Goal: Complete application form

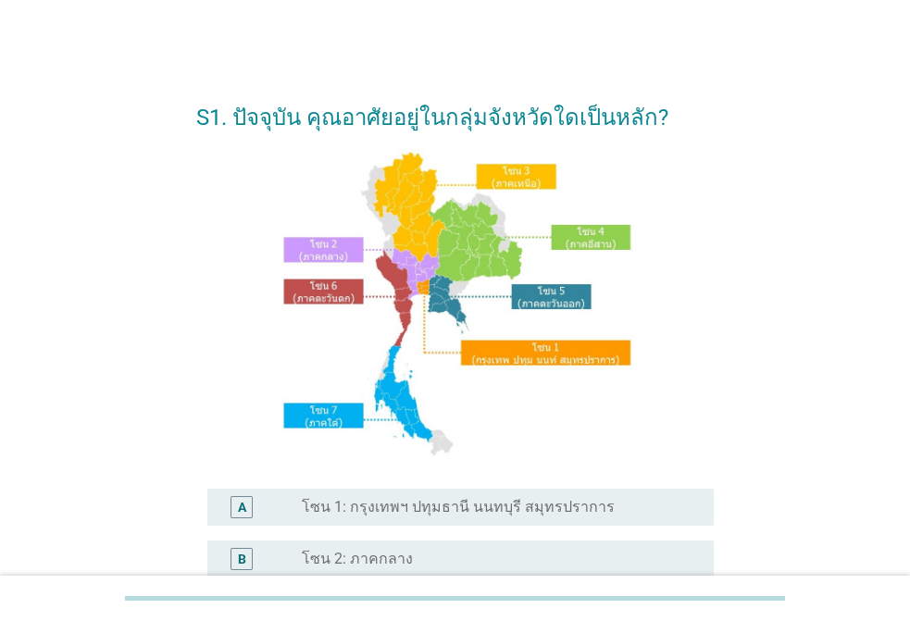
click at [432, 502] on label "โซน 1: กรุงเทพฯ ปทุมธานี นนทบุรี สมุทรปราการ" at bounding box center [458, 507] width 313 height 19
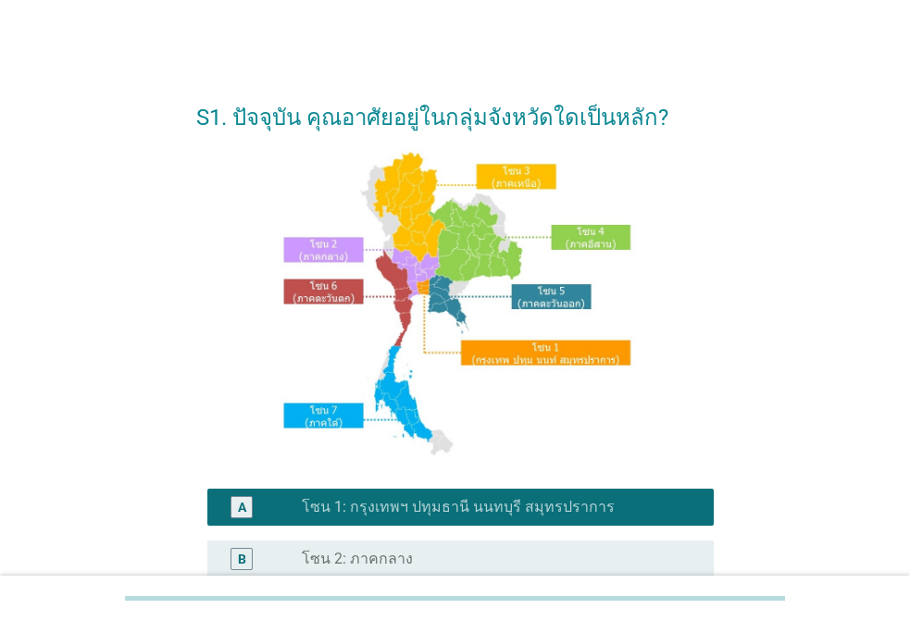
scroll to position [454, 0]
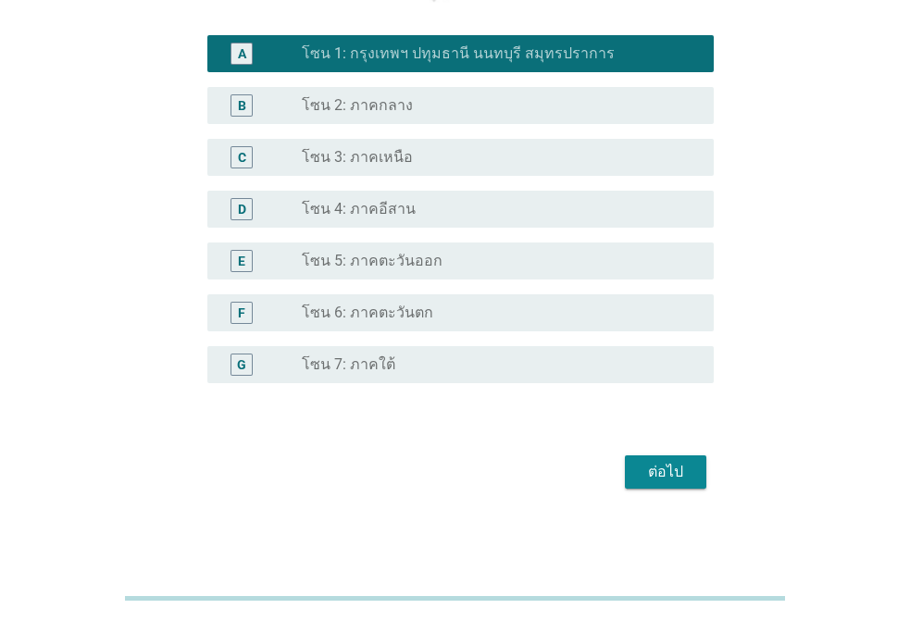
click at [651, 459] on button "ต่อไป" at bounding box center [666, 472] width 82 height 33
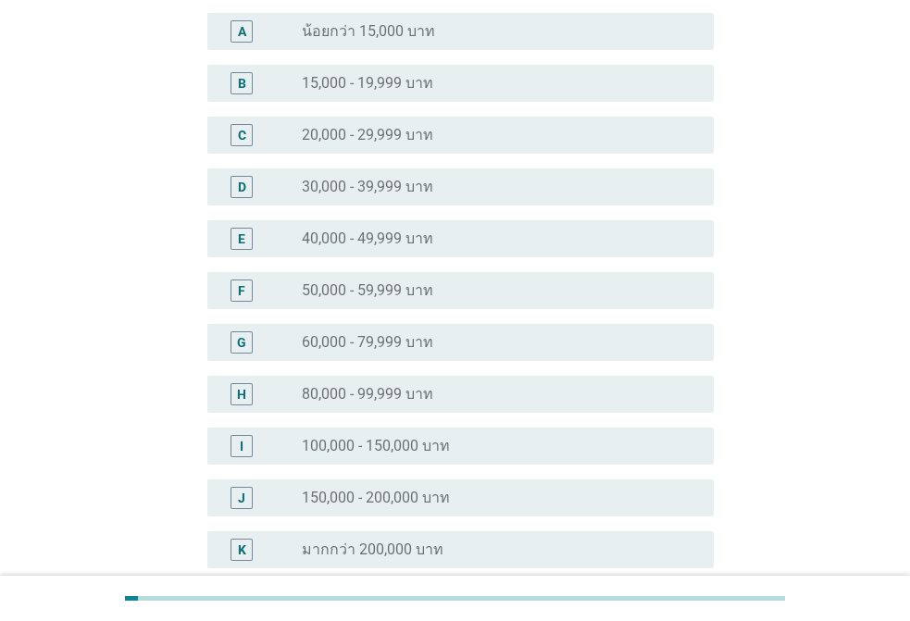
scroll to position [370, 0]
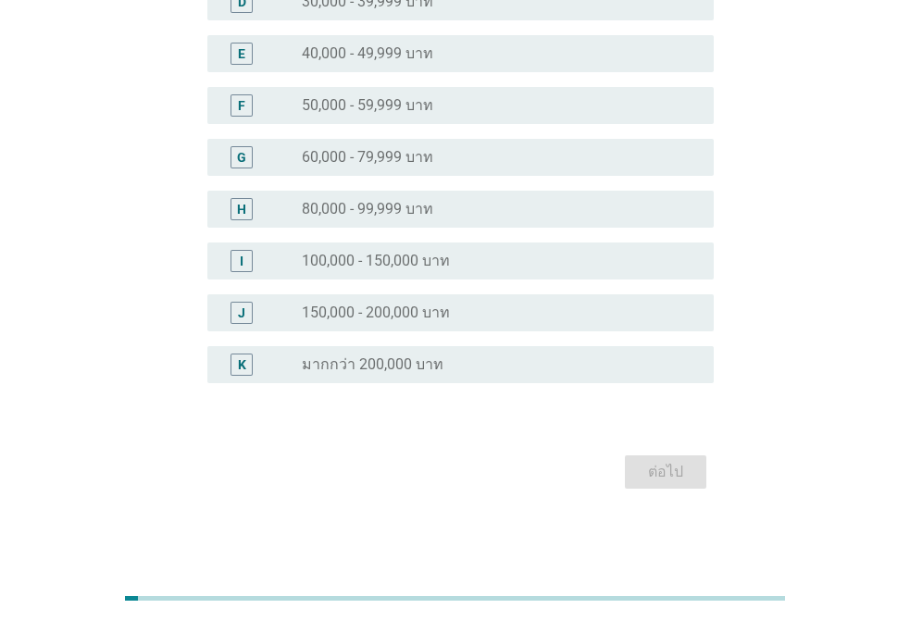
drag, startPoint x: 376, startPoint y: 363, endPoint x: 552, endPoint y: 395, distance: 178.9
click at [377, 362] on label "มากกว่า 200,000 บาท" at bounding box center [373, 365] width 142 height 19
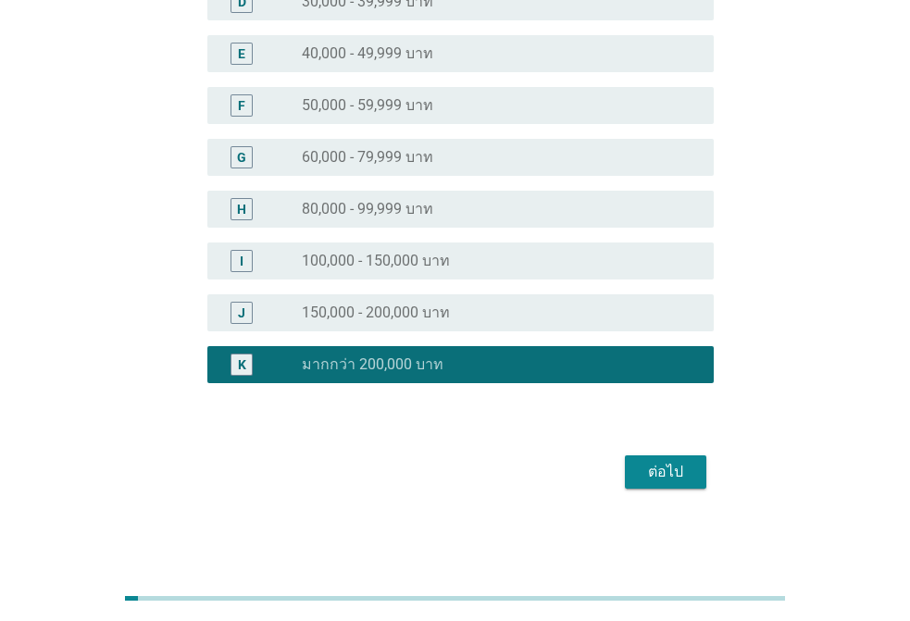
click at [669, 474] on div "ต่อไป" at bounding box center [666, 472] width 52 height 22
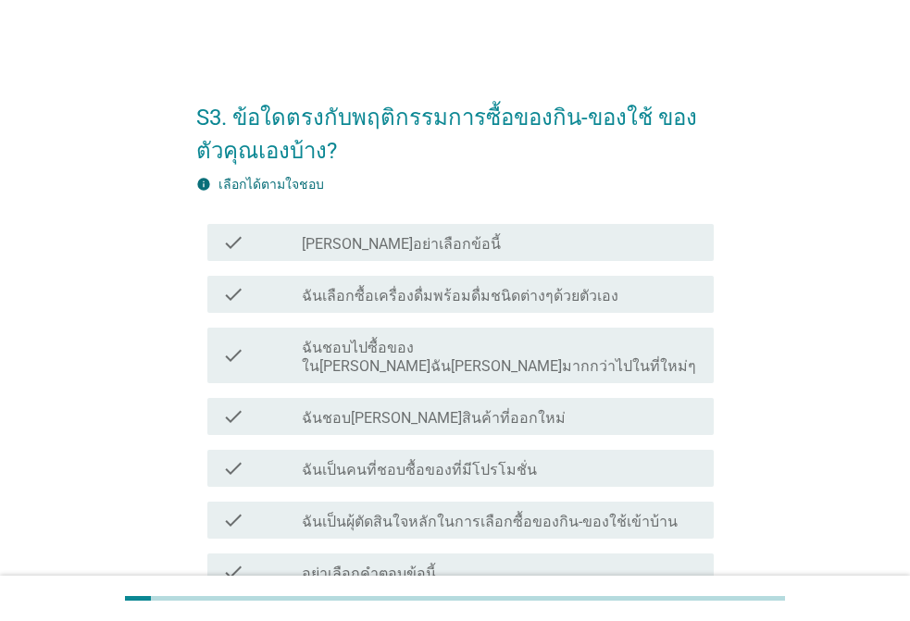
click at [363, 294] on label "ฉันเลือกซื้อเครื่องดื่มพร้อมดื่มชนิดต่างๆด้วยตัวเอง" at bounding box center [460, 296] width 317 height 19
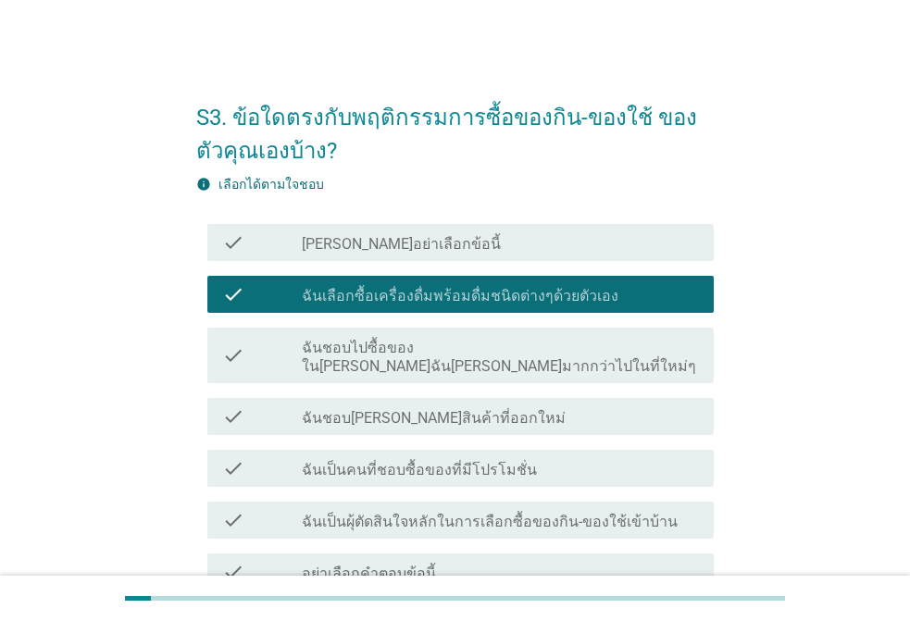
drag, startPoint x: 364, startPoint y: 337, endPoint x: 363, endPoint y: 359, distance: 22.2
click at [364, 338] on div "check_box_outline_blank ฉันชอบไปซื้อของใน[PERSON_NAME]ฉัน[PERSON_NAME]มากกว่าไป…" at bounding box center [500, 355] width 397 height 41
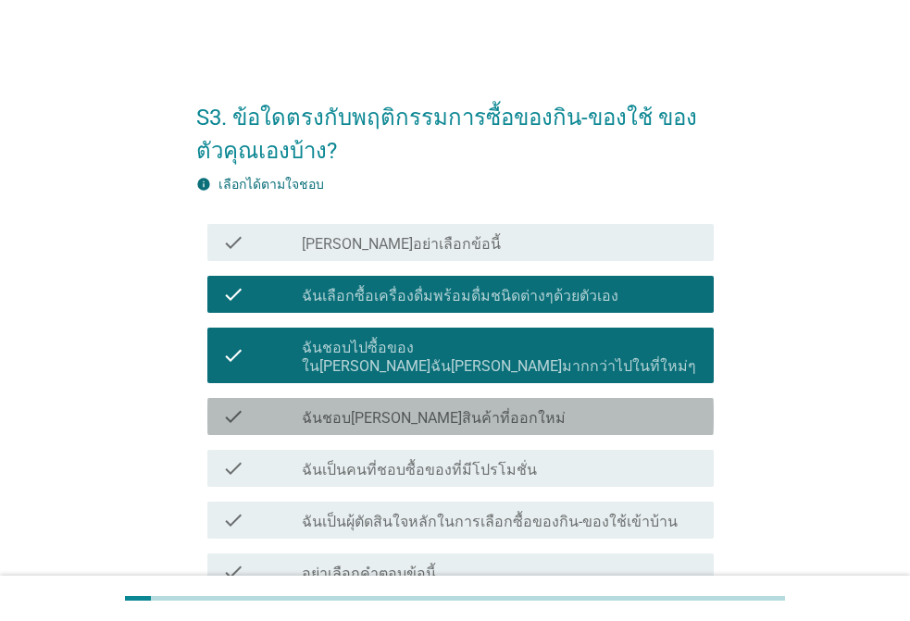
drag, startPoint x: 359, startPoint y: 385, endPoint x: 364, endPoint y: 435, distance: 50.2
click at [360, 398] on div "check check_box_outline_blank ฉันชอบ[PERSON_NAME]สินค้าที่ออกใหม่" at bounding box center [460, 416] width 507 height 37
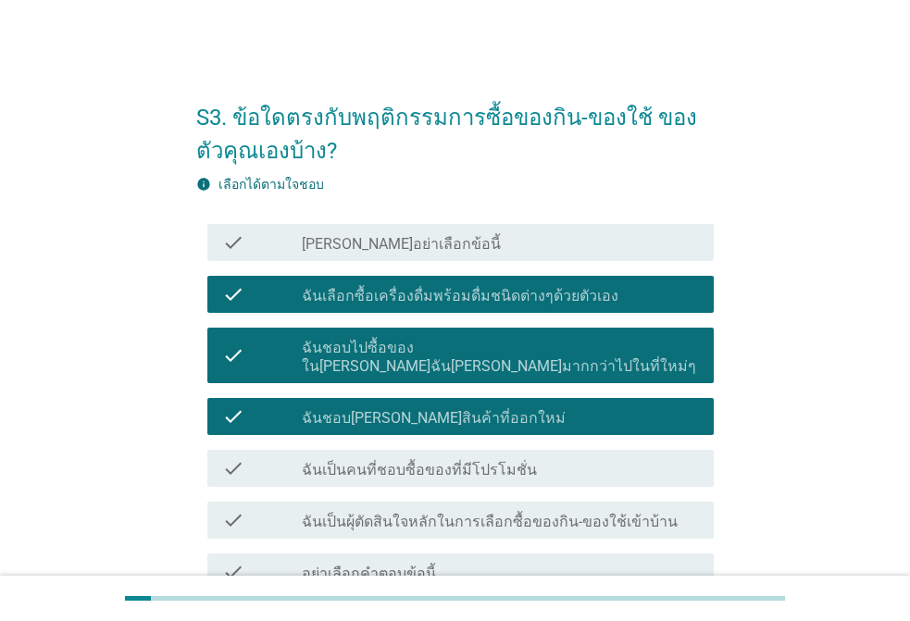
drag, startPoint x: 358, startPoint y: 449, endPoint x: 359, endPoint y: 469, distance: 19.5
click at [358, 461] on label "ฉันเป็นคนที่ชอบซื้อของที่มีโปรโมชั่น" at bounding box center [419, 470] width 235 height 19
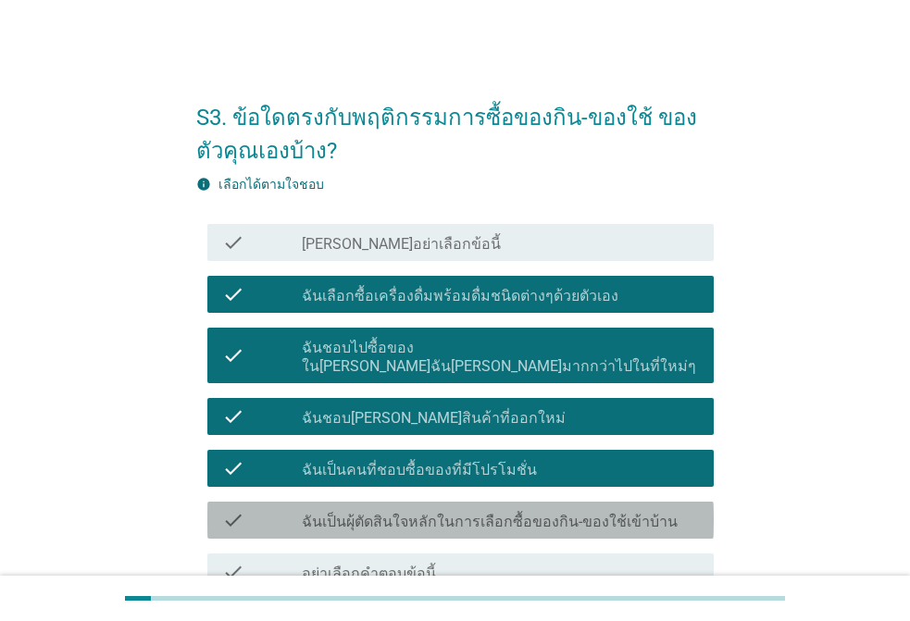
click at [362, 513] on label "ฉันเป็นผุ้ตัดสินใจหลักในการเลือกซื้อของกิน-ของใช้เข้าบ้าน" at bounding box center [490, 522] width 376 height 19
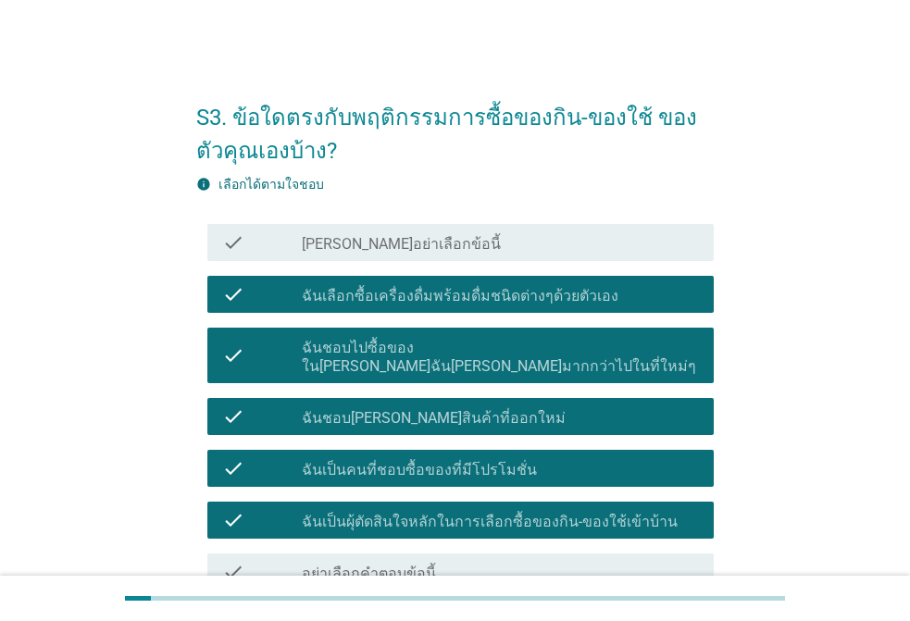
click at [390, 565] on label "อย่าเลือกคำตอบข้อนี้" at bounding box center [369, 574] width 134 height 19
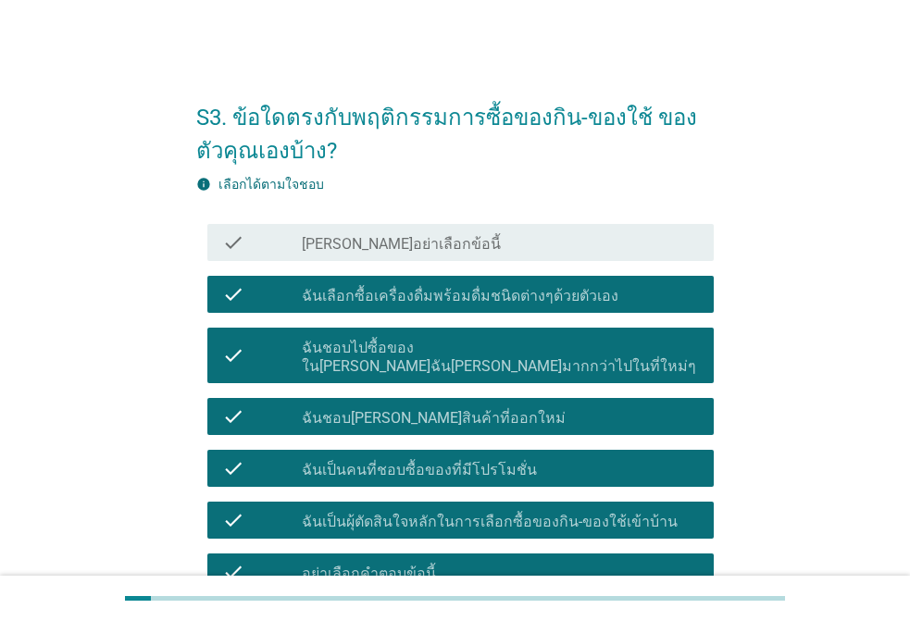
scroll to position [219, 0]
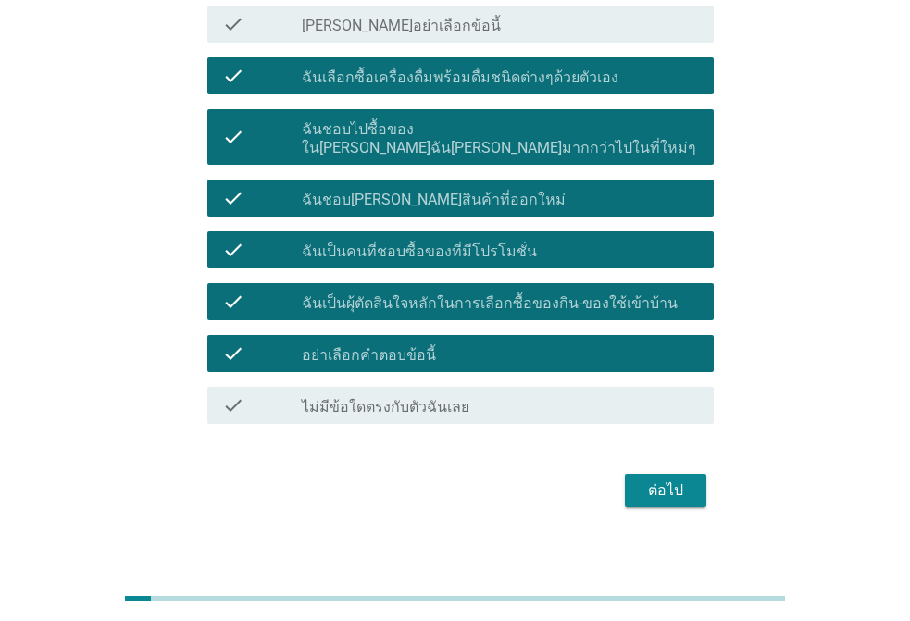
click at [439, 380] on div "check check_box_outline_blank ไม่มีข้อใดตรงกับตัวฉันเลย" at bounding box center [455, 406] width 518 height 52
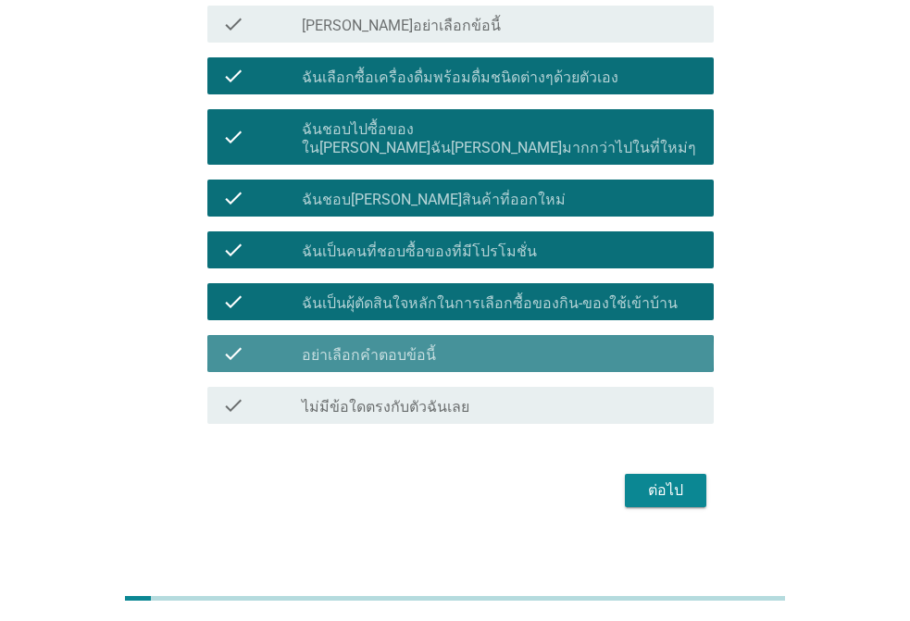
click at [440, 347] on div "check check_box อย่าเลือกคำตอบข้อนี้" at bounding box center [460, 353] width 507 height 37
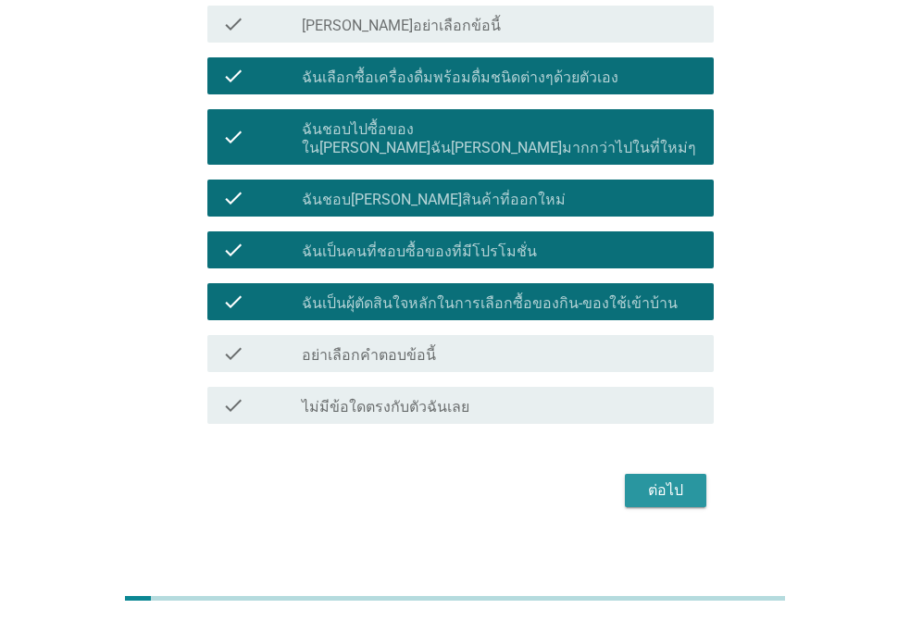
click at [679, 480] on div "ต่อไป" at bounding box center [666, 491] width 52 height 22
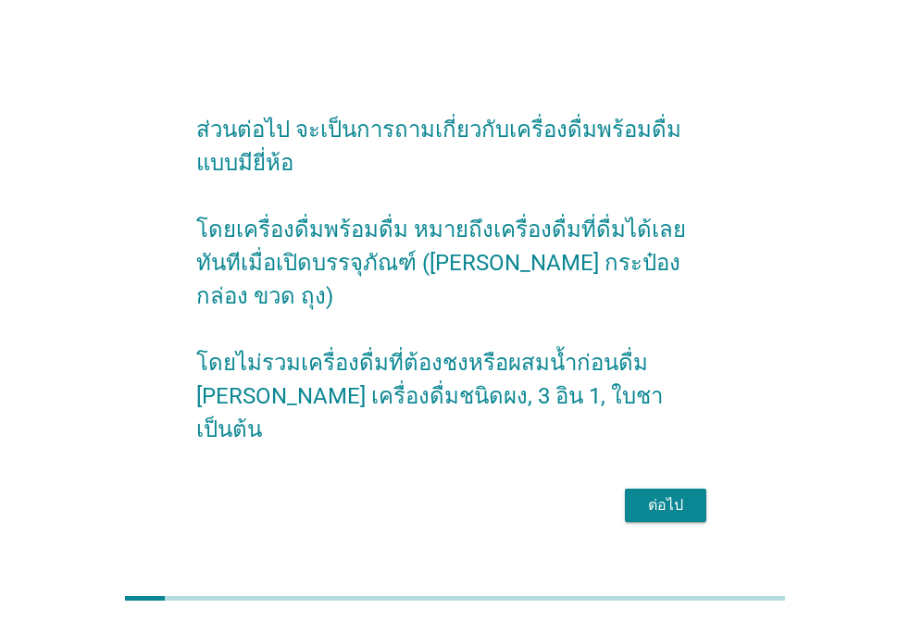
click at [679, 483] on div "ต่อไป" at bounding box center [455, 505] width 518 height 44
click at [669, 495] on div "ต่อไป" at bounding box center [666, 506] width 52 height 22
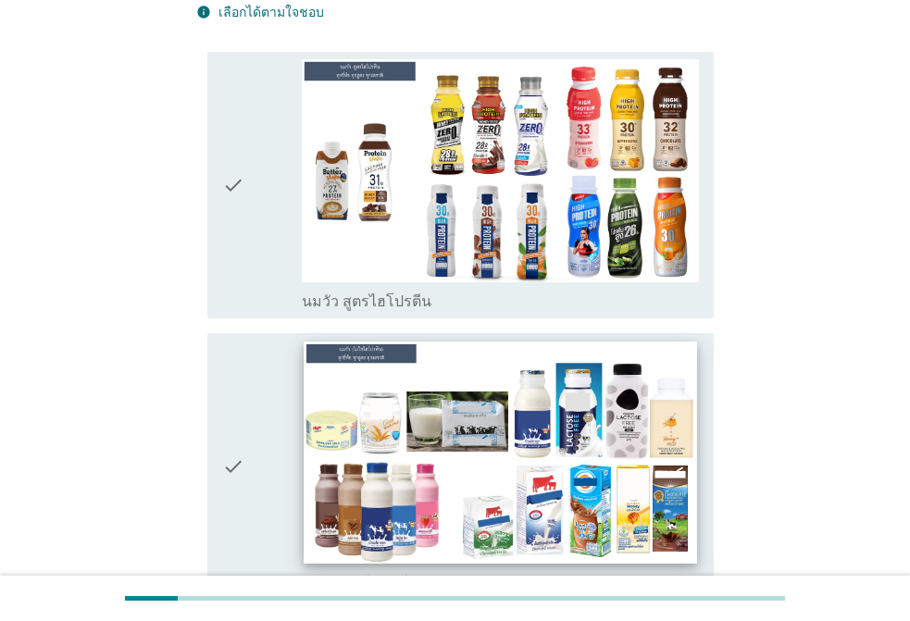
scroll to position [93, 0]
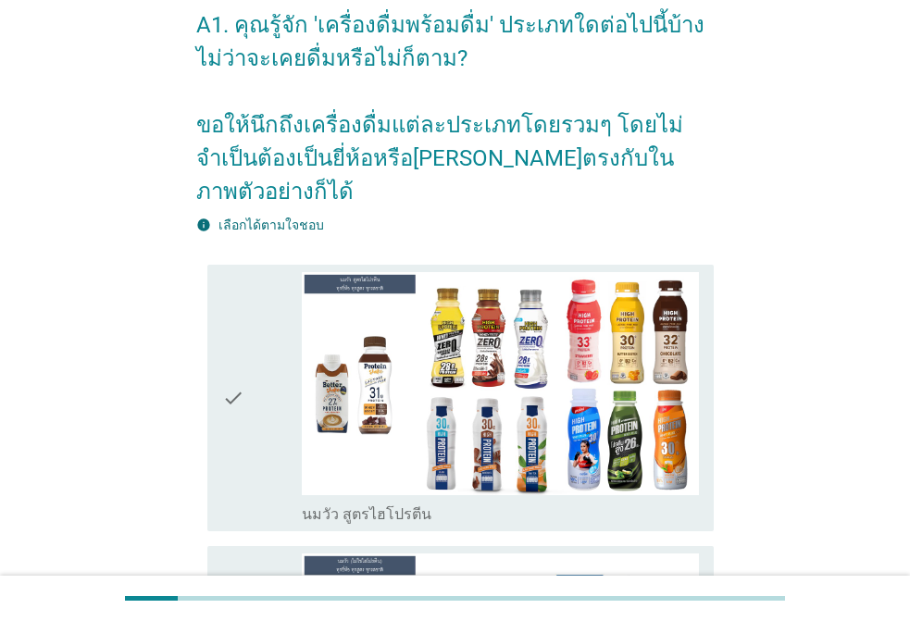
click at [252, 345] on div "check" at bounding box center [262, 398] width 80 height 253
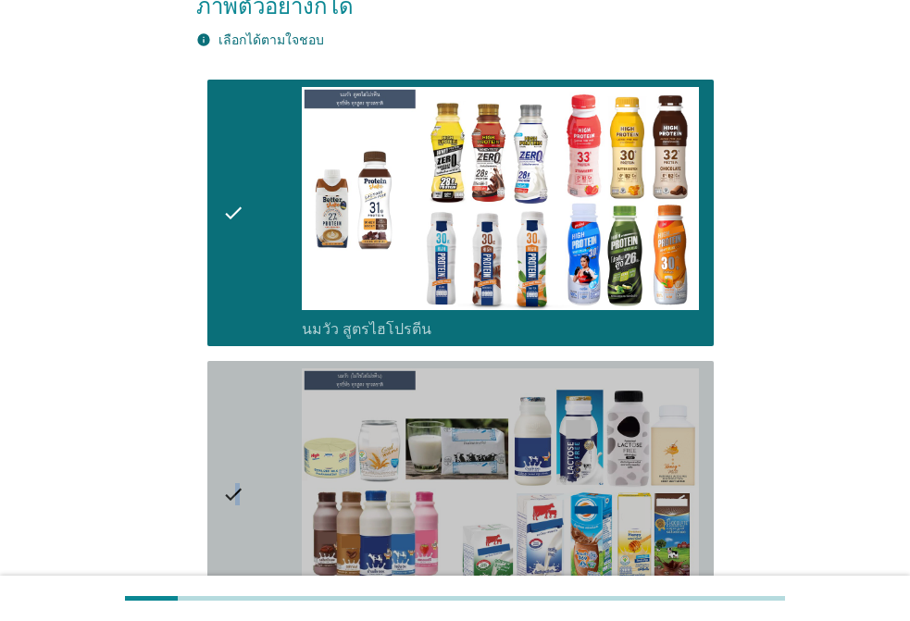
drag, startPoint x: 237, startPoint y: 397, endPoint x: 217, endPoint y: 402, distance: 20.9
click at [233, 397] on icon "check" at bounding box center [233, 495] width 22 height 253
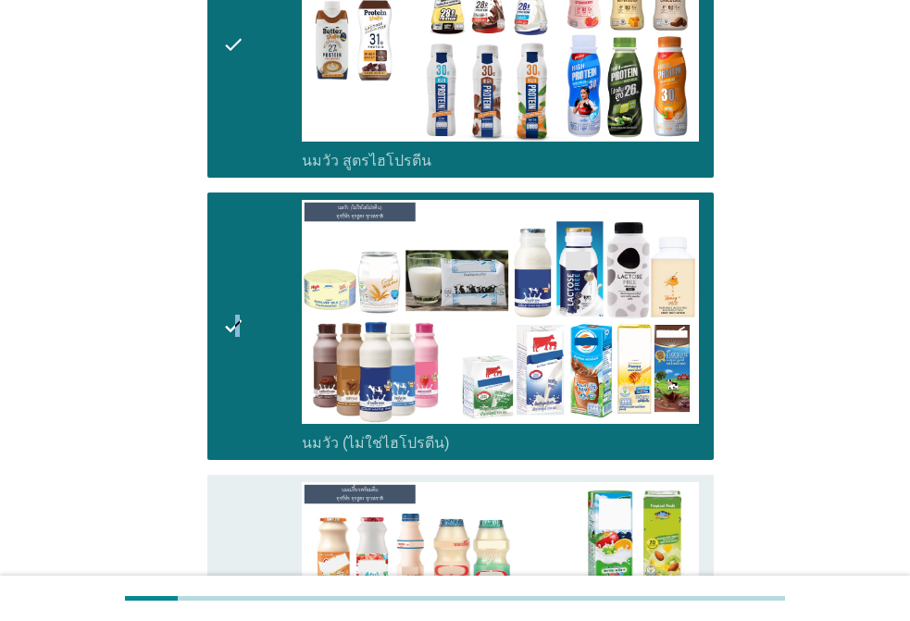
scroll to position [741, 0]
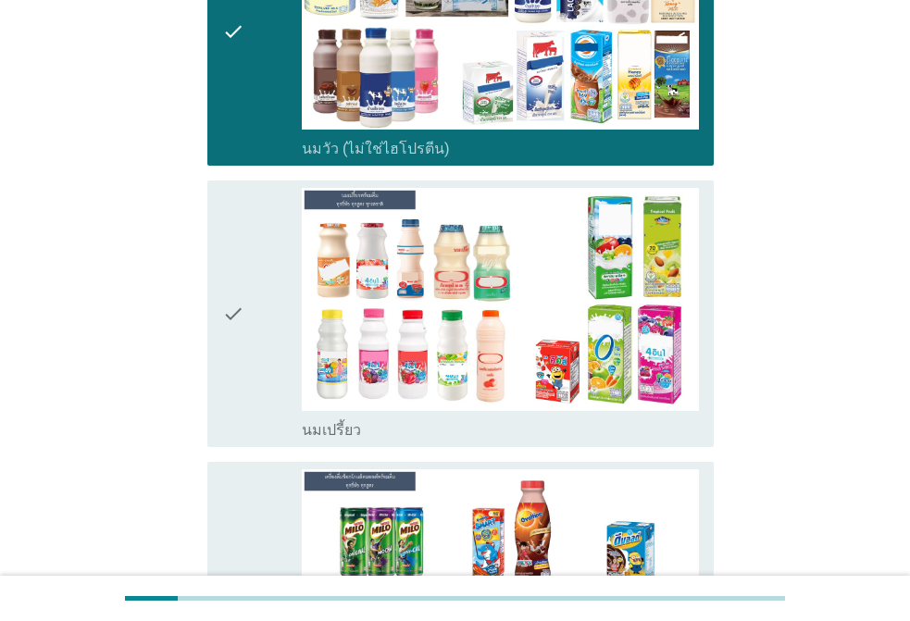
drag, startPoint x: 235, startPoint y: 295, endPoint x: 240, endPoint y: 350, distance: 55.8
click at [235, 294] on icon "check" at bounding box center [233, 314] width 22 height 253
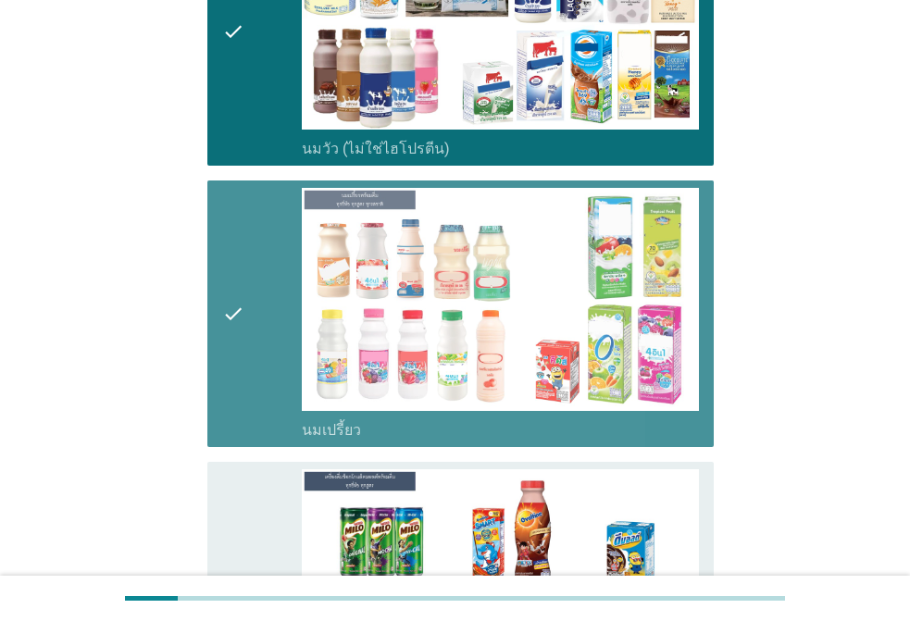
click at [241, 470] on icon "check" at bounding box center [233, 596] width 22 height 253
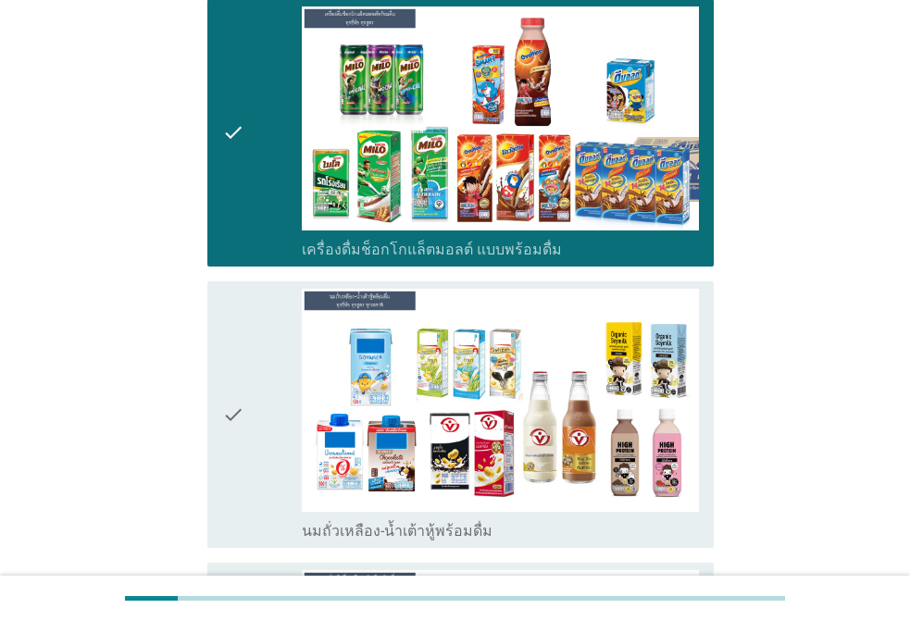
click at [250, 331] on div "check" at bounding box center [262, 415] width 80 height 253
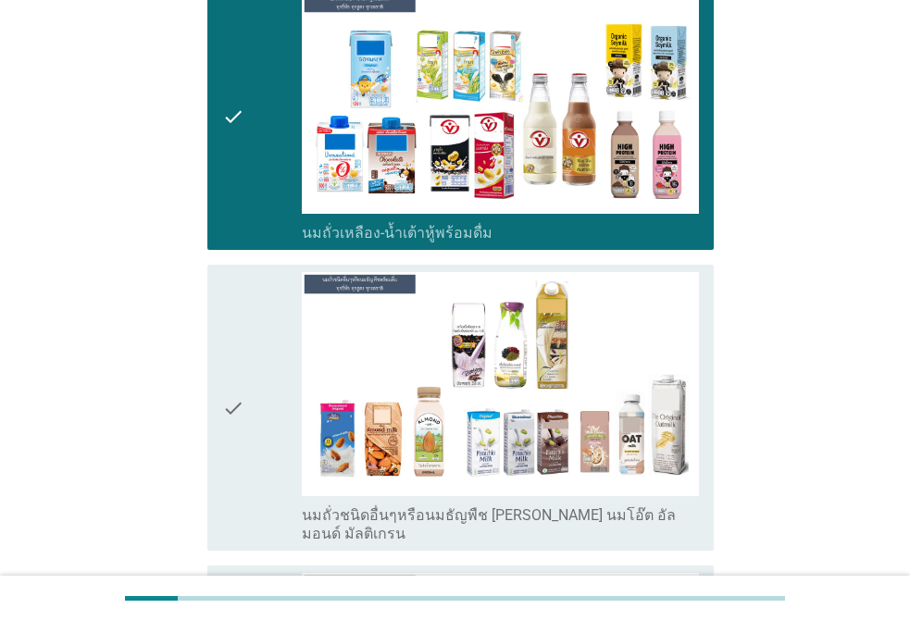
scroll to position [1760, 0]
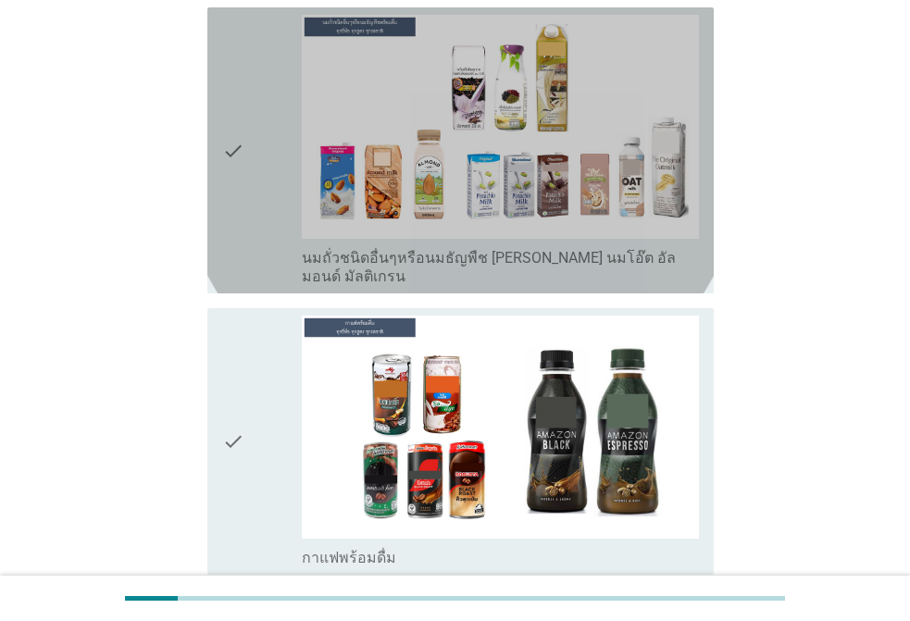
click at [235, 180] on icon "check" at bounding box center [233, 150] width 22 height 271
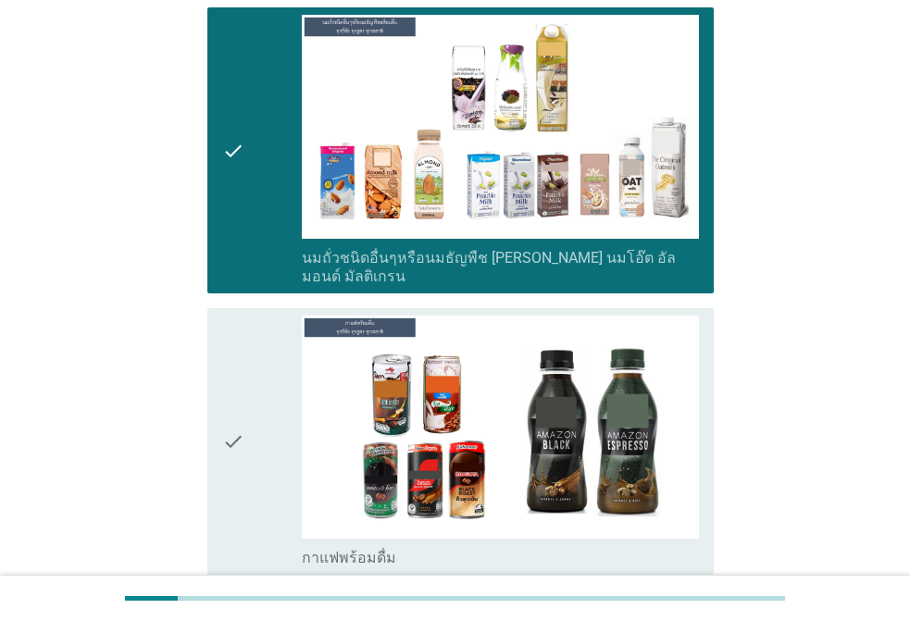
click at [265, 356] on div "check" at bounding box center [262, 442] width 80 height 253
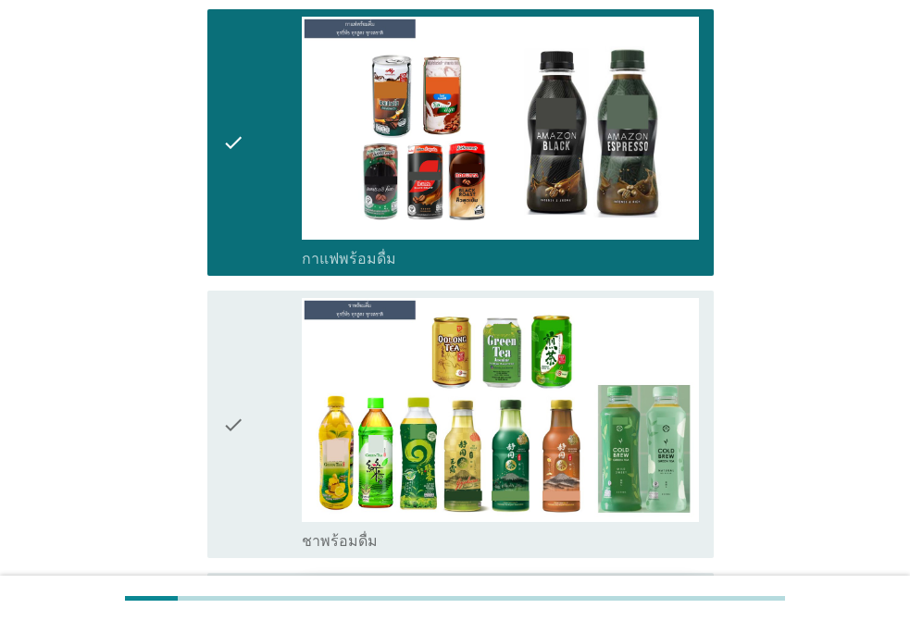
scroll to position [2315, 0]
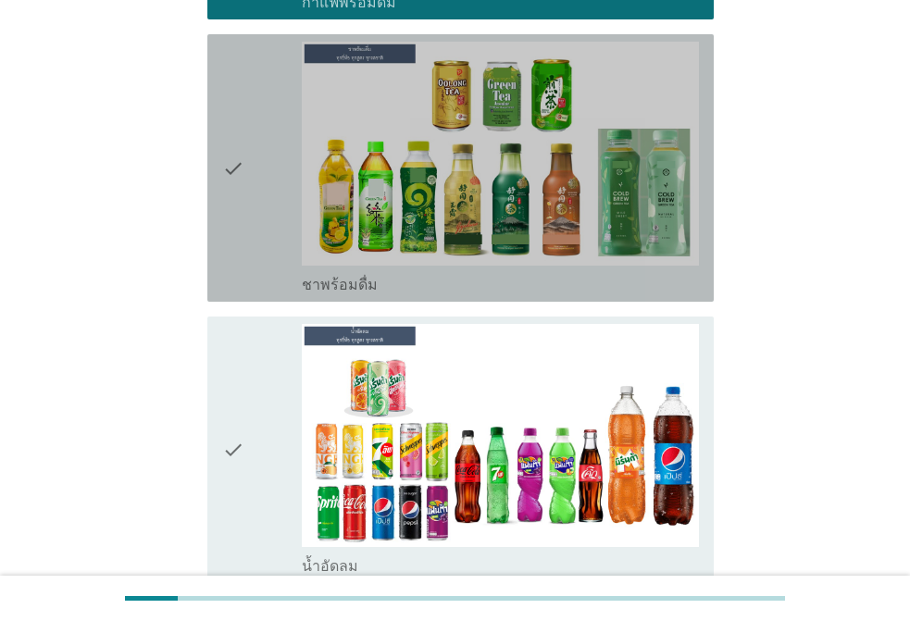
drag, startPoint x: 253, startPoint y: 185, endPoint x: 296, endPoint y: 392, distance: 211.1
click at [253, 184] on div "check" at bounding box center [262, 168] width 80 height 253
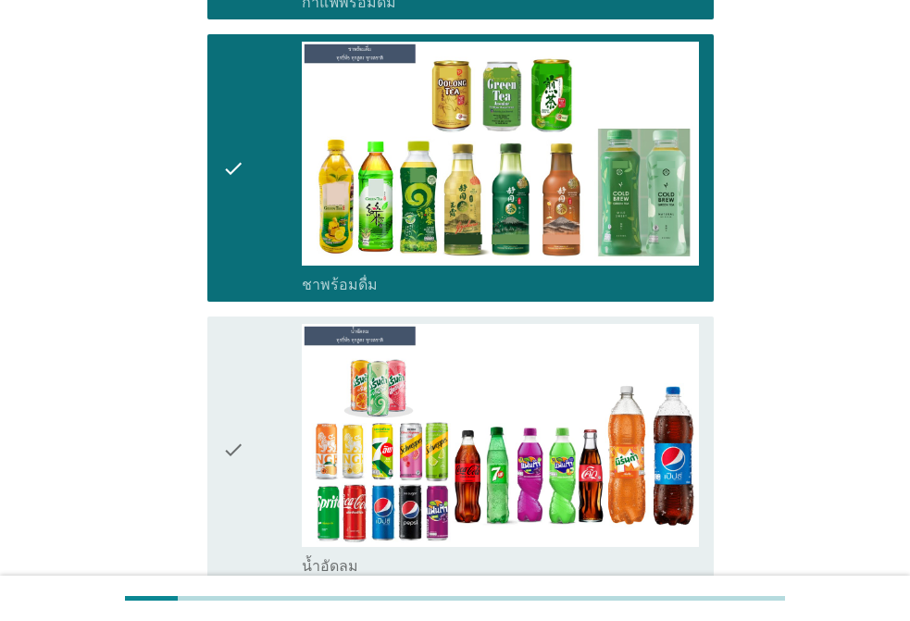
click at [296, 402] on div "check" at bounding box center [262, 450] width 80 height 253
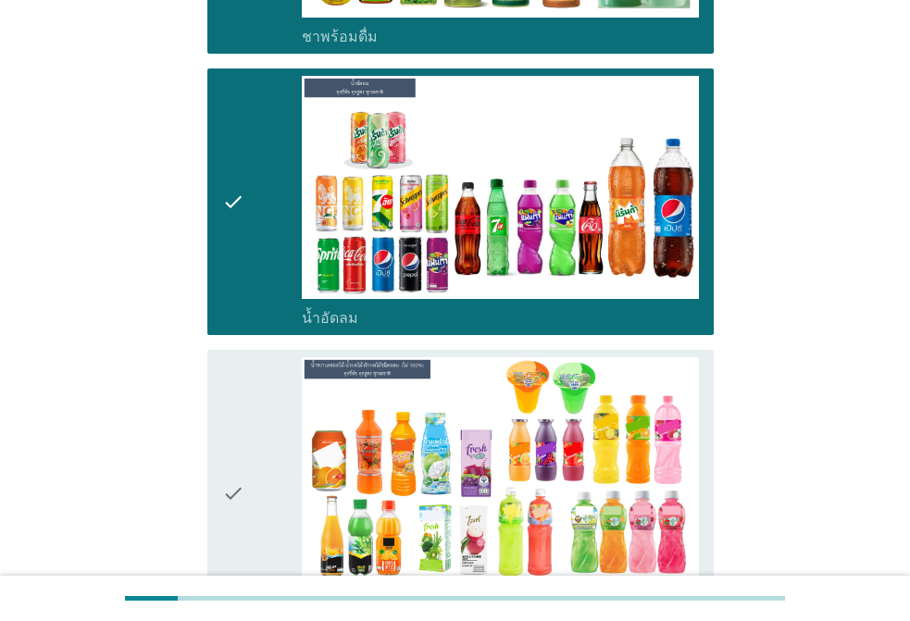
scroll to position [2779, 0]
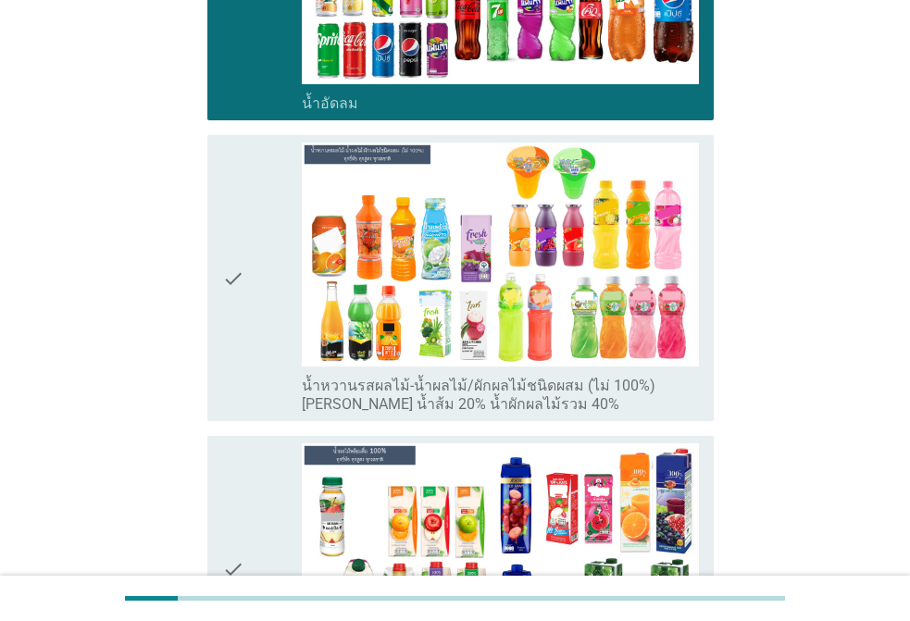
drag, startPoint x: 240, startPoint y: 222, endPoint x: 251, endPoint y: 250, distance: 29.9
click at [240, 221] on icon "check" at bounding box center [233, 278] width 22 height 271
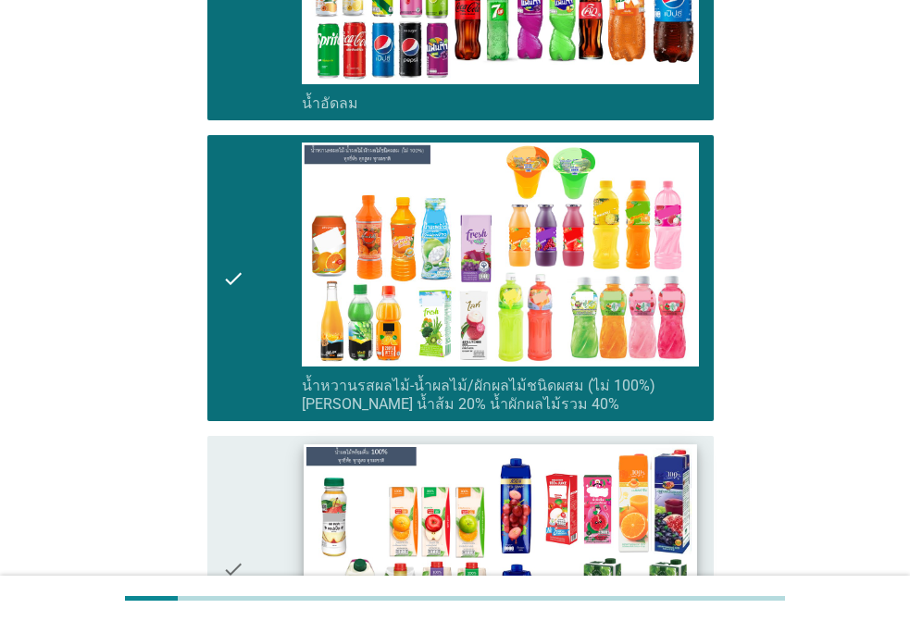
drag, startPoint x: 267, startPoint y: 444, endPoint x: 328, endPoint y: 433, distance: 62.0
click at [268, 444] on div "check" at bounding box center [262, 570] width 80 height 253
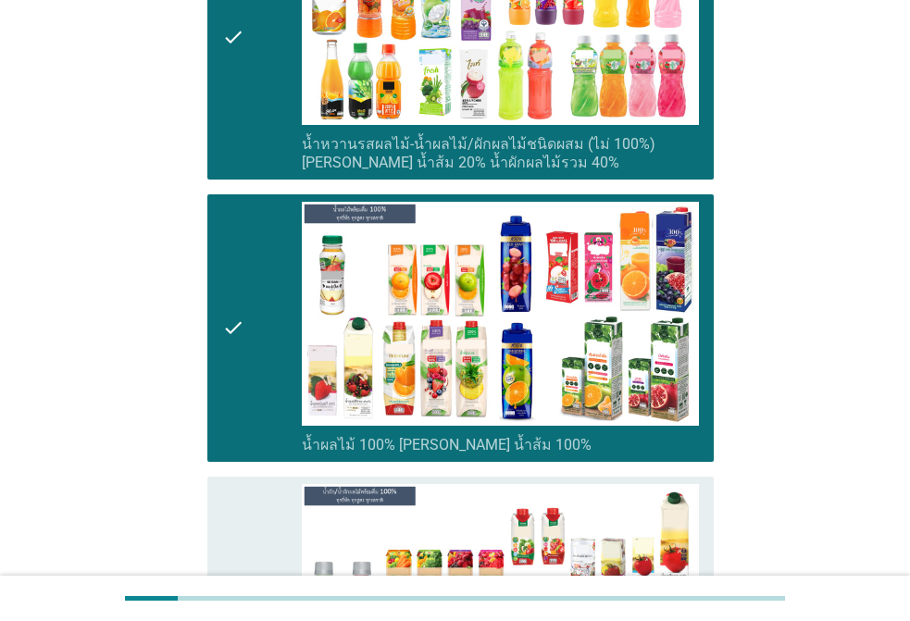
scroll to position [3334, 0]
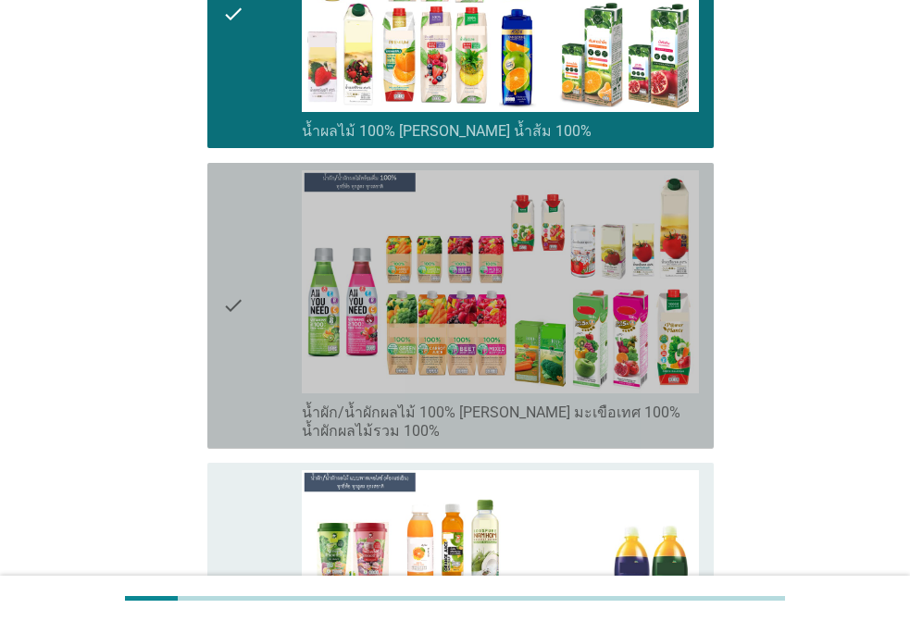
click at [232, 248] on icon "check" at bounding box center [233, 305] width 22 height 271
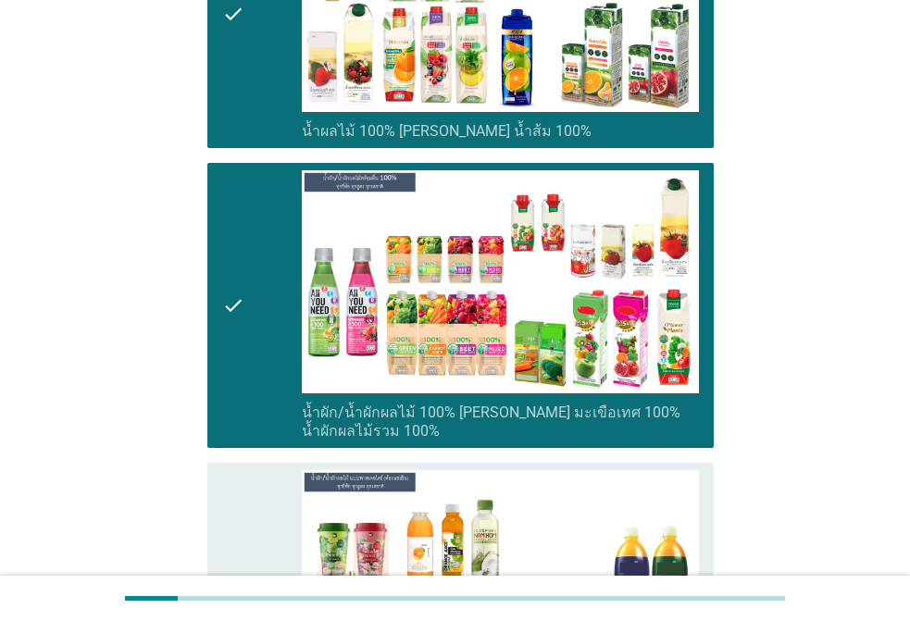
click at [295, 471] on div "check" at bounding box center [262, 606] width 80 height 271
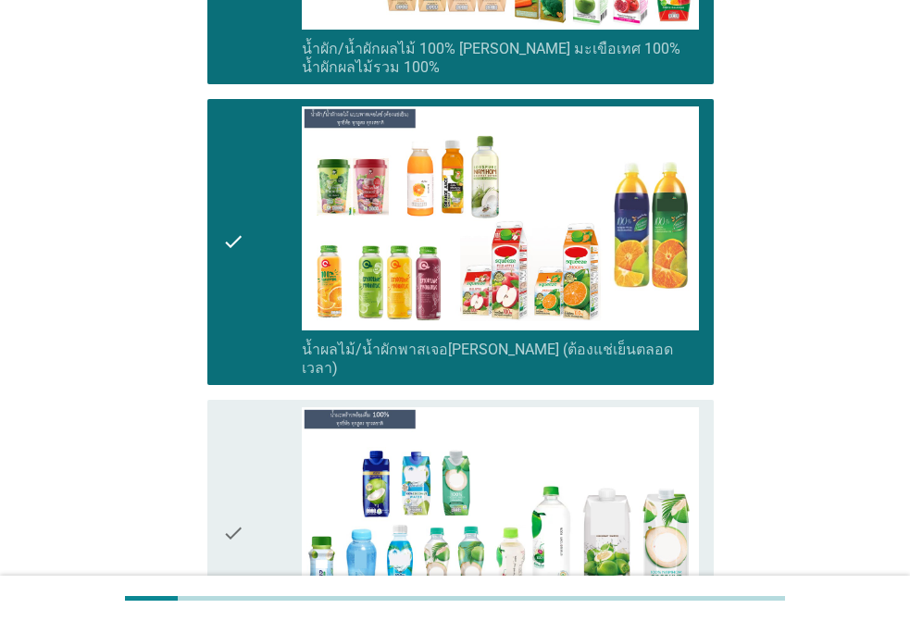
scroll to position [4075, 0]
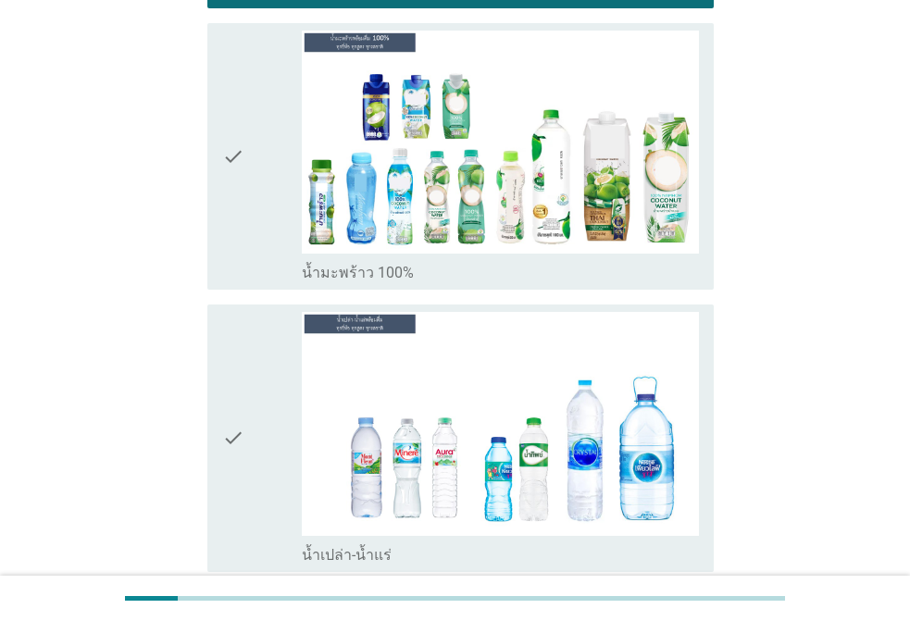
click at [267, 328] on div "check" at bounding box center [262, 438] width 80 height 253
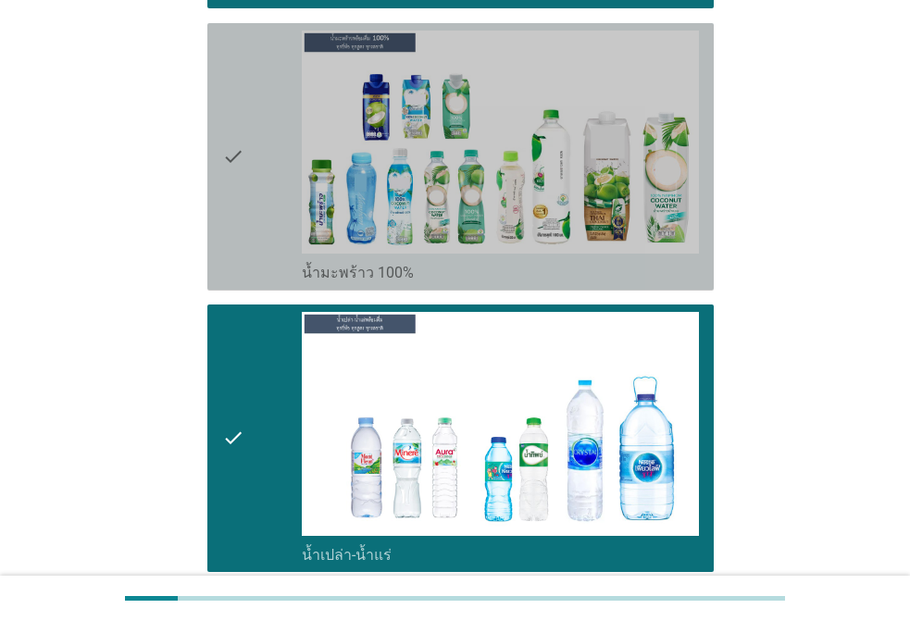
drag, startPoint x: 259, startPoint y: 161, endPoint x: 357, endPoint y: 200, distance: 104.7
click at [257, 161] on div "check" at bounding box center [262, 157] width 80 height 253
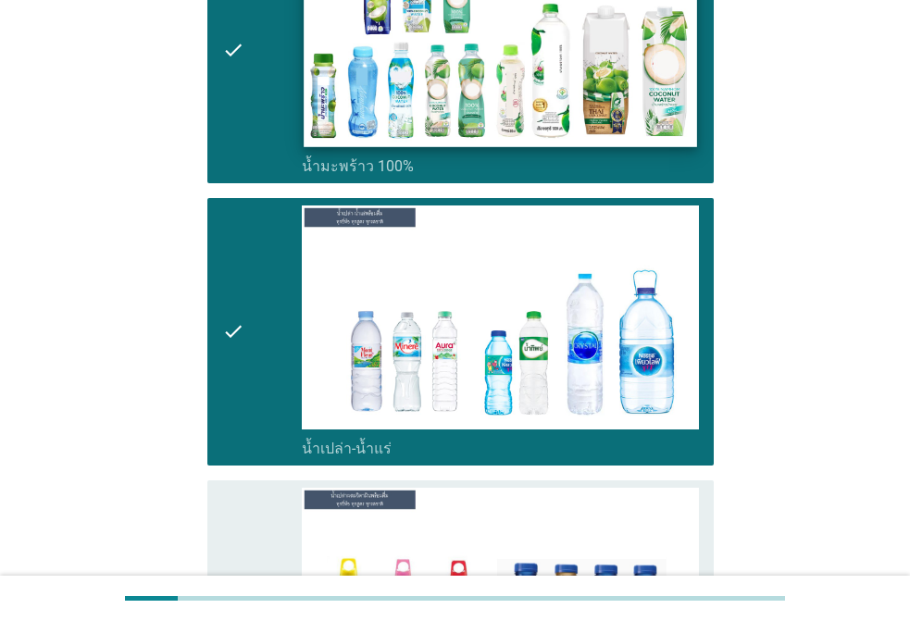
scroll to position [4353, 0]
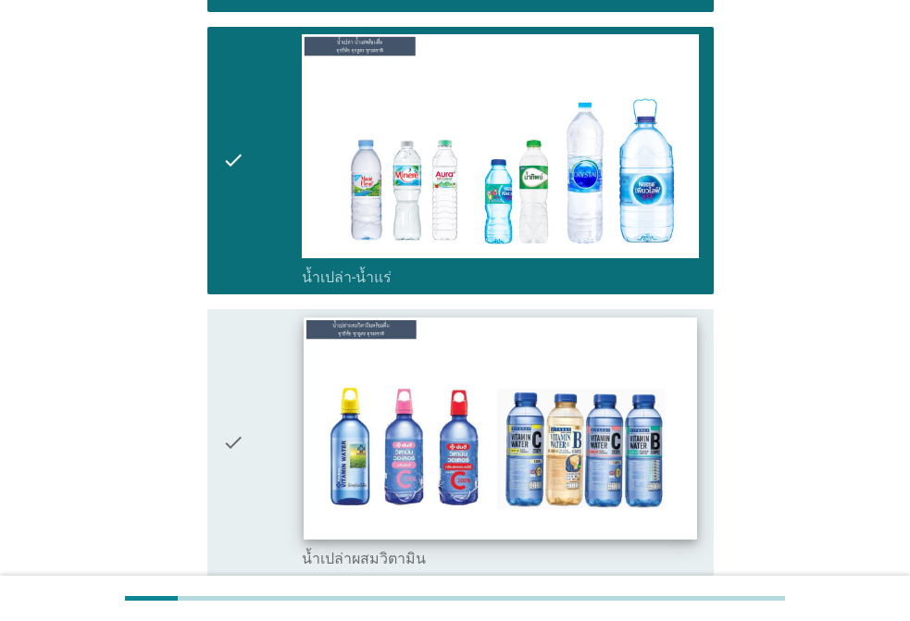
drag, startPoint x: 274, startPoint y: 366, endPoint x: 428, endPoint y: 366, distance: 153.7
click at [281, 367] on div "check" at bounding box center [262, 443] width 80 height 253
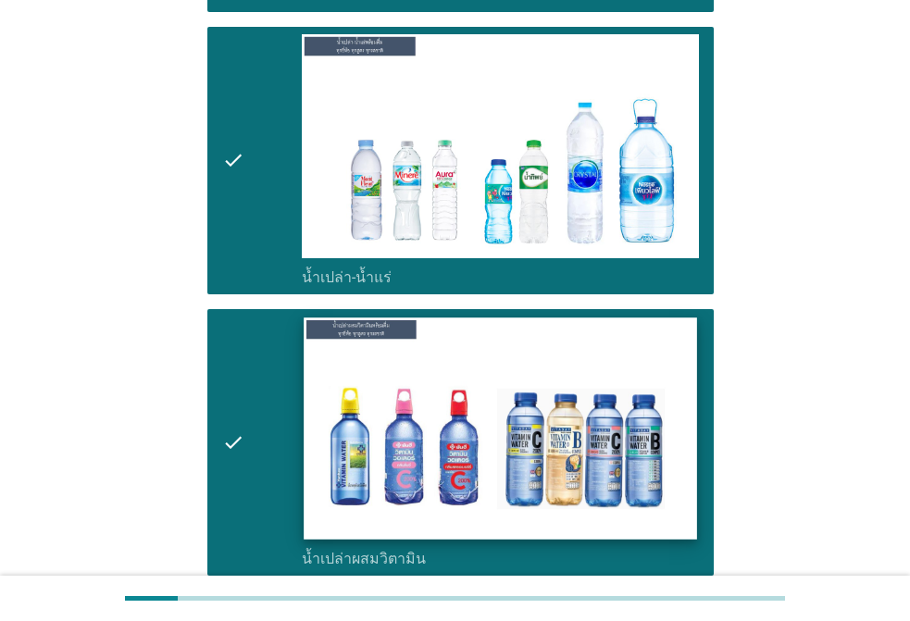
scroll to position [4816, 0]
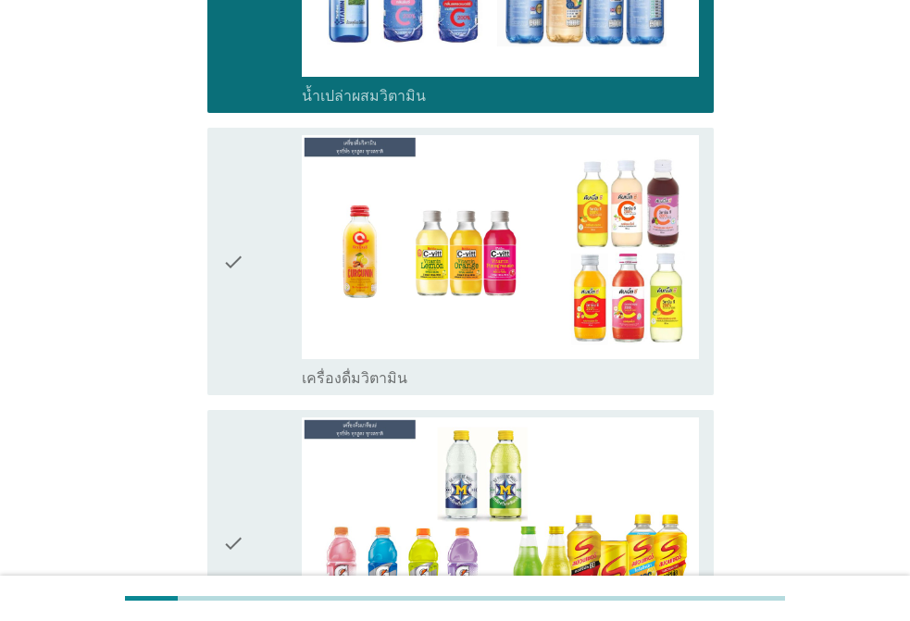
click at [277, 185] on div "check" at bounding box center [262, 261] width 80 height 253
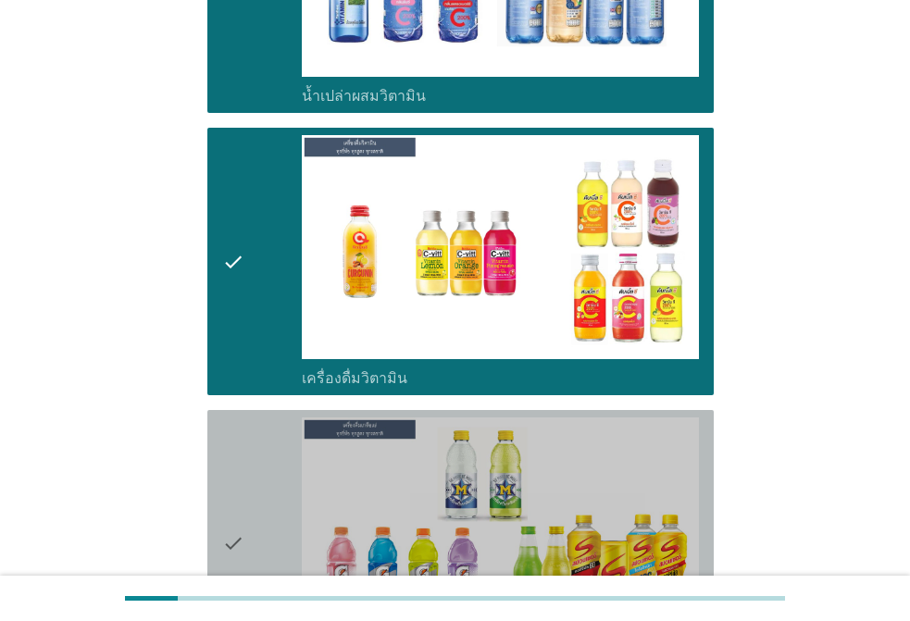
click at [257, 425] on div "check" at bounding box center [262, 544] width 80 height 253
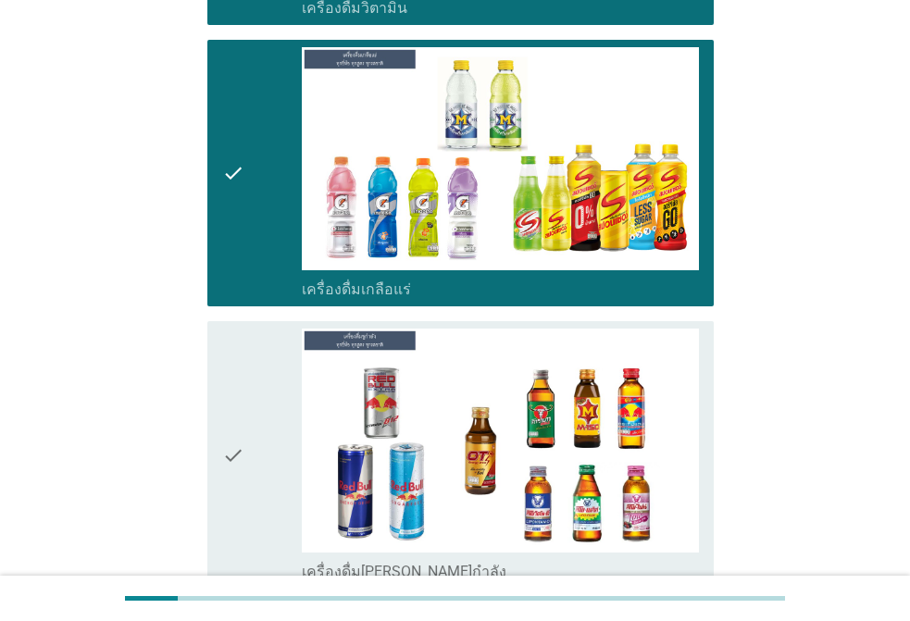
click at [270, 413] on div "check" at bounding box center [262, 455] width 80 height 253
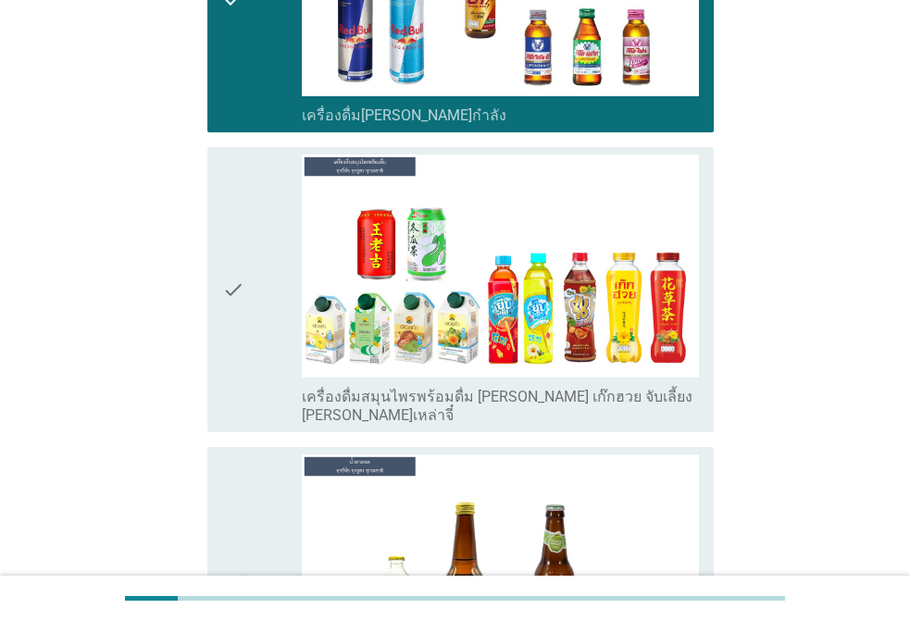
scroll to position [5650, 0]
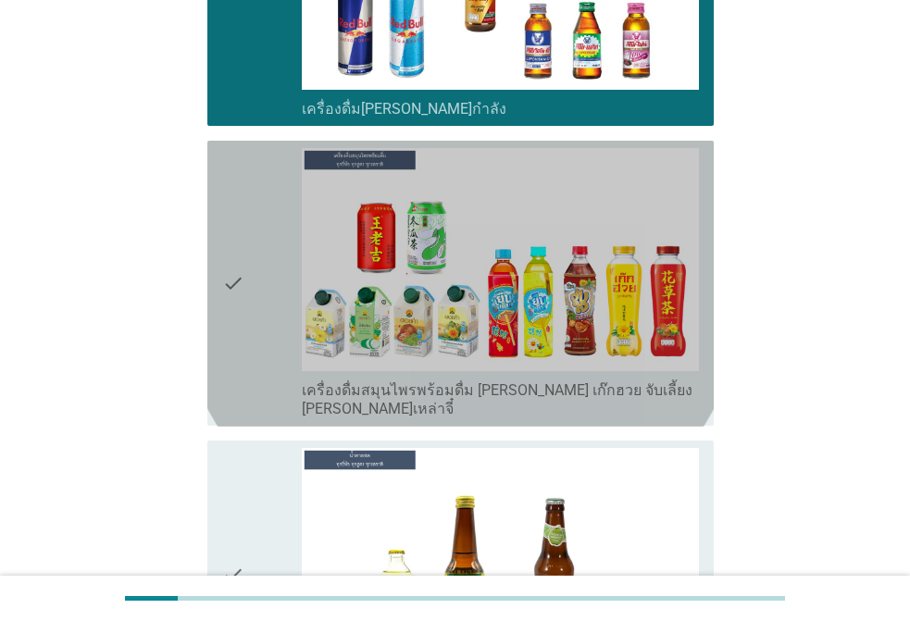
click at [220, 188] on div "check check_box_outline_blank เครื่องดื่มสมุนไพรพร้อมดื่ม [PERSON_NAME] เก๊กฮวย…" at bounding box center [460, 284] width 507 height 286
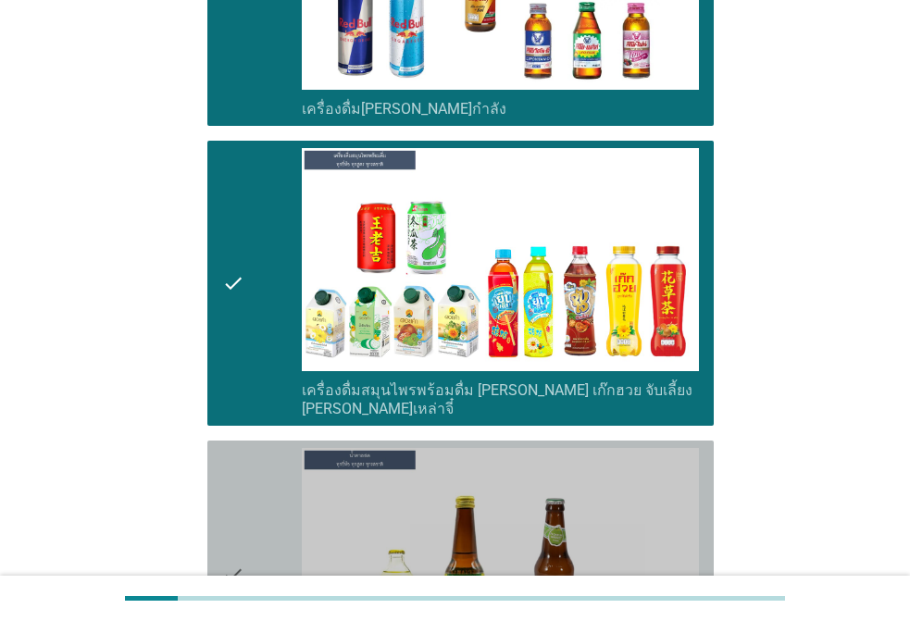
click at [262, 448] on div "check" at bounding box center [262, 574] width 80 height 253
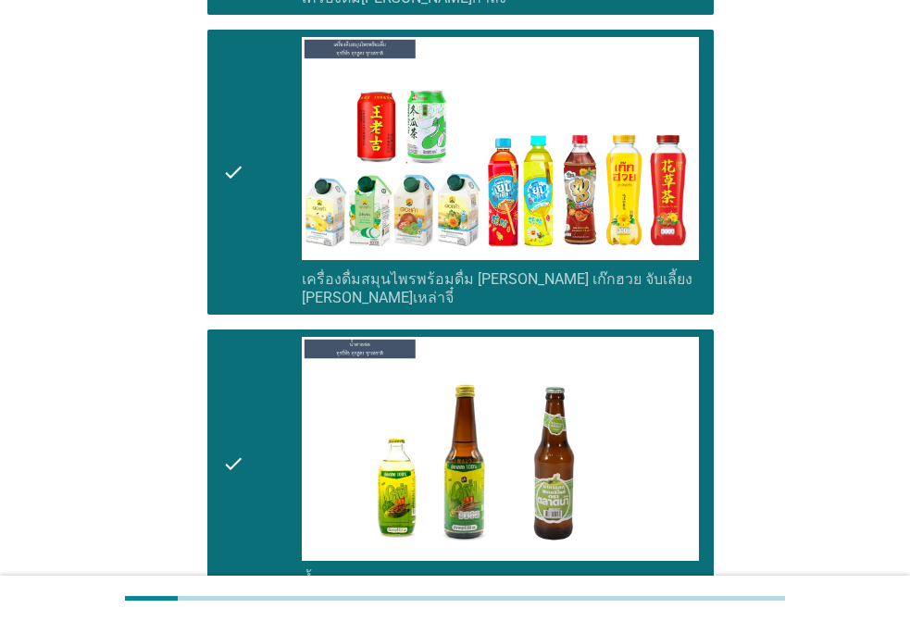
scroll to position [6020, 0]
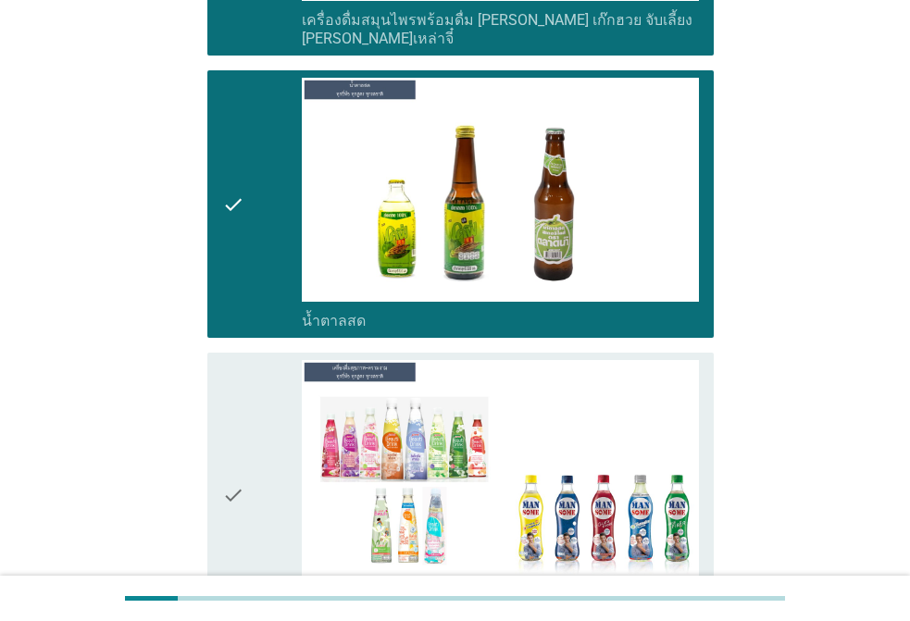
click at [274, 384] on div "check" at bounding box center [262, 495] width 80 height 271
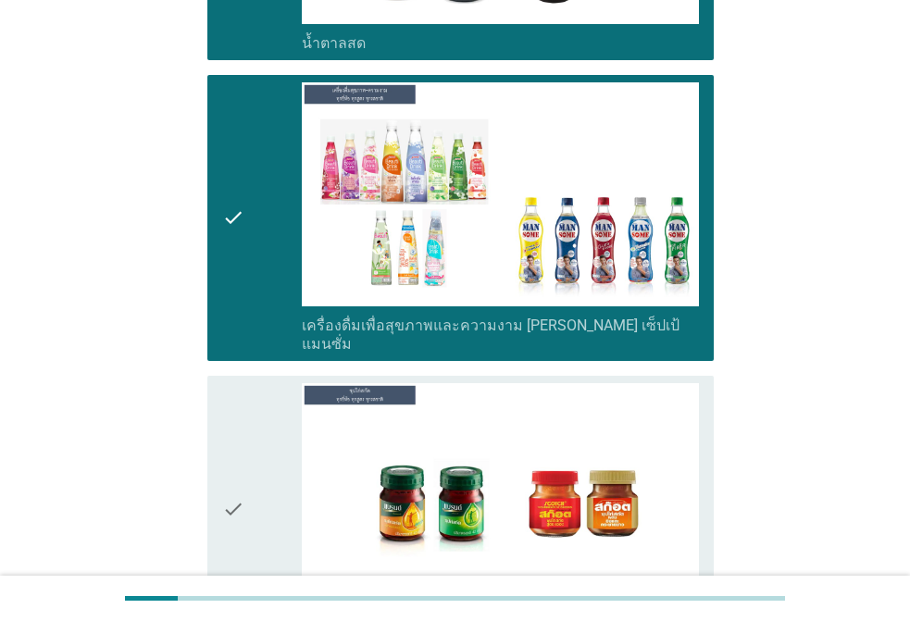
click at [219, 376] on div "check check_box_outline_blank ซุปไก่สกัด" at bounding box center [460, 510] width 507 height 268
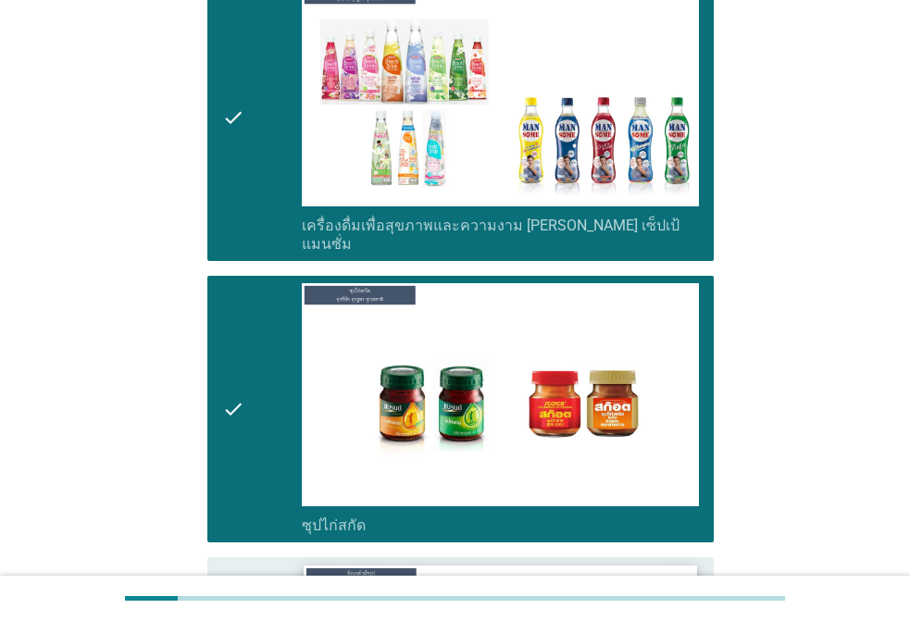
scroll to position [6669, 0]
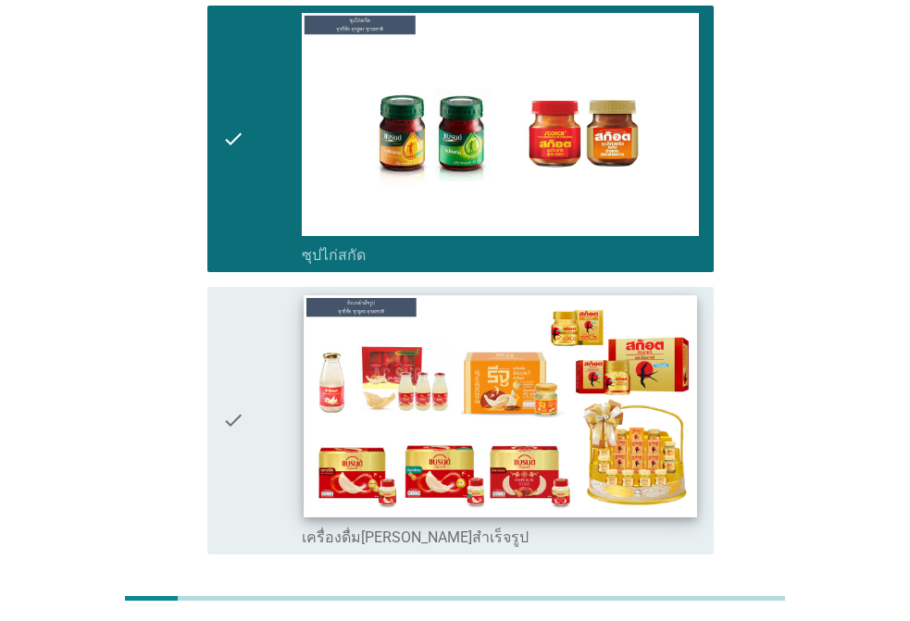
drag, startPoint x: 240, startPoint y: 289, endPoint x: 320, endPoint y: 301, distance: 81.5
click at [239, 295] on icon "check" at bounding box center [233, 421] width 22 height 253
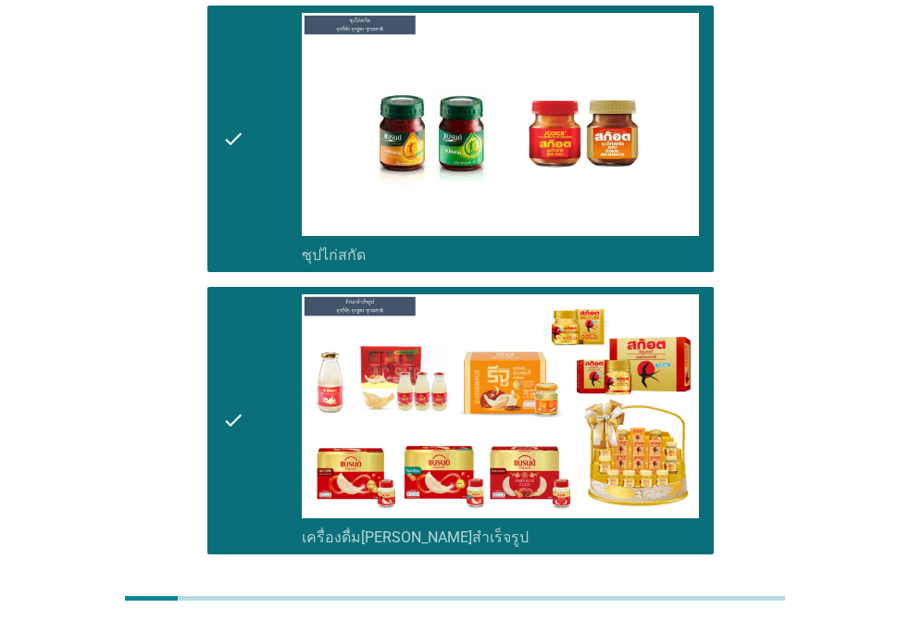
click at [683, 610] on div "ต่อไป" at bounding box center [666, 621] width 52 height 22
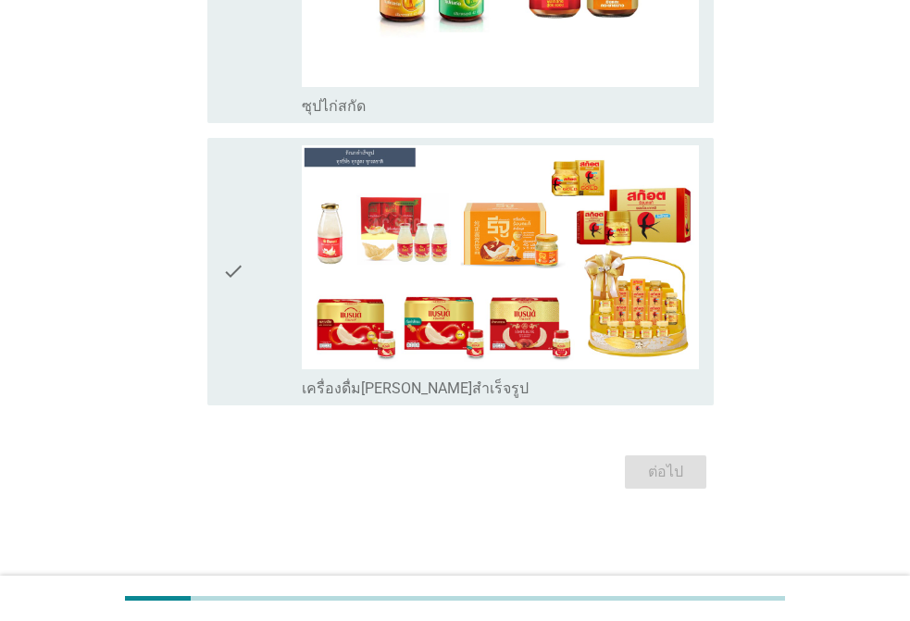
scroll to position [0, 0]
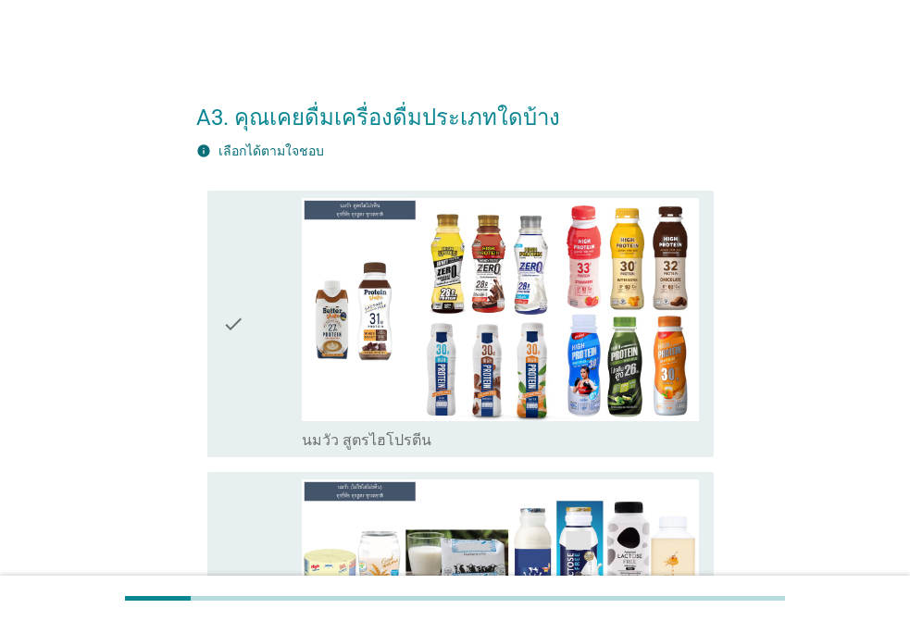
click at [247, 298] on div "check" at bounding box center [262, 324] width 80 height 253
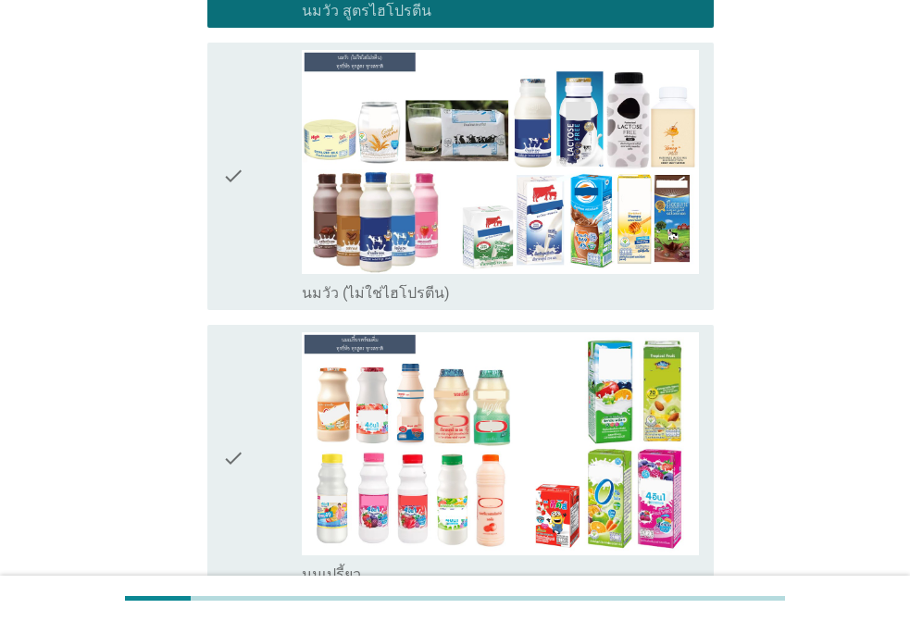
scroll to position [463, 0]
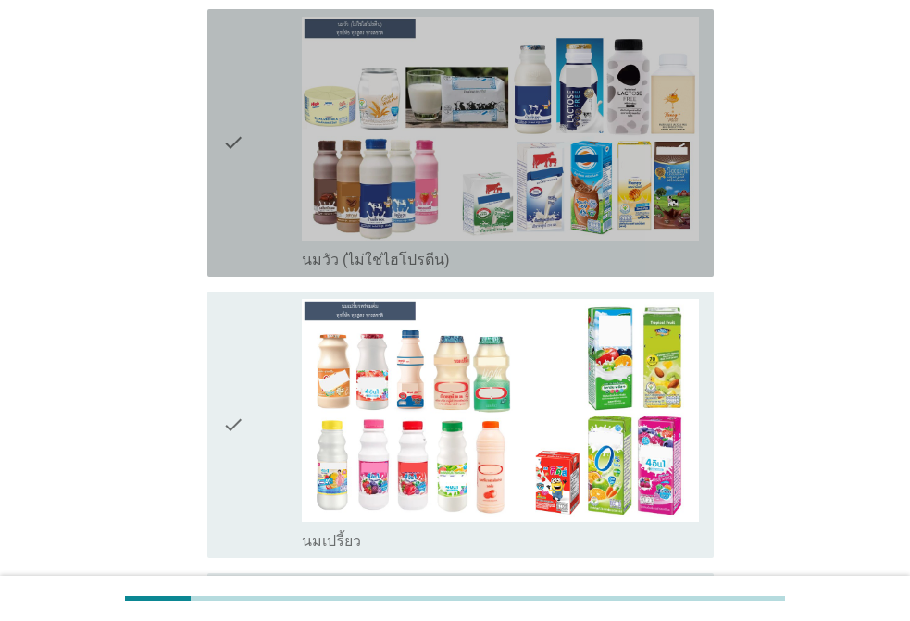
click at [213, 238] on div "check check_box_outline_blank นมวัว (ไม่ใช่ไฮโปรตีน)" at bounding box center [460, 143] width 507 height 268
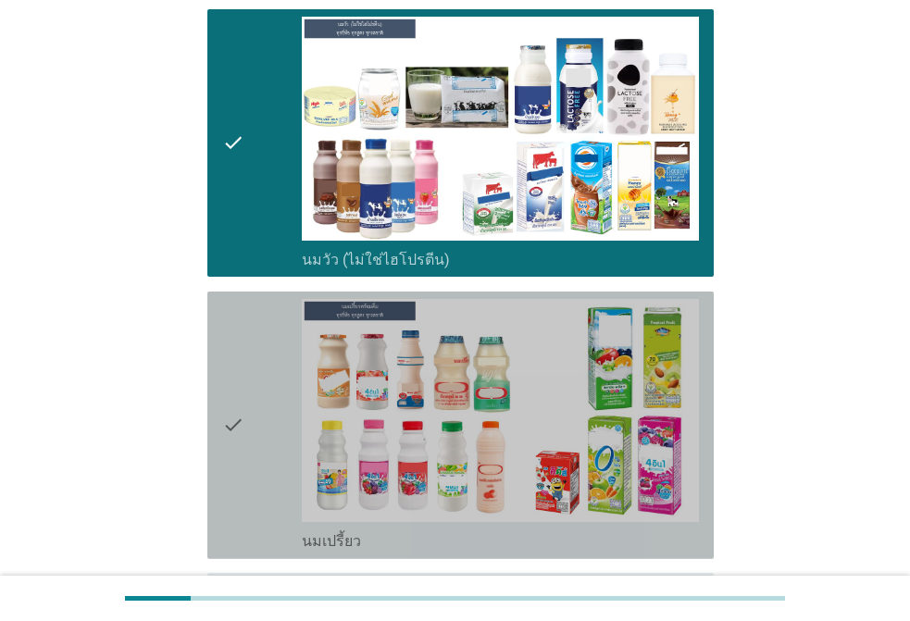
click at [270, 392] on div "check" at bounding box center [262, 425] width 80 height 253
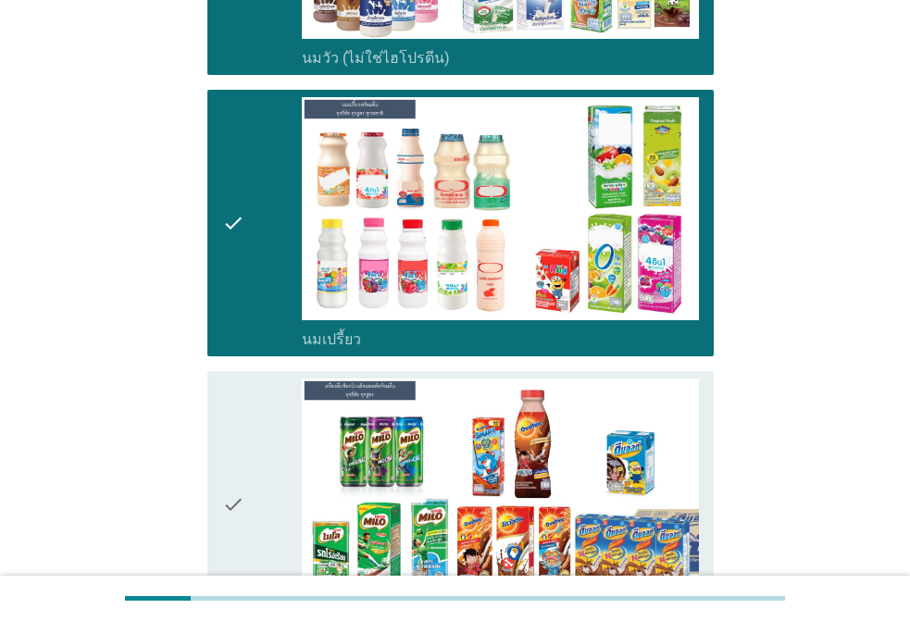
scroll to position [926, 0]
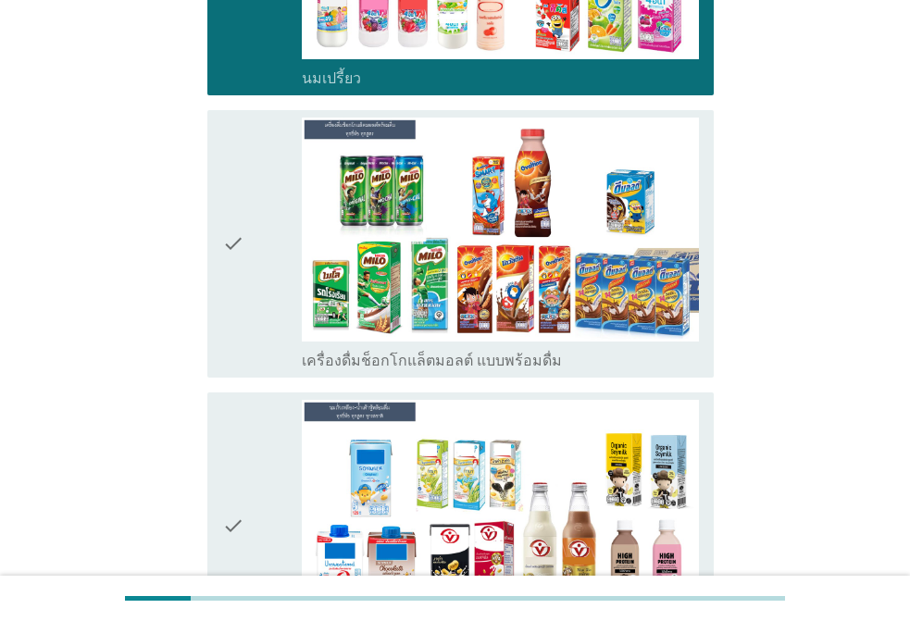
drag, startPoint x: 245, startPoint y: 272, endPoint x: 241, endPoint y: 320, distance: 47.5
click at [245, 271] on div "check" at bounding box center [262, 244] width 80 height 253
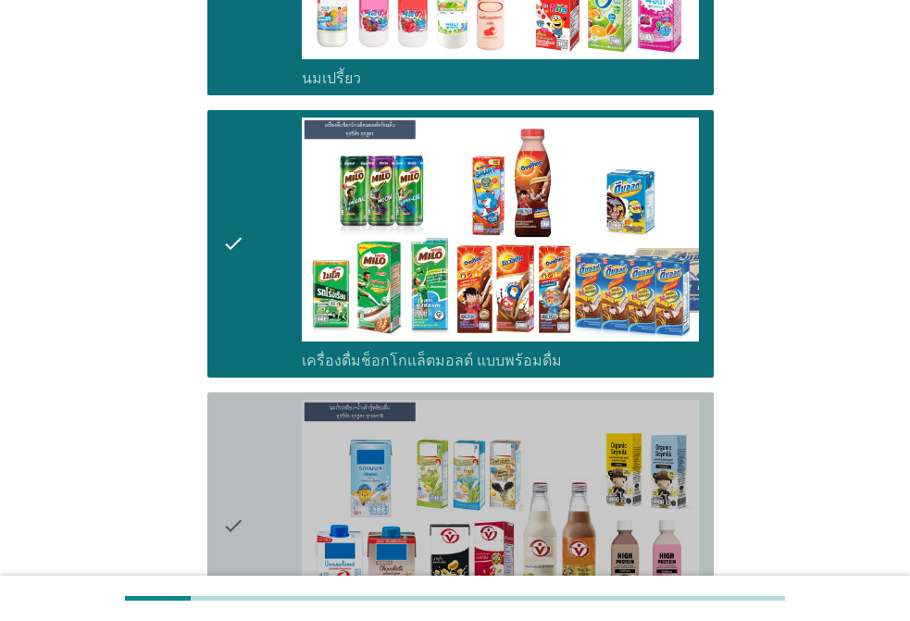
drag, startPoint x: 253, startPoint y: 433, endPoint x: 335, endPoint y: 418, distance: 83.8
click at [254, 433] on div "check" at bounding box center [262, 526] width 80 height 253
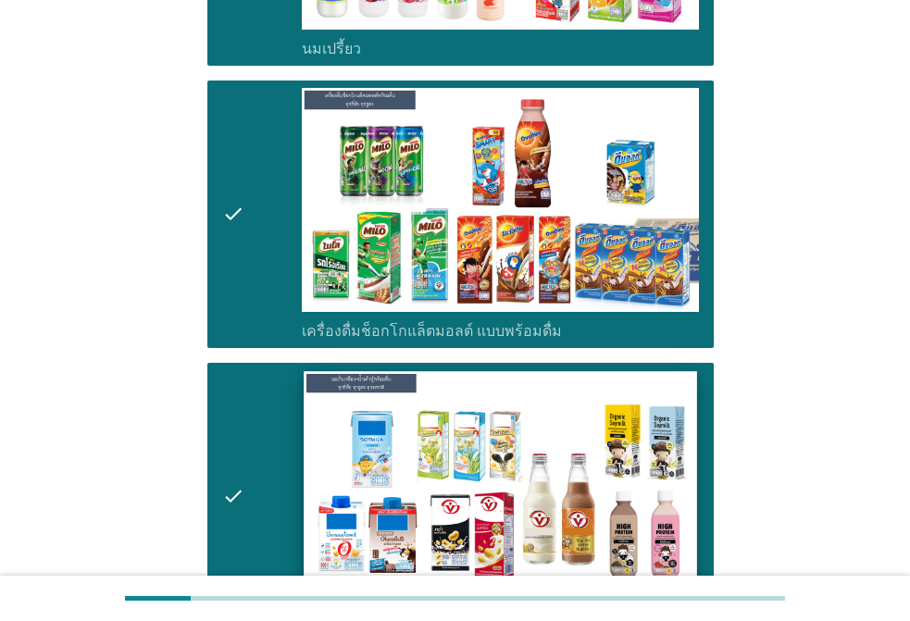
scroll to position [1389, 0]
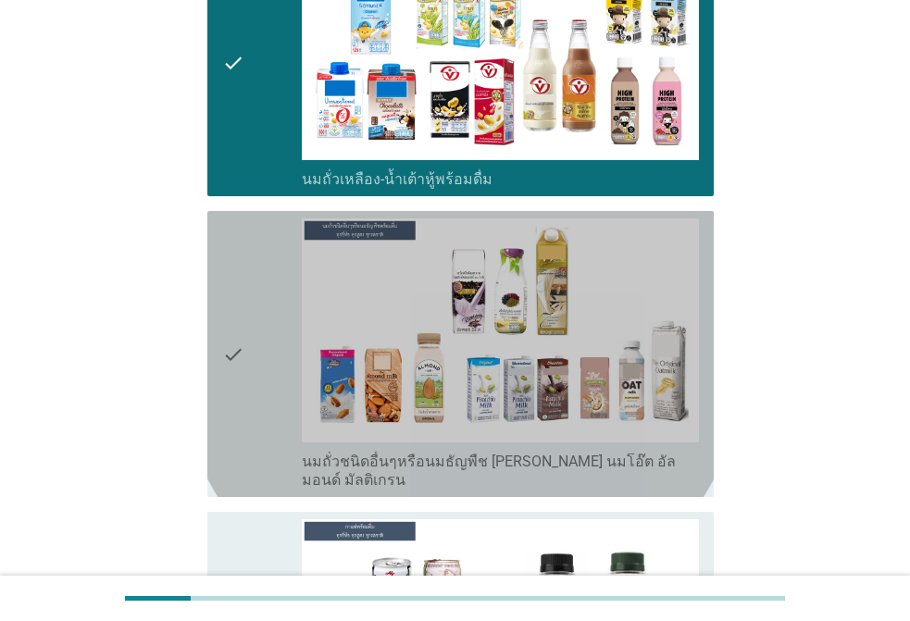
drag, startPoint x: 257, startPoint y: 319, endPoint x: 253, endPoint y: 445, distance: 126.0
click at [257, 318] on div "check" at bounding box center [262, 354] width 80 height 271
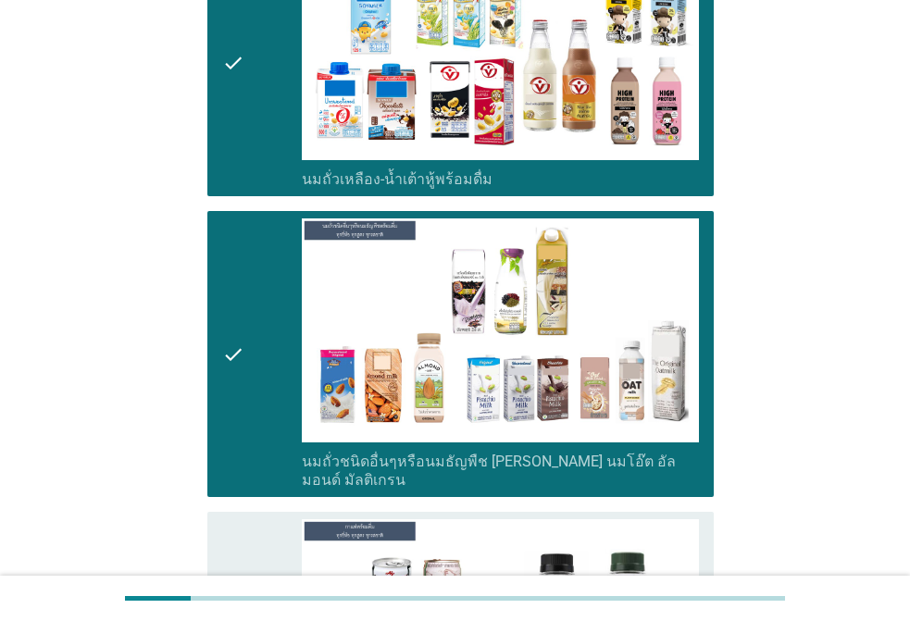
drag, startPoint x: 261, startPoint y: 517, endPoint x: 270, endPoint y: 512, distance: 10.4
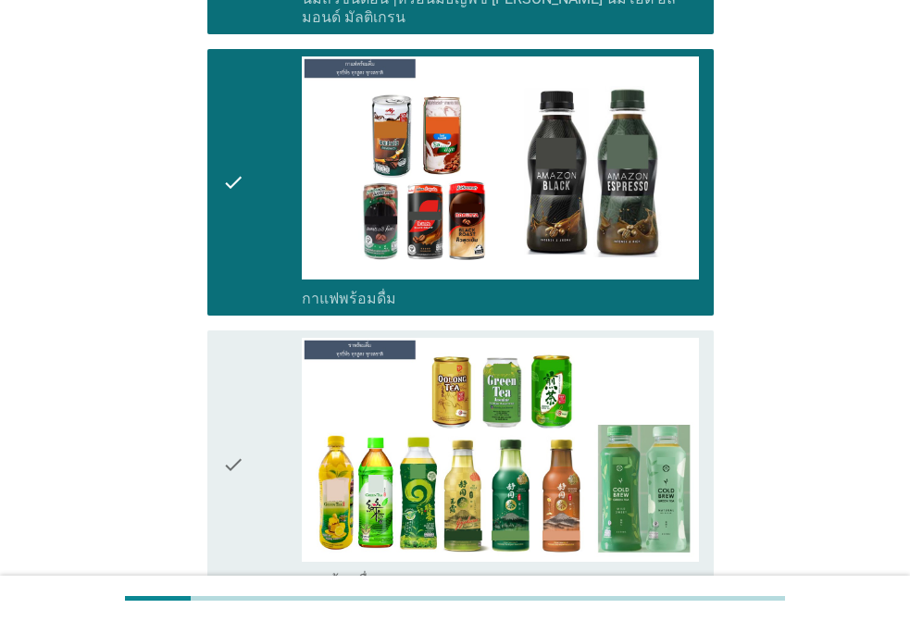
click at [263, 347] on div "check" at bounding box center [262, 464] width 80 height 253
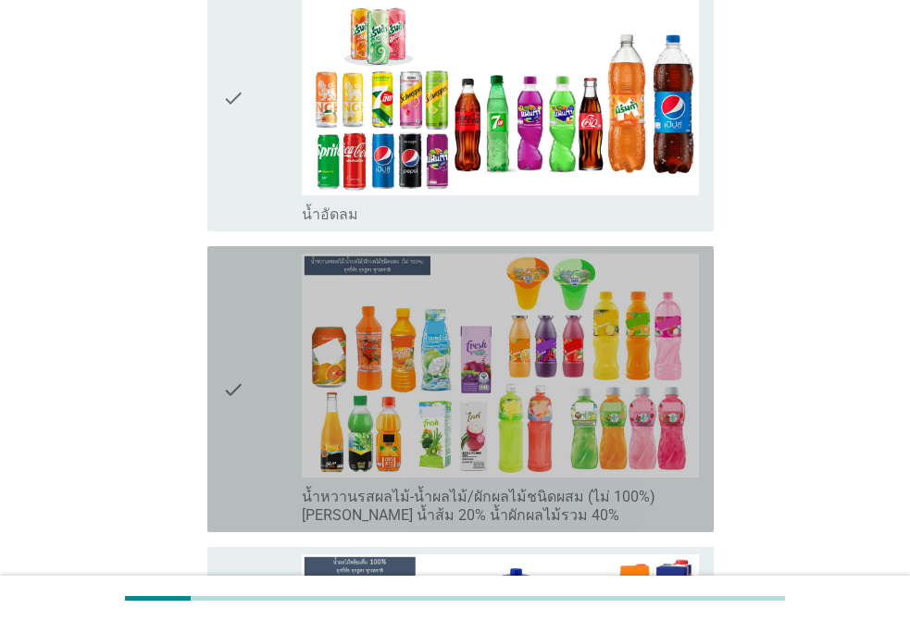
drag, startPoint x: 262, startPoint y: 282, endPoint x: 257, endPoint y: 200, distance: 81.6
click at [260, 278] on div "check" at bounding box center [262, 389] width 80 height 271
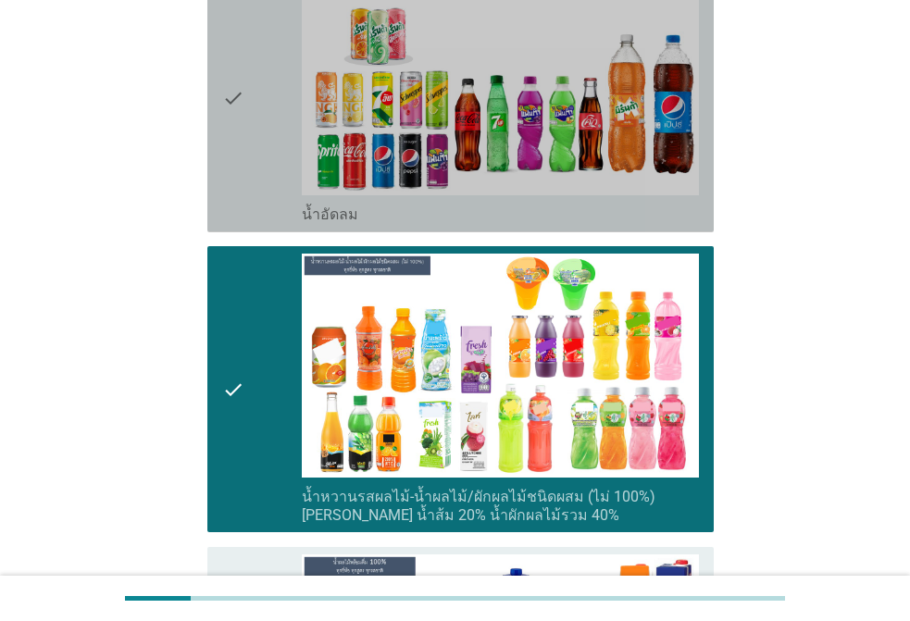
click at [245, 169] on div "check" at bounding box center [262, 98] width 80 height 253
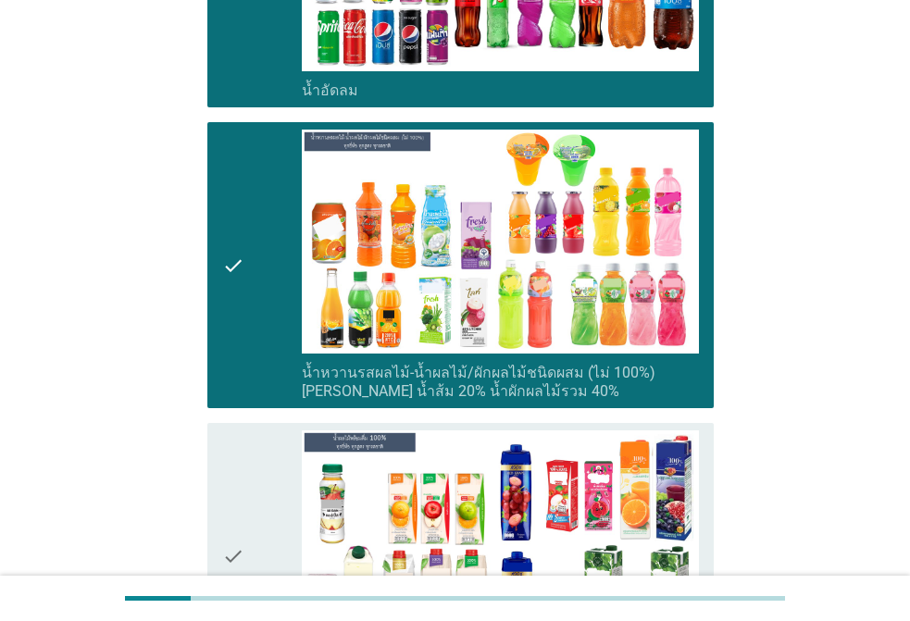
scroll to position [3149, 0]
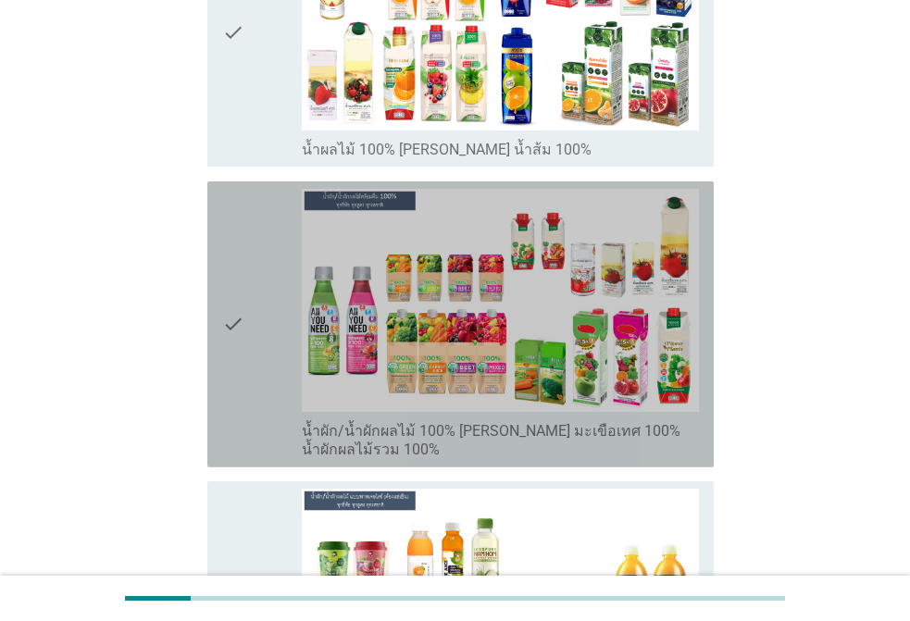
drag, startPoint x: 232, startPoint y: 182, endPoint x: 245, endPoint y: 143, distance: 41.9
click at [232, 189] on icon "check" at bounding box center [233, 324] width 22 height 271
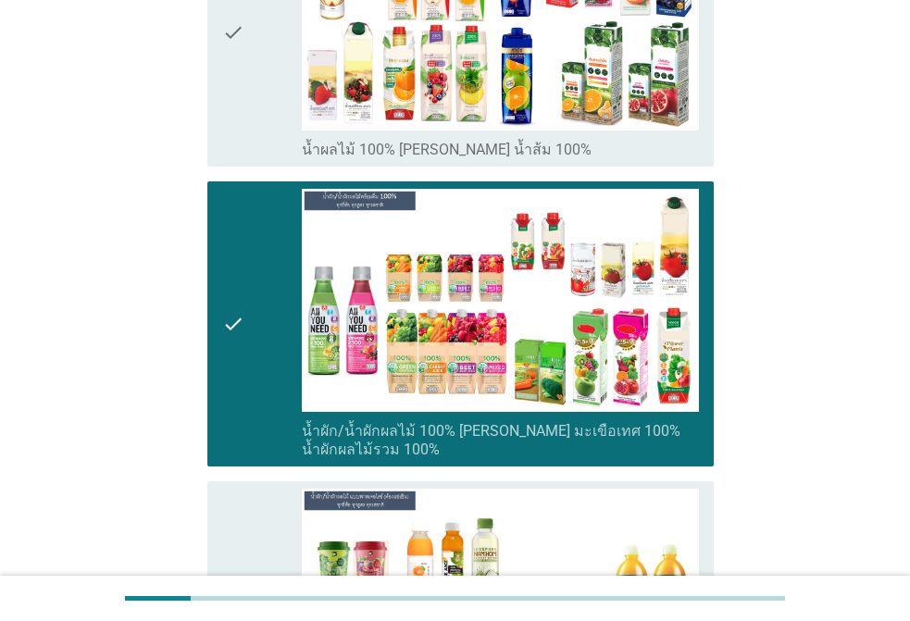
click at [245, 121] on div "check" at bounding box center [262, 32] width 80 height 253
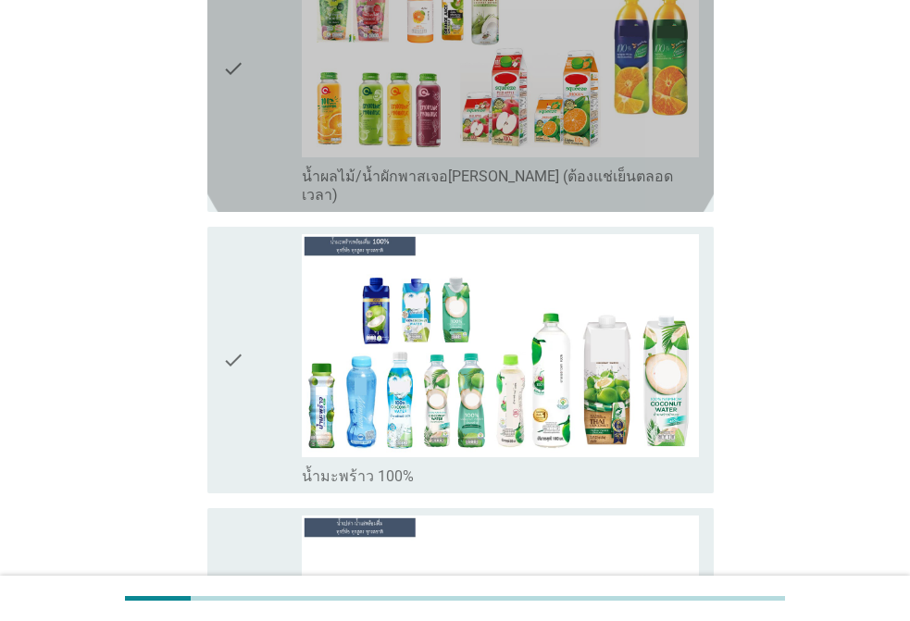
click at [247, 139] on div "check" at bounding box center [262, 68] width 80 height 271
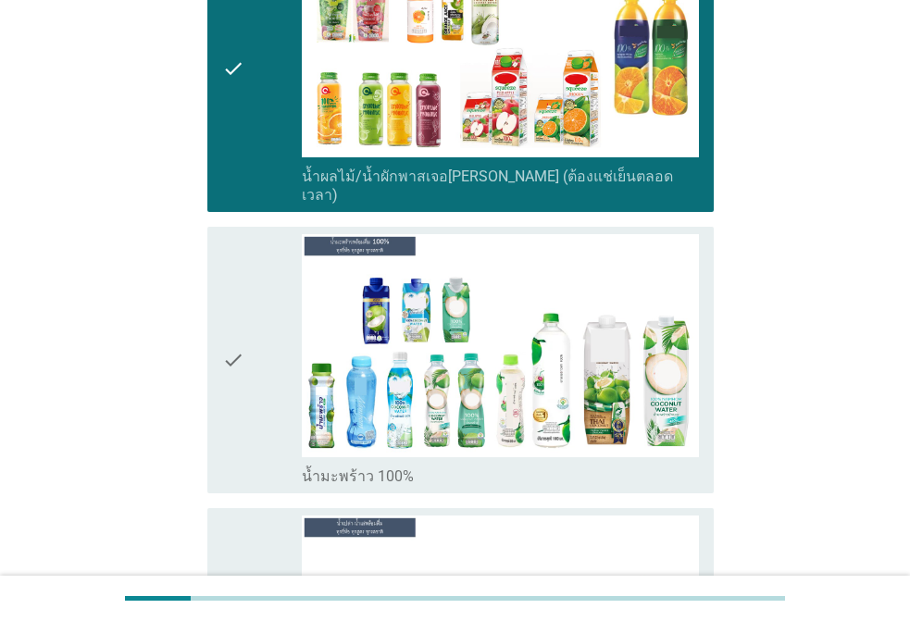
drag, startPoint x: 238, startPoint y: 254, endPoint x: 274, endPoint y: 291, distance: 51.7
click at [238, 255] on icon "check" at bounding box center [233, 360] width 22 height 253
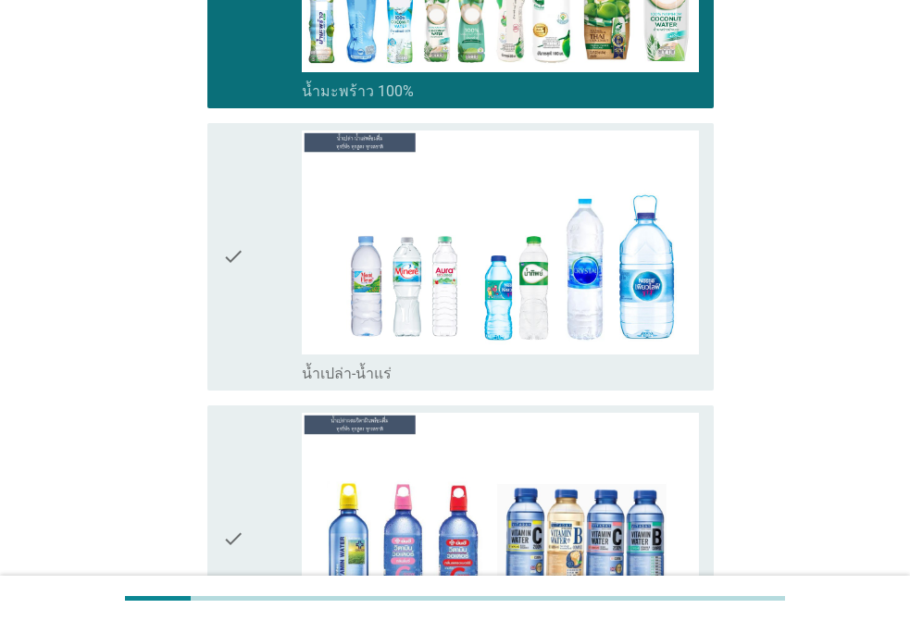
scroll to position [4353, 0]
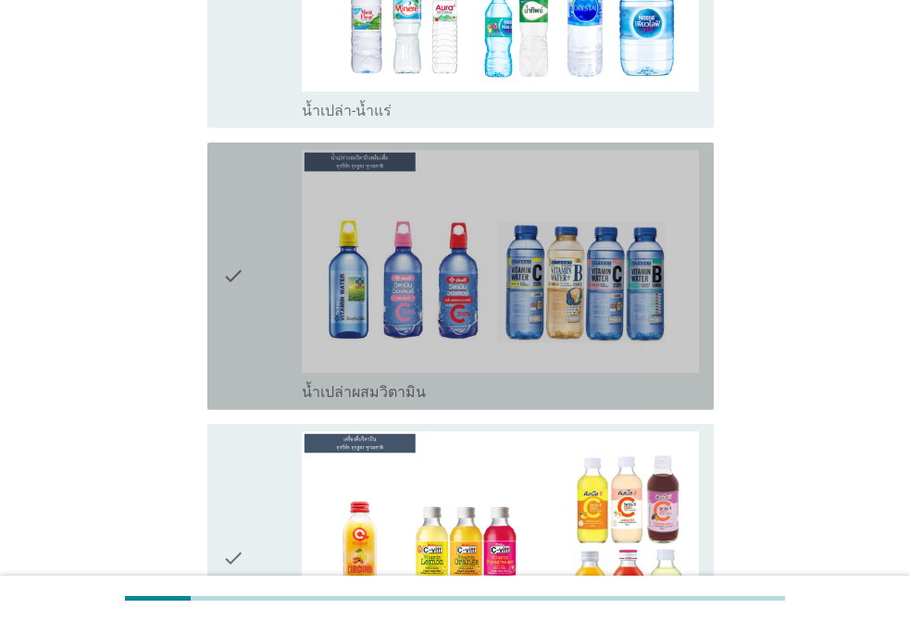
drag, startPoint x: 278, startPoint y: 164, endPoint x: 271, endPoint y: 146, distance: 18.8
click at [277, 161] on div "check" at bounding box center [262, 276] width 80 height 253
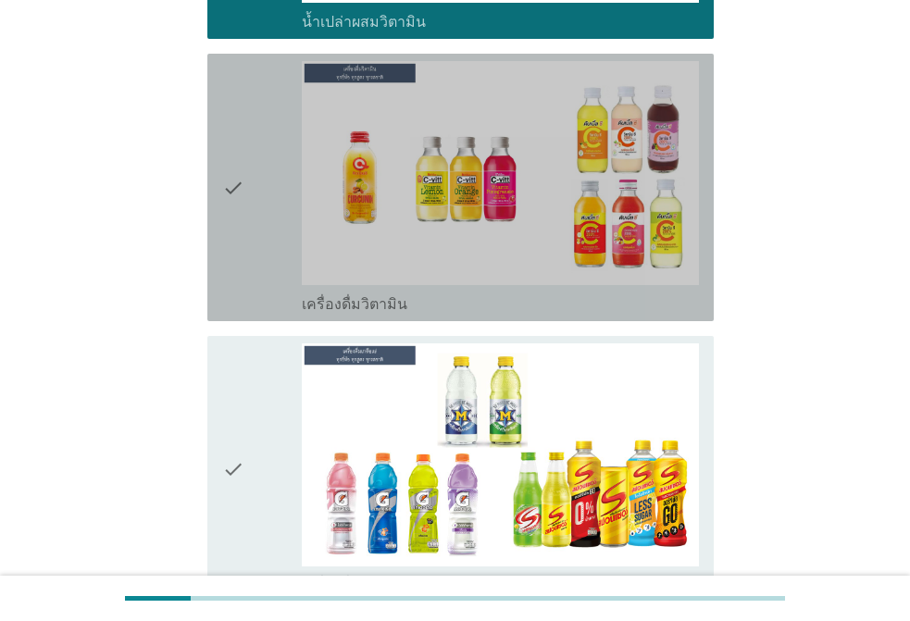
drag, startPoint x: 268, startPoint y: 191, endPoint x: 292, endPoint y: 322, distance: 133.7
click at [267, 191] on div "check" at bounding box center [262, 187] width 80 height 253
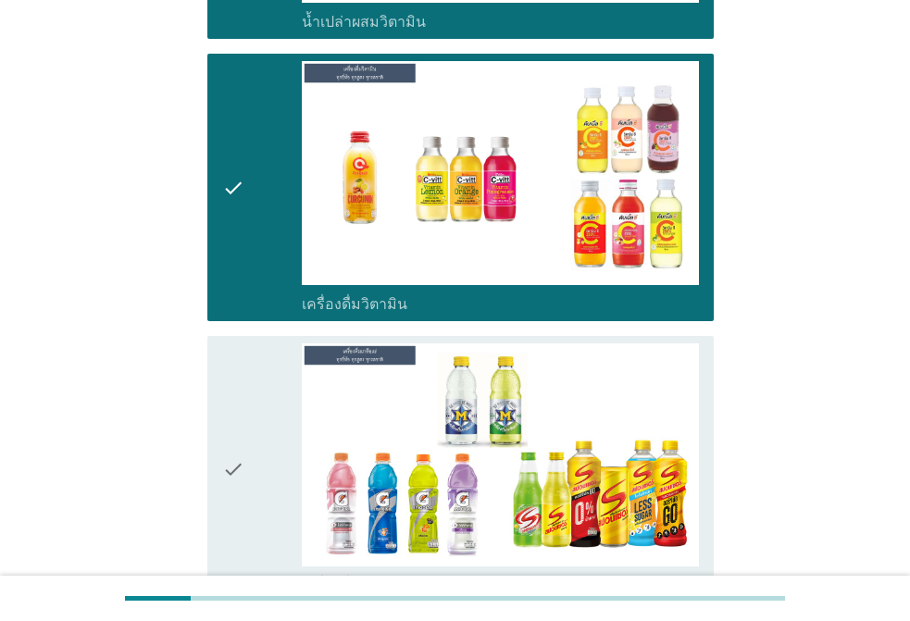
click at [288, 347] on div "check" at bounding box center [262, 470] width 80 height 253
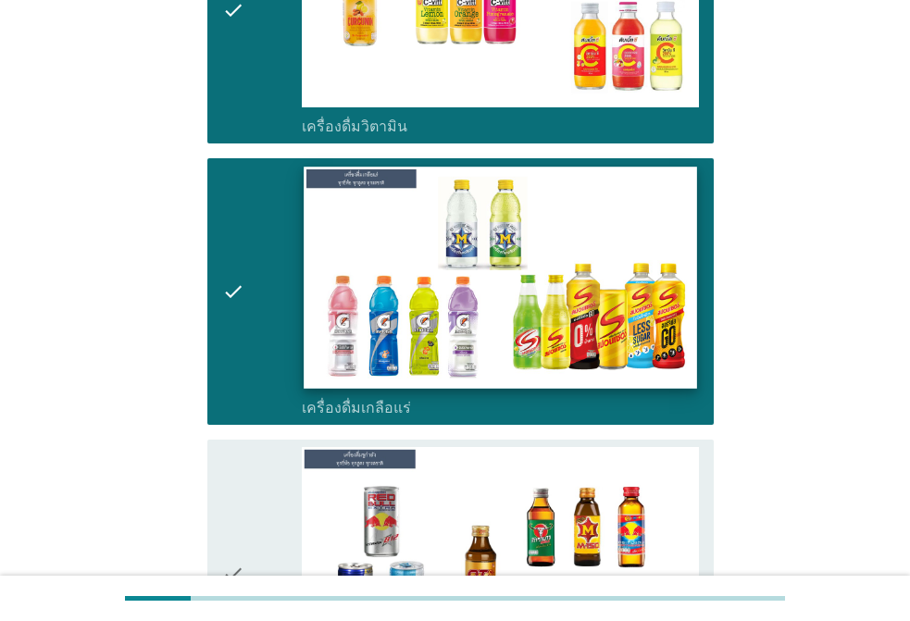
scroll to position [5187, 0]
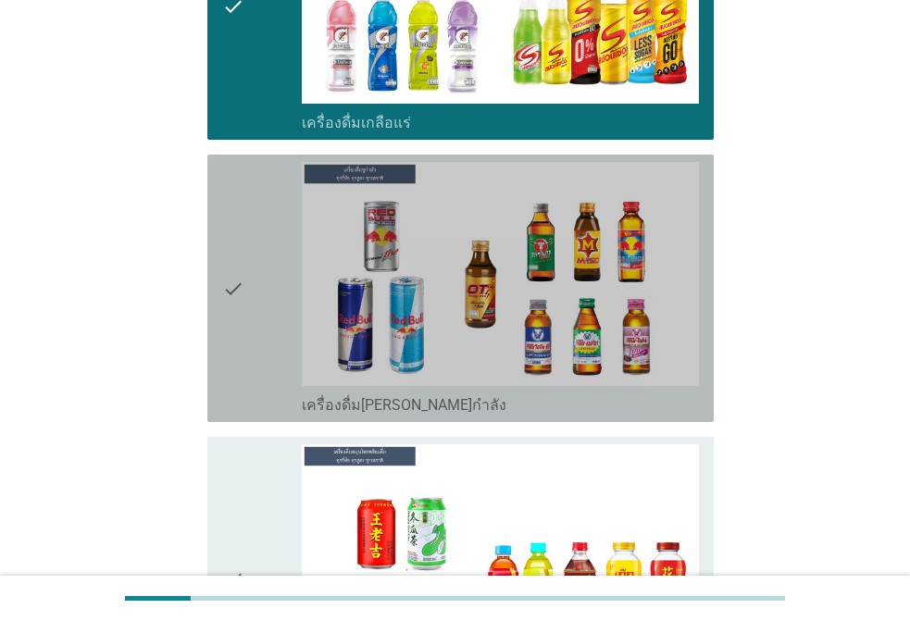
drag, startPoint x: 265, startPoint y: 278, endPoint x: 283, endPoint y: 358, distance: 82.7
click at [265, 276] on div "check" at bounding box center [262, 288] width 80 height 253
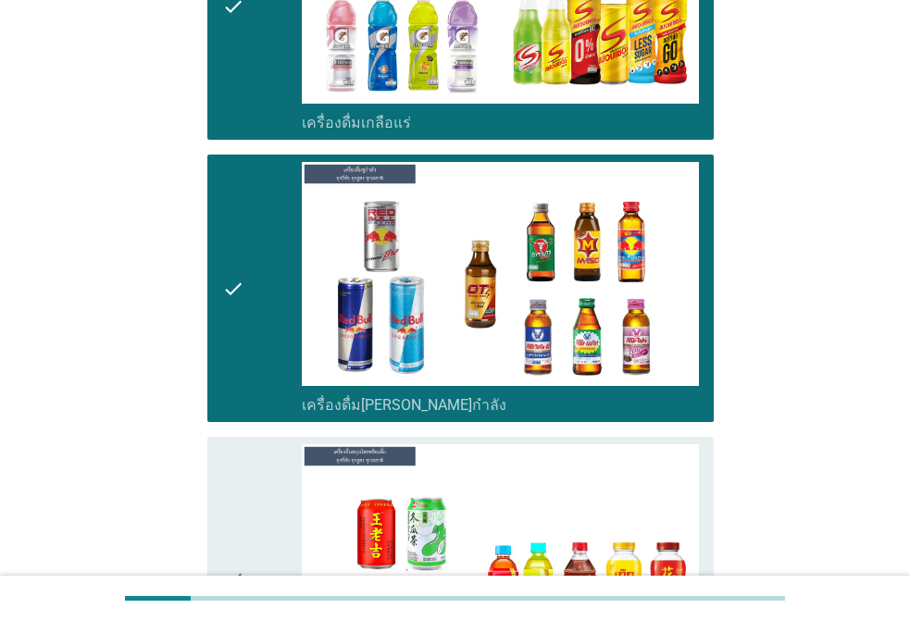
click at [287, 386] on div "check check_box_outline_blank เครื่องดื่ม[PERSON_NAME]กำลัง" at bounding box center [455, 288] width 518 height 282
click at [259, 445] on div "check" at bounding box center [262, 580] width 80 height 271
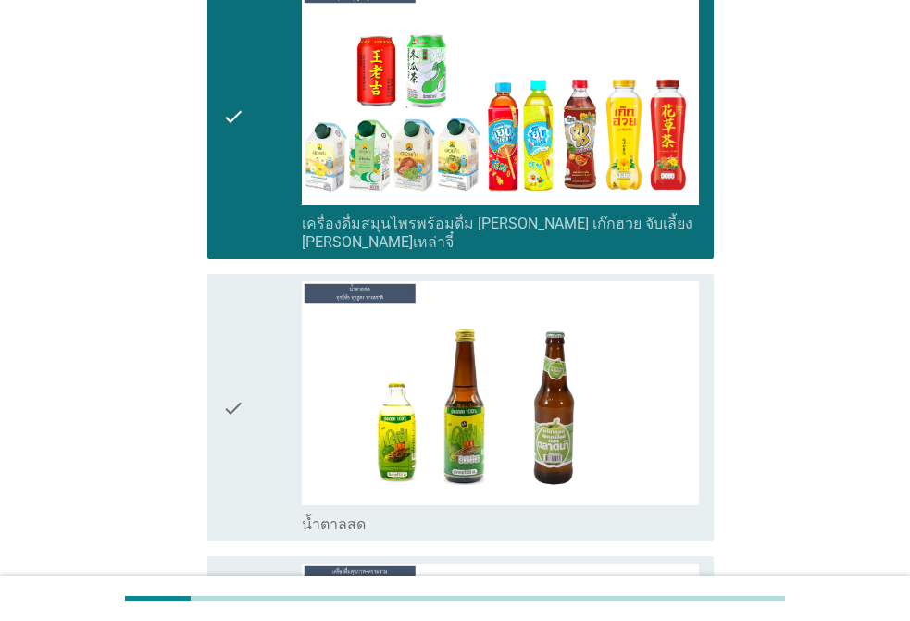
click at [273, 346] on div "check" at bounding box center [262, 408] width 80 height 253
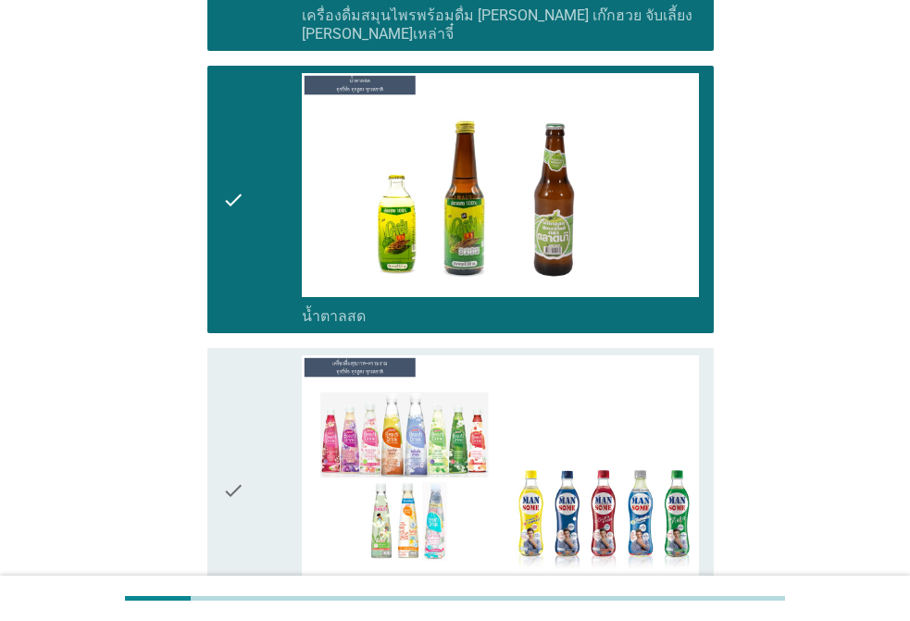
scroll to position [6020, 0]
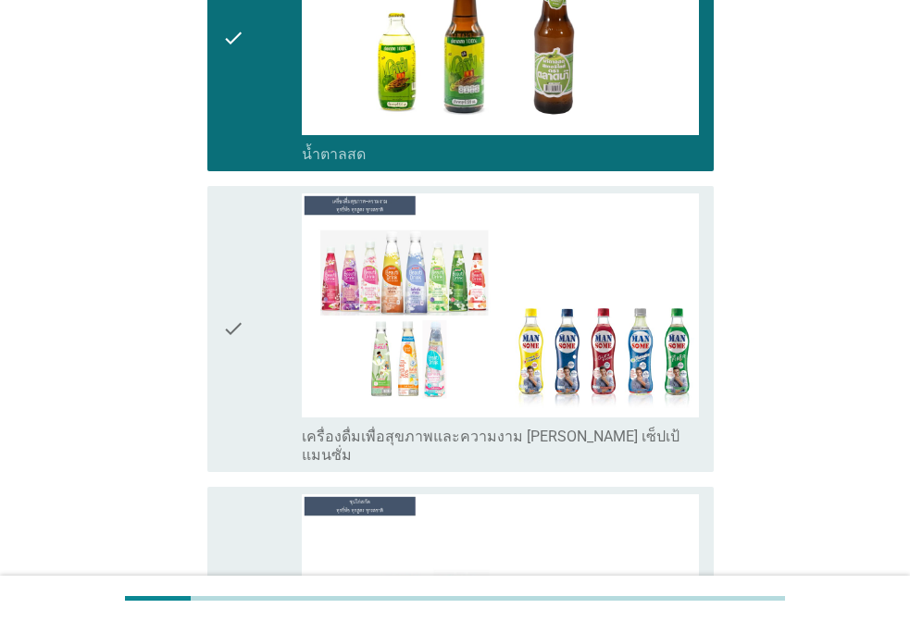
click at [249, 227] on div "check" at bounding box center [262, 329] width 80 height 271
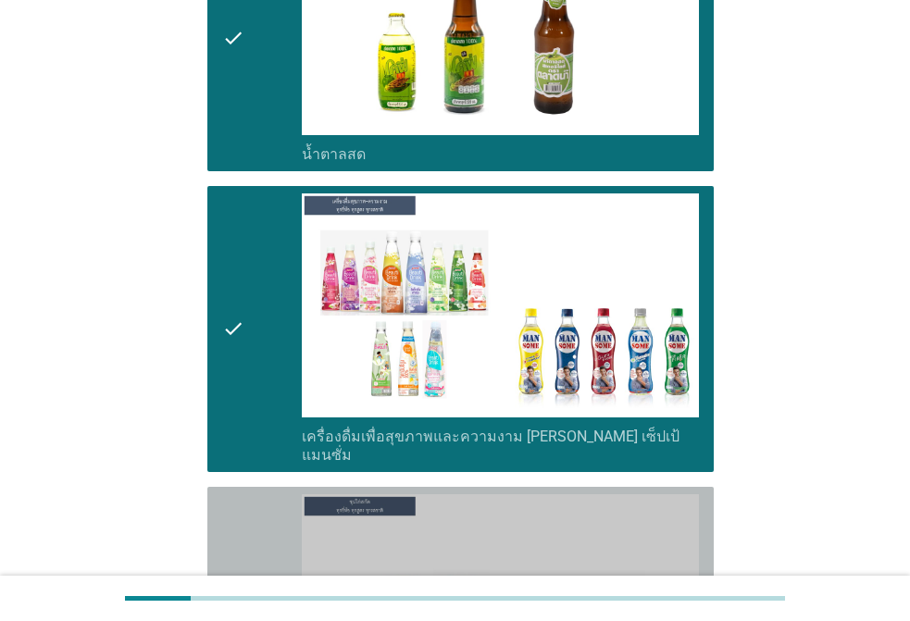
click at [235, 495] on icon "check" at bounding box center [233, 621] width 22 height 253
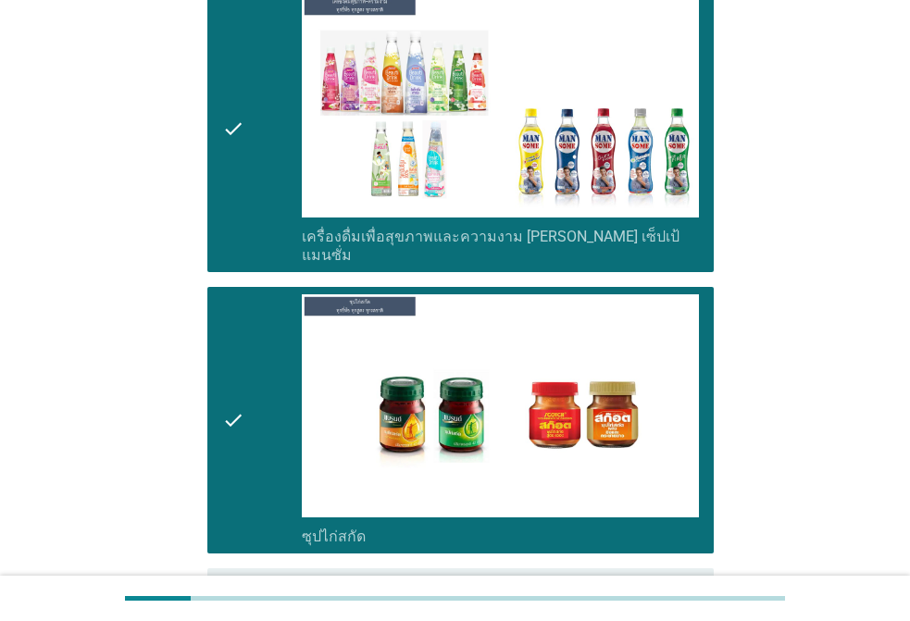
scroll to position [6576, 0]
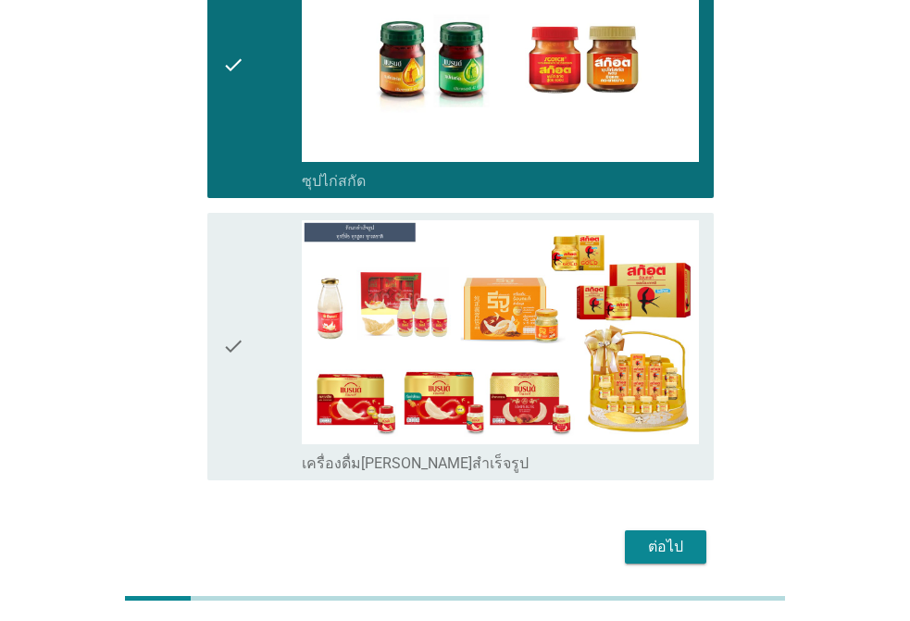
click at [251, 268] on div "check" at bounding box center [262, 346] width 80 height 253
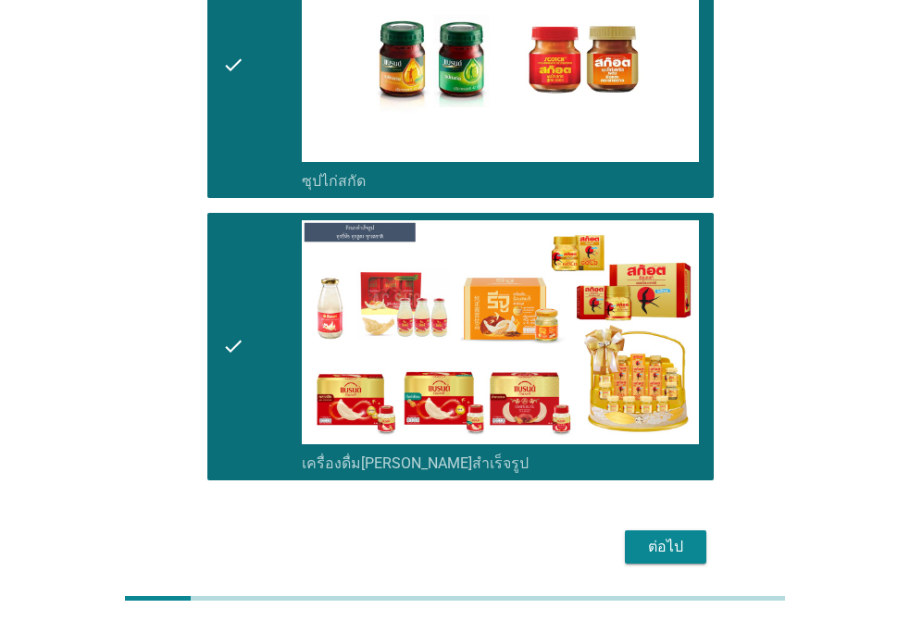
click at [634, 531] on button "ต่อไป" at bounding box center [666, 547] width 82 height 33
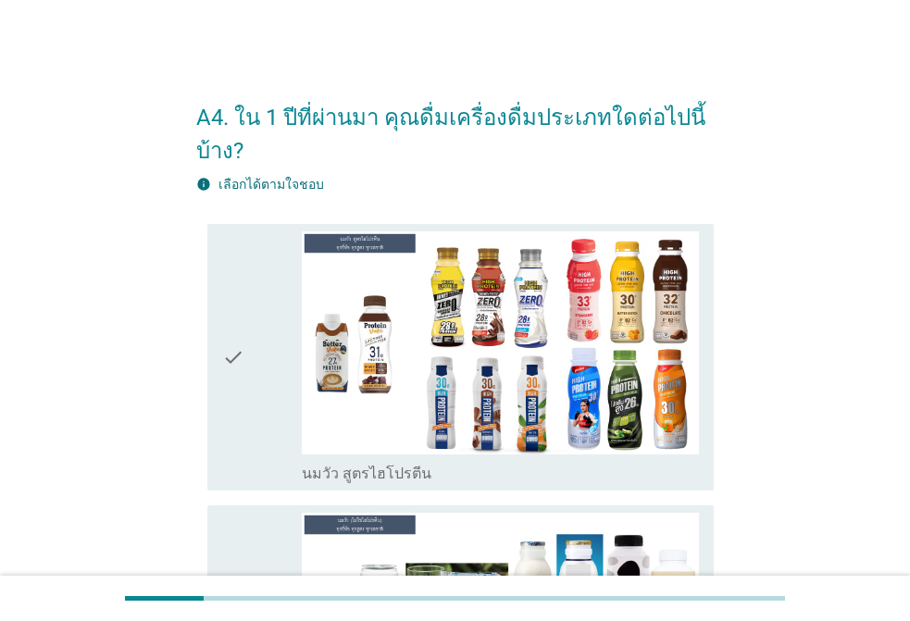
click at [262, 287] on div "check" at bounding box center [262, 358] width 80 height 253
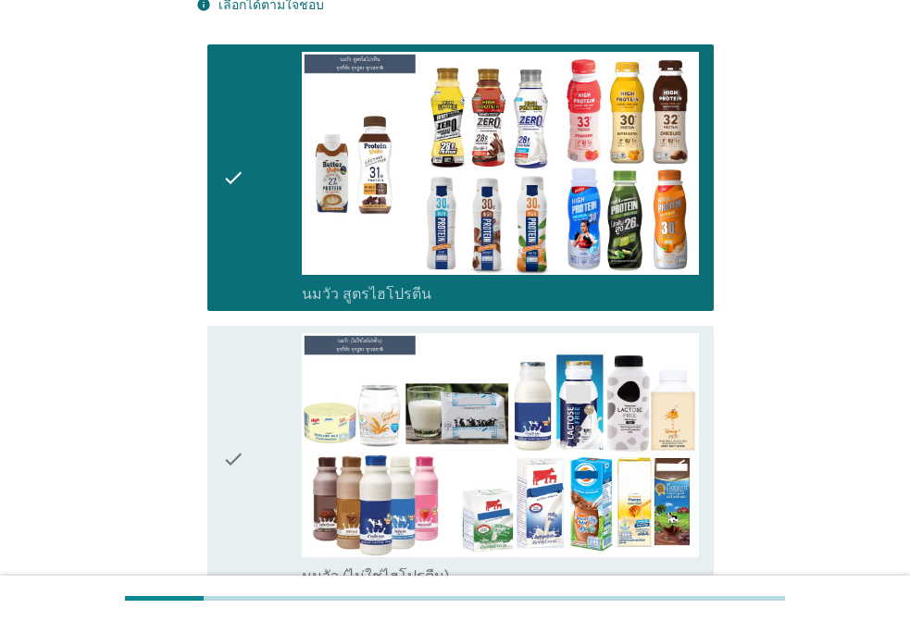
scroll to position [185, 0]
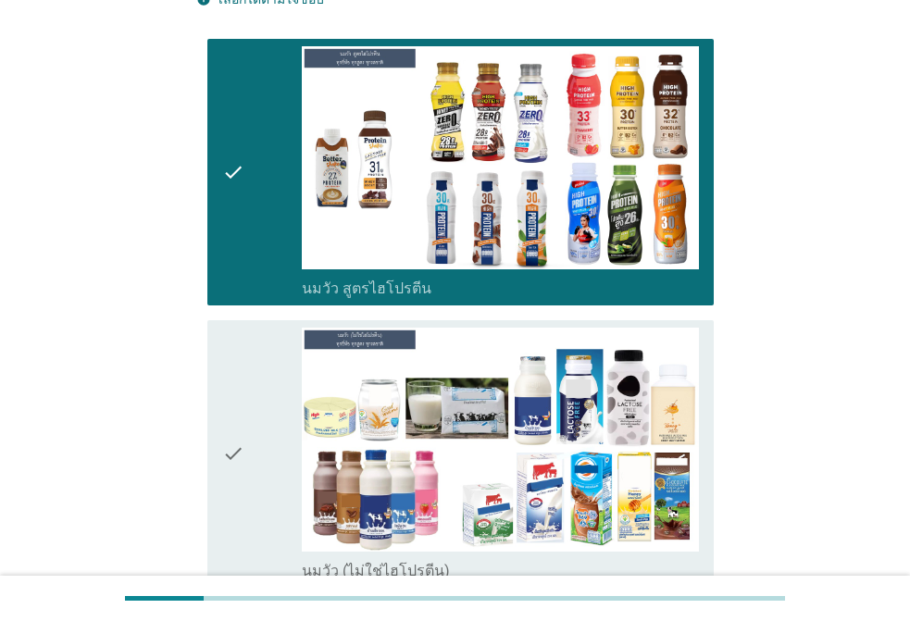
click at [219, 392] on div "check check_box_outline_blank นมวัว (ไม่ใช่ไฮโปรตีน)" at bounding box center [460, 454] width 507 height 268
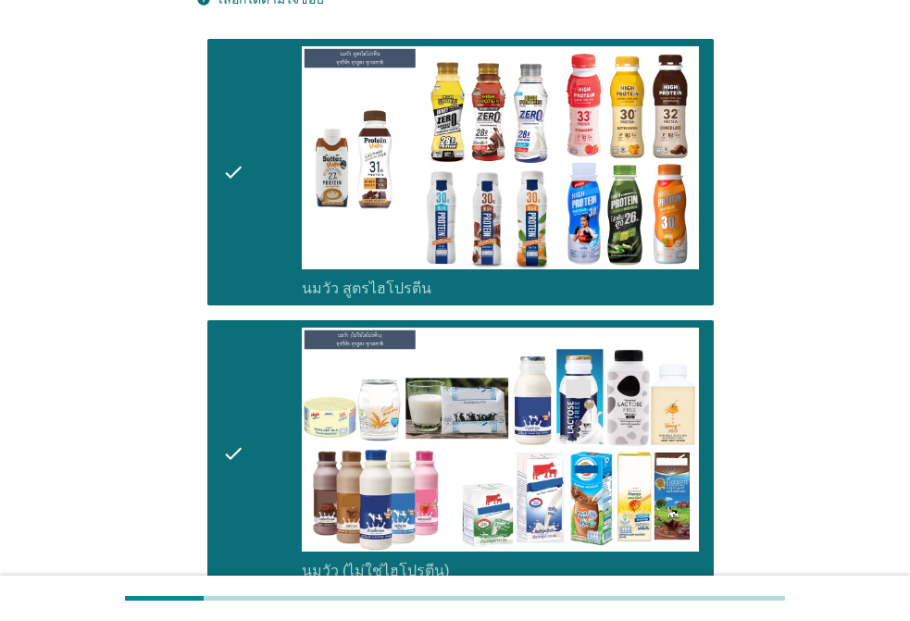
scroll to position [556, 0]
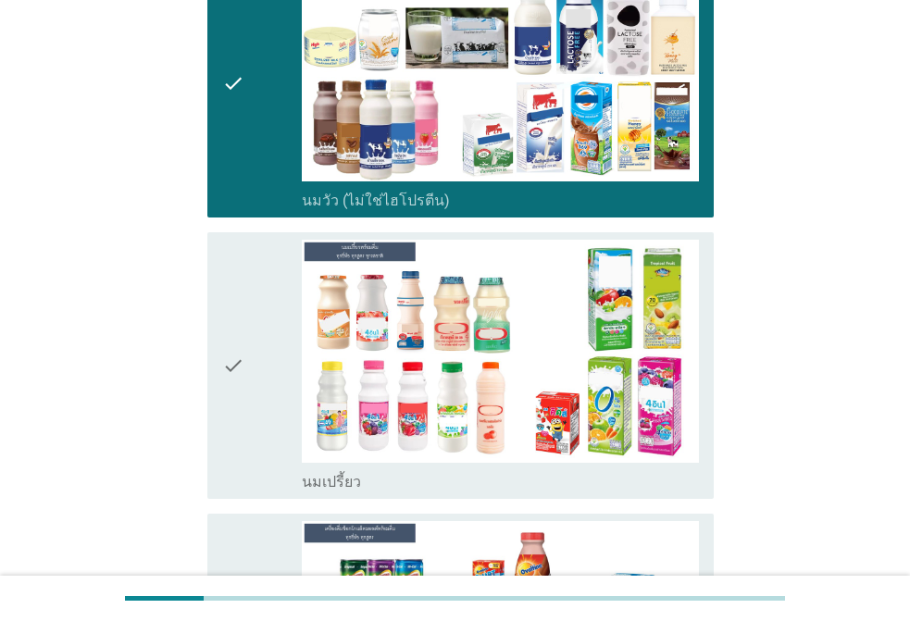
click at [229, 380] on icon "check" at bounding box center [233, 366] width 22 height 253
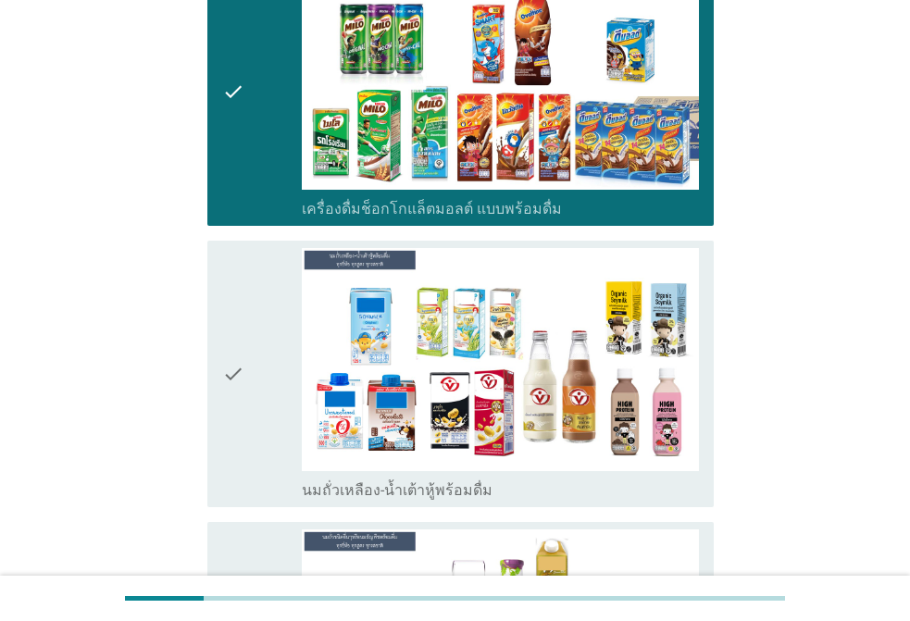
click at [251, 333] on div "check" at bounding box center [262, 374] width 80 height 253
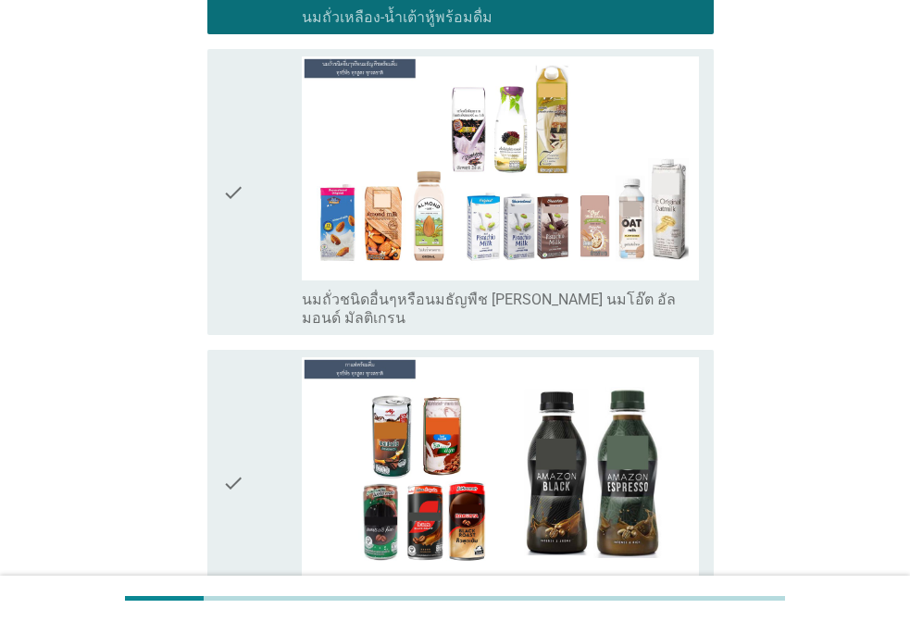
scroll to position [1852, 0]
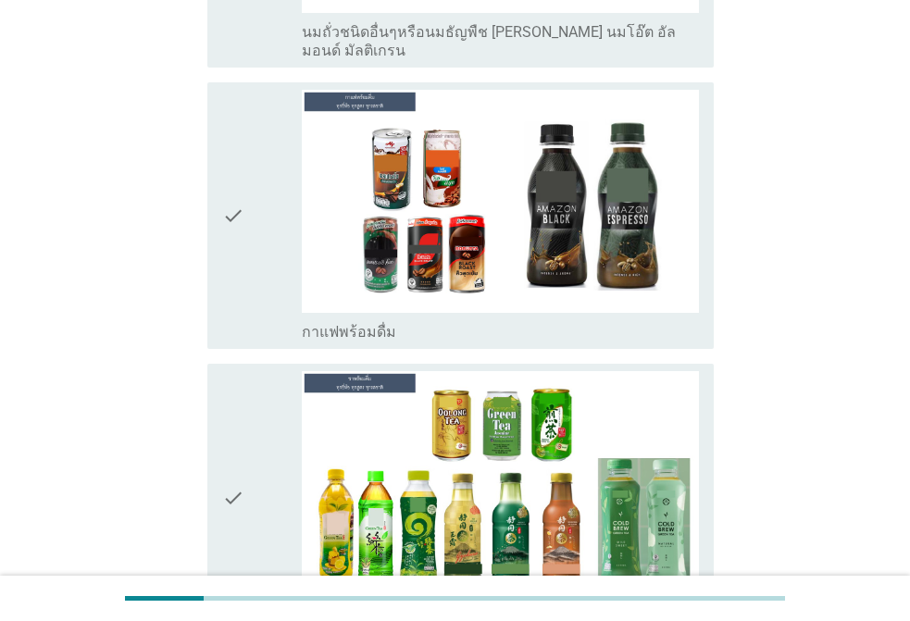
click at [245, 288] on div "check" at bounding box center [262, 216] width 80 height 253
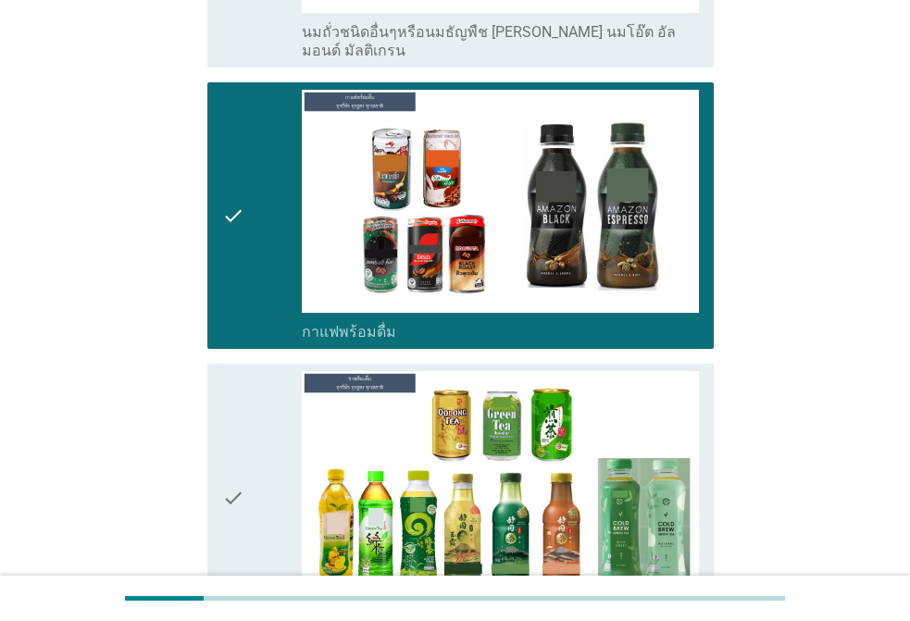
click at [245, 434] on div "check" at bounding box center [262, 497] width 80 height 253
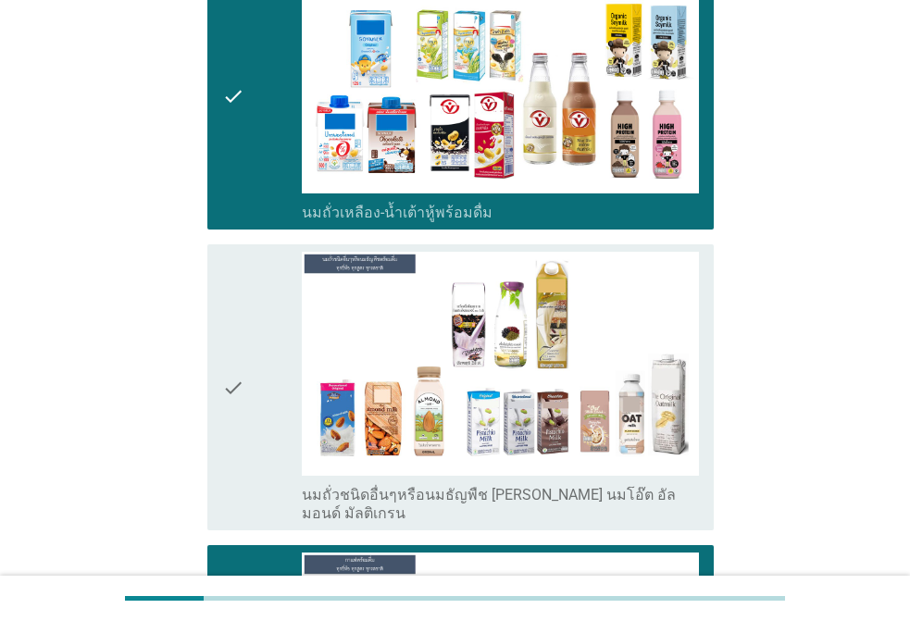
click at [254, 358] on div "check" at bounding box center [262, 387] width 80 height 271
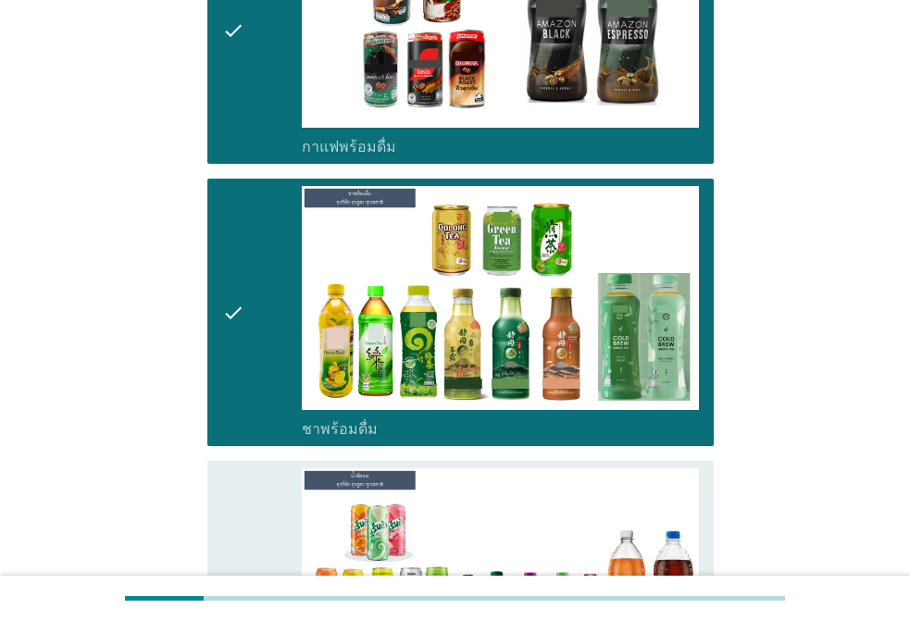
scroll to position [2593, 0]
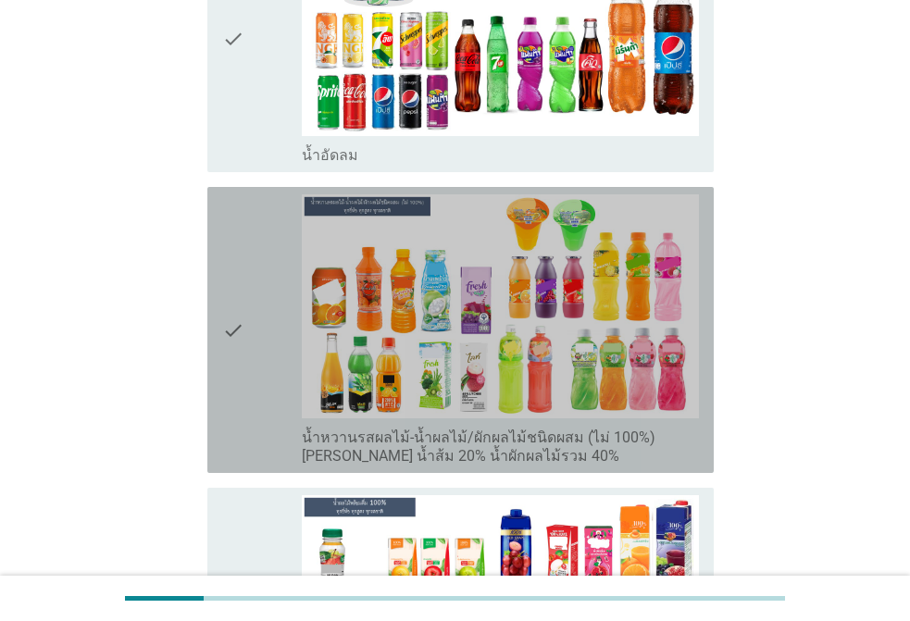
drag, startPoint x: 245, startPoint y: 366, endPoint x: 266, endPoint y: 278, distance: 90.3
click at [245, 365] on div "check" at bounding box center [262, 330] width 80 height 271
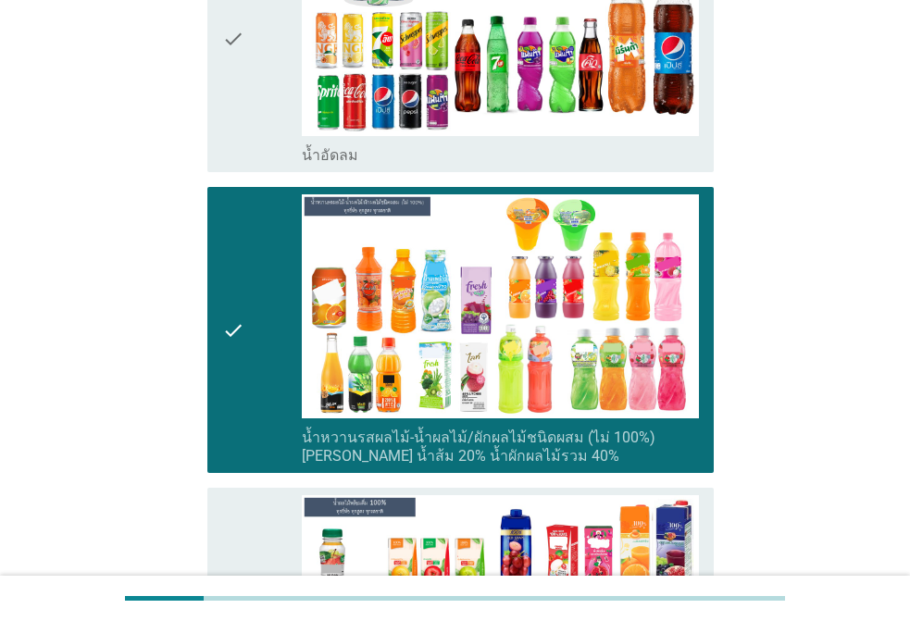
click at [280, 126] on div "check" at bounding box center [262, 39] width 80 height 253
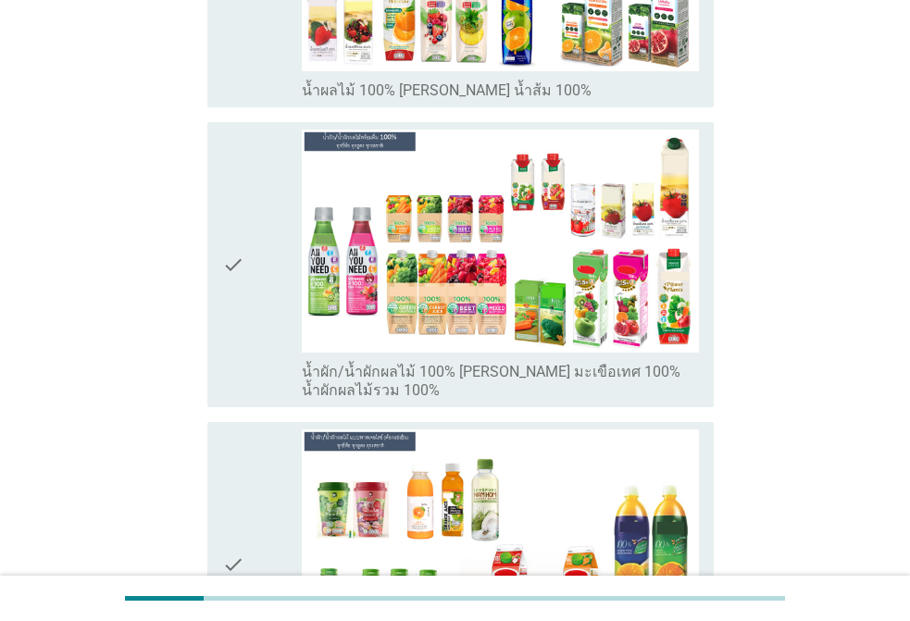
click at [274, 212] on div "check" at bounding box center [262, 265] width 80 height 271
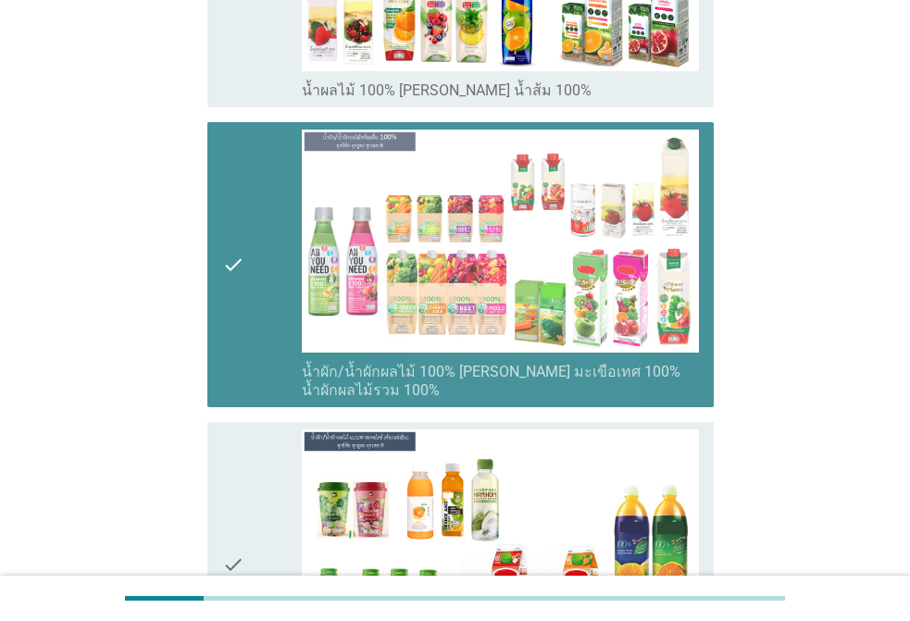
drag, startPoint x: 280, startPoint y: 78, endPoint x: 270, endPoint y: 81, distance: 10.6
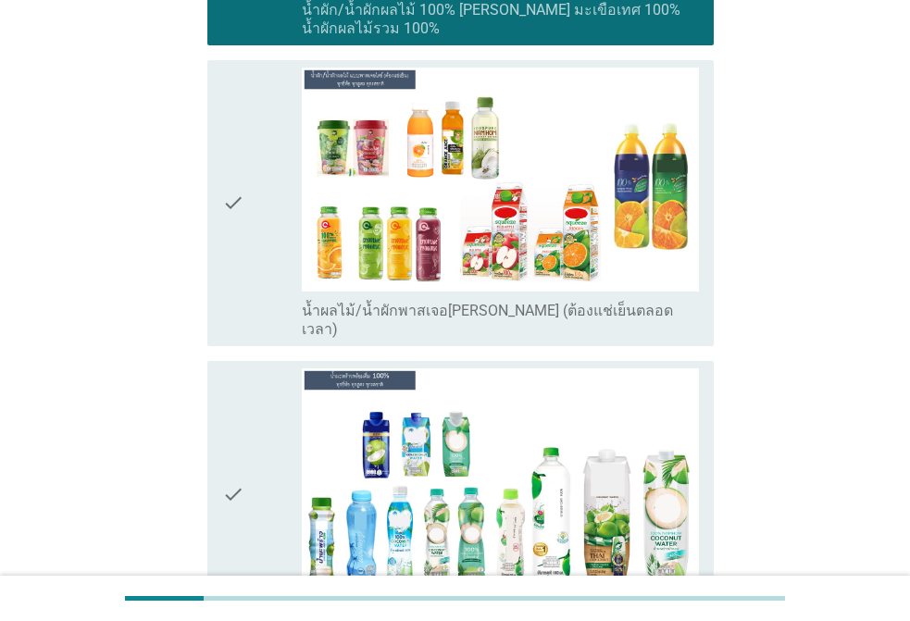
scroll to position [3797, 0]
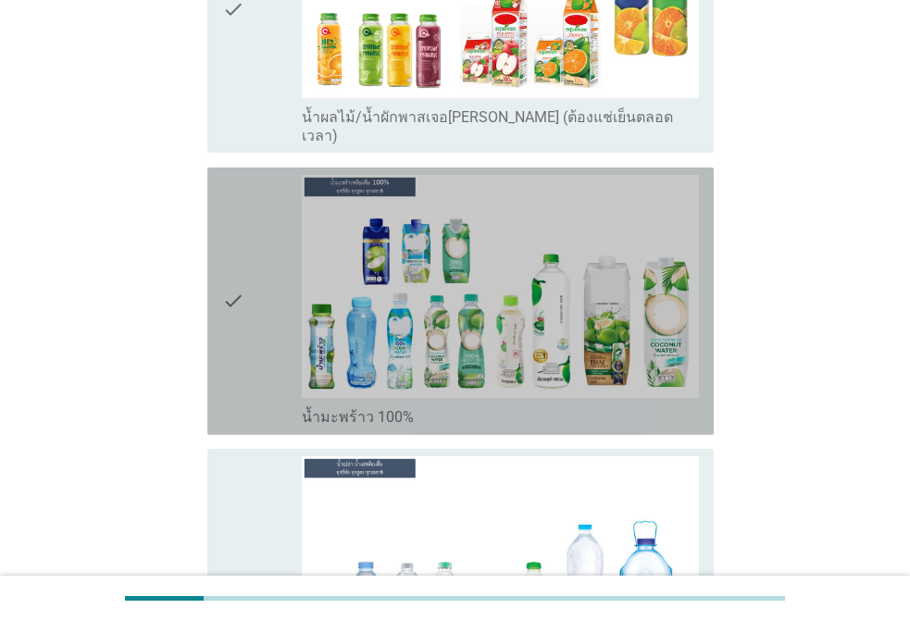
drag, startPoint x: 257, startPoint y: 132, endPoint x: 261, endPoint y: 95, distance: 36.3
click at [257, 160] on div "check check_box_outline_blank น้ำมะพร้าว 100%" at bounding box center [455, 301] width 518 height 282
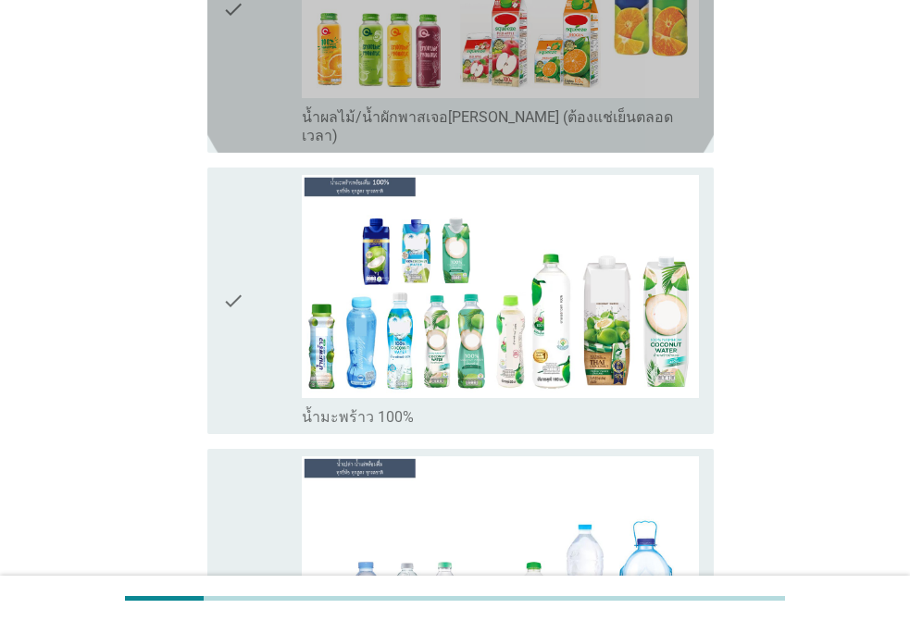
drag, startPoint x: 260, startPoint y: 78, endPoint x: 248, endPoint y: 136, distance: 59.6
click at [259, 78] on div "check" at bounding box center [262, 9] width 80 height 271
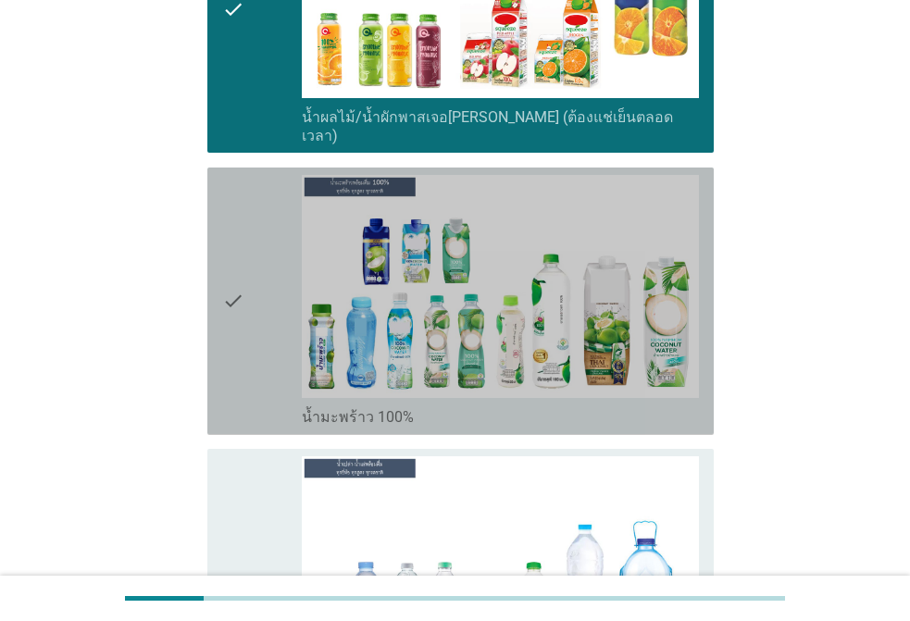
drag, startPoint x: 246, startPoint y: 307, endPoint x: 238, endPoint y: 340, distance: 33.5
click at [245, 307] on div "check" at bounding box center [262, 301] width 80 height 253
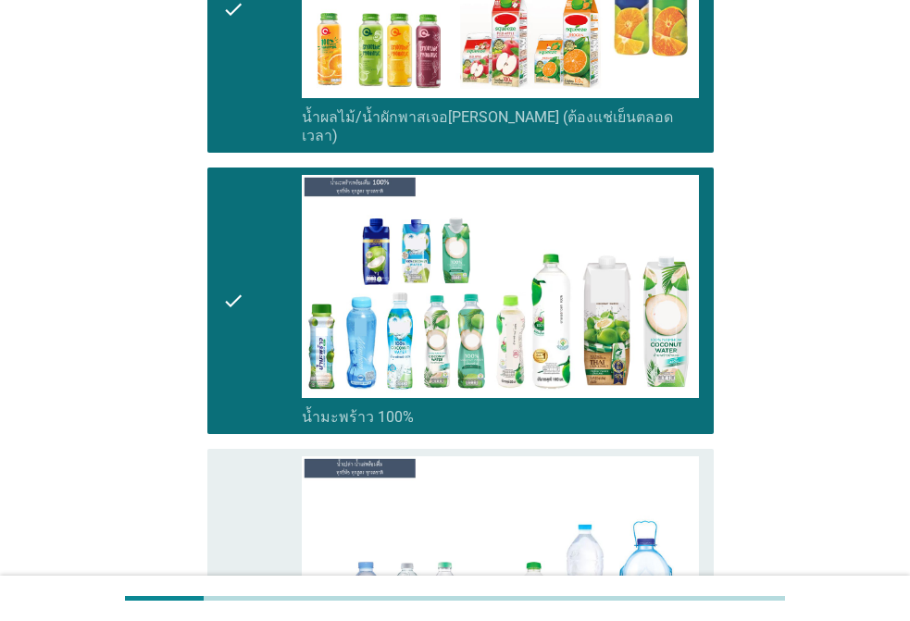
click at [247, 449] on div "check check_box_outline_blank น้ำเปล่า-น้ำแร่" at bounding box center [460, 583] width 507 height 268
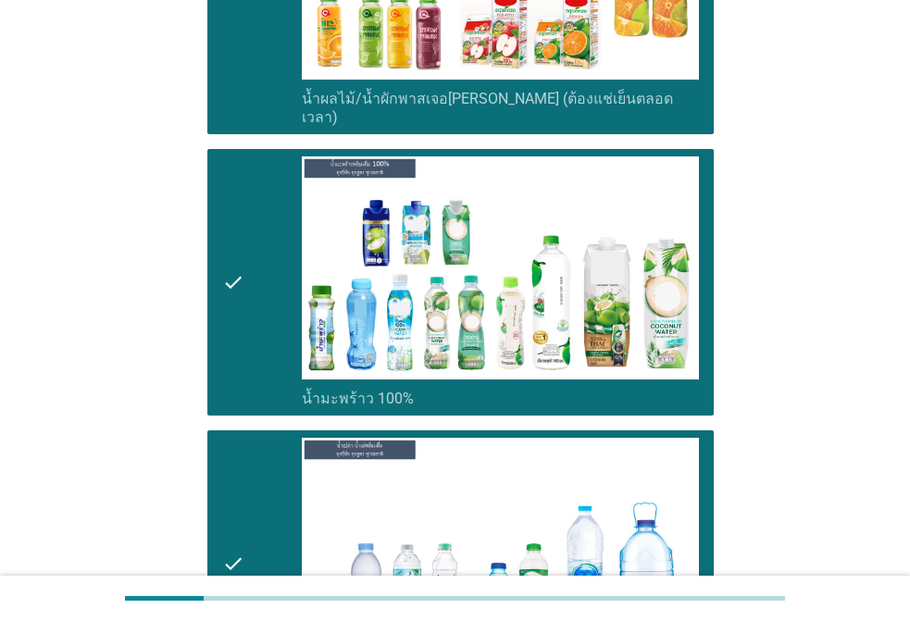
scroll to position [4446, 0]
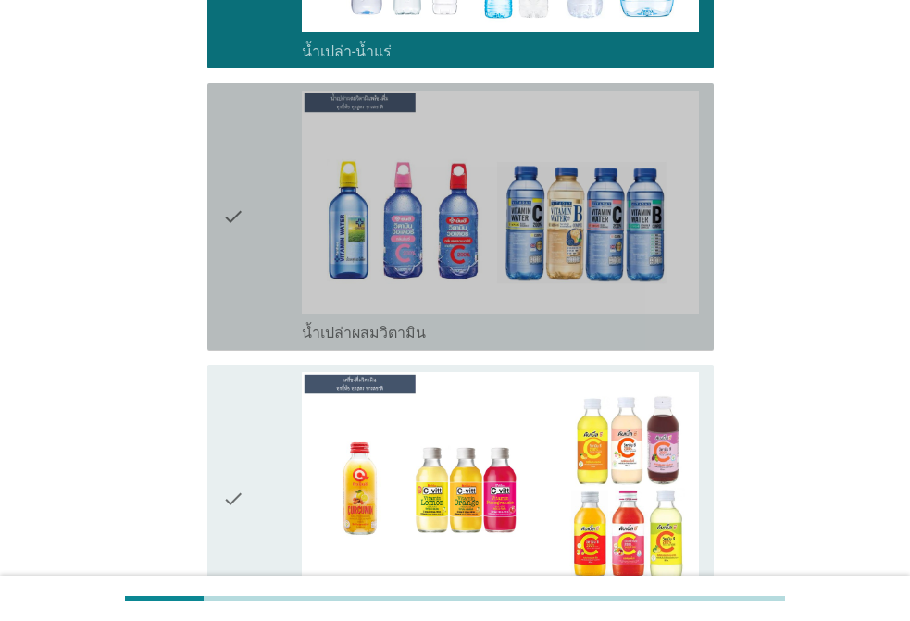
drag, startPoint x: 252, startPoint y: 214, endPoint x: 245, endPoint y: 236, distance: 23.2
click at [251, 214] on div "check" at bounding box center [262, 217] width 80 height 253
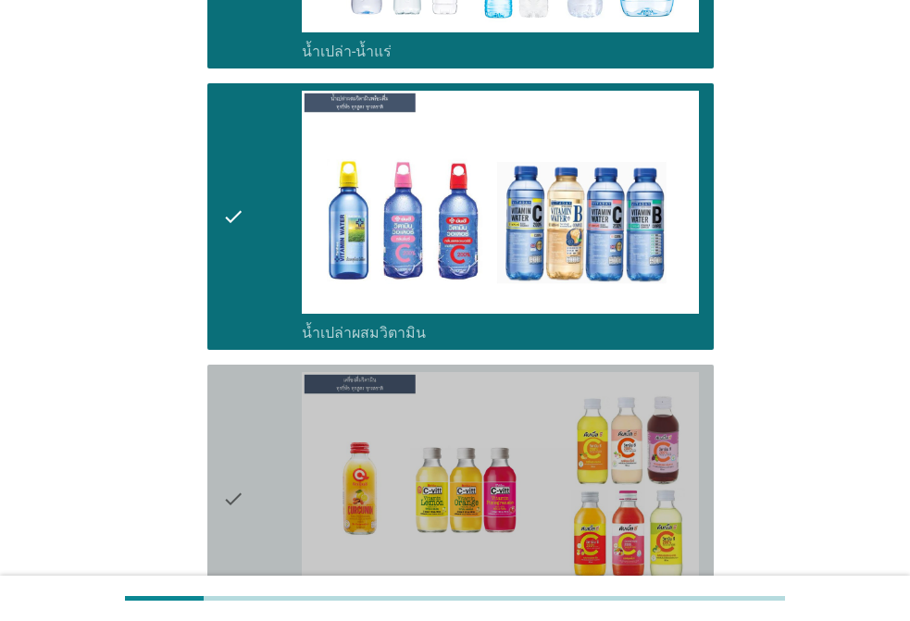
click at [253, 405] on div "check" at bounding box center [262, 498] width 80 height 253
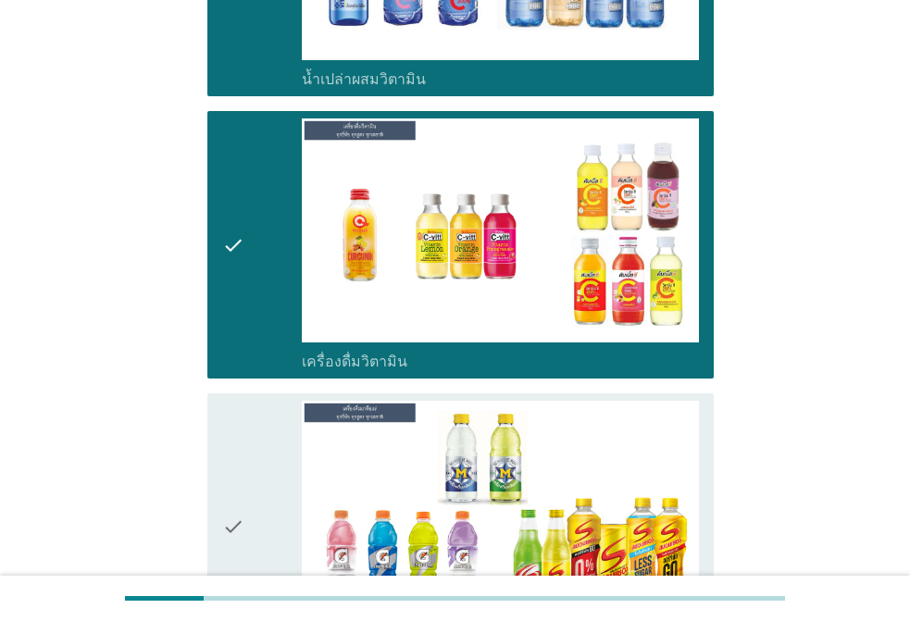
scroll to position [4909, 0]
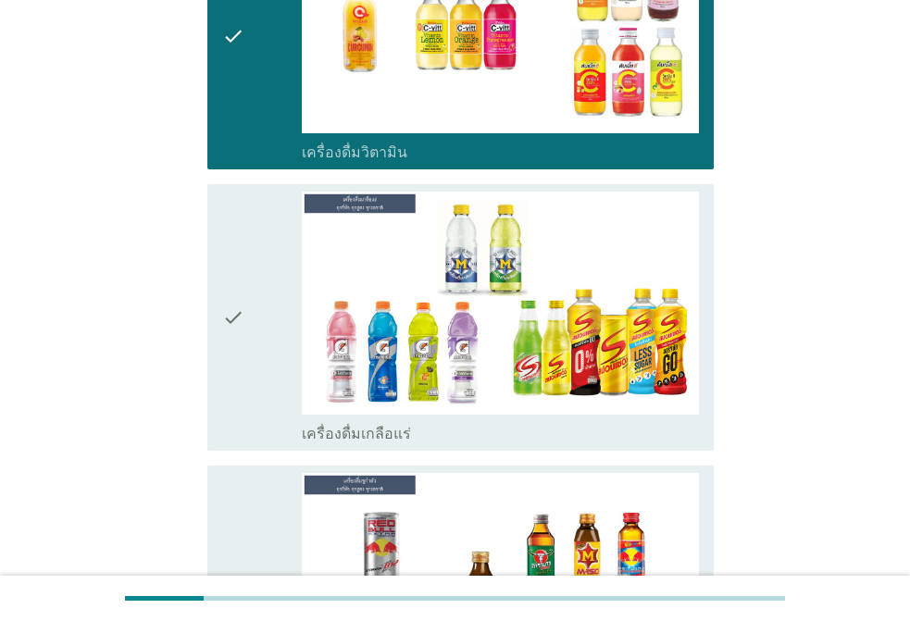
click at [250, 319] on div "check" at bounding box center [262, 318] width 80 height 253
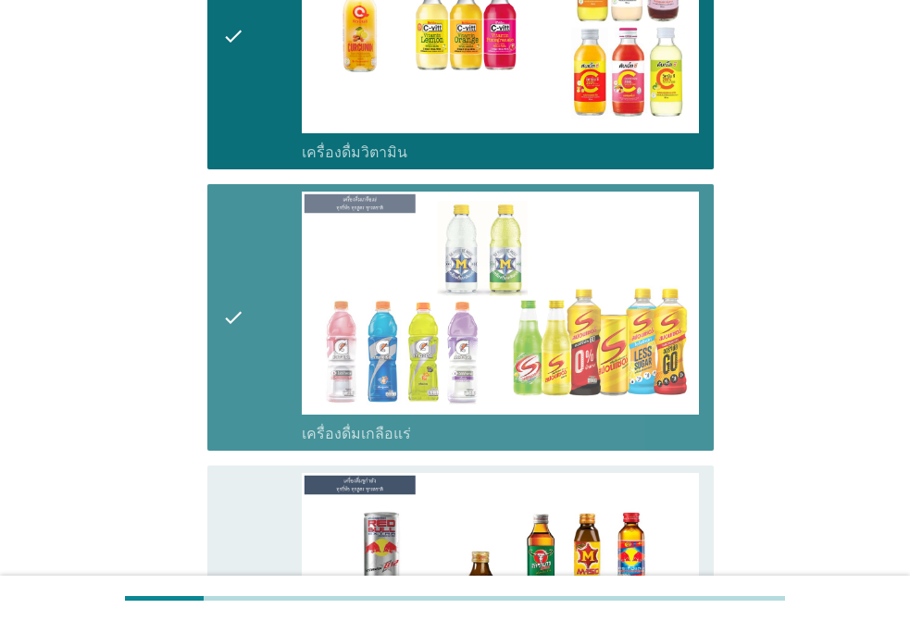
click at [256, 473] on div "check" at bounding box center [262, 599] width 80 height 253
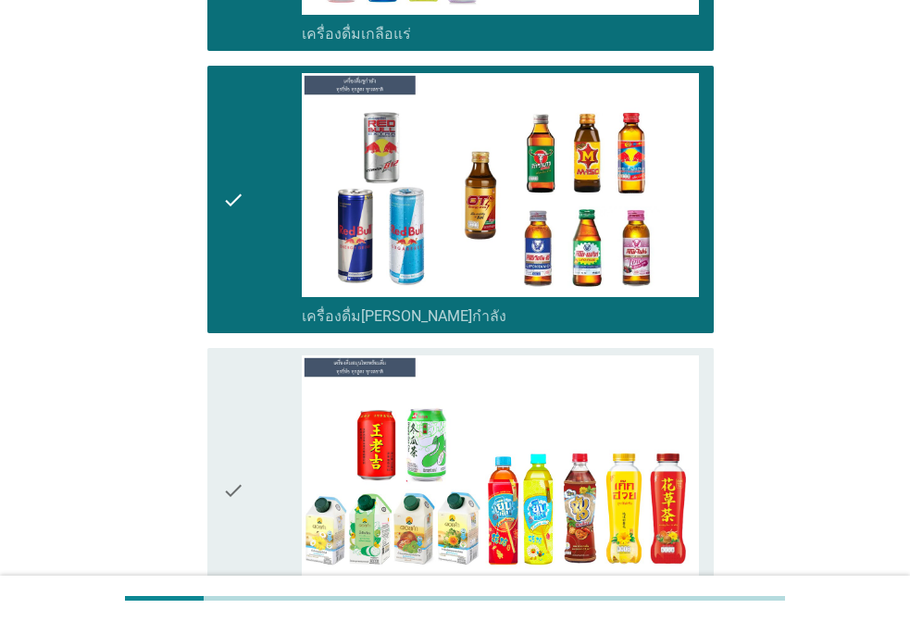
scroll to position [5557, 0]
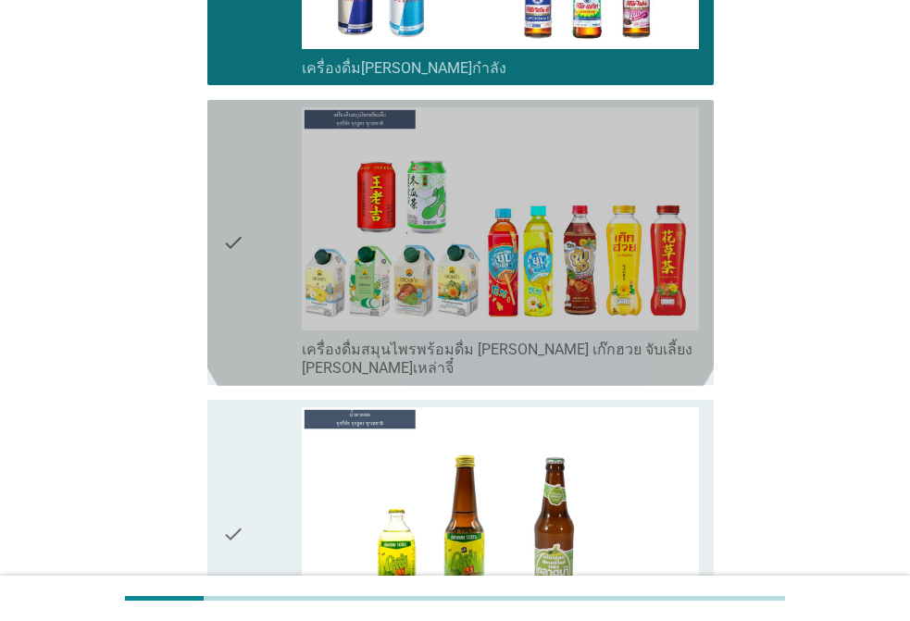
drag, startPoint x: 262, startPoint y: 204, endPoint x: 255, endPoint y: 227, distance: 24.3
click at [262, 203] on div "check" at bounding box center [262, 242] width 80 height 271
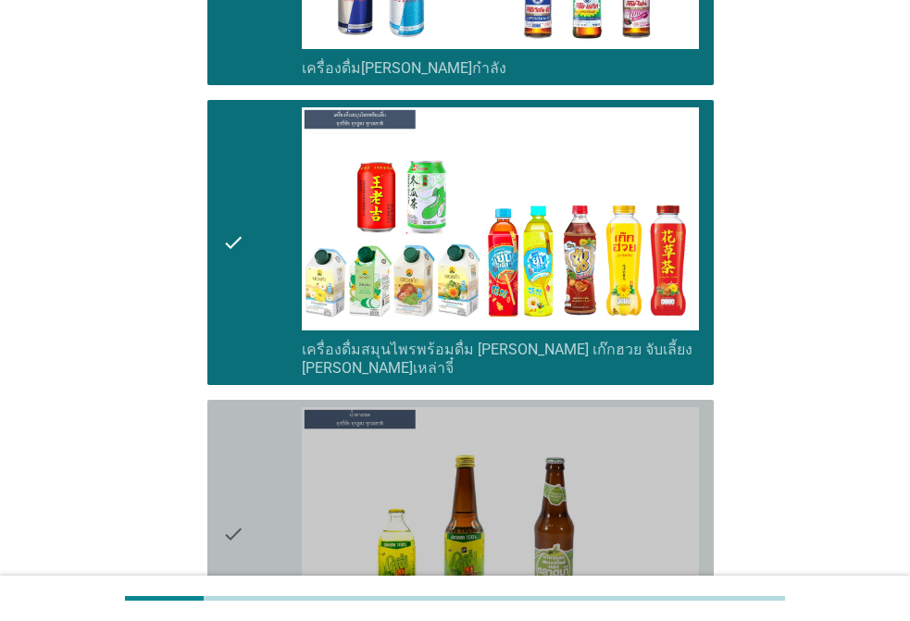
click at [222, 408] on icon "check" at bounding box center [233, 534] width 22 height 253
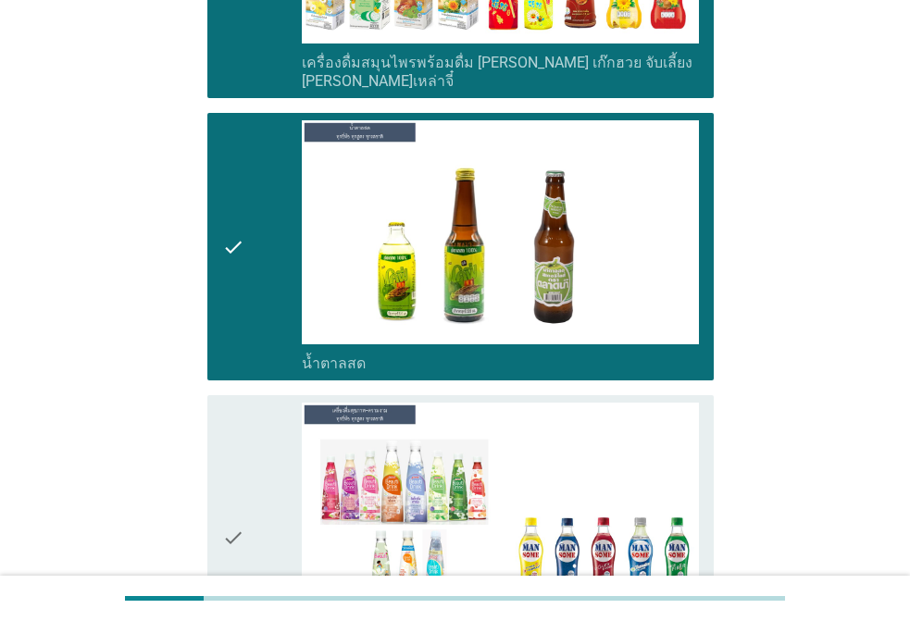
scroll to position [6206, 0]
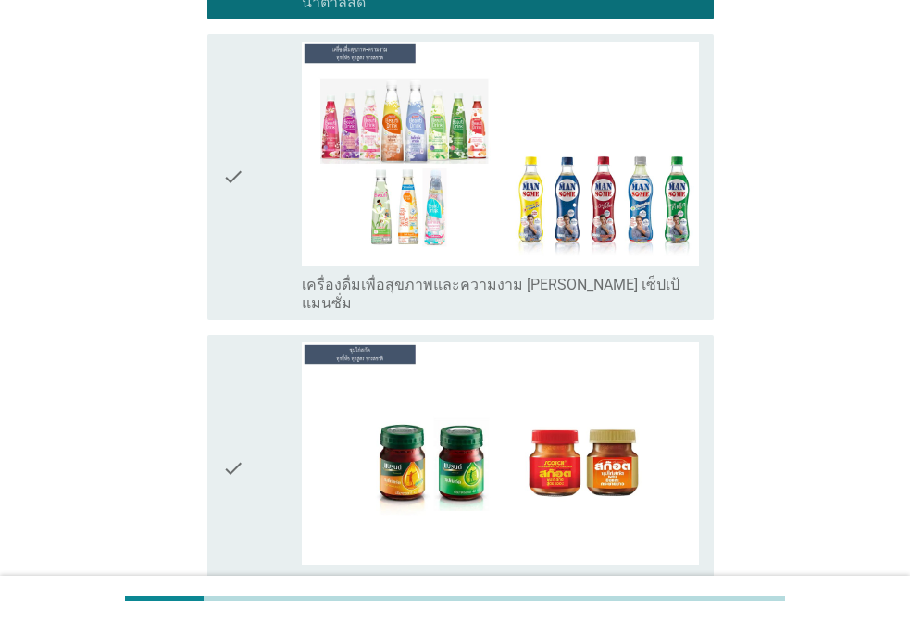
click at [225, 169] on icon "check" at bounding box center [233, 177] width 22 height 271
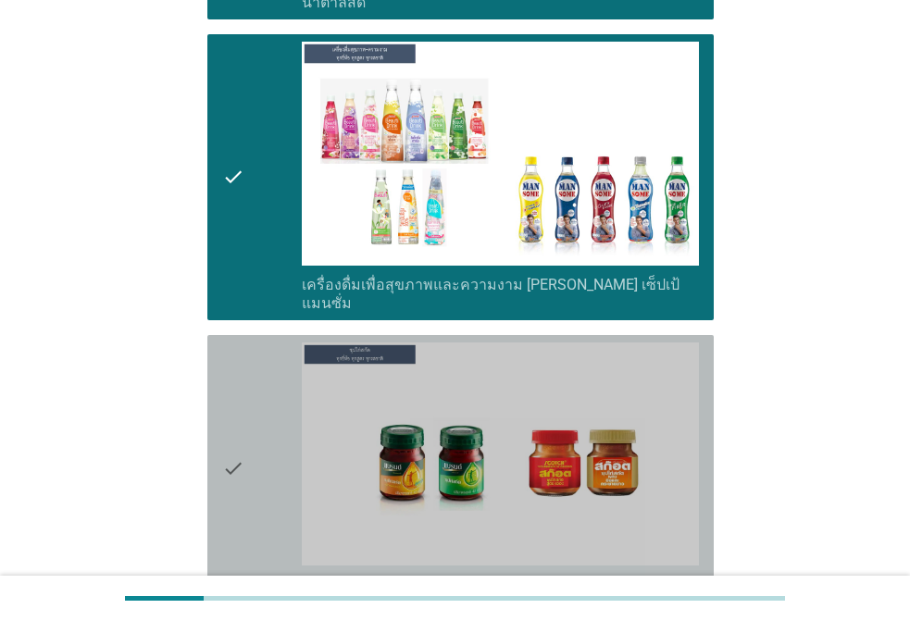
click at [234, 343] on icon "check" at bounding box center [233, 469] width 22 height 253
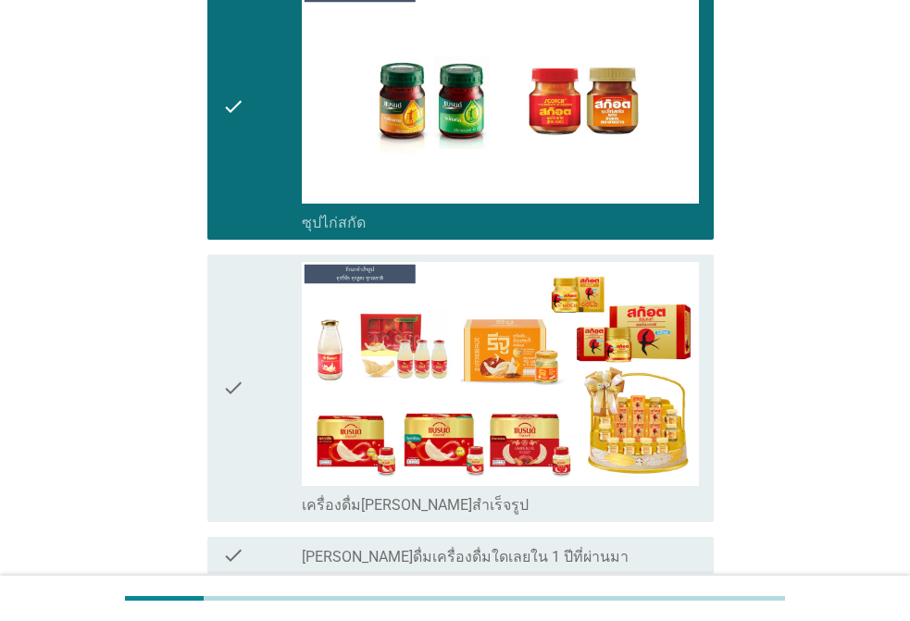
scroll to position [6662, 0]
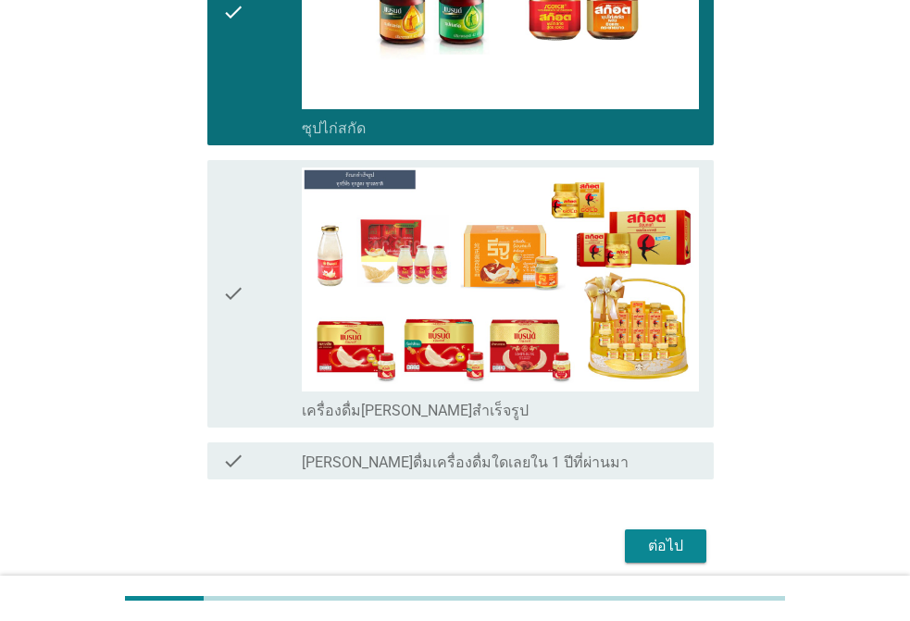
click at [243, 259] on icon "check" at bounding box center [233, 294] width 22 height 253
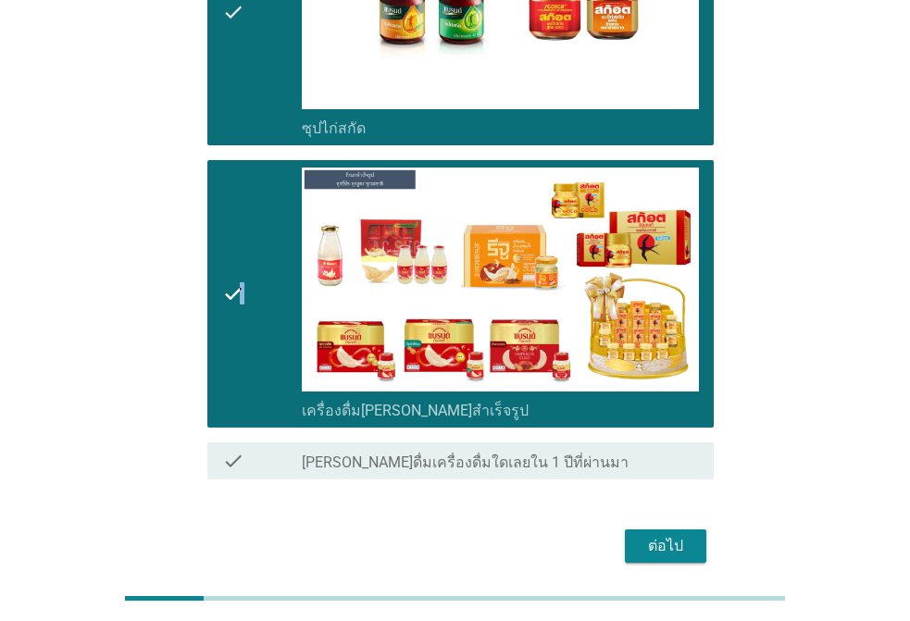
click at [669, 530] on button "ต่อไป" at bounding box center [666, 546] width 82 height 33
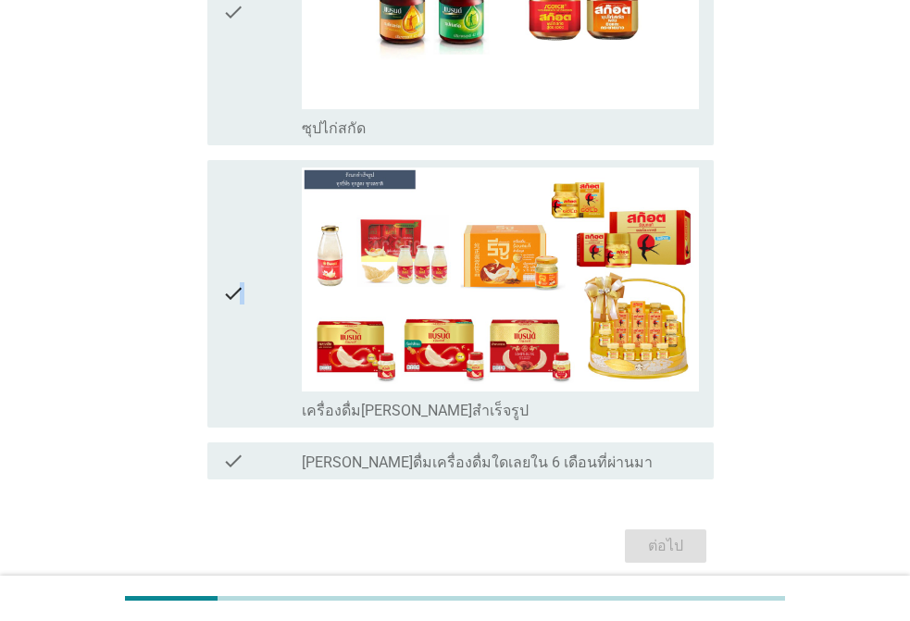
scroll to position [0, 0]
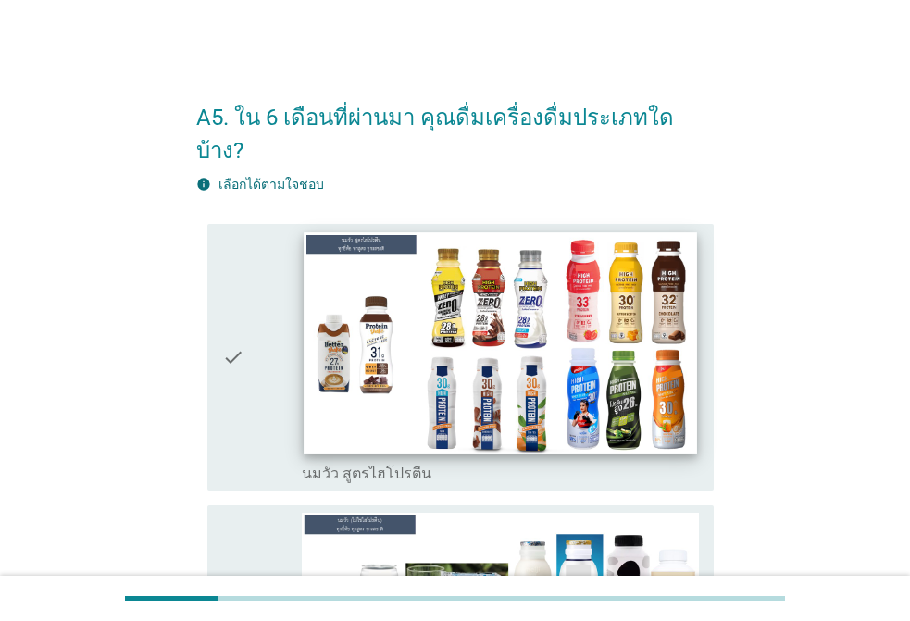
click at [370, 265] on img at bounding box center [501, 342] width 394 height 221
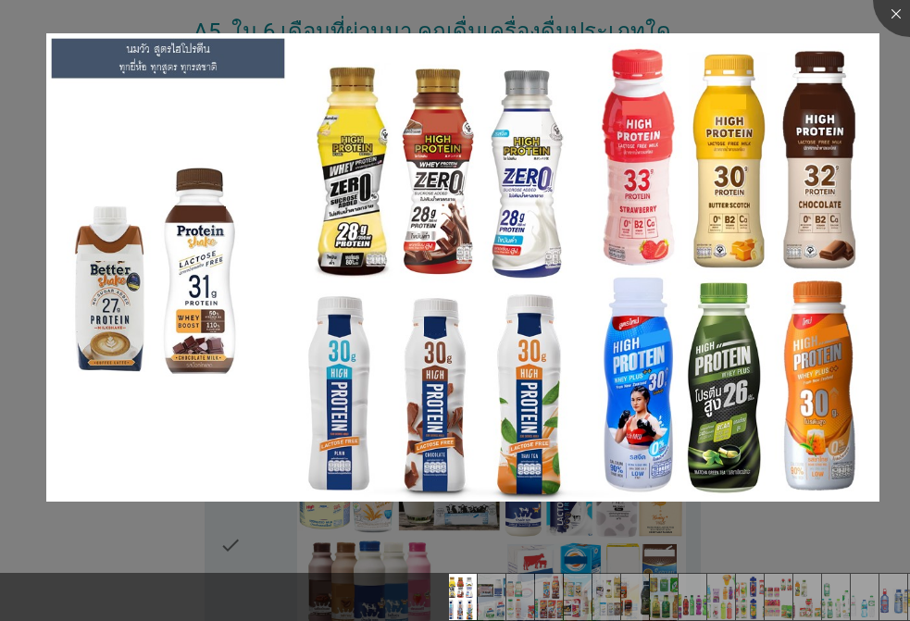
scroll to position [278, 0]
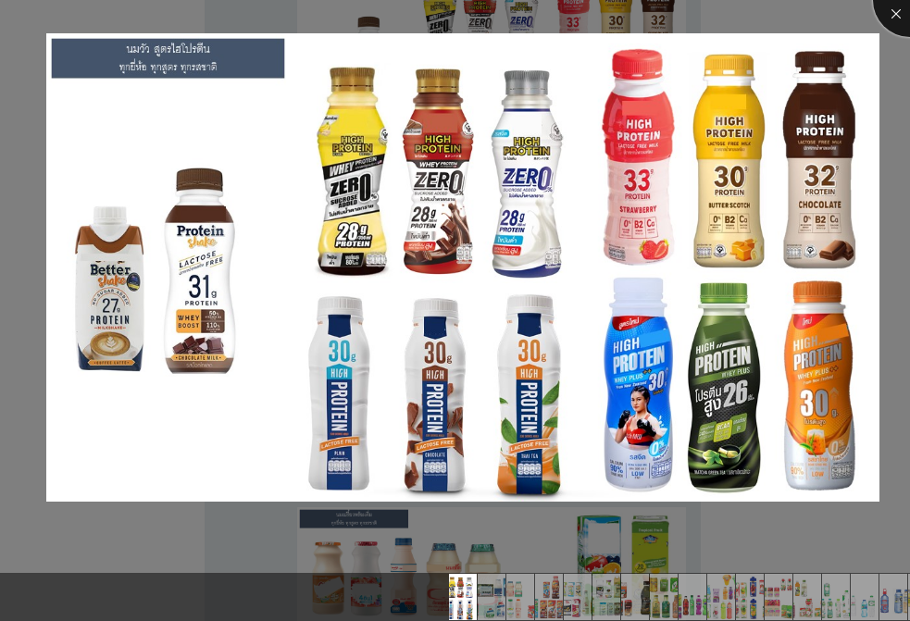
click at [903, 22] on div at bounding box center [910, 0] width 74 height 74
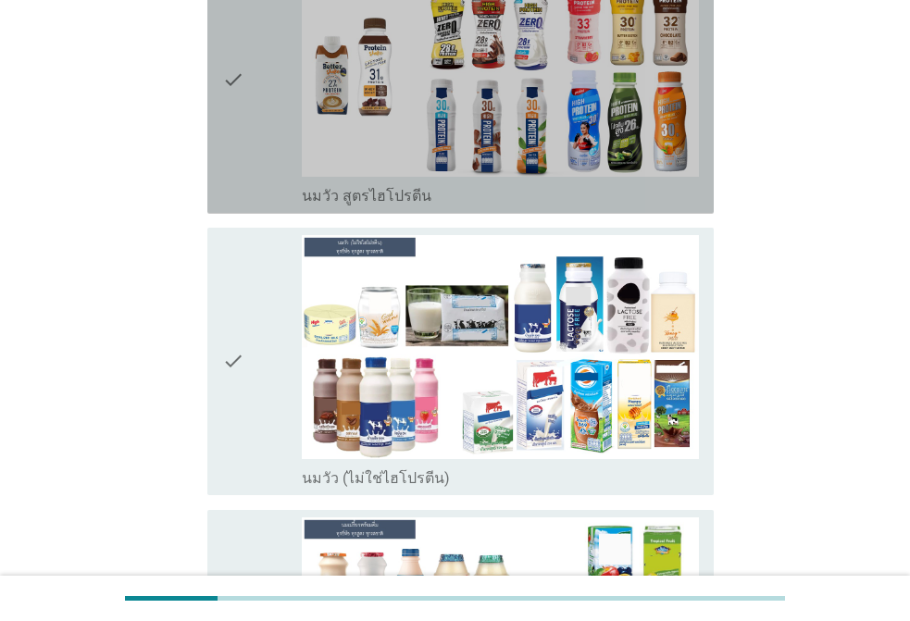
drag, startPoint x: 246, startPoint y: 117, endPoint x: 255, endPoint y: 166, distance: 49.8
click at [246, 116] on div "check" at bounding box center [262, 80] width 80 height 253
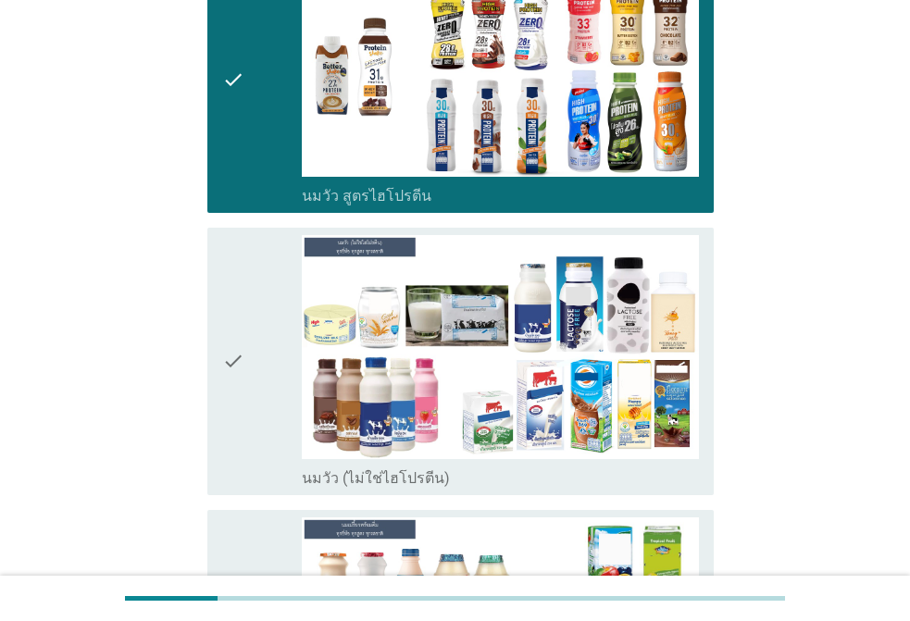
click at [257, 306] on div "check" at bounding box center [262, 361] width 80 height 253
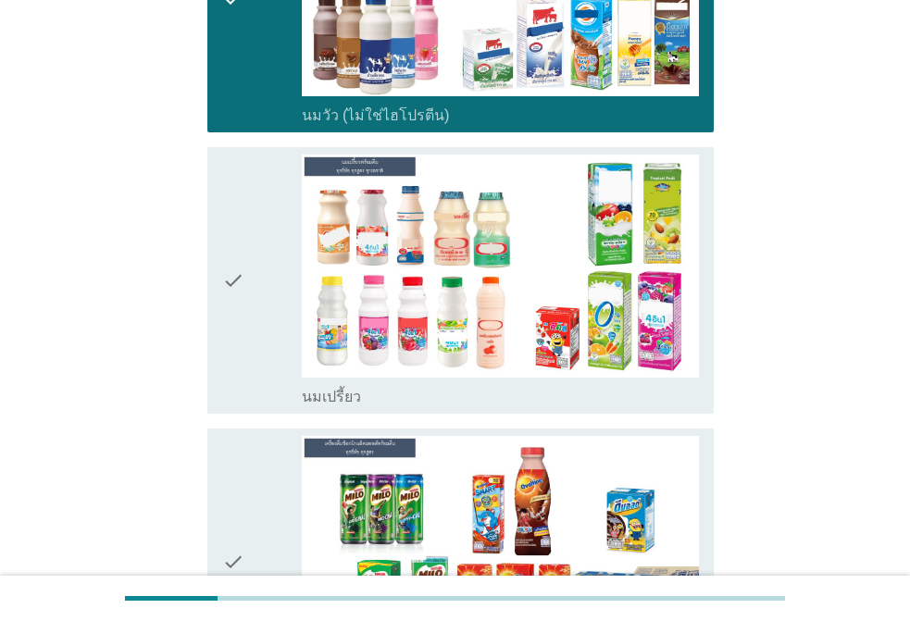
scroll to position [648, 0]
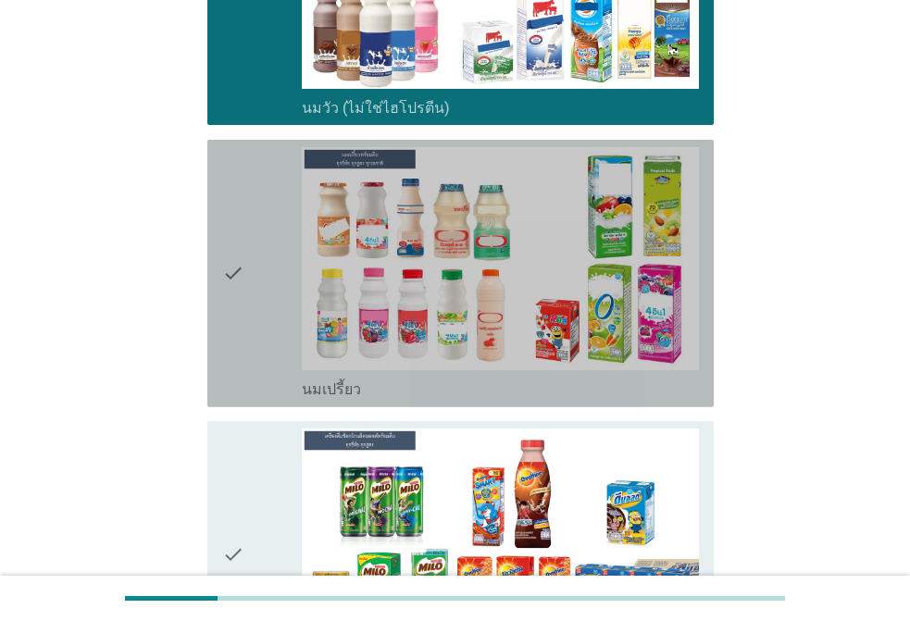
click at [270, 233] on div "check" at bounding box center [262, 273] width 80 height 253
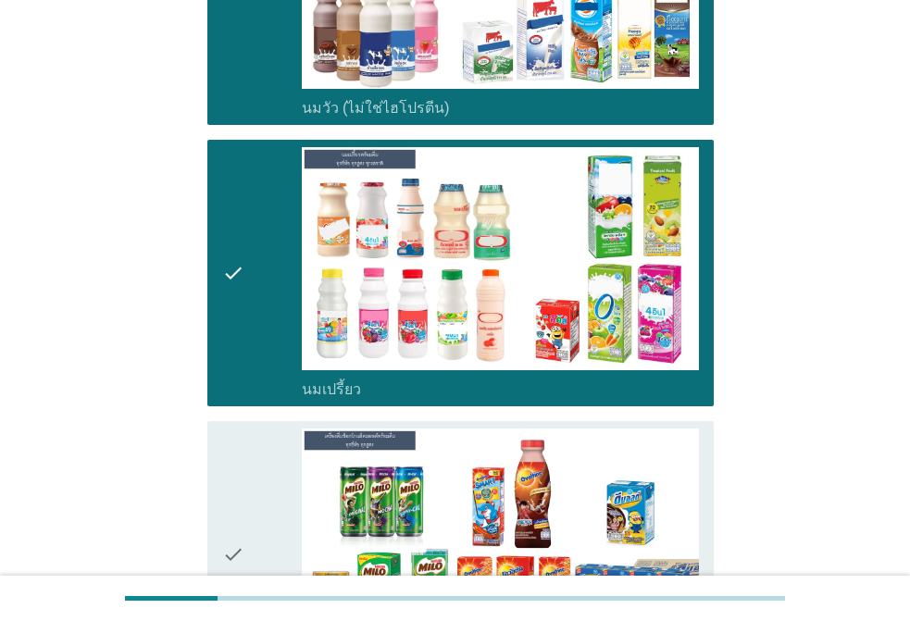
click at [264, 414] on div "check check_box_outline_blank เครื่องดื่มช็อกโกแล็ตมอลต์ แบบพร้อมดื่ม" at bounding box center [455, 555] width 518 height 282
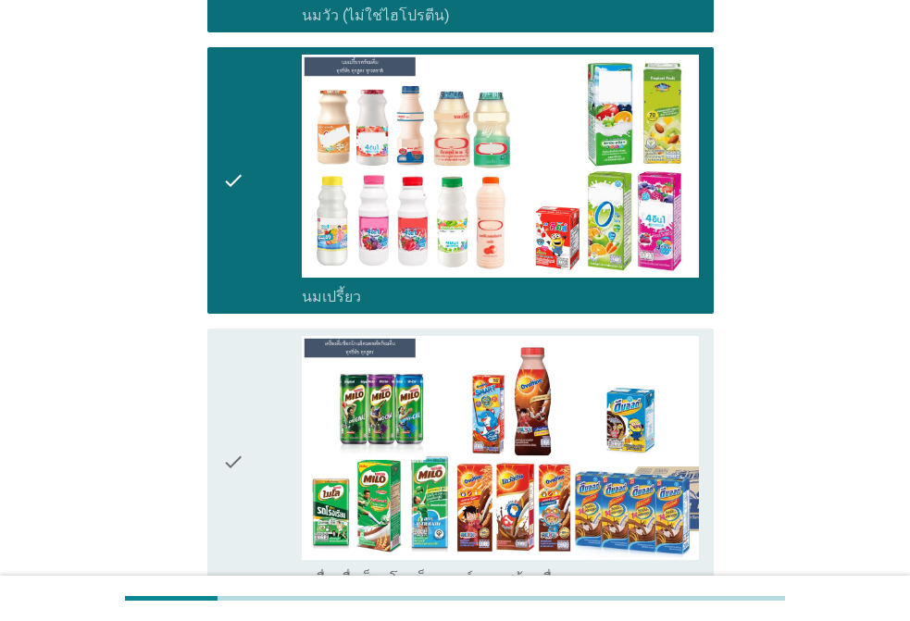
click at [237, 411] on icon "check" at bounding box center [233, 462] width 22 height 253
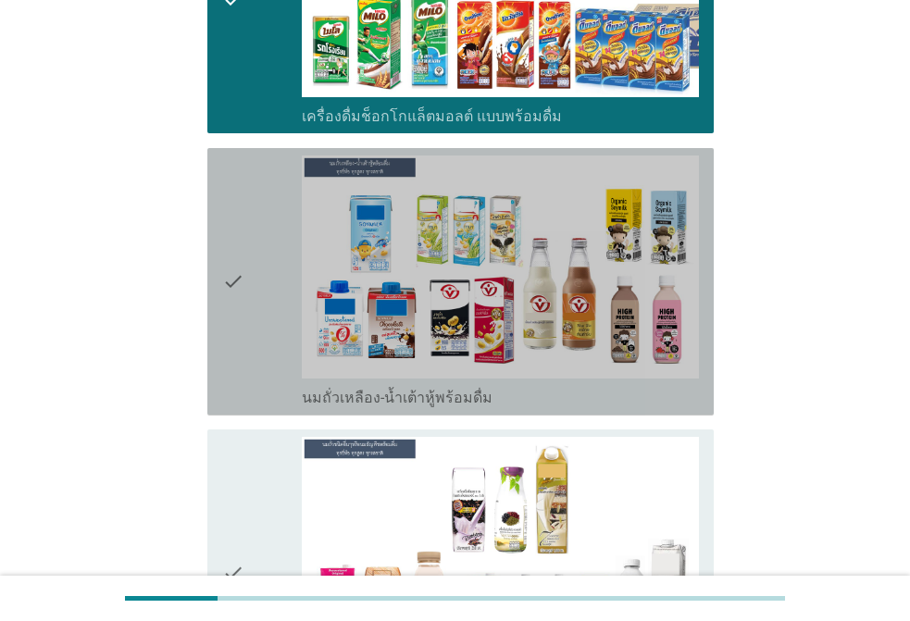
drag, startPoint x: 245, startPoint y: 373, endPoint x: 226, endPoint y: 395, distance: 28.8
click at [244, 370] on div "check" at bounding box center [262, 282] width 80 height 253
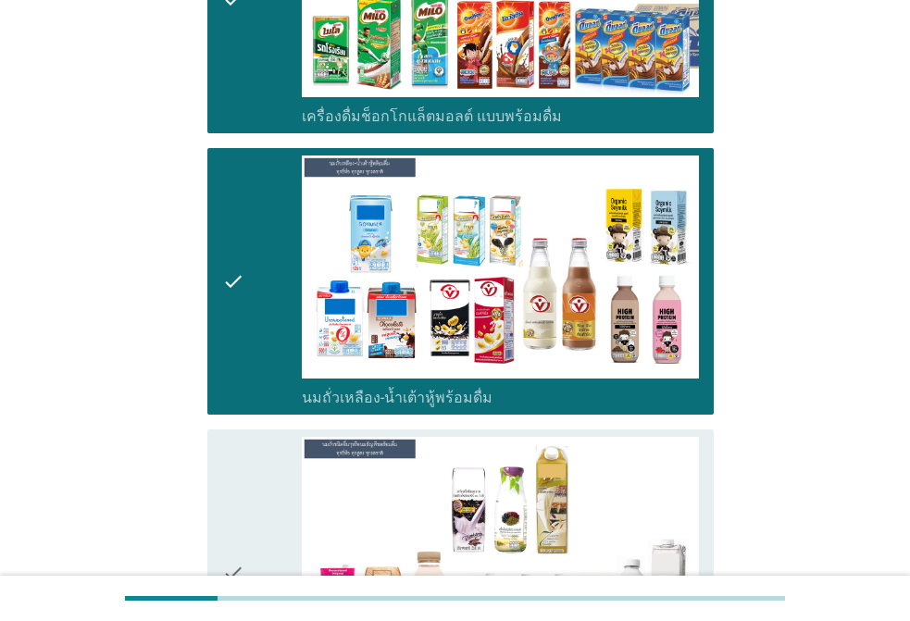
click at [223, 448] on icon "check" at bounding box center [233, 572] width 22 height 271
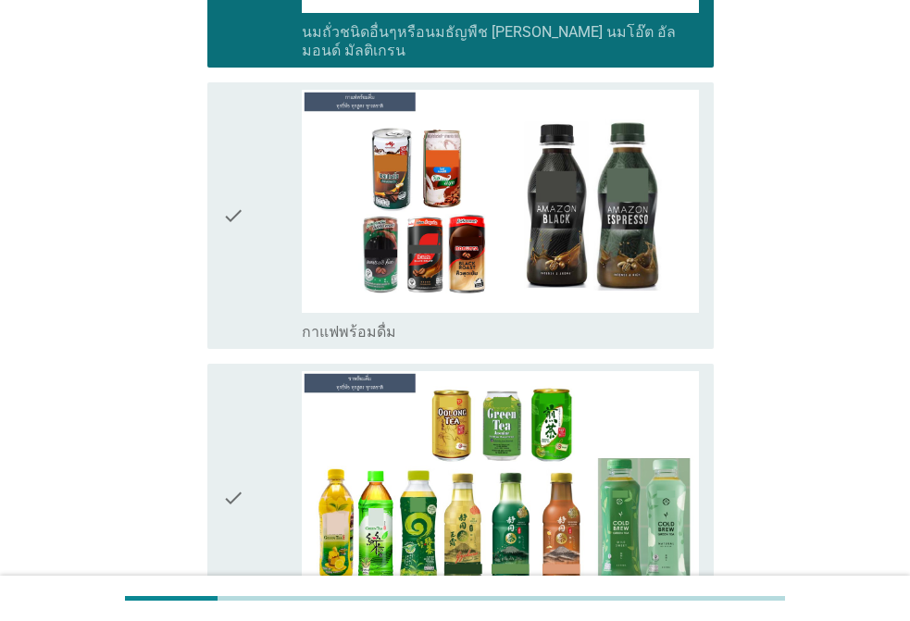
click at [240, 241] on icon "check" at bounding box center [233, 216] width 22 height 253
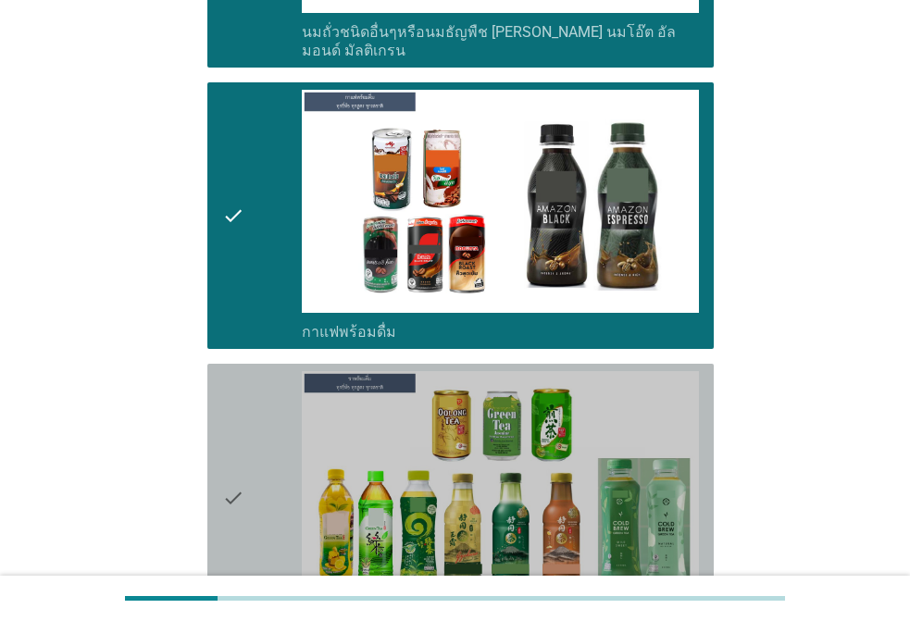
click at [252, 408] on div "check" at bounding box center [262, 497] width 80 height 253
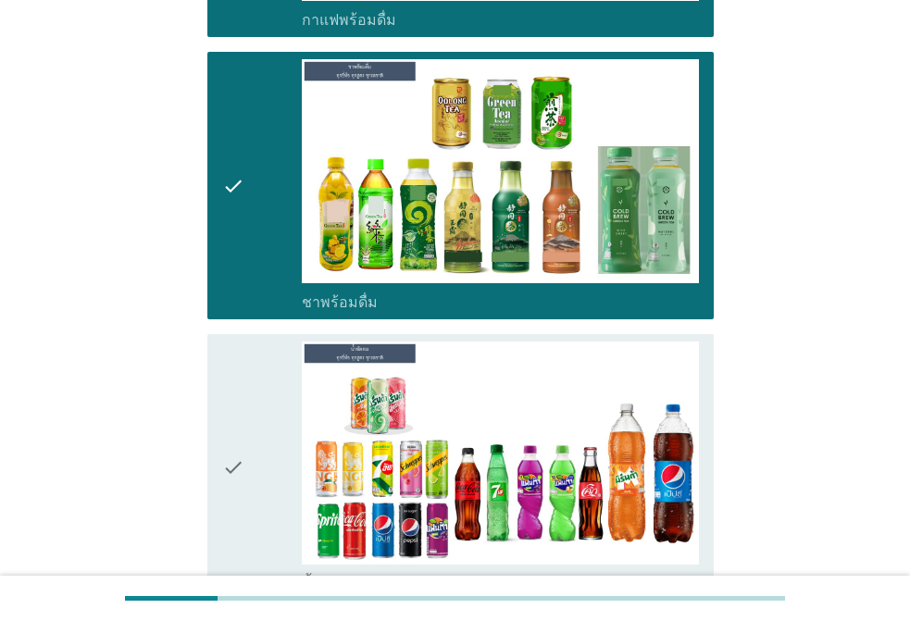
scroll to position [2501, 0]
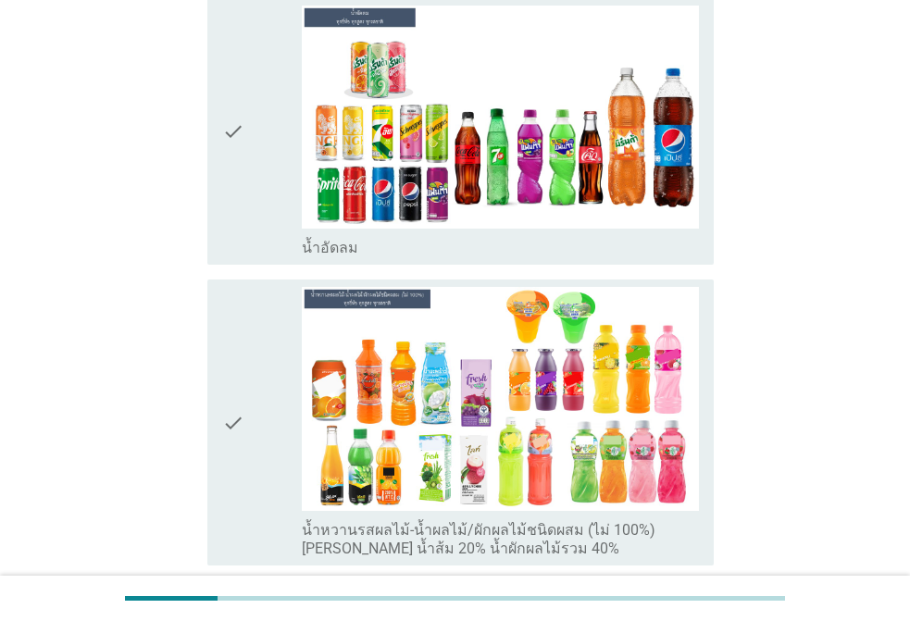
drag, startPoint x: 205, startPoint y: 198, endPoint x: 250, endPoint y: 179, distance: 49.4
click at [209, 195] on div "check check_box_outline_blank น้ำอัดลม" at bounding box center [455, 132] width 518 height 282
drag, startPoint x: 265, startPoint y: 167, endPoint x: 257, endPoint y: 214, distance: 47.8
click at [264, 167] on div "check" at bounding box center [262, 132] width 80 height 253
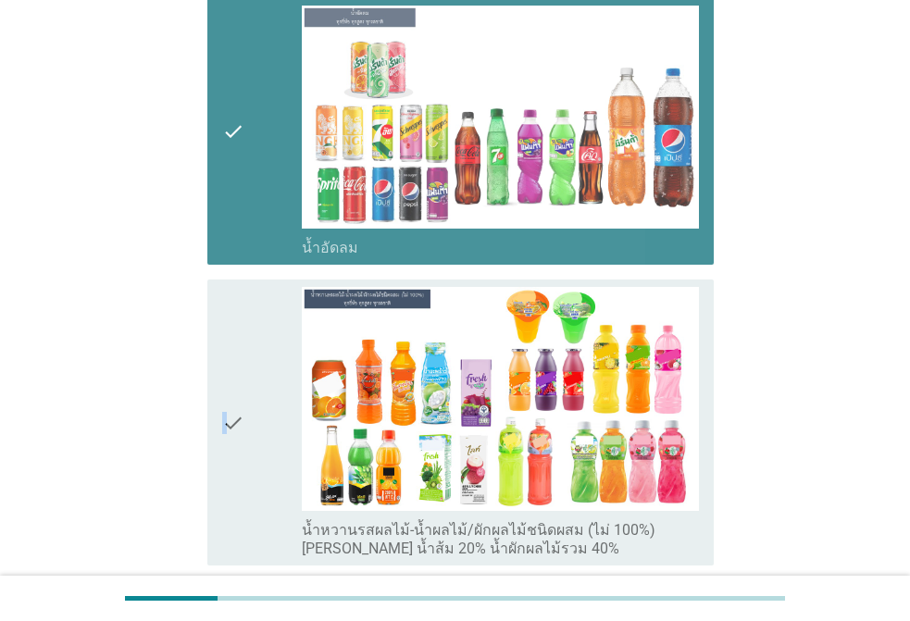
click at [234, 320] on icon "check" at bounding box center [233, 422] width 22 height 271
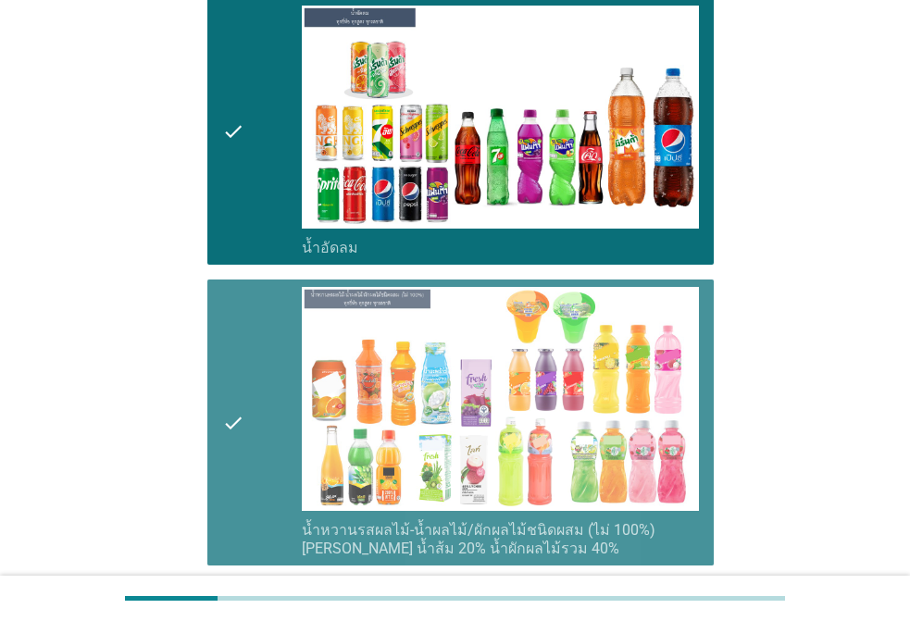
click at [258, 307] on div "check" at bounding box center [262, 422] width 80 height 271
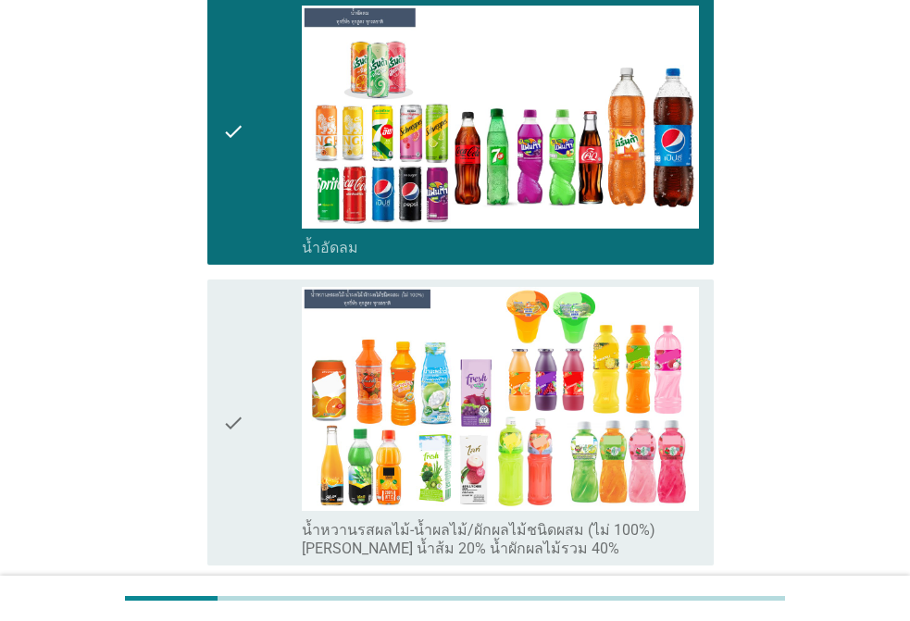
scroll to position [3056, 0]
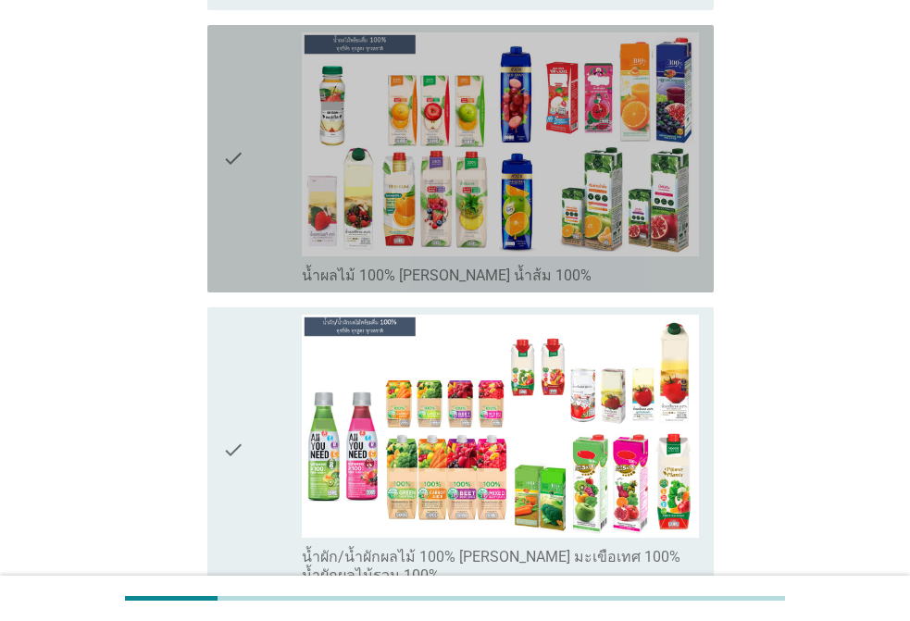
drag, startPoint x: 235, startPoint y: 102, endPoint x: 273, endPoint y: 300, distance: 201.8
click at [235, 101] on icon "check" at bounding box center [233, 158] width 22 height 253
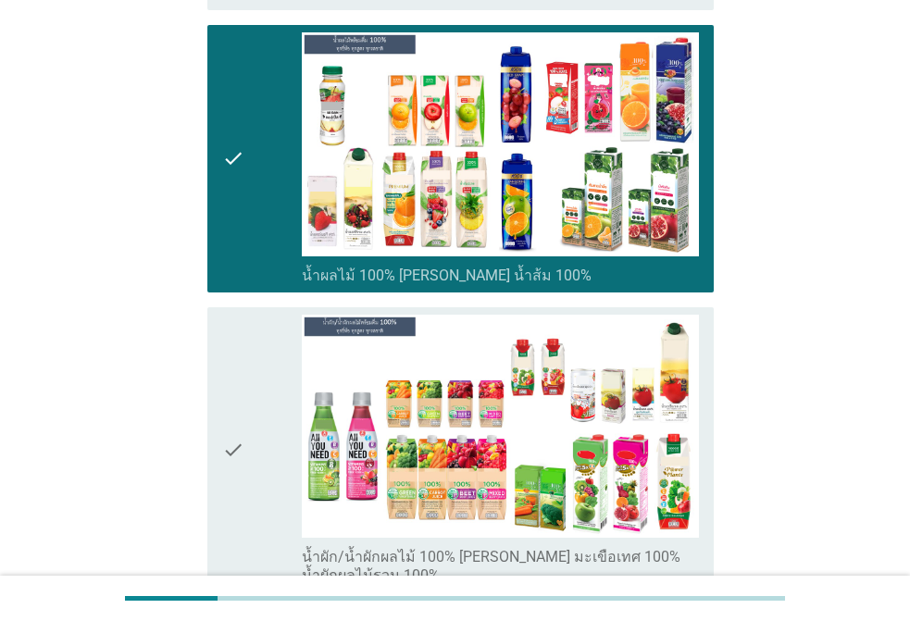
click at [257, 353] on div "check" at bounding box center [262, 450] width 80 height 271
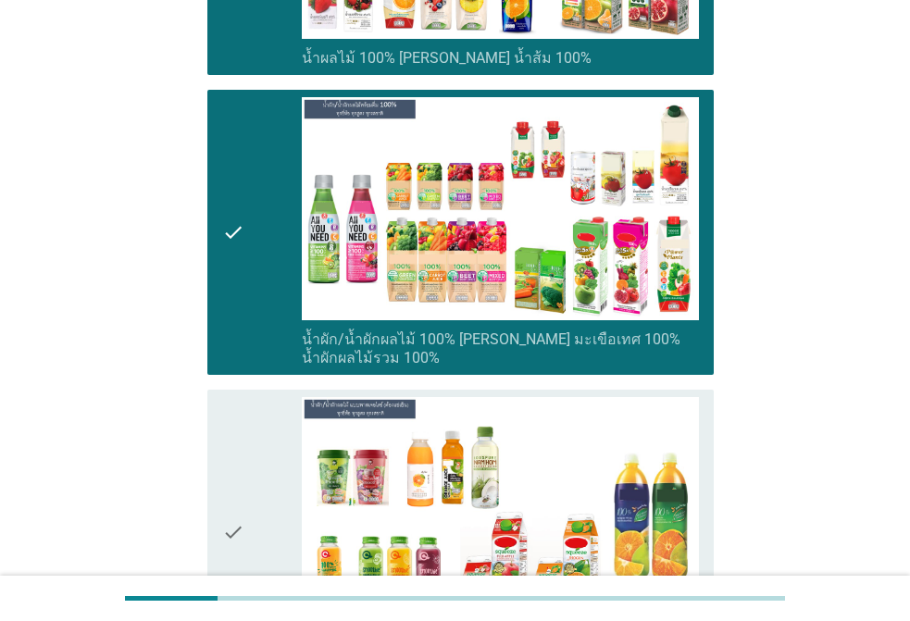
scroll to position [3612, 0]
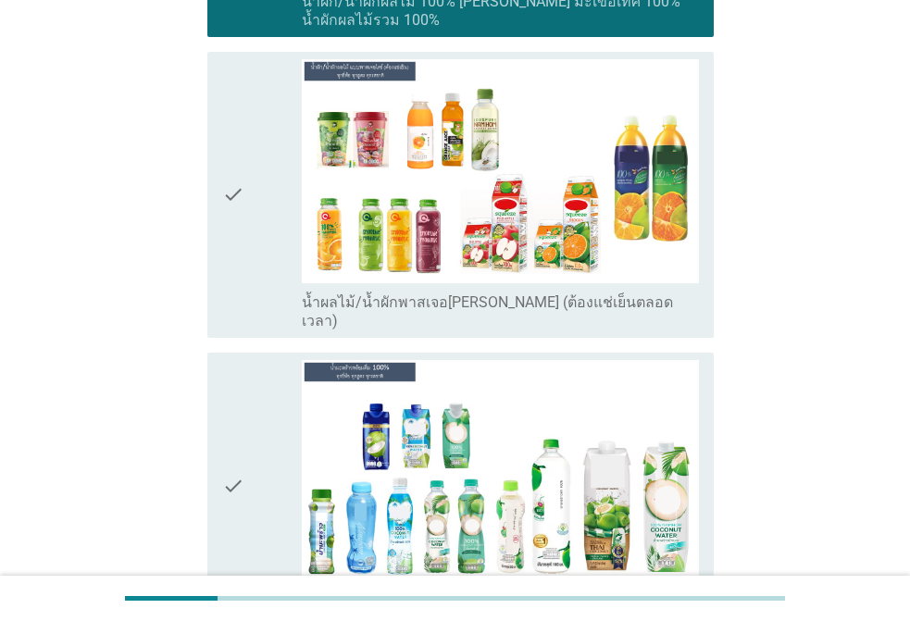
click at [250, 210] on div "check" at bounding box center [262, 194] width 80 height 271
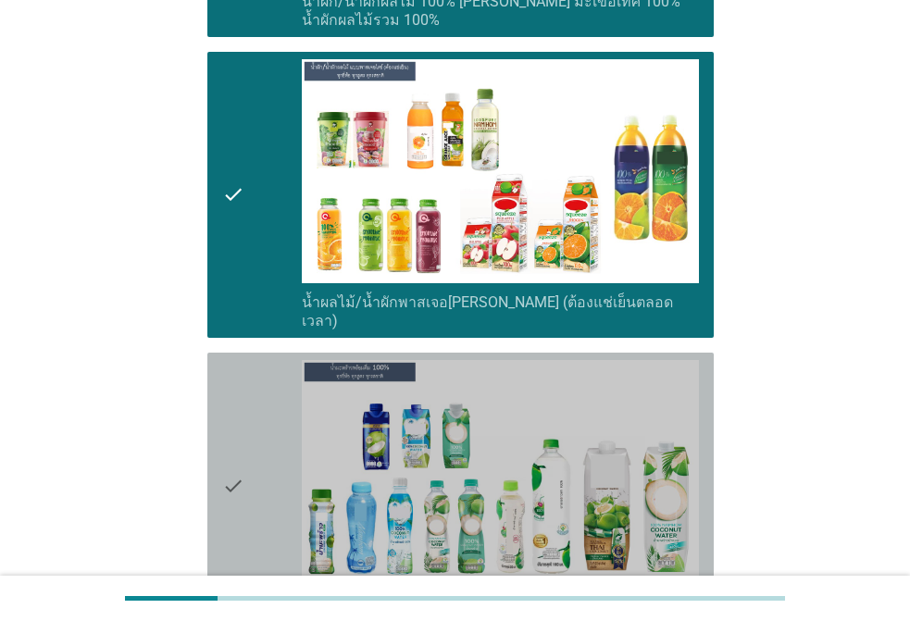
click at [278, 417] on div "check" at bounding box center [262, 486] width 80 height 253
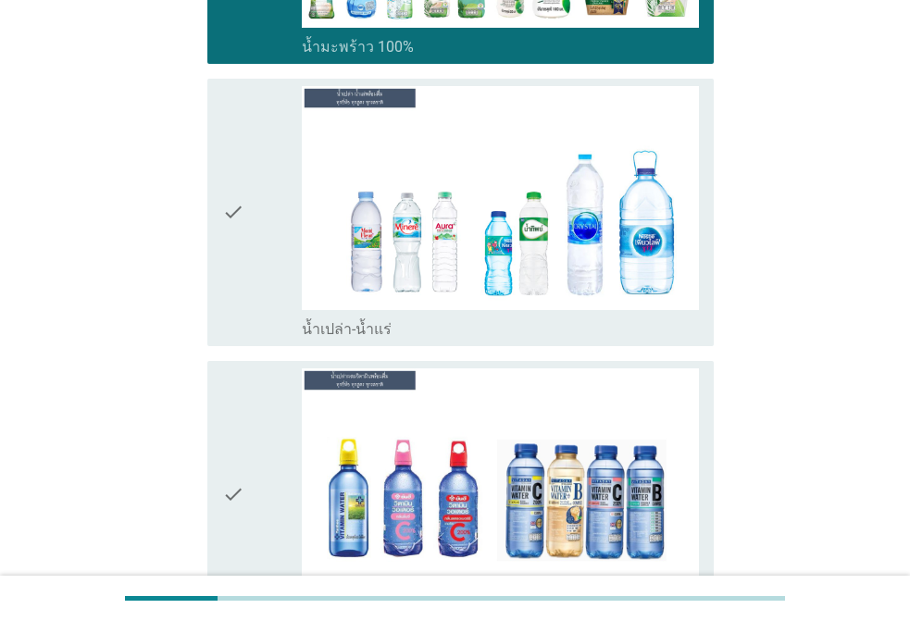
drag, startPoint x: 263, startPoint y: 383, endPoint x: 285, endPoint y: 126, distance: 257.5
click at [260, 371] on div "check" at bounding box center [262, 495] width 80 height 253
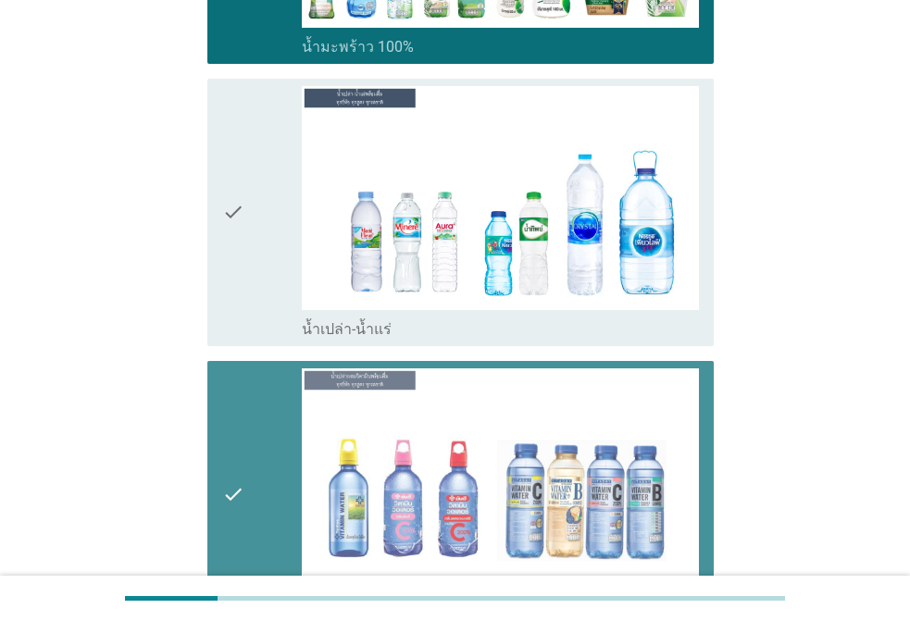
click at [283, 120] on div "check" at bounding box center [262, 212] width 80 height 253
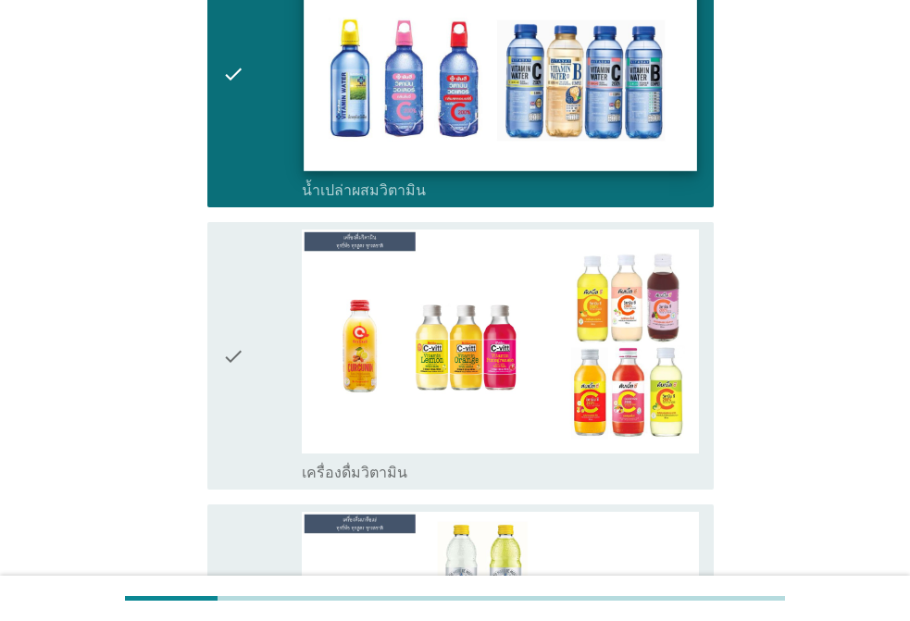
scroll to position [4631, 0]
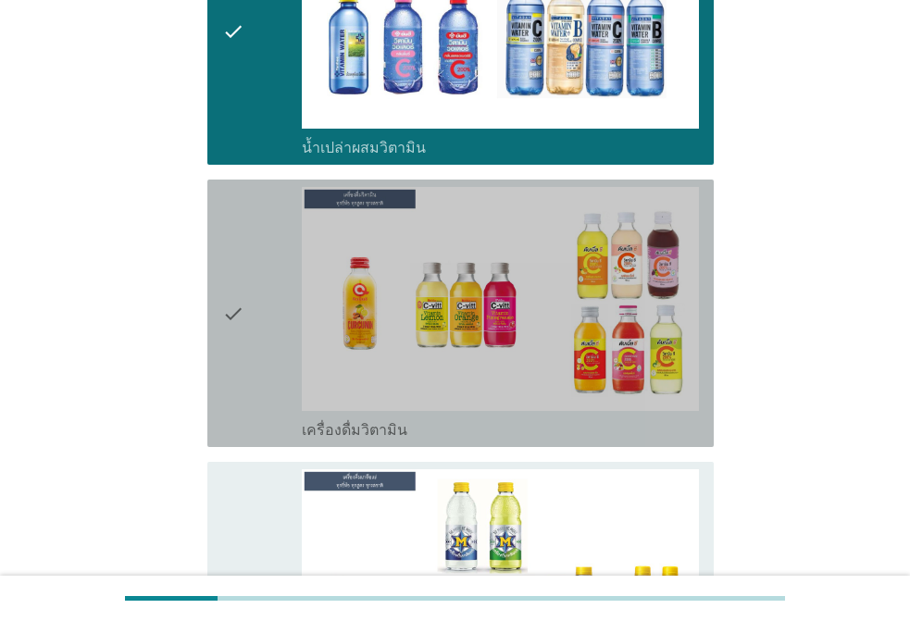
drag, startPoint x: 224, startPoint y: 288, endPoint x: 246, endPoint y: 364, distance: 79.1
click at [227, 293] on icon "check" at bounding box center [233, 313] width 22 height 253
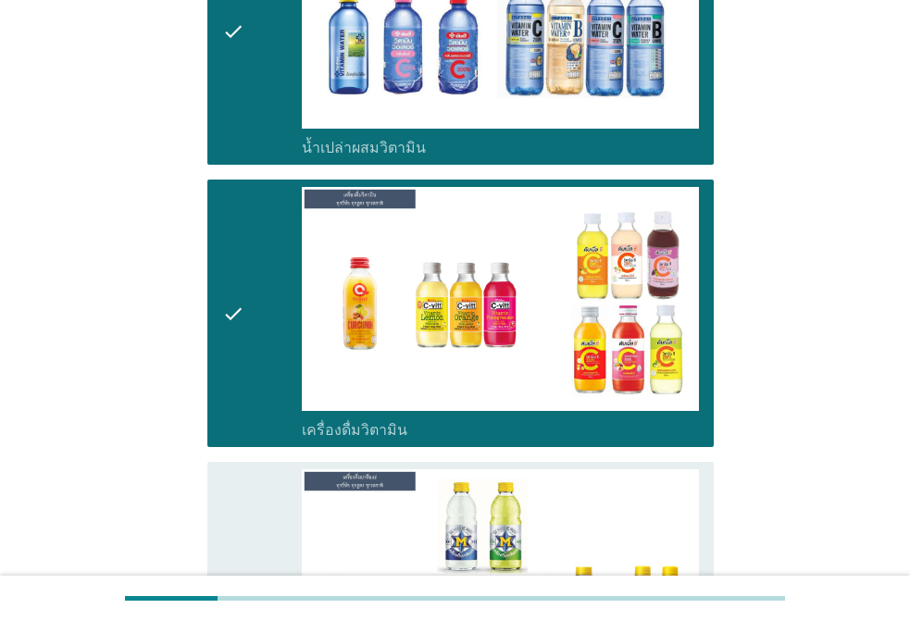
click at [253, 470] on div "check" at bounding box center [262, 596] width 80 height 253
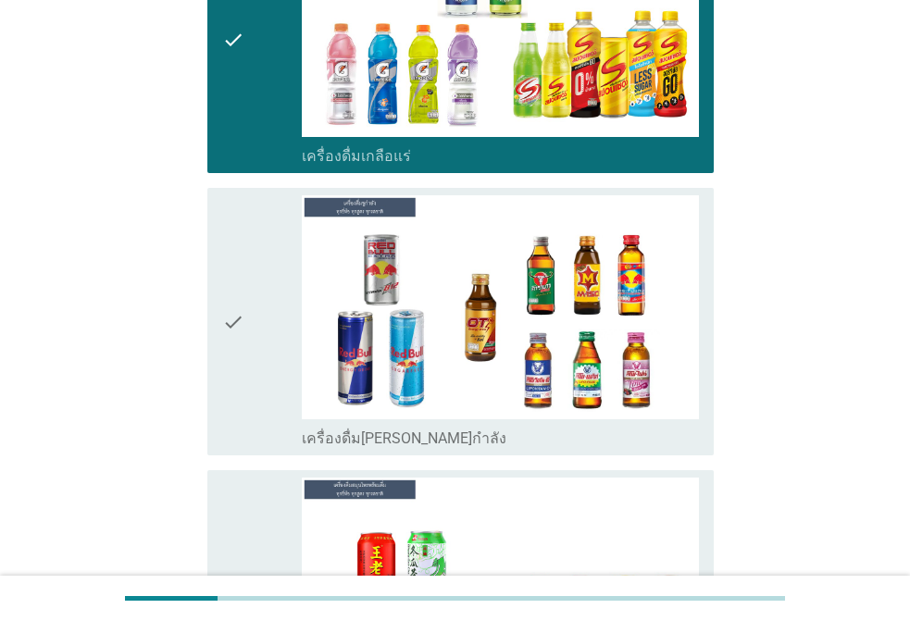
click at [261, 336] on div "check" at bounding box center [262, 321] width 80 height 253
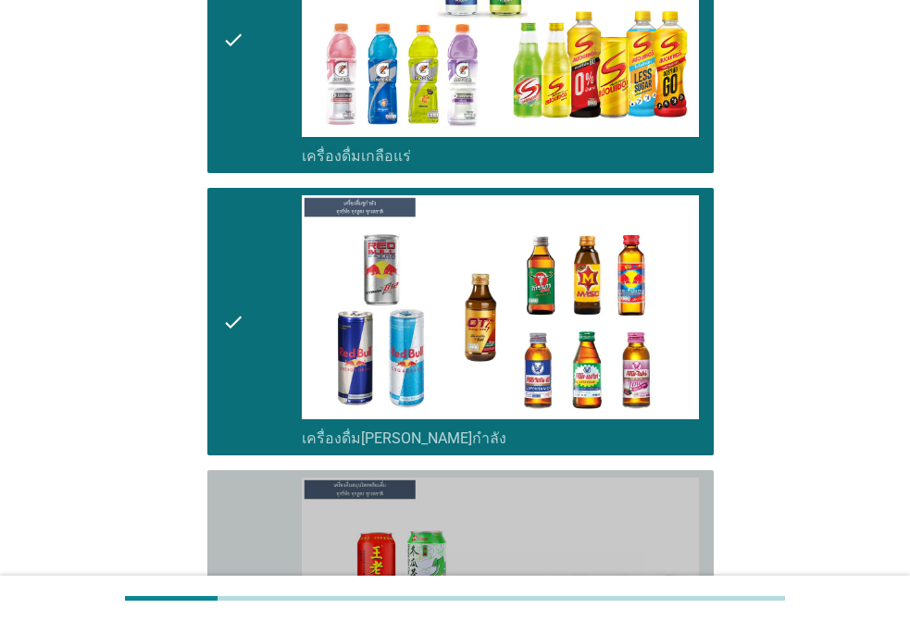
click at [265, 478] on div "check" at bounding box center [262, 613] width 80 height 271
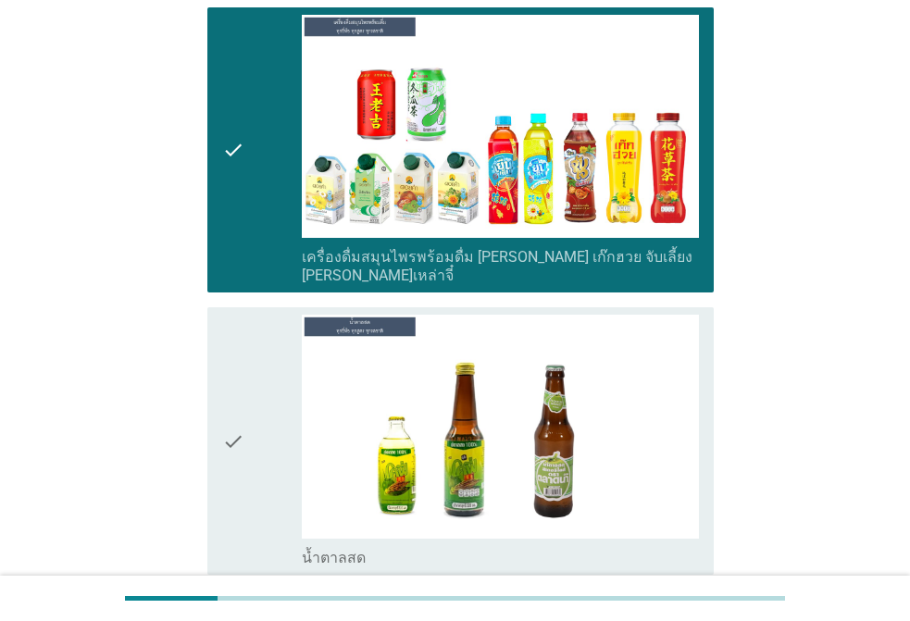
click at [259, 318] on div "check" at bounding box center [262, 441] width 80 height 253
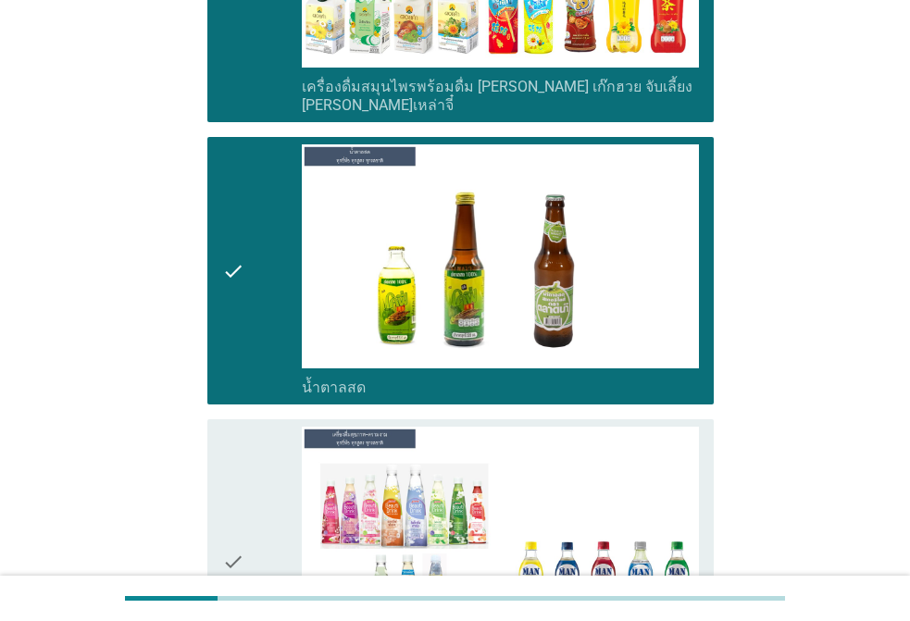
scroll to position [6113, 0]
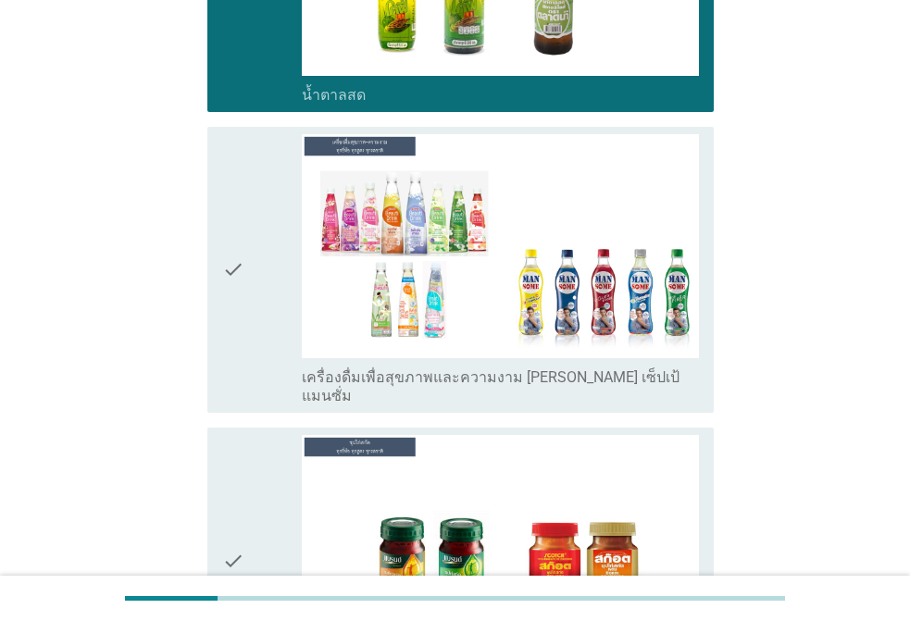
click at [254, 274] on div "check" at bounding box center [262, 269] width 80 height 271
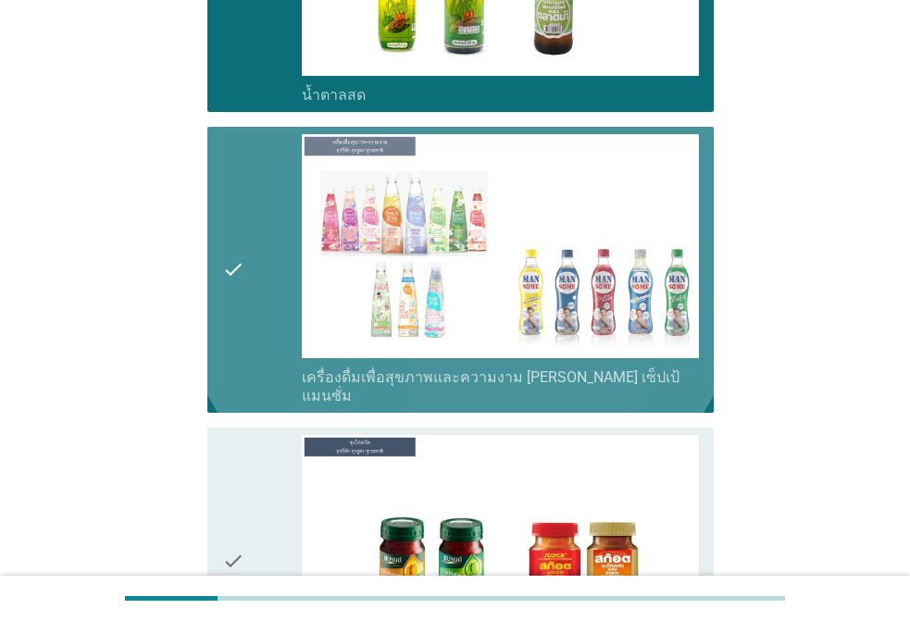
click at [255, 435] on div "check" at bounding box center [262, 561] width 80 height 253
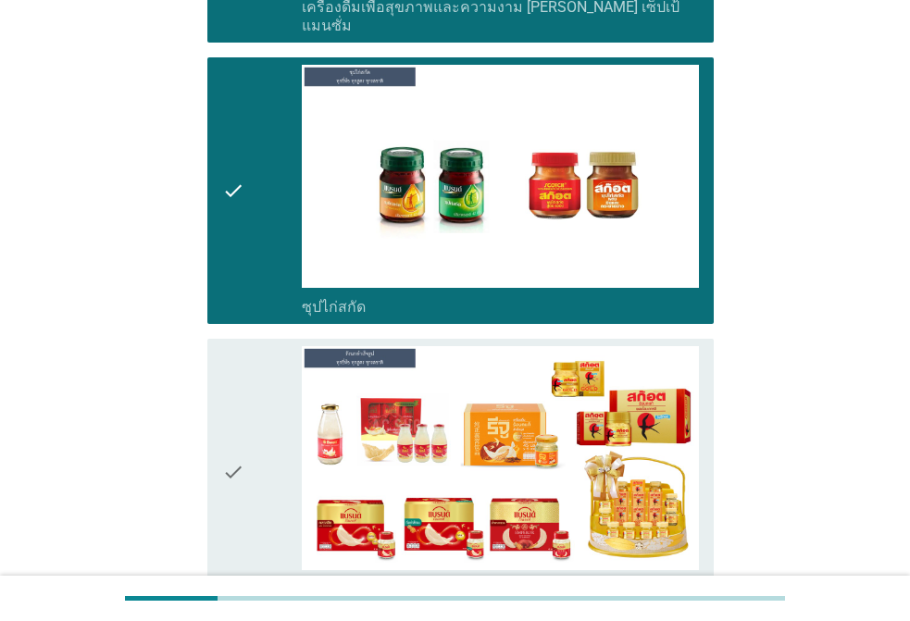
click at [250, 360] on div "check" at bounding box center [262, 472] width 80 height 253
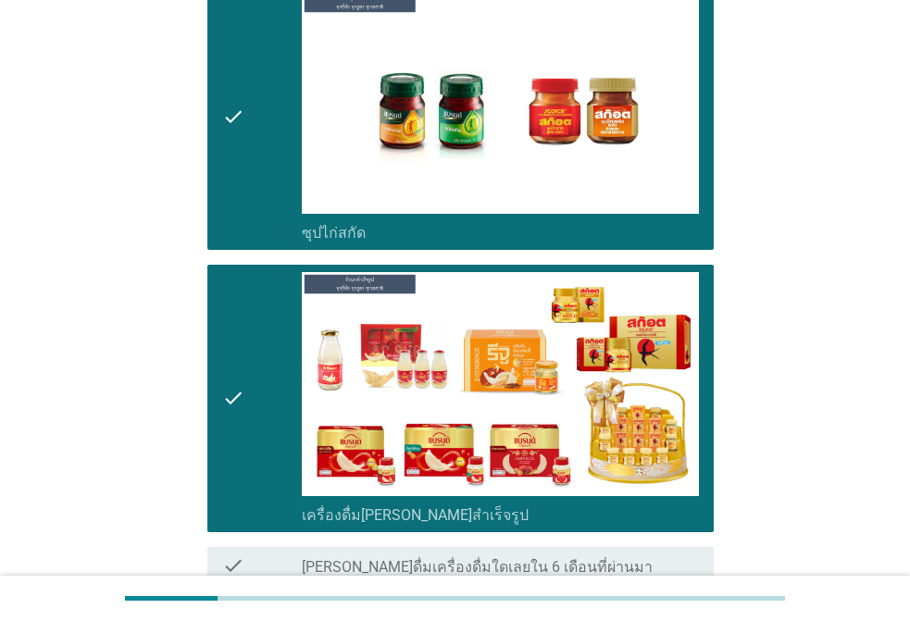
scroll to position [6629, 0]
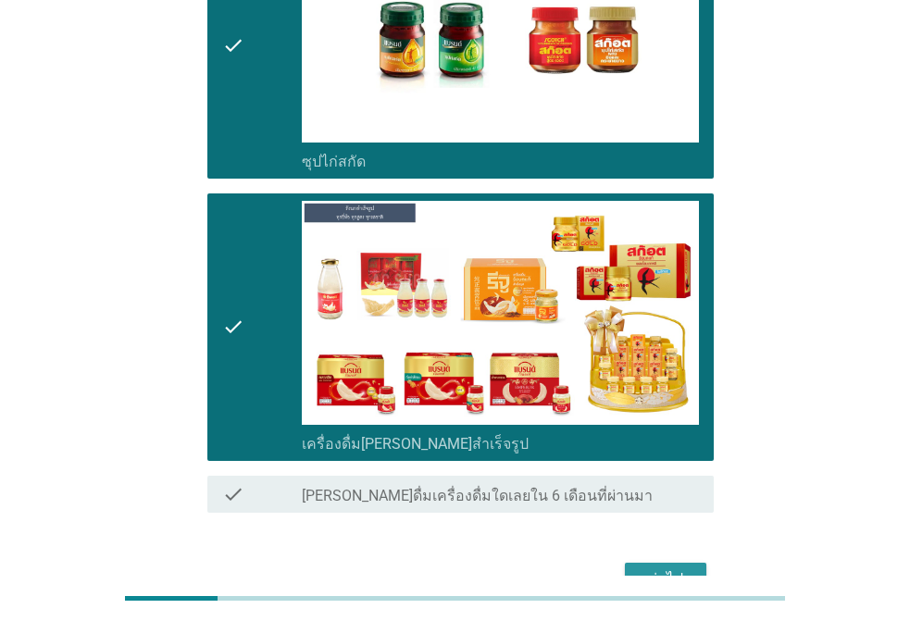
drag, startPoint x: 681, startPoint y: 478, endPoint x: 664, endPoint y: 477, distance: 16.7
click at [680, 569] on div "ต่อไป" at bounding box center [666, 580] width 52 height 22
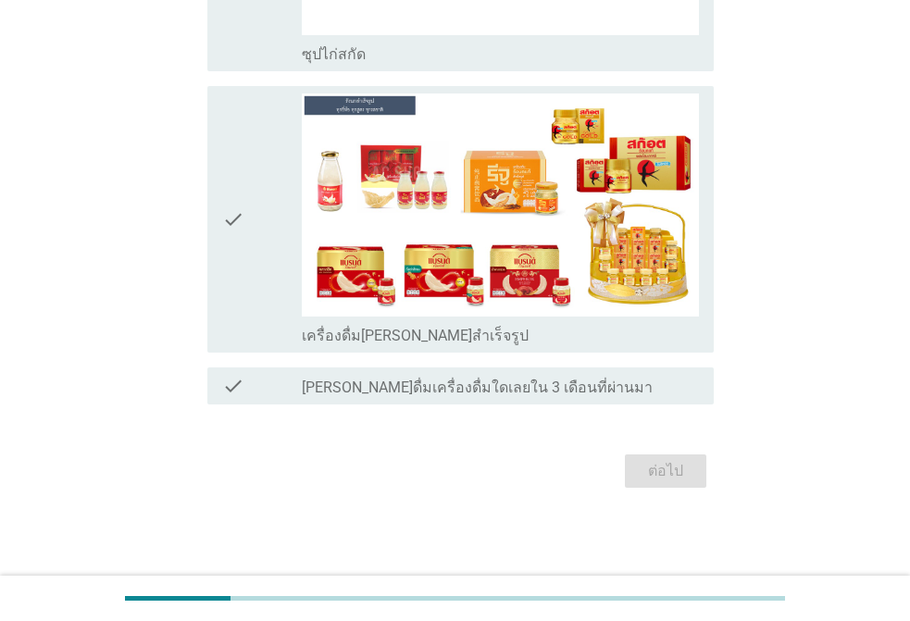
scroll to position [0, 0]
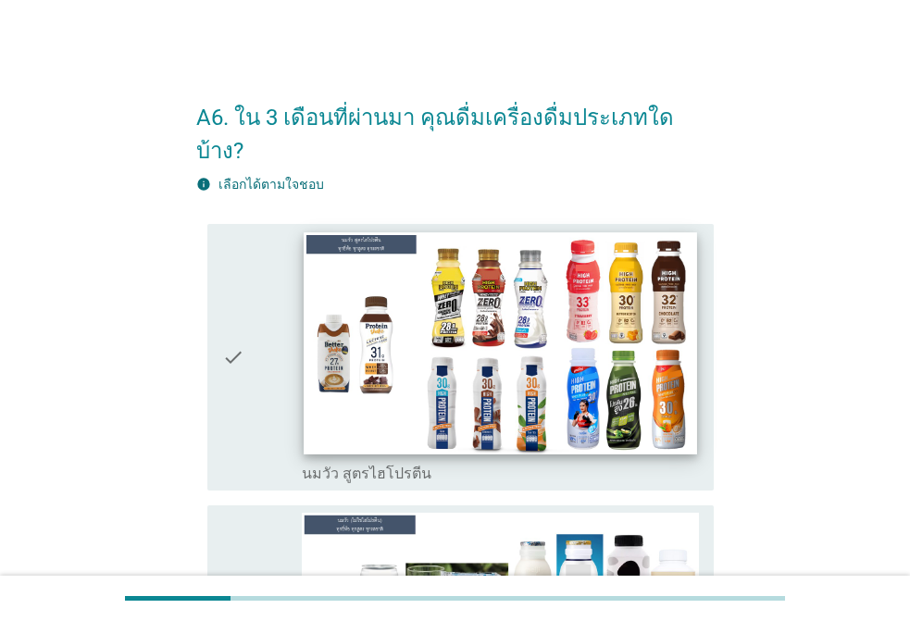
click at [474, 378] on img at bounding box center [501, 342] width 394 height 221
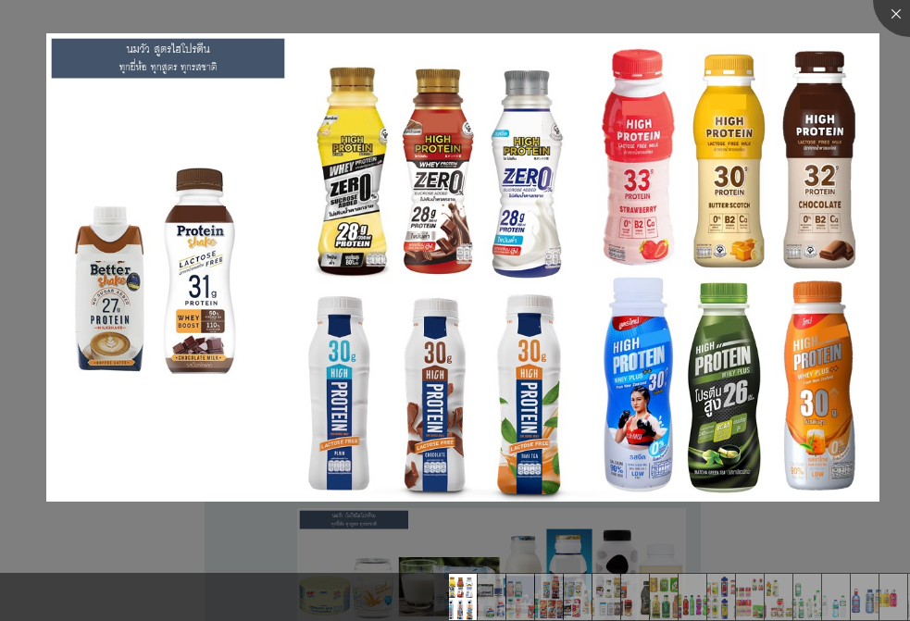
click at [466, 527] on div at bounding box center [455, 310] width 910 height 621
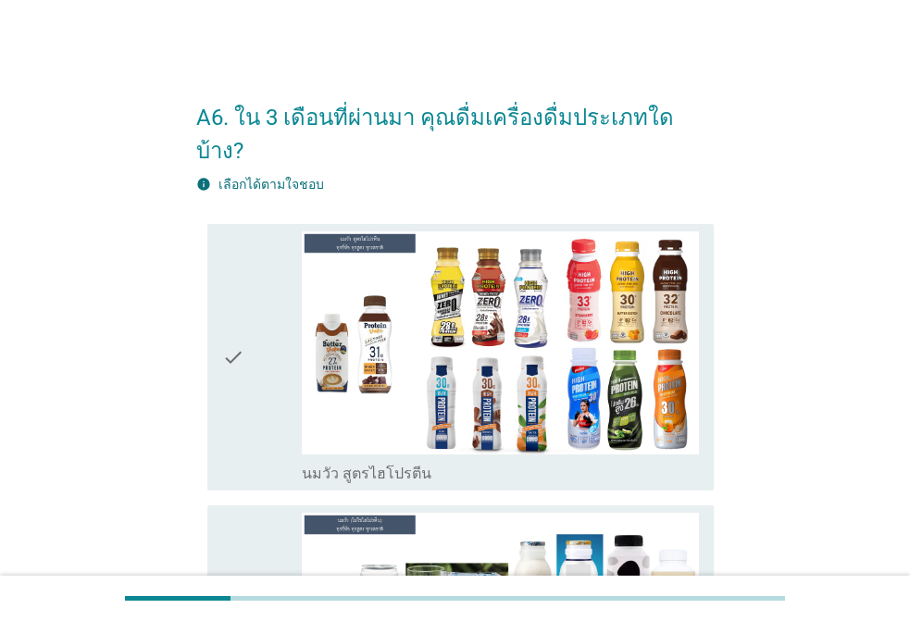
click at [238, 305] on icon "check" at bounding box center [233, 358] width 22 height 253
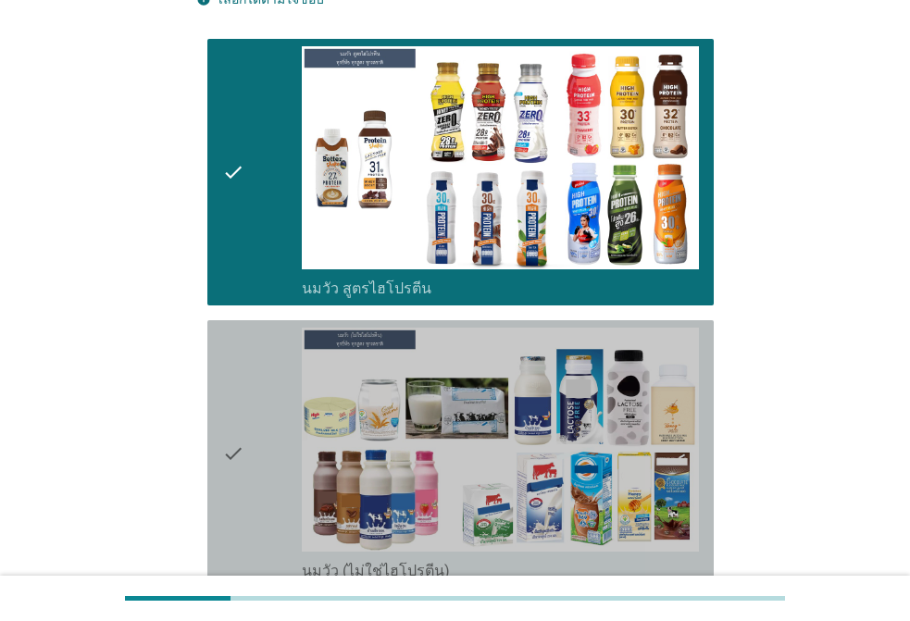
click at [258, 328] on div "check" at bounding box center [262, 454] width 80 height 253
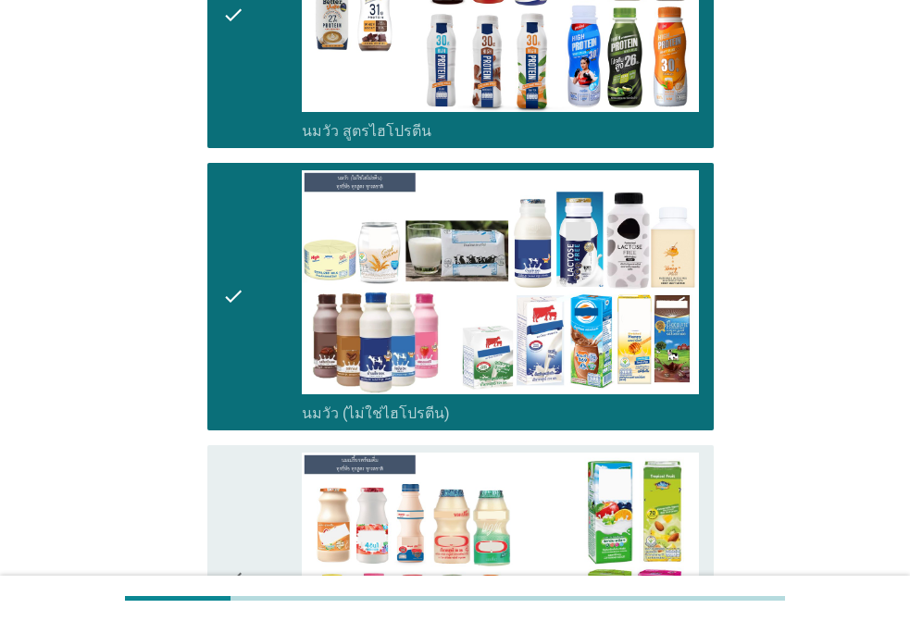
scroll to position [556, 0]
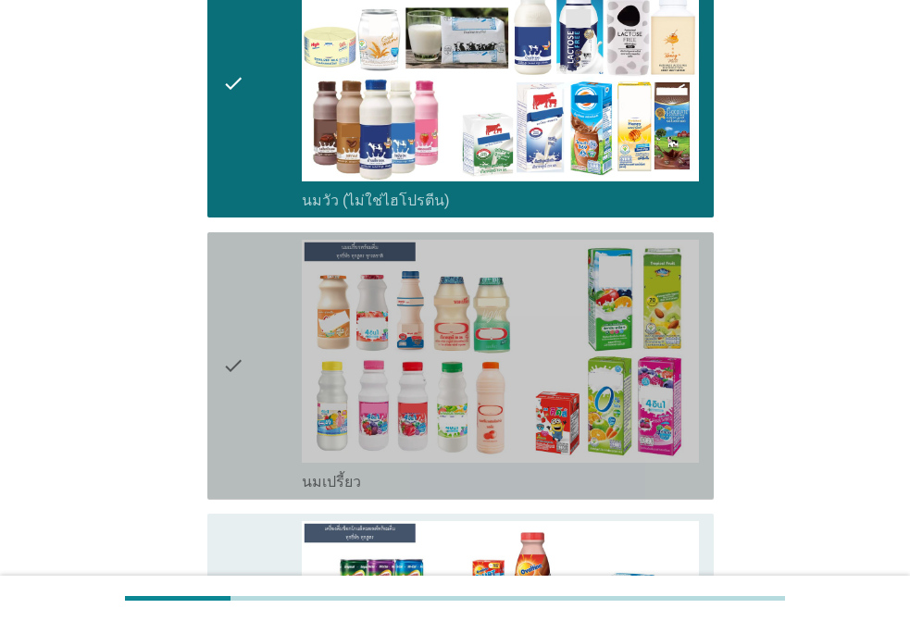
click at [260, 306] on div "check" at bounding box center [262, 366] width 80 height 253
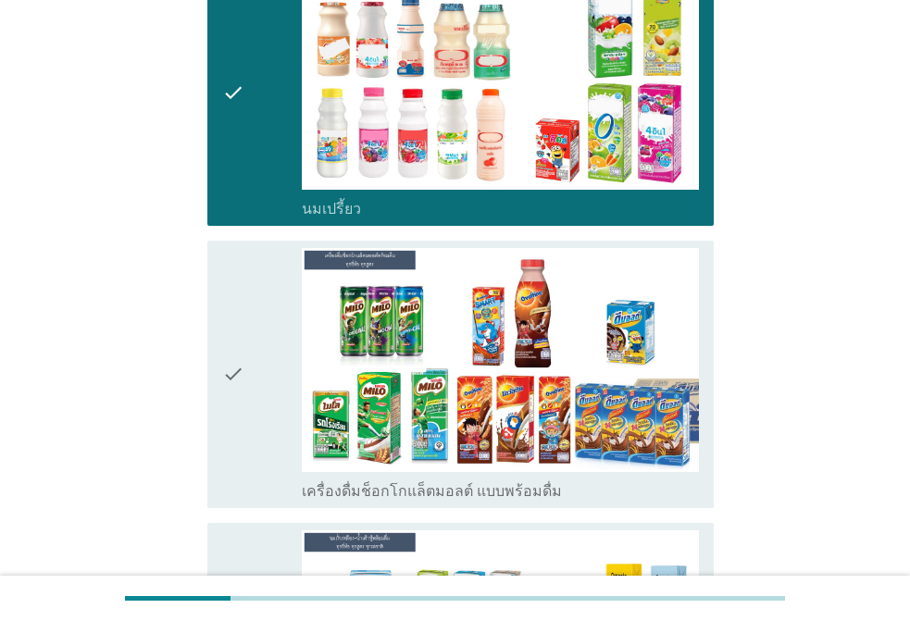
scroll to position [926, 0]
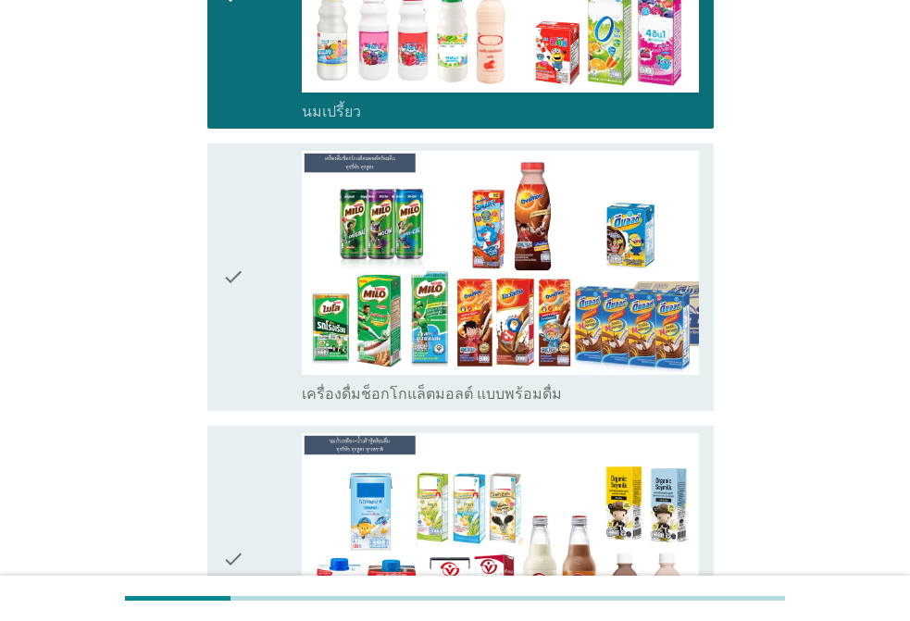
click at [266, 272] on div "check" at bounding box center [262, 277] width 80 height 253
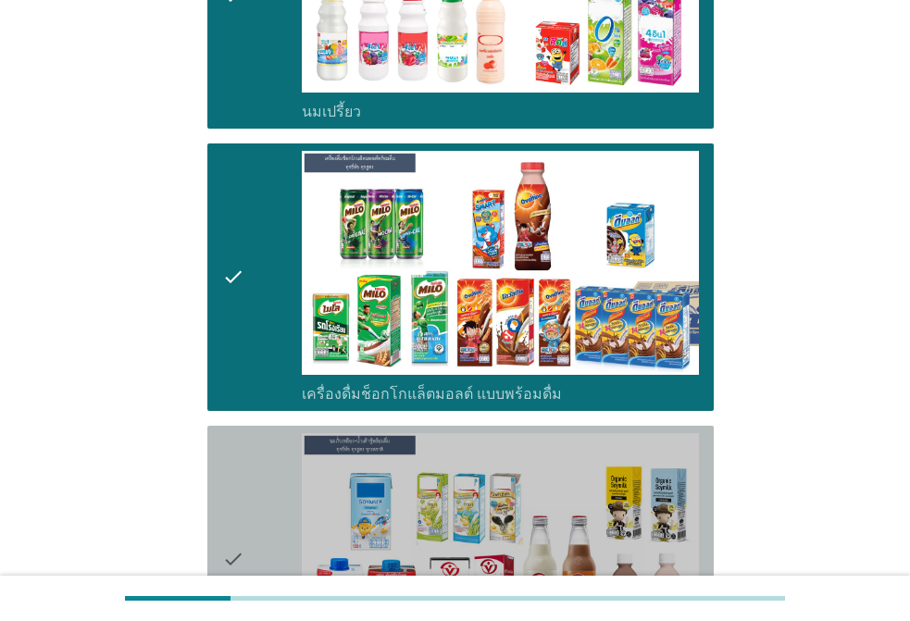
click at [278, 435] on div "check" at bounding box center [262, 559] width 80 height 253
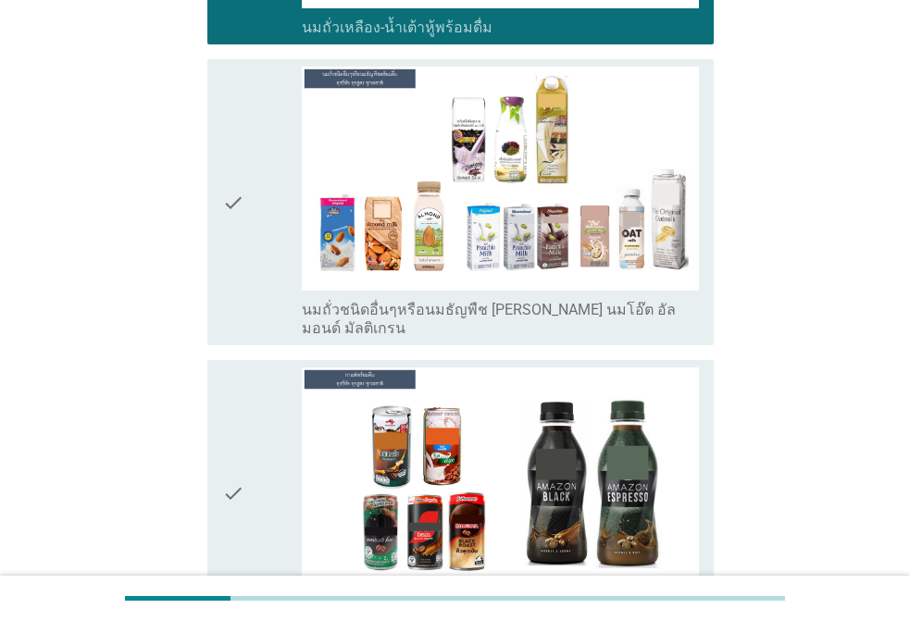
drag, startPoint x: 298, startPoint y: 349, endPoint x: 286, endPoint y: 270, distance: 79.6
click at [298, 368] on div "check" at bounding box center [262, 494] width 80 height 253
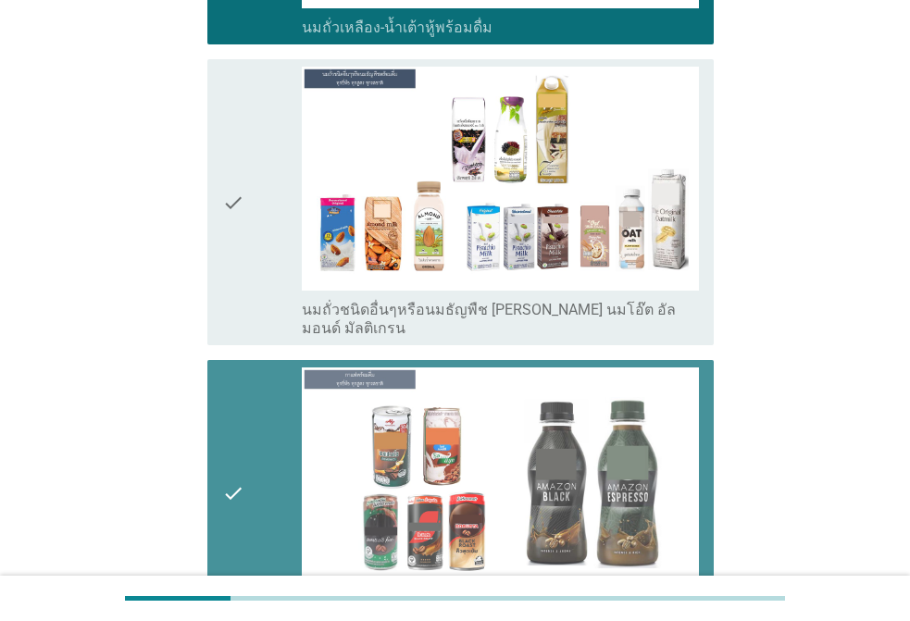
click at [263, 195] on div "check" at bounding box center [262, 202] width 80 height 271
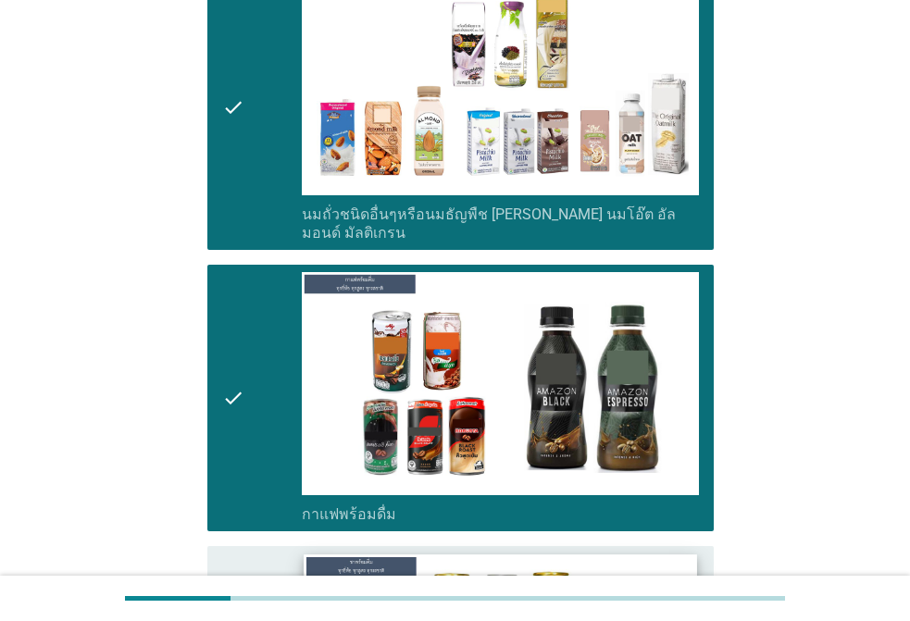
scroll to position [2038, 0]
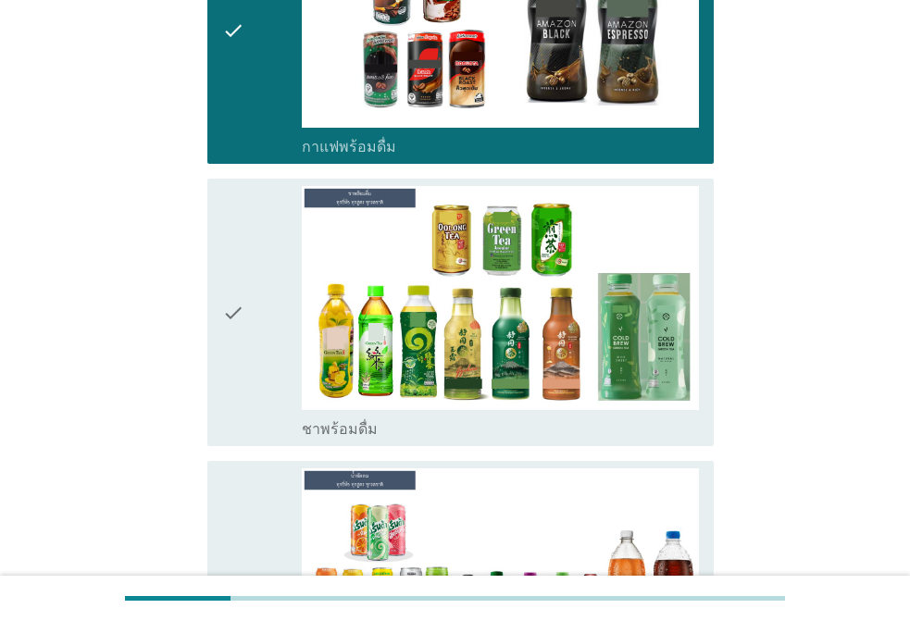
click at [266, 255] on div "check" at bounding box center [262, 312] width 80 height 253
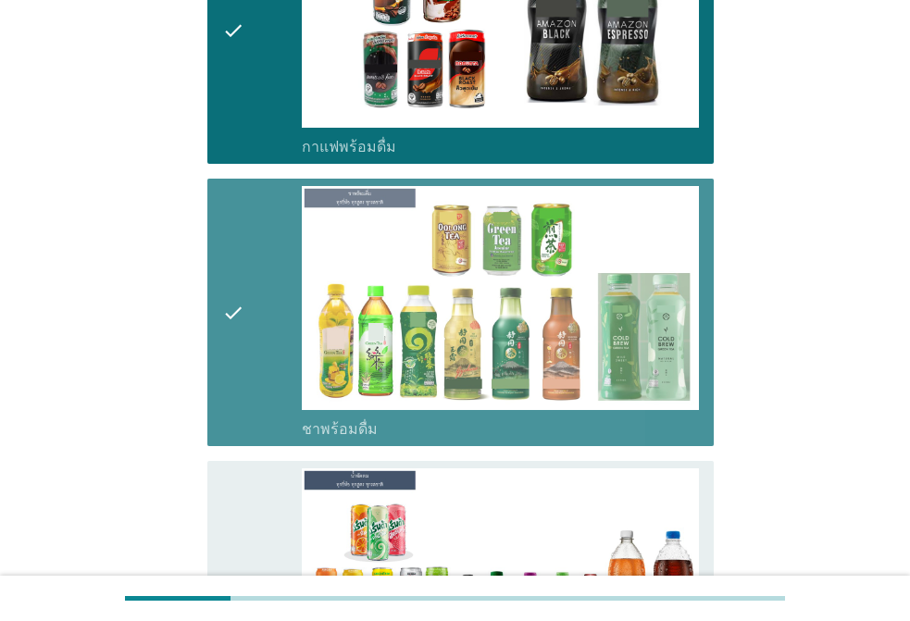
click at [243, 461] on div "check check_box_outline_blank น้ำอัดลม" at bounding box center [460, 595] width 507 height 268
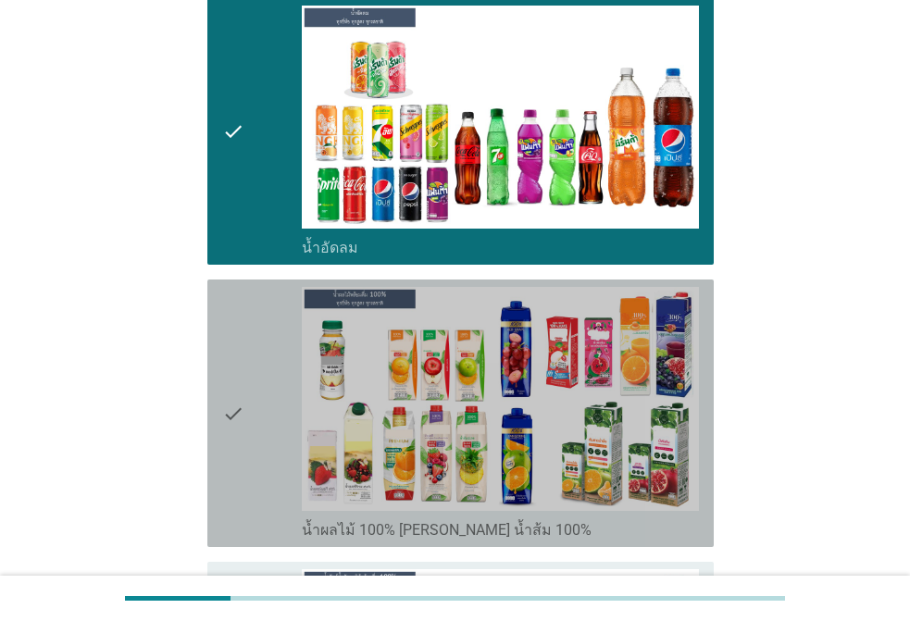
click at [256, 304] on div "check" at bounding box center [262, 413] width 80 height 253
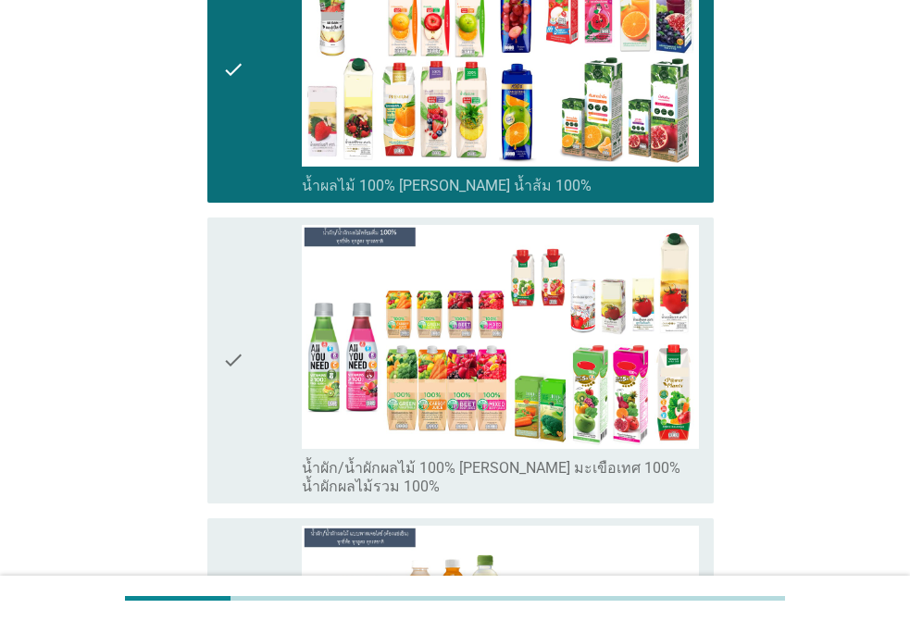
scroll to position [2964, 0]
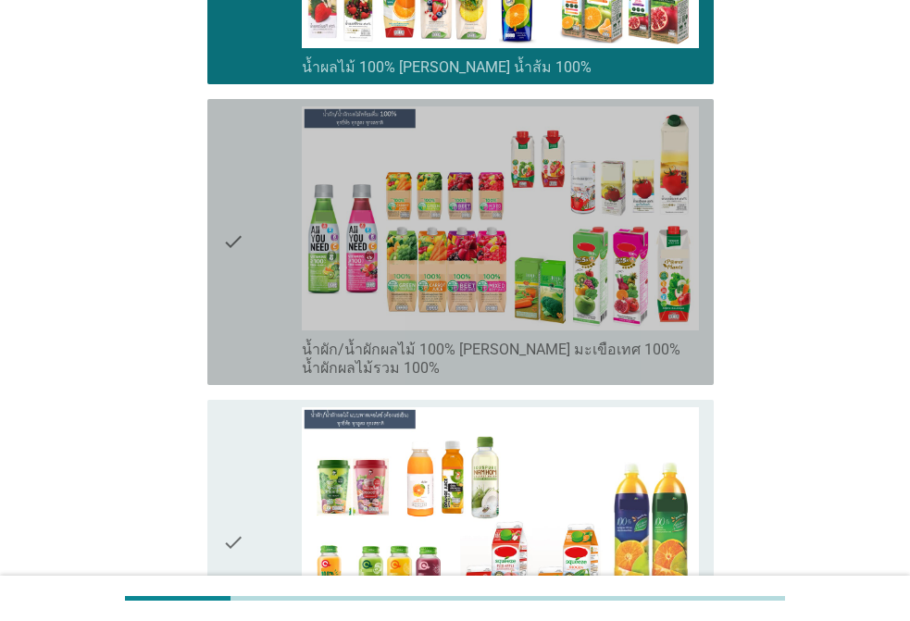
drag, startPoint x: 257, startPoint y: 237, endPoint x: 251, endPoint y: 310, distance: 73.5
click at [257, 235] on div "check" at bounding box center [262, 242] width 80 height 271
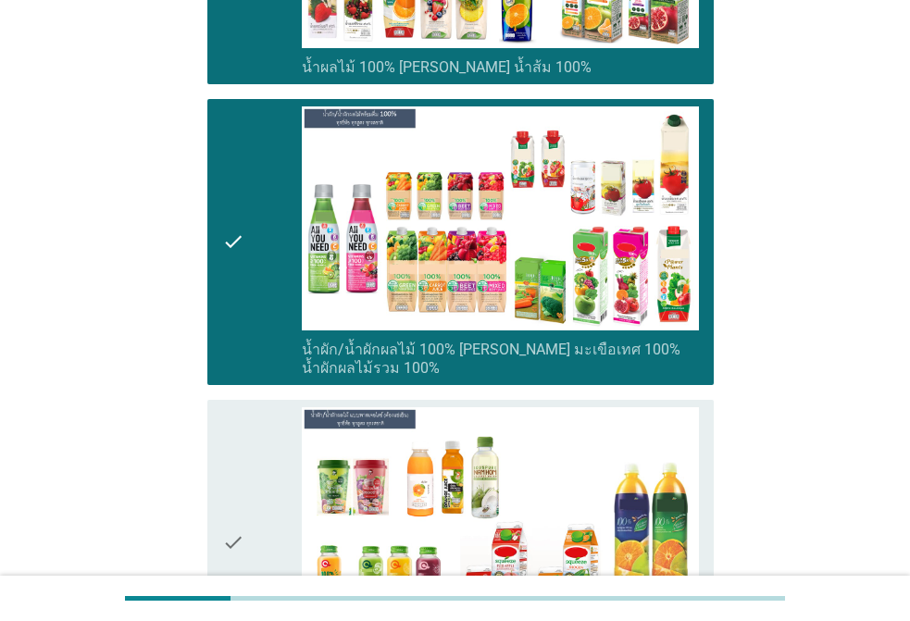
click at [259, 408] on div "check" at bounding box center [262, 543] width 80 height 271
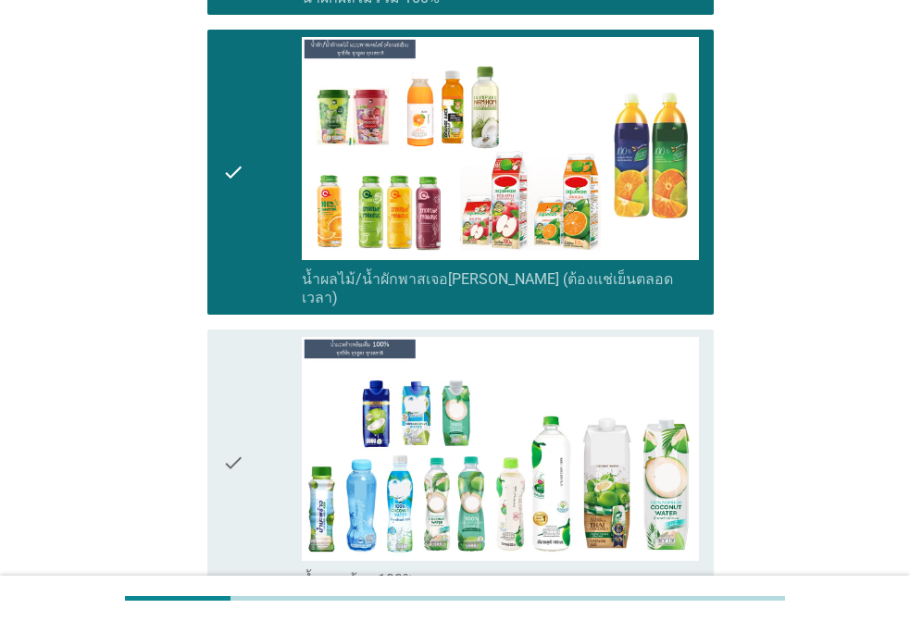
click at [257, 381] on div "check" at bounding box center [262, 463] width 80 height 253
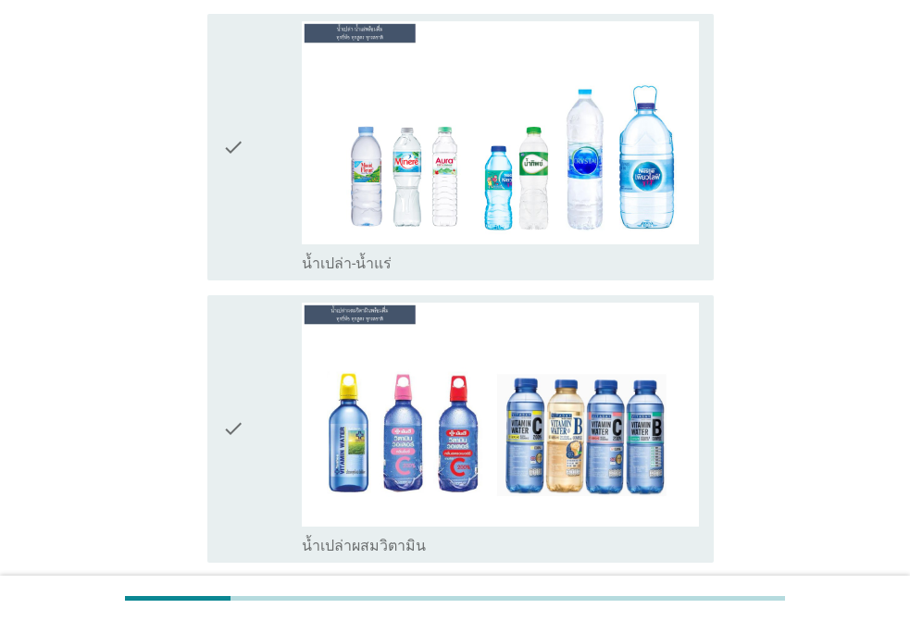
scroll to position [3983, 0]
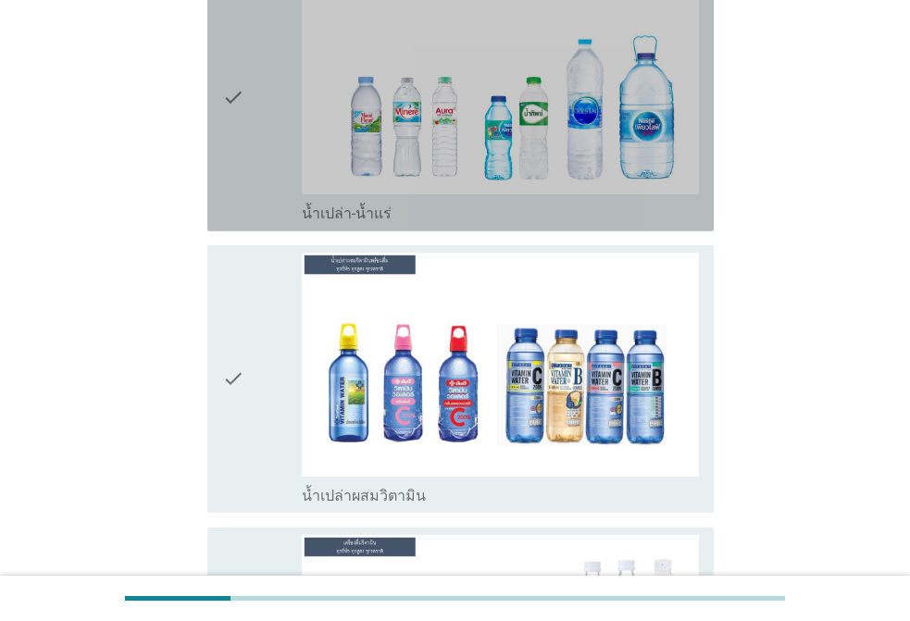
click at [236, 128] on icon "check" at bounding box center [233, 97] width 22 height 253
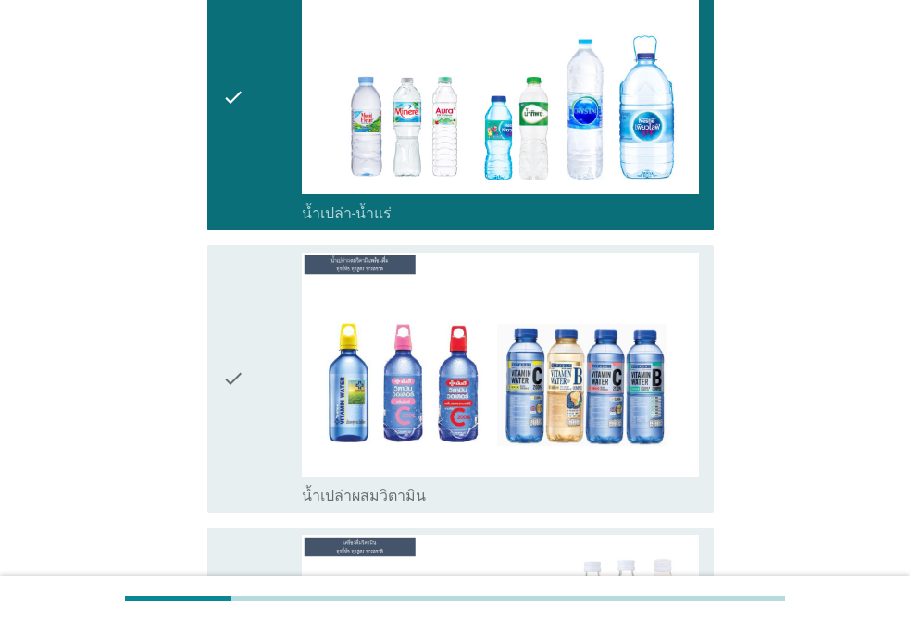
drag, startPoint x: 189, startPoint y: 255, endPoint x: 219, endPoint y: 309, distance: 62.2
click at [235, 358] on icon "check" at bounding box center [233, 379] width 22 height 253
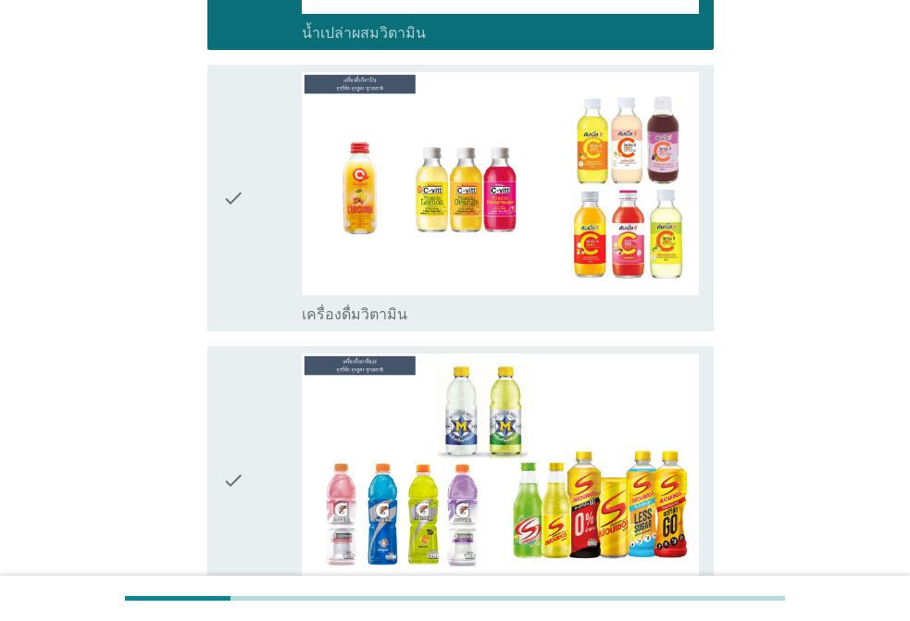
click at [255, 237] on div "check" at bounding box center [262, 198] width 80 height 253
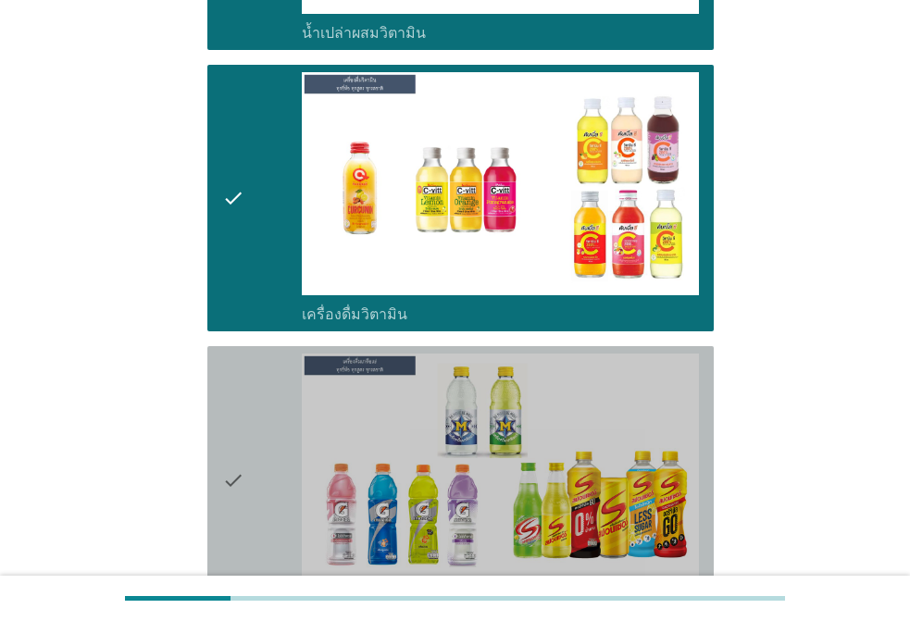
click at [232, 354] on icon "check" at bounding box center [233, 480] width 22 height 253
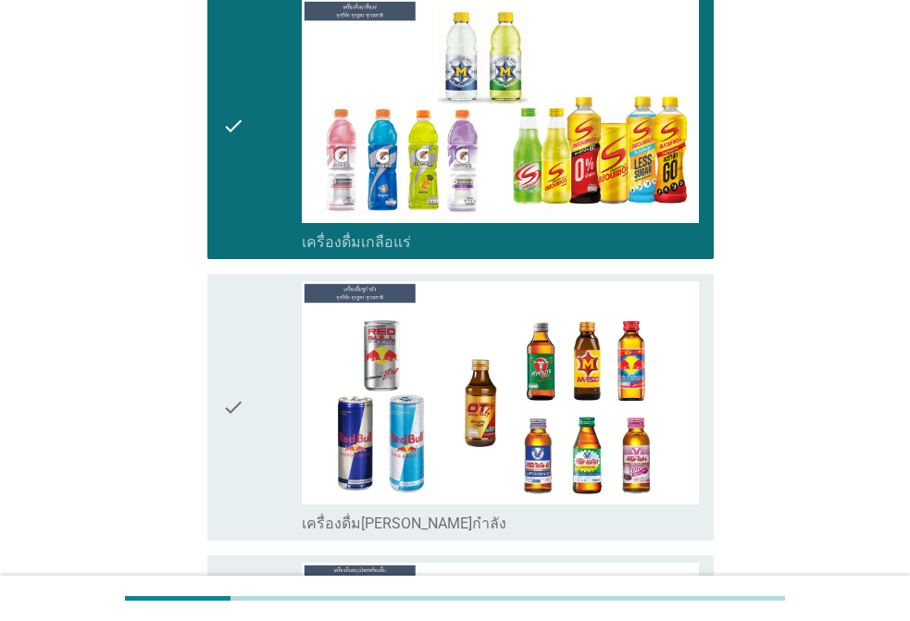
scroll to position [5094, 0]
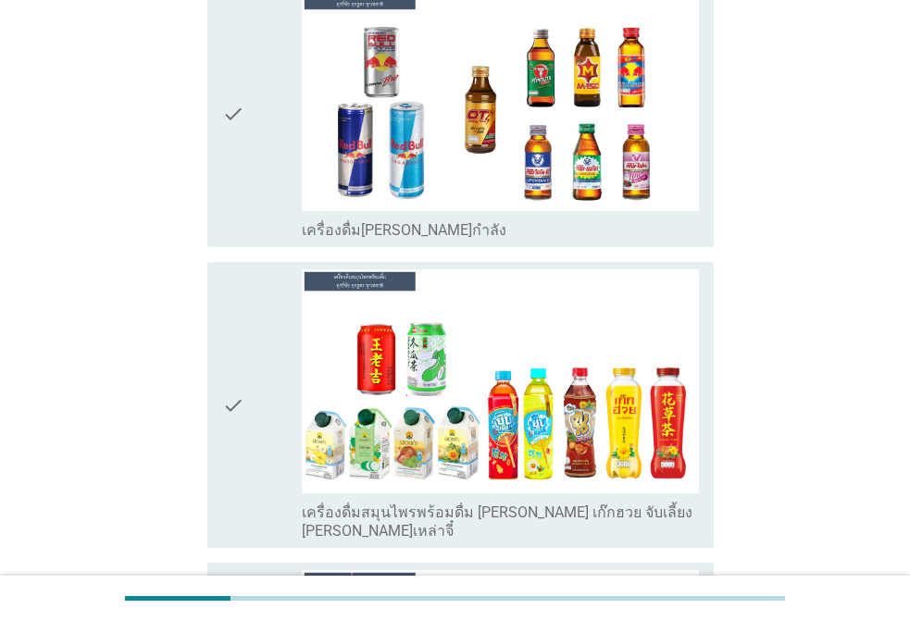
click at [241, 161] on icon "check" at bounding box center [233, 114] width 22 height 253
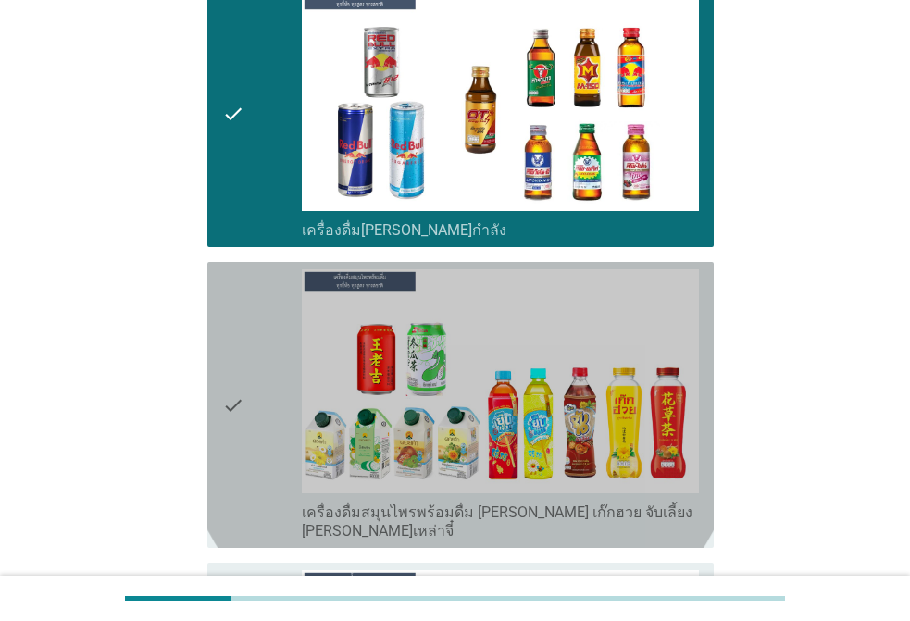
click at [257, 280] on div "check" at bounding box center [262, 405] width 80 height 271
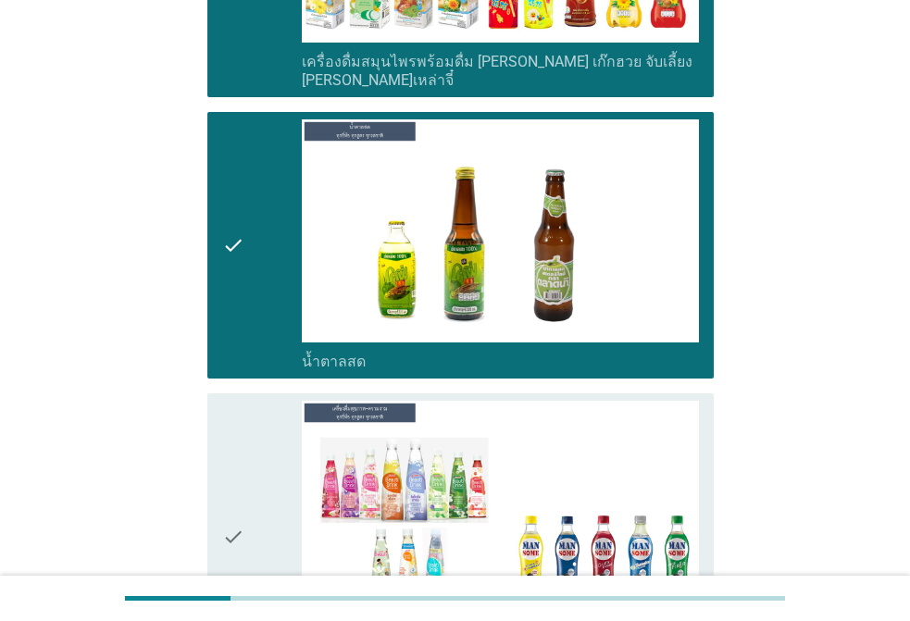
scroll to position [5742, 0]
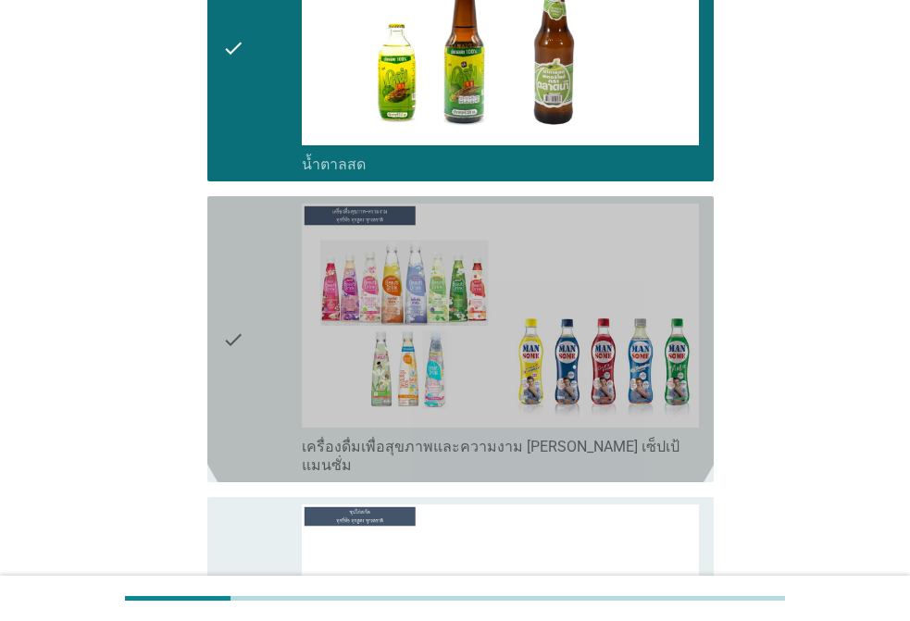
drag, startPoint x: 263, startPoint y: 294, endPoint x: 230, endPoint y: 394, distance: 105.4
click at [263, 292] on div "check" at bounding box center [262, 339] width 80 height 271
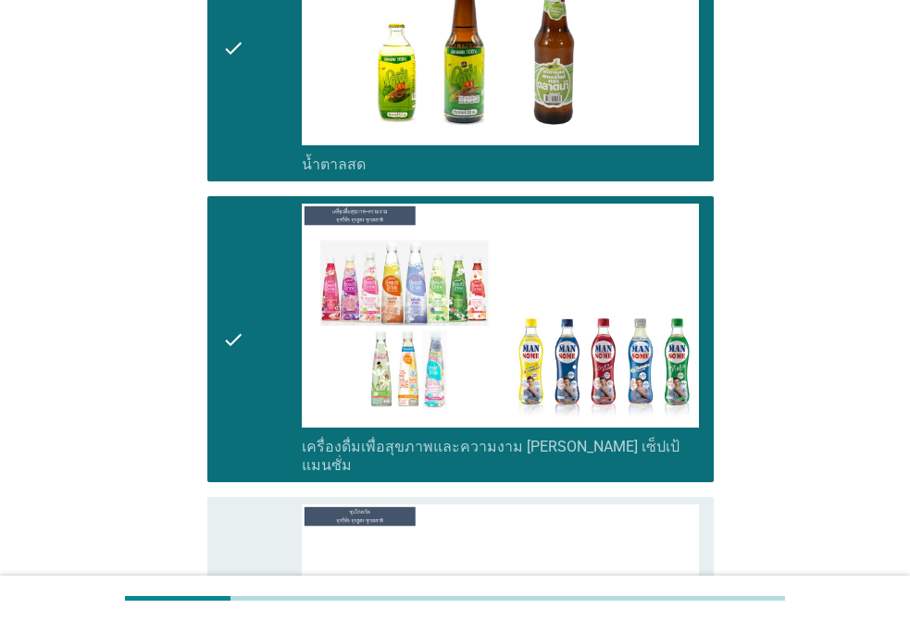
click at [224, 505] on icon "check" at bounding box center [233, 631] width 22 height 253
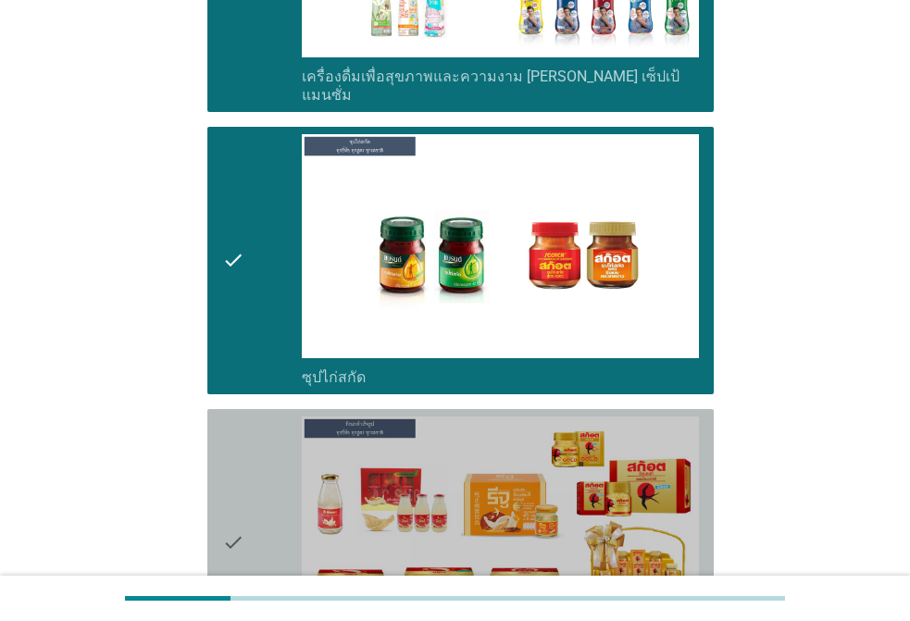
click at [244, 417] on icon "check" at bounding box center [233, 543] width 22 height 253
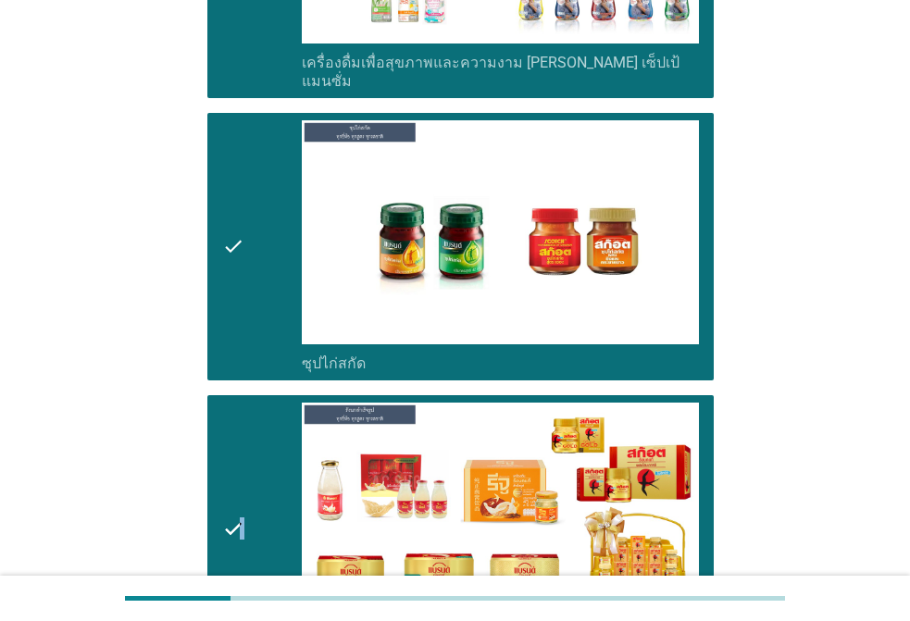
scroll to position [6329, 0]
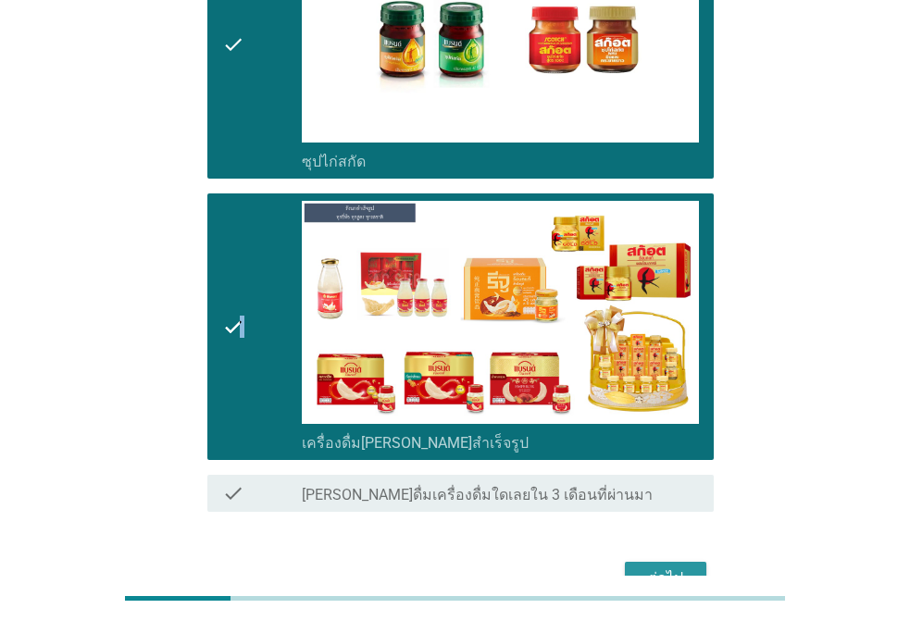
click at [673, 562] on button "ต่อไป" at bounding box center [666, 578] width 82 height 33
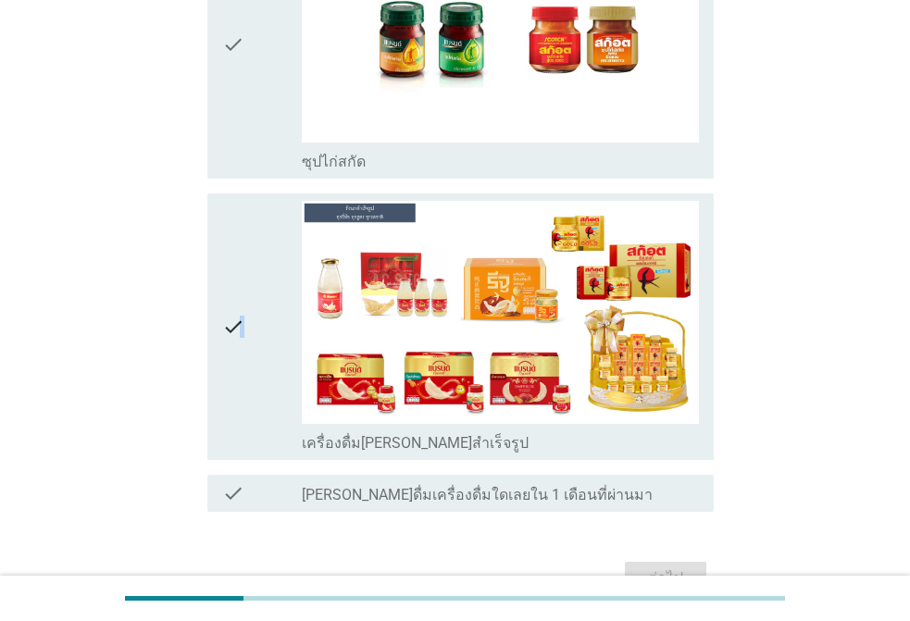
scroll to position [0, 0]
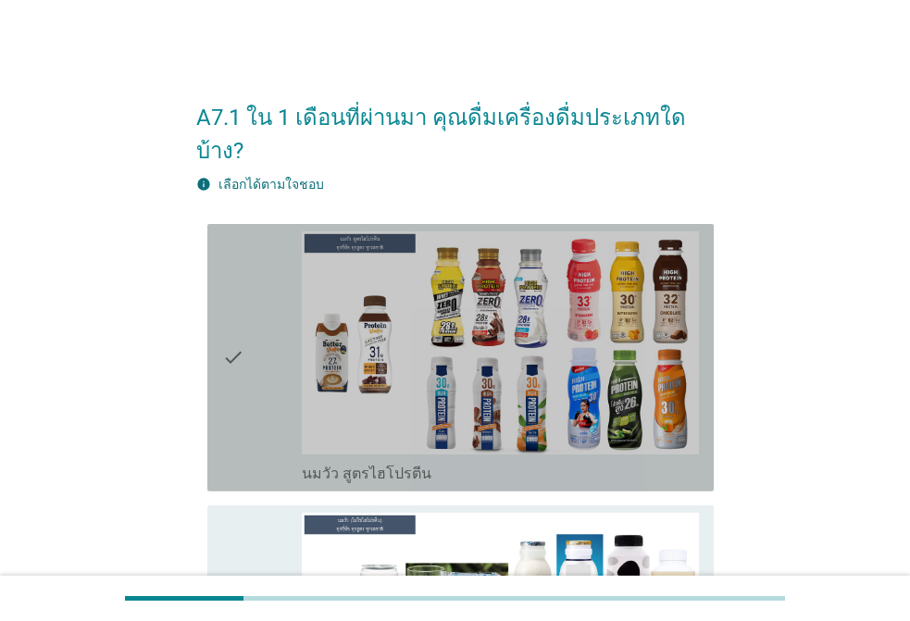
click at [281, 270] on div "check" at bounding box center [262, 358] width 80 height 253
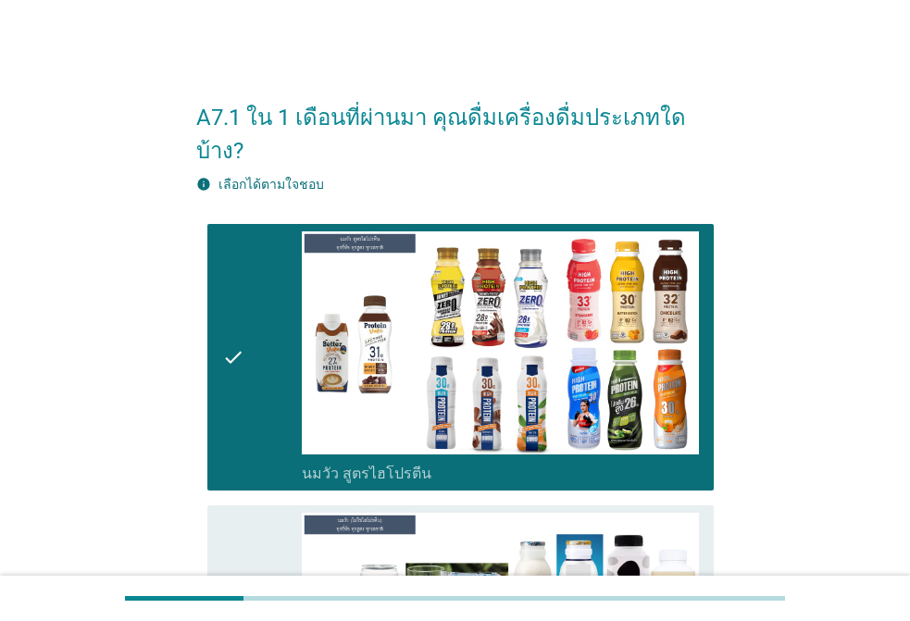
scroll to position [648, 0]
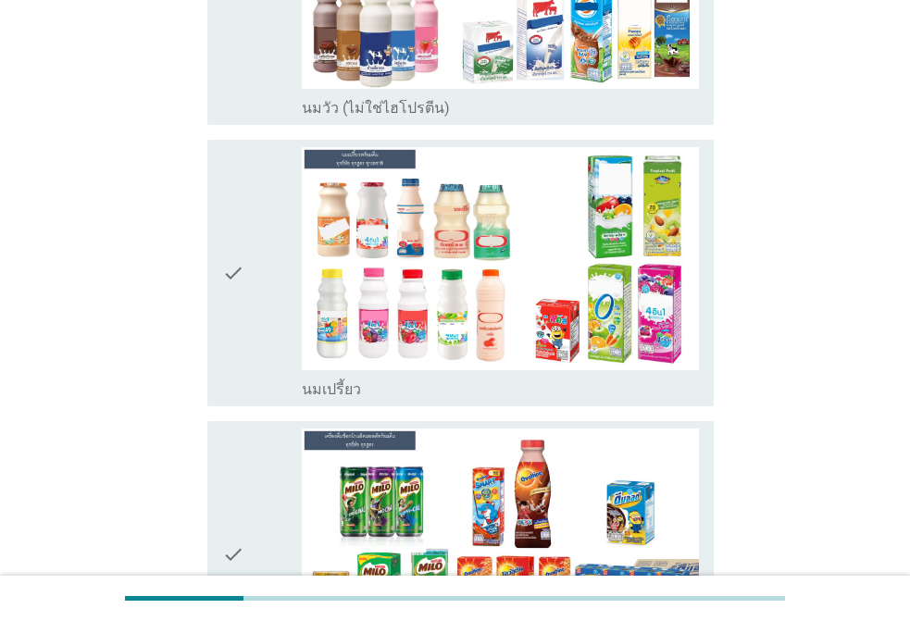
click at [279, 168] on div "check" at bounding box center [262, 273] width 80 height 253
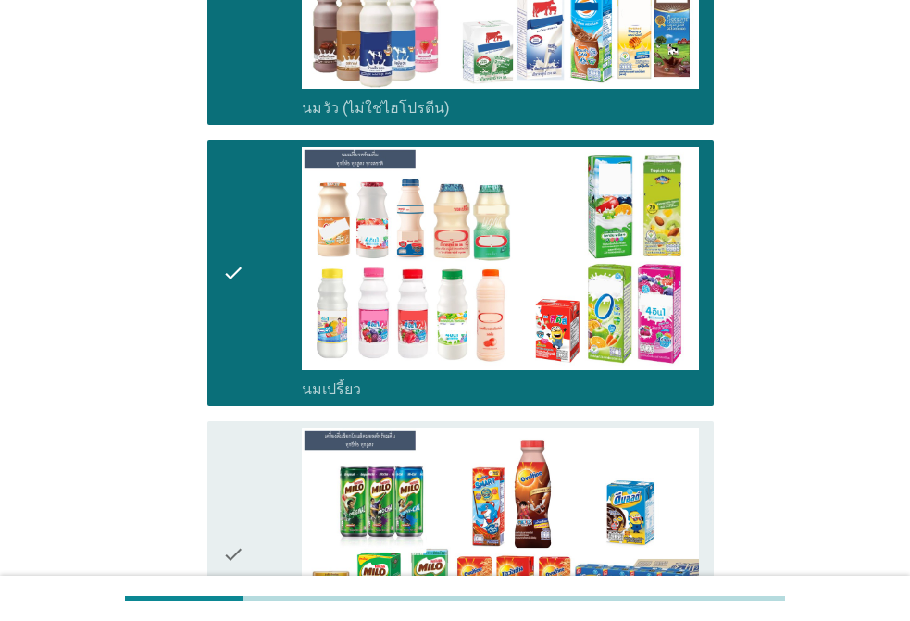
click at [295, 475] on div "check" at bounding box center [262, 555] width 80 height 253
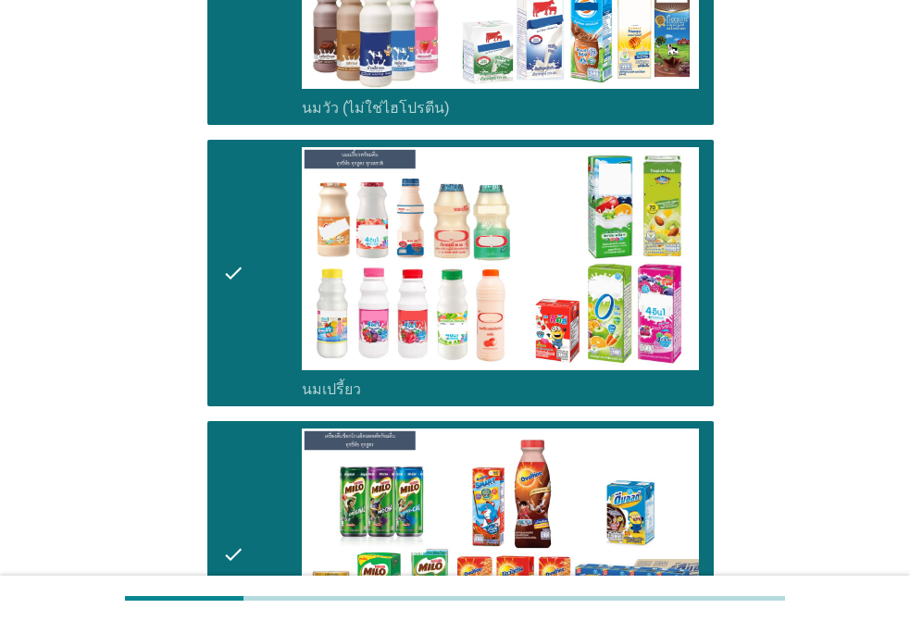
scroll to position [1297, 0]
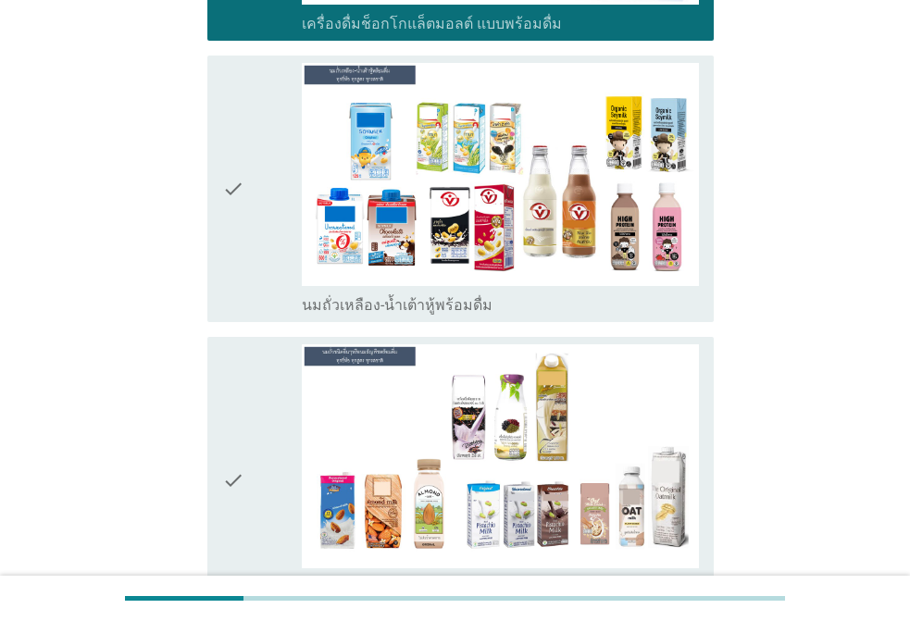
drag, startPoint x: 261, startPoint y: 235, endPoint x: 262, endPoint y: 259, distance: 24.1
click at [262, 236] on div "check" at bounding box center [262, 189] width 80 height 253
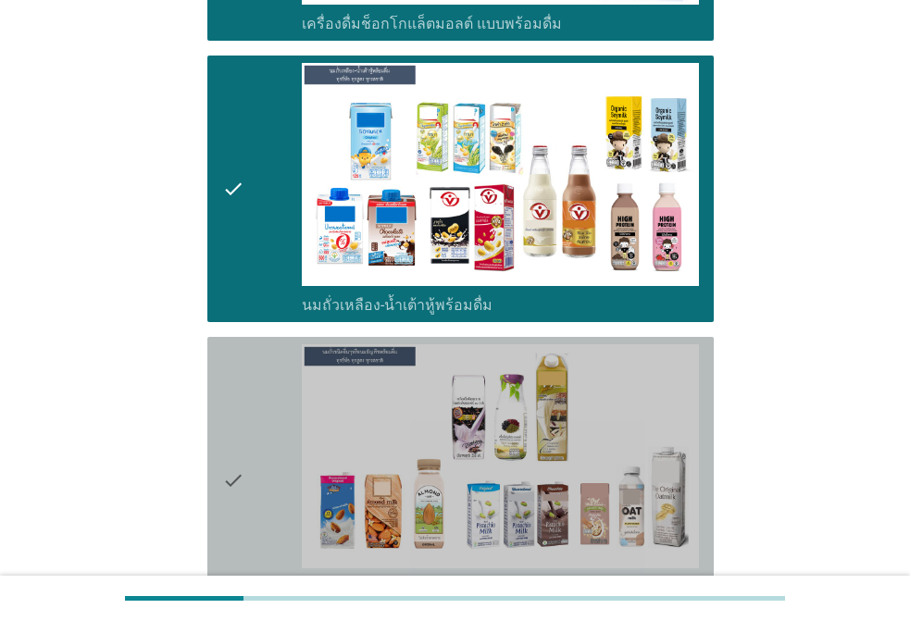
click at [233, 353] on icon "check" at bounding box center [233, 480] width 22 height 271
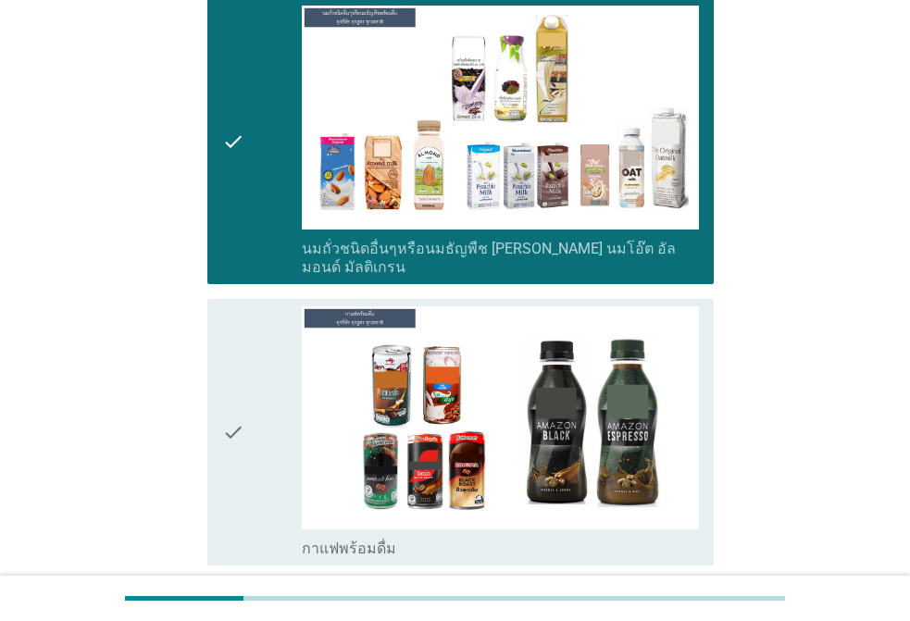
scroll to position [2038, 0]
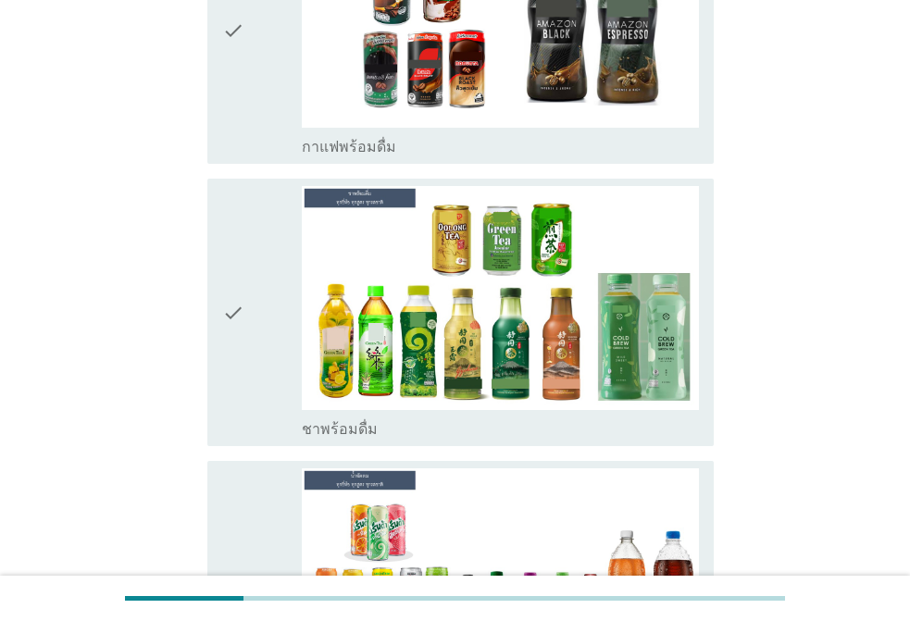
click at [251, 102] on div "check" at bounding box center [262, 31] width 80 height 253
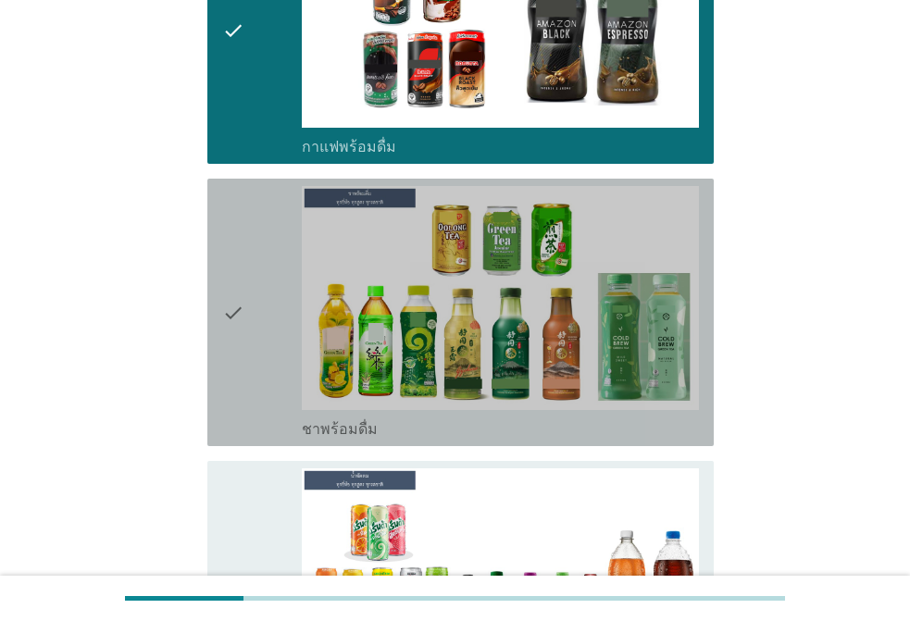
click at [295, 229] on div "check" at bounding box center [262, 312] width 80 height 253
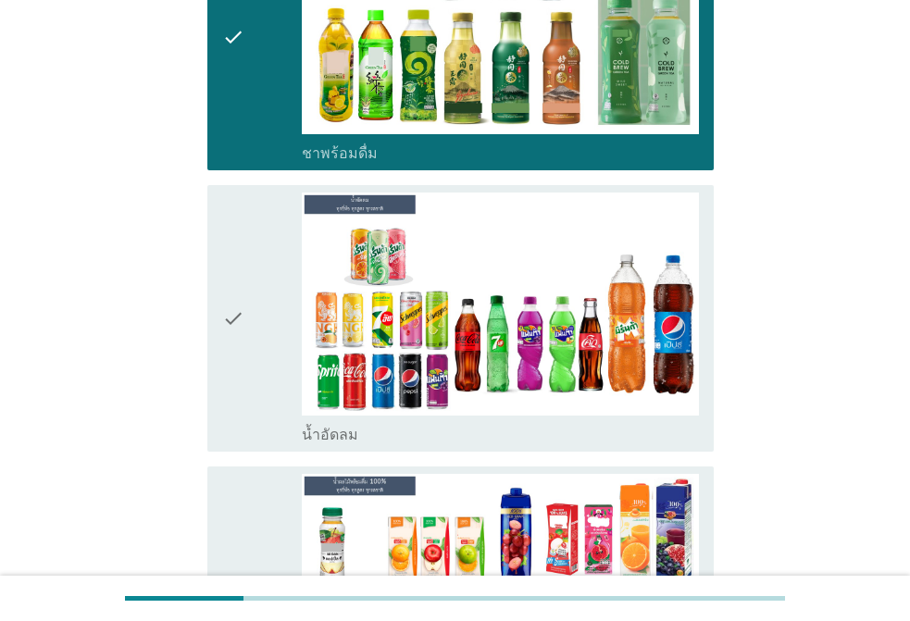
scroll to position [2315, 0]
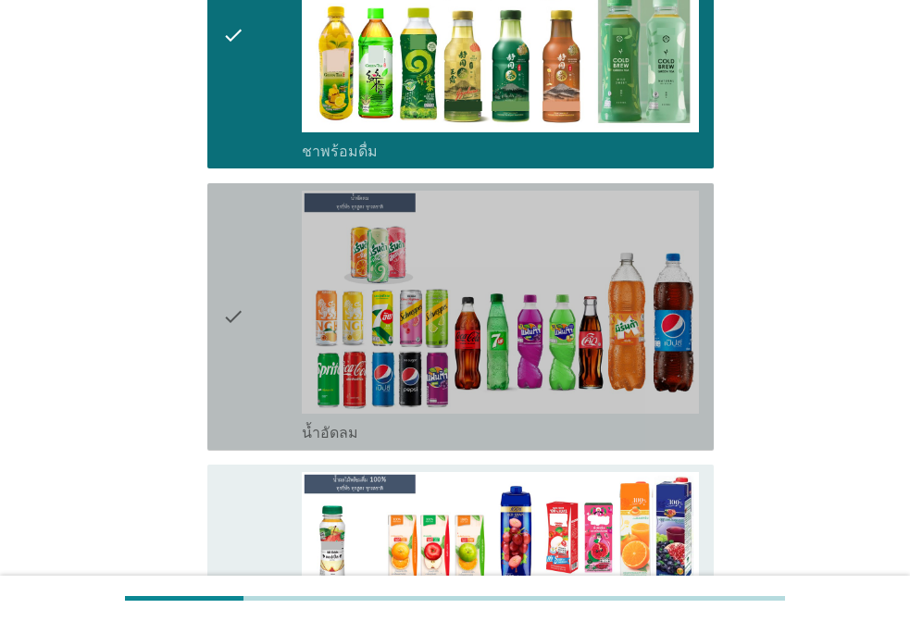
click at [263, 224] on div "check" at bounding box center [262, 317] width 80 height 253
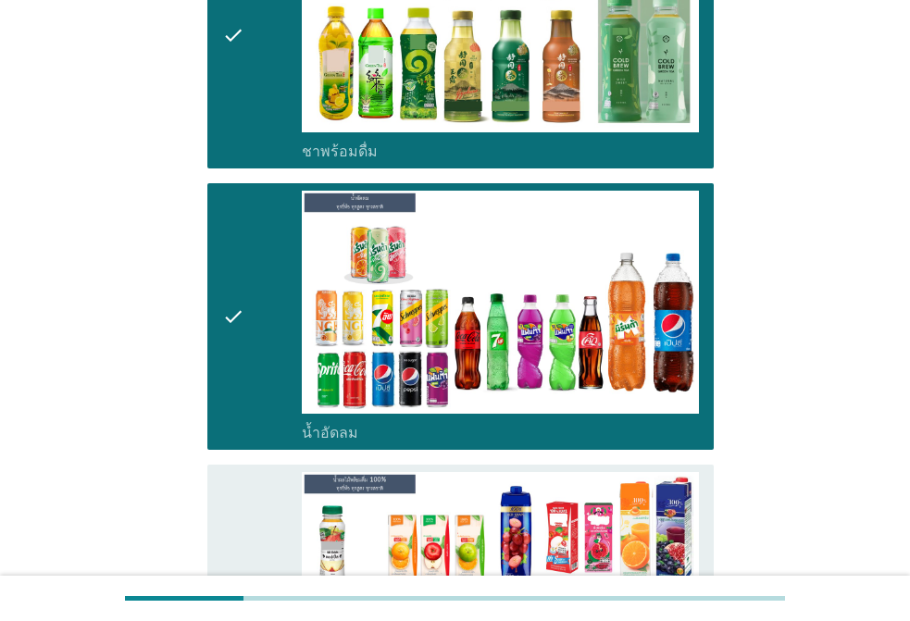
click at [248, 472] on div "check" at bounding box center [262, 598] width 80 height 253
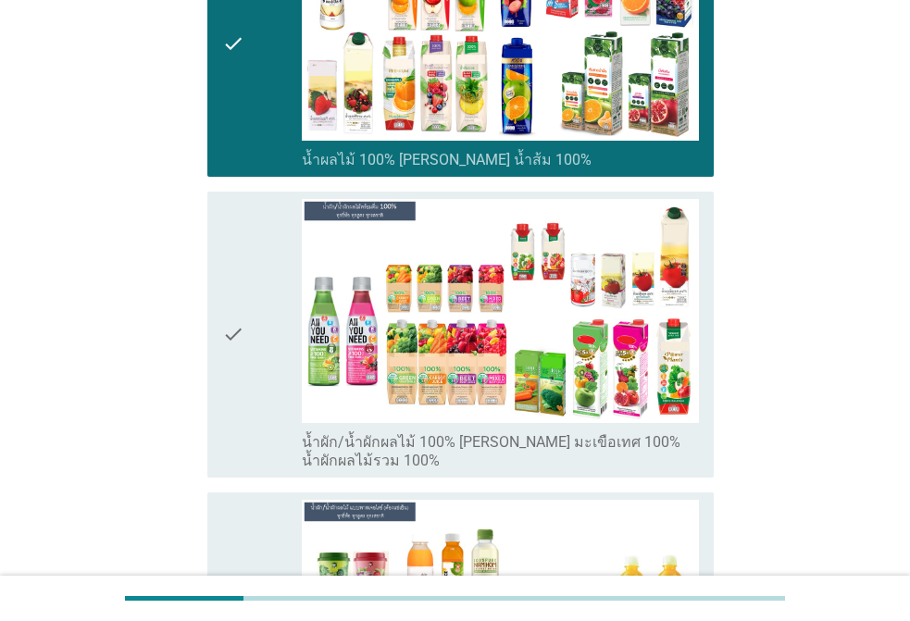
click at [277, 386] on div "check" at bounding box center [262, 334] width 80 height 271
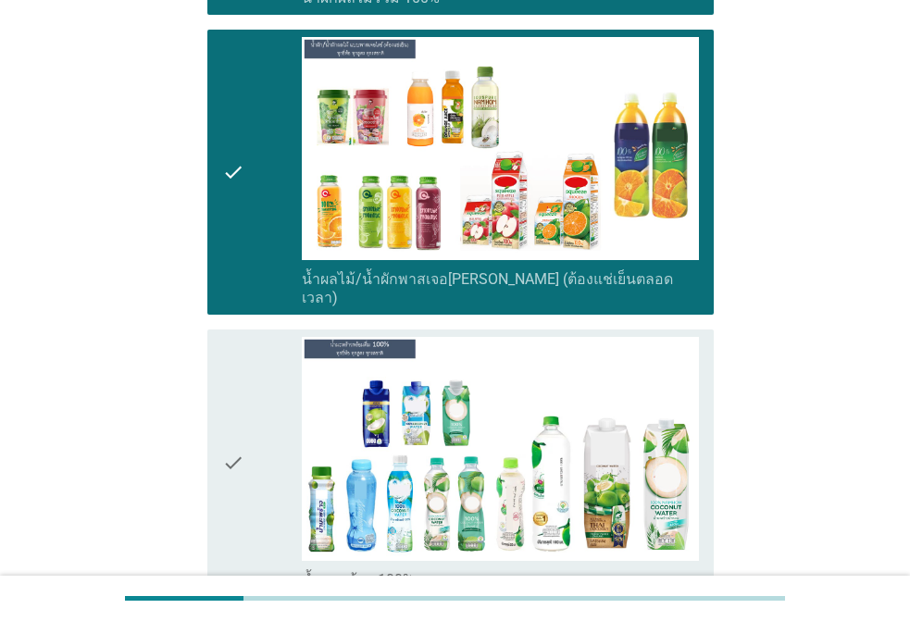
click at [296, 388] on div "check" at bounding box center [262, 463] width 80 height 253
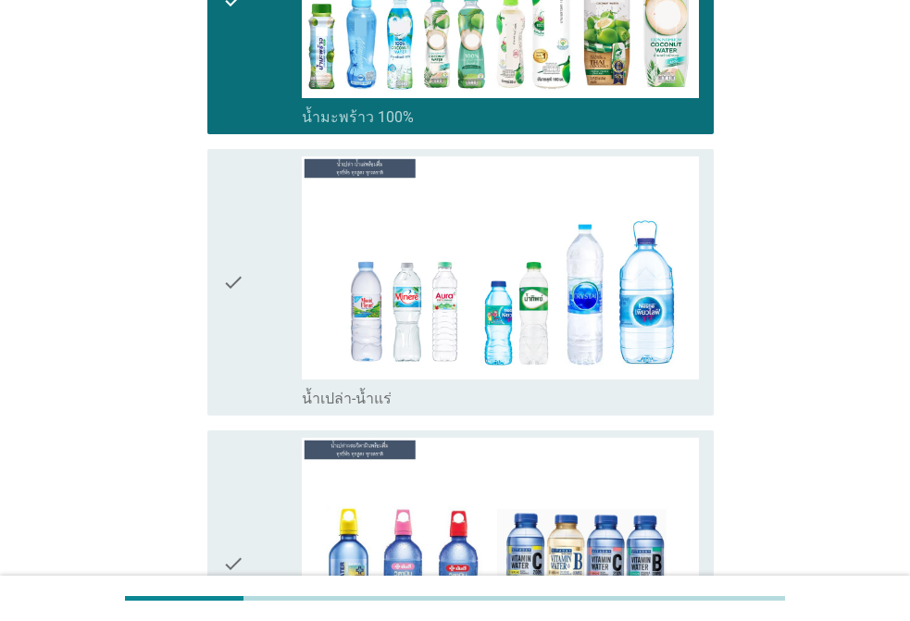
drag, startPoint x: 263, startPoint y: 227, endPoint x: 235, endPoint y: 257, distance: 41.3
click at [260, 226] on div "check" at bounding box center [262, 283] width 80 height 253
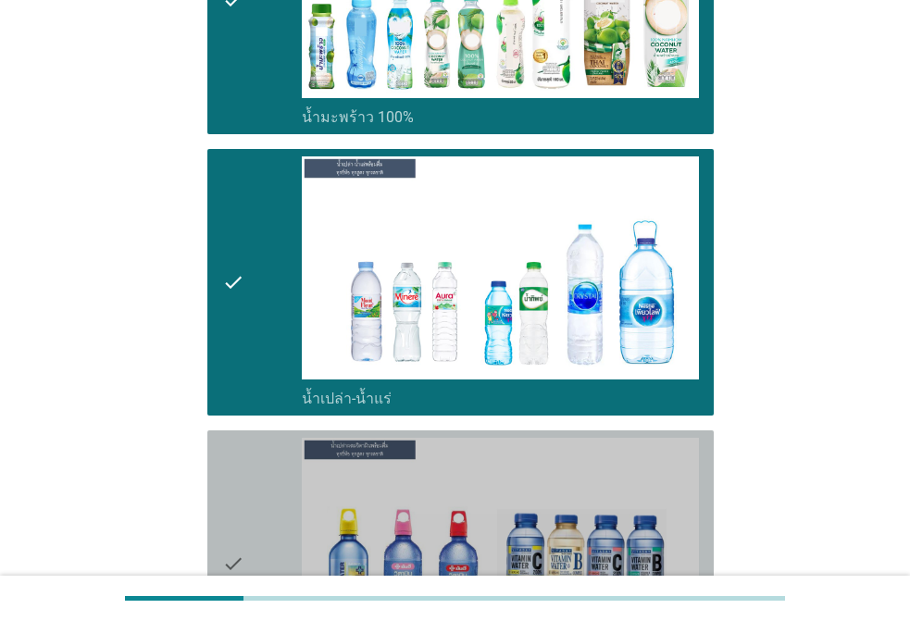
click at [220, 431] on div "check check_box น้ำเปล่าผสมวิตามิน" at bounding box center [460, 565] width 507 height 268
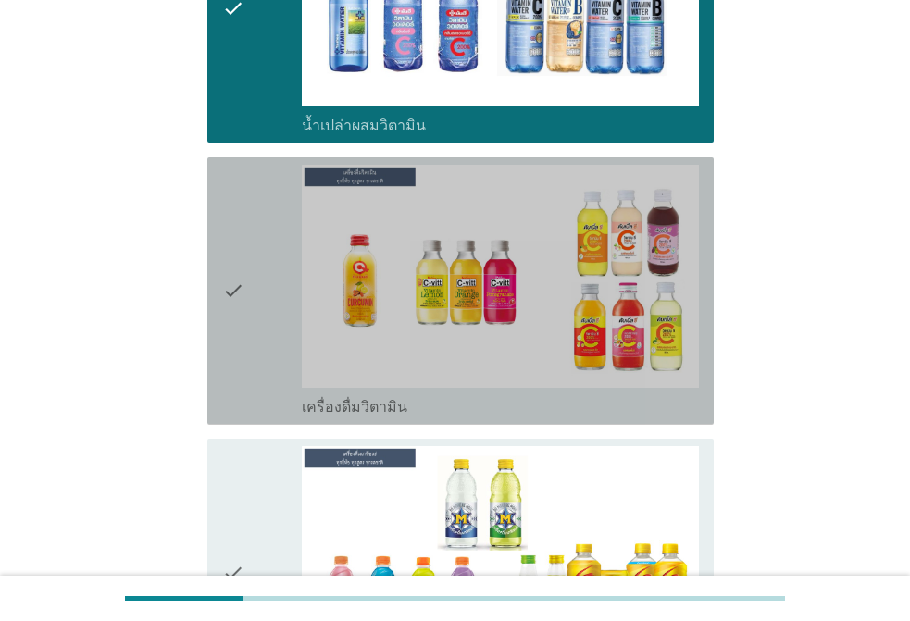
click at [241, 326] on icon "check" at bounding box center [233, 291] width 22 height 253
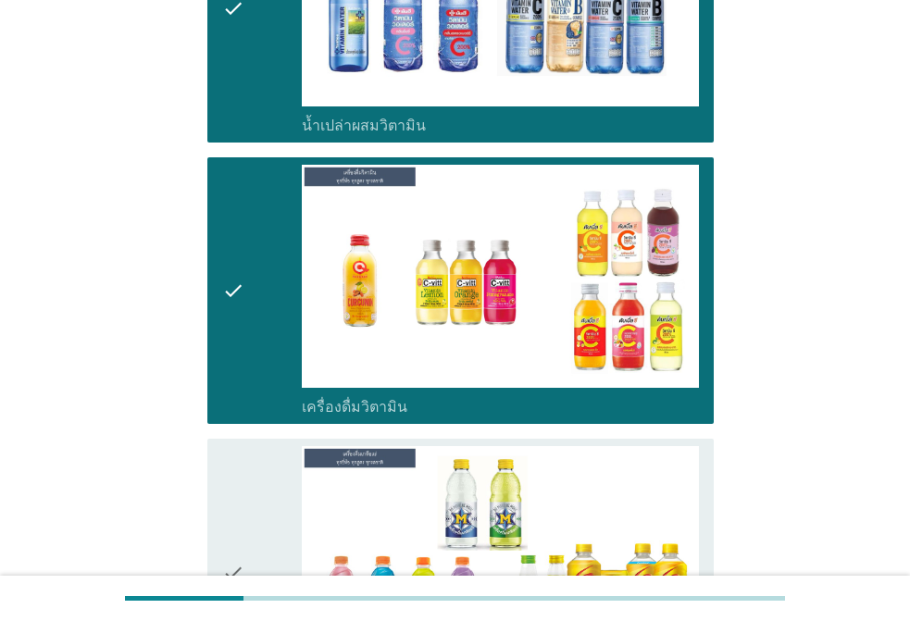
click at [236, 446] on icon "check" at bounding box center [233, 572] width 22 height 253
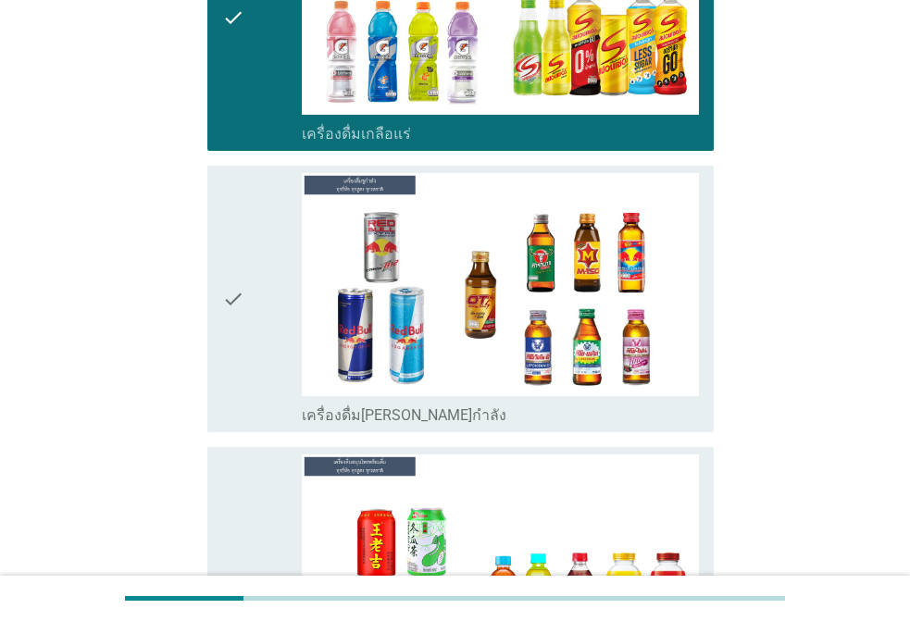
click at [244, 259] on icon "check" at bounding box center [233, 299] width 22 height 253
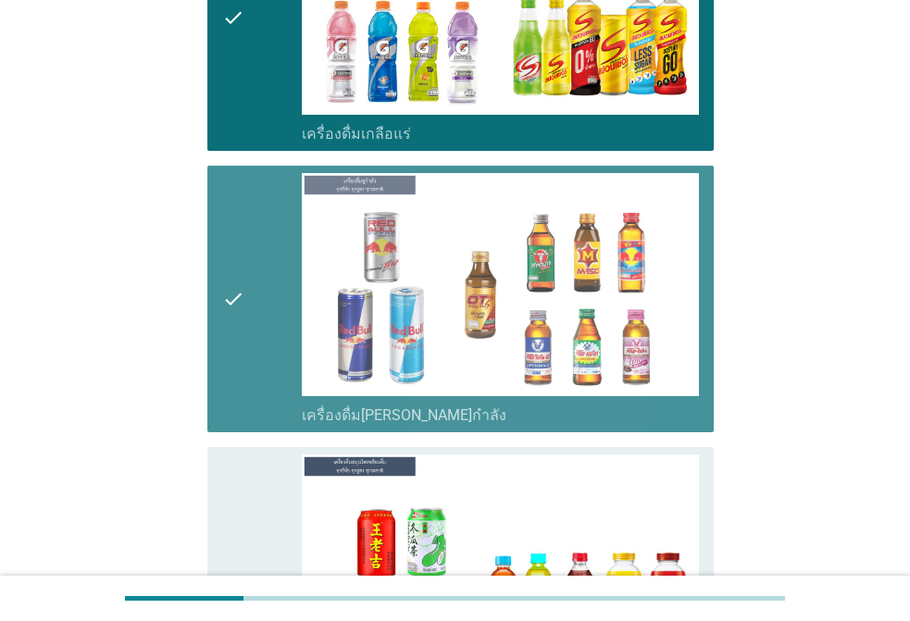
click at [234, 455] on icon "check" at bounding box center [233, 590] width 22 height 271
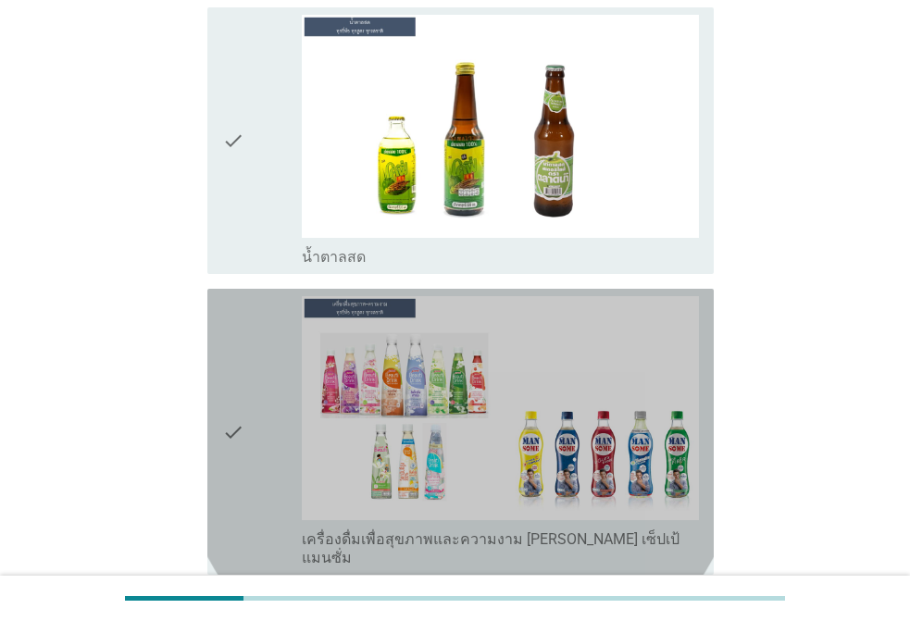
drag, startPoint x: 260, startPoint y: 244, endPoint x: 261, endPoint y: 164, distance: 79.7
click at [260, 296] on div "check" at bounding box center [262, 431] width 80 height 271
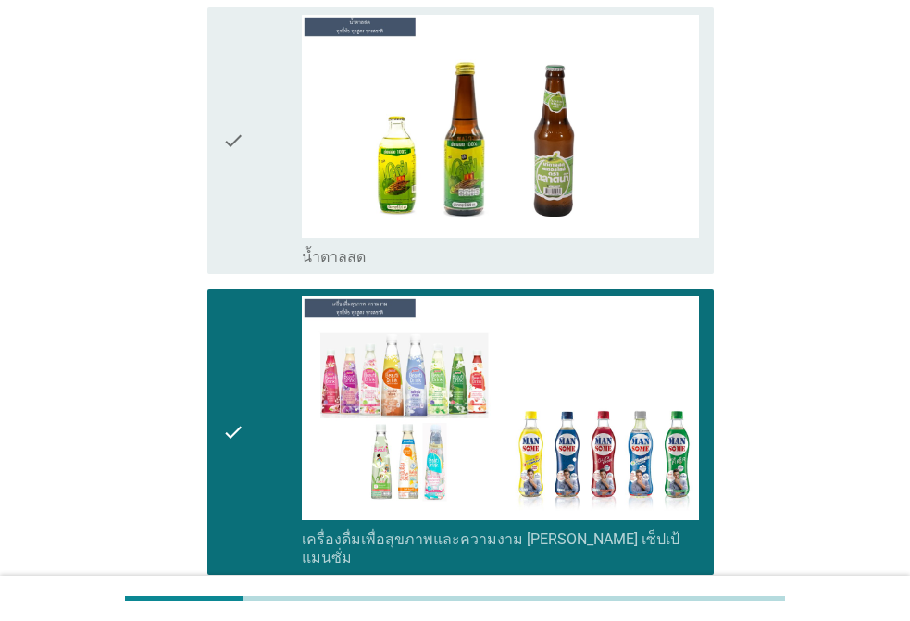
click at [256, 145] on div "check" at bounding box center [262, 141] width 80 height 253
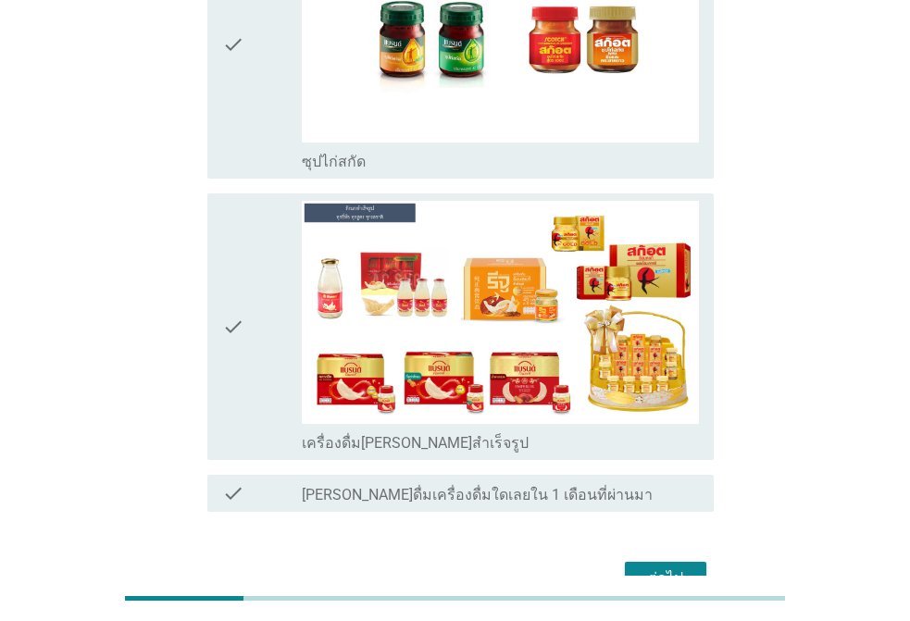
click at [264, 201] on div "check" at bounding box center [262, 327] width 80 height 253
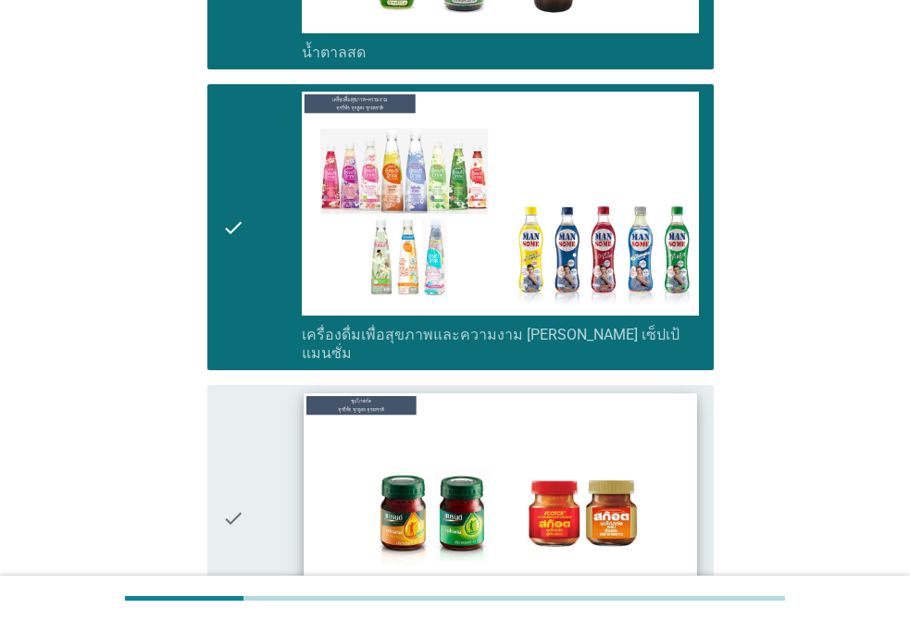
scroll to position [5866, 0]
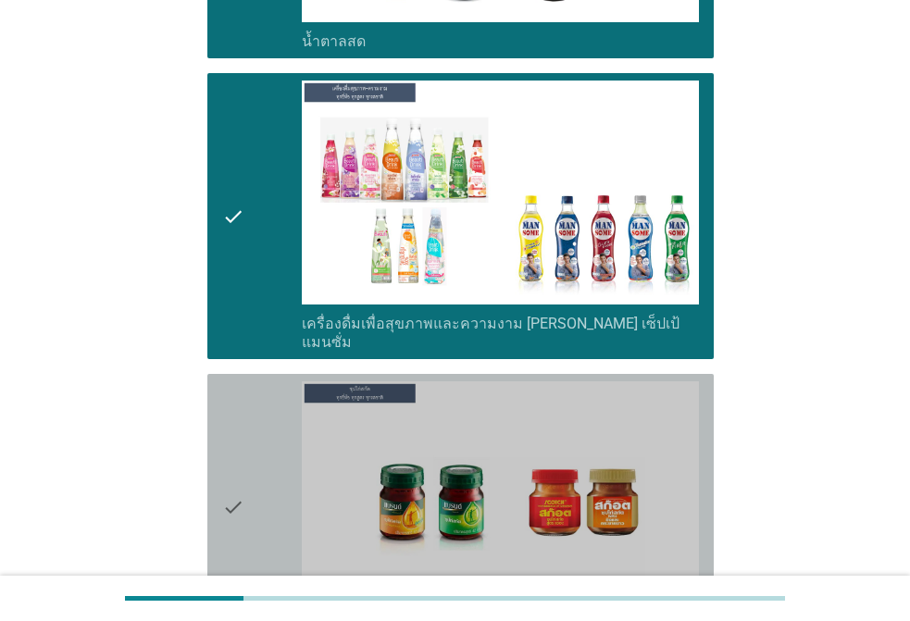
click at [263, 382] on div "check" at bounding box center [262, 508] width 80 height 253
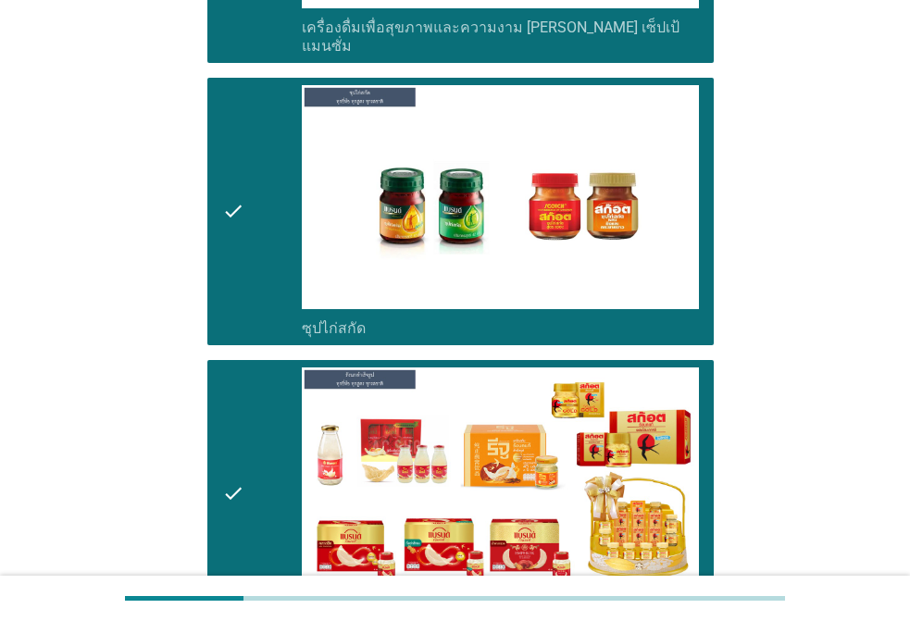
scroll to position [6329, 0]
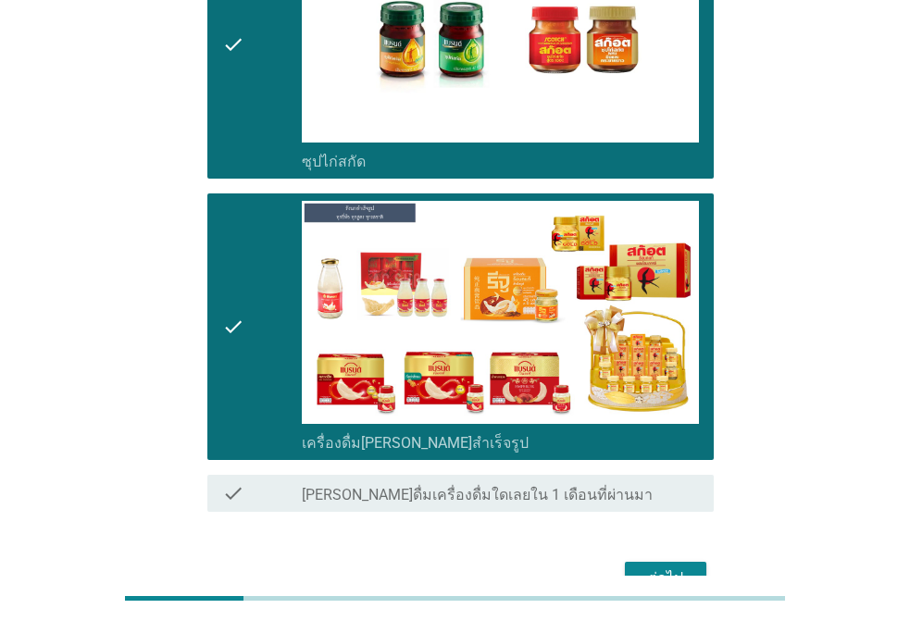
click at [661, 568] on div "ต่อไป" at bounding box center [666, 579] width 52 height 22
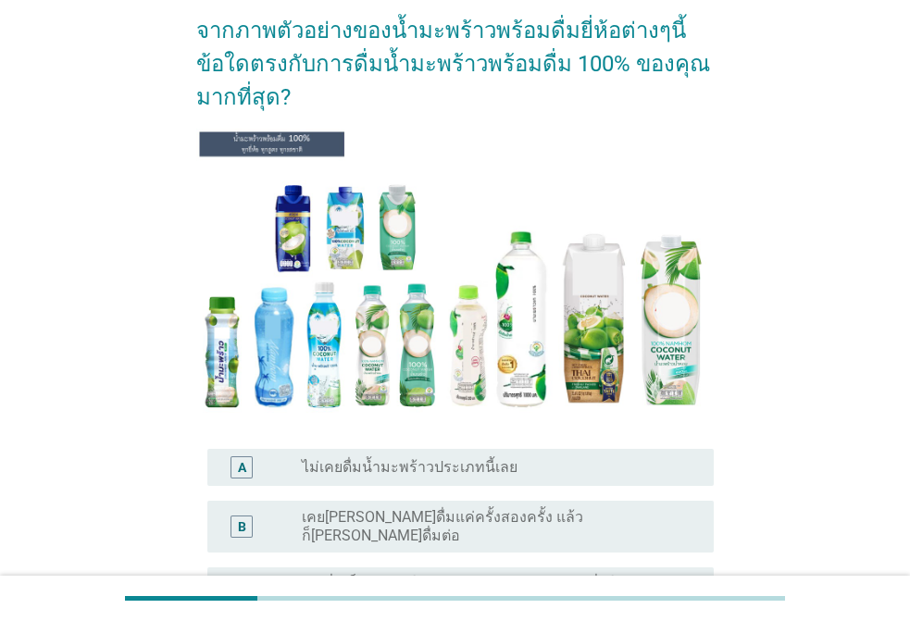
scroll to position [278, 0]
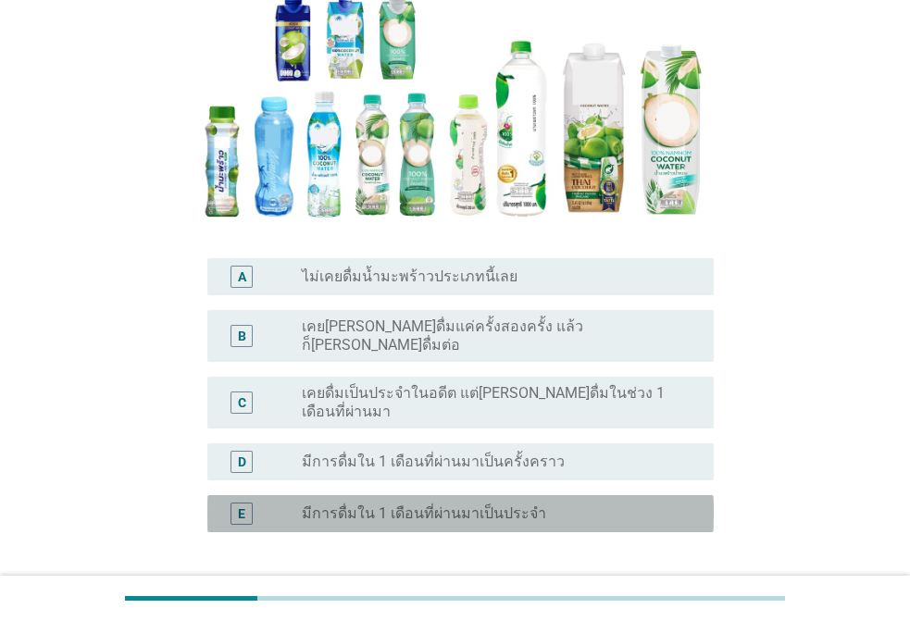
click at [387, 505] on label "มีการดื่มใน 1 เดือนที่ผ่านมาเป็นประจำ" at bounding box center [424, 514] width 245 height 19
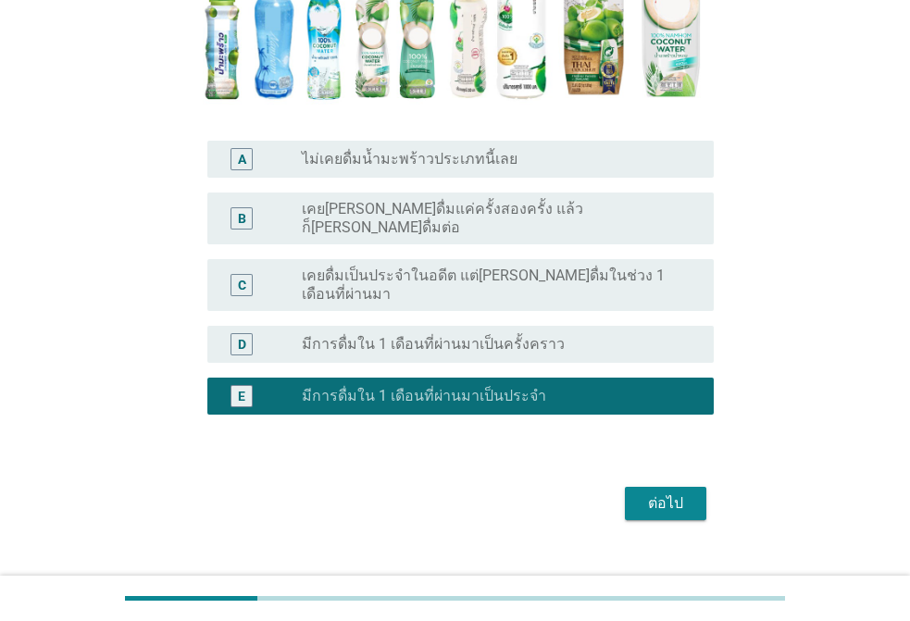
scroll to position [398, 0]
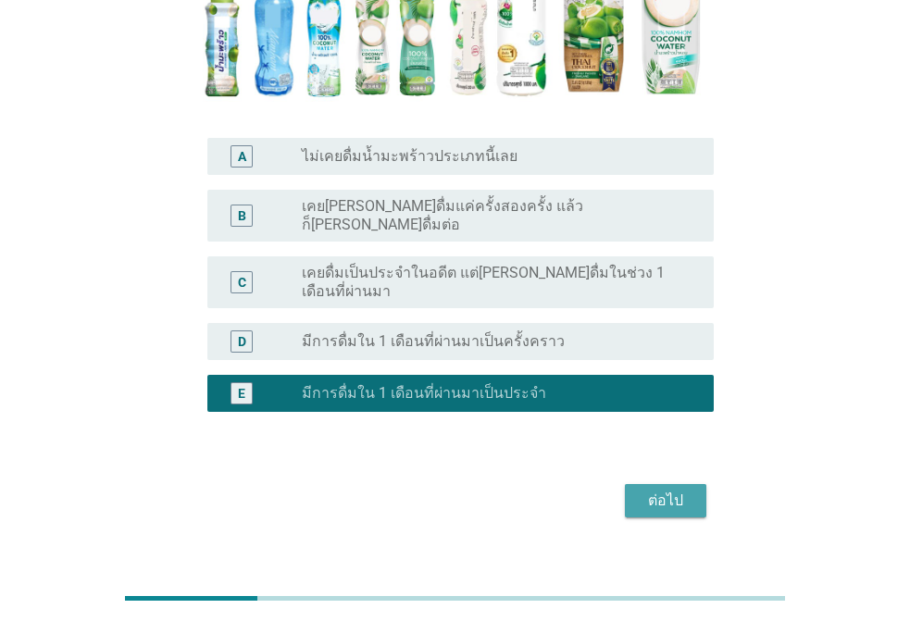
click at [634, 484] on button "ต่อไป" at bounding box center [666, 500] width 82 height 33
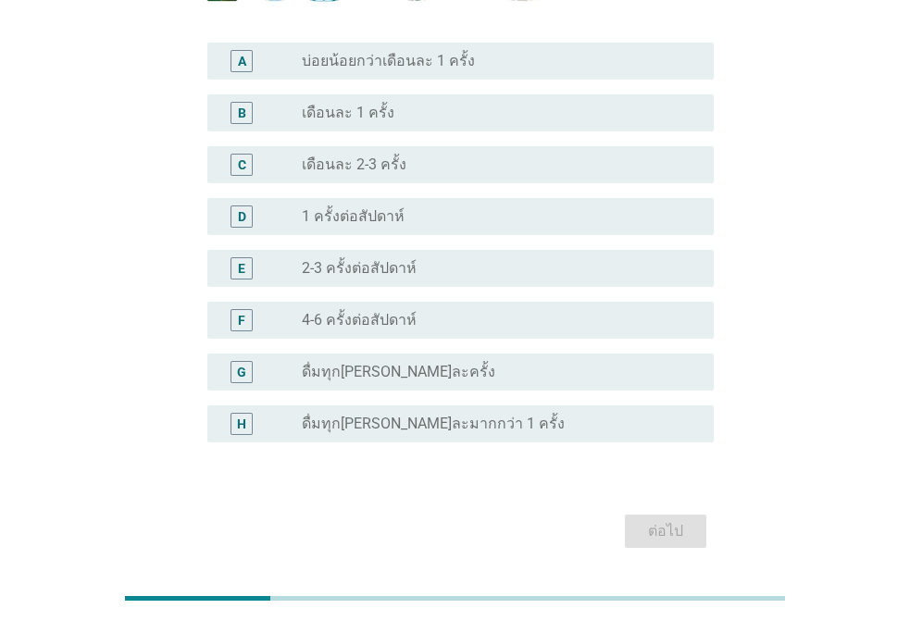
scroll to position [428, 0]
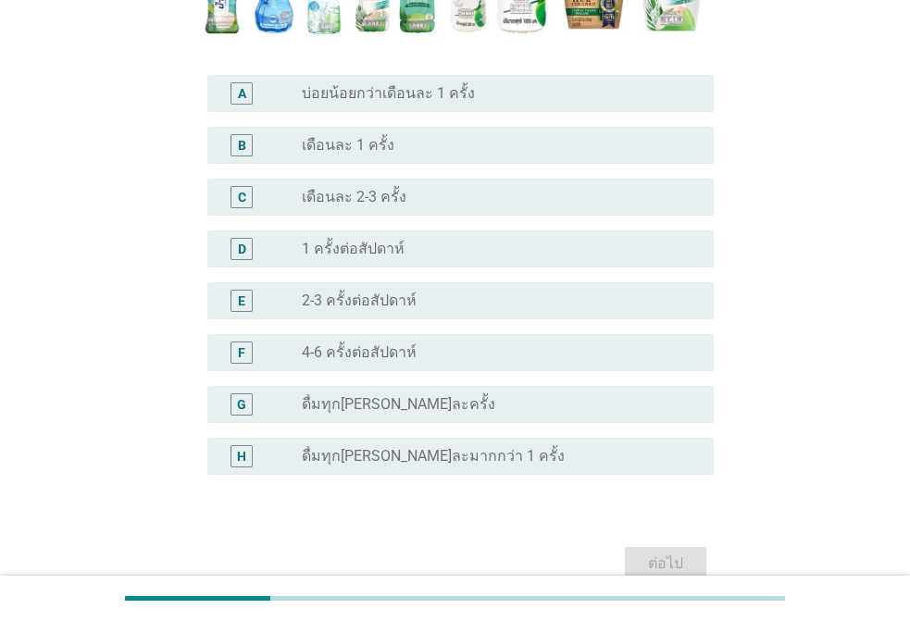
drag, startPoint x: 348, startPoint y: 298, endPoint x: 597, endPoint y: 429, distance: 281.3
click at [349, 296] on label "2-3 ครั้งต่อสัปดาห์" at bounding box center [359, 301] width 115 height 19
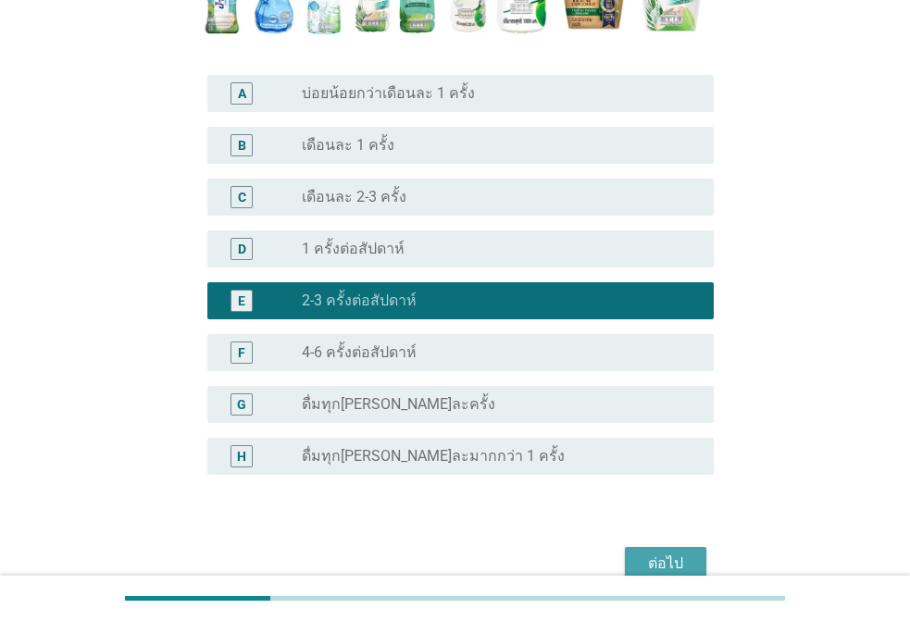
click at [682, 565] on div "ต่อไป" at bounding box center [666, 564] width 52 height 22
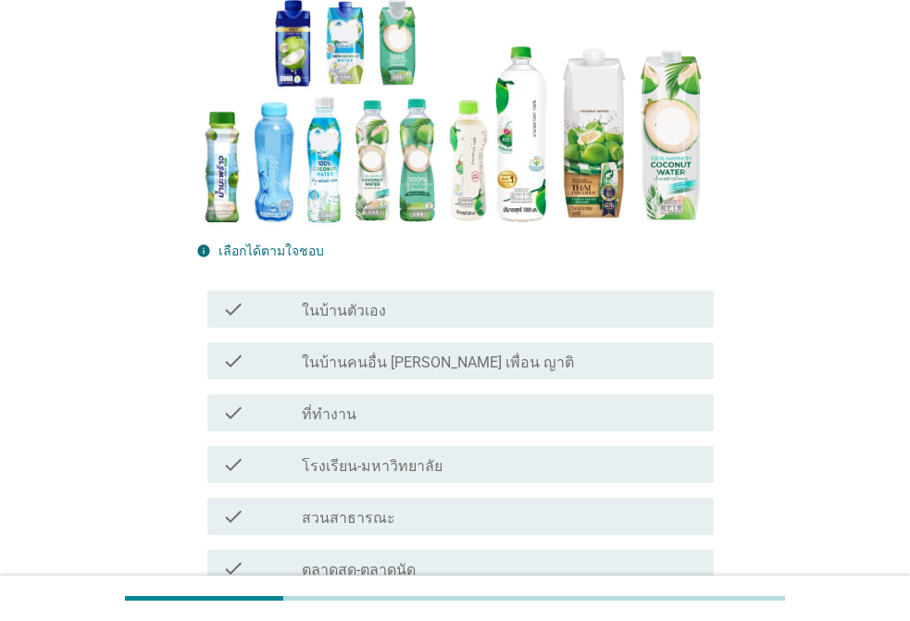
scroll to position [370, 0]
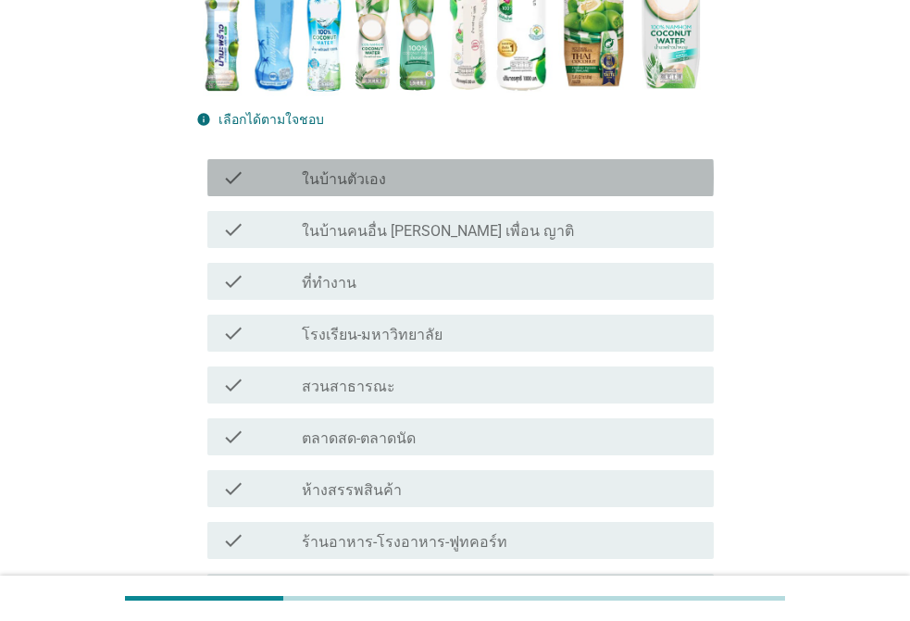
click at [424, 167] on div "check_box_outline_blank ในบ้านตัวเอง" at bounding box center [500, 178] width 397 height 22
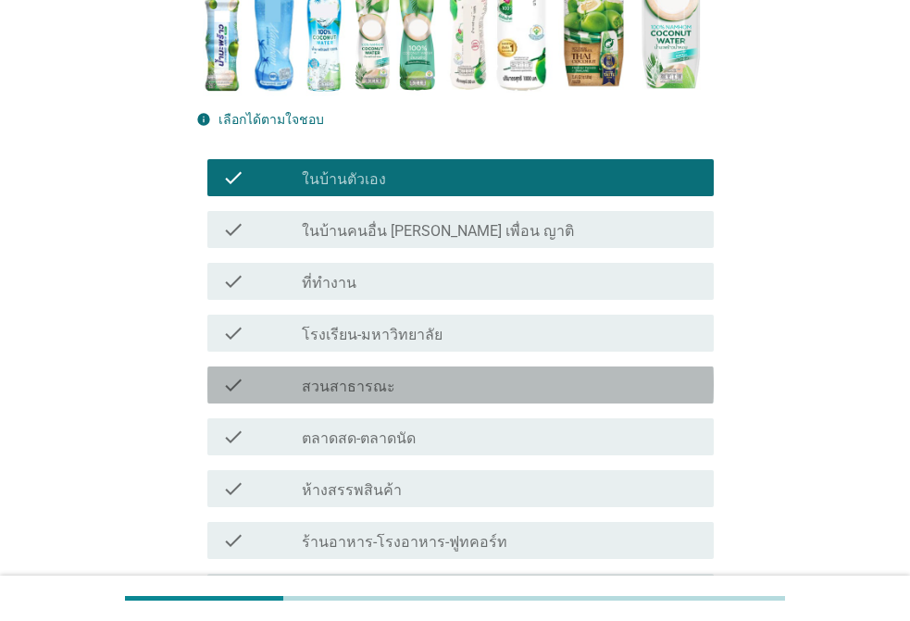
click at [413, 374] on div "check_box_outline_blank สวนสาธารณะ" at bounding box center [500, 385] width 397 height 22
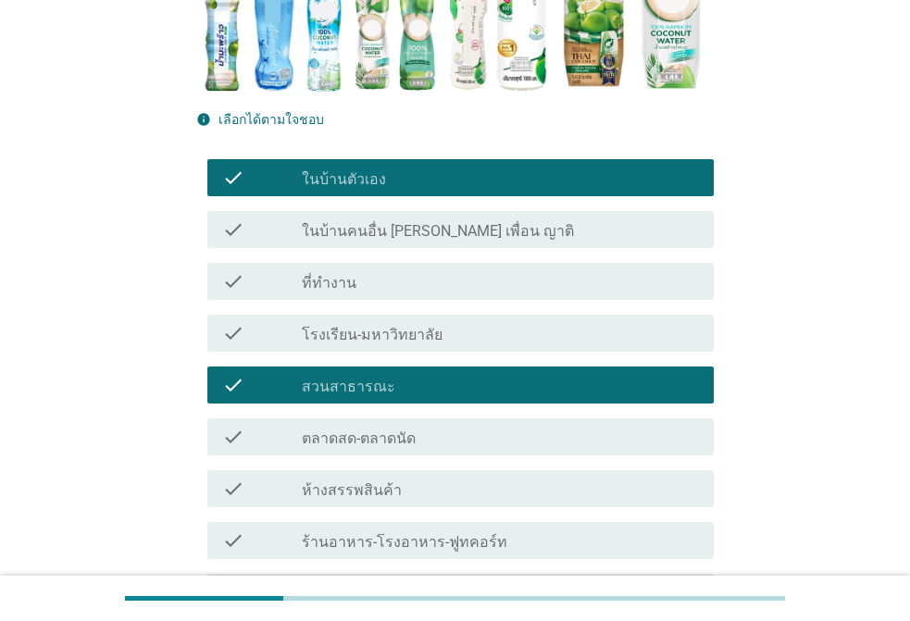
click at [413, 374] on div "check_box_outline_blank สวนสาธารณะ" at bounding box center [500, 385] width 397 height 22
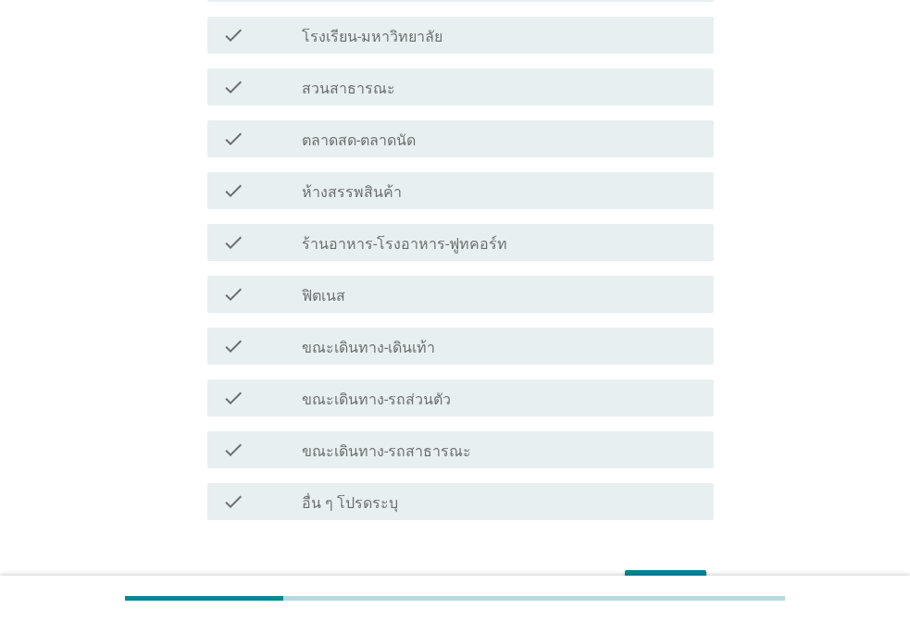
scroll to position [741, 0]
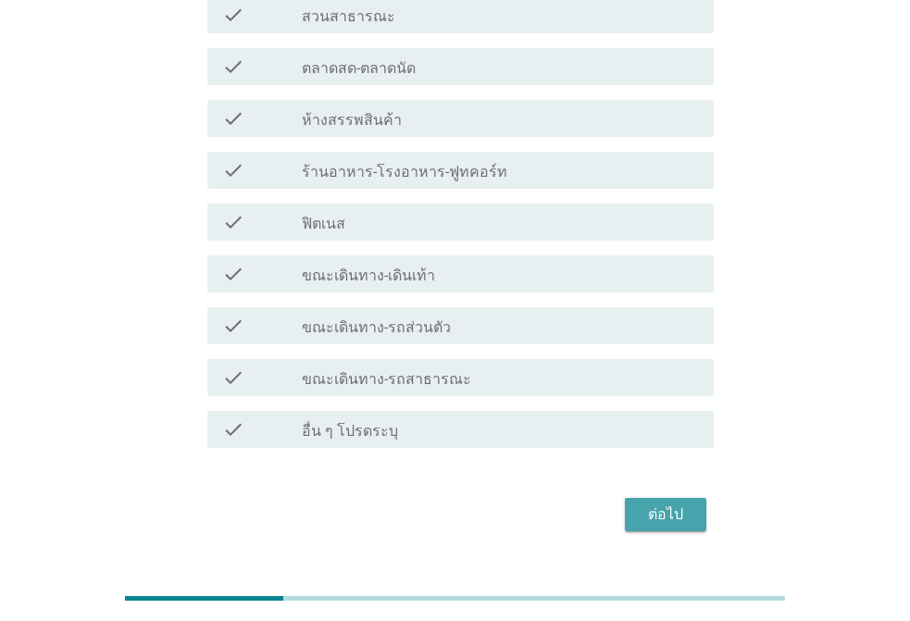
drag, startPoint x: 656, startPoint y: 472, endPoint x: 646, endPoint y: 471, distance: 10.2
click at [654, 504] on div "ต่อไป" at bounding box center [666, 515] width 52 height 22
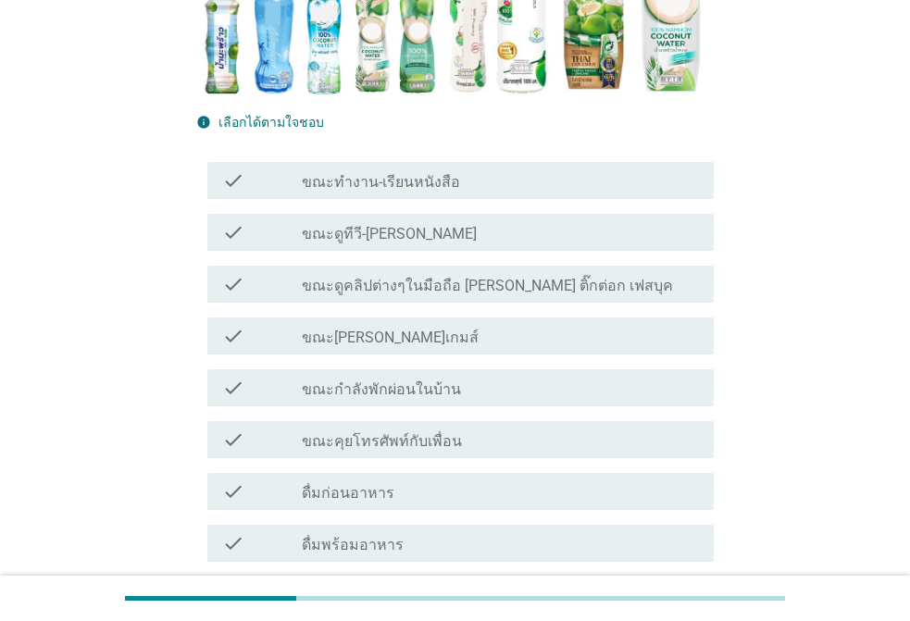
scroll to position [370, 0]
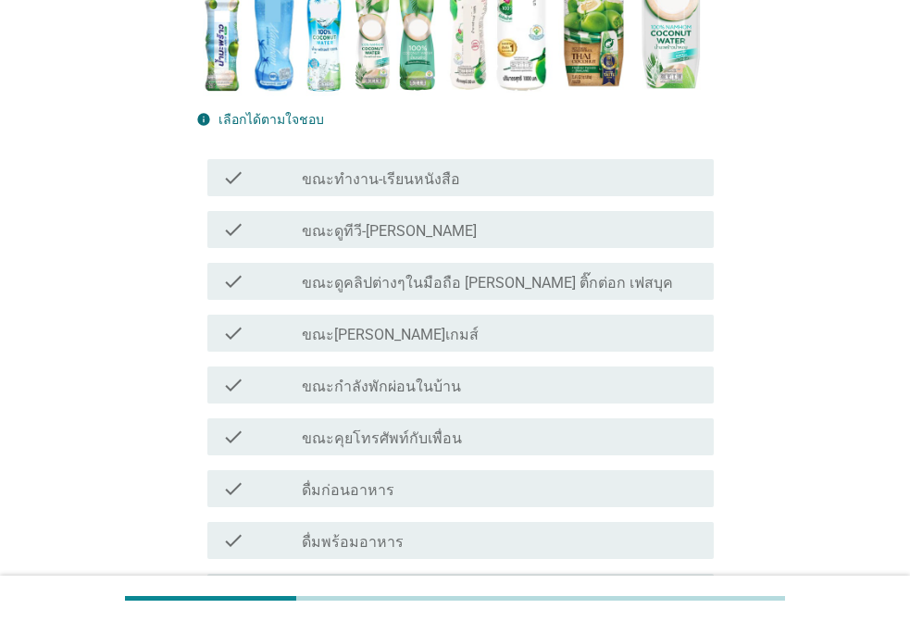
click at [426, 175] on label "ขณะทำงาน-เรียนหนังสือ" at bounding box center [381, 179] width 158 height 19
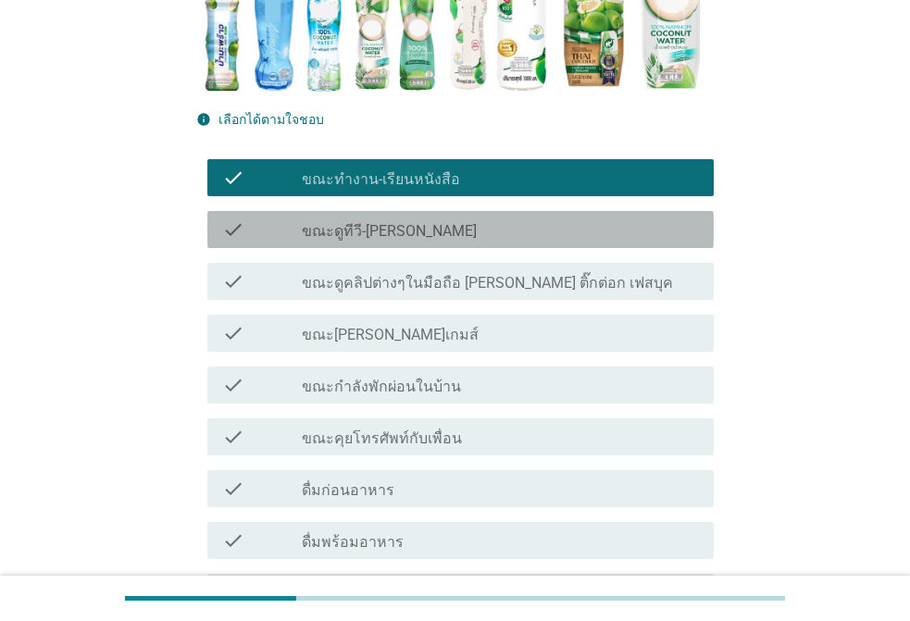
click at [406, 234] on div "check_box_outline_blank ขณะดูทีวี-[PERSON_NAME]" at bounding box center [500, 230] width 397 height 22
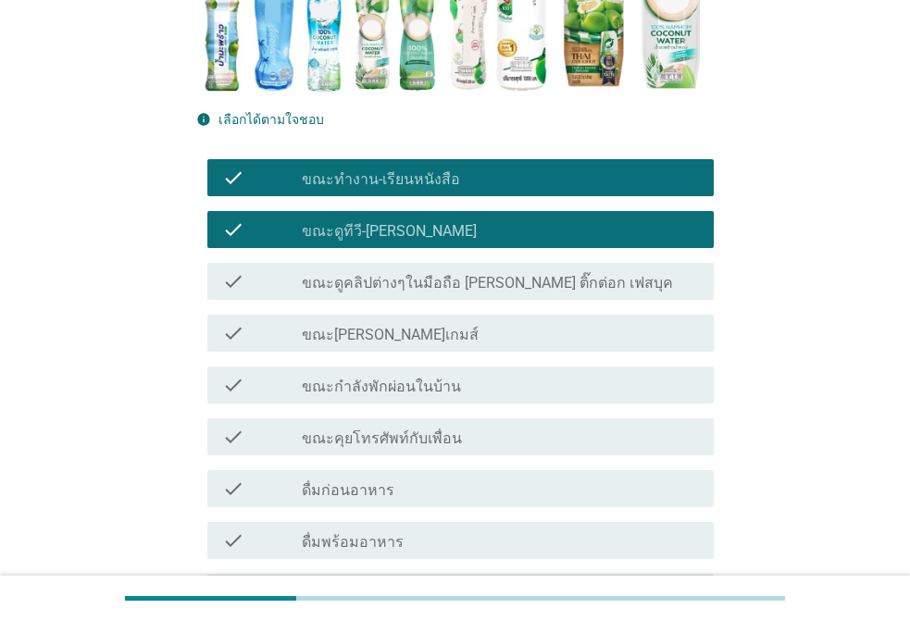
drag, startPoint x: 403, startPoint y: 284, endPoint x: 395, endPoint y: 307, distance: 23.7
click at [402, 286] on label "ขณะดูคลิปต่างๆในมือถือ [PERSON_NAME] ติ๊กต่อก เฟสบุค" at bounding box center [487, 283] width 371 height 19
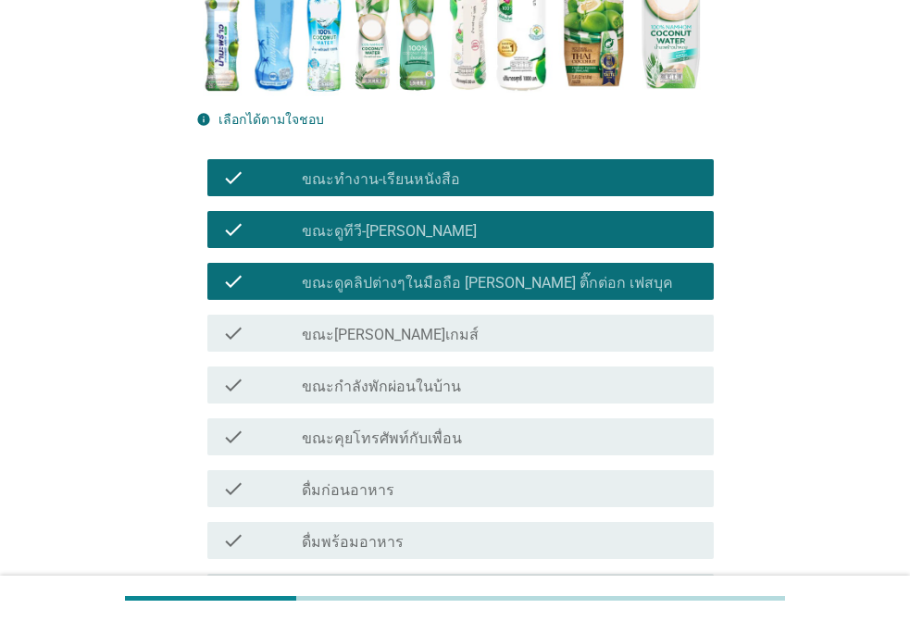
click at [387, 329] on div "check_box_outline_blank ขณะ[PERSON_NAME]เกมส์" at bounding box center [500, 333] width 397 height 22
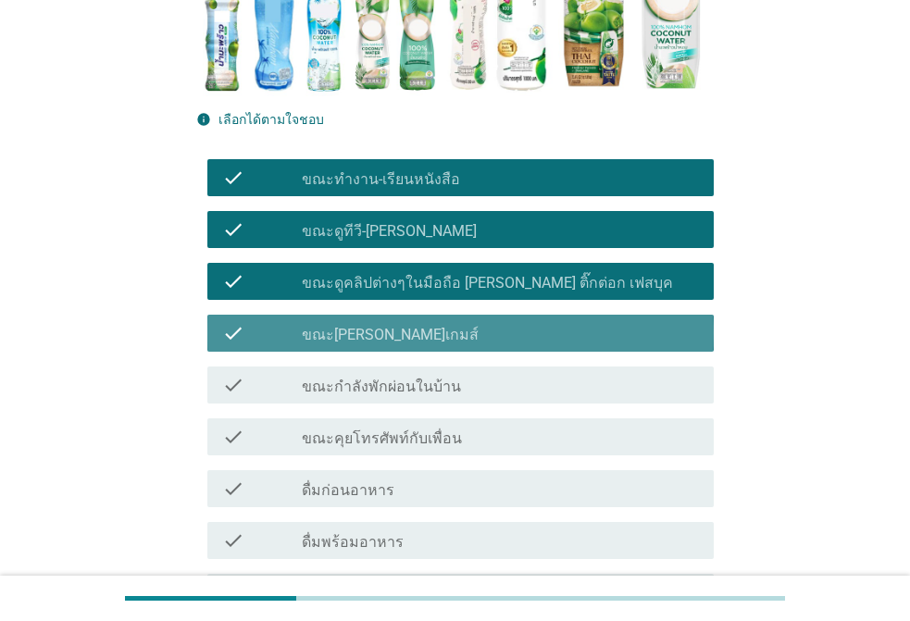
click at [388, 368] on div "check check_box_outline_blank ขณะกำลังพักผ่อนในบ้าน" at bounding box center [460, 385] width 507 height 37
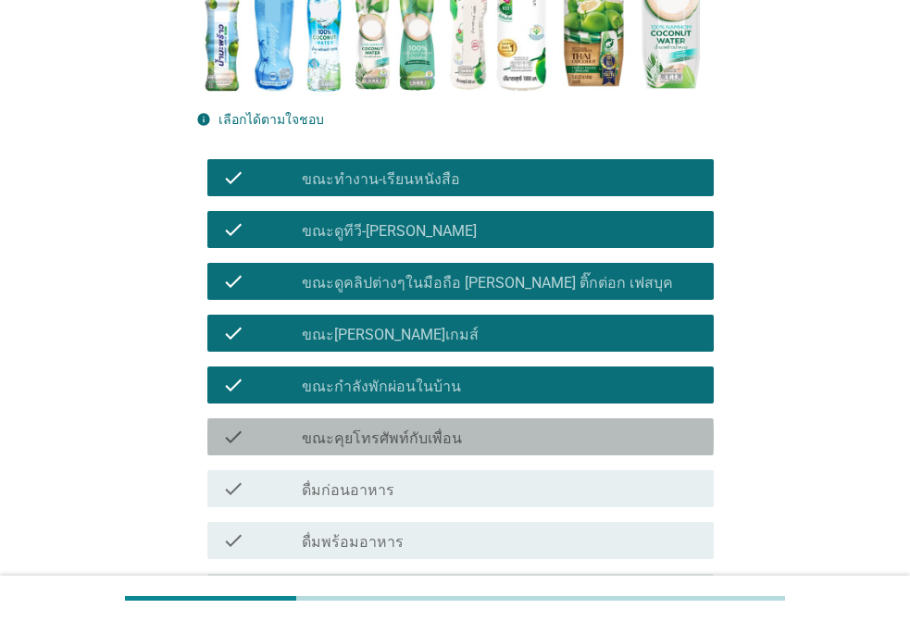
drag, startPoint x: 372, startPoint y: 430, endPoint x: 377, endPoint y: 452, distance: 22.7
click at [375, 435] on label "ขณะคุยโทรศัพท์กับเพื่อน" at bounding box center [382, 439] width 160 height 19
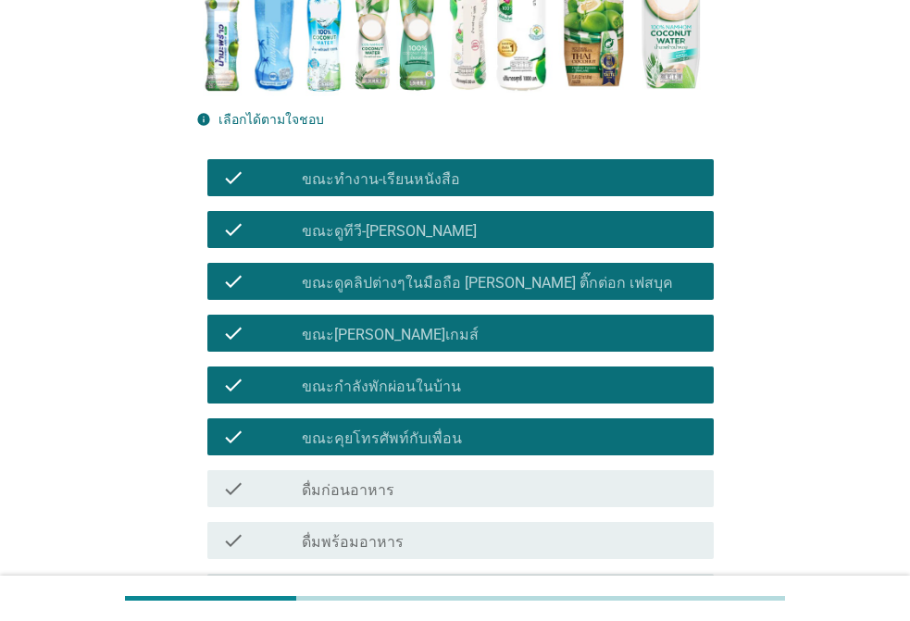
click at [371, 479] on div "check_box_outline_blank ดื่มก่อนอาหาร" at bounding box center [500, 489] width 397 height 22
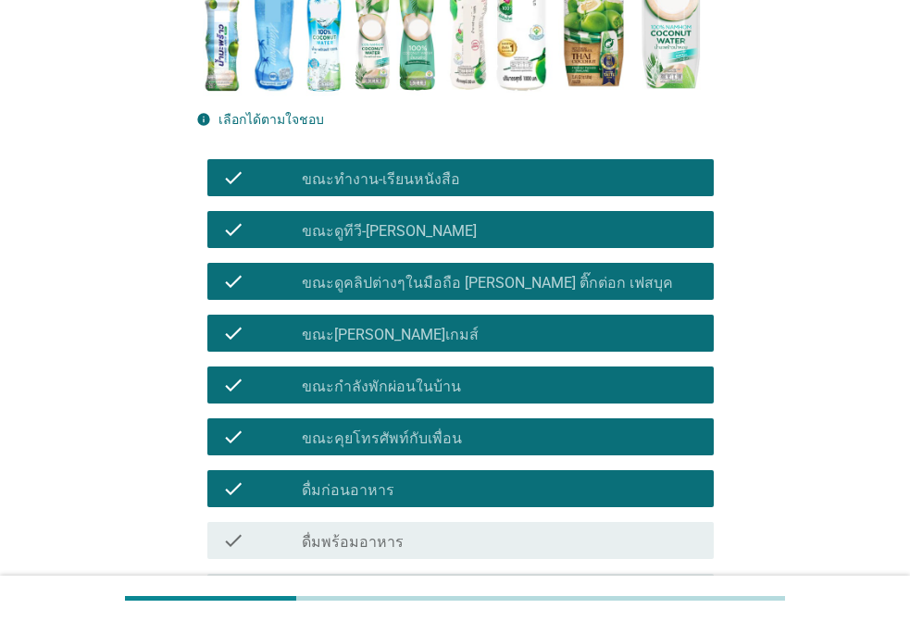
click at [358, 534] on div "check check_box_outline_blank ดื่มพร้อมอาหาร" at bounding box center [460, 540] width 507 height 37
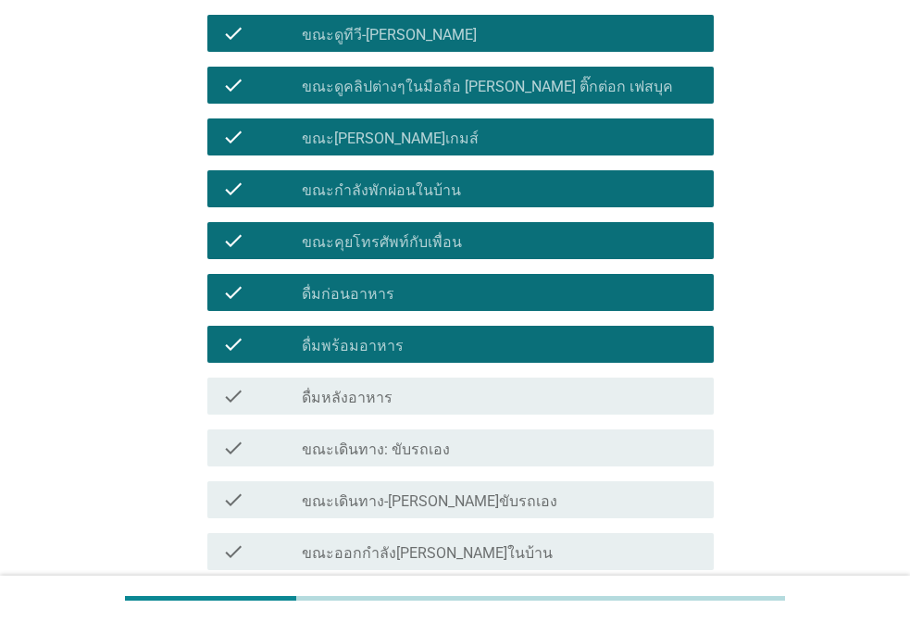
scroll to position [834, 0]
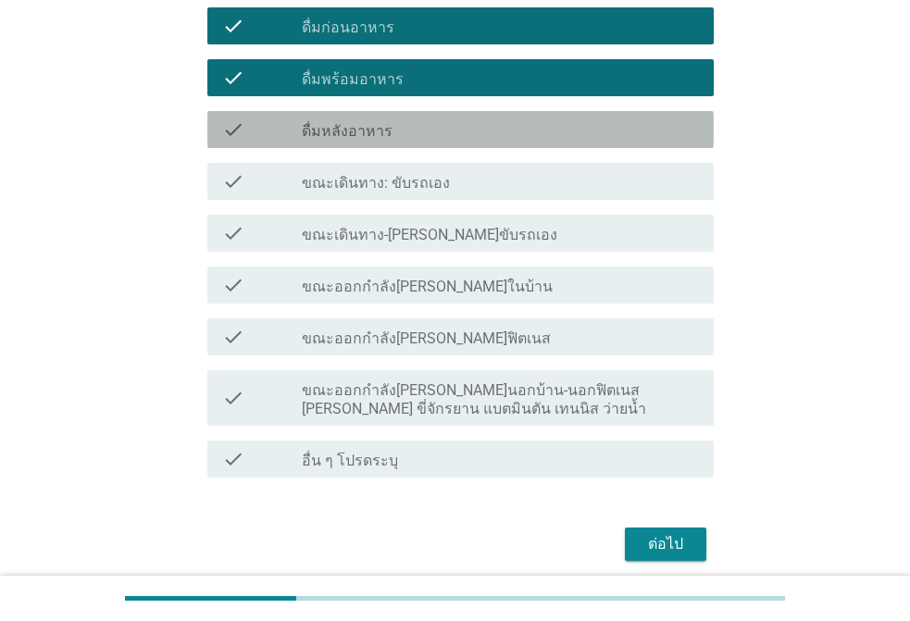
click at [321, 137] on label "ดื่มหลังอาหาร" at bounding box center [347, 131] width 91 height 19
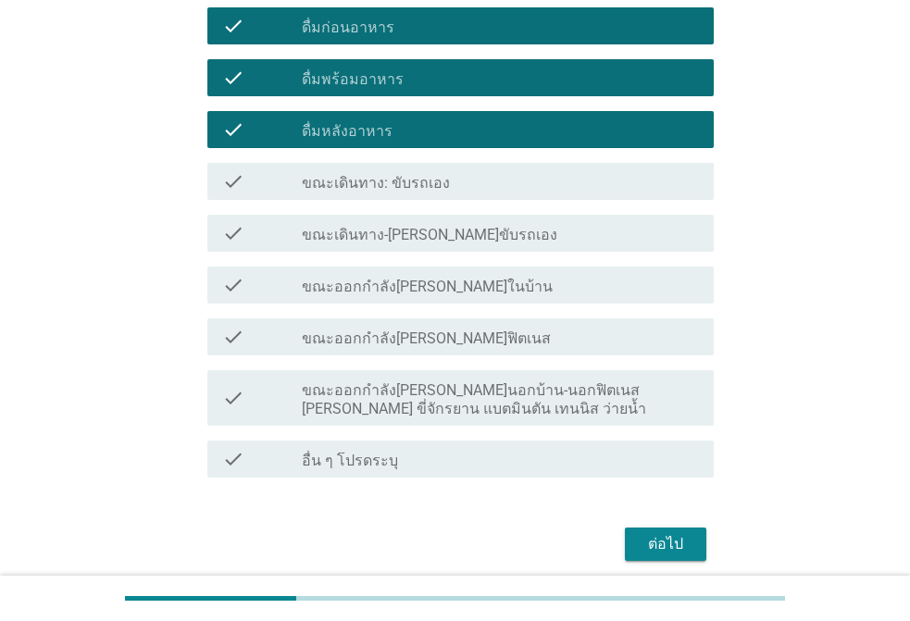
click at [327, 172] on div "check_box_outline_blank ขณะเดินทาง: ขับรถเอง" at bounding box center [500, 181] width 397 height 22
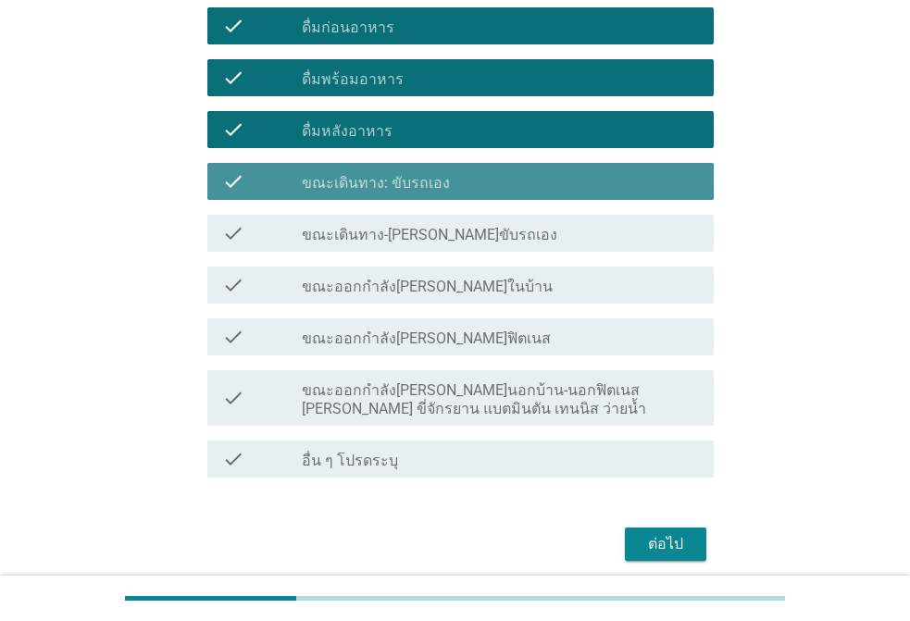
click at [320, 230] on label "ขณะเดินทาง-[PERSON_NAME]ขับรถเอง" at bounding box center [430, 235] width 256 height 19
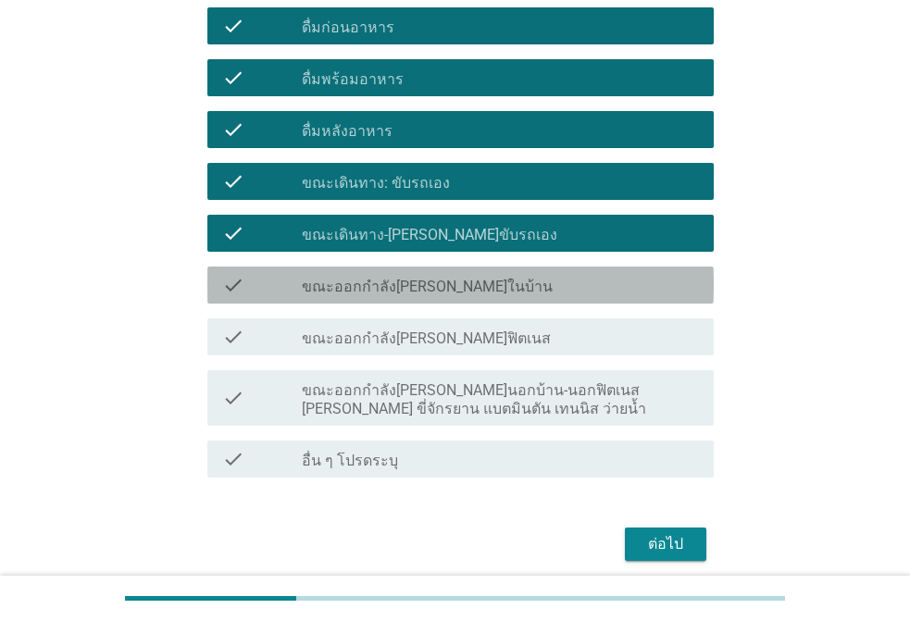
drag, startPoint x: 323, startPoint y: 277, endPoint x: 328, endPoint y: 343, distance: 65.9
click at [323, 280] on div "check_box_outline_blank ขณะออกกำลัง[PERSON_NAME]ในบ้าน" at bounding box center [500, 285] width 397 height 22
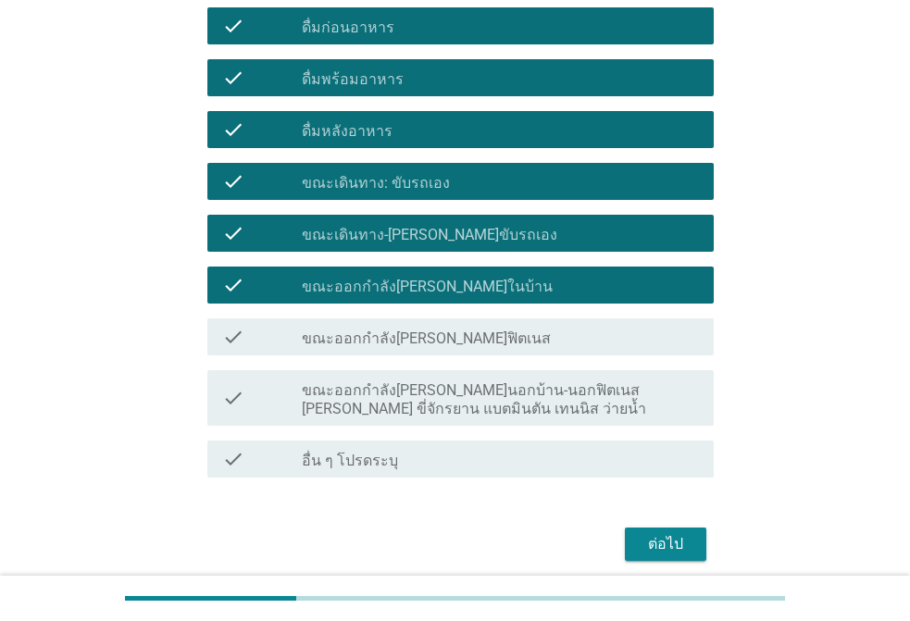
click at [327, 352] on div "check check_box_outline_blank ขณะออกกำลัง[PERSON_NAME]ฟิตเนส" at bounding box center [460, 337] width 507 height 37
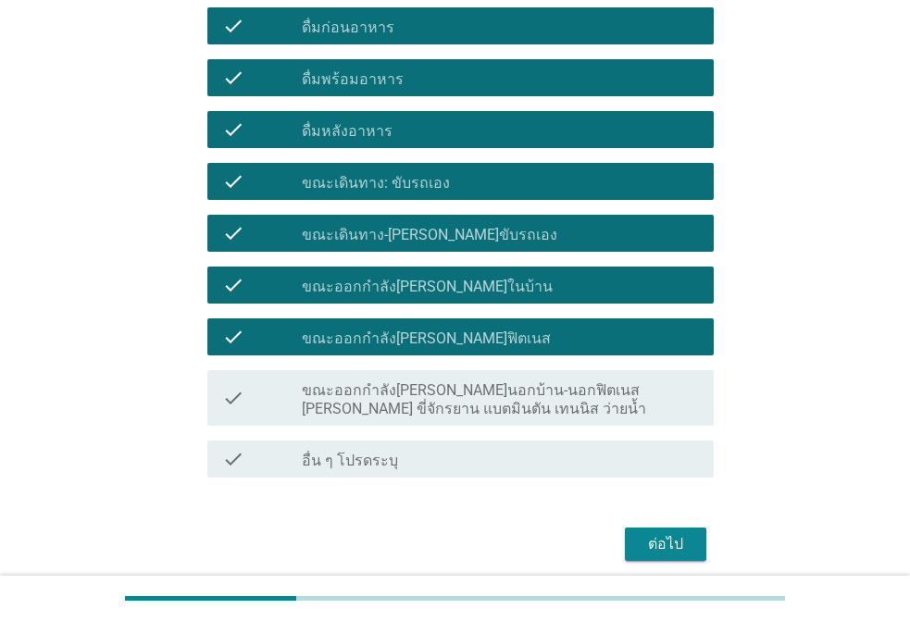
click at [328, 399] on label "ขณะออกกำลัง[PERSON_NAME]นอกบ้าน-นอกฟิตเนส [PERSON_NAME] ขี่จักรยาน แบตมินตัน เท…" at bounding box center [500, 400] width 397 height 37
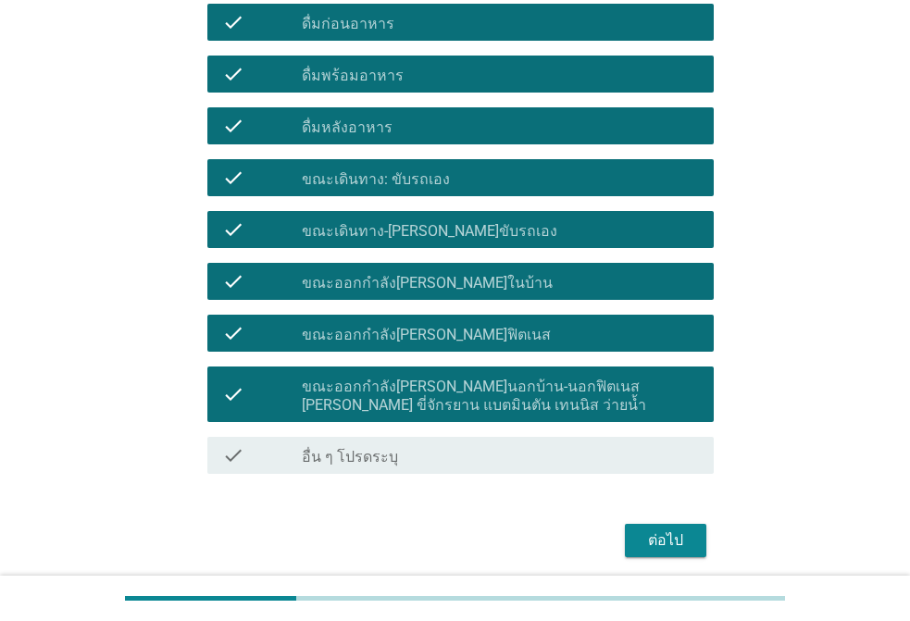
scroll to position [907, 0]
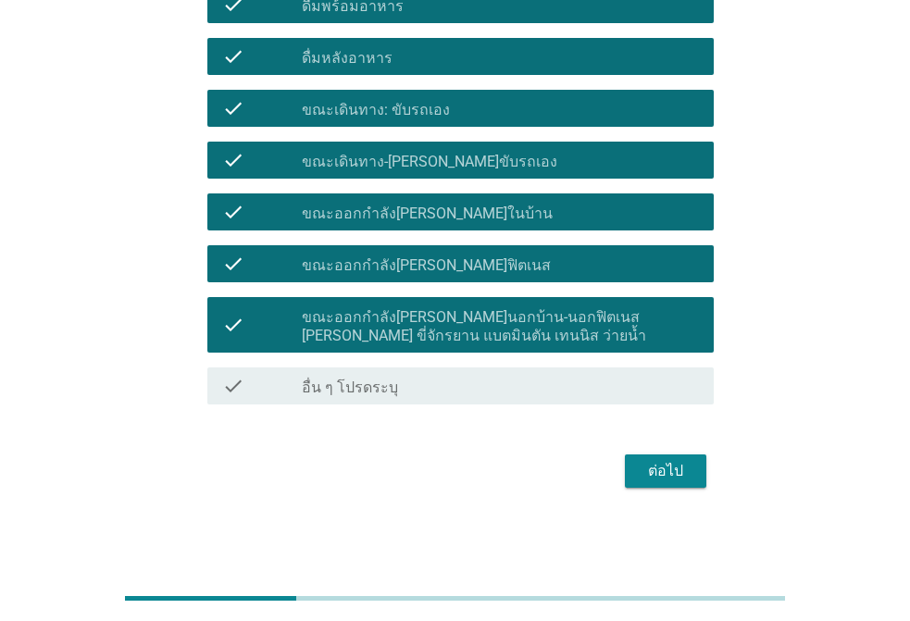
click at [684, 479] on div "ต่อไป" at bounding box center [666, 471] width 52 height 22
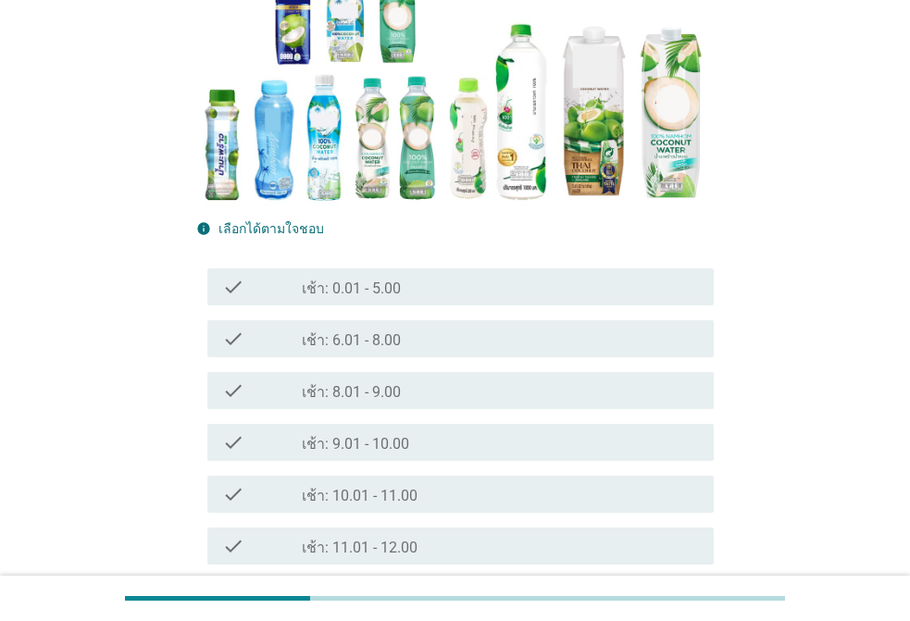
scroll to position [370, 0]
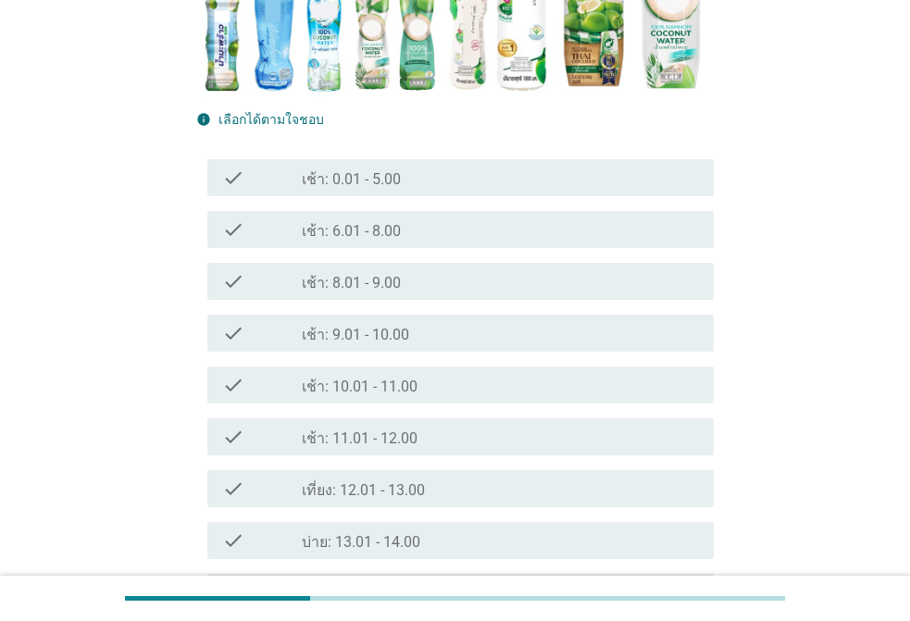
click at [451, 395] on div "check_box_outline_blank เช้า: 10.01 - 11.00" at bounding box center [500, 385] width 397 height 22
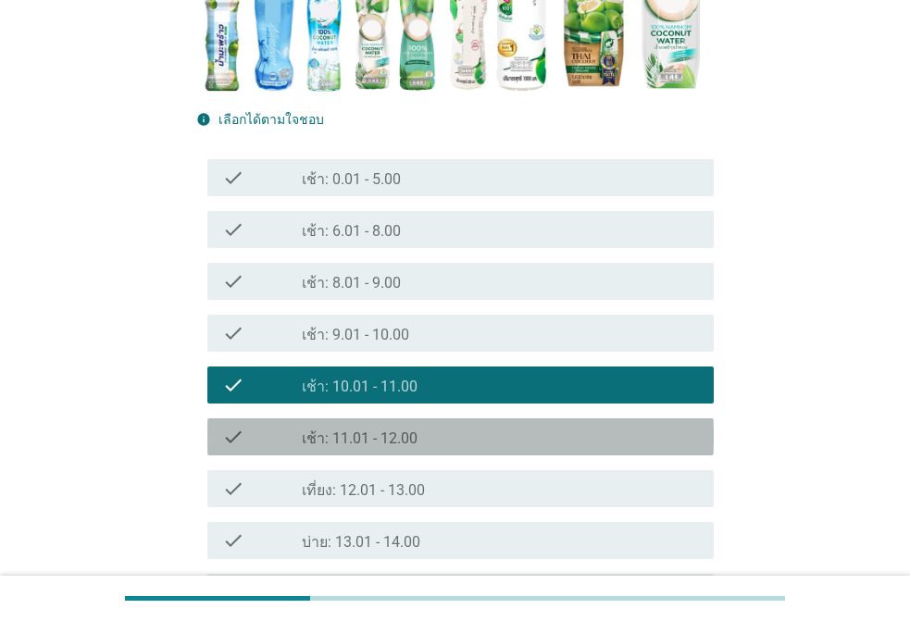
drag, startPoint x: 423, startPoint y: 433, endPoint x: 409, endPoint y: 466, distance: 36.1
click at [422, 433] on div "check_box_outline_blank เช้า: 11.01 - 12.00" at bounding box center [500, 437] width 397 height 22
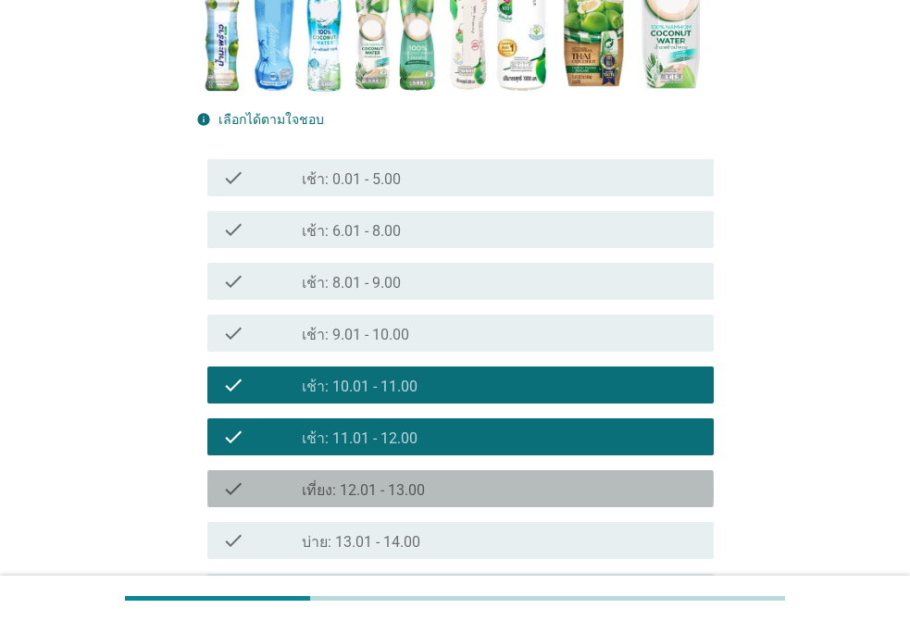
drag, startPoint x: 398, startPoint y: 498, endPoint x: 407, endPoint y: 589, distance: 91.1
click at [398, 504] on div "check check_box_outline_blank เที่ยง: 12.01 - 13.00" at bounding box center [460, 489] width 507 height 37
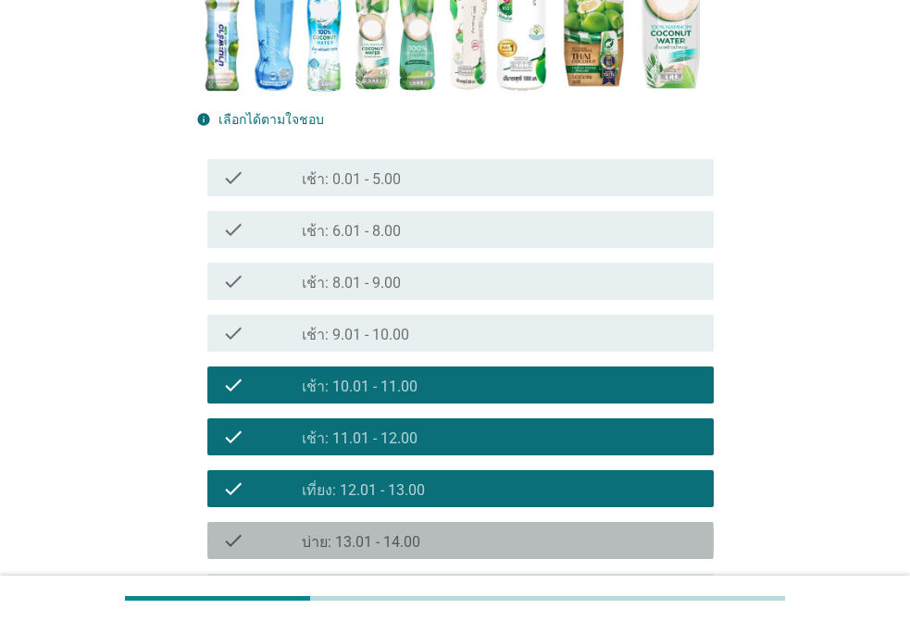
drag, startPoint x: 416, startPoint y: 530, endPoint x: 433, endPoint y: 525, distance: 17.3
click at [420, 528] on div "check check_box_outline_blank บ่าย: 13.01 - 14.00" at bounding box center [460, 540] width 507 height 37
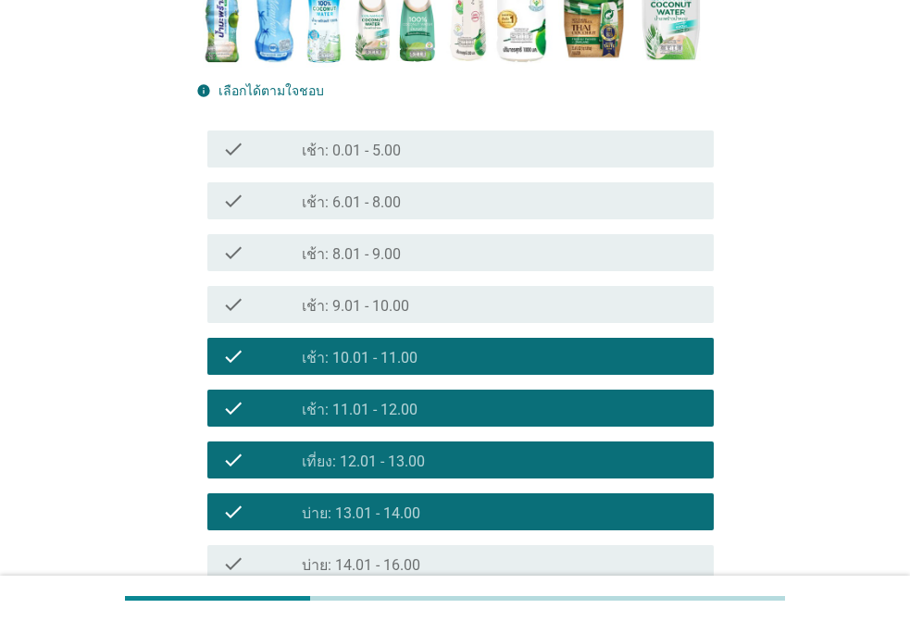
scroll to position [648, 0]
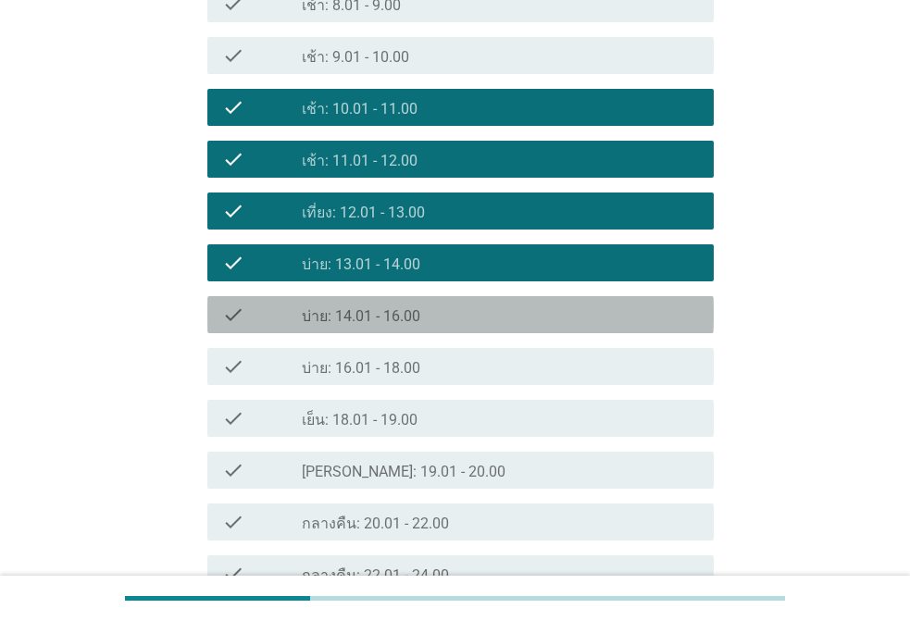
click at [454, 313] on div "check_box_outline_blank บ่าย: 14.01 - 16.00" at bounding box center [500, 315] width 397 height 22
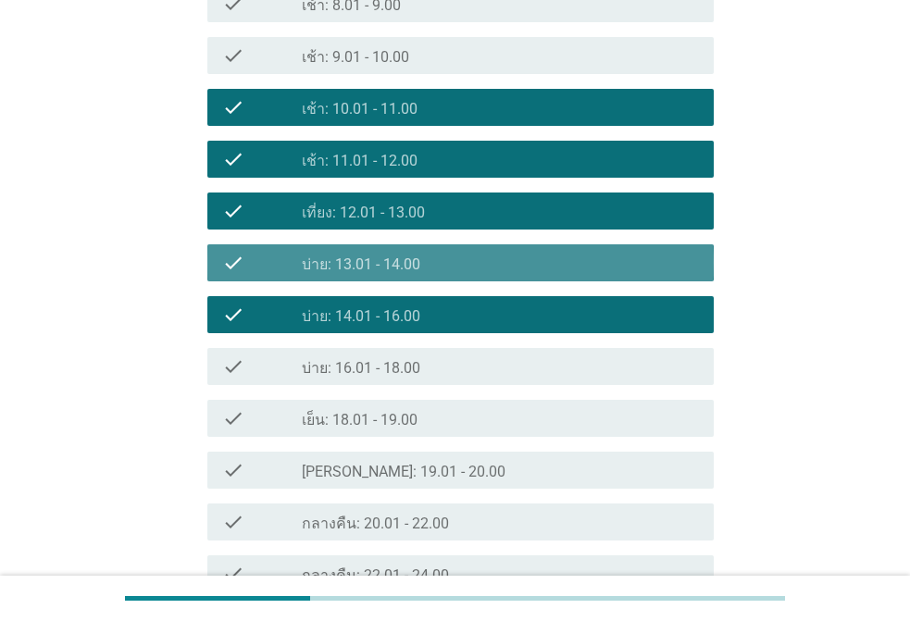
drag, startPoint x: 445, startPoint y: 256, endPoint x: 433, endPoint y: 249, distance: 12.9
click at [445, 255] on div "check_box_outline_blank บ่าย: 13.01 - 14.00" at bounding box center [500, 263] width 397 height 22
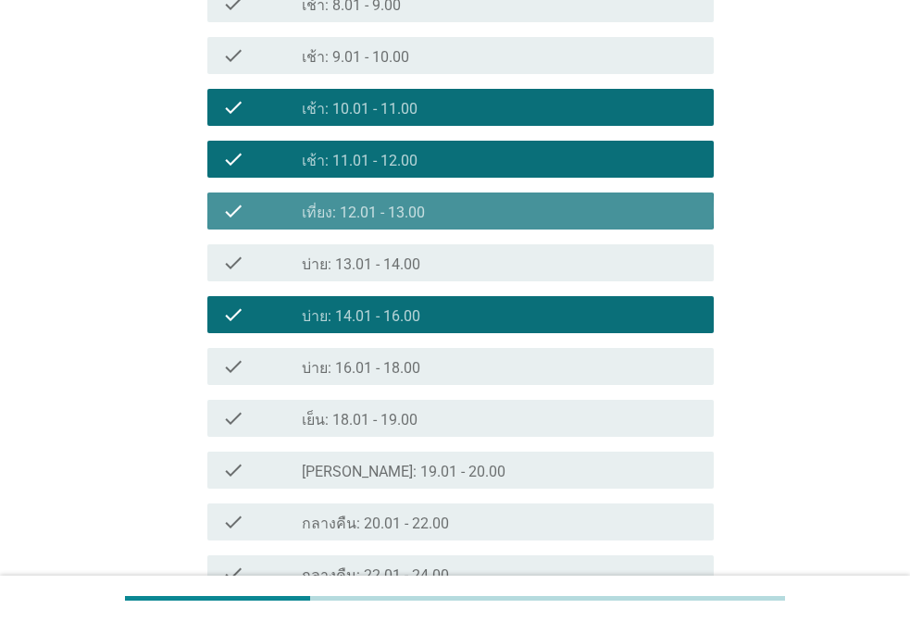
click at [448, 223] on div "check check_box_outline_blank เที่ยง: 12.01 - 13.00" at bounding box center [460, 211] width 507 height 37
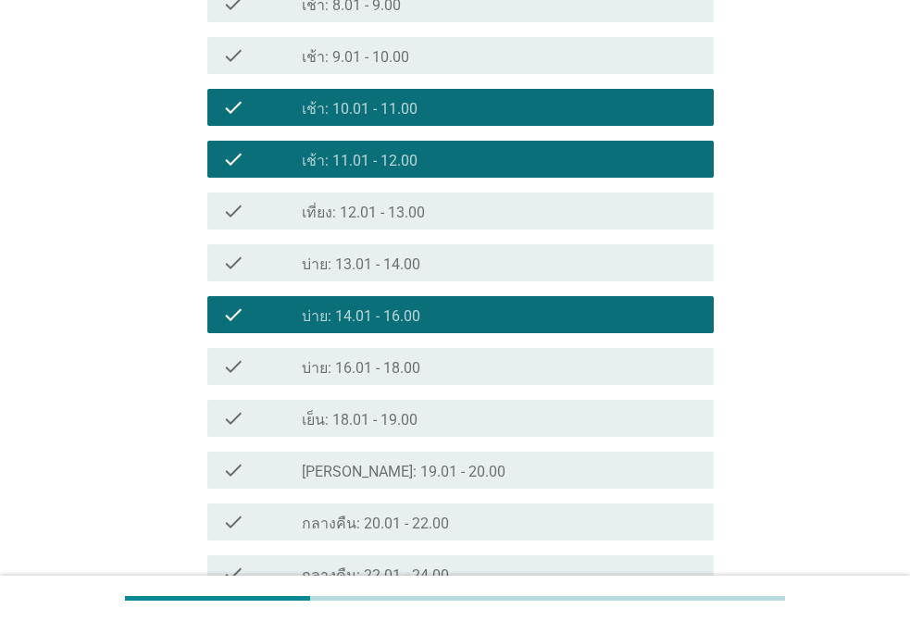
drag, startPoint x: 449, startPoint y: 170, endPoint x: 463, endPoint y: 122, distance: 50.1
click at [447, 166] on div "check_box_outline_blank เช้า: 11.01 - 12.00" at bounding box center [500, 159] width 397 height 22
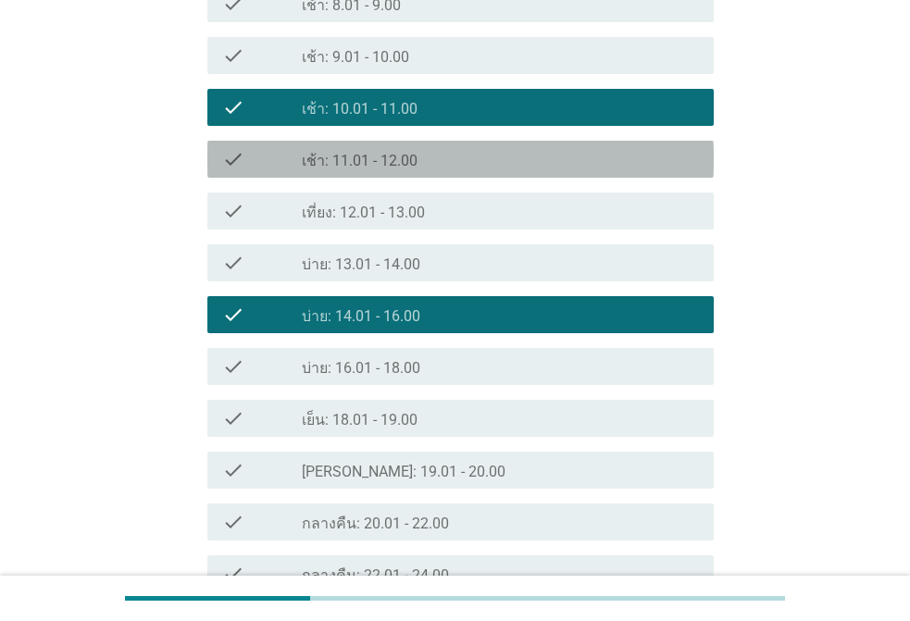
click at [467, 111] on div "check_box_outline_blank เช้า: 10.01 - 11.00" at bounding box center [500, 107] width 397 height 22
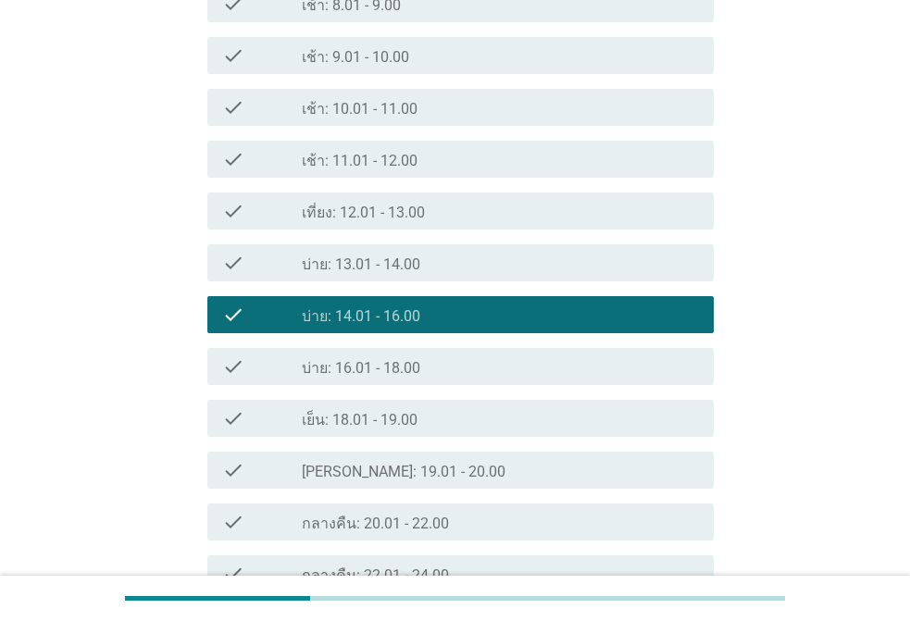
scroll to position [836, 0]
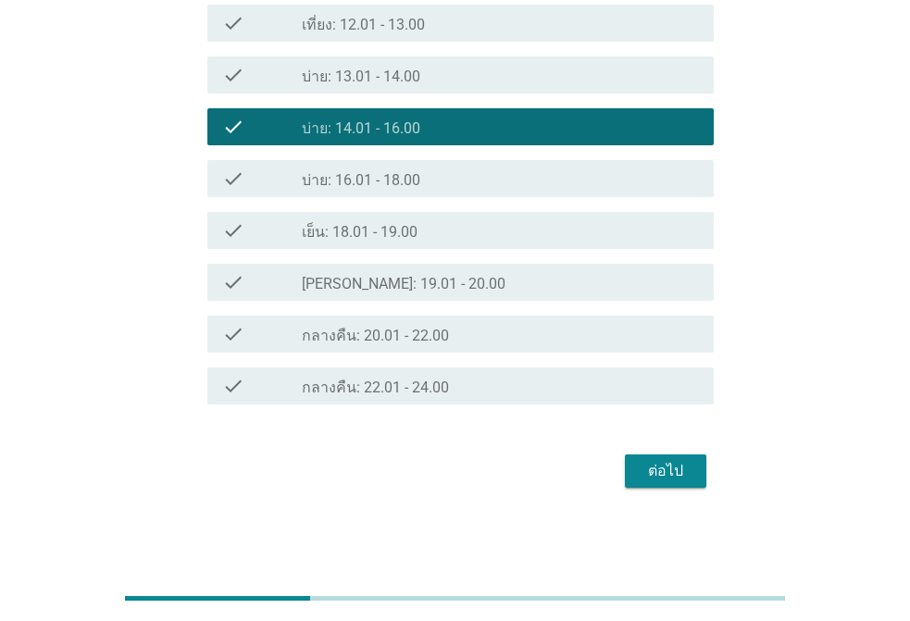
click at [400, 288] on label "[PERSON_NAME]: 19.01 - 20.00" at bounding box center [404, 284] width 204 height 19
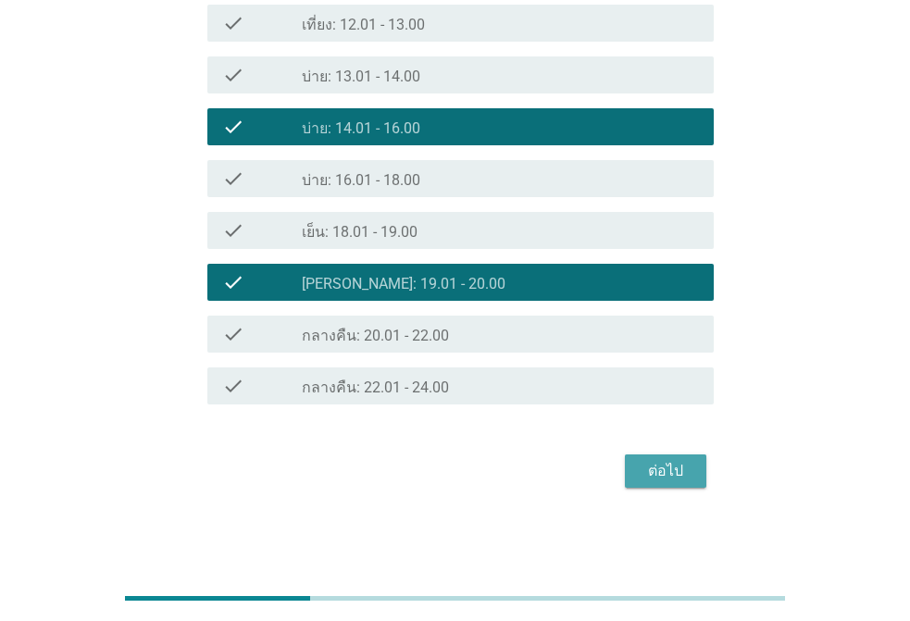
click at [679, 461] on div "ต่อไป" at bounding box center [666, 471] width 52 height 22
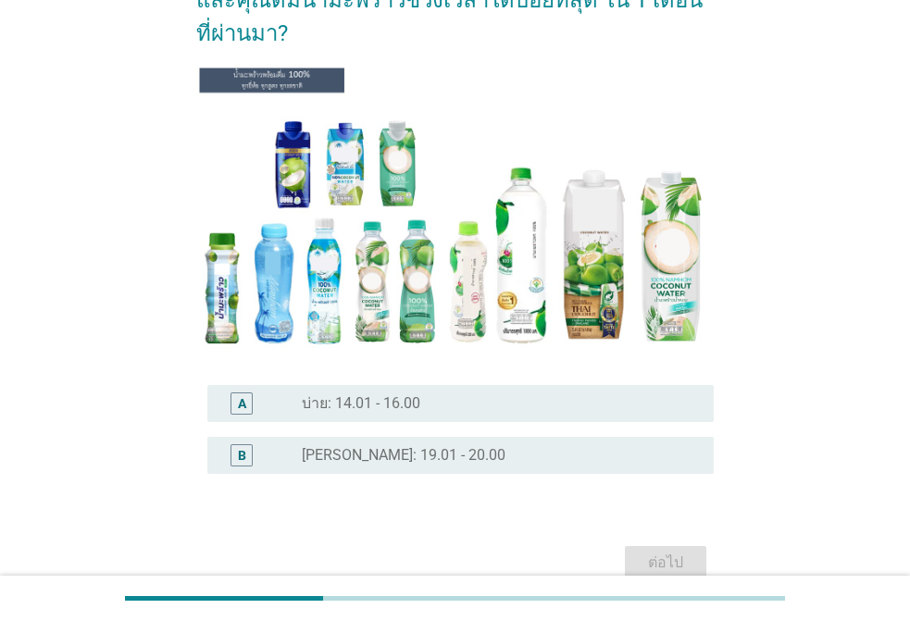
scroll to position [209, 0]
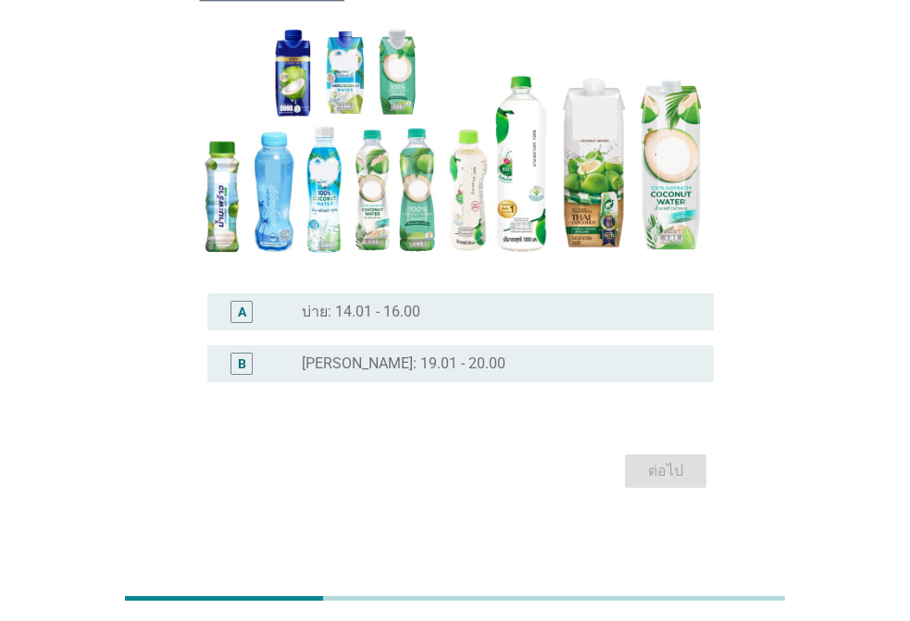
click at [367, 302] on div "radio_button_unchecked บ่าย: 14.01 - 16.00" at bounding box center [500, 312] width 397 height 22
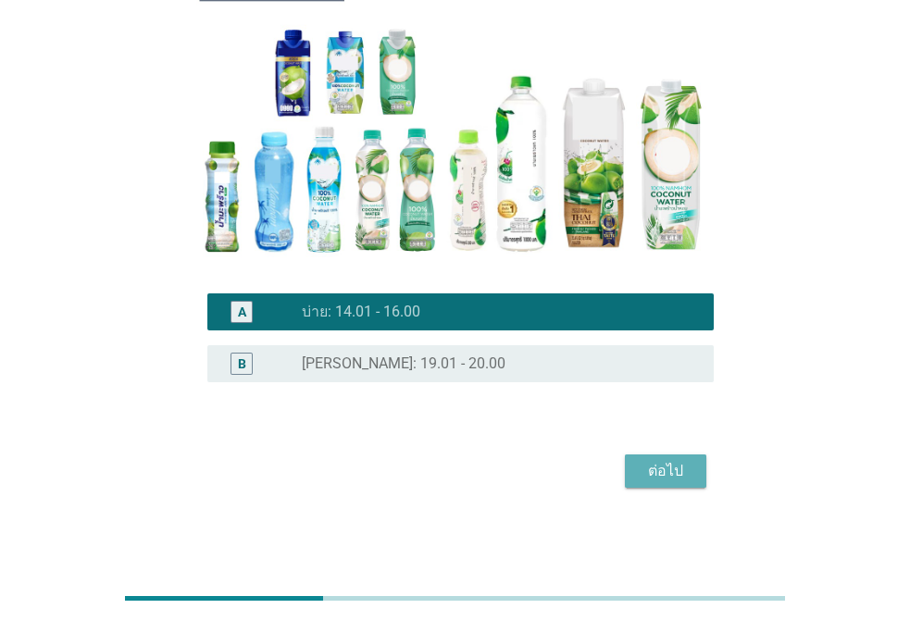
drag, startPoint x: 706, startPoint y: 480, endPoint x: 688, endPoint y: 476, distance: 18.0
click at [703, 480] on button "ต่อไป" at bounding box center [666, 471] width 82 height 33
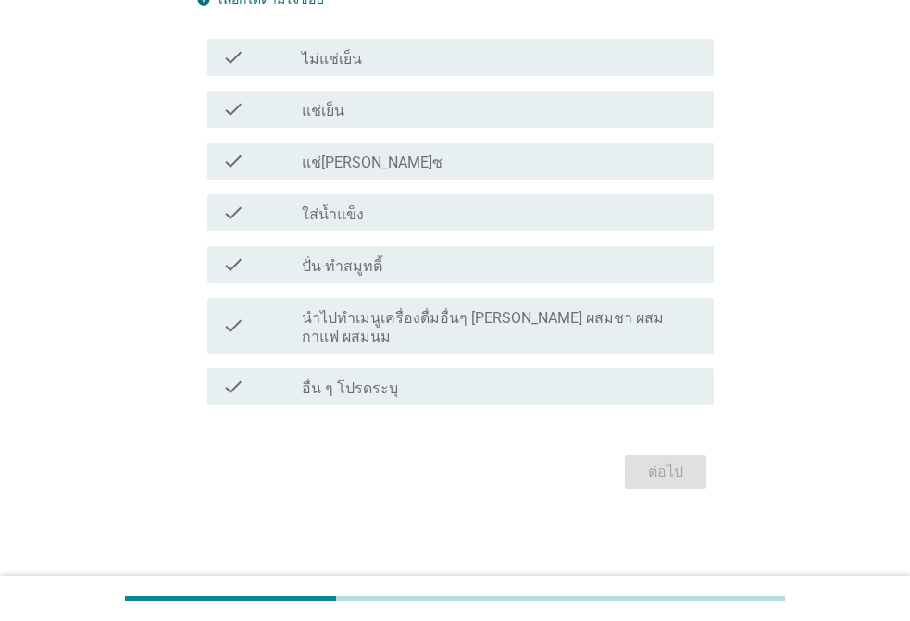
scroll to position [0, 0]
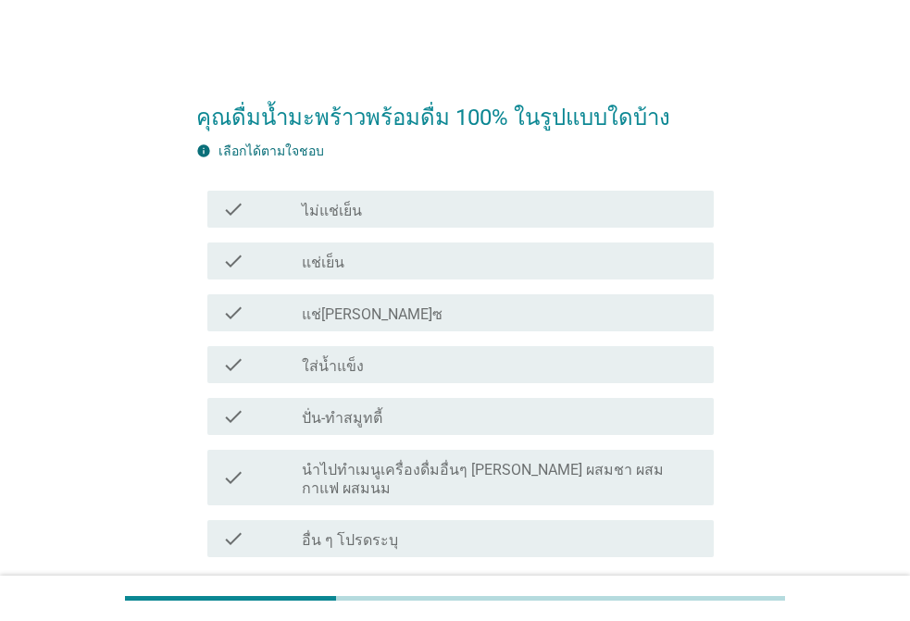
click at [378, 254] on div "check_box_outline_blank แช่เย็น" at bounding box center [500, 261] width 397 height 22
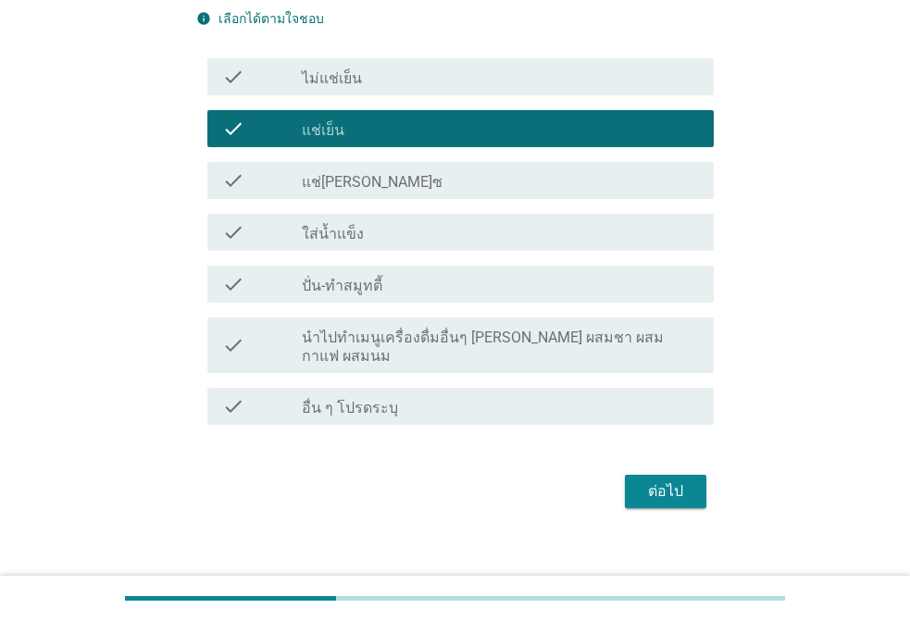
scroll to position [133, 0]
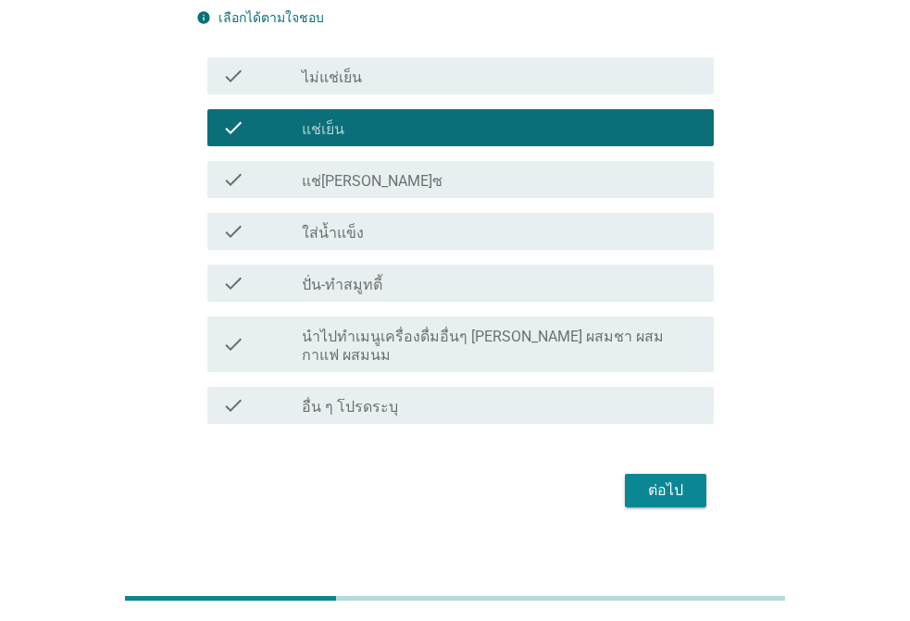
click at [448, 291] on div "check_box_outline_blank ปั่น-ทำสมูทตี้" at bounding box center [500, 283] width 397 height 22
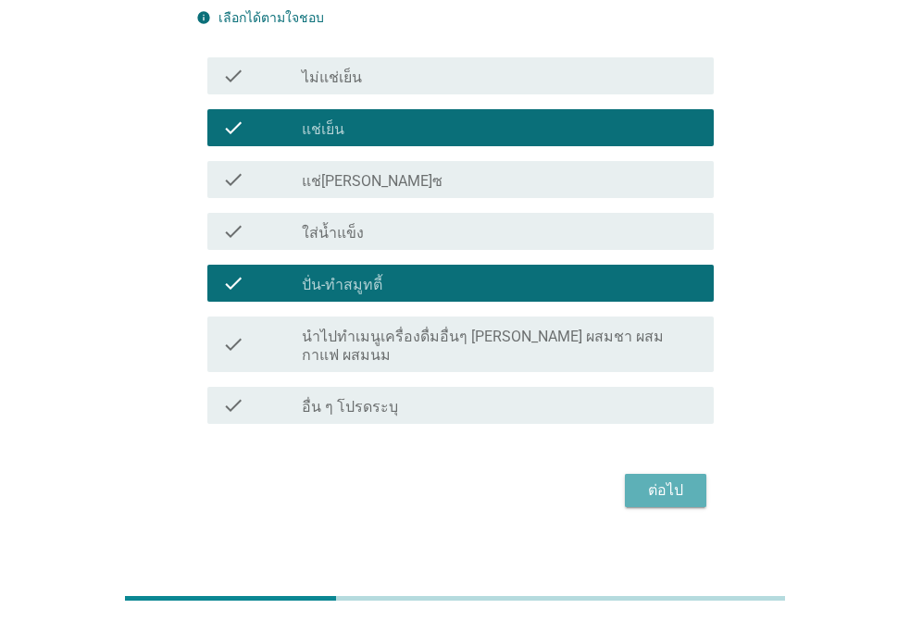
drag, startPoint x: 670, startPoint y: 471, endPoint x: 905, endPoint y: 454, distance: 235.9
click at [671, 480] on div "ต่อไป" at bounding box center [666, 491] width 52 height 22
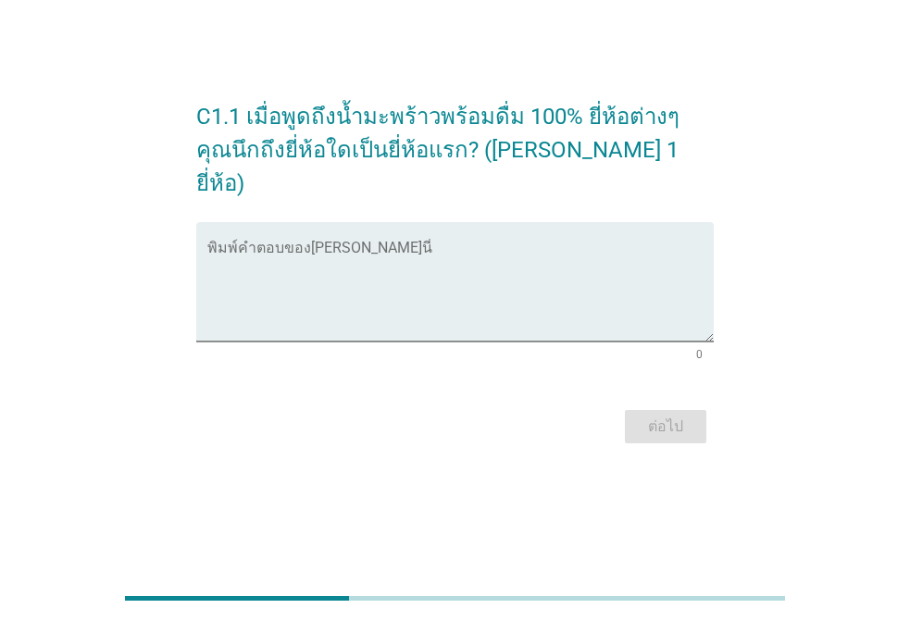
scroll to position [0, 0]
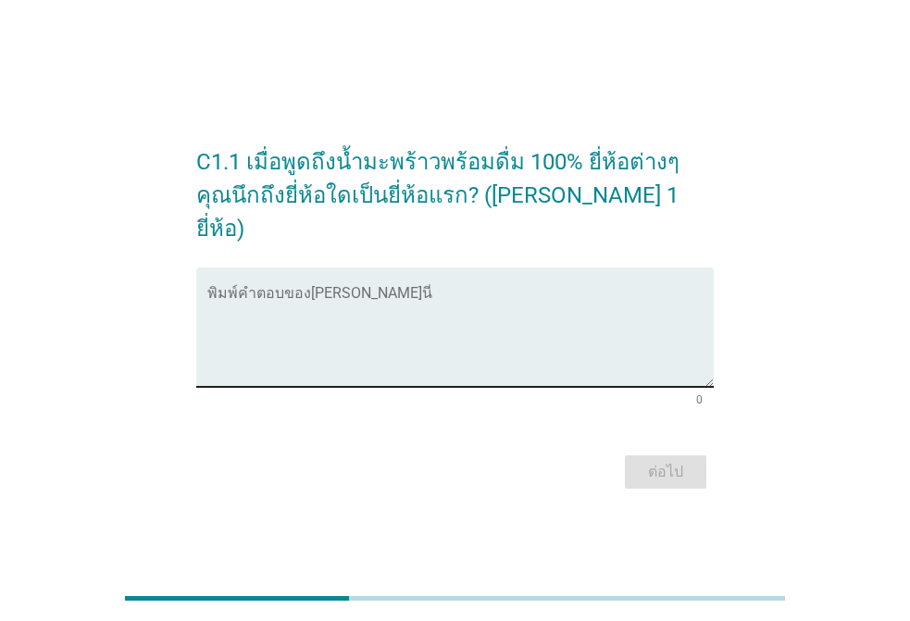
click at [273, 336] on textarea "พิมพ์คำตอบของคุณ ที่นี่" at bounding box center [460, 338] width 507 height 97
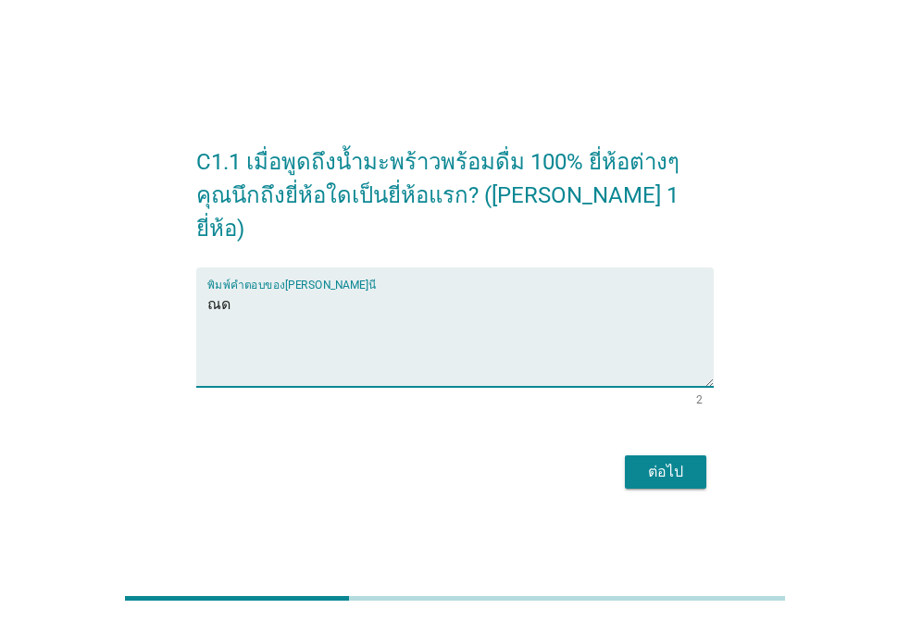
type textarea "ณ"
type textarea "If"
click at [649, 461] on div "ต่อไป" at bounding box center [666, 472] width 52 height 22
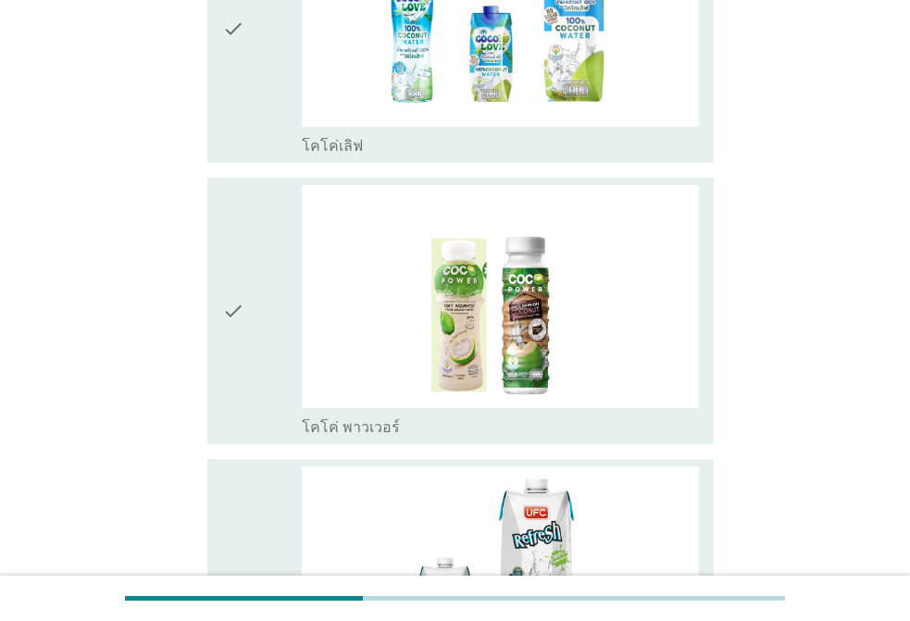
scroll to position [2686, 0]
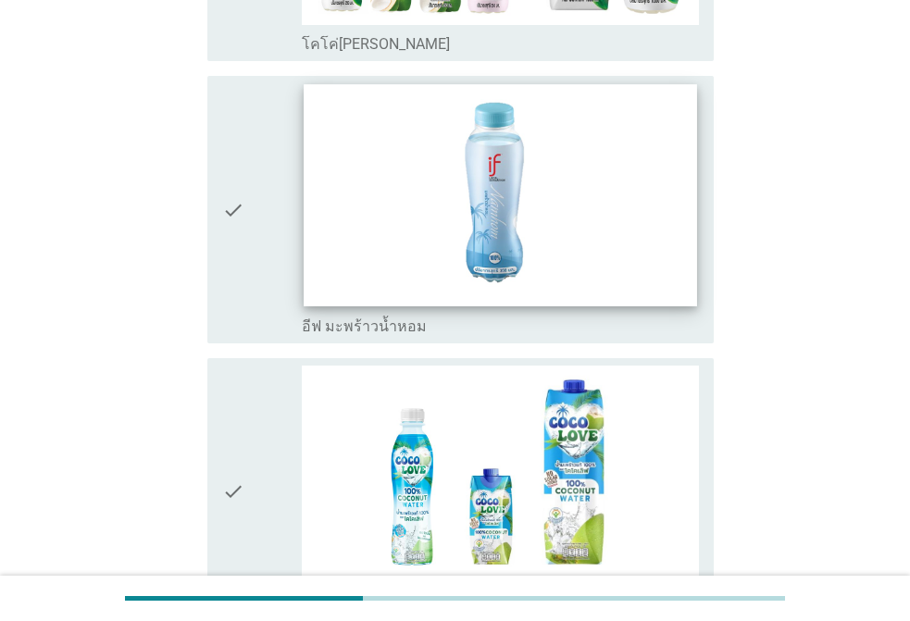
click at [507, 260] on img at bounding box center [501, 195] width 394 height 221
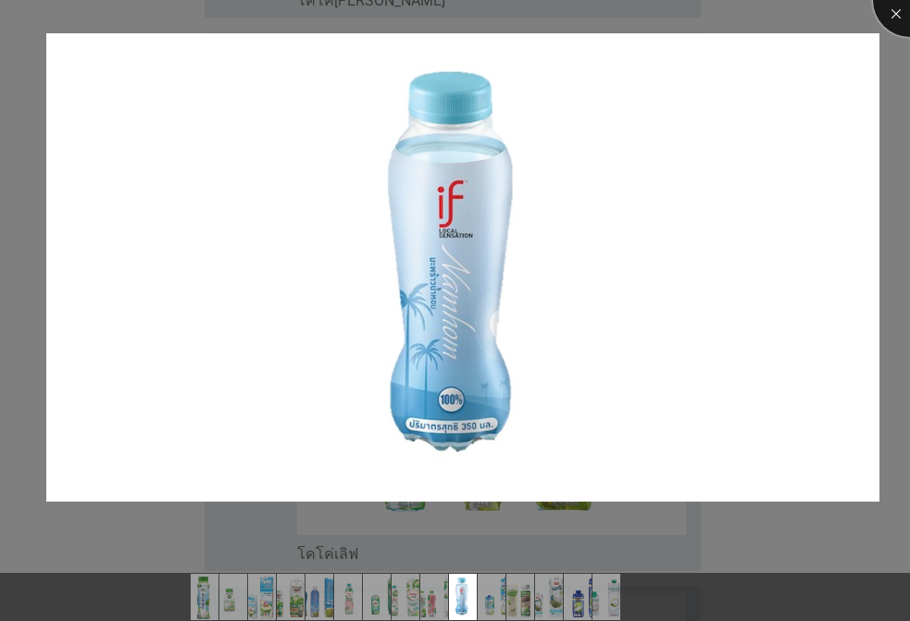
click at [897, 14] on div at bounding box center [910, 0] width 74 height 74
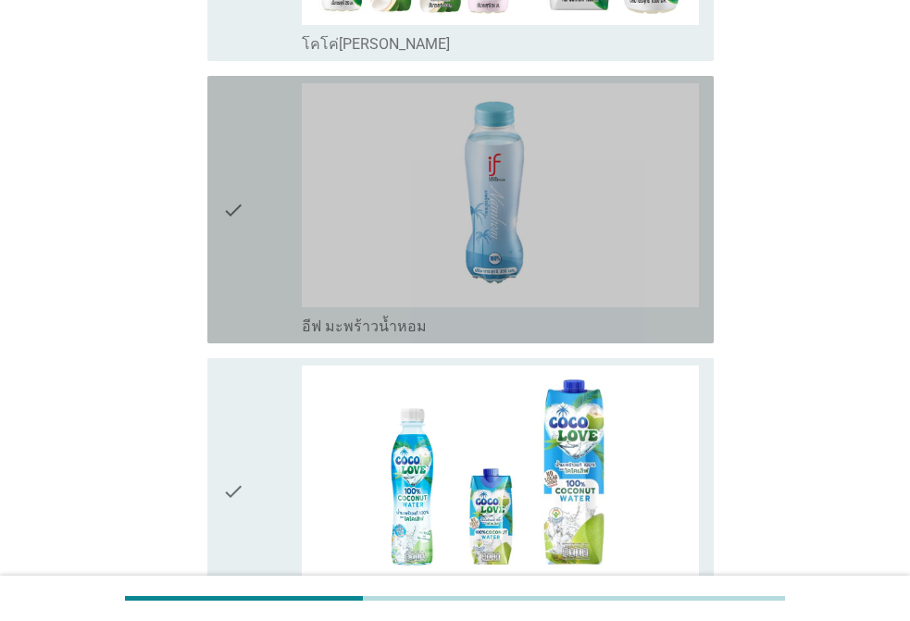
click at [256, 171] on div "check" at bounding box center [262, 209] width 80 height 253
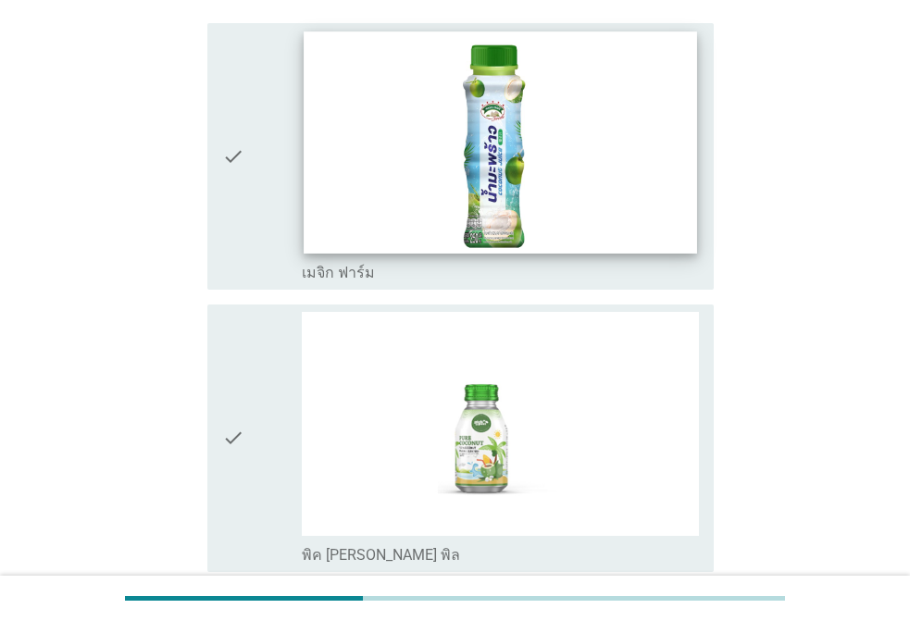
scroll to position [0, 0]
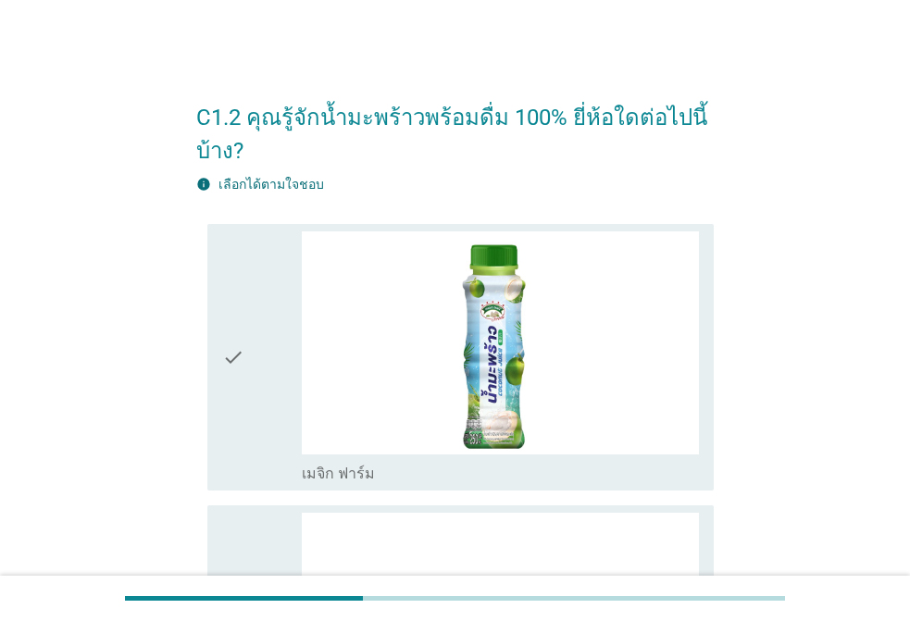
click at [599, 287] on img at bounding box center [500, 344] width 397 height 224
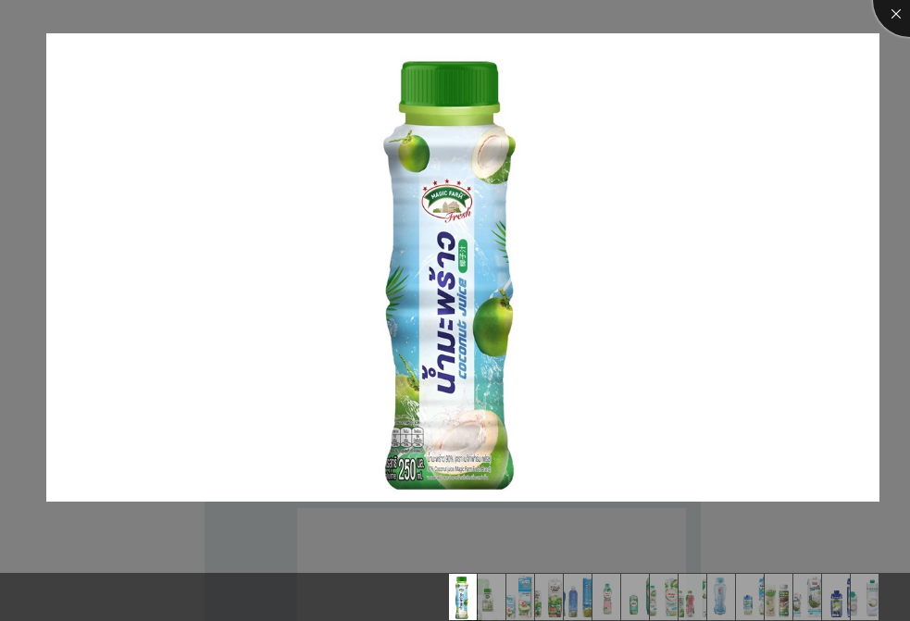
click at [897, 17] on div at bounding box center [910, 0] width 74 height 74
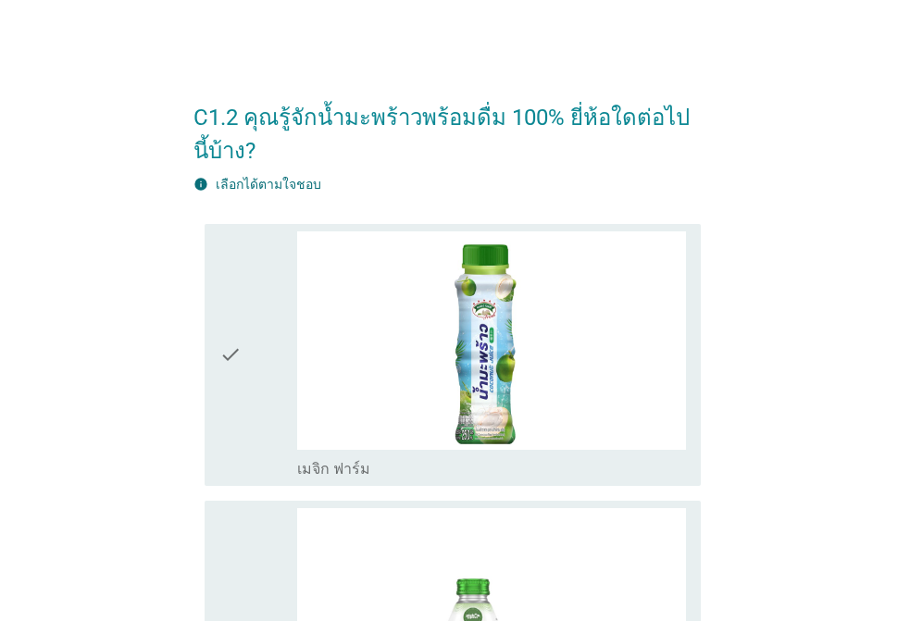
click at [256, 327] on div "check" at bounding box center [259, 355] width 78 height 247
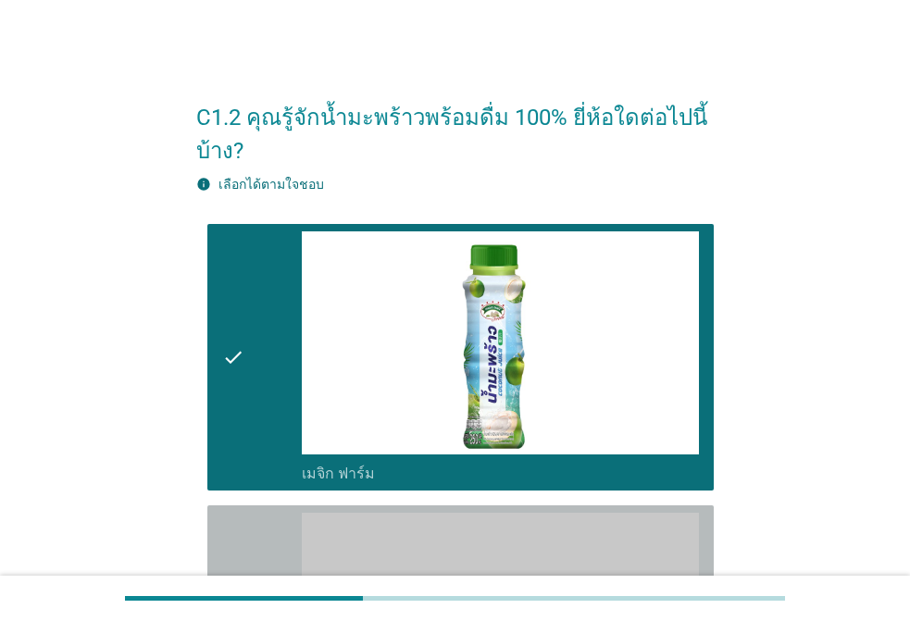
drag, startPoint x: 251, startPoint y: 522, endPoint x: 255, endPoint y: 508, distance: 14.4
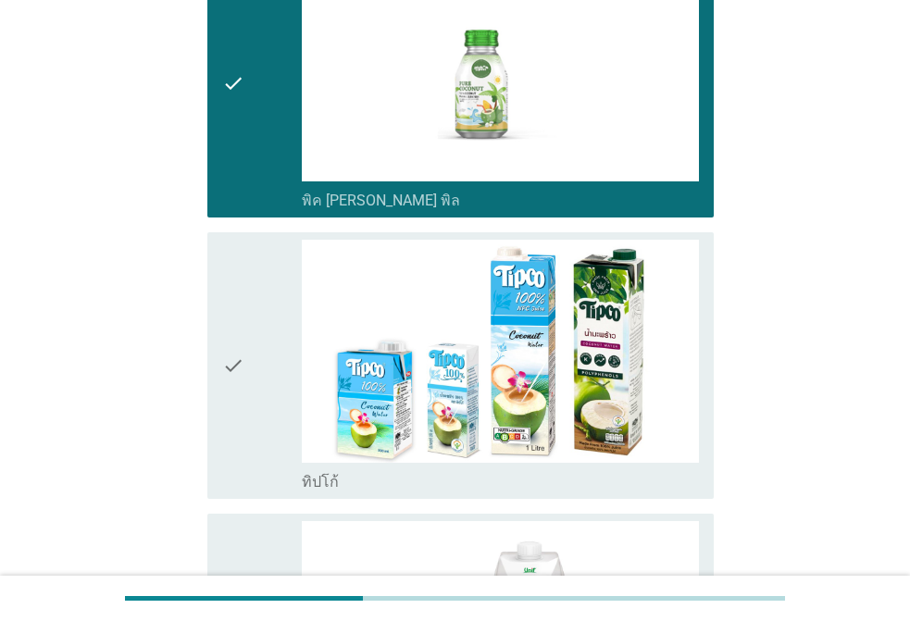
click at [247, 317] on div "check" at bounding box center [262, 366] width 80 height 253
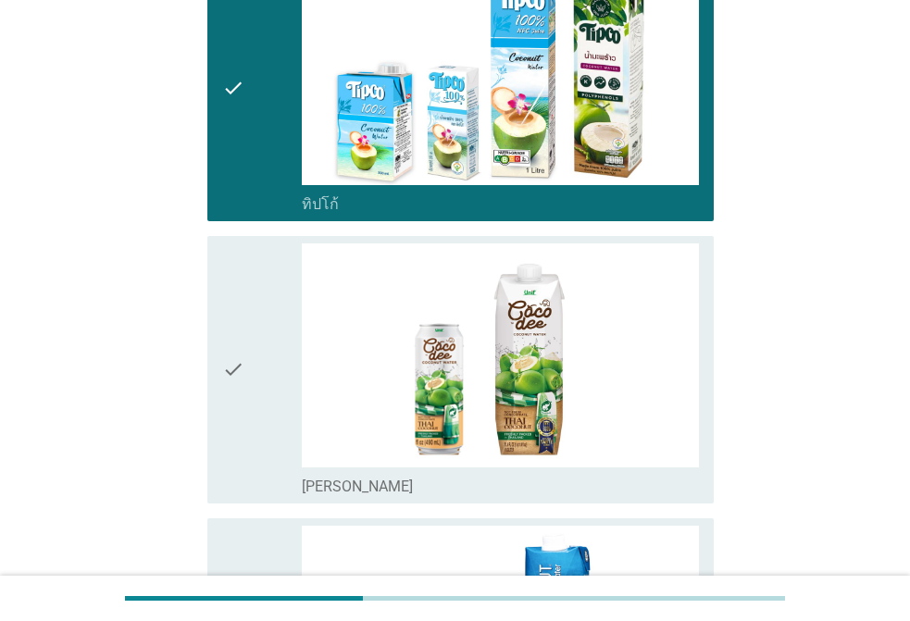
click at [253, 320] on div "check" at bounding box center [262, 370] width 80 height 253
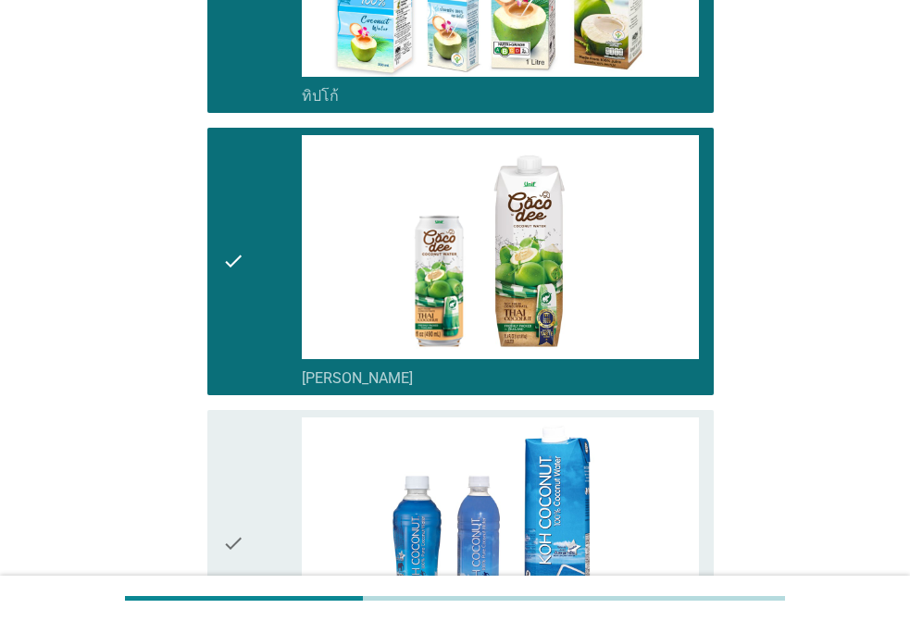
scroll to position [1204, 0]
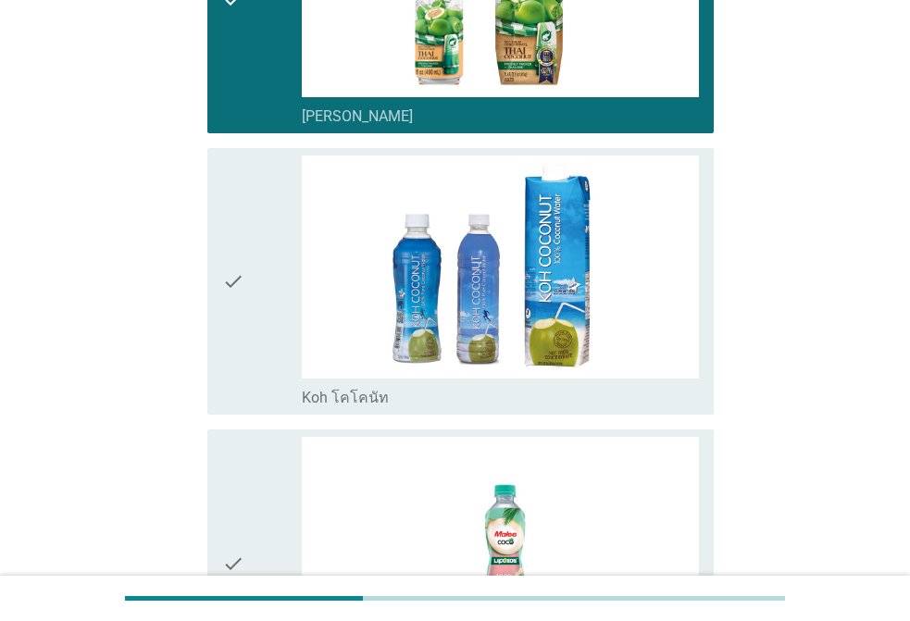
click at [251, 319] on div "check" at bounding box center [262, 282] width 80 height 253
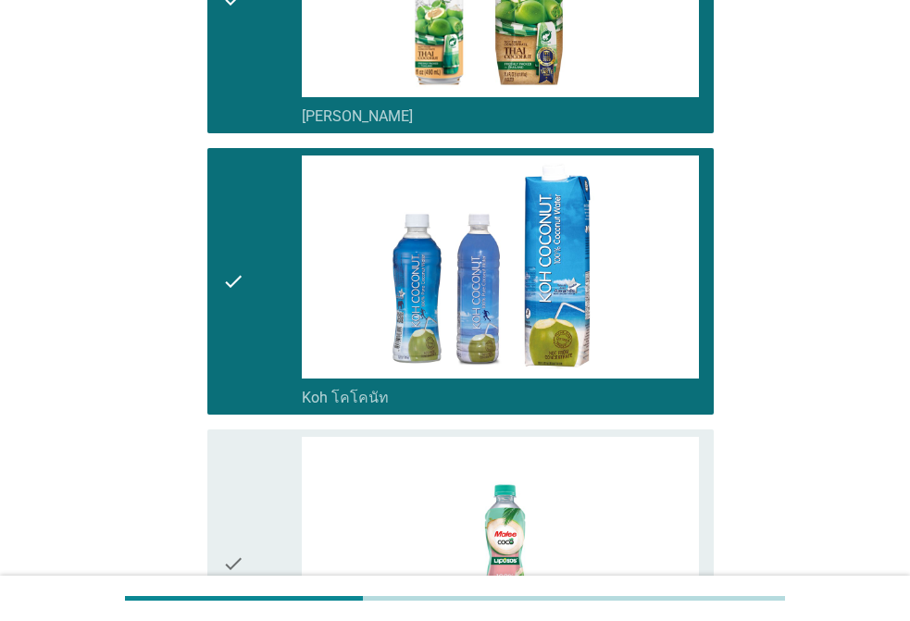
click at [266, 444] on div "check" at bounding box center [262, 563] width 80 height 253
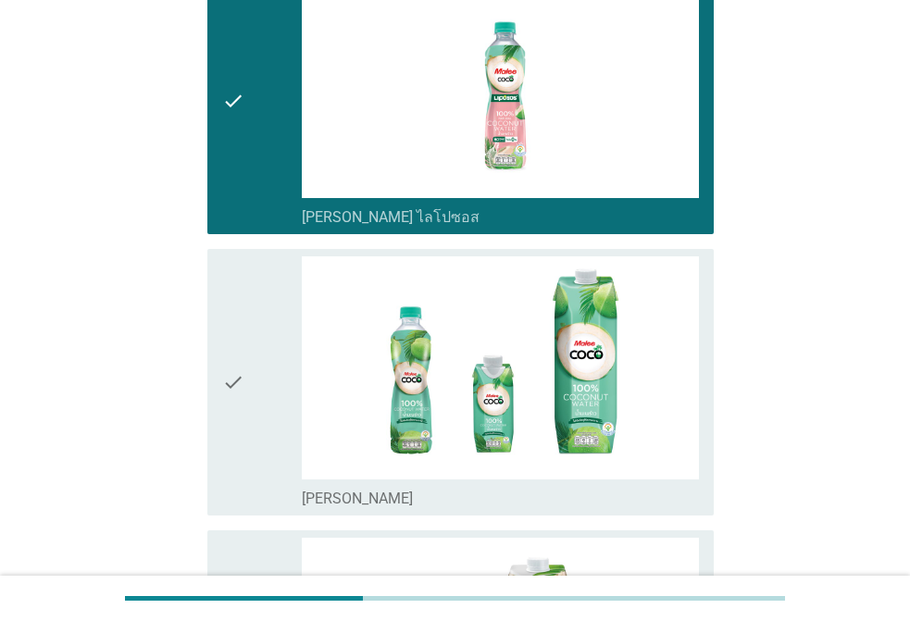
click at [248, 344] on div "check" at bounding box center [262, 383] width 80 height 253
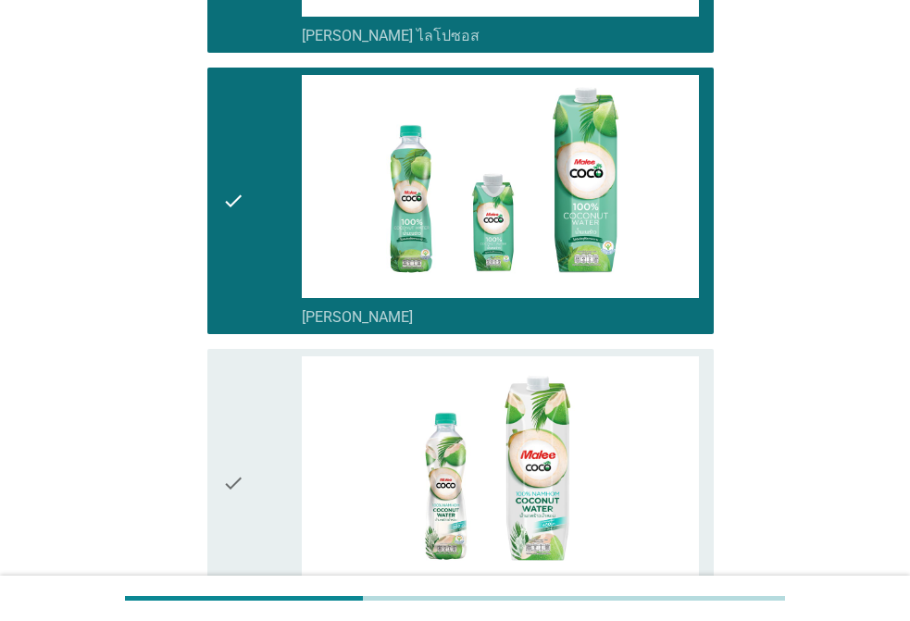
scroll to position [2223, 0]
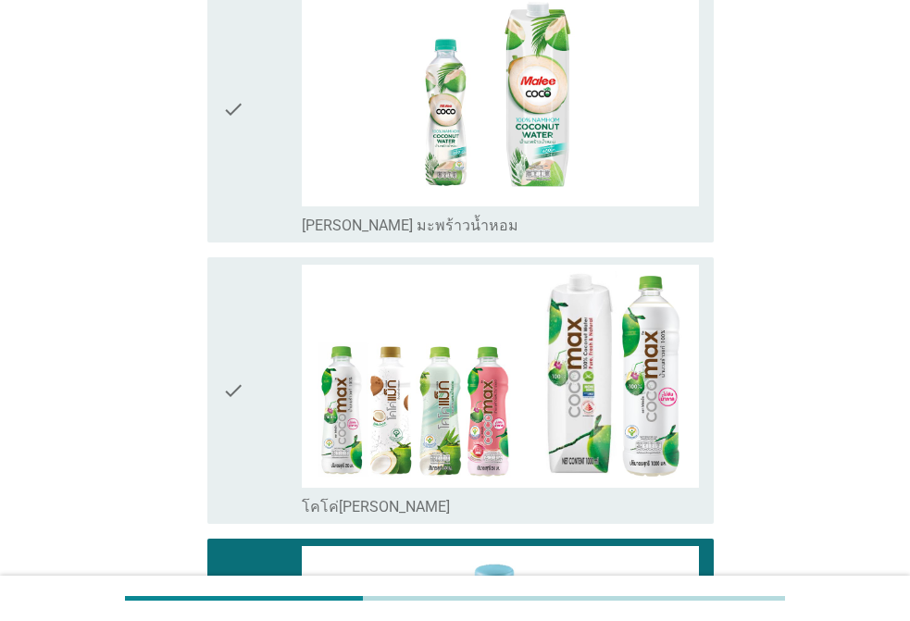
click at [245, 139] on div "check" at bounding box center [262, 108] width 80 height 253
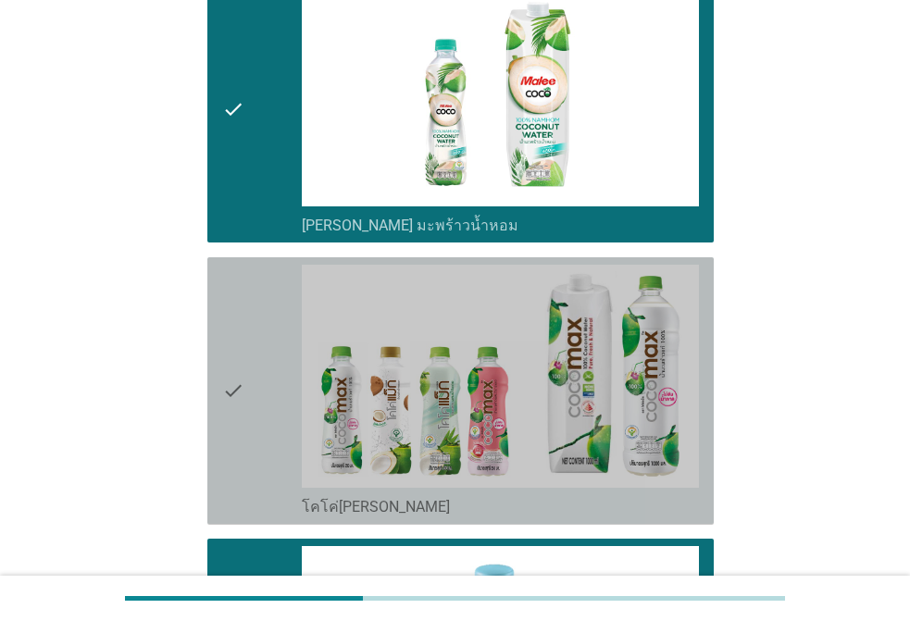
click at [218, 332] on div "check check_box_outline_blank โคโค่[PERSON_NAME]" at bounding box center [460, 391] width 507 height 268
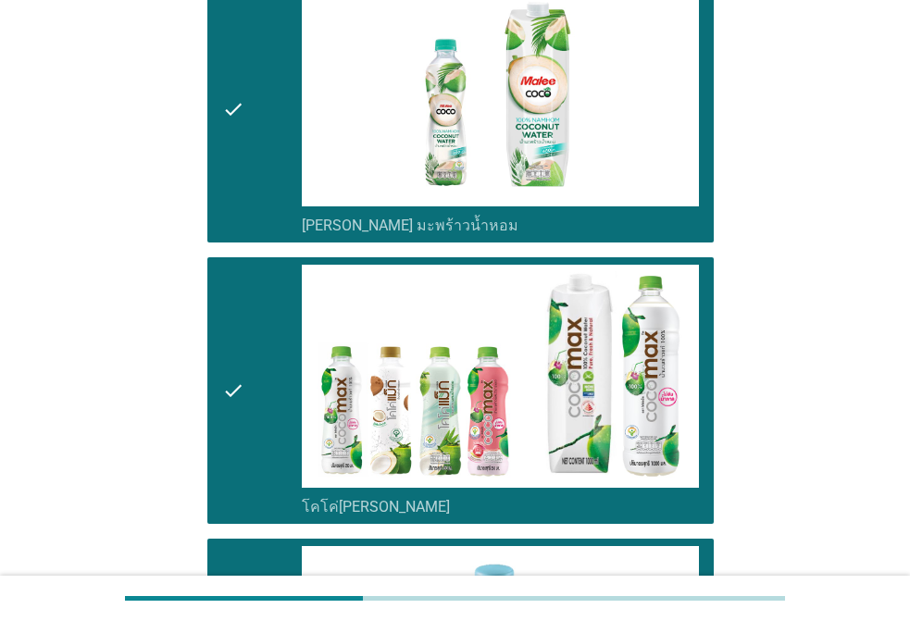
scroll to position [2686, 0]
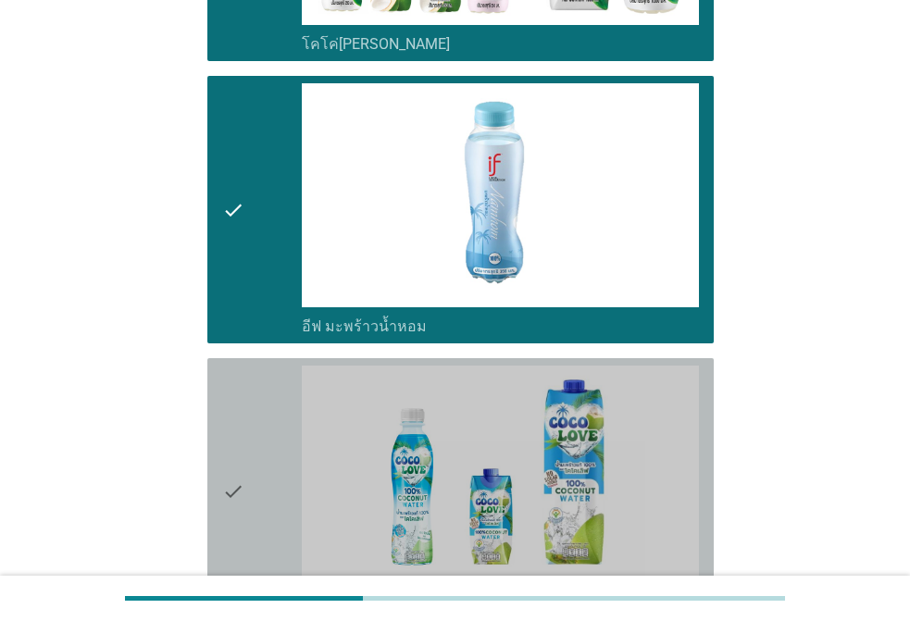
click at [230, 409] on icon "check" at bounding box center [233, 492] width 22 height 253
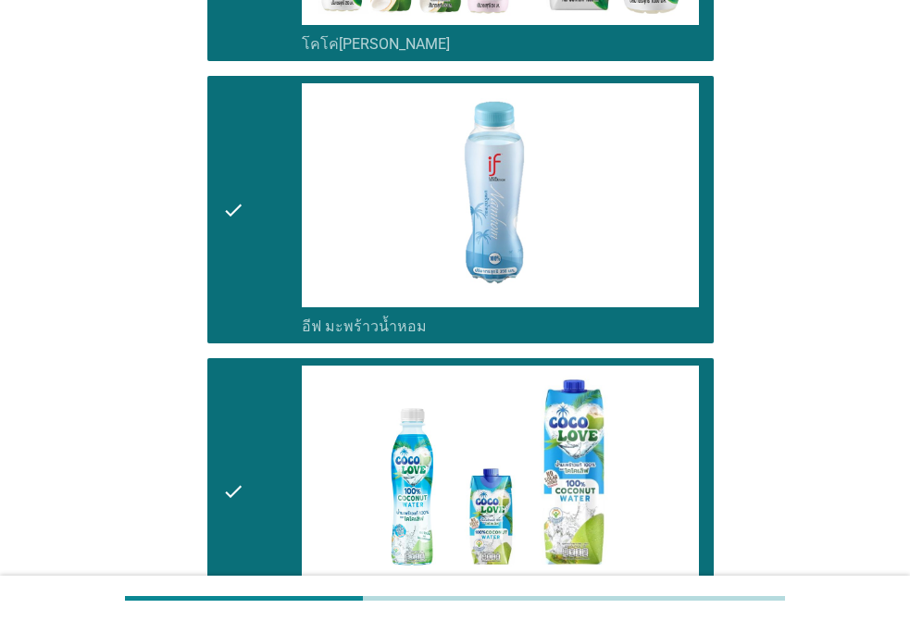
scroll to position [3427, 0]
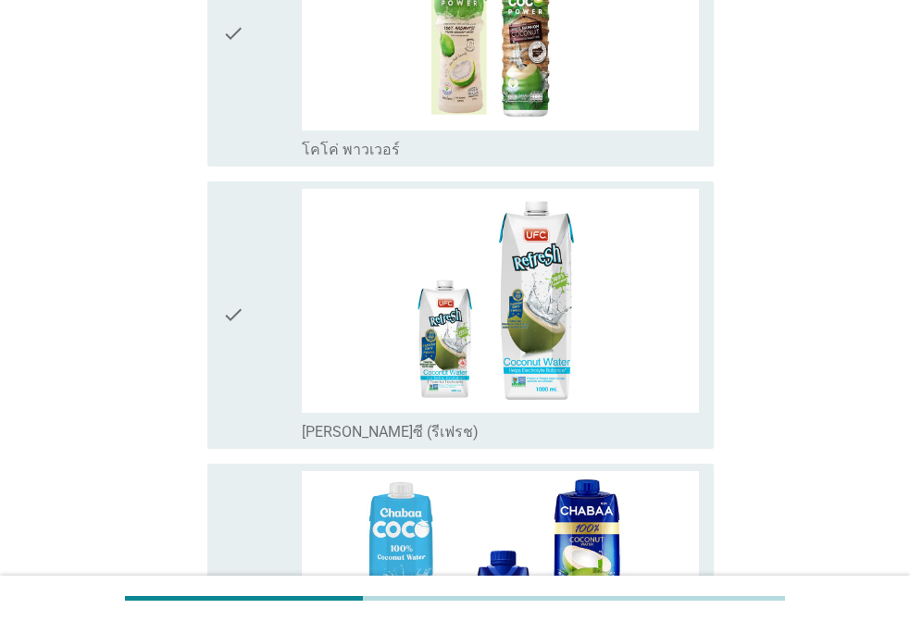
click at [246, 325] on div "check" at bounding box center [262, 315] width 80 height 253
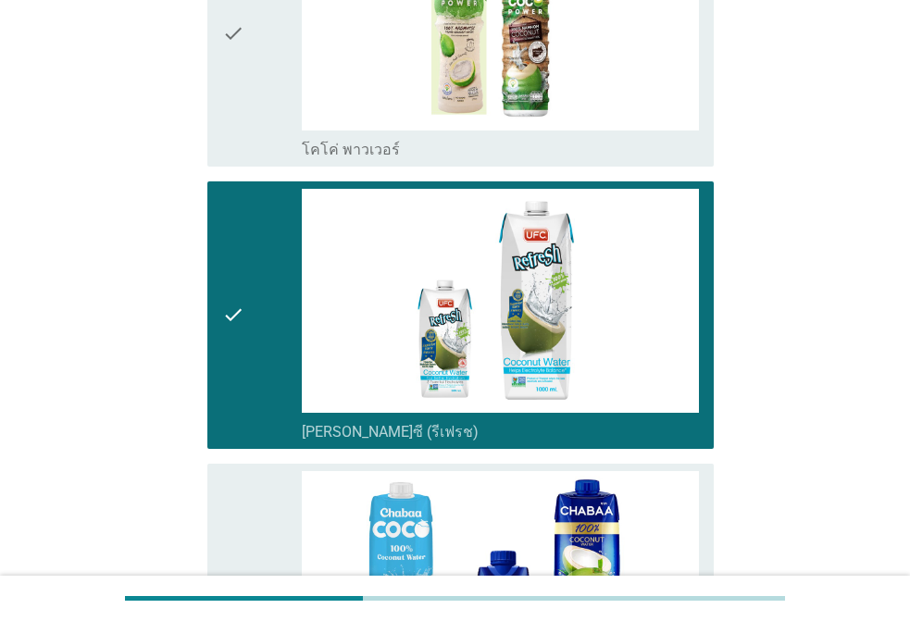
click at [257, 71] on div "check" at bounding box center [262, 33] width 80 height 253
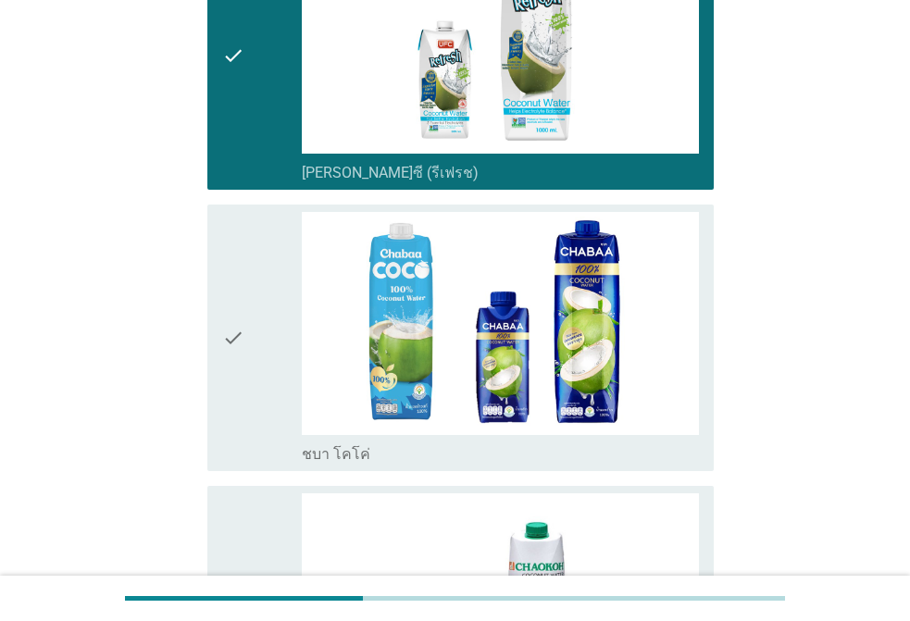
scroll to position [3705, 0]
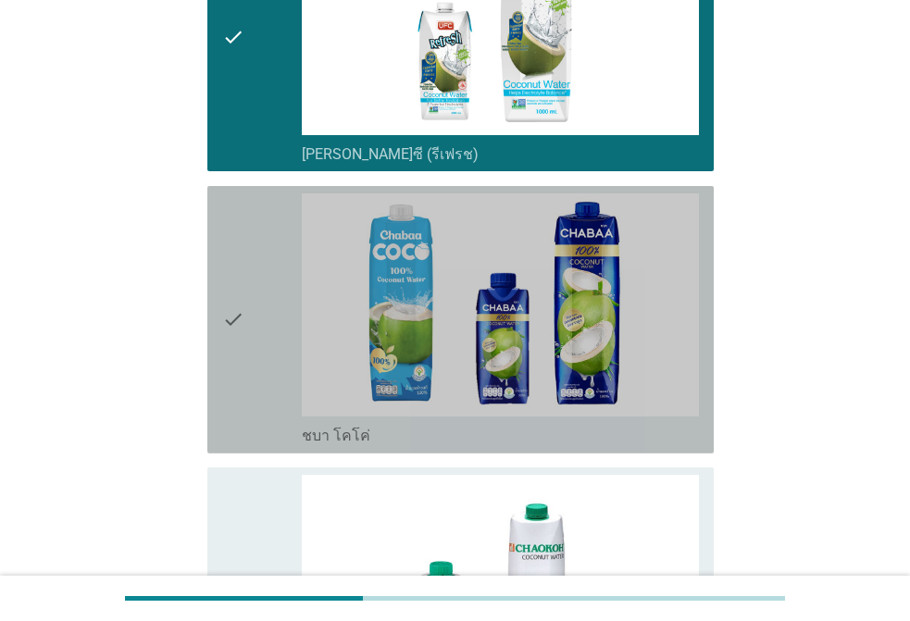
drag, startPoint x: 227, startPoint y: 265, endPoint x: 253, endPoint y: 285, distance: 33.0
click at [230, 266] on icon "check" at bounding box center [233, 320] width 22 height 253
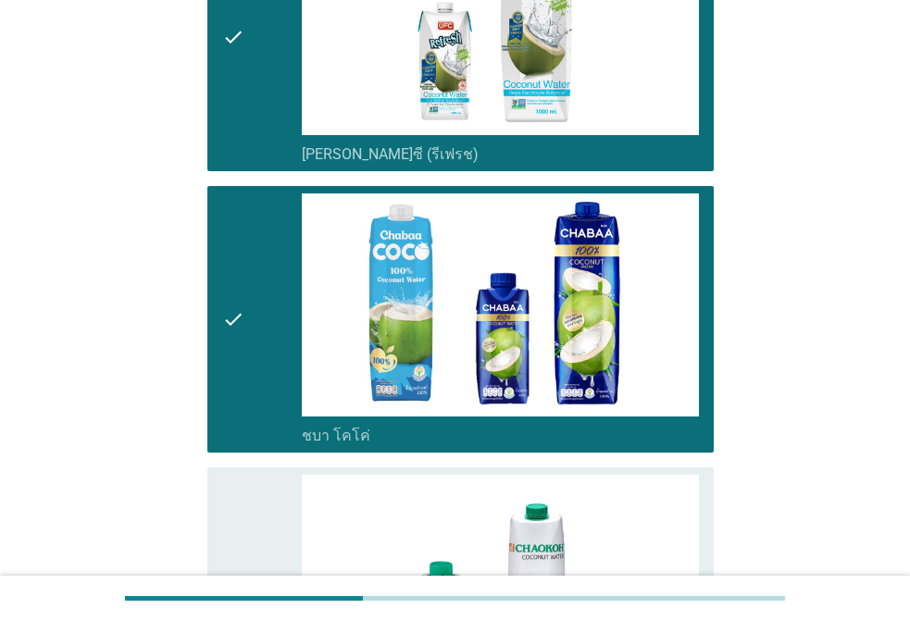
drag, startPoint x: 258, startPoint y: 512, endPoint x: 270, endPoint y: 504, distance: 13.9
click at [261, 513] on div "check" at bounding box center [262, 601] width 80 height 253
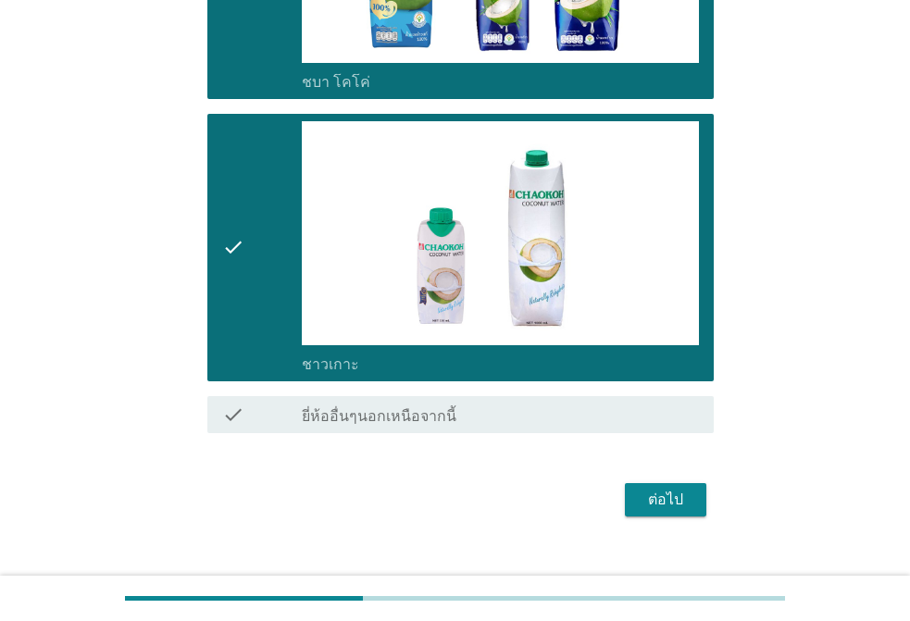
scroll to position [4086, 0]
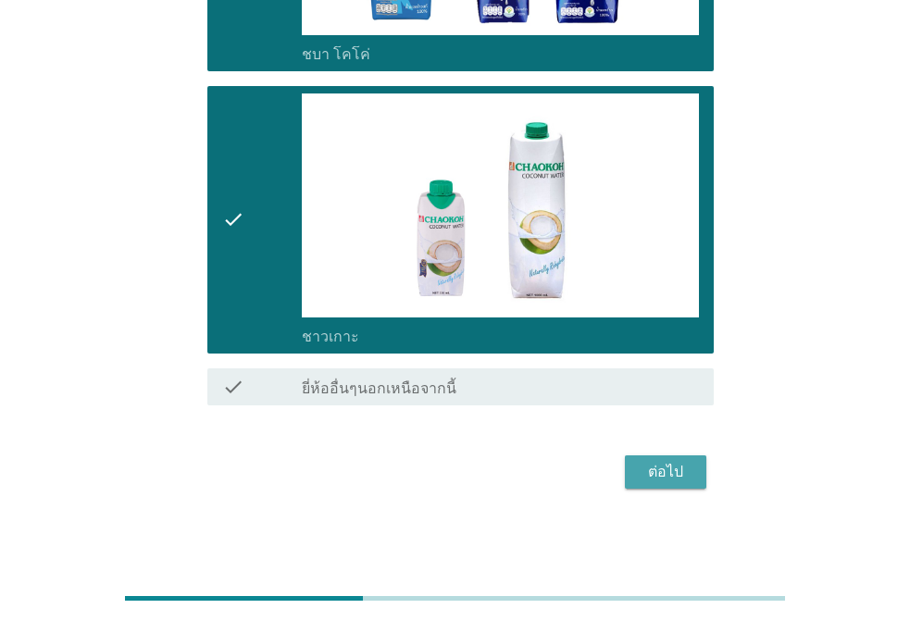
click at [654, 461] on div "ต่อไป" at bounding box center [666, 472] width 52 height 22
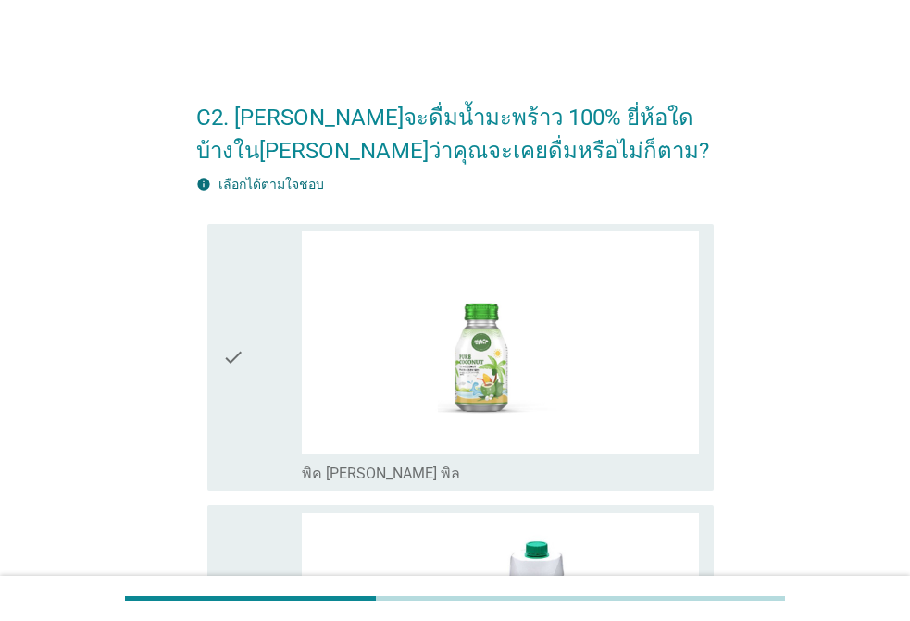
click at [225, 366] on icon "check" at bounding box center [233, 358] width 22 height 253
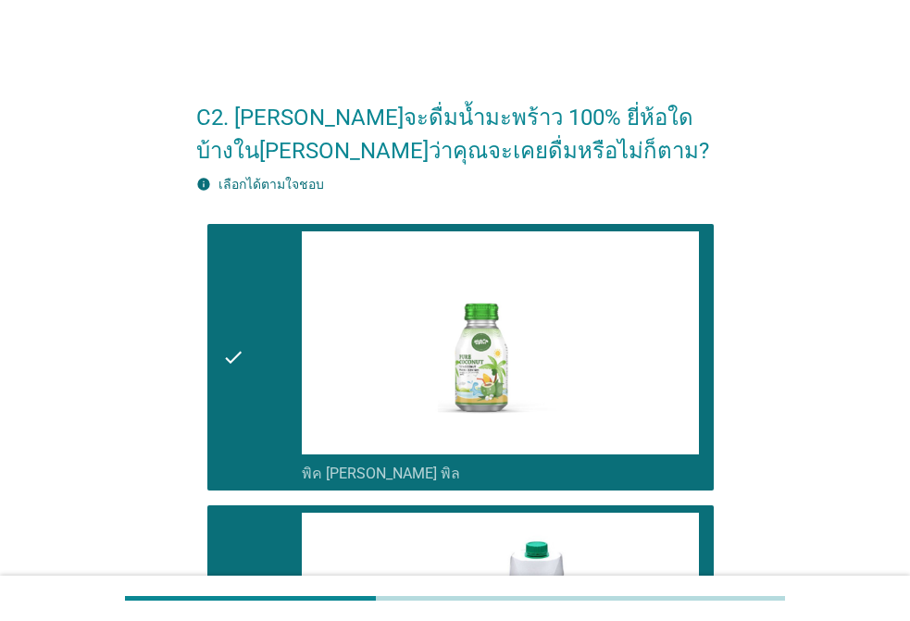
scroll to position [370, 0]
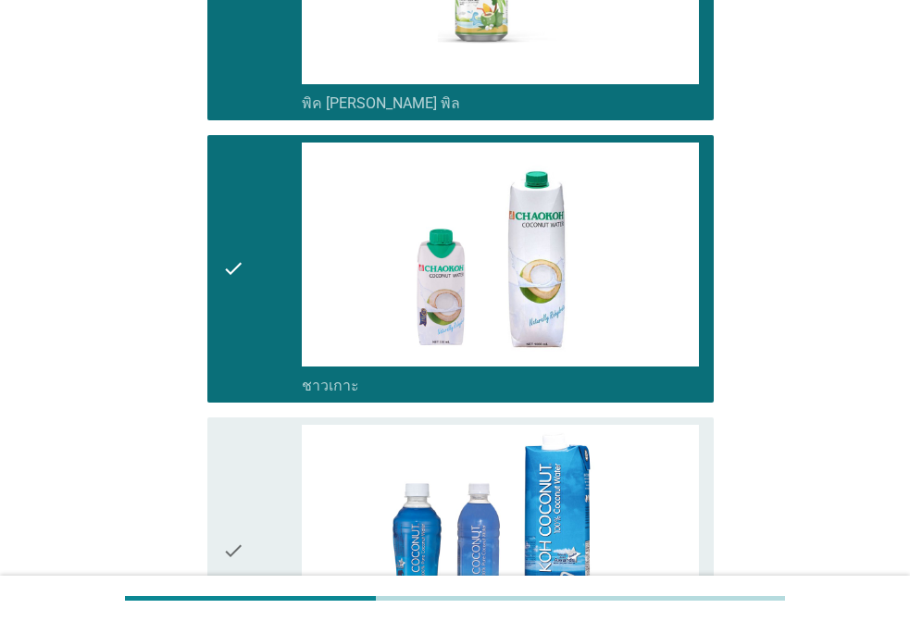
drag, startPoint x: 278, startPoint y: 398, endPoint x: 270, endPoint y: 407, distance: 11.8
click at [278, 397] on div "check check_box_outline_blank ชาวเกาะ" at bounding box center [460, 269] width 507 height 268
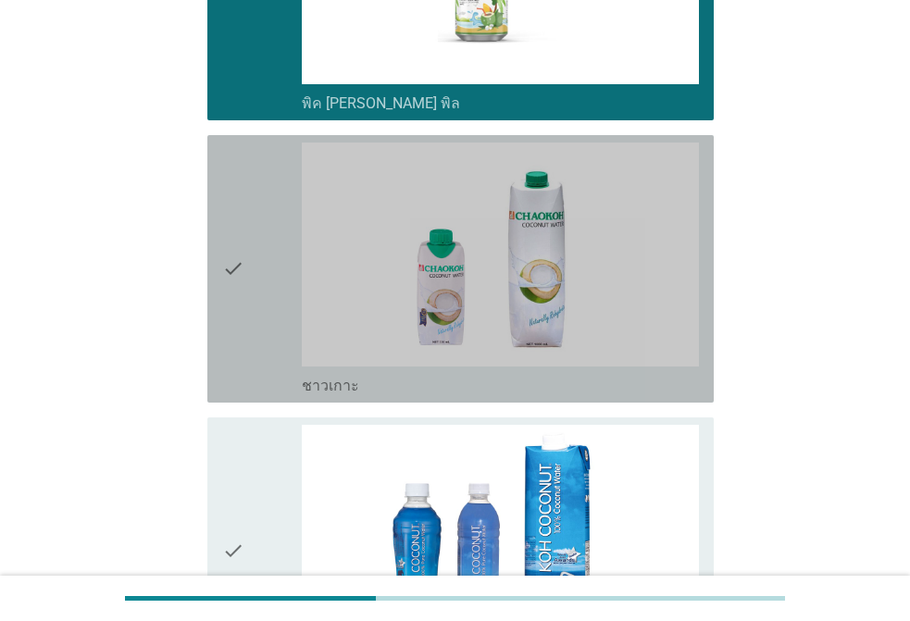
click at [269, 327] on div "check" at bounding box center [262, 269] width 80 height 253
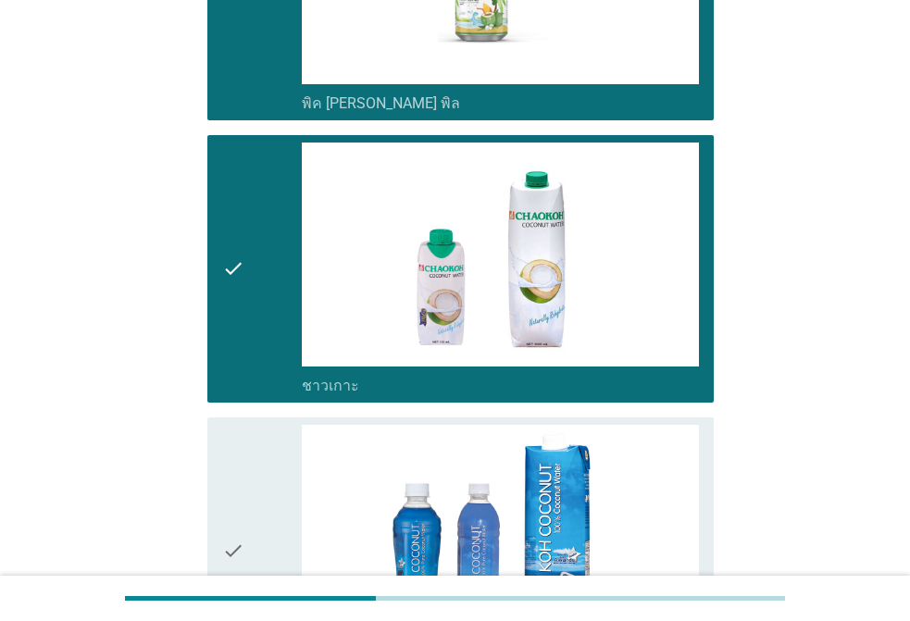
click at [252, 469] on div "check" at bounding box center [262, 551] width 80 height 253
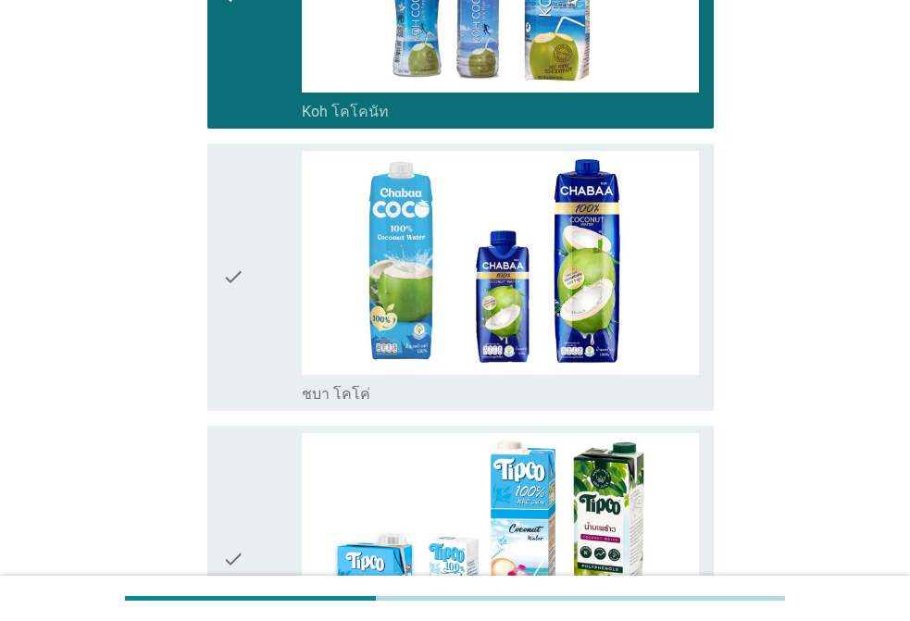
click at [256, 350] on div "check" at bounding box center [262, 277] width 80 height 253
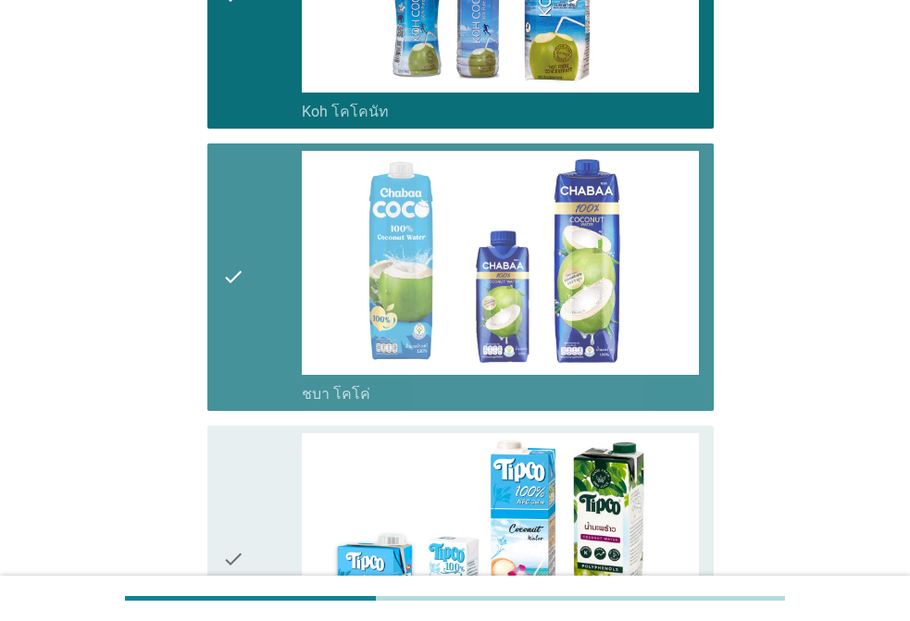
click at [235, 478] on icon "check" at bounding box center [233, 559] width 22 height 253
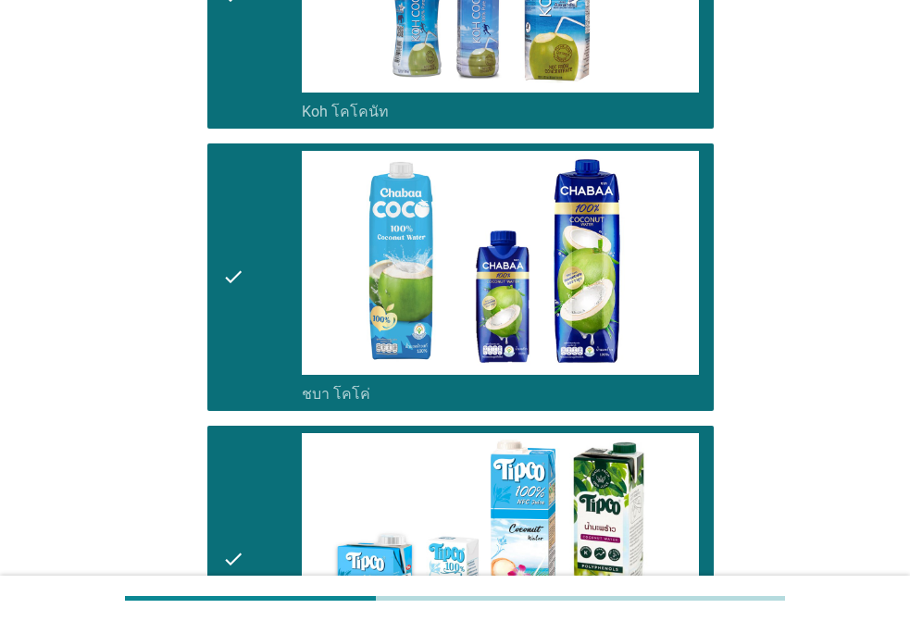
scroll to position [1575, 0]
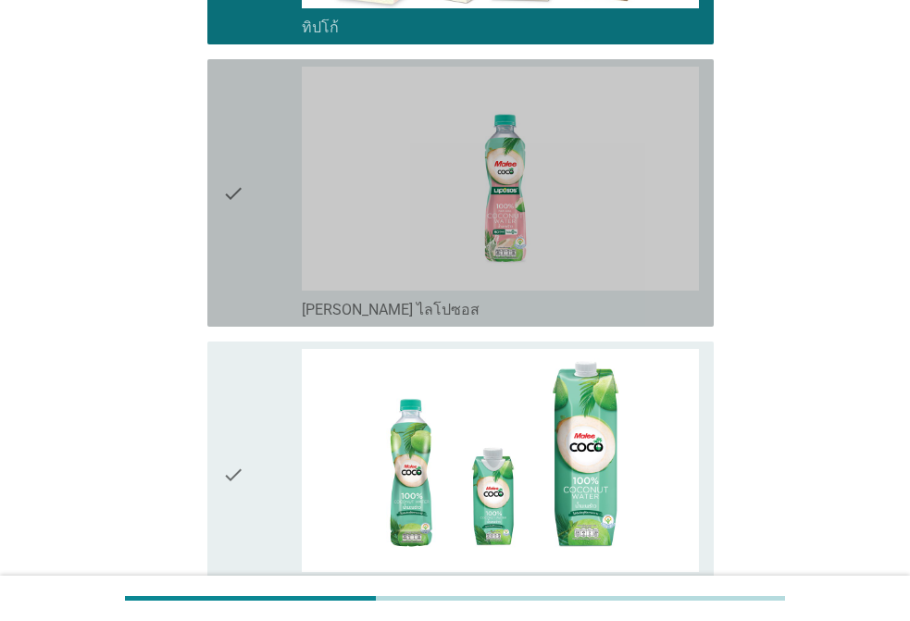
click at [254, 249] on div "check" at bounding box center [262, 193] width 80 height 253
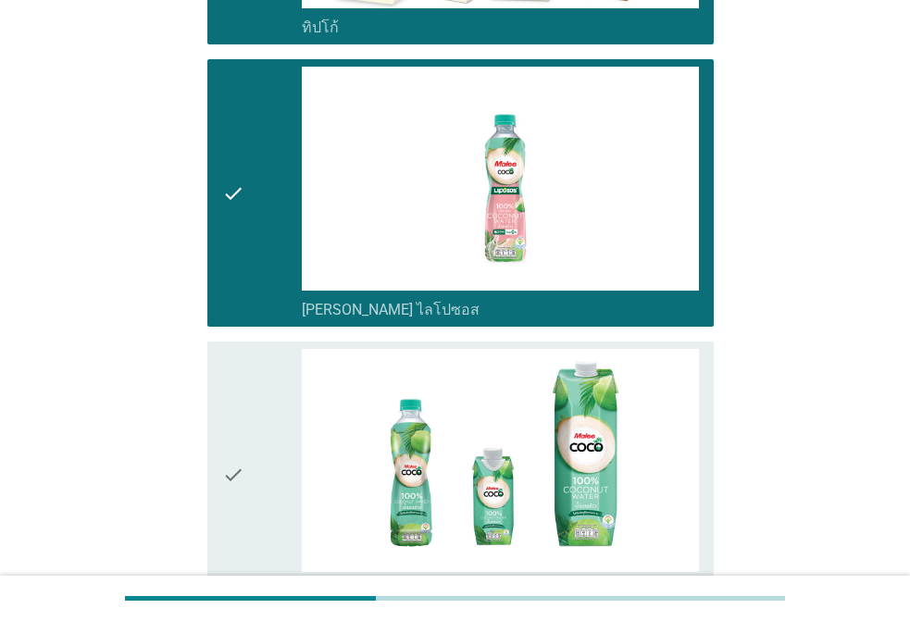
click at [225, 358] on icon "check" at bounding box center [233, 475] width 22 height 253
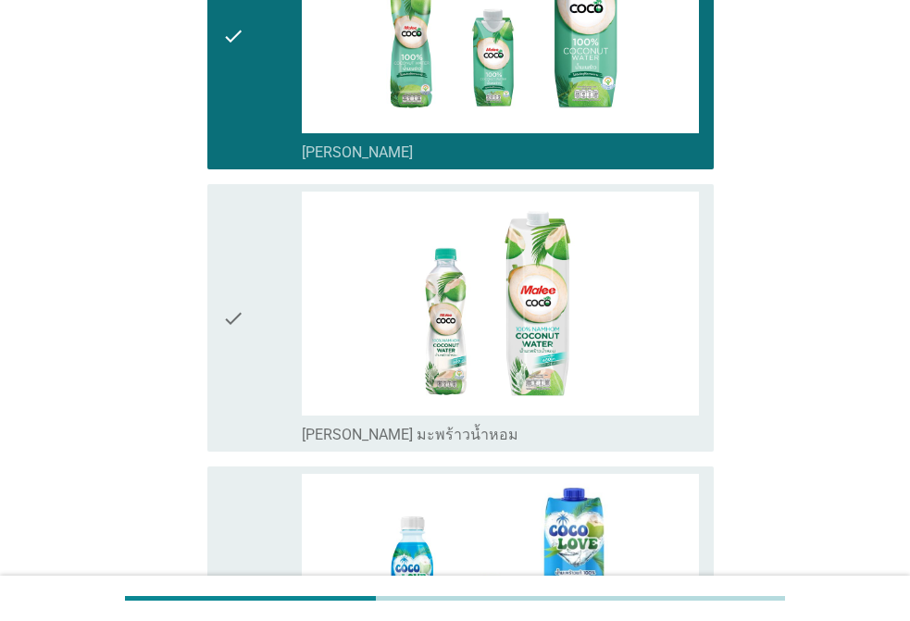
scroll to position [2130, 0]
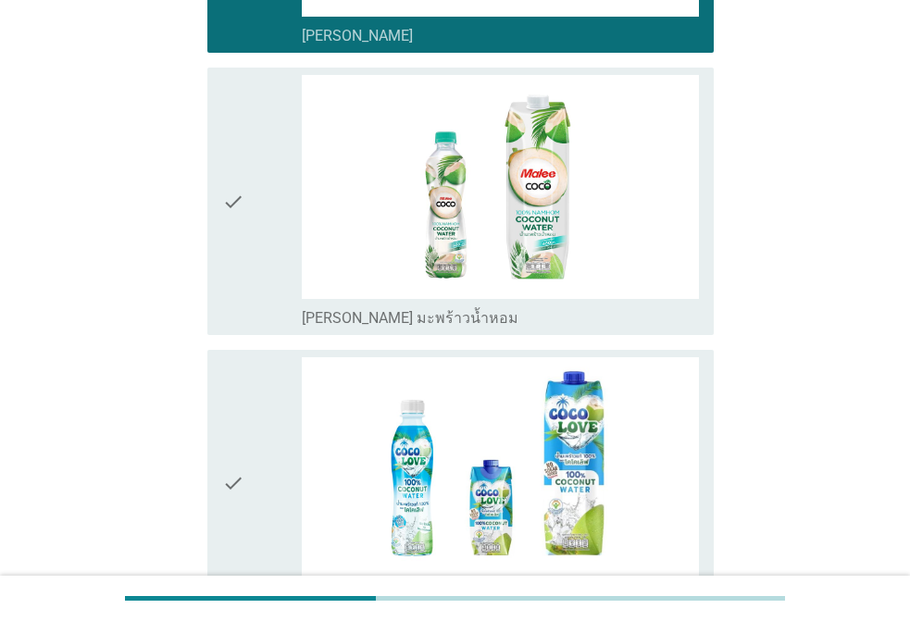
click at [234, 223] on icon "check" at bounding box center [233, 201] width 22 height 253
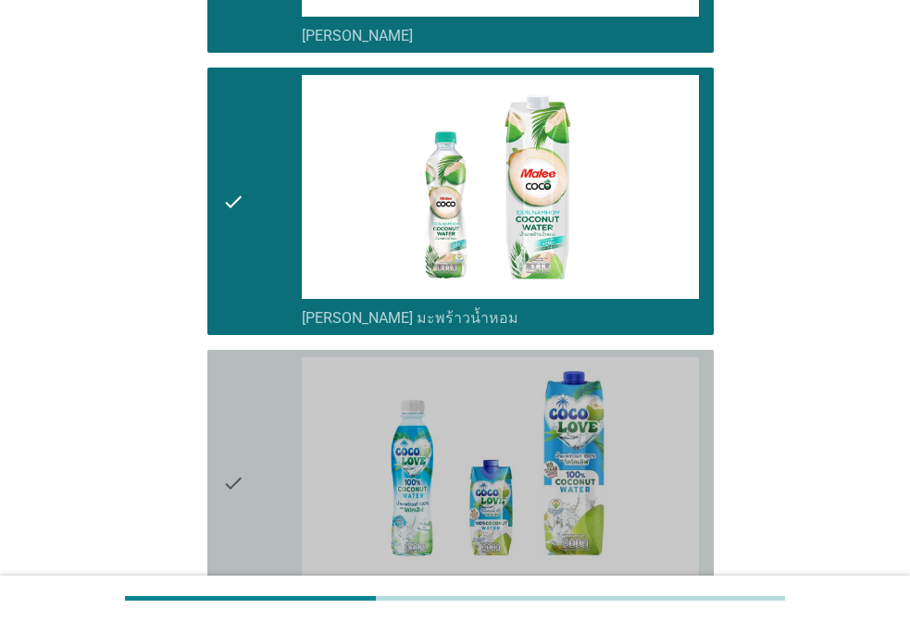
click at [237, 373] on icon "check" at bounding box center [233, 484] width 22 height 253
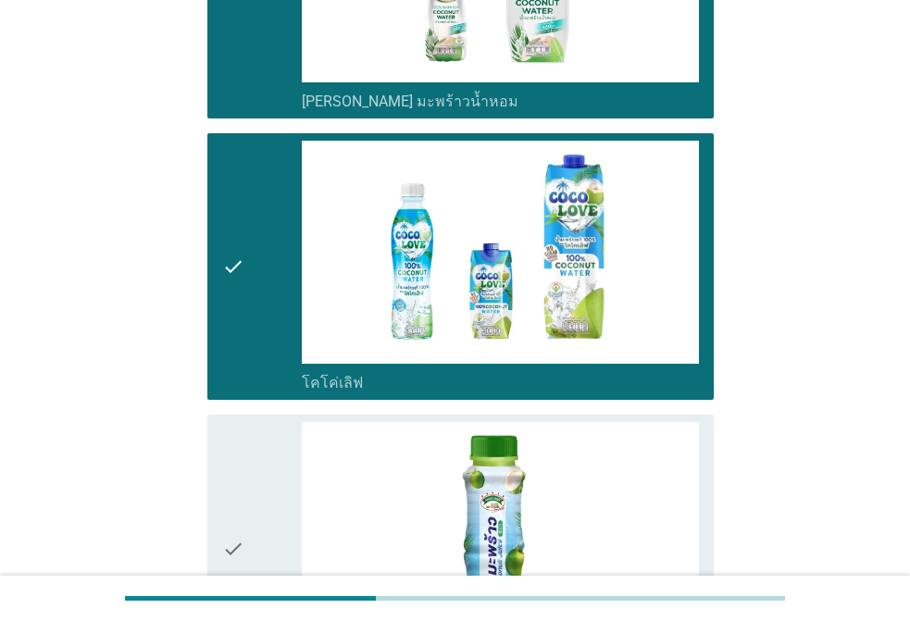
scroll to position [2686, 0]
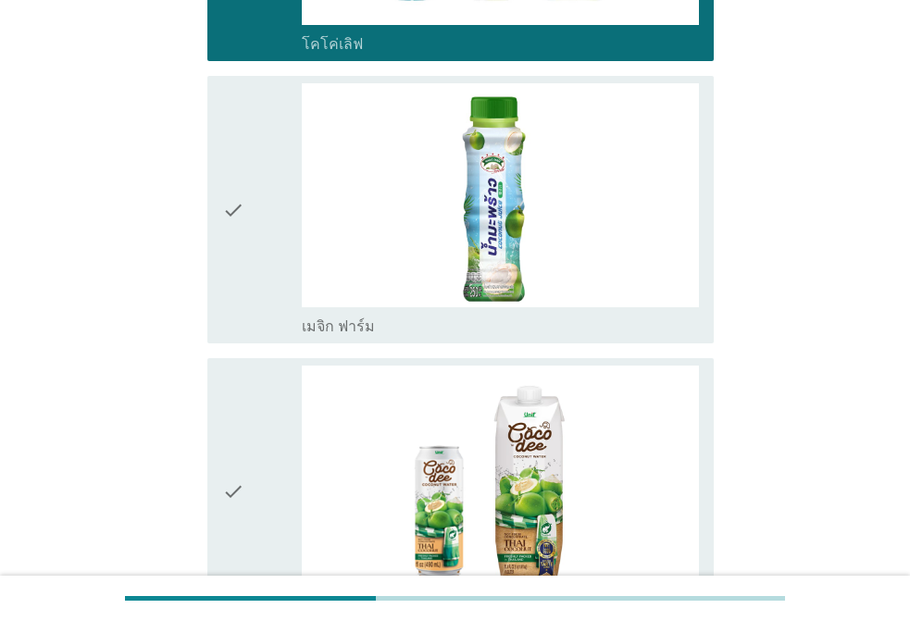
drag, startPoint x: 241, startPoint y: 344, endPoint x: 259, endPoint y: 267, distance: 79.1
click at [242, 341] on div "check check_box_outline_blank เมจิก ฟาร์ม" at bounding box center [455, 210] width 518 height 282
drag, startPoint x: 261, startPoint y: 257, endPoint x: 275, endPoint y: 316, distance: 60.0
click at [263, 257] on div "check" at bounding box center [262, 209] width 80 height 253
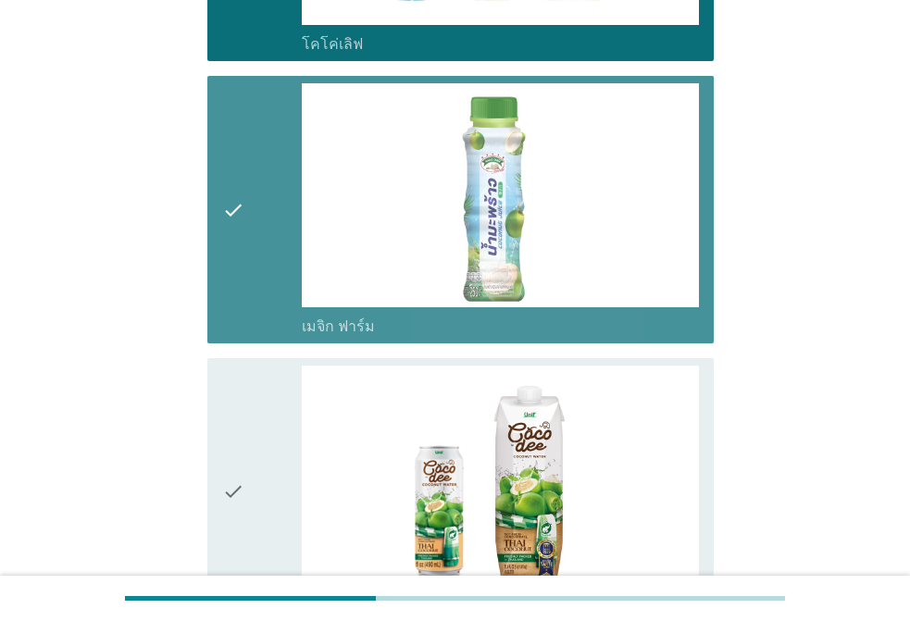
click at [248, 424] on div "check" at bounding box center [262, 492] width 80 height 253
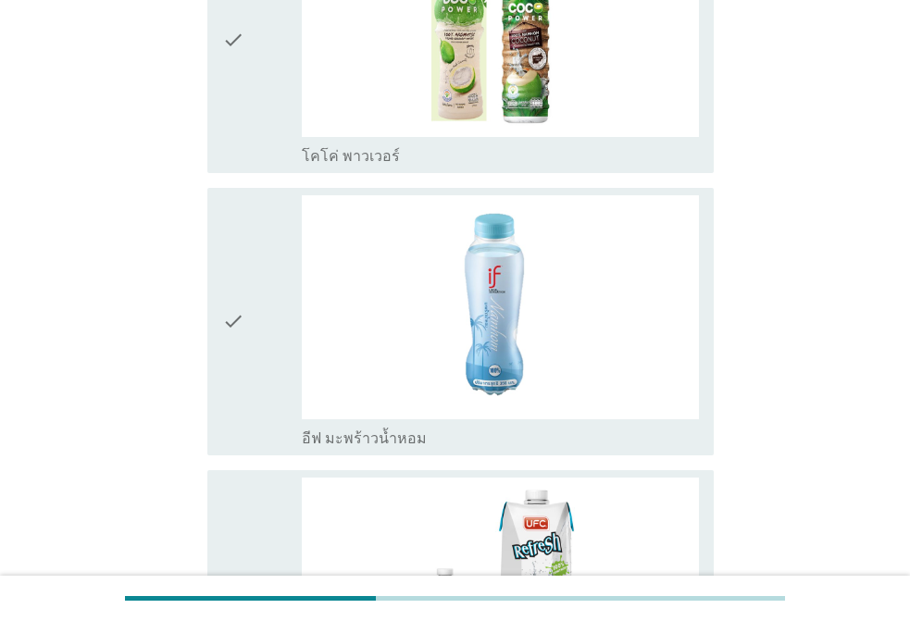
scroll to position [3427, 0]
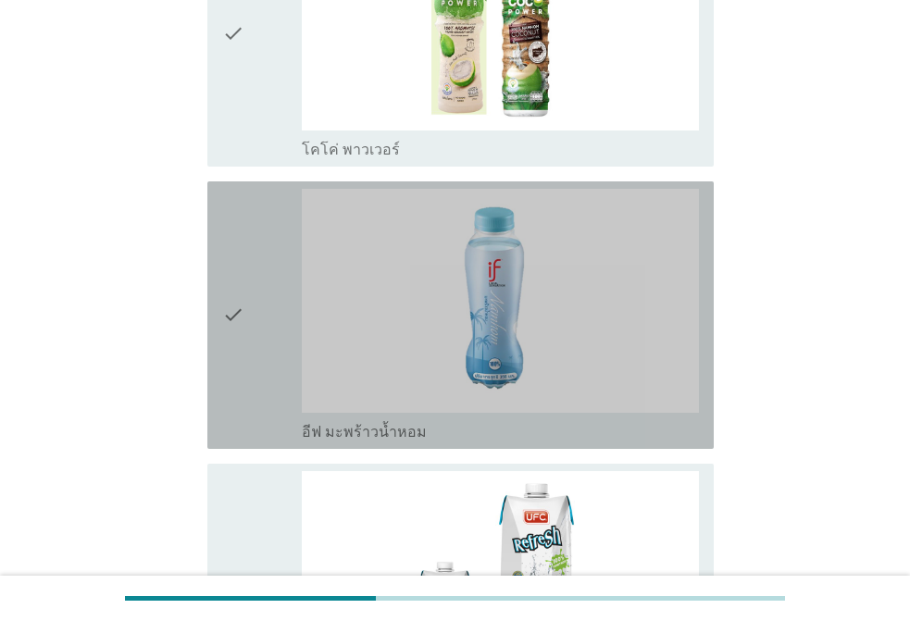
click at [255, 344] on div "check" at bounding box center [262, 315] width 80 height 253
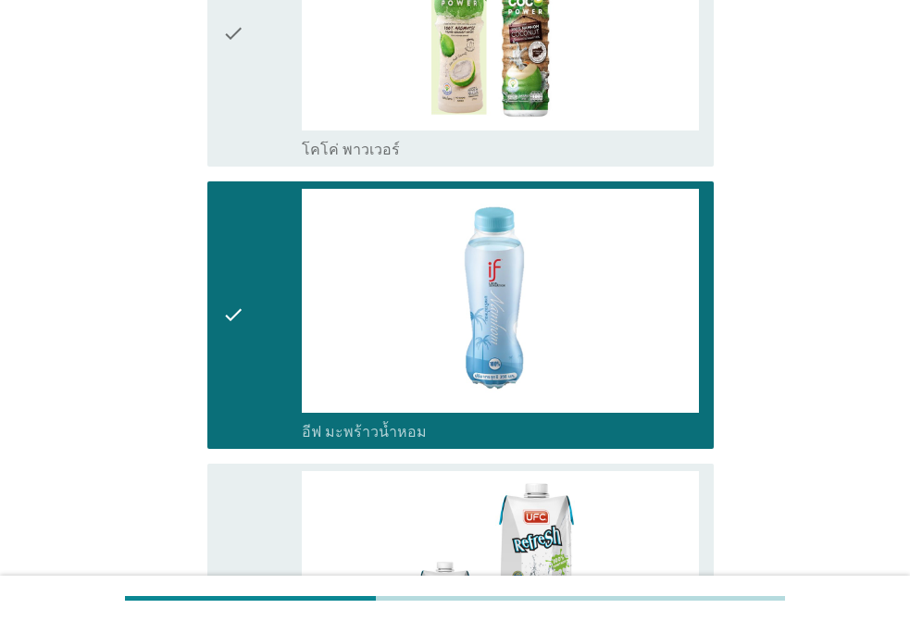
click at [281, 128] on div "check" at bounding box center [262, 33] width 80 height 253
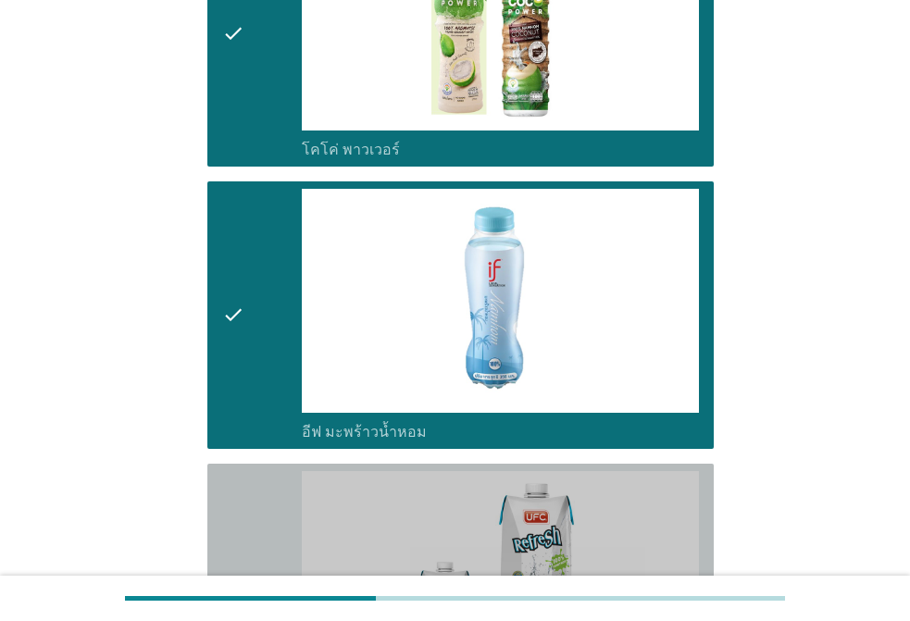
drag, startPoint x: 237, startPoint y: 516, endPoint x: 266, endPoint y: 451, distance: 70.9
click at [238, 516] on icon "check" at bounding box center [233, 597] width 22 height 253
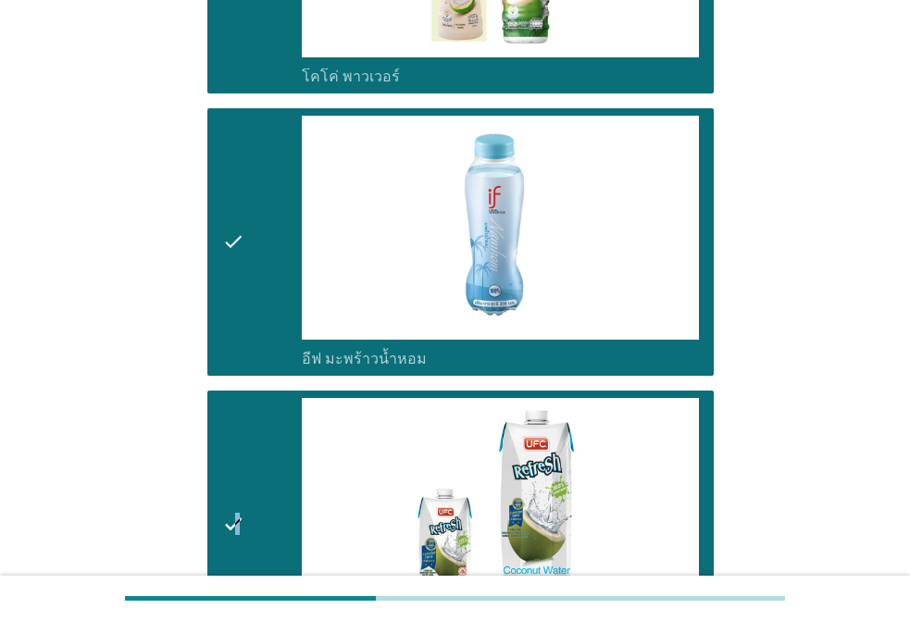
scroll to position [4086, 0]
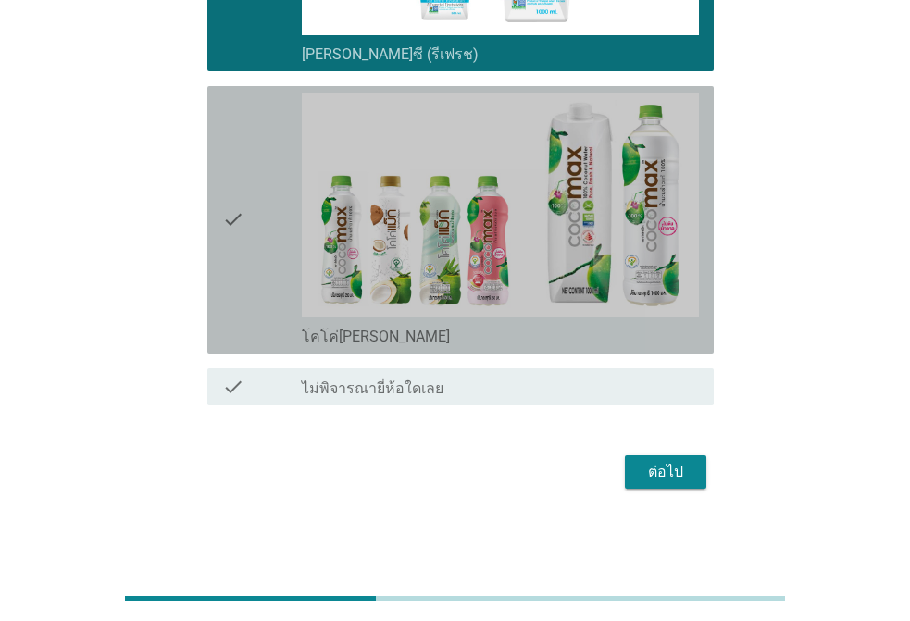
click at [253, 308] on div "check" at bounding box center [262, 220] width 80 height 253
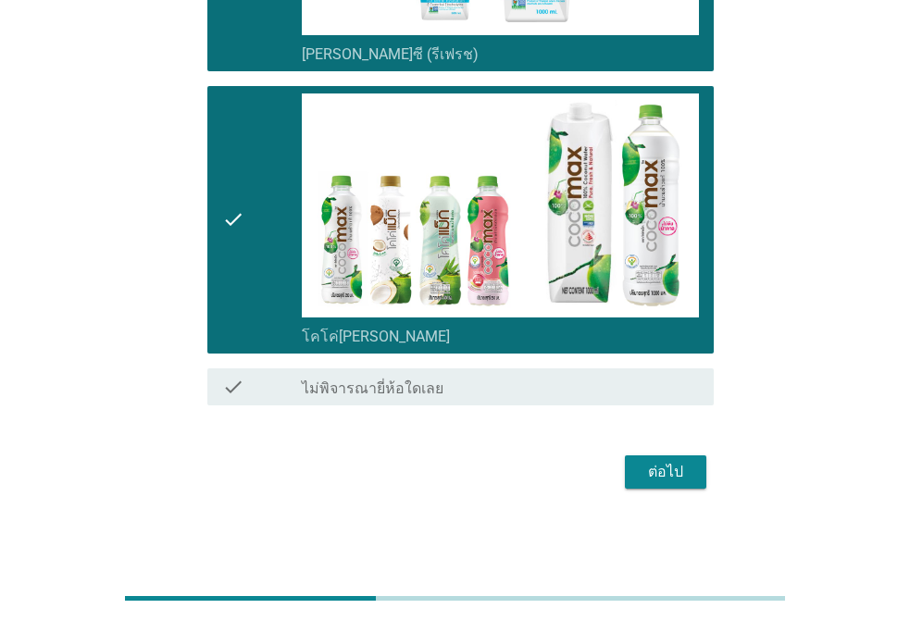
click at [674, 471] on div "ต่อไป" at bounding box center [666, 472] width 52 height 22
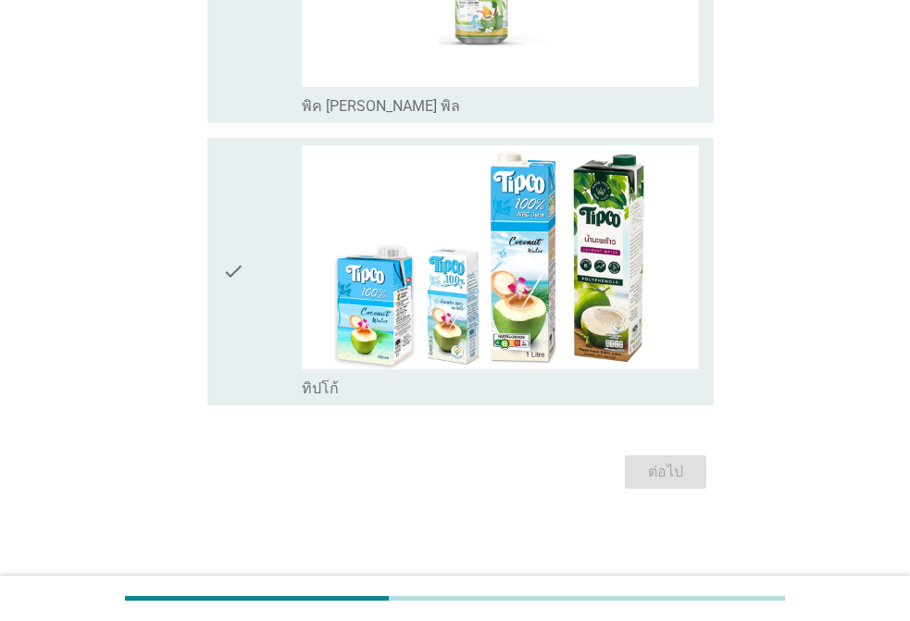
scroll to position [0, 0]
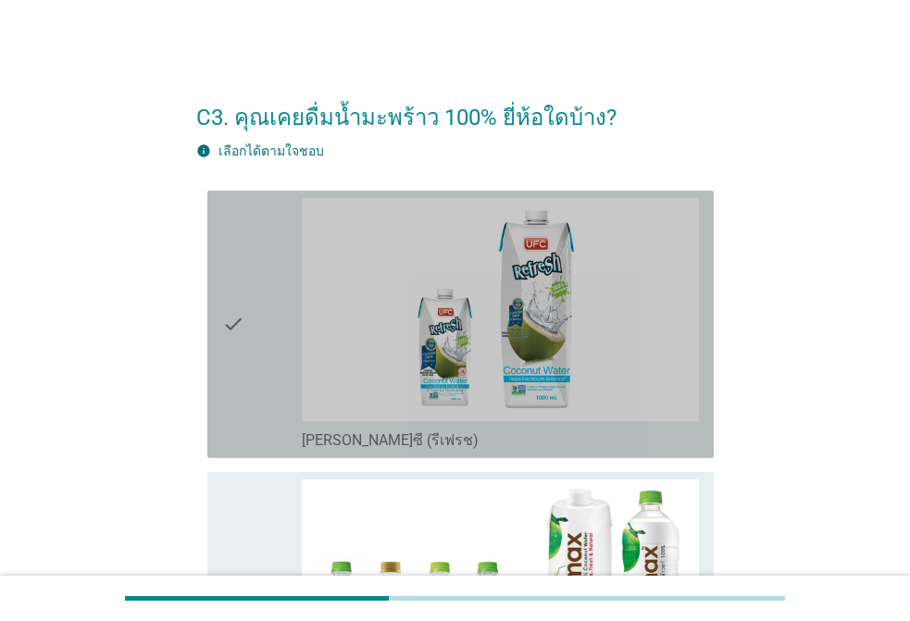
click at [248, 328] on div "check" at bounding box center [262, 324] width 80 height 253
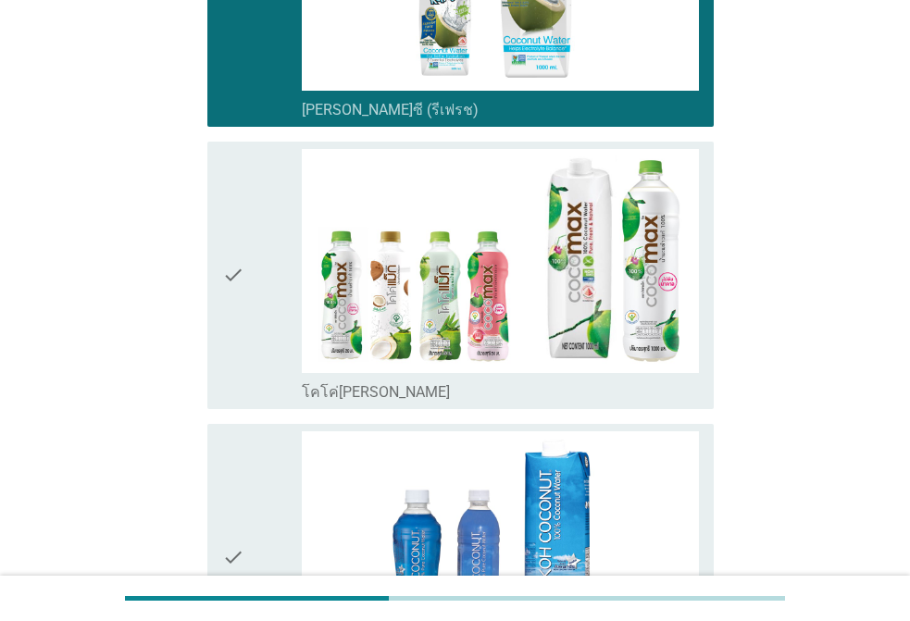
scroll to position [463, 0]
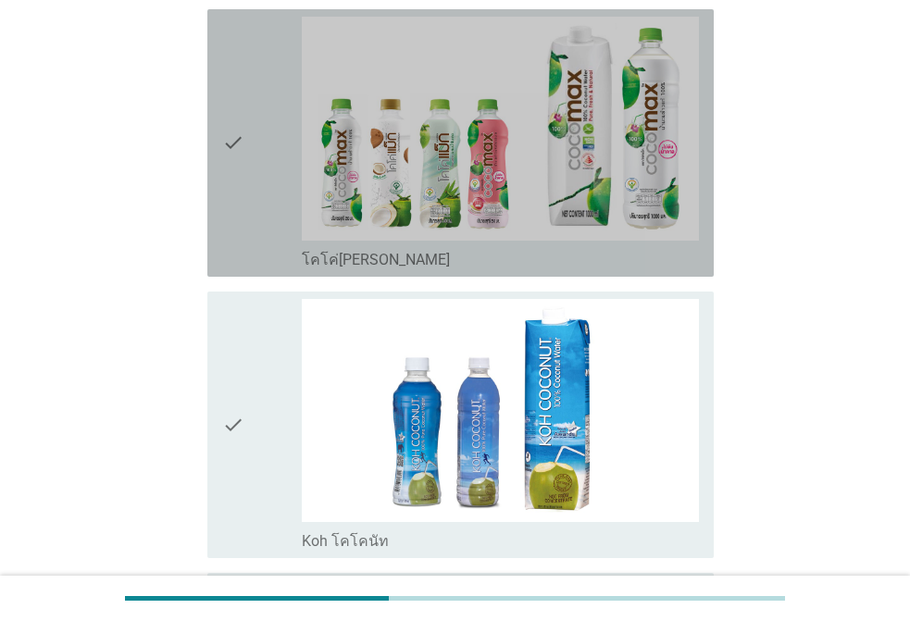
drag, startPoint x: 226, startPoint y: 155, endPoint x: 235, endPoint y: 167, distance: 15.2
click at [226, 153] on icon "check" at bounding box center [233, 143] width 22 height 253
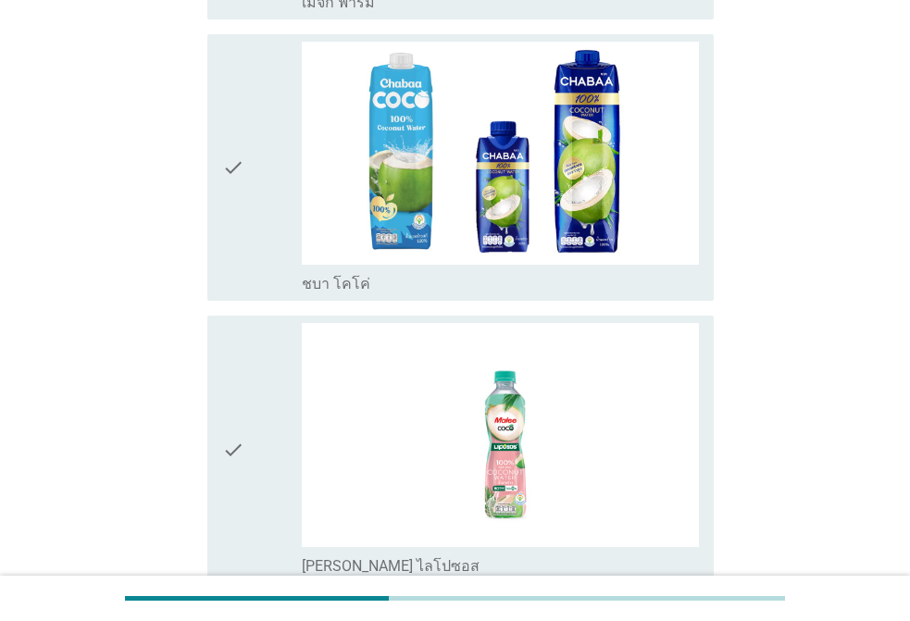
scroll to position [1389, 0]
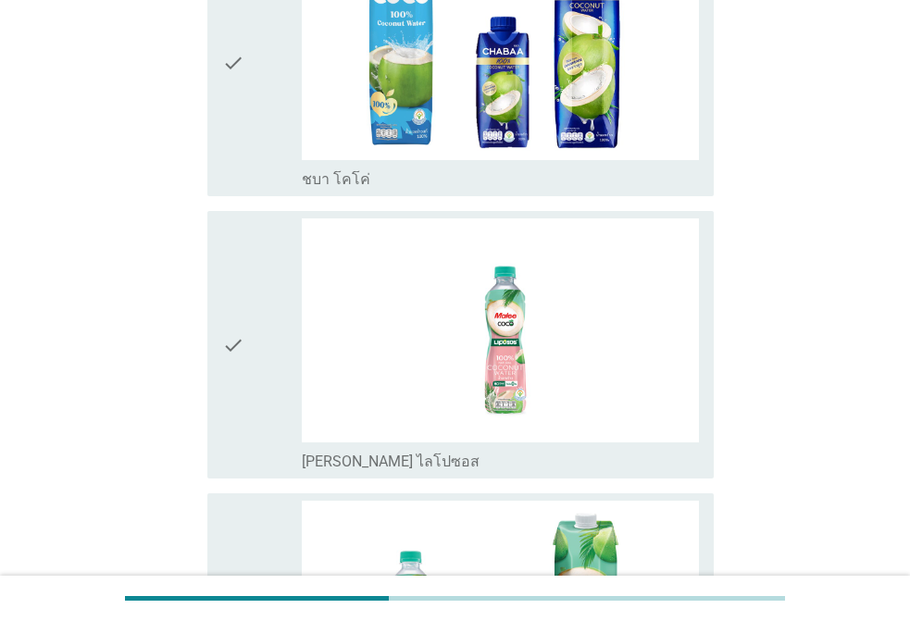
click at [249, 116] on div "check" at bounding box center [262, 63] width 80 height 253
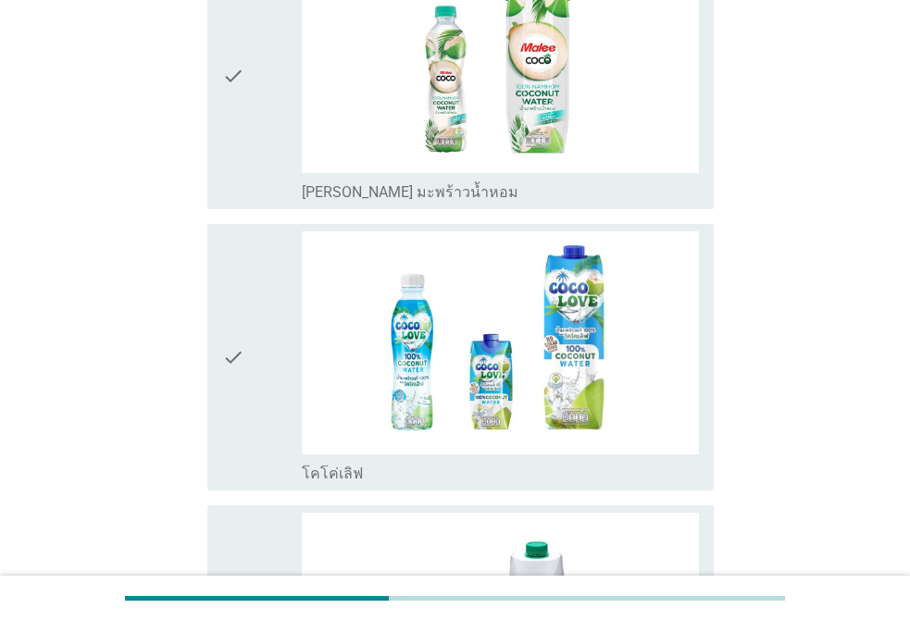
click at [263, 306] on div "check" at bounding box center [262, 358] width 80 height 253
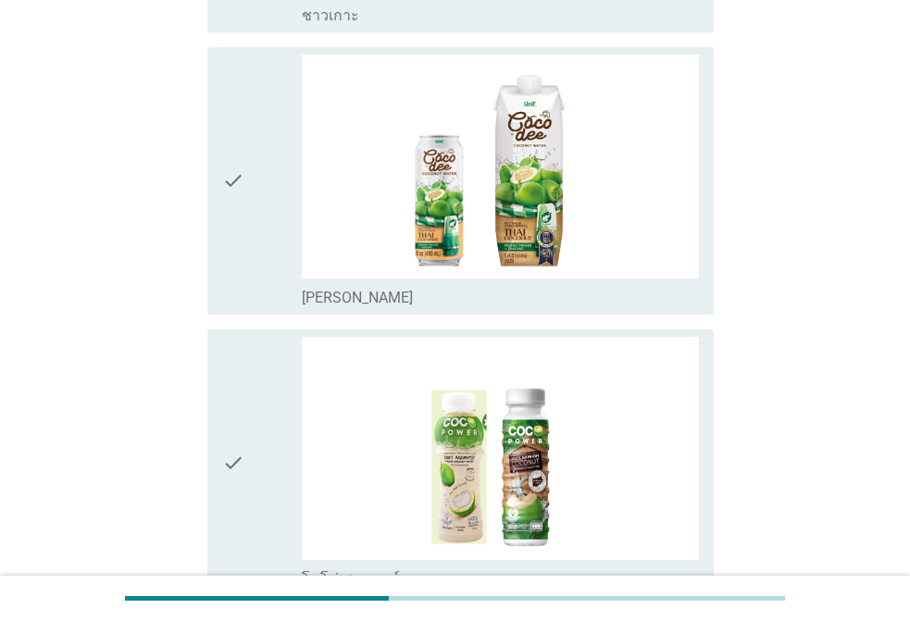
click at [250, 252] on div "check" at bounding box center [262, 181] width 80 height 253
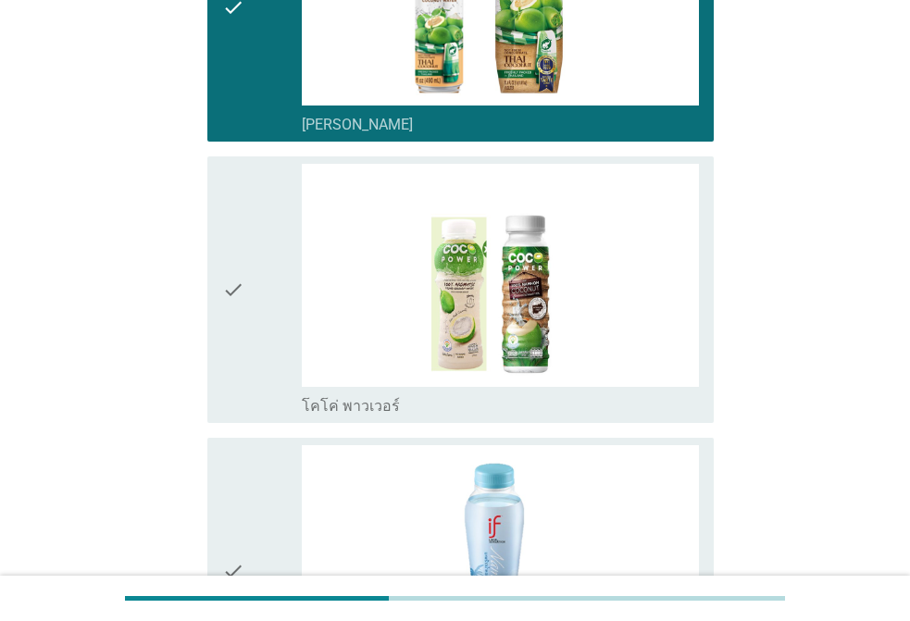
scroll to position [3427, 0]
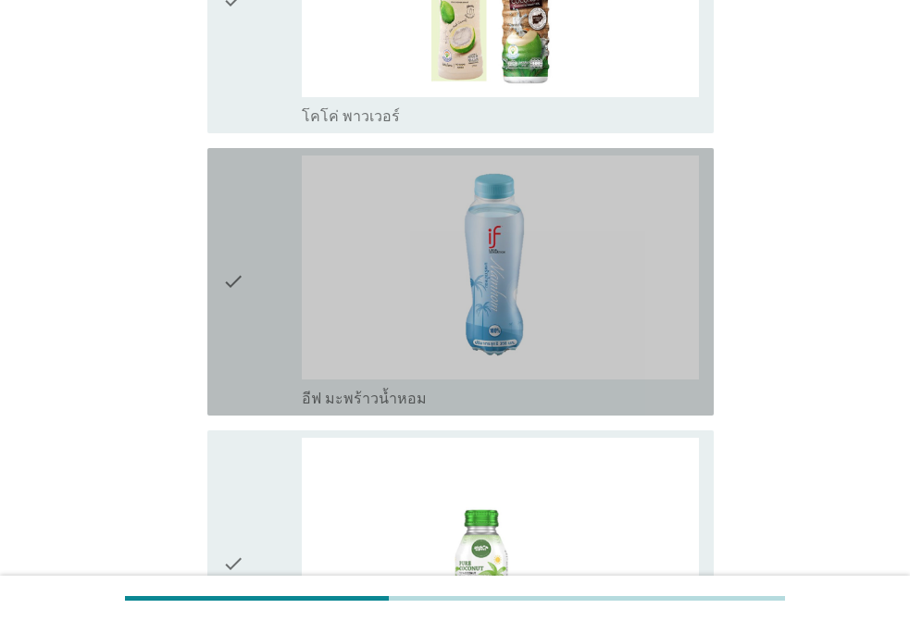
click at [248, 262] on div "check" at bounding box center [262, 282] width 80 height 253
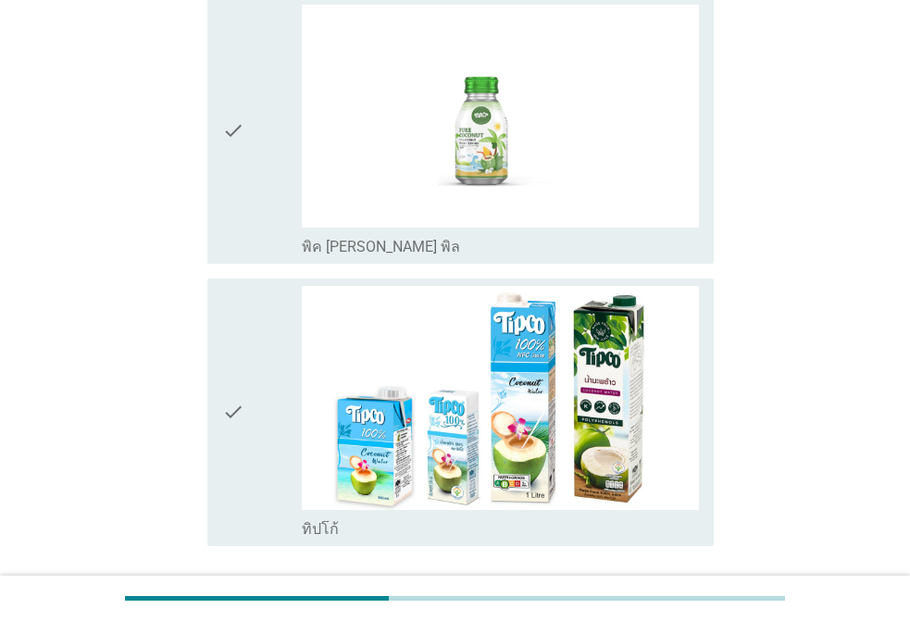
scroll to position [4001, 0]
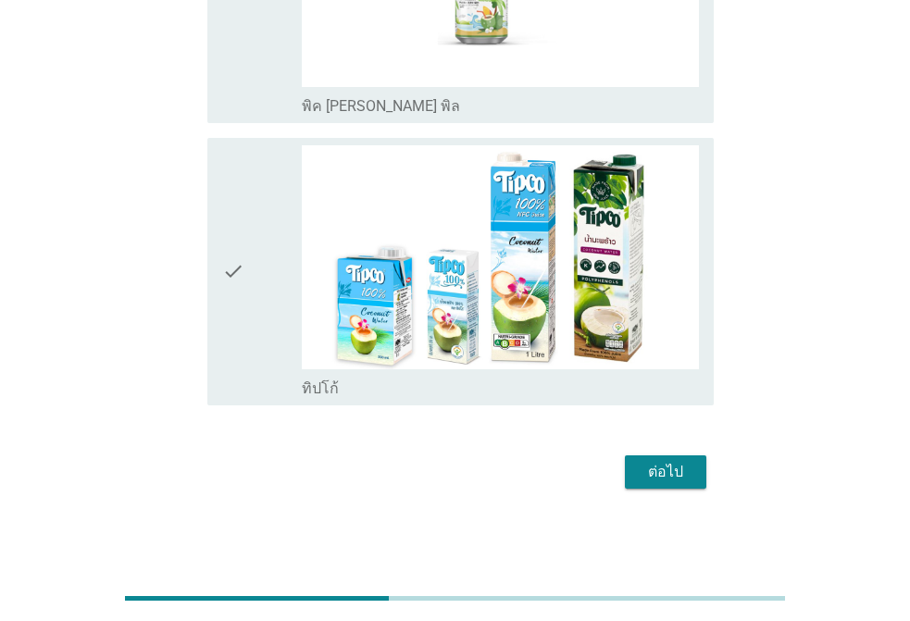
click at [244, 265] on icon "check" at bounding box center [233, 271] width 22 height 253
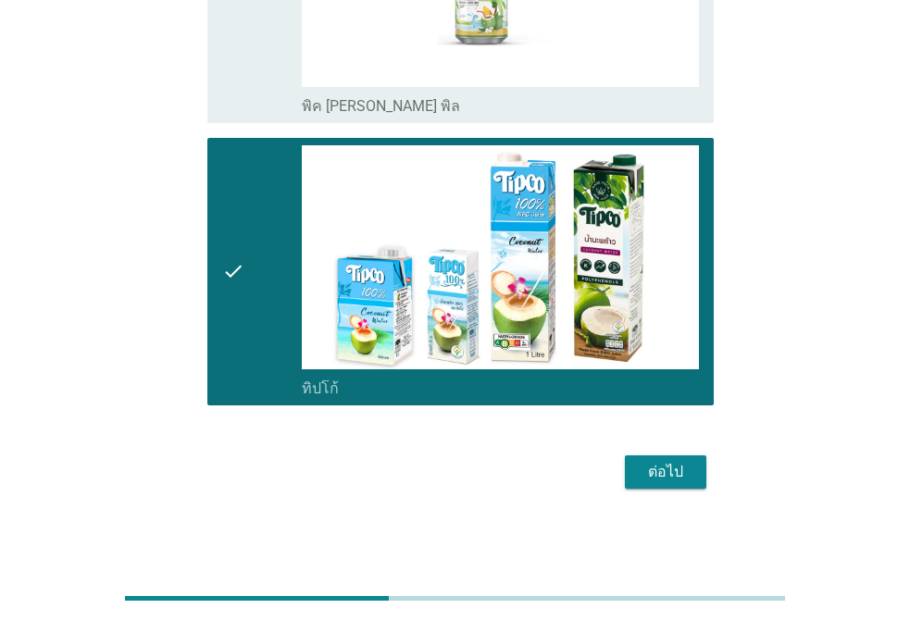
click at [685, 477] on div "ต่อไป" at bounding box center [666, 472] width 52 height 22
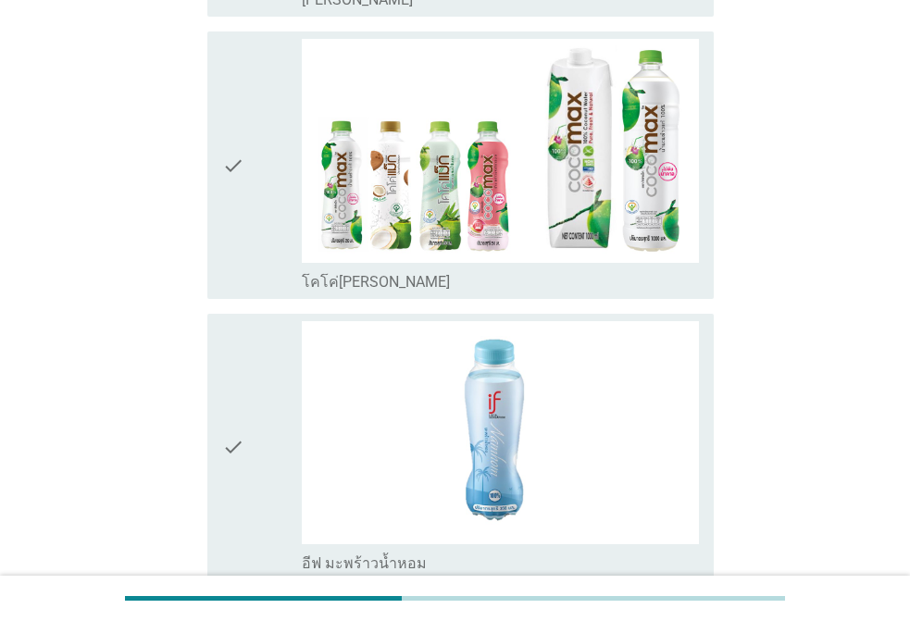
scroll to position [1745, 0]
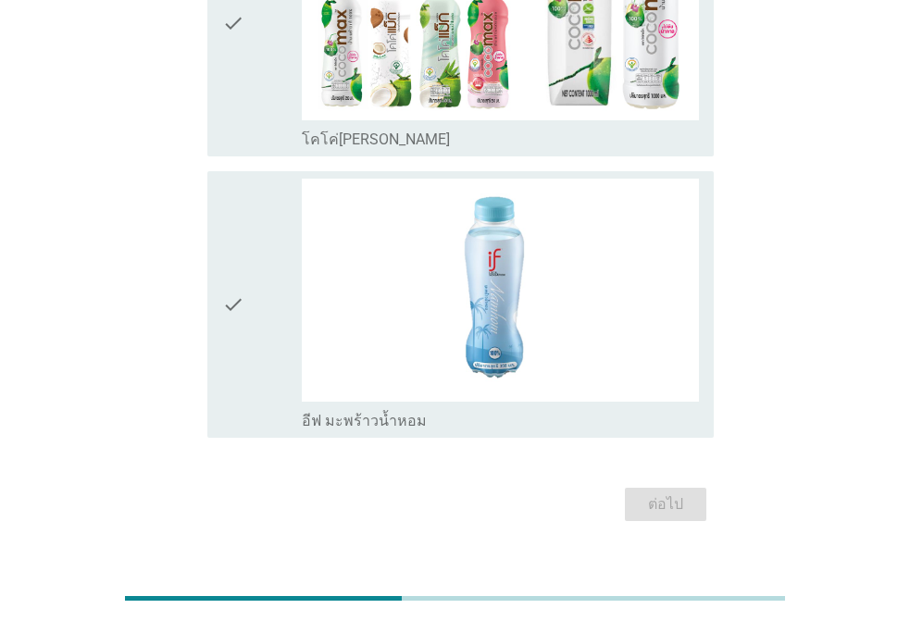
click at [297, 294] on div "check" at bounding box center [262, 305] width 80 height 253
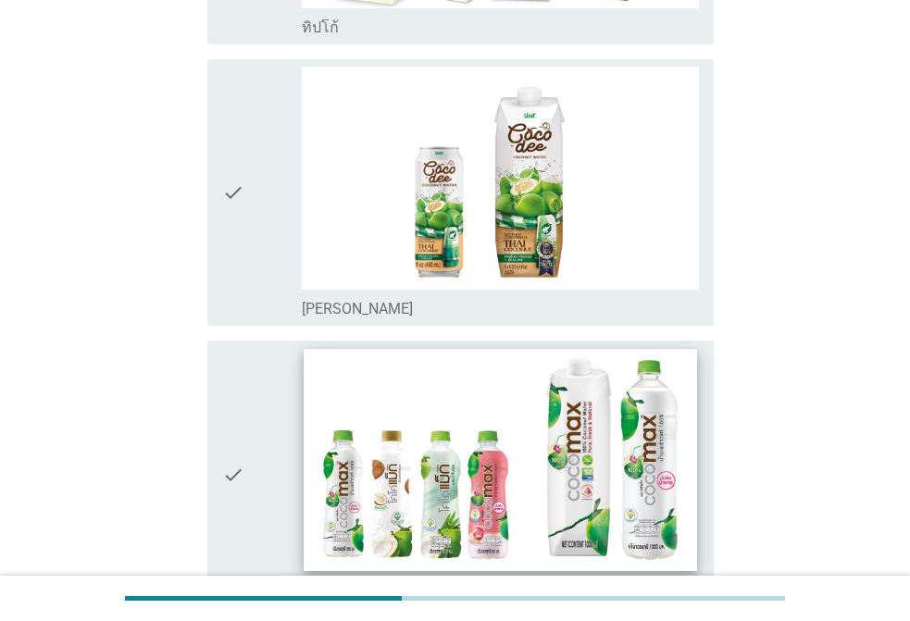
scroll to position [1467, 0]
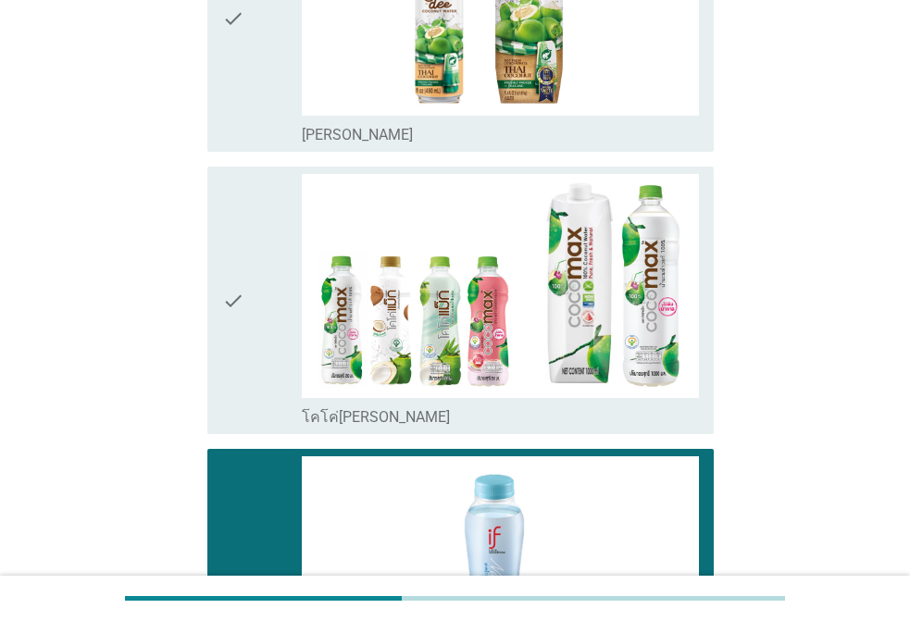
click at [284, 256] on div "check" at bounding box center [262, 300] width 80 height 253
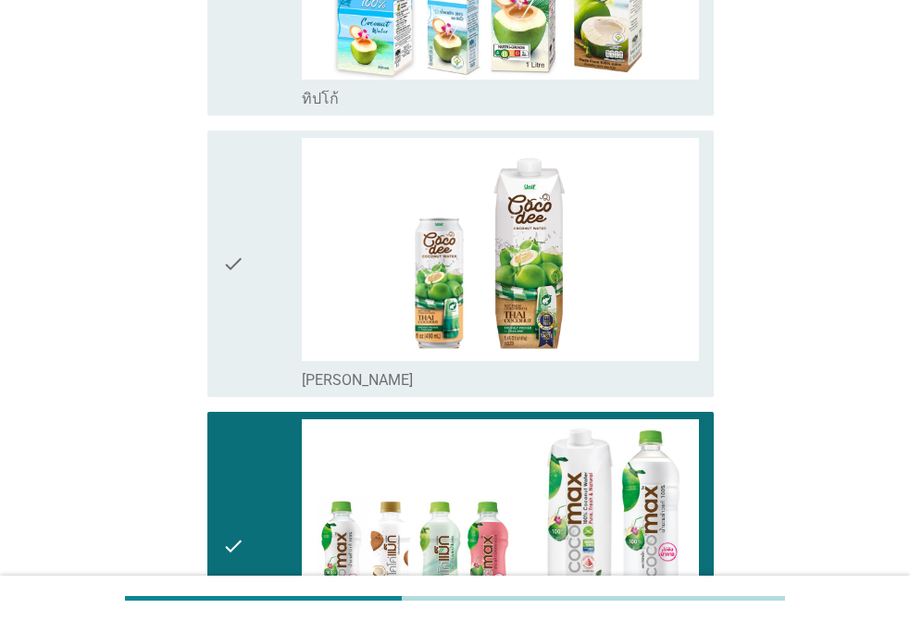
scroll to position [1004, 0]
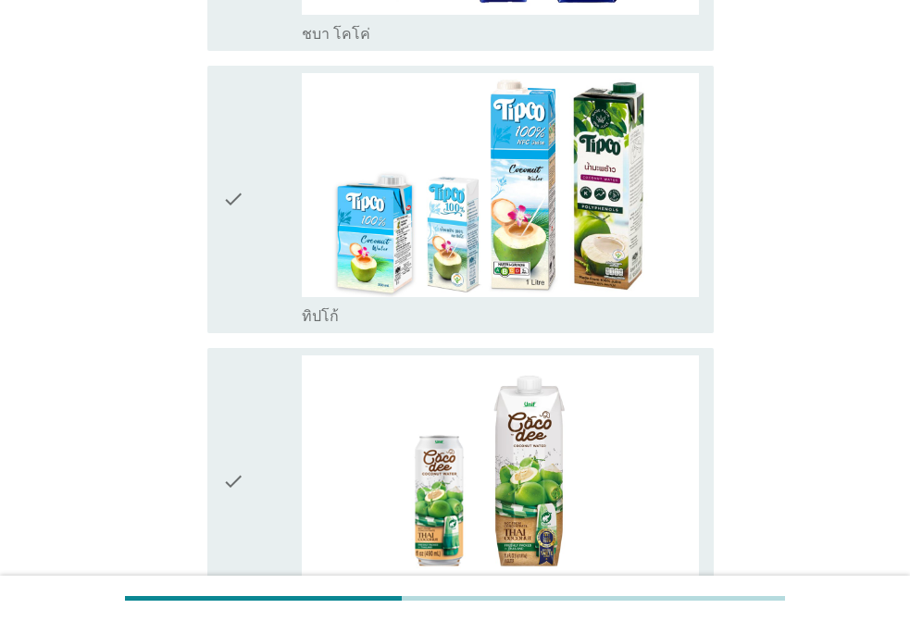
click at [283, 348] on div "check check_box [PERSON_NAME]" at bounding box center [460, 482] width 507 height 268
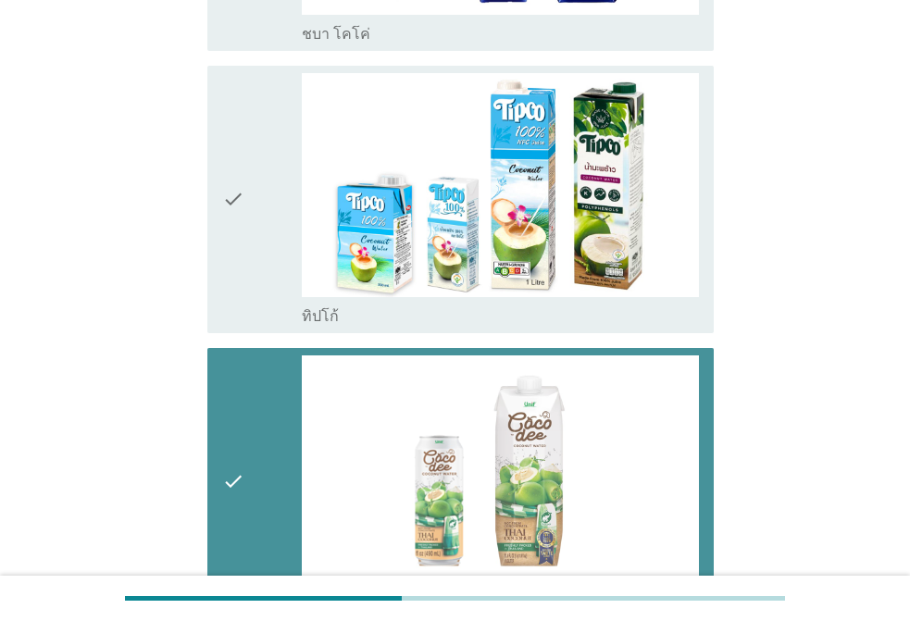
click at [282, 201] on div "check" at bounding box center [262, 199] width 80 height 253
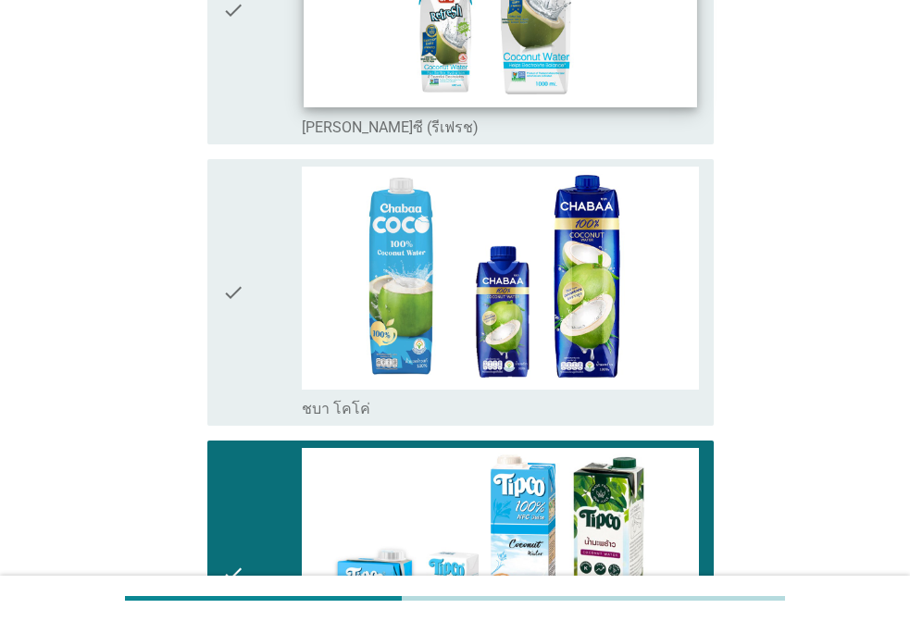
scroll to position [356, 0]
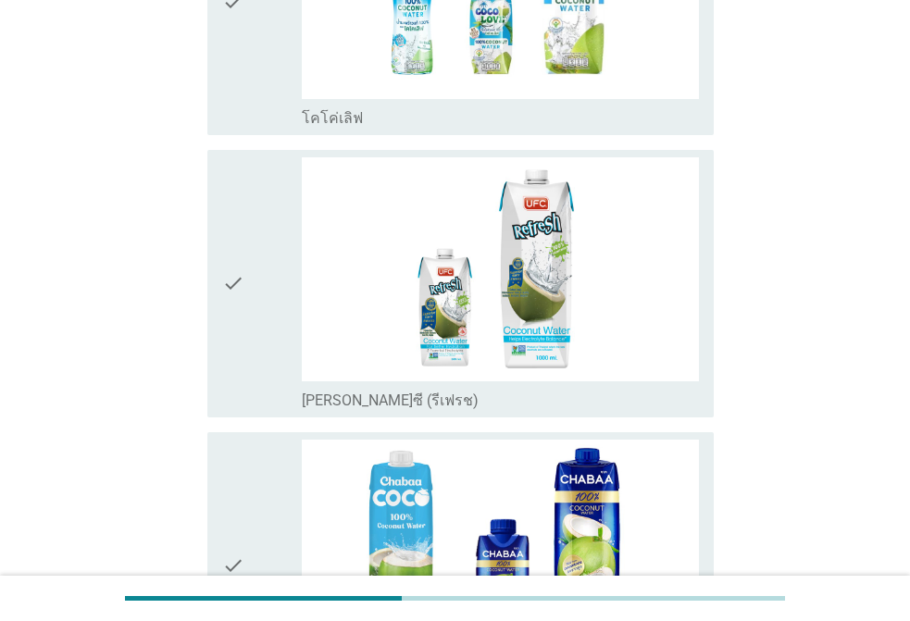
click at [280, 256] on div "check" at bounding box center [262, 283] width 80 height 253
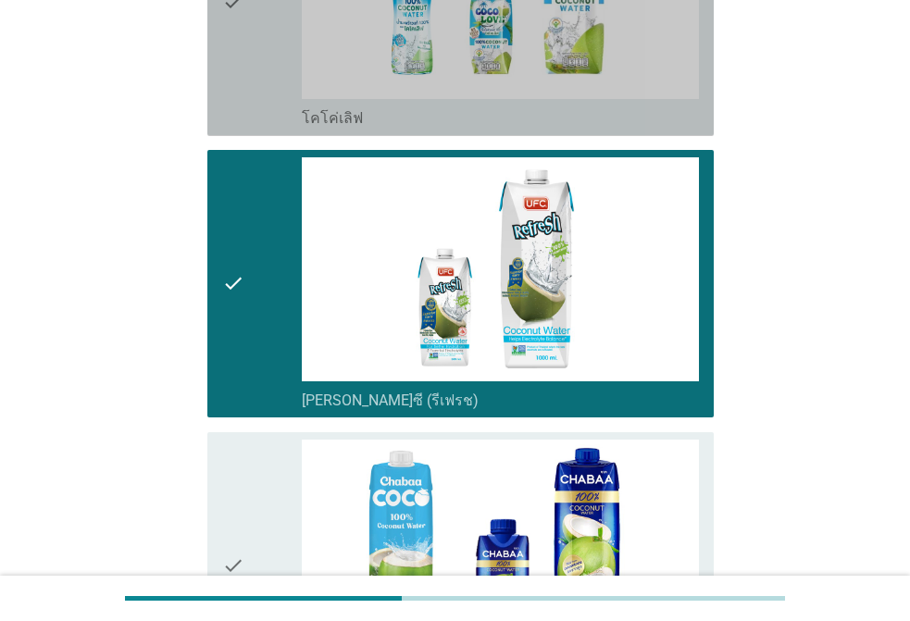
click at [258, 94] on div "check" at bounding box center [262, 2] width 80 height 253
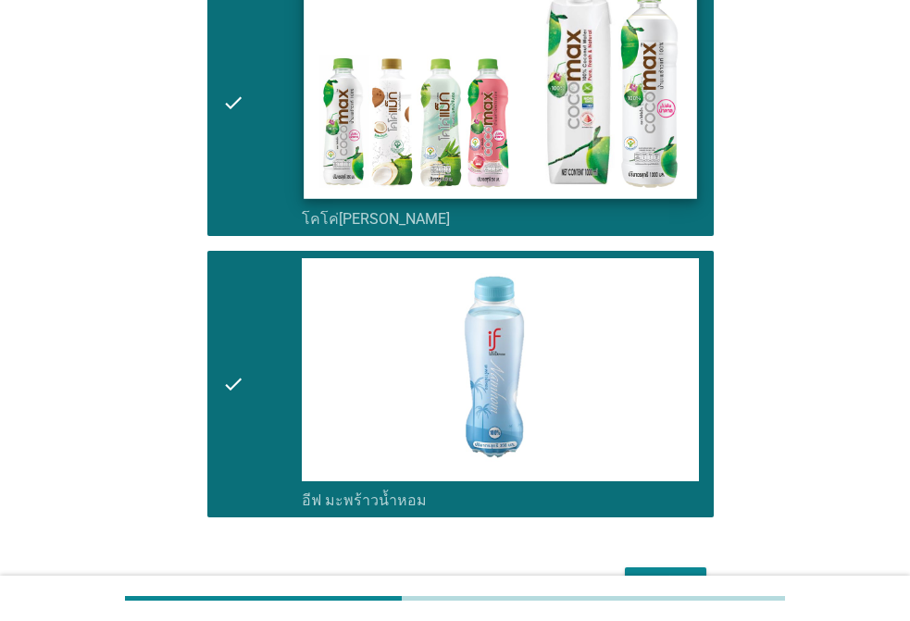
scroll to position [1745, 0]
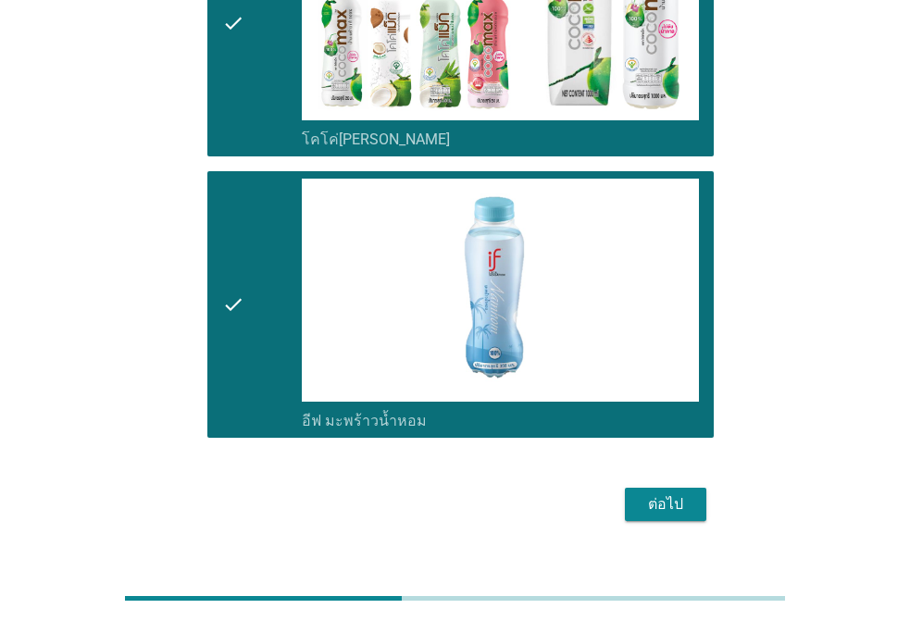
click at [700, 488] on button "ต่อไป" at bounding box center [666, 504] width 82 height 33
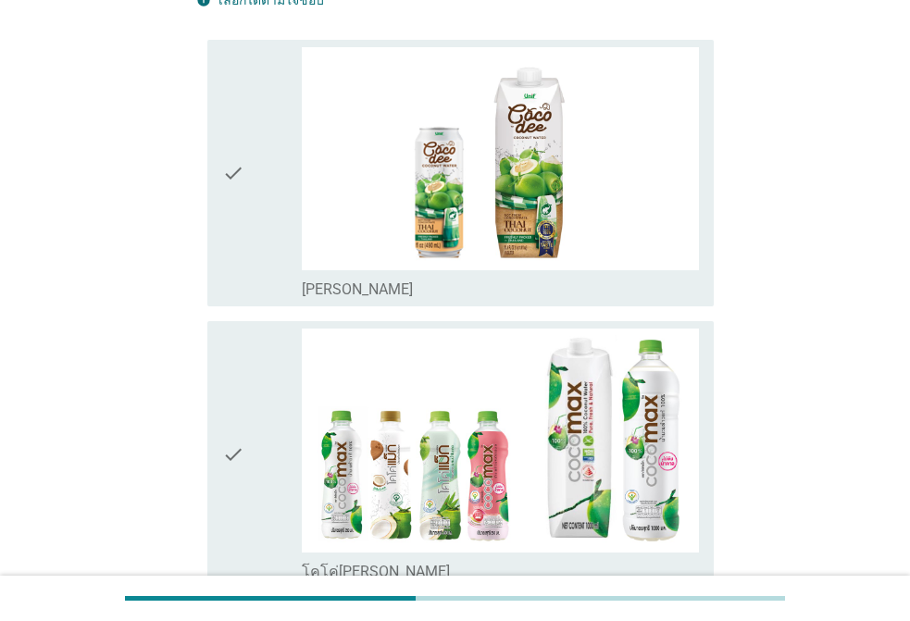
scroll to position [185, 0]
click at [250, 192] on div "check" at bounding box center [262, 172] width 80 height 253
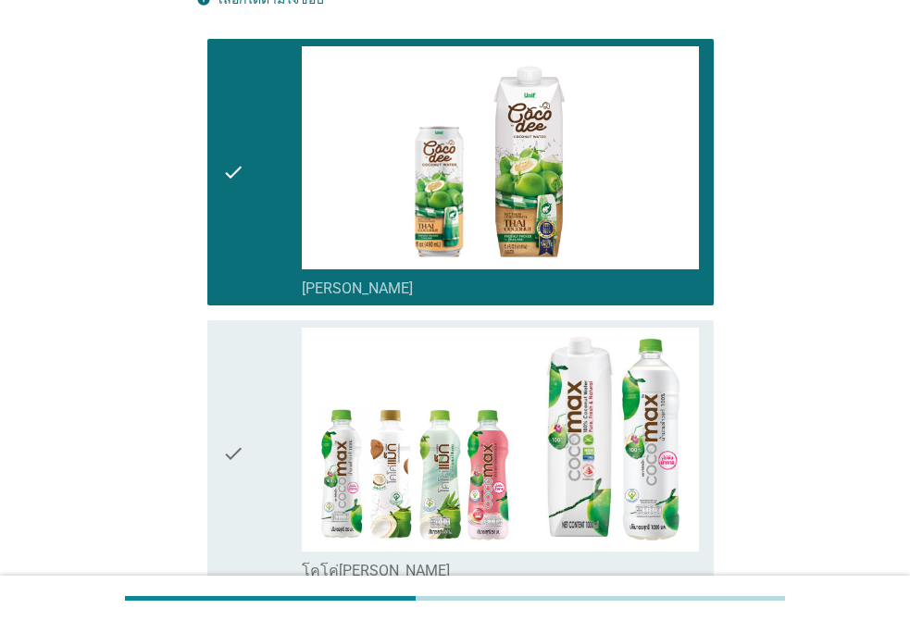
click at [272, 366] on div "check" at bounding box center [262, 454] width 80 height 253
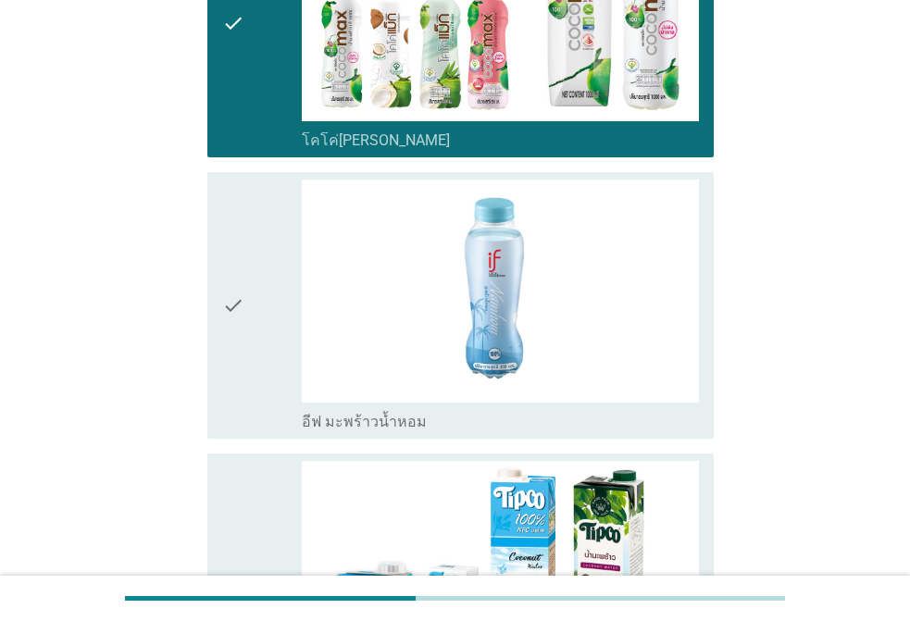
scroll to position [648, 0]
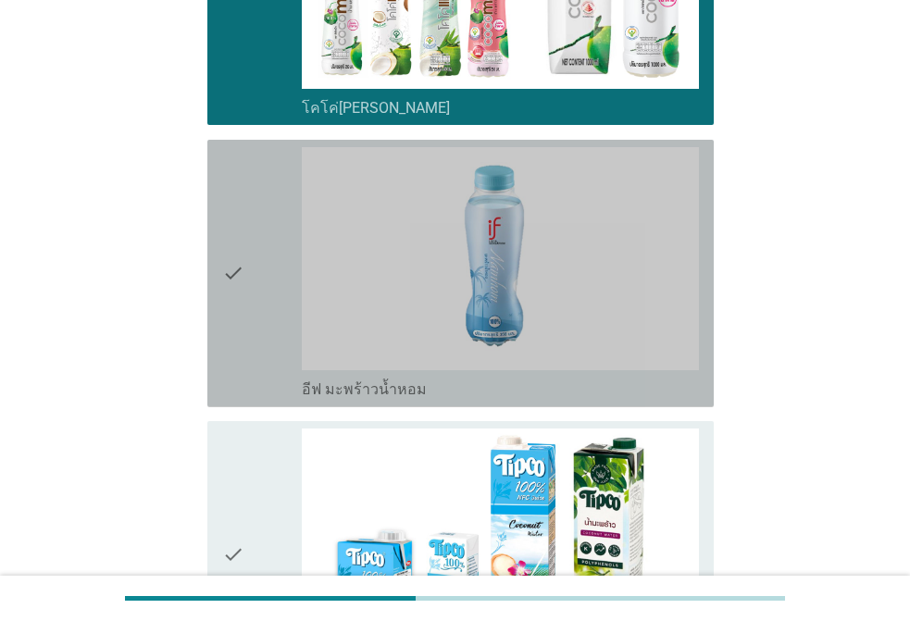
click at [266, 355] on div "check" at bounding box center [262, 273] width 80 height 253
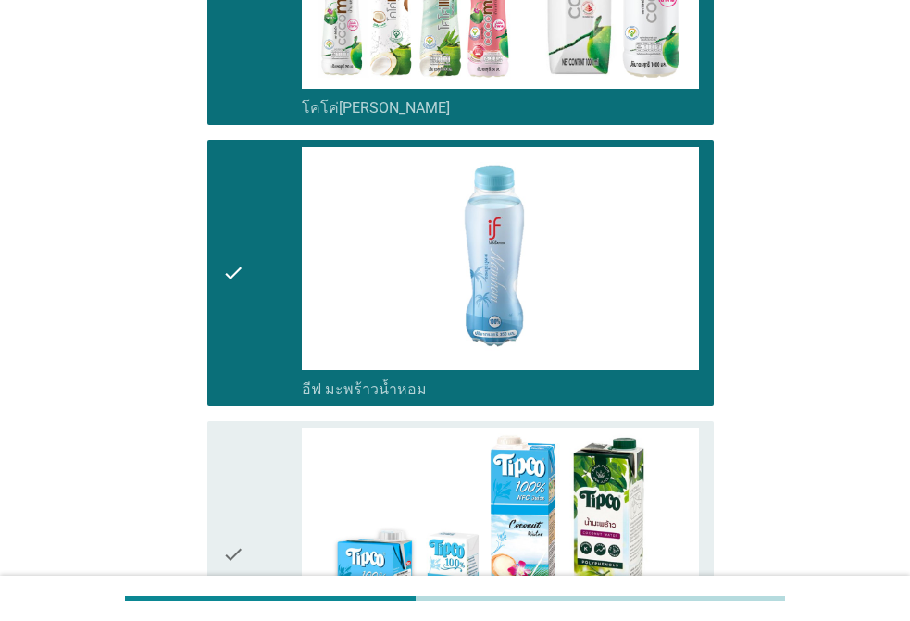
click at [246, 461] on div "check" at bounding box center [262, 555] width 80 height 253
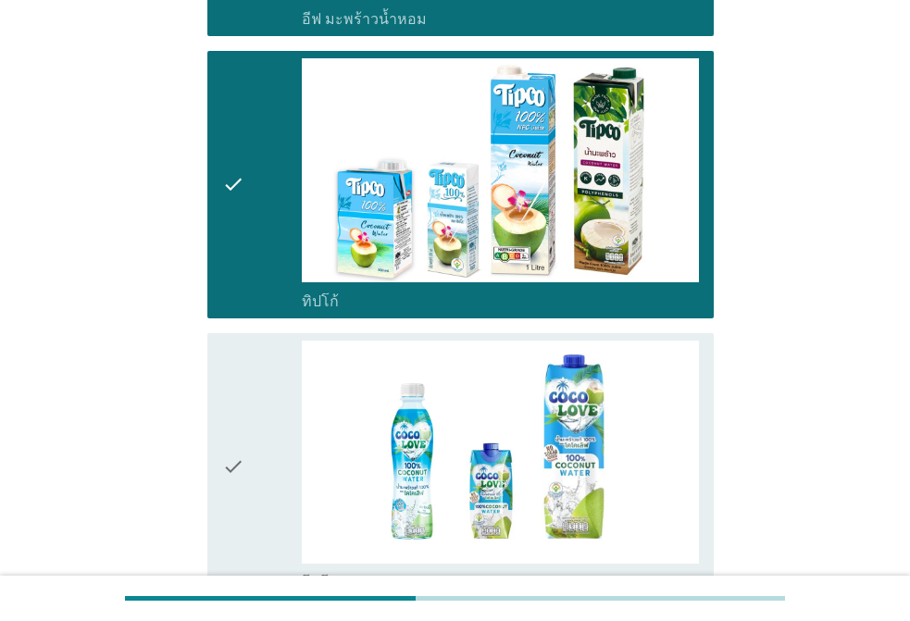
click at [230, 381] on icon "check" at bounding box center [233, 467] width 22 height 253
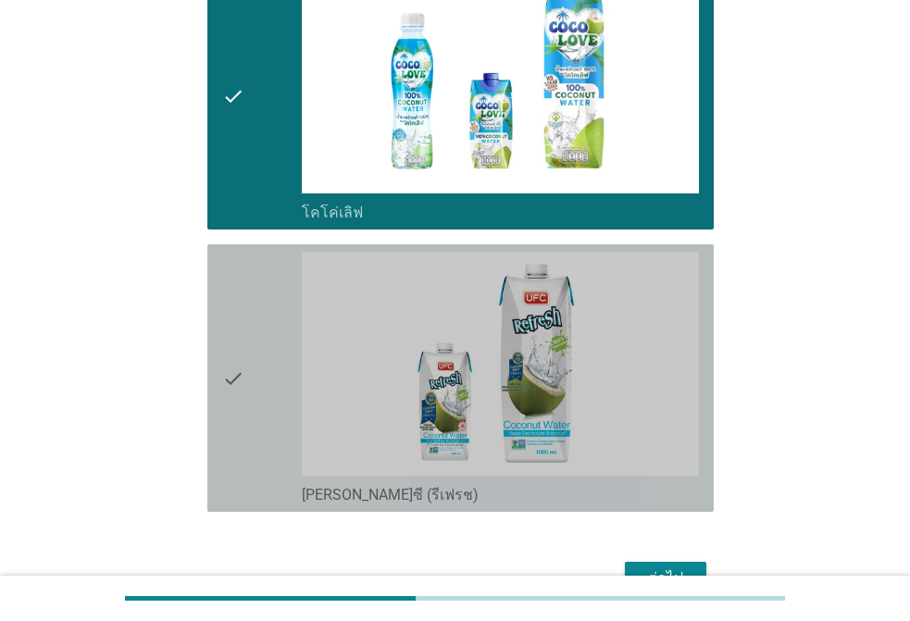
click at [222, 375] on icon "check" at bounding box center [233, 378] width 22 height 253
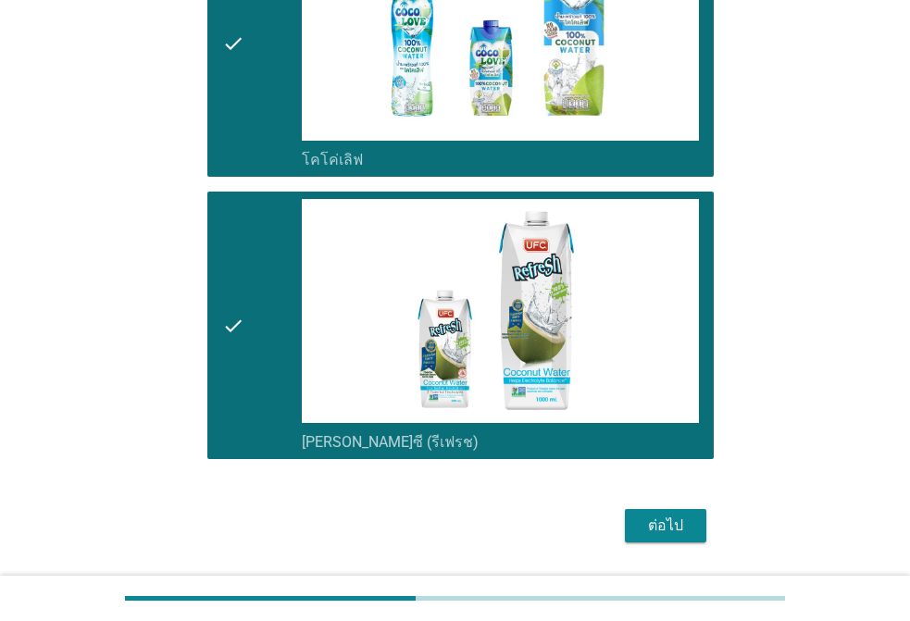
scroll to position [1496, 0]
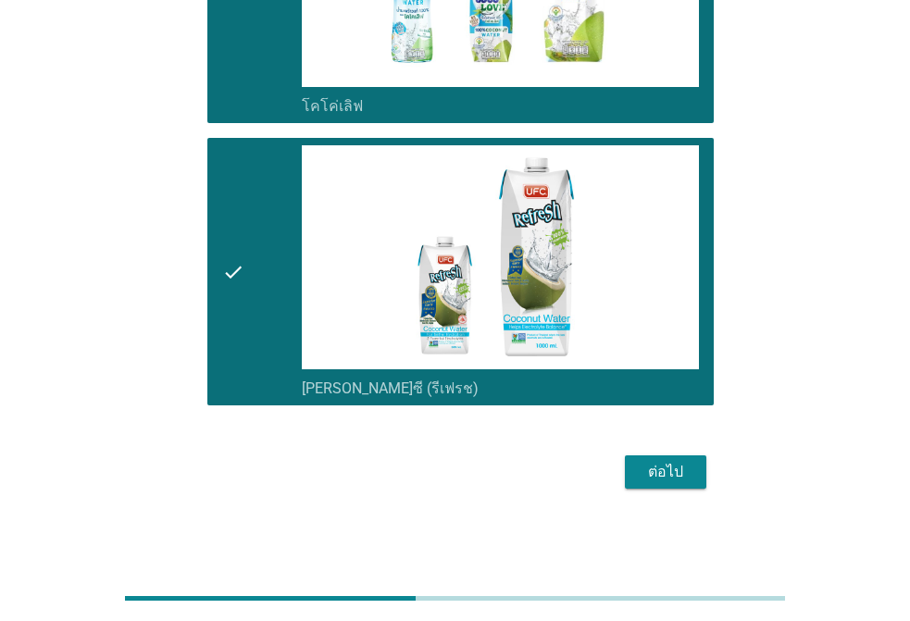
click at [679, 483] on button "ต่อไป" at bounding box center [666, 472] width 82 height 33
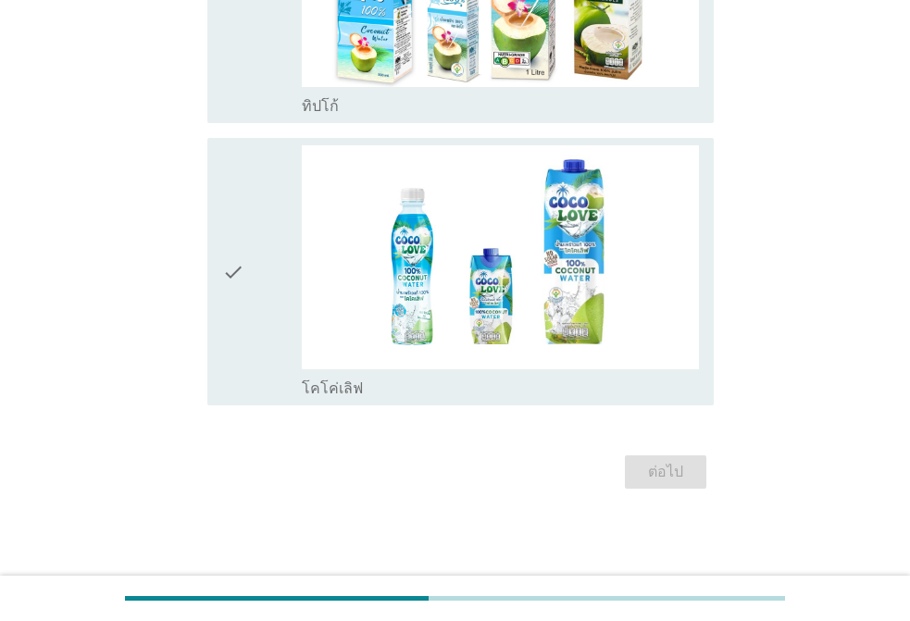
scroll to position [0, 0]
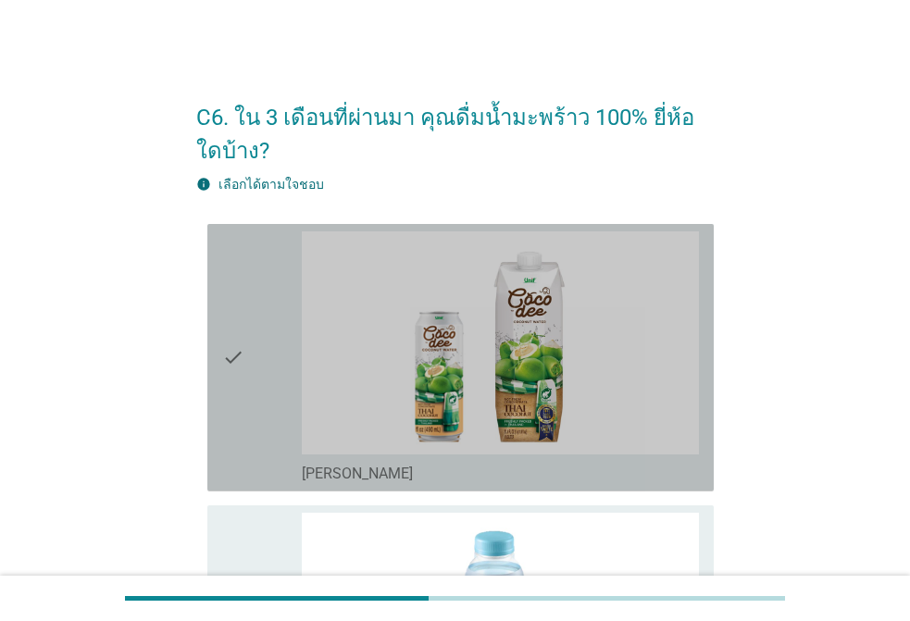
click at [252, 272] on div "check" at bounding box center [262, 358] width 80 height 253
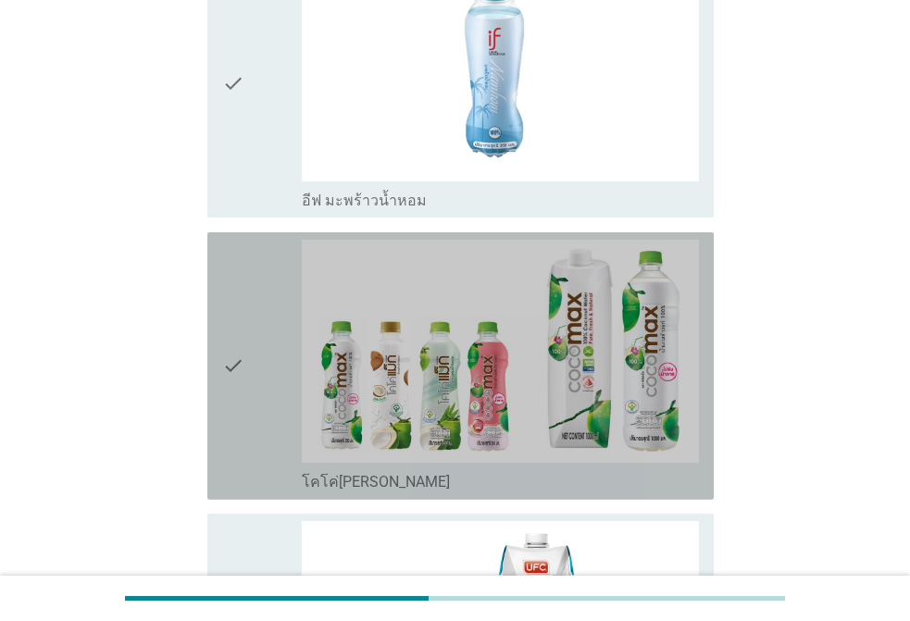
click at [269, 291] on div "check" at bounding box center [262, 366] width 80 height 253
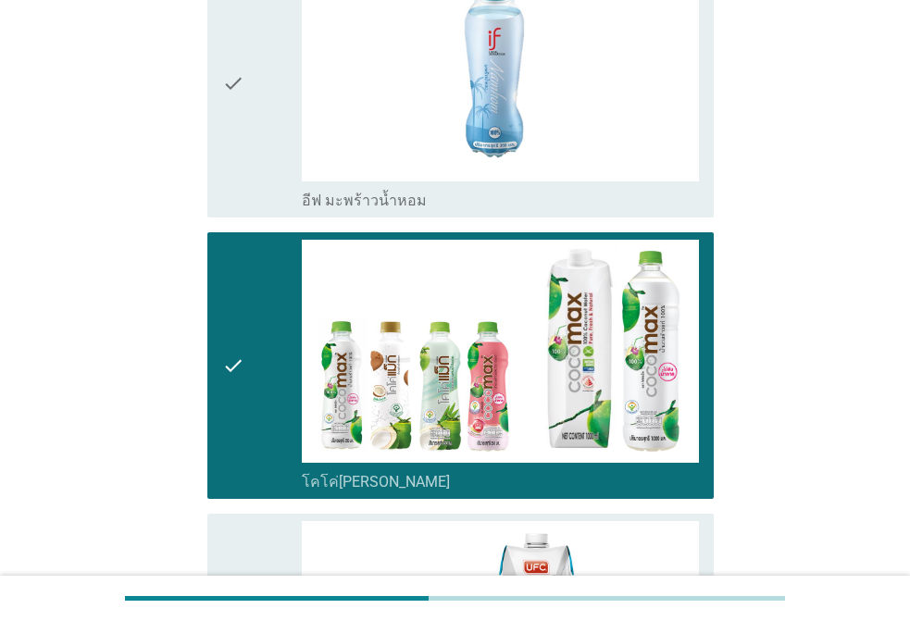
click at [256, 157] on div "check" at bounding box center [262, 83] width 80 height 253
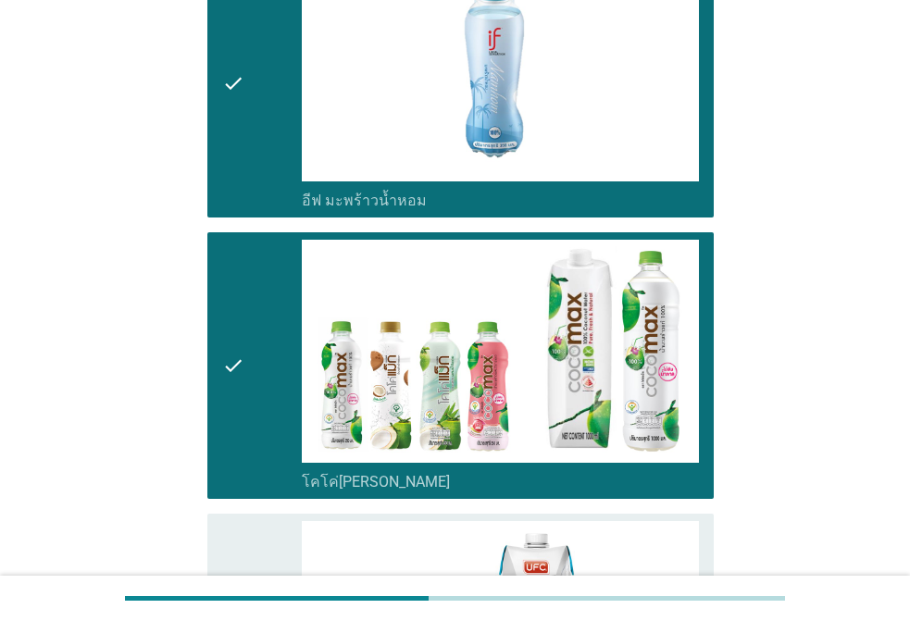
scroll to position [1019, 0]
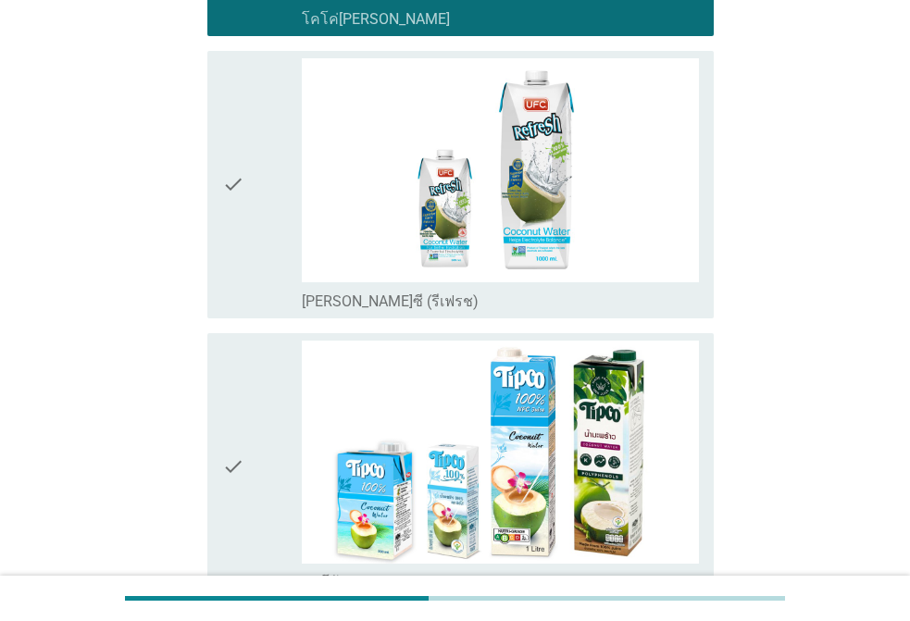
click at [183, 144] on div "C6. ใน 3 เดือนที่ผ่านมา คุณดื่มน้ำมะพร้าว 100% ยี่ห้อใดบ้าง? info เลือกได้ตามใจ…" at bounding box center [455, 18] width 547 height 1938
drag, startPoint x: 236, startPoint y: 175, endPoint x: 278, endPoint y: 226, distance: 65.8
click at [237, 175] on icon "check" at bounding box center [233, 184] width 22 height 253
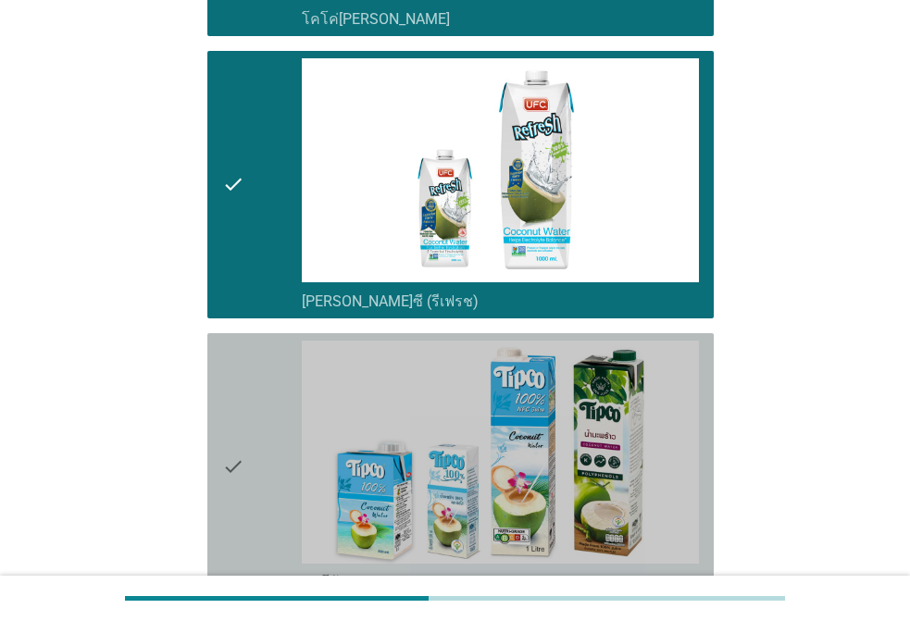
click at [259, 360] on div "check" at bounding box center [262, 467] width 80 height 253
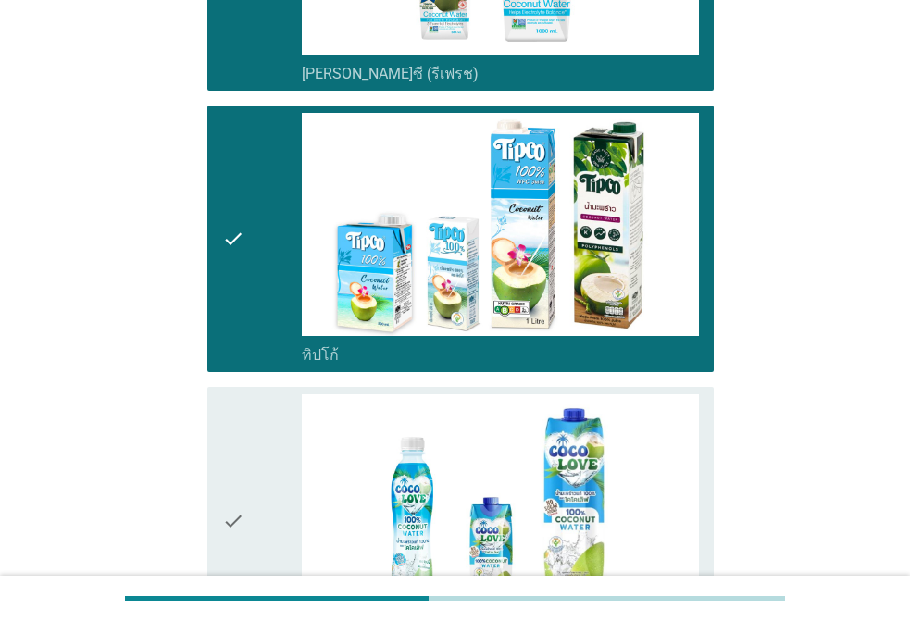
scroll to position [1496, 0]
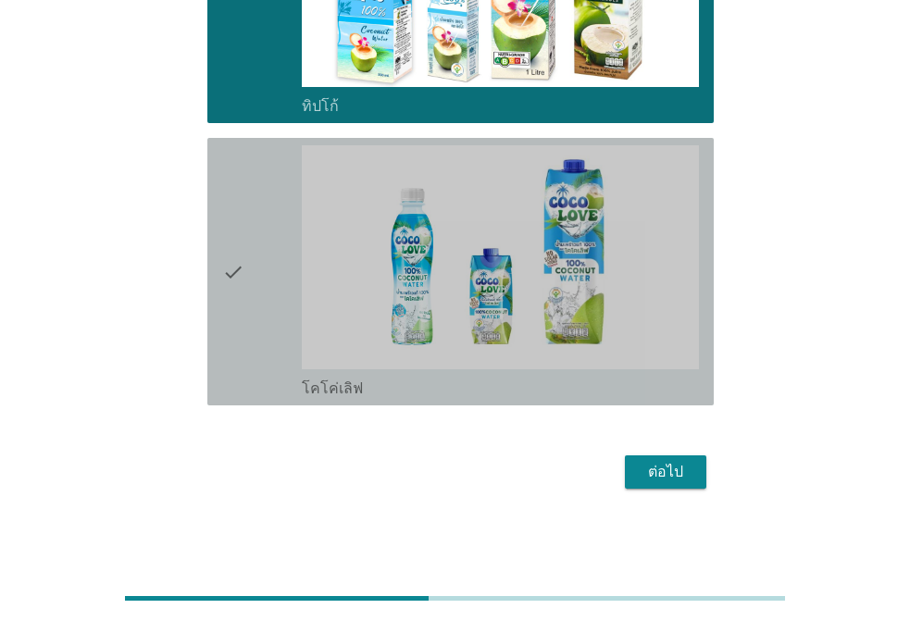
drag, startPoint x: 263, startPoint y: 328, endPoint x: 544, endPoint y: 433, distance: 299.5
click at [264, 325] on div "check" at bounding box center [262, 271] width 80 height 253
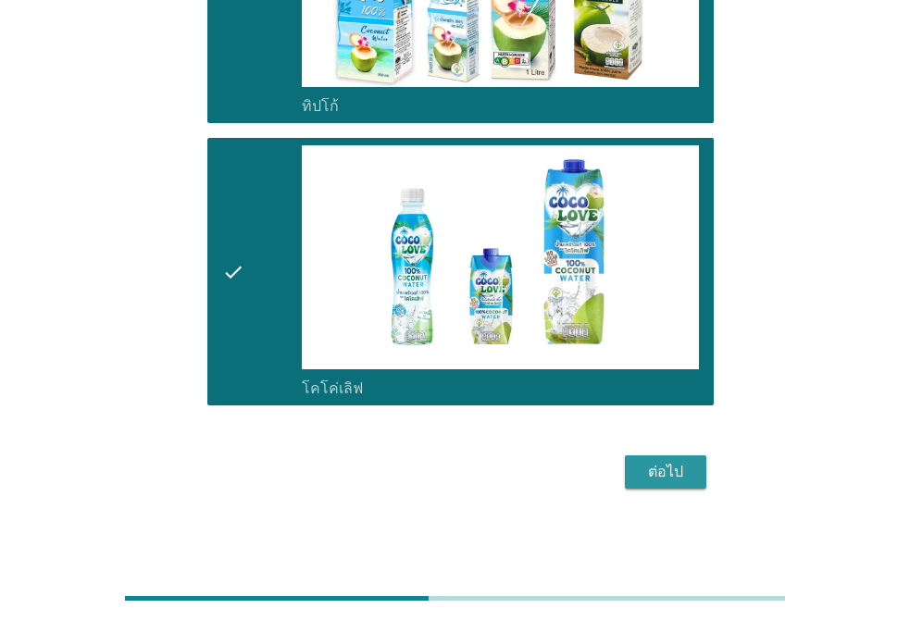
click at [671, 478] on div "ต่อไป" at bounding box center [666, 472] width 52 height 22
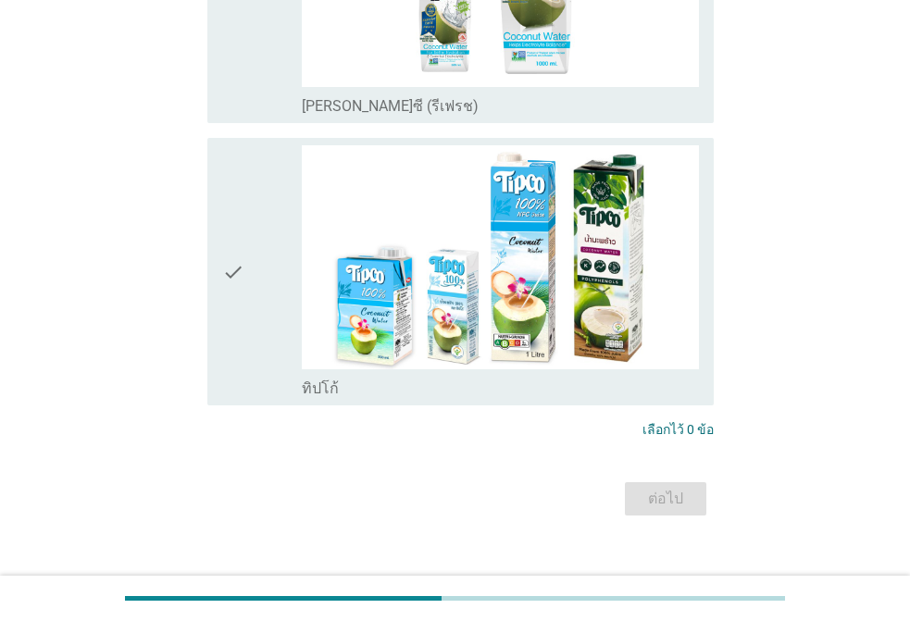
scroll to position [0, 0]
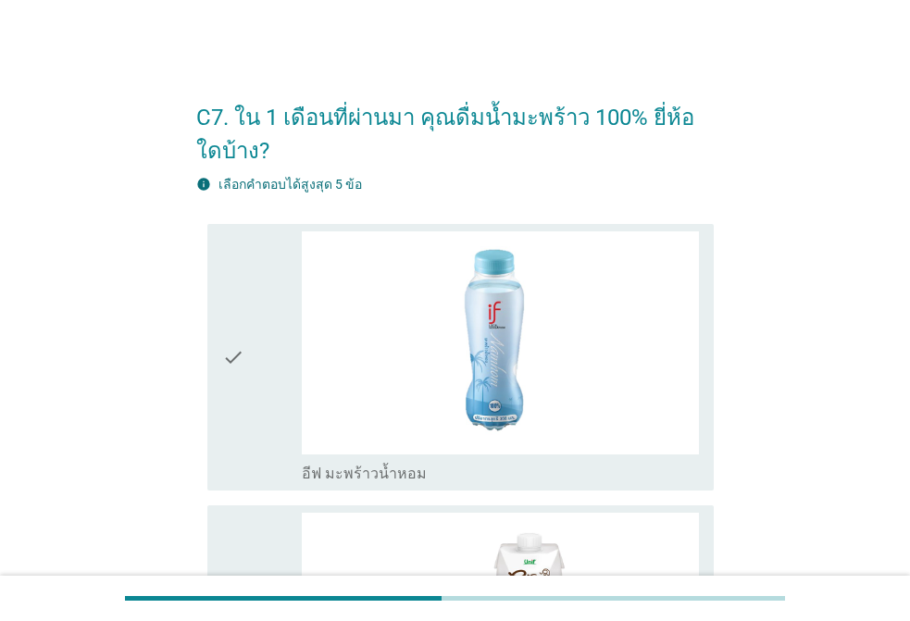
click at [208, 299] on div "check check_box อีฟ มะพร้าวน้ำหอม" at bounding box center [460, 358] width 507 height 268
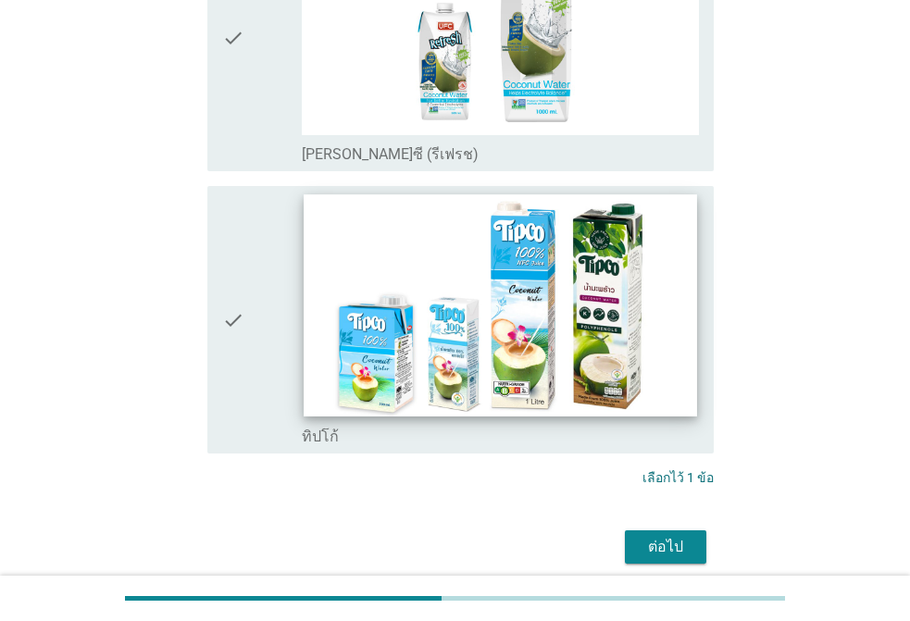
scroll to position [1482, 0]
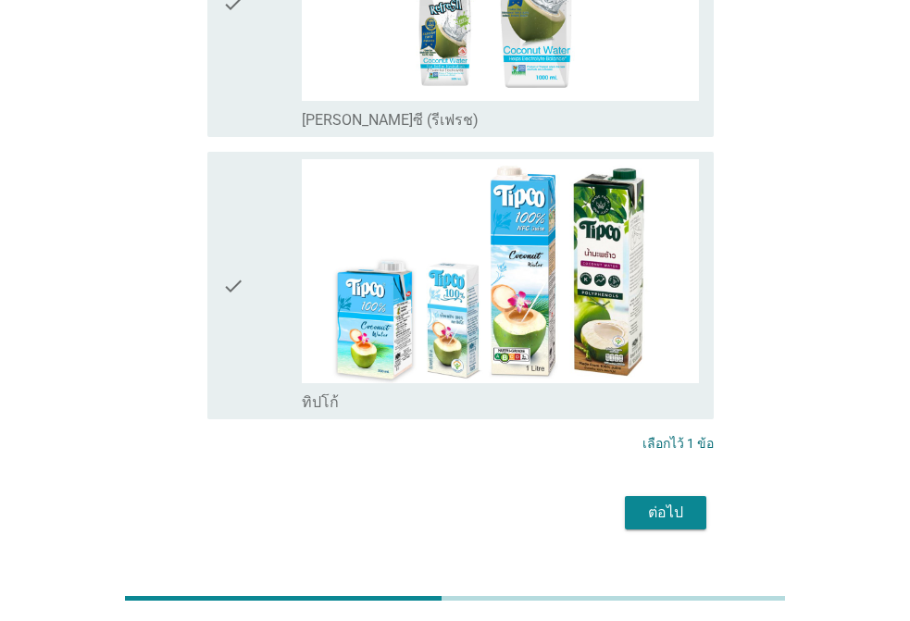
click at [230, 328] on icon "check" at bounding box center [233, 285] width 22 height 253
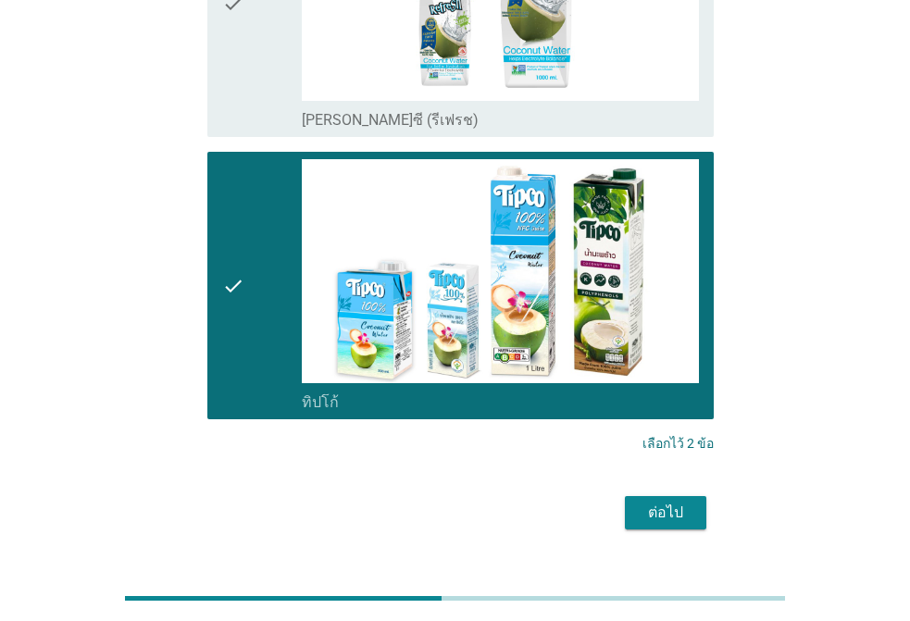
click at [647, 512] on div "ต่อไป" at bounding box center [666, 513] width 52 height 22
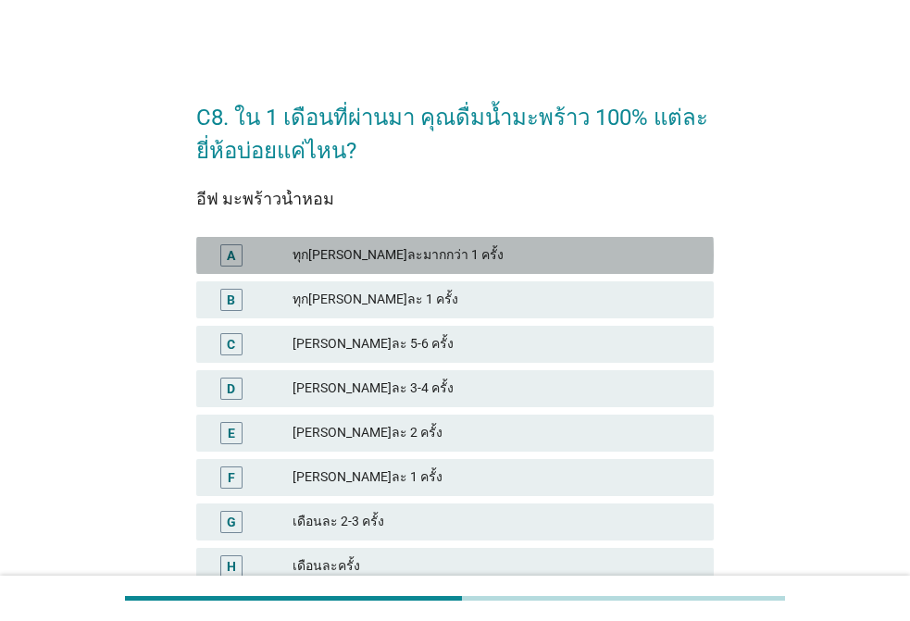
click at [383, 250] on div "ทุก[PERSON_NAME]ละมากกว่า 1 ครั้ง" at bounding box center [496, 256] width 407 height 22
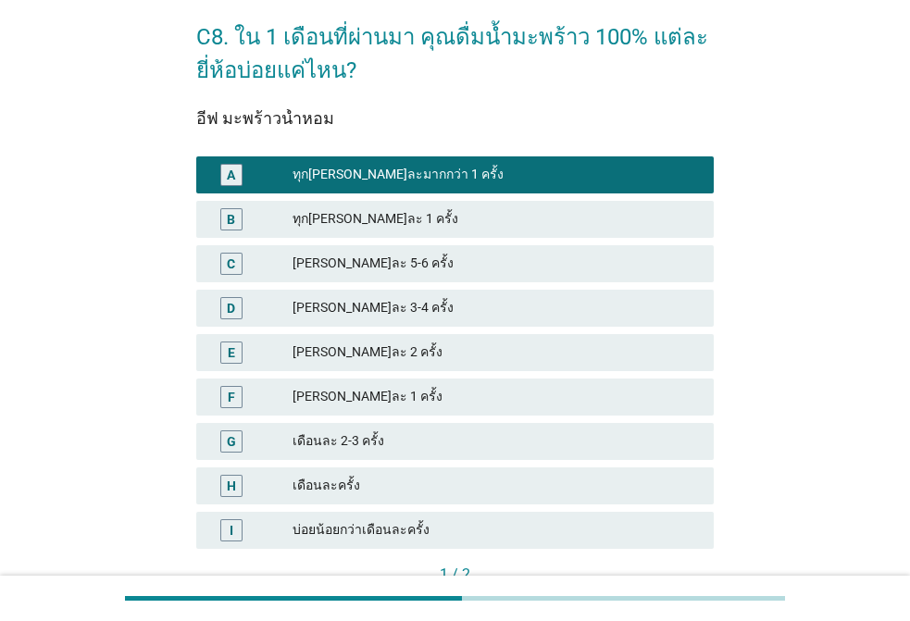
scroll to position [209, 0]
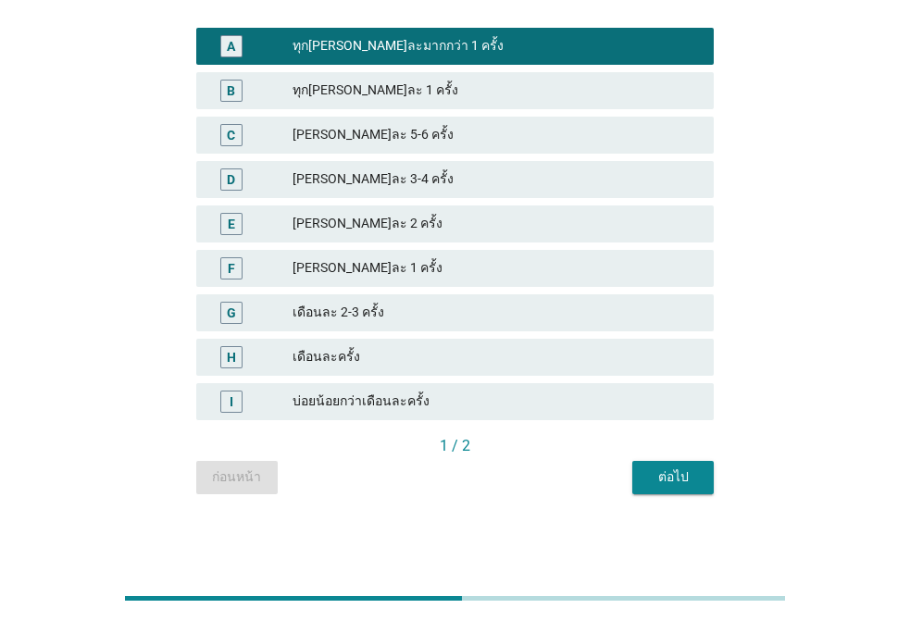
click at [712, 479] on div "C8. ใน 1 เดือนที่ผ่านมา คุณดื่มน้ำมะพร้าว 100% แต่ละยี่ห้อบ่อยแค่ไหน? อีฟ มะพร้…" at bounding box center [455, 183] width 547 height 651
click at [686, 479] on div "ต่อไป" at bounding box center [673, 477] width 52 height 19
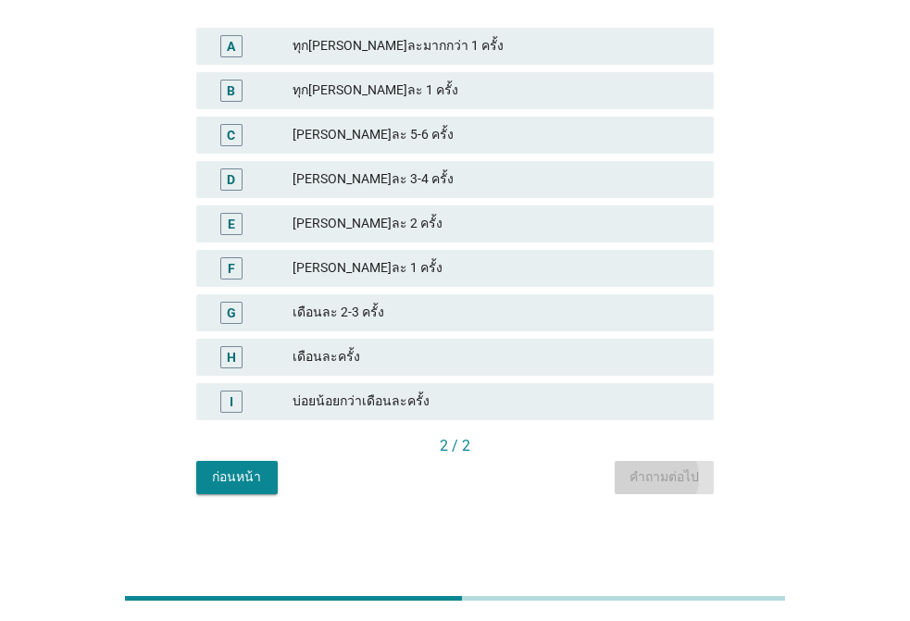
scroll to position [0, 0]
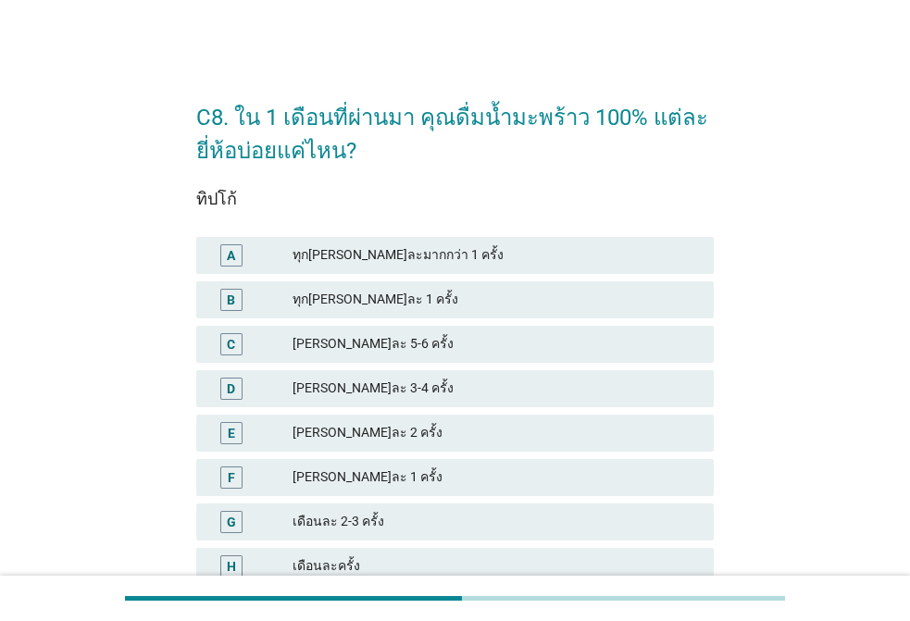
click at [358, 237] on div "A ทุก[PERSON_NAME]ละมากกว่า 1 ครั้ง" at bounding box center [455, 255] width 518 height 37
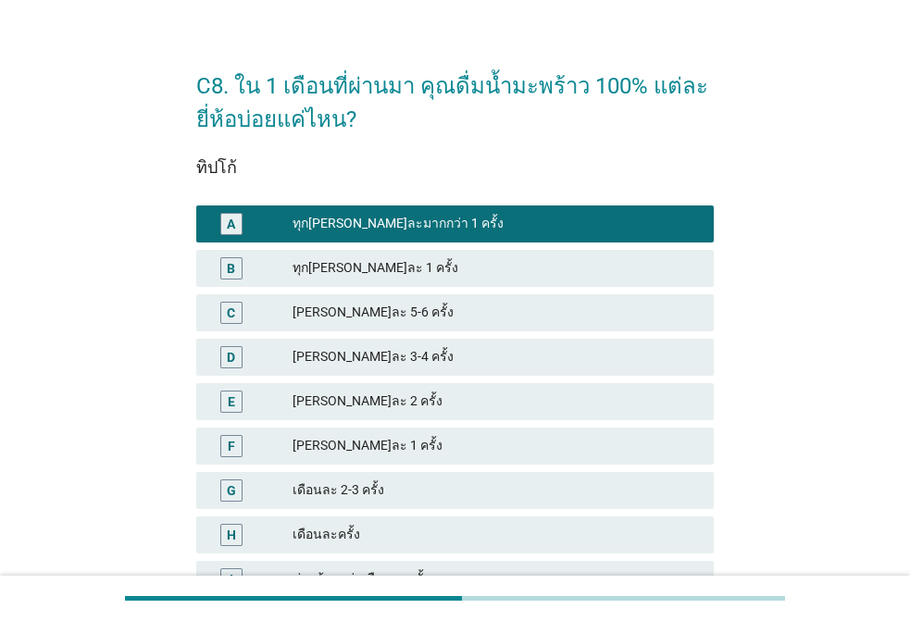
scroll to position [209, 0]
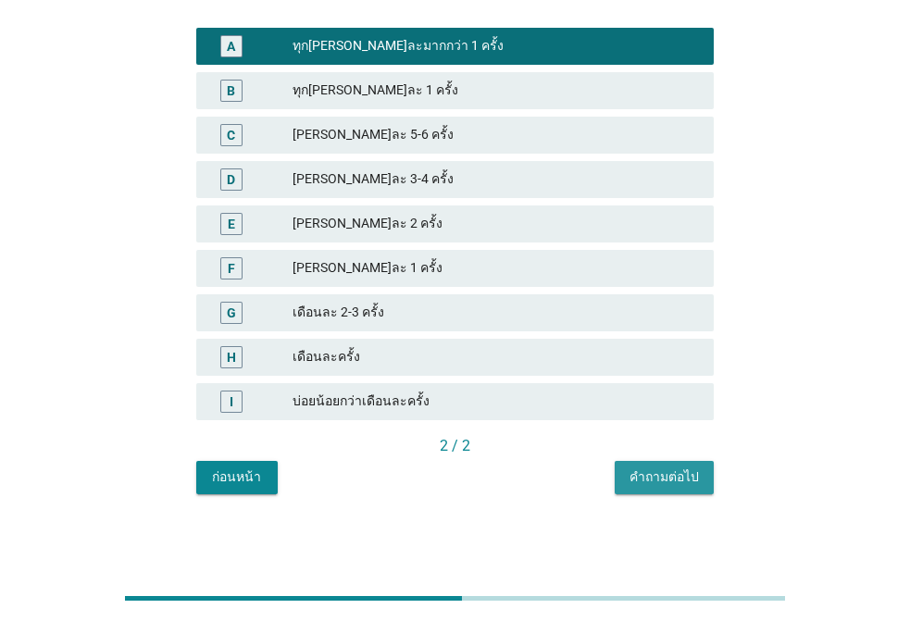
click at [673, 467] on button "คำถามต่อไป" at bounding box center [664, 477] width 99 height 33
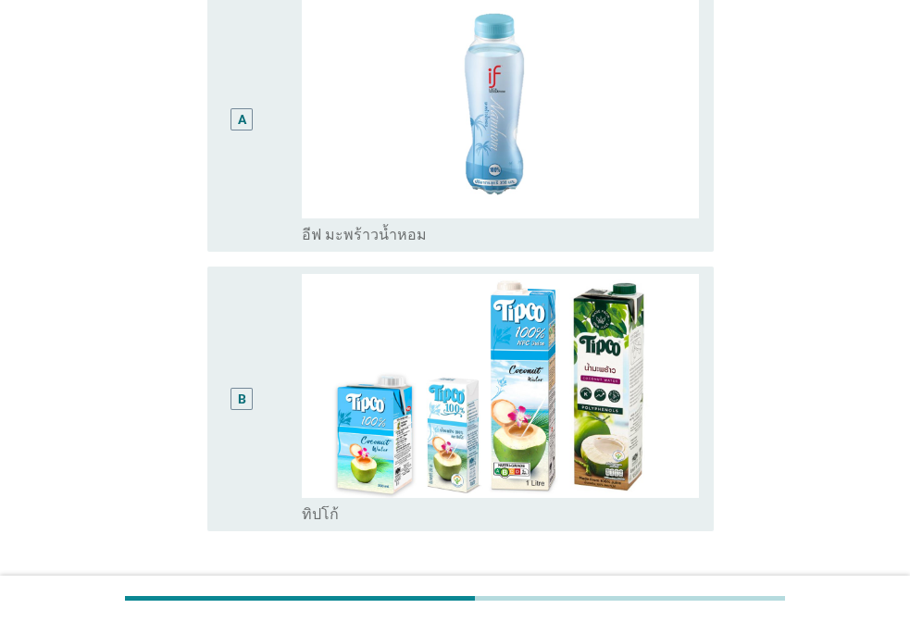
scroll to position [0, 0]
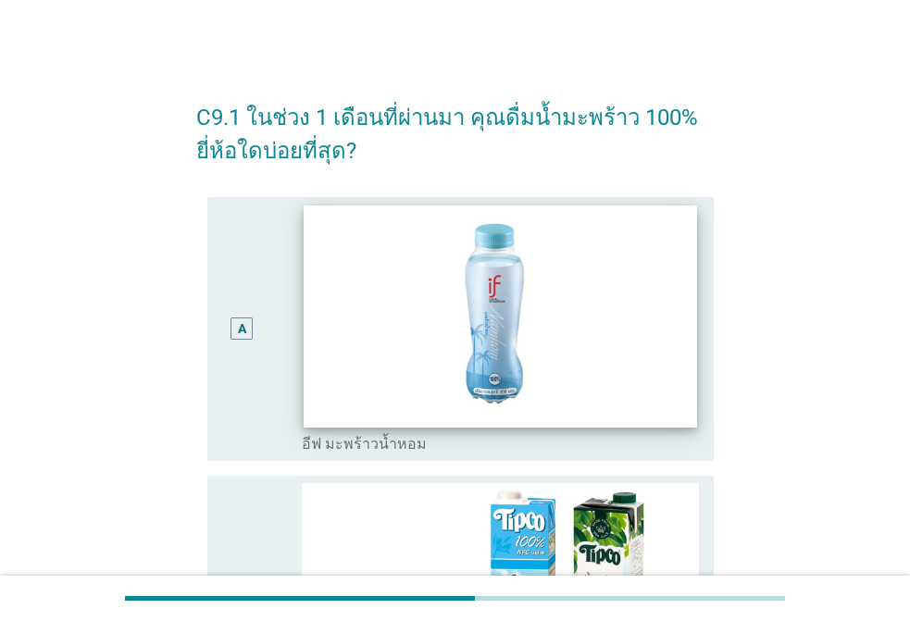
click at [544, 313] on img at bounding box center [501, 316] width 394 height 221
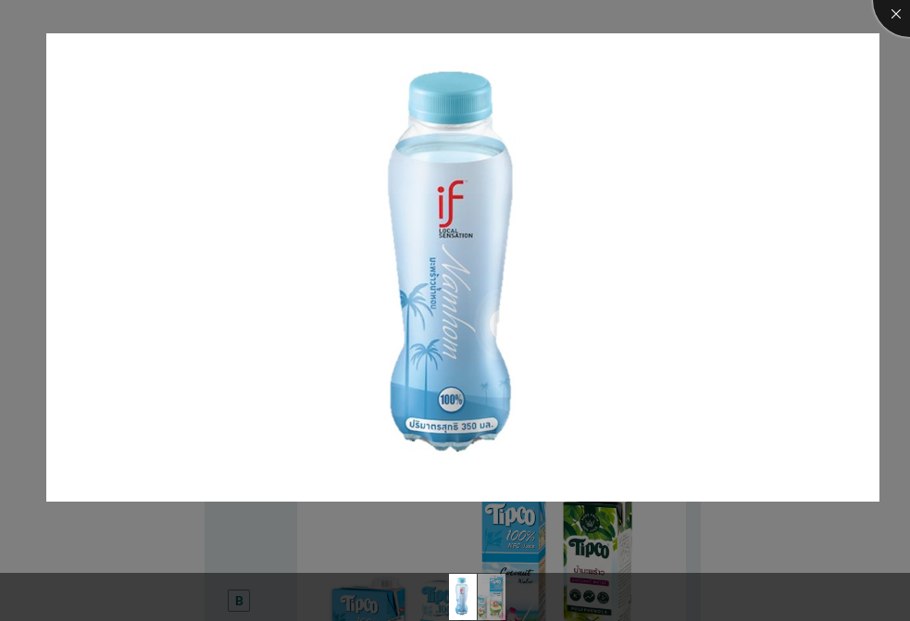
drag, startPoint x: 892, startPoint y: 9, endPoint x: 722, endPoint y: 77, distance: 183.3
click at [891, 10] on div at bounding box center [910, 0] width 74 height 74
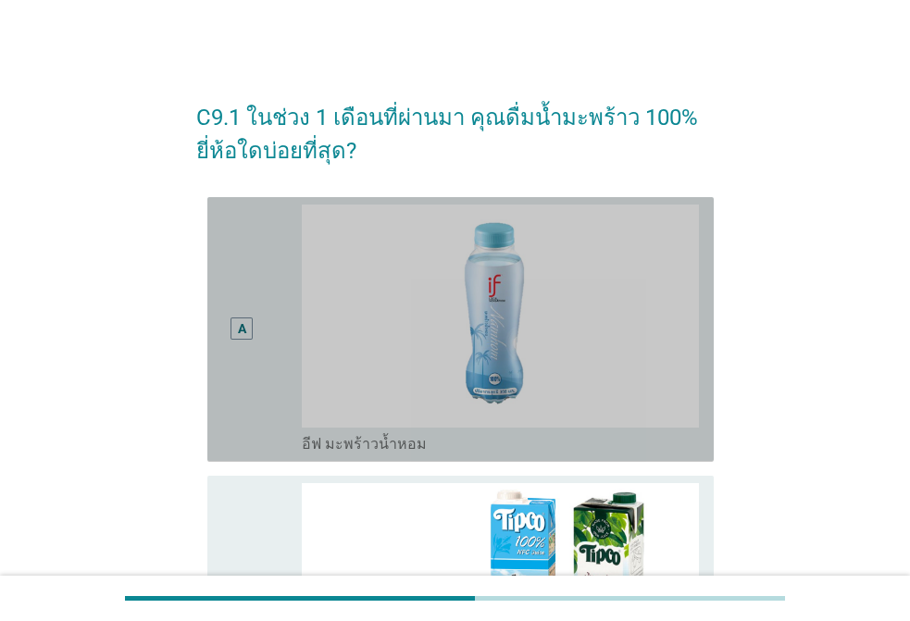
click at [244, 342] on div "A" at bounding box center [242, 330] width 40 height 250
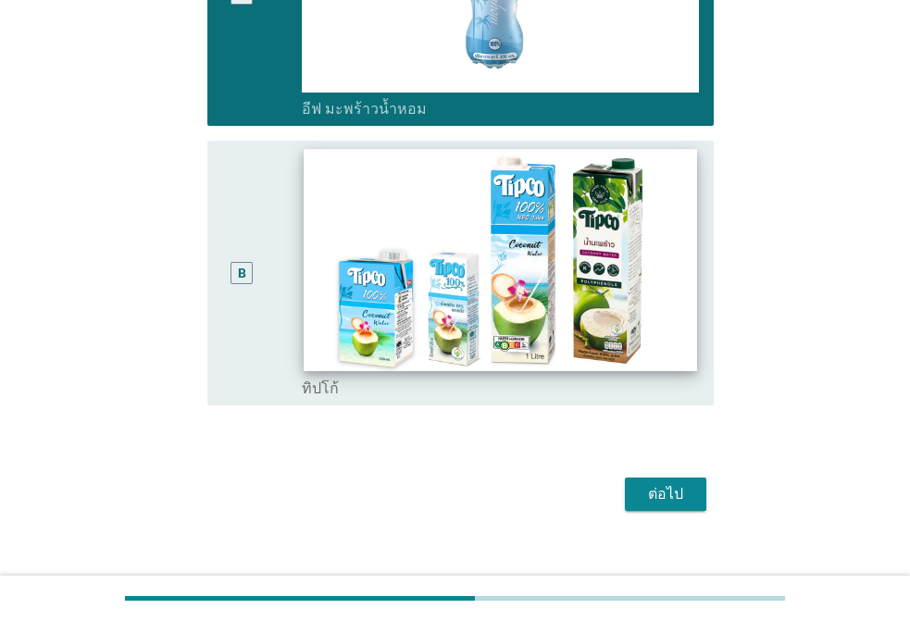
scroll to position [358, 0]
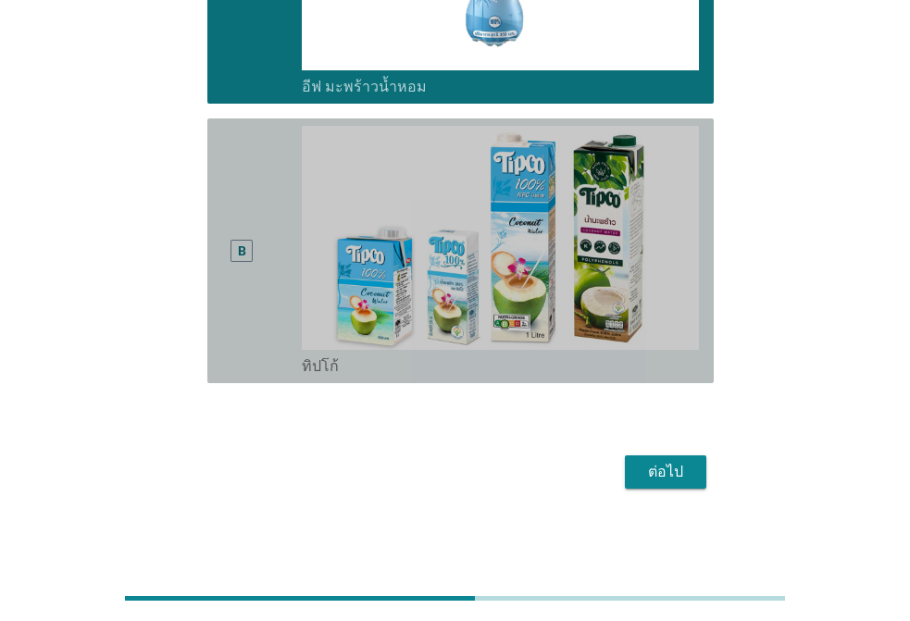
drag, startPoint x: 270, startPoint y: 290, endPoint x: 302, endPoint y: 289, distance: 31.5
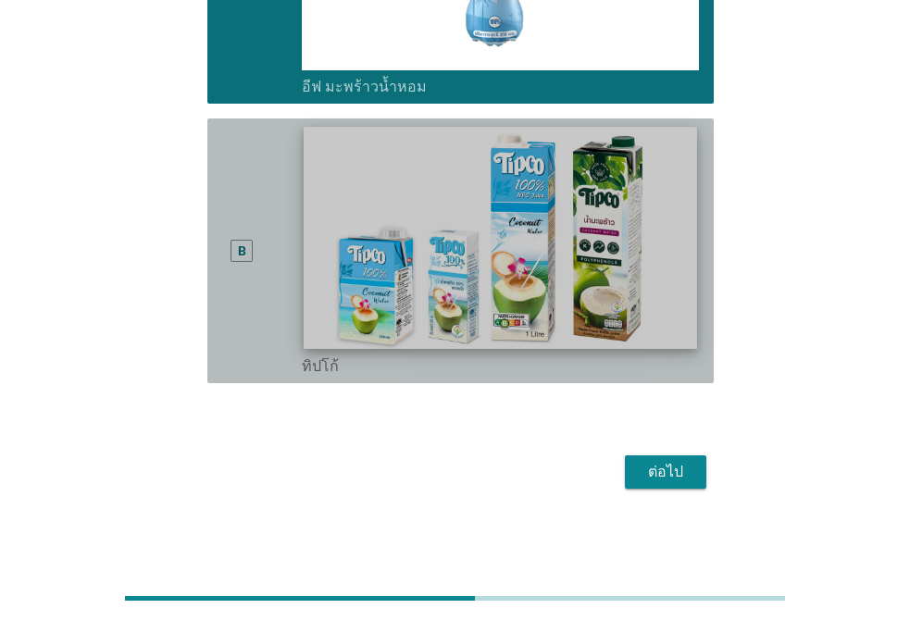
click at [270, 289] on div "B" at bounding box center [262, 251] width 80 height 250
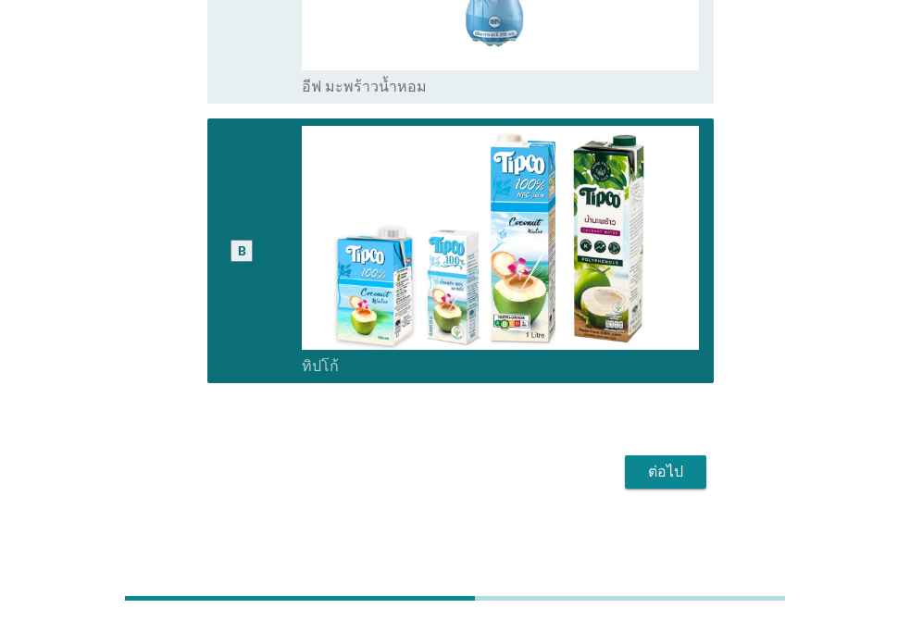
click at [677, 473] on div "ต่อไป" at bounding box center [666, 472] width 52 height 22
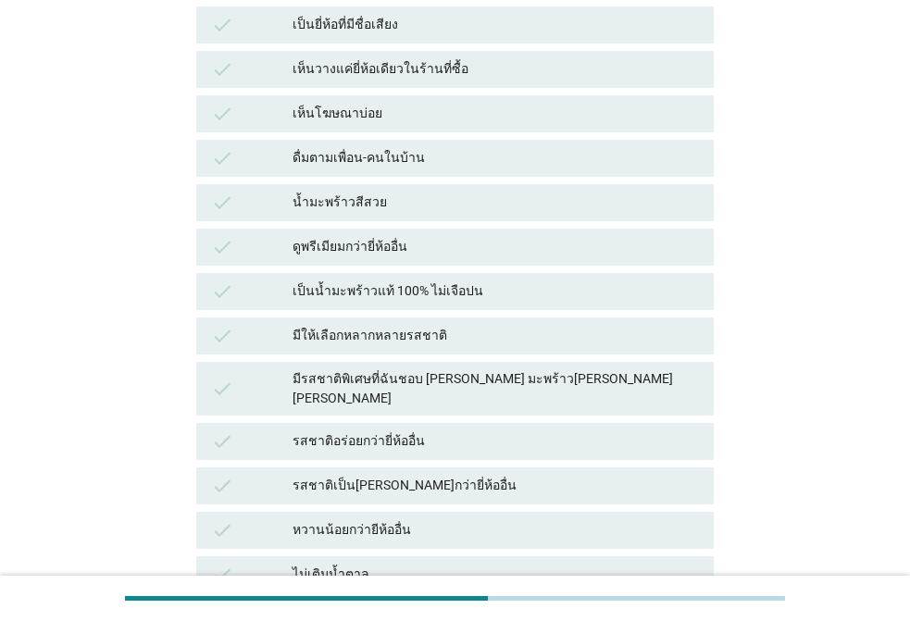
scroll to position [0, 0]
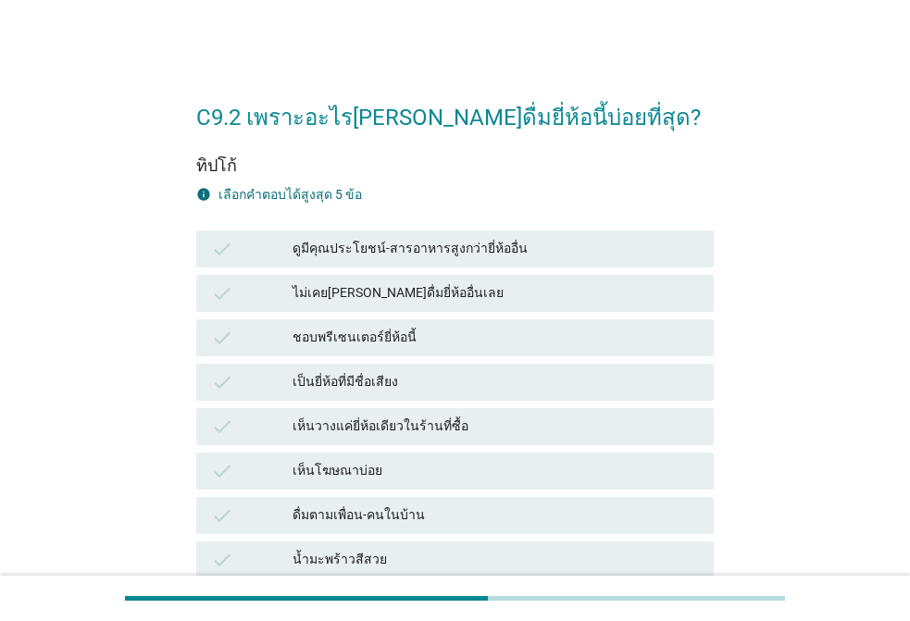
click at [352, 253] on div "ดูมีคุณประโยชน์-สารอาหารสูงกว่ายี่ห้ออื่น" at bounding box center [496, 249] width 407 height 22
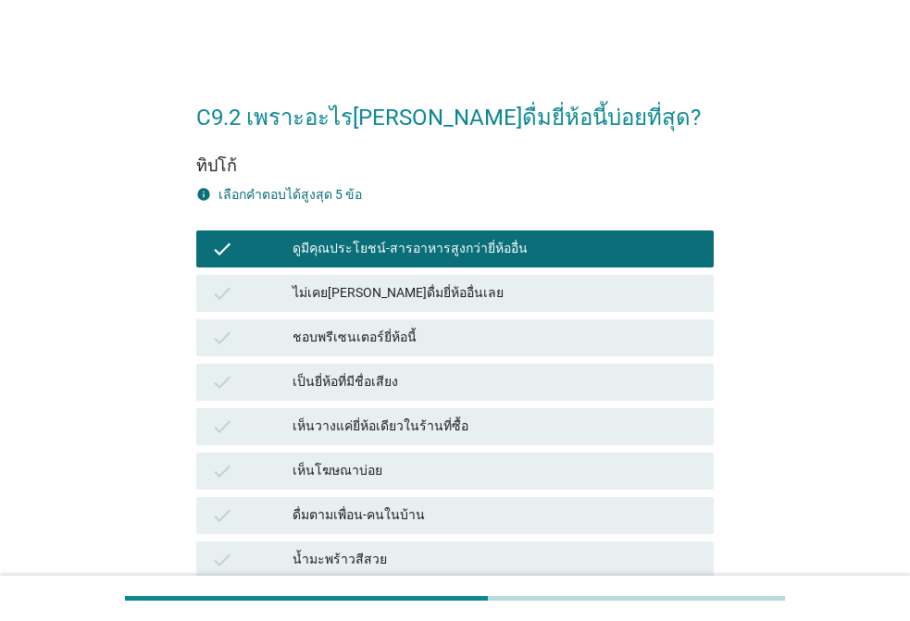
click at [347, 290] on div "ไม่เคย[PERSON_NAME]ดื่มยี่ห้ออื่นเลย" at bounding box center [496, 293] width 407 height 22
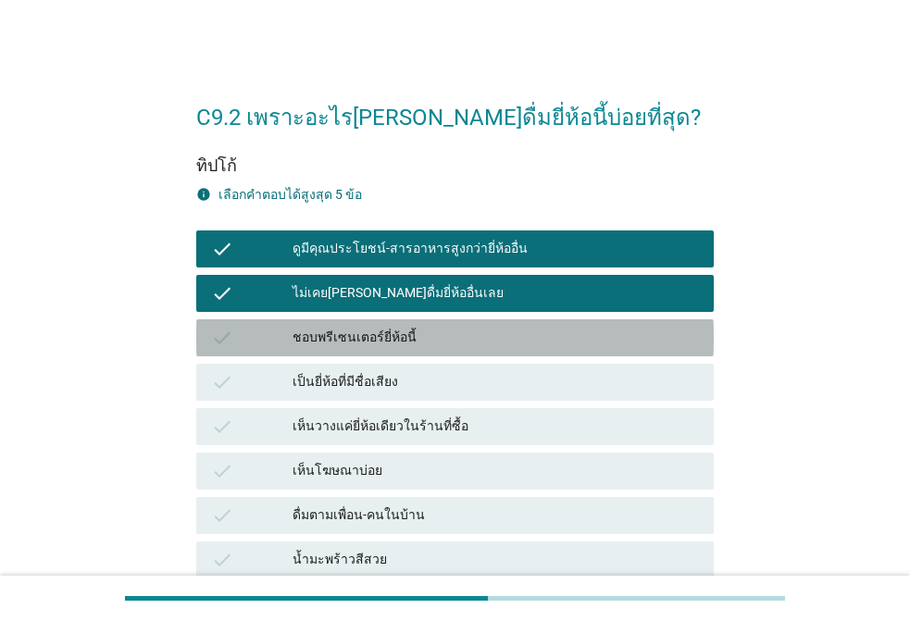
click at [356, 338] on div "ชอบพรีเซนเตอร์ยี่ห้อนี้" at bounding box center [496, 338] width 407 height 22
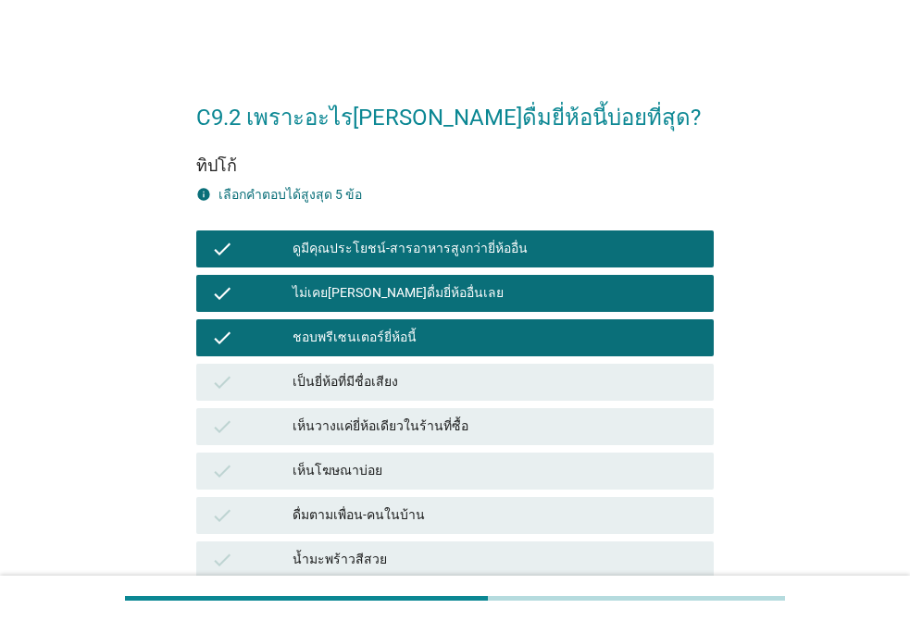
drag, startPoint x: 366, startPoint y: 305, endPoint x: 358, endPoint y: 296, distance: 11.2
click at [364, 301] on div "check ไม่เคย[PERSON_NAME]ดื่มยี่ห้ออื่นเลย" at bounding box center [455, 293] width 518 height 37
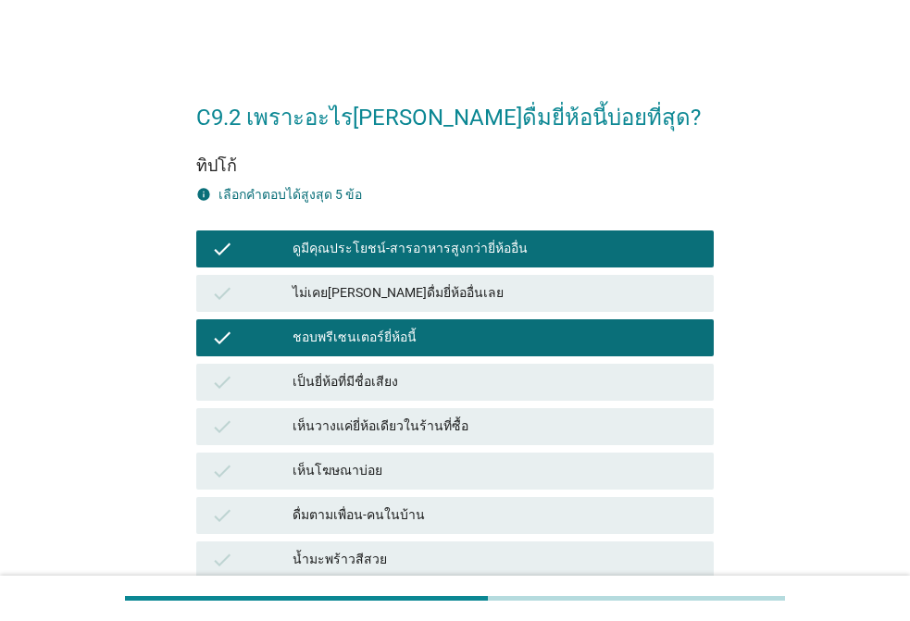
click at [352, 346] on div "ชอบพรีเซนเตอร์ยี่ห้อนี้" at bounding box center [496, 338] width 407 height 22
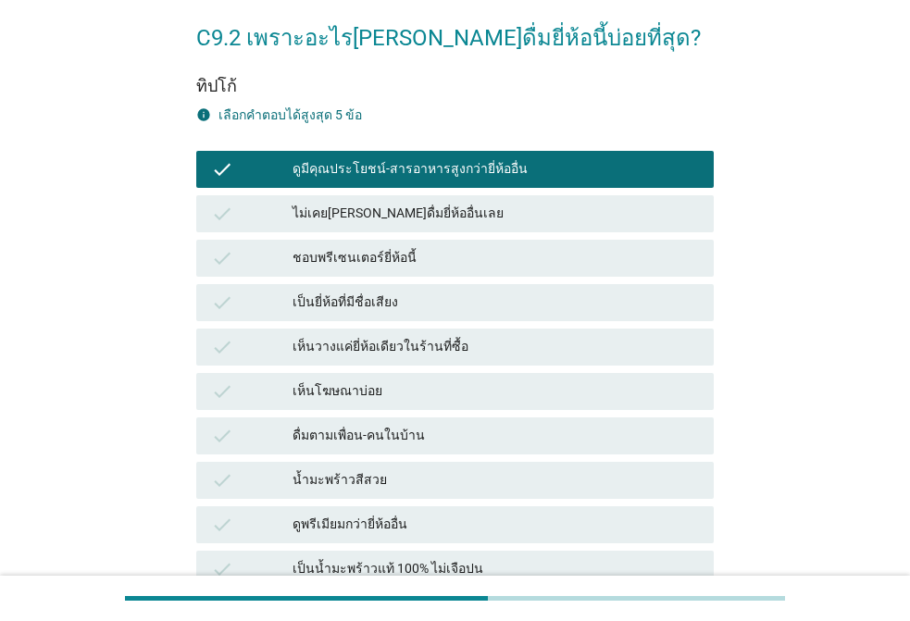
scroll to position [185, 0]
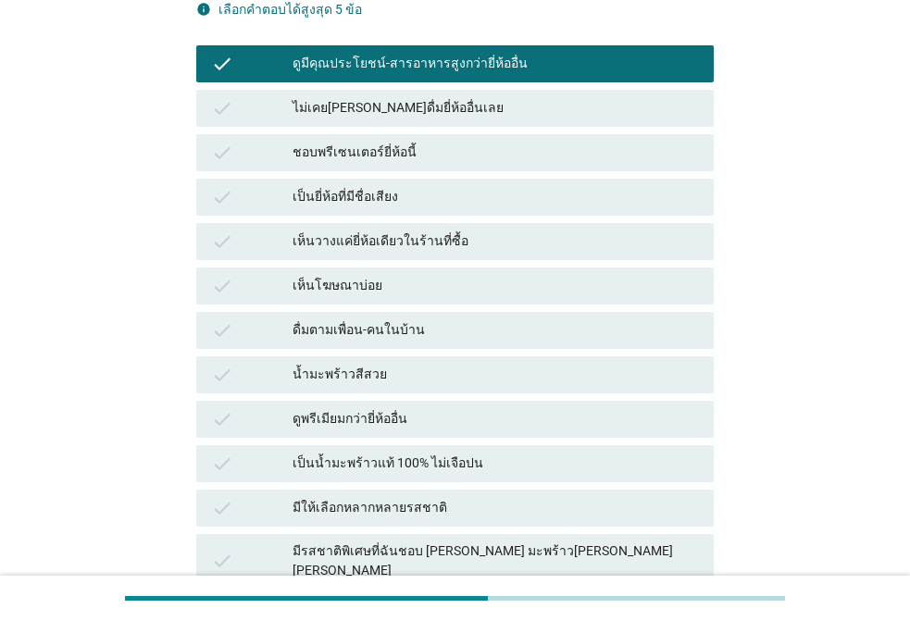
click at [401, 340] on div "ดื่มตามเพื่อน-คนในบ้าน" at bounding box center [496, 331] width 407 height 22
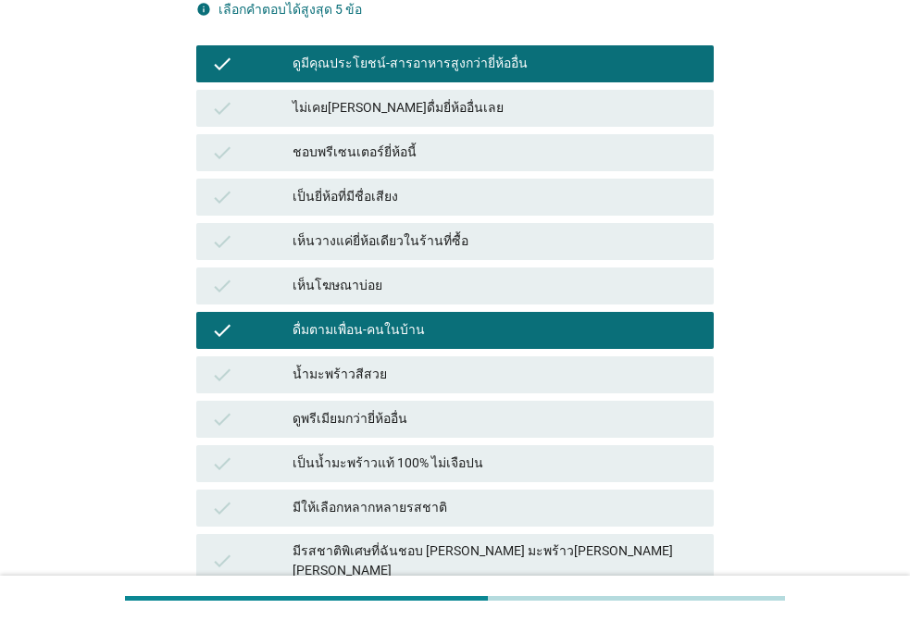
click at [383, 374] on div "น้ำมะพร้าวสีสวย" at bounding box center [496, 375] width 407 height 22
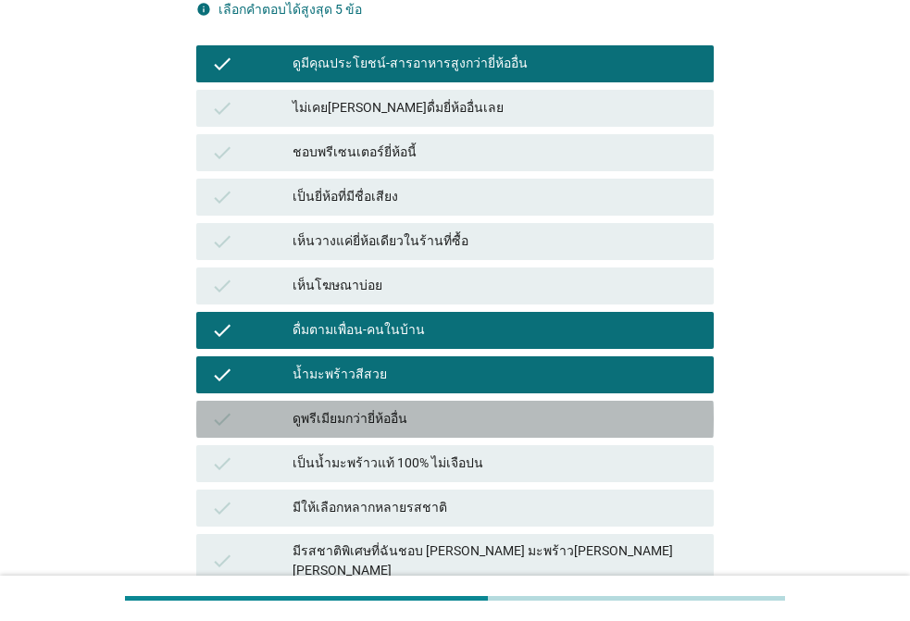
drag, startPoint x: 404, startPoint y: 417, endPoint x: 414, endPoint y: 419, distance: 10.4
click at [407, 418] on div "ดูพรีเมียมกว่ายี่ห้ออื่น" at bounding box center [496, 419] width 407 height 22
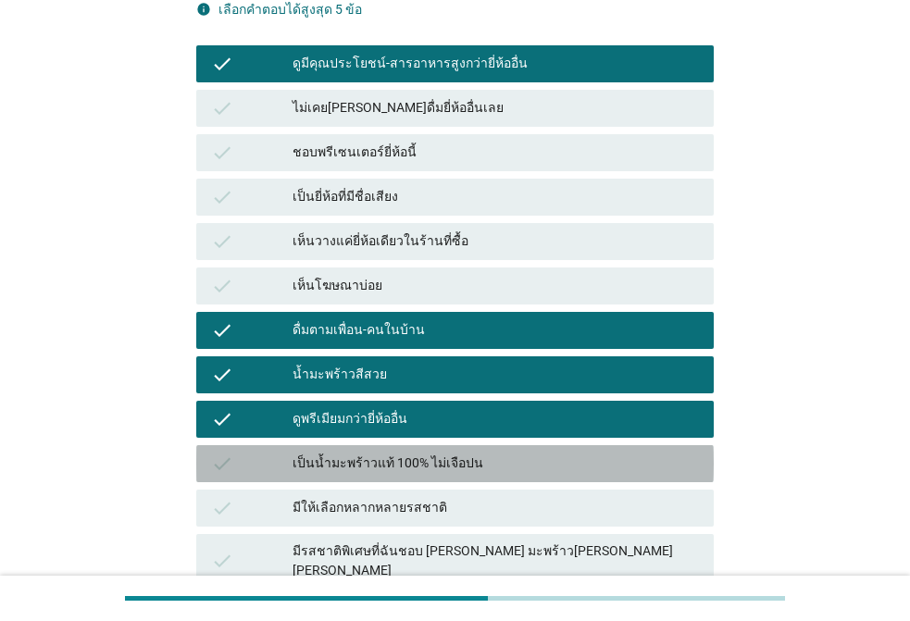
click at [415, 454] on div "เป็นน้ำมะพร้าวแท้ 100% ไม่เจือปน" at bounding box center [496, 464] width 407 height 22
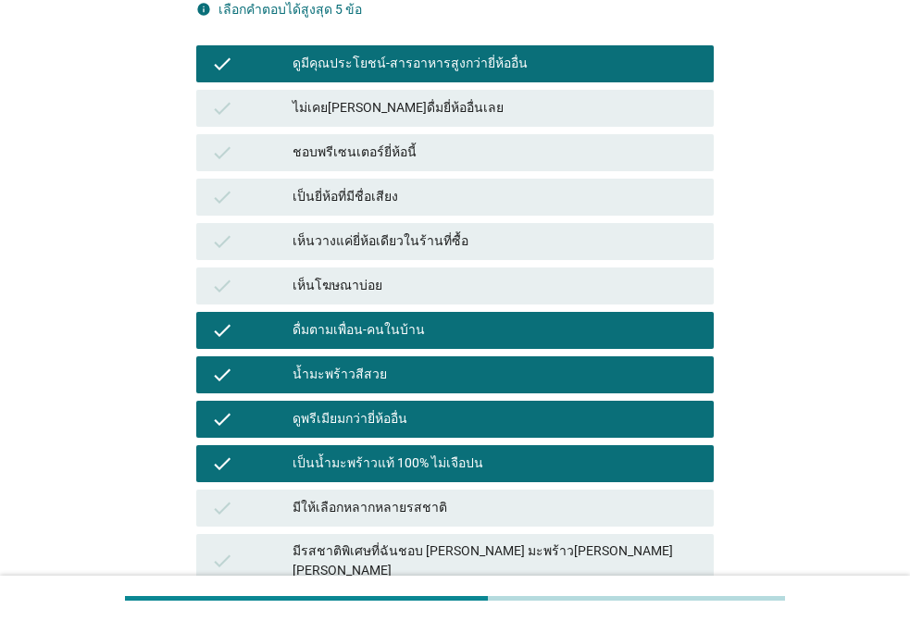
click at [424, 500] on div "มีให้เลือกหลากหลายรสชาติ" at bounding box center [496, 508] width 407 height 22
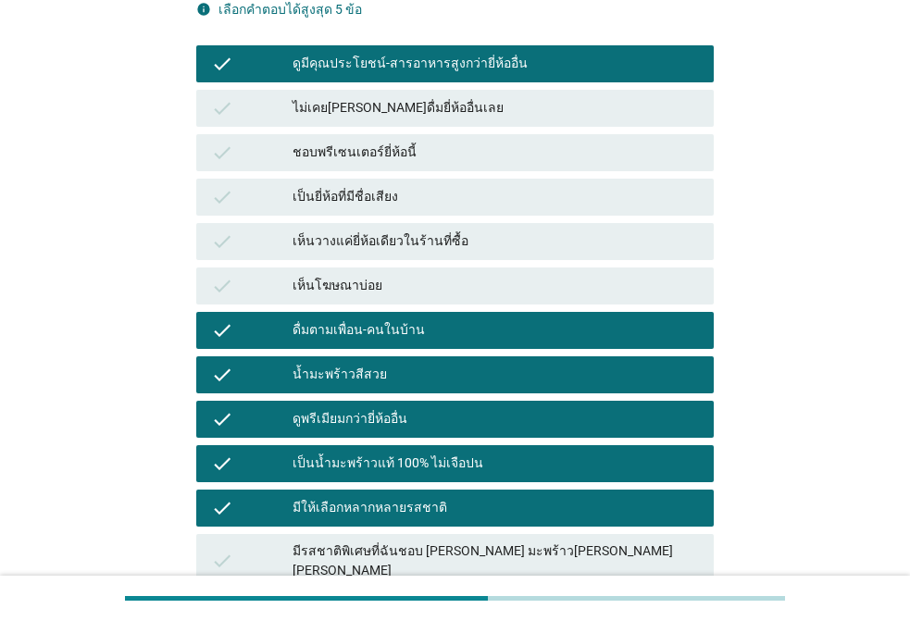
click at [456, 546] on div "มีรสชาติพิเศษที่ฉันชอบ [PERSON_NAME] มะพร้าว[PERSON_NAME] [PERSON_NAME]" at bounding box center [496, 561] width 407 height 39
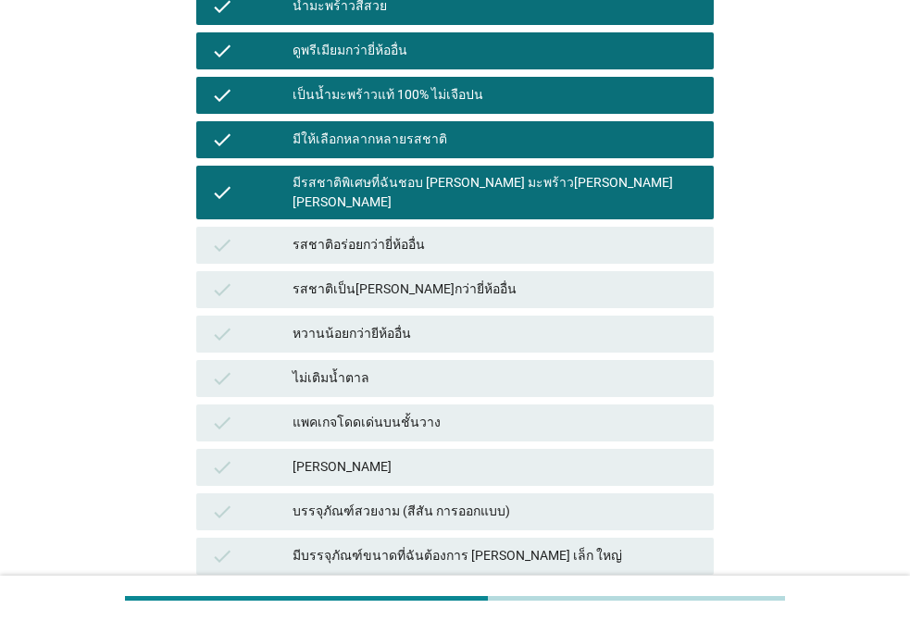
scroll to position [556, 0]
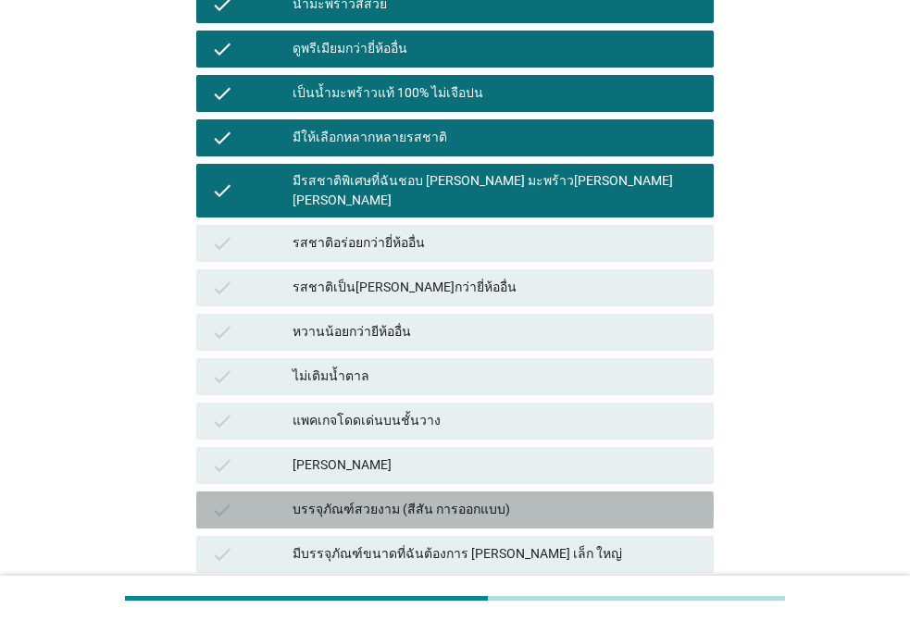
click at [420, 499] on div "บรรจุภัณฑ์สวยงาม (สีสัน การออกแบบ)" at bounding box center [496, 510] width 407 height 22
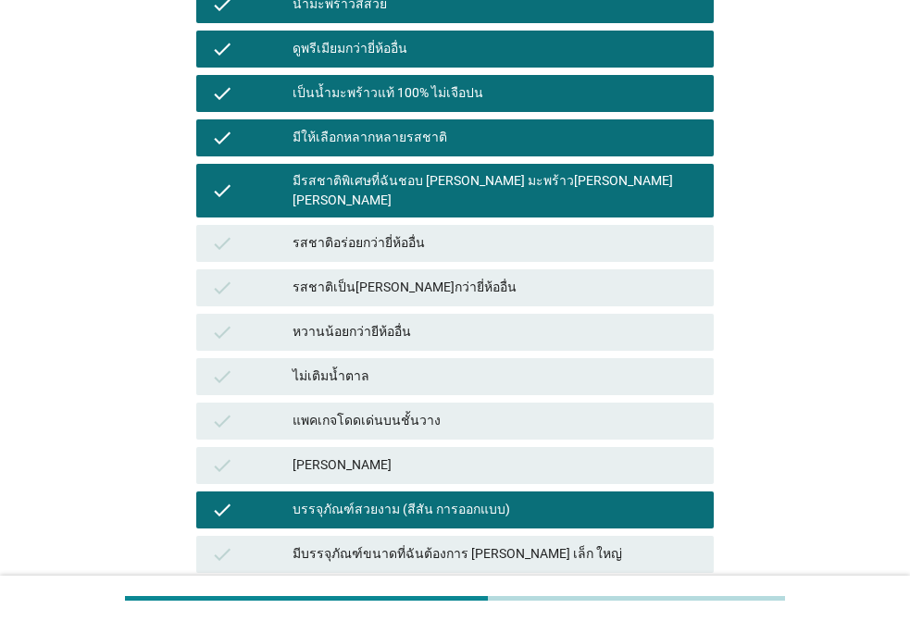
click at [412, 544] on div "มีบรรจุภัณฑ์ขนาดที่ฉันต้องการ [PERSON_NAME] เล็ก ใหญ่" at bounding box center [496, 555] width 407 height 22
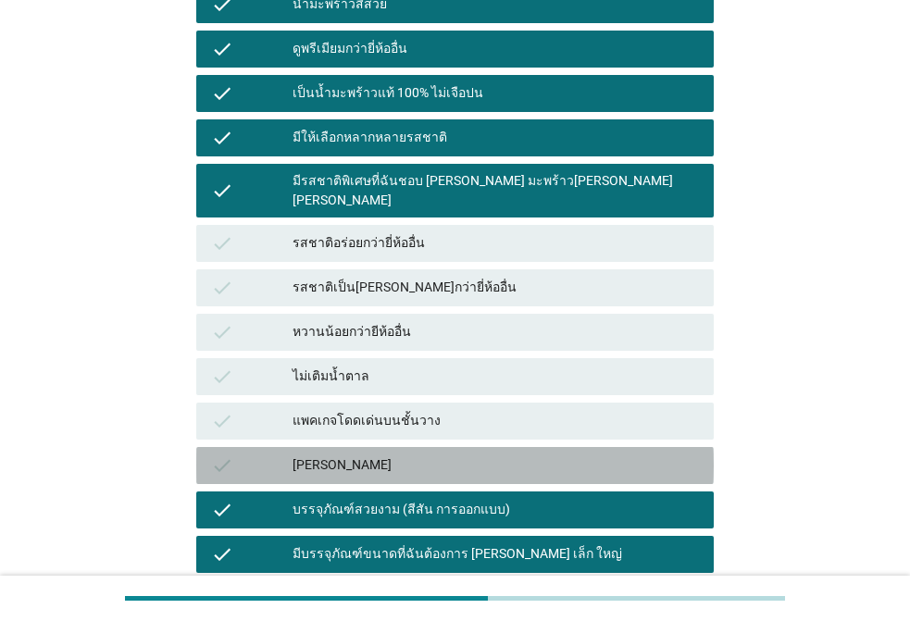
click at [373, 447] on div "check [PERSON_NAME]" at bounding box center [455, 465] width 518 height 37
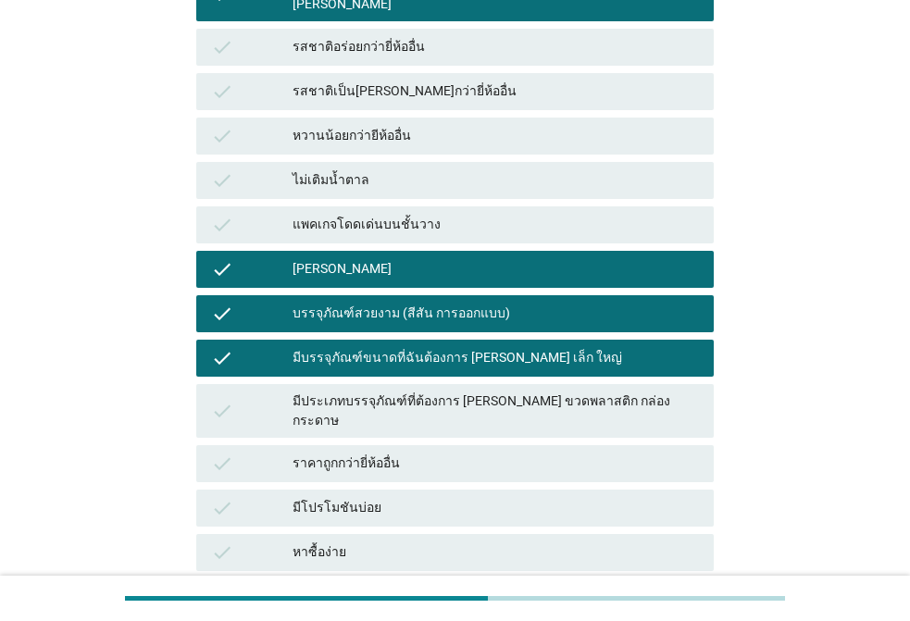
scroll to position [897, 0]
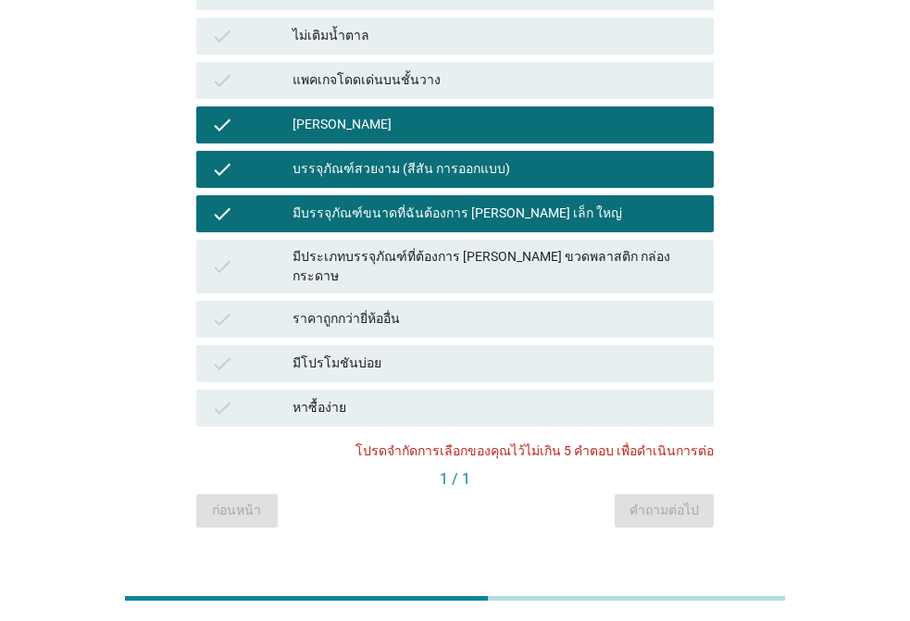
click at [370, 240] on div "check มีประเภทบรรจุภัณฑ์ที่ต้องการ [PERSON_NAME] ขวดพลาสติก กล่องกระดาษ" at bounding box center [455, 267] width 518 height 54
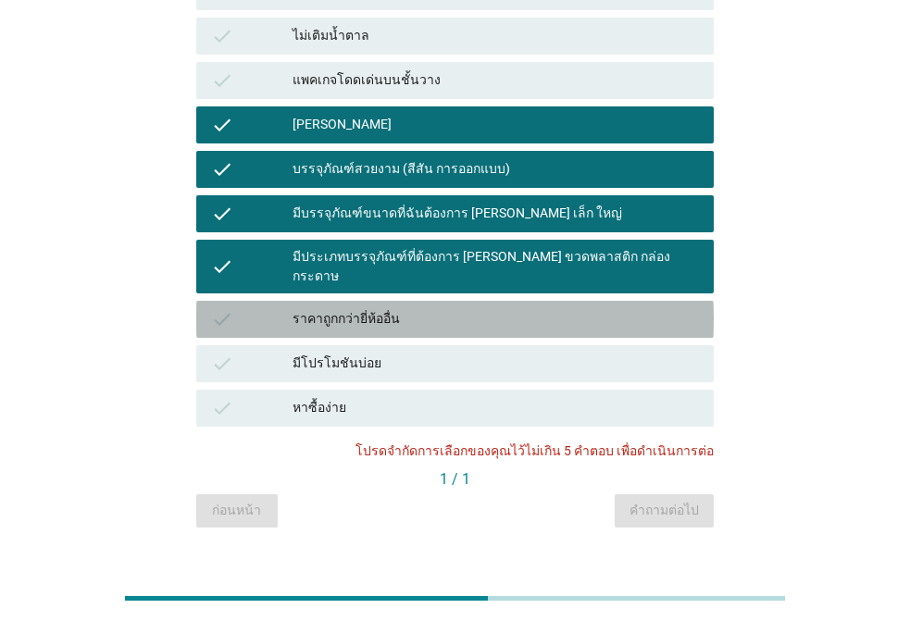
drag, startPoint x: 358, startPoint y: 275, endPoint x: 355, endPoint y: 339, distance: 64.0
click at [357, 308] on div "ราคาถูกกว่ายี่ห้ออื่น" at bounding box center [496, 319] width 407 height 22
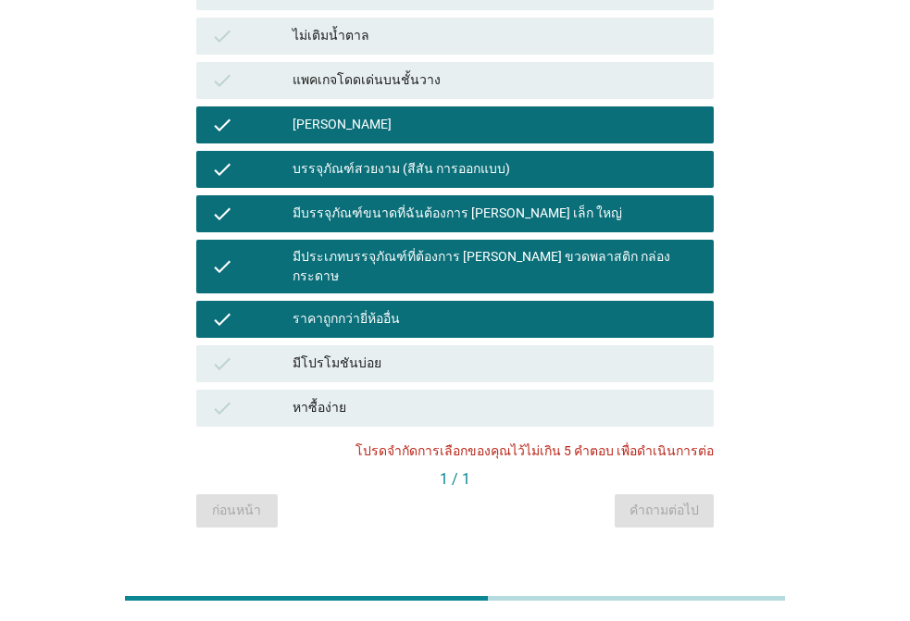
drag, startPoint x: 355, startPoint y: 339, endPoint x: 561, endPoint y: 493, distance: 257.5
click at [358, 345] on div "check มีโปรโมชันบ่อย" at bounding box center [455, 363] width 518 height 37
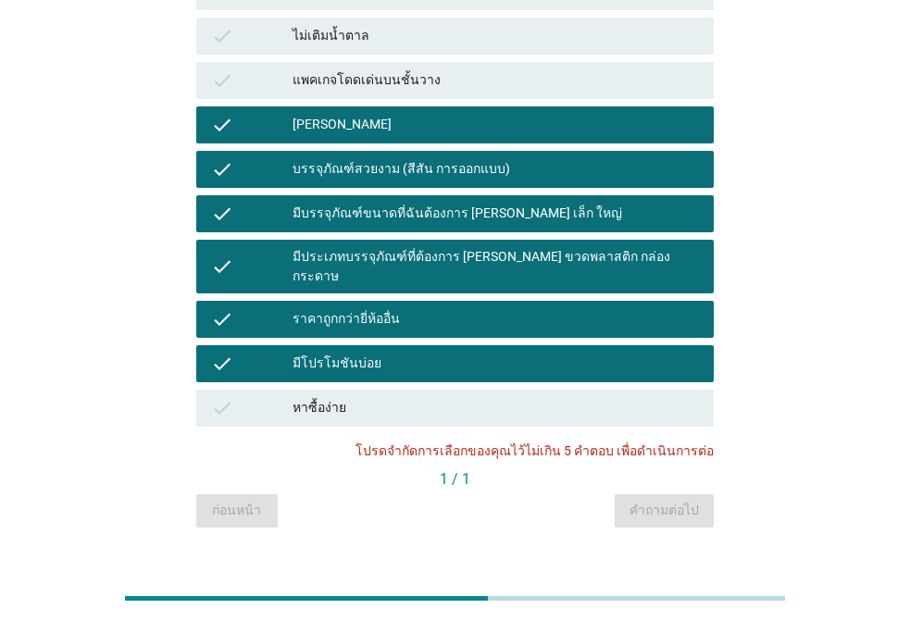
drag, startPoint x: 433, startPoint y: 342, endPoint x: 427, endPoint y: 331, distance: 12.4
click at [430, 345] on div "check มีโปรโมชันบ่อย" at bounding box center [455, 363] width 518 height 37
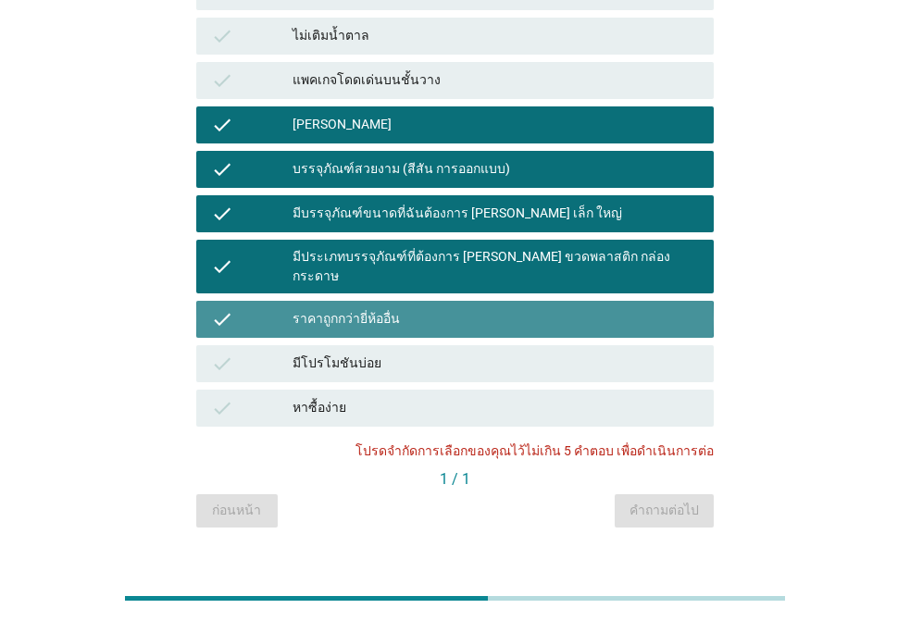
drag, startPoint x: 404, startPoint y: 285, endPoint x: 398, endPoint y: 238, distance: 47.6
click at [404, 308] on div "ราคาถูกกว่ายี่ห้ออื่น" at bounding box center [496, 319] width 407 height 22
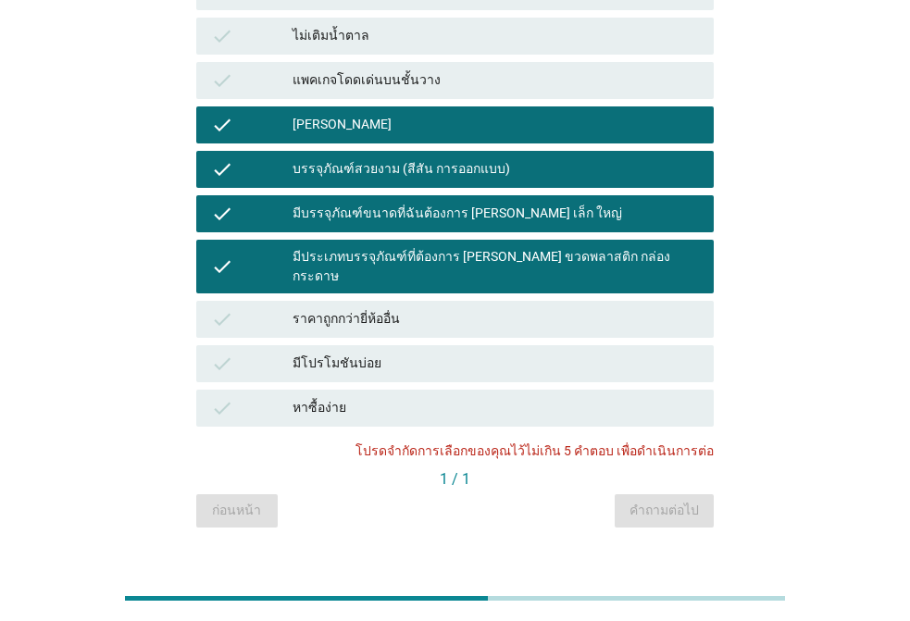
drag, startPoint x: 396, startPoint y: 234, endPoint x: 396, endPoint y: 198, distance: 36.1
click at [396, 240] on div "check มีประเภทบรรจุภัณฑ์ที่ต้องการ [PERSON_NAME] ขวดพลาสติก กล่องกระดาษ" at bounding box center [455, 267] width 518 height 54
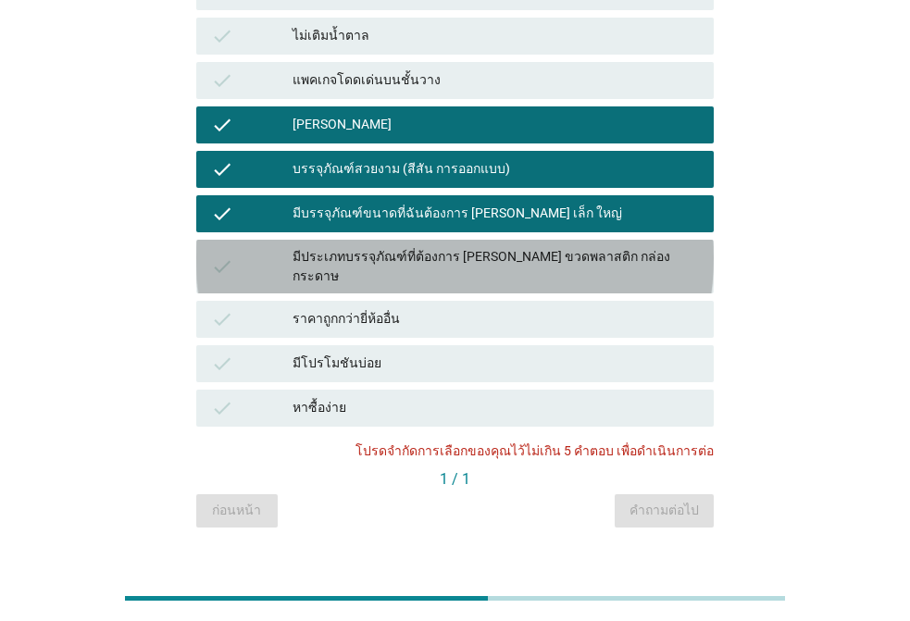
drag, startPoint x: 396, startPoint y: 198, endPoint x: 399, endPoint y: 161, distance: 37.2
click at [396, 203] on div "มีบรรจุภัณฑ์ขนาดที่ฉันต้องการ [PERSON_NAME] เล็ก ใหญ่" at bounding box center [496, 214] width 407 height 22
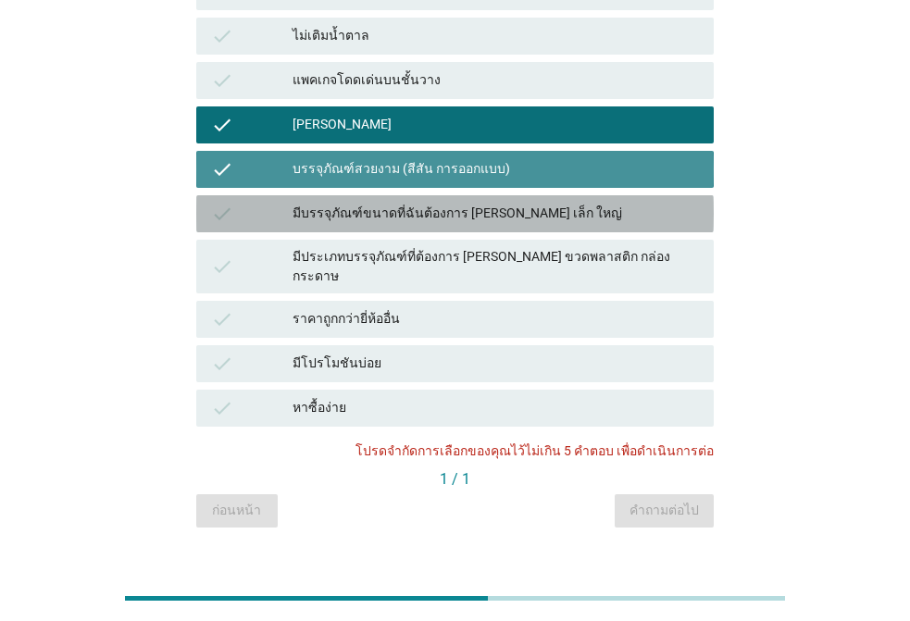
drag, startPoint x: 399, startPoint y: 160, endPoint x: 397, endPoint y: 146, distance: 14.0
click at [398, 158] on div "บรรจุภัณฑ์สวยงาม (สีสัน การออกแบบ)" at bounding box center [496, 169] width 407 height 22
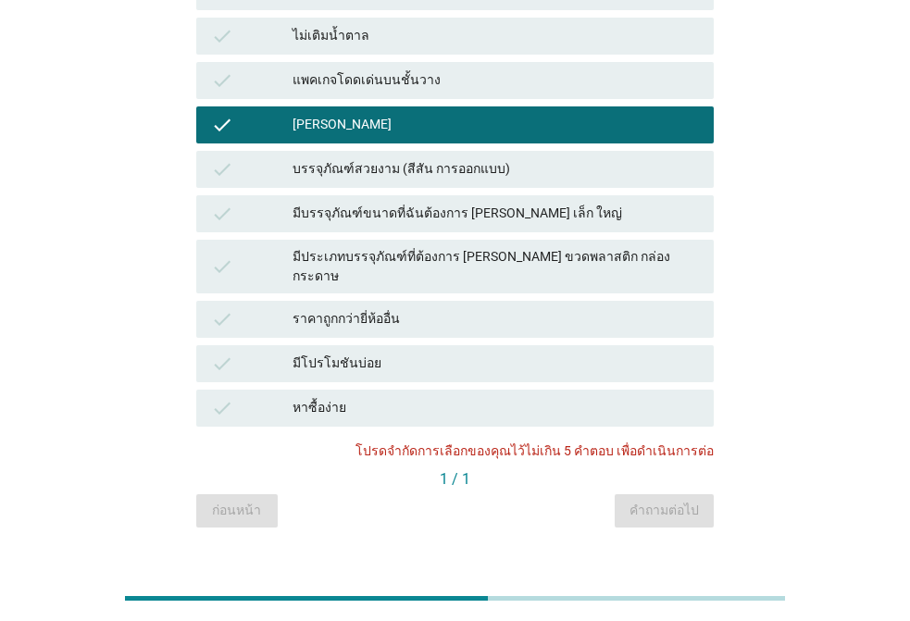
click at [403, 116] on div "[PERSON_NAME]" at bounding box center [496, 125] width 407 height 22
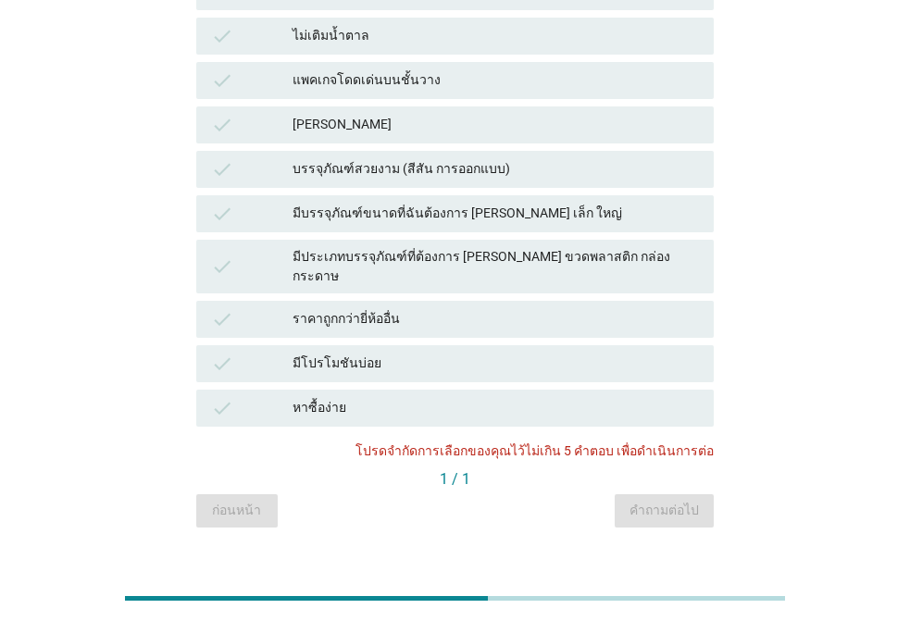
scroll to position [341, 0]
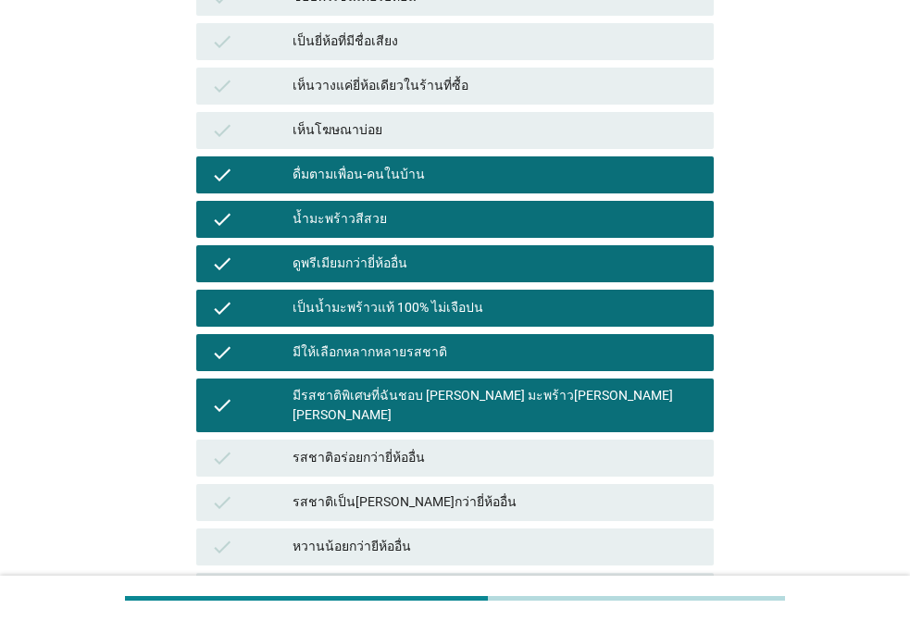
click at [417, 164] on div "ดื่มตามเพื่อน-คนในบ้าน" at bounding box center [496, 175] width 407 height 22
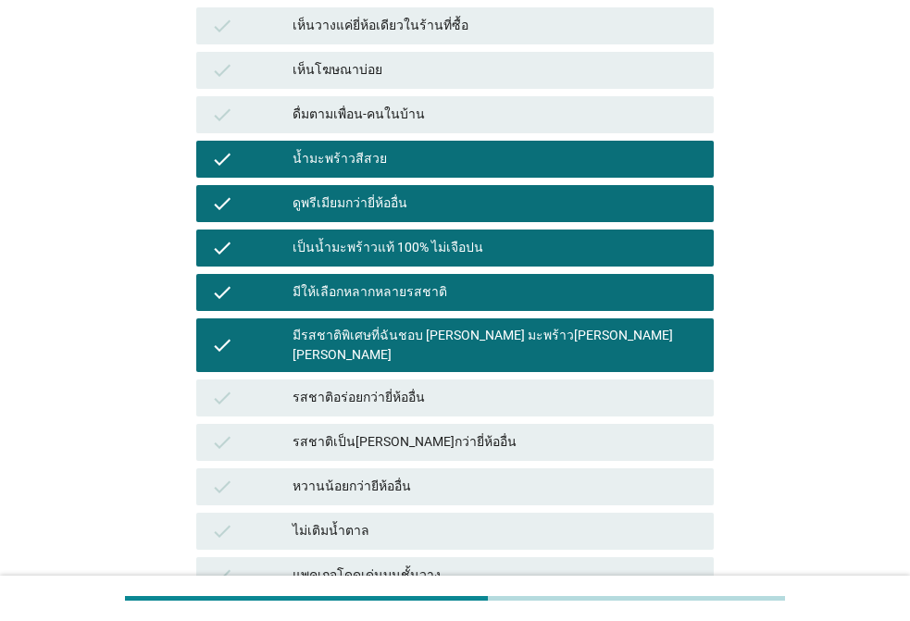
scroll to position [463, 0]
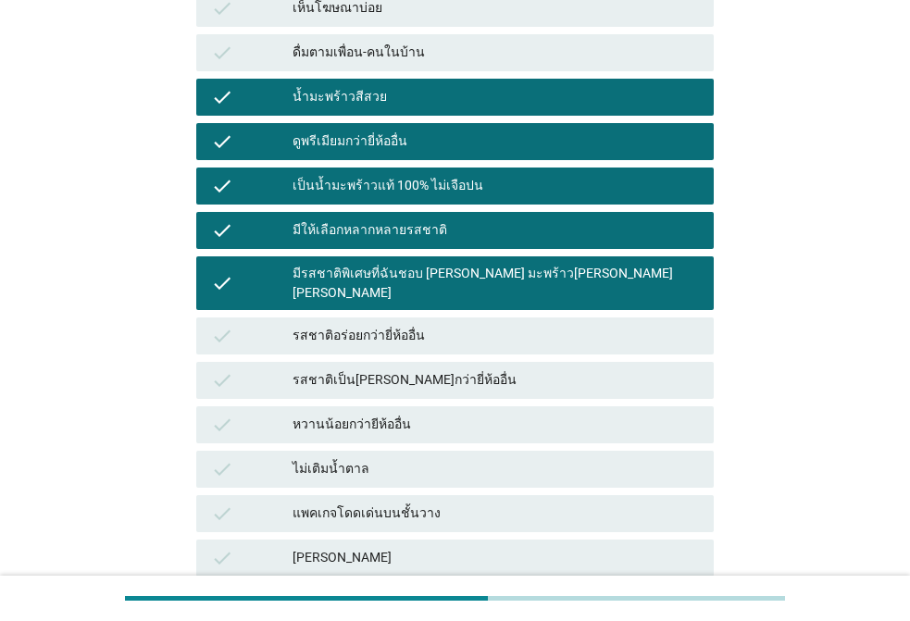
click at [397, 140] on div "ดูพรีเมียมกว่ายี่ห้ออื่น" at bounding box center [496, 142] width 407 height 22
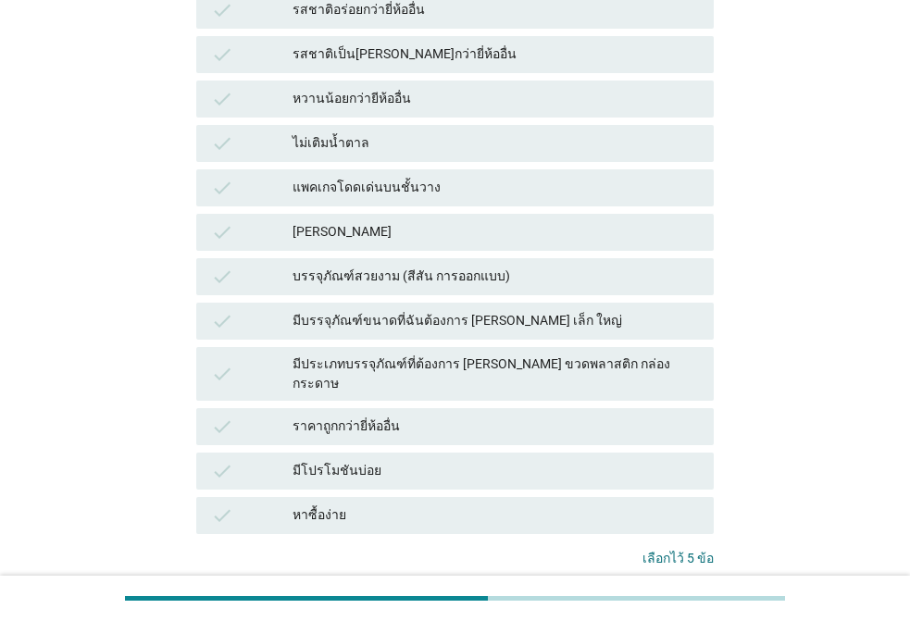
scroll to position [897, 0]
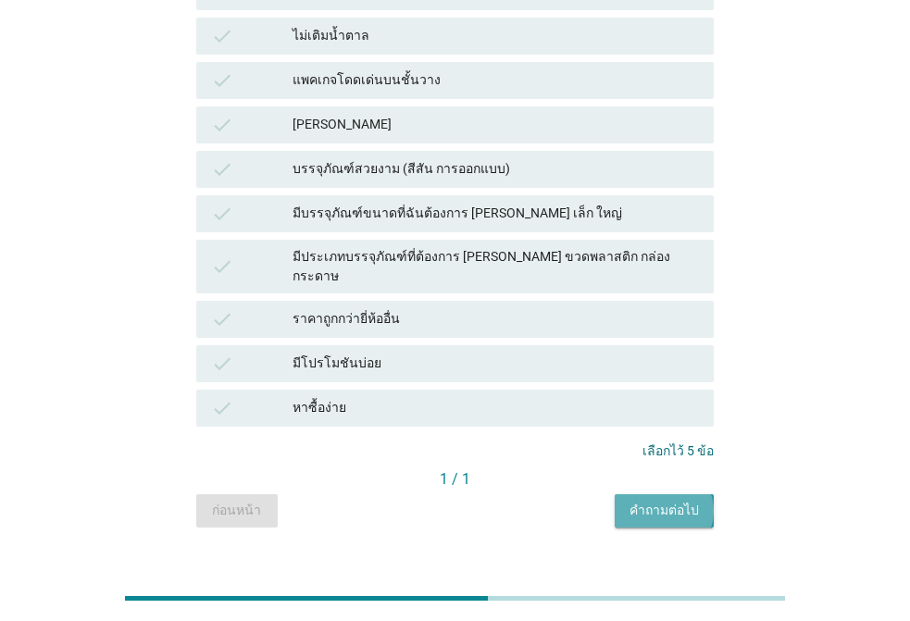
click at [678, 501] on div "คำถามต่อไป" at bounding box center [664, 510] width 69 height 19
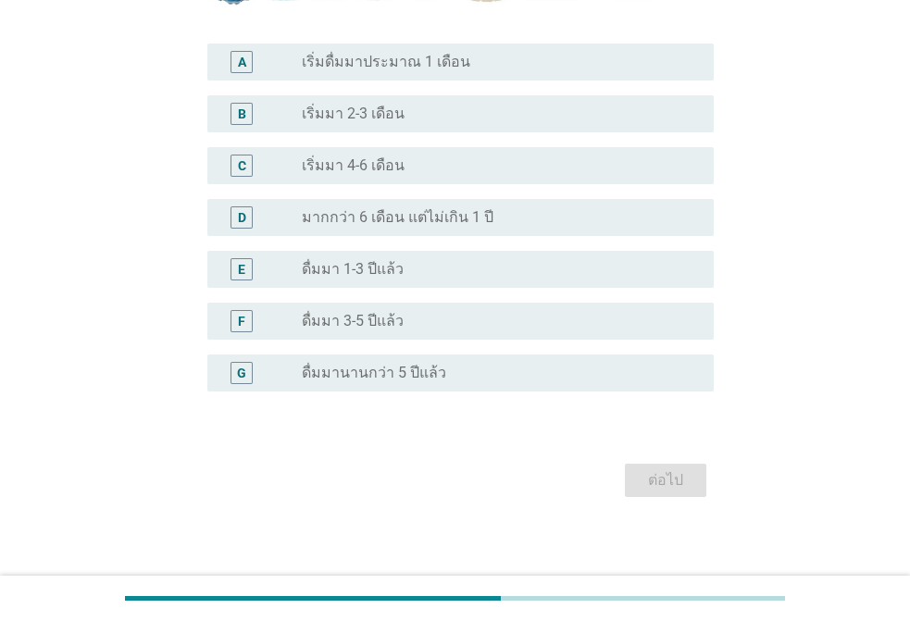
scroll to position [463, 0]
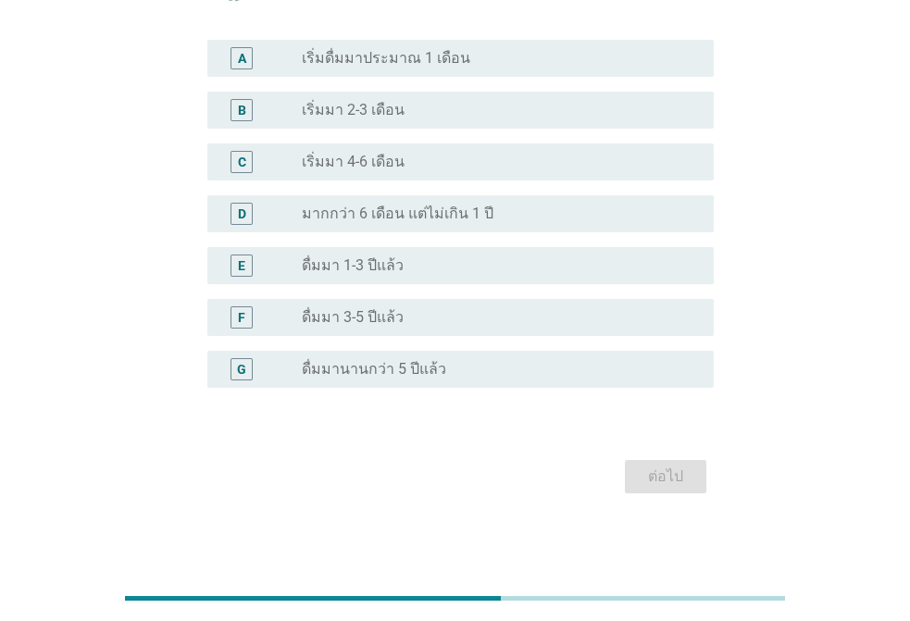
drag, startPoint x: 393, startPoint y: 308, endPoint x: 407, endPoint y: 312, distance: 14.4
click at [395, 309] on label "ดื่มมา 3-5 ปีแล้ว" at bounding box center [353, 317] width 102 height 19
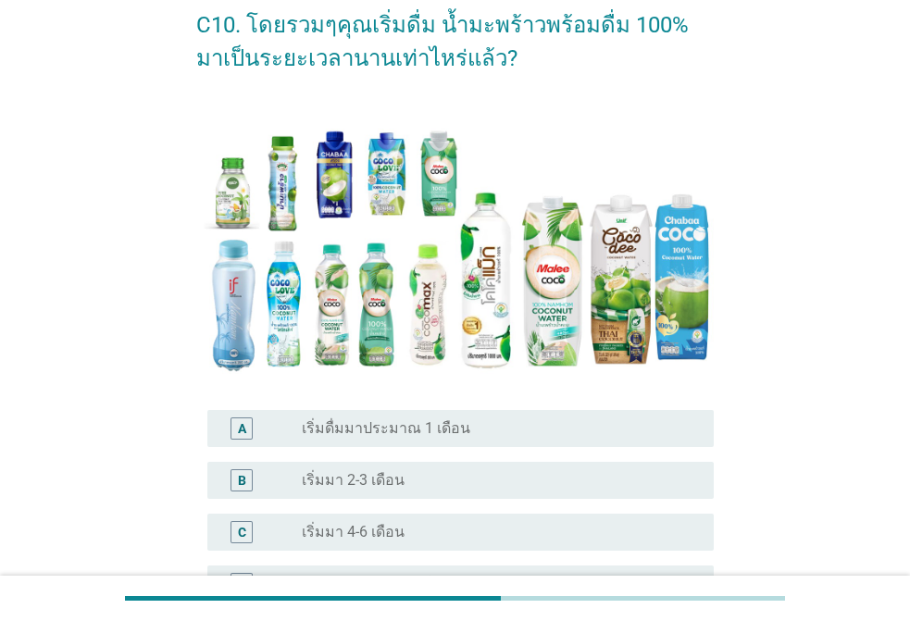
scroll to position [278, 0]
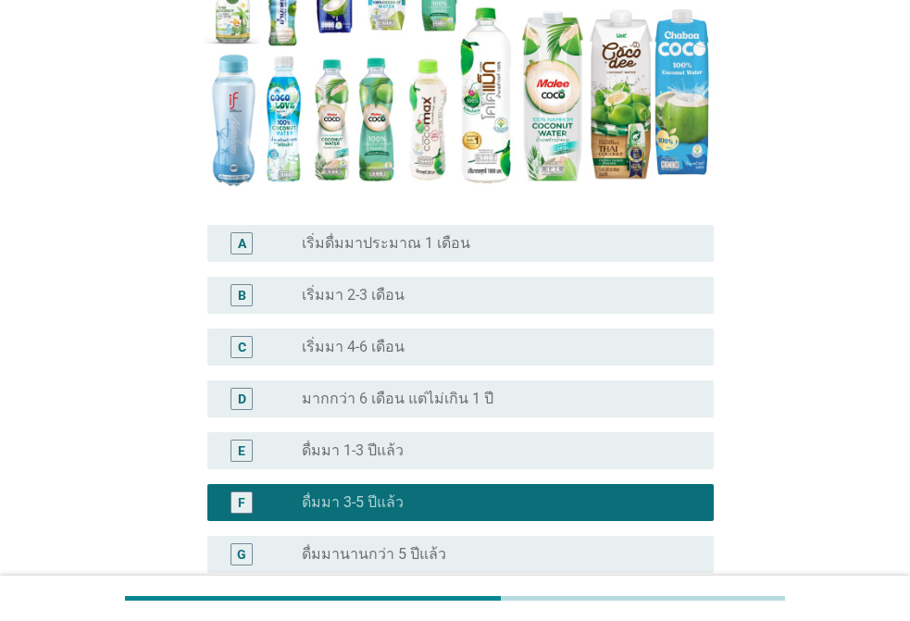
click at [457, 415] on div "D radio_button_unchecked มากกว่า 6 เดือน แต่ไม่เกิน 1 ปี" at bounding box center [460, 399] width 507 height 37
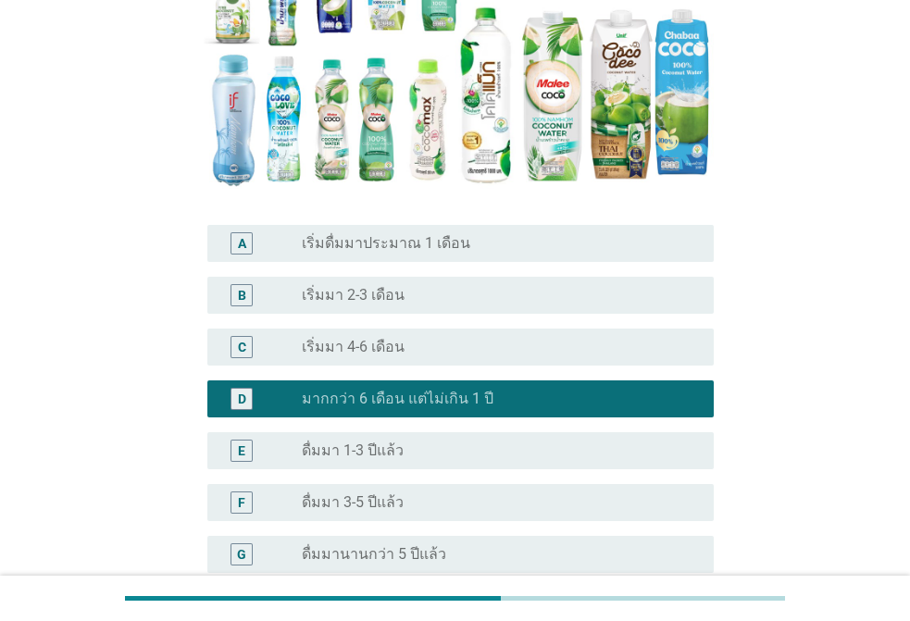
scroll to position [469, 0]
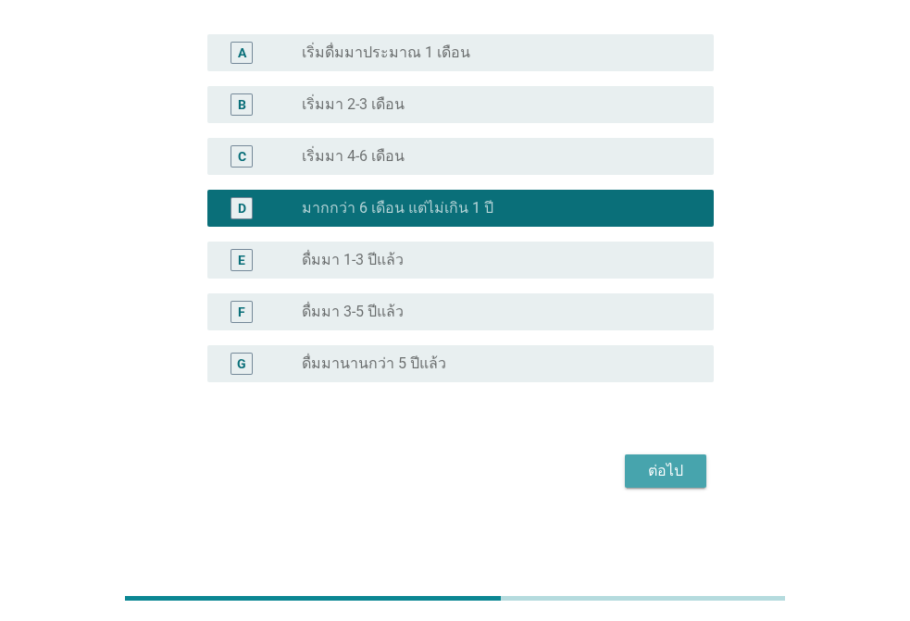
click at [675, 483] on div "ต่อไป" at bounding box center [666, 471] width 52 height 22
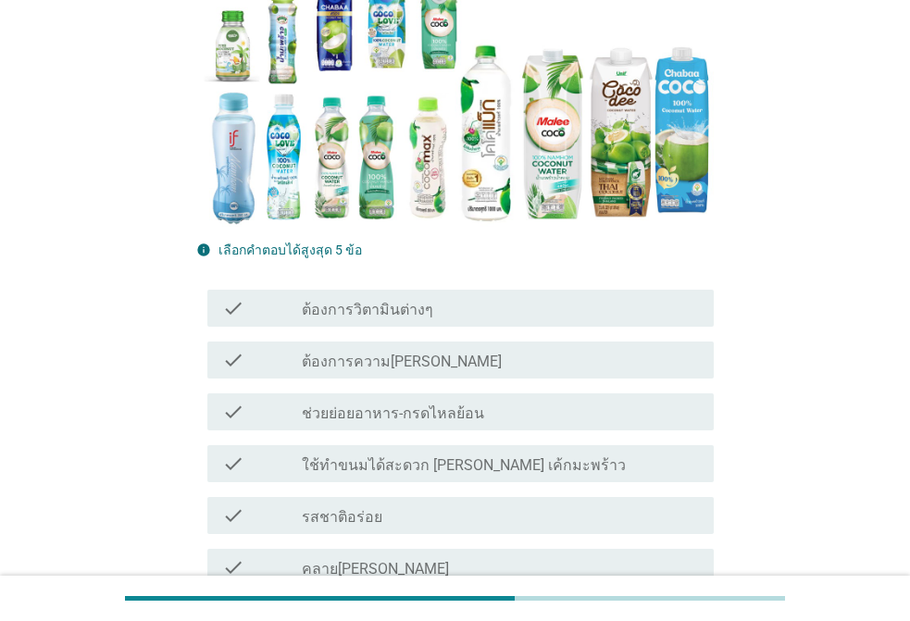
scroll to position [370, 0]
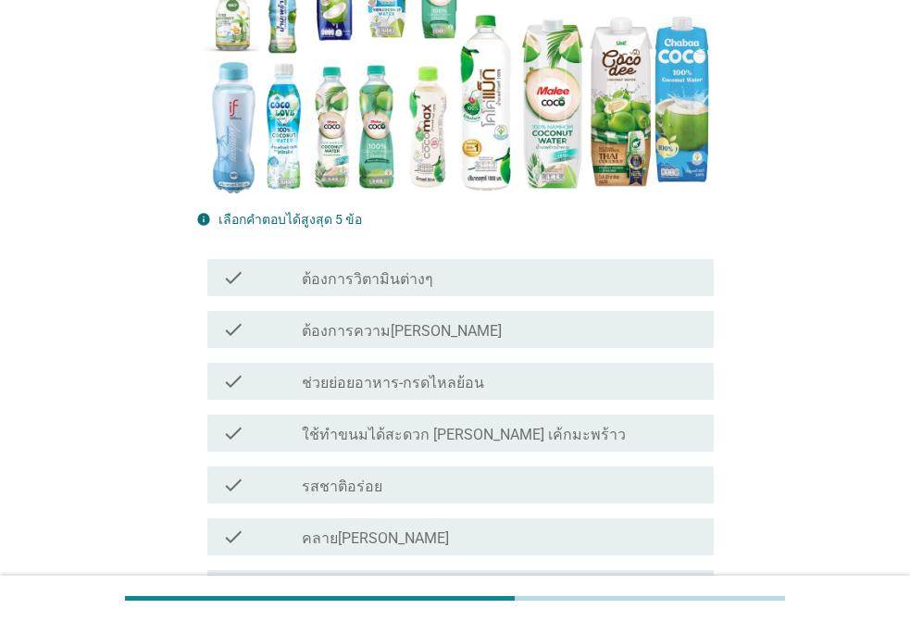
click at [462, 386] on label "ช่วยย่อยอาหาร-กรดไหลย้อน" at bounding box center [393, 383] width 182 height 19
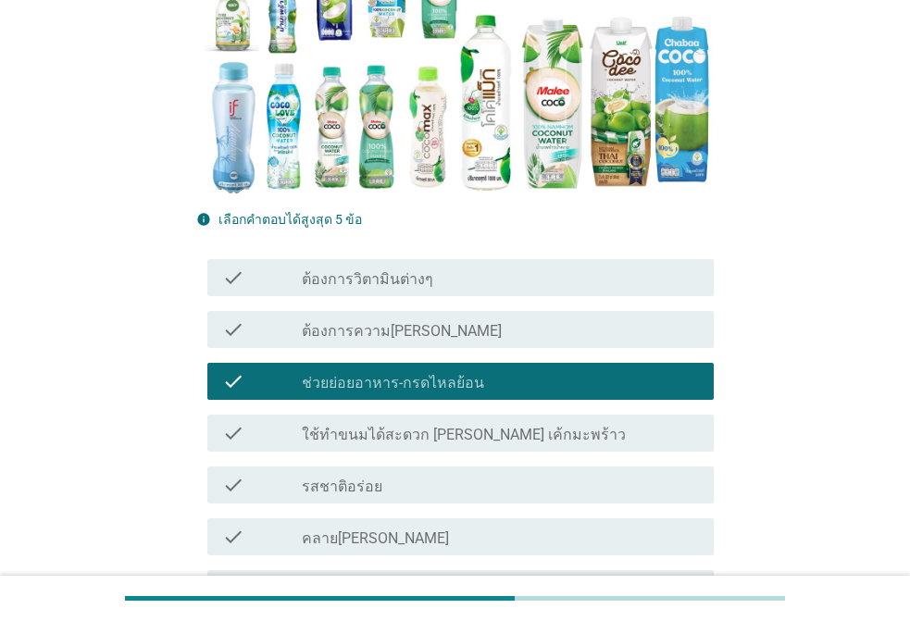
click at [436, 452] on div "check check_box_outline_blank ใช้ทำขนมได้สะดวก [PERSON_NAME] เค้กมะพร้าว" at bounding box center [460, 433] width 507 height 37
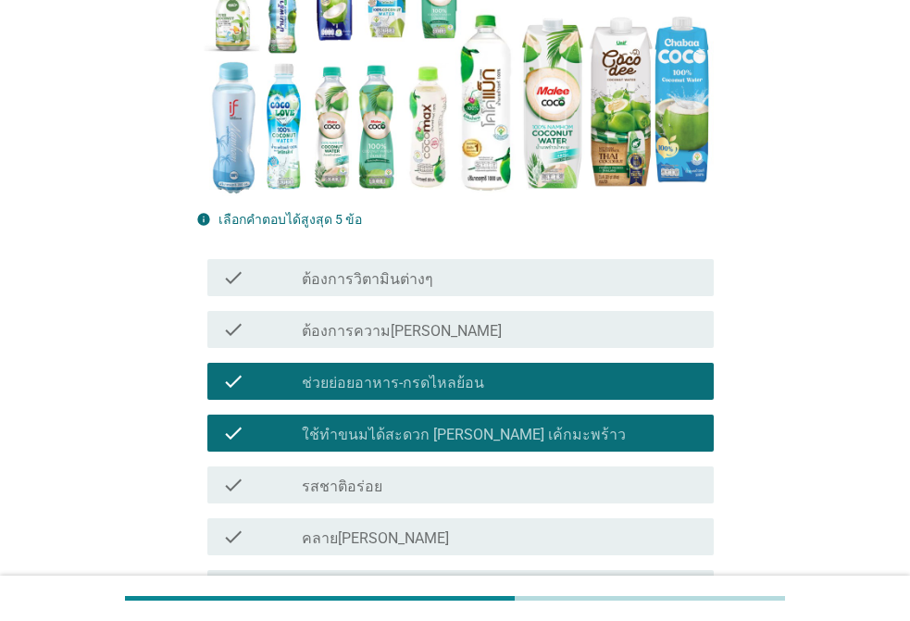
click at [397, 479] on div "check_box_outline_blank รสชาติอร่อย" at bounding box center [500, 485] width 397 height 22
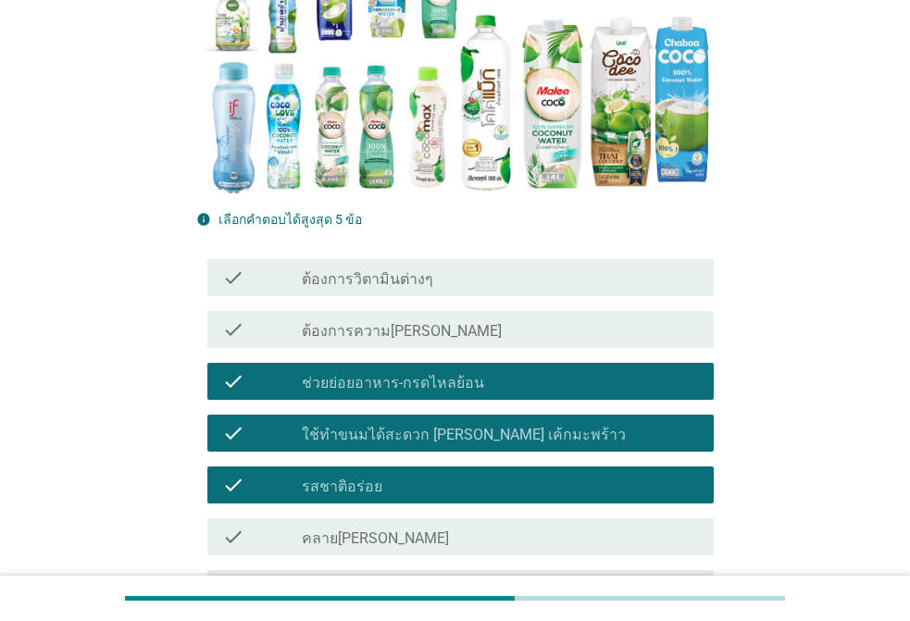
click at [364, 346] on div "check check_box_outline_blank ต้องการความ[PERSON_NAME]" at bounding box center [460, 329] width 507 height 37
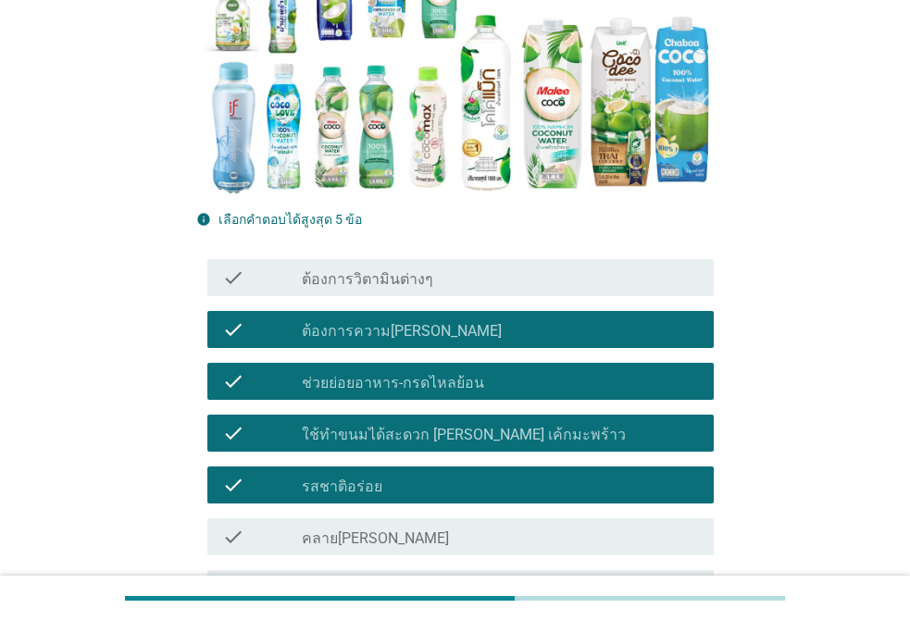
click at [373, 261] on div "check check_box_outline_blank ต้องการวิตามินต่างๆ" at bounding box center [460, 277] width 507 height 37
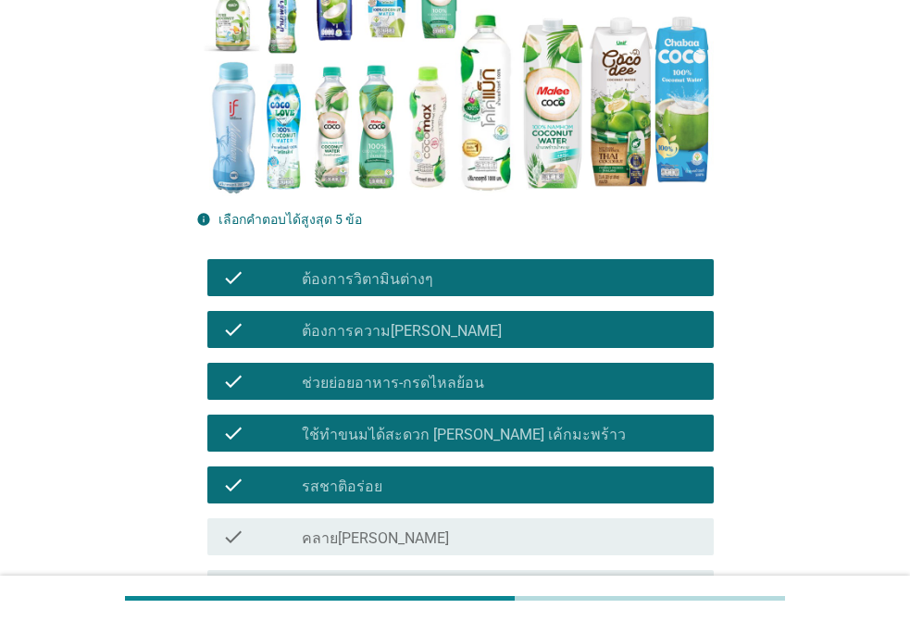
drag, startPoint x: 485, startPoint y: 531, endPoint x: 521, endPoint y: 518, distance: 37.5
click at [485, 532] on div "check_box_outline_blank คลาย[PERSON_NAME]" at bounding box center [500, 537] width 397 height 22
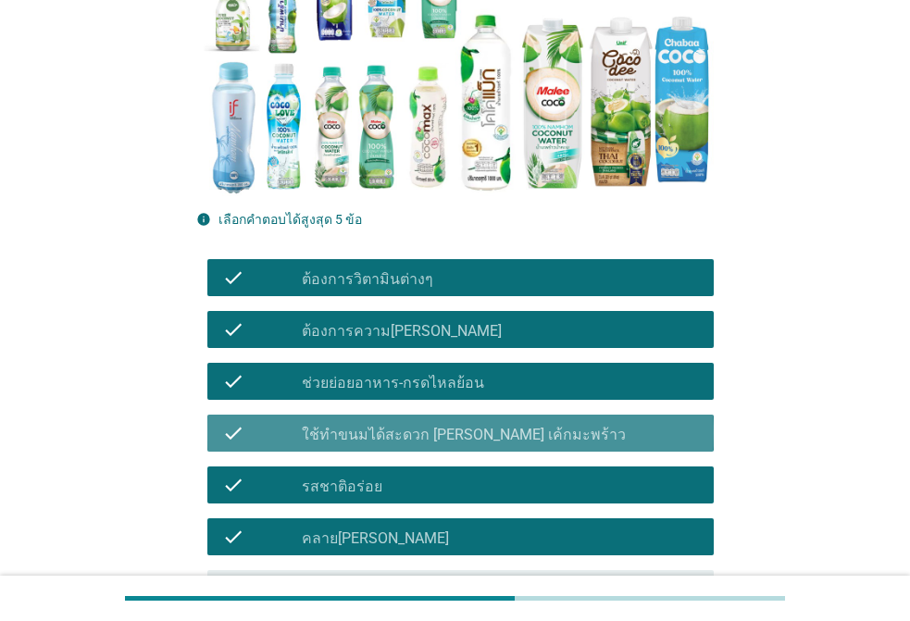
click at [635, 436] on div "check_box_outline_blank ใช้ทำขนมได้สะดวก [PERSON_NAME] เค้กมะพร้าว" at bounding box center [500, 433] width 397 height 22
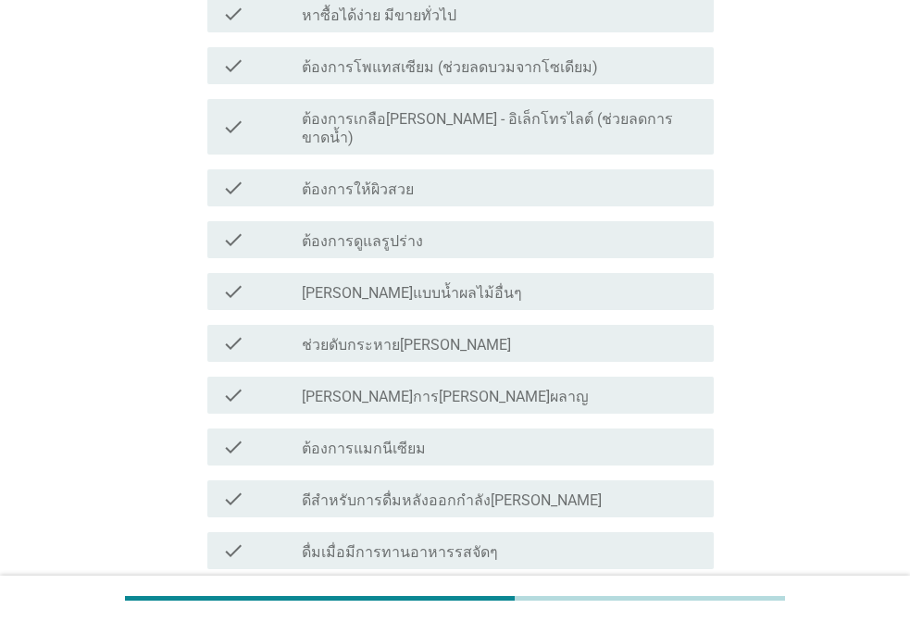
scroll to position [1638, 0]
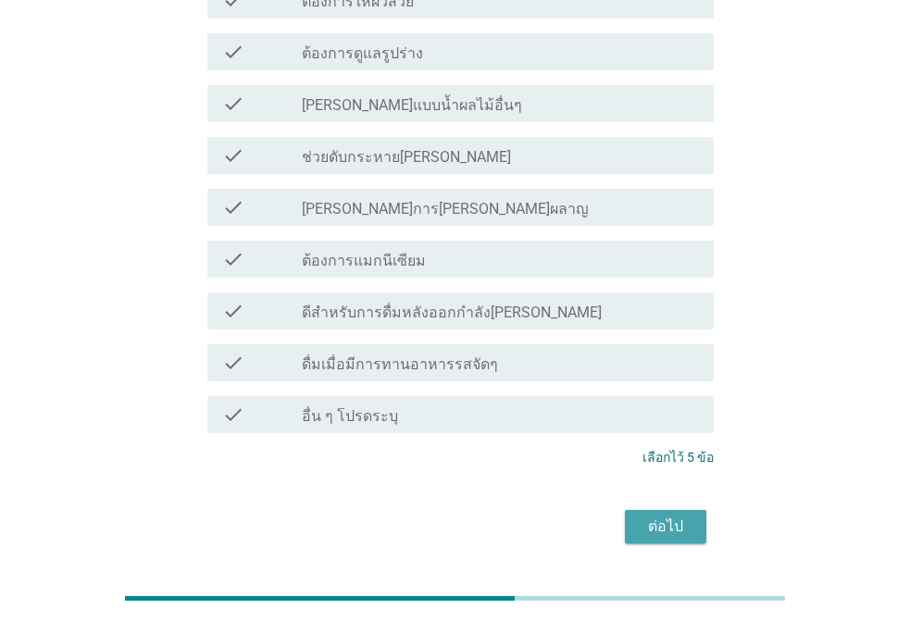
click at [678, 510] on button "ต่อไป" at bounding box center [666, 526] width 82 height 33
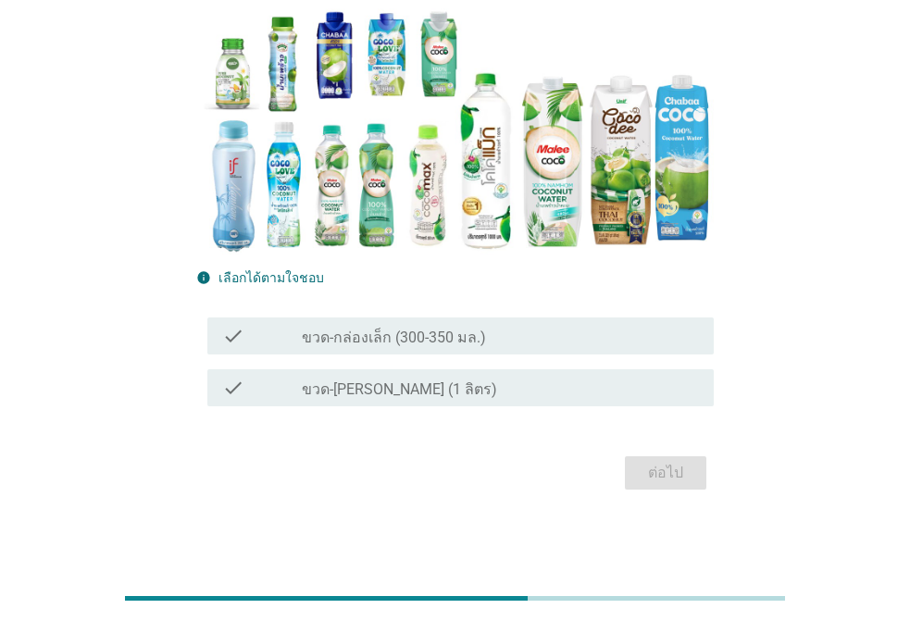
scroll to position [181, 0]
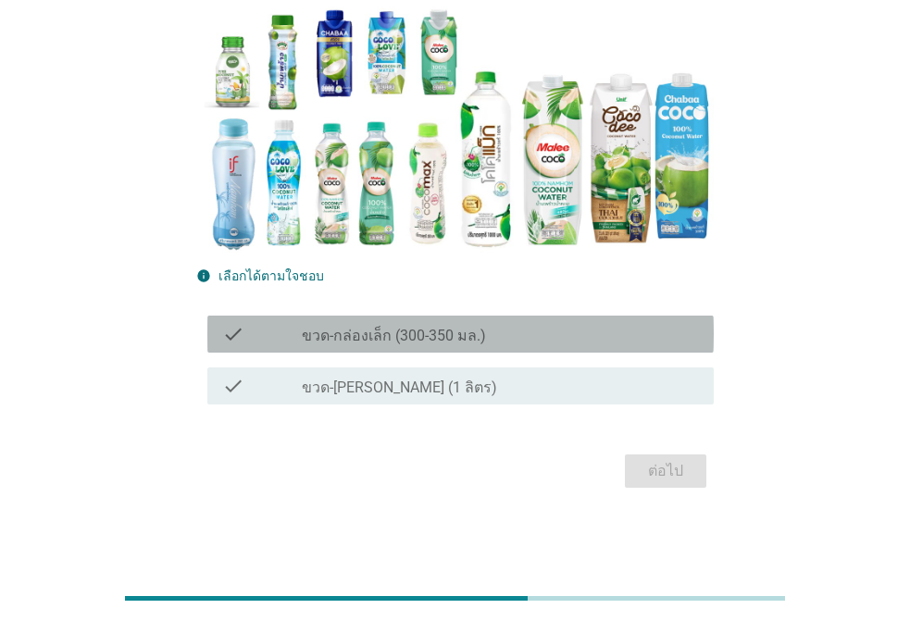
click at [483, 334] on div "check_box_outline_blank ขวด-กล่องเล็ก (300-350 มล.)" at bounding box center [500, 334] width 397 height 22
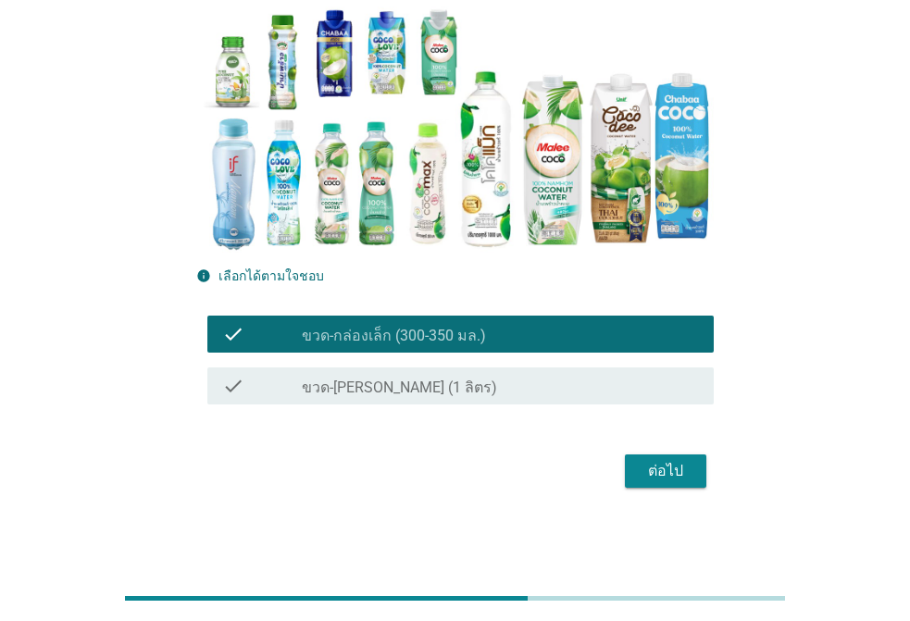
click at [458, 386] on div "check_box_outline_blank ขวด-[PERSON_NAME] (1 ลิตร)" at bounding box center [500, 386] width 397 height 22
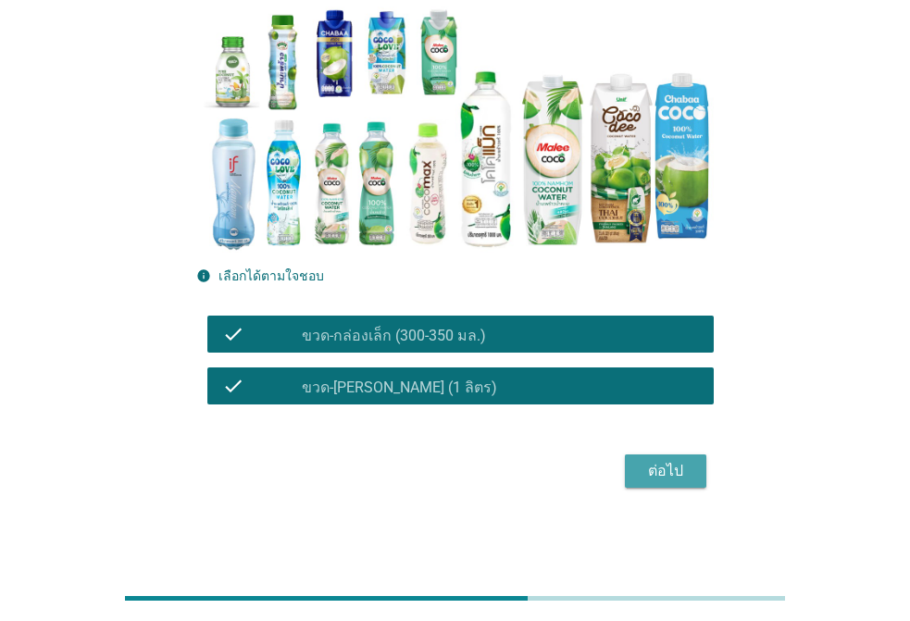
click at [671, 475] on div "ต่อไป" at bounding box center [666, 471] width 52 height 22
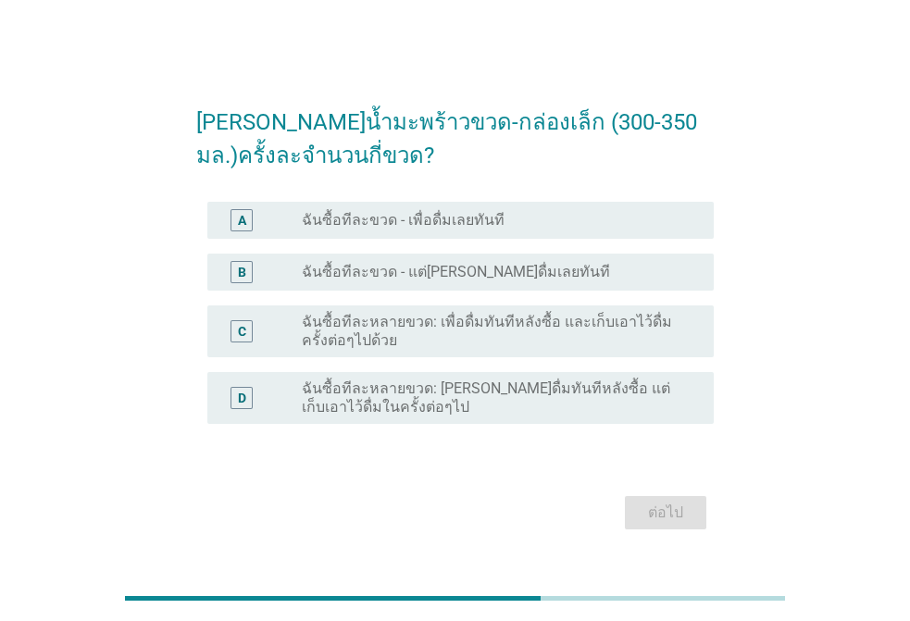
click at [321, 207] on div "A radio_button_unchecked ฉันซื้อทีละขวด - เพื่อดื่มเลยทันที" at bounding box center [460, 220] width 507 height 37
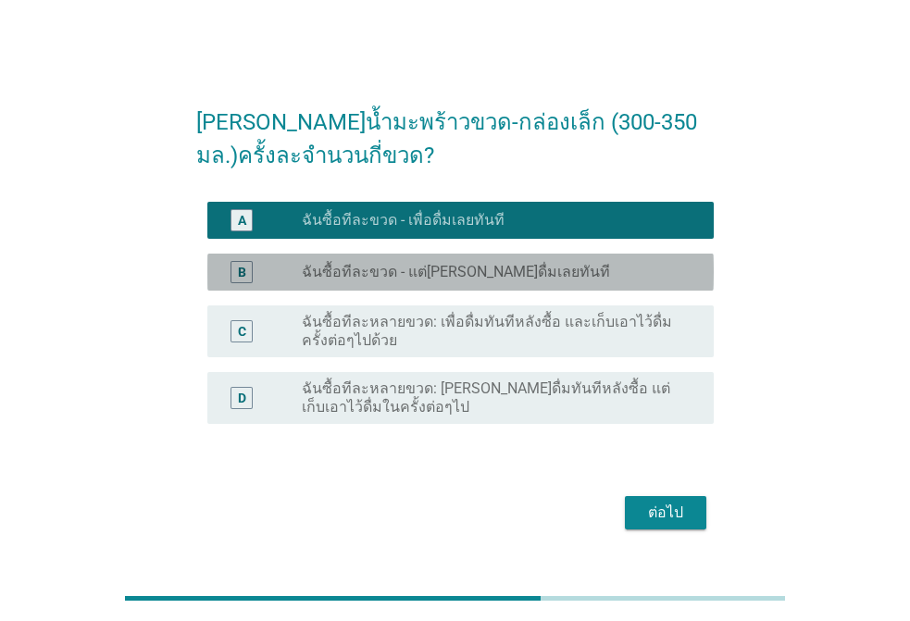
click at [359, 270] on label "ฉันซื้อทีละขวด - แต่[PERSON_NAME]ดื่มเลยทันที" at bounding box center [456, 272] width 308 height 19
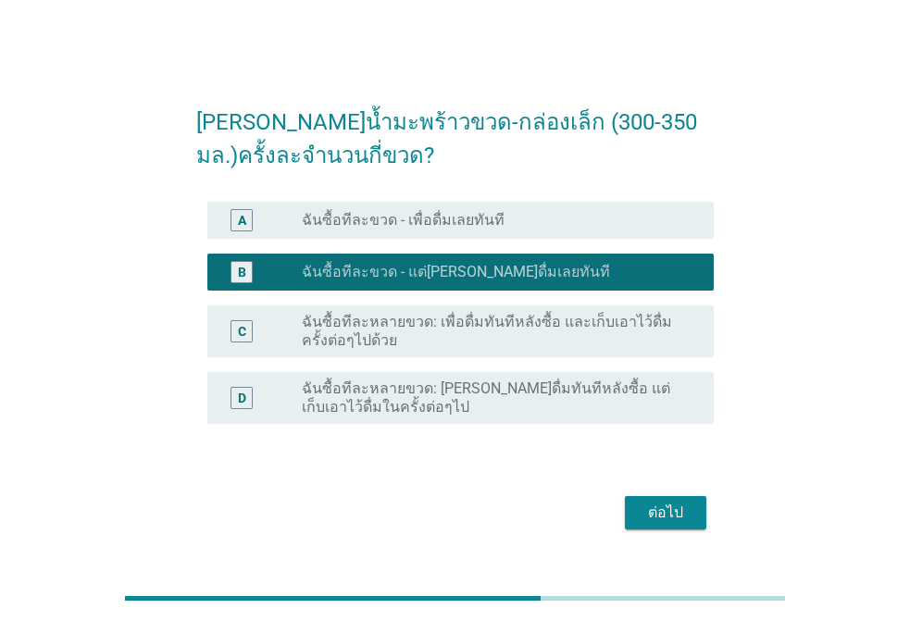
click at [372, 339] on label "ฉันซื้อทีละหลายขวด: เพื่อดื่มทันทีหลังซื้อ และเก็บเอาไว้ดื่มครั้งต่อๆไปด้วย" at bounding box center [493, 331] width 383 height 37
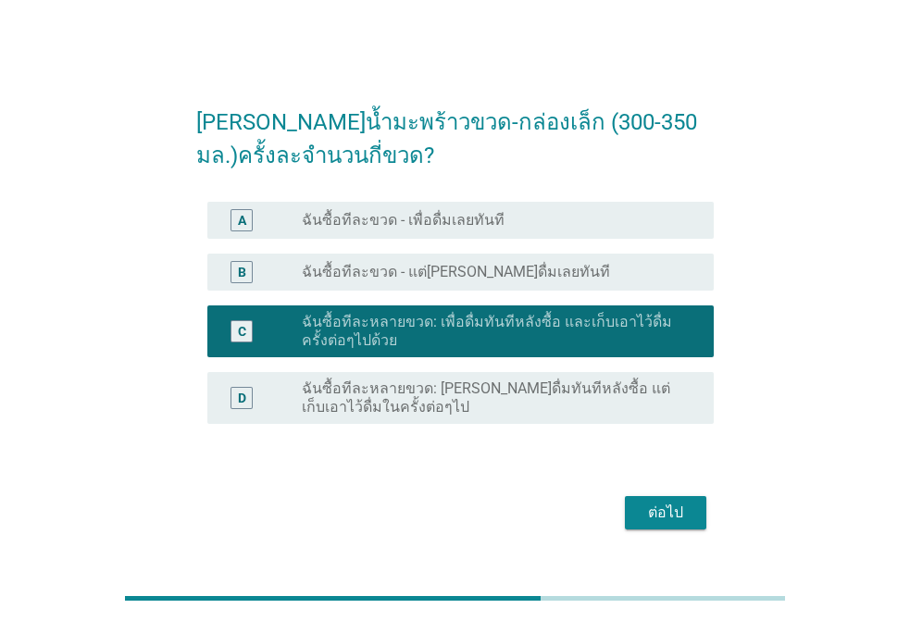
click at [695, 520] on button "ต่อไป" at bounding box center [666, 512] width 82 height 33
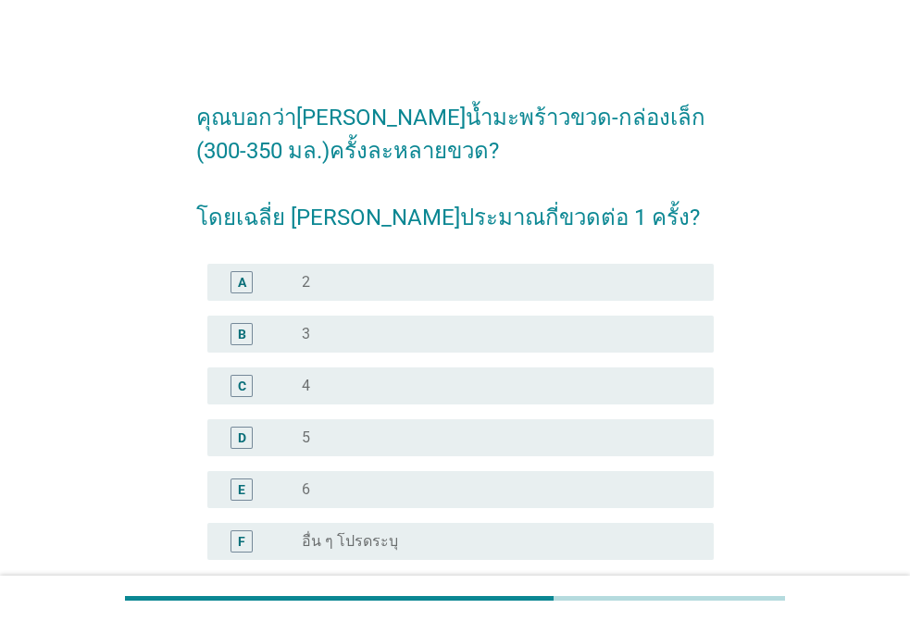
drag, startPoint x: 358, startPoint y: 390, endPoint x: 395, endPoint y: 404, distance: 39.6
click at [358, 389] on div "radio_button_unchecked 4" at bounding box center [493, 386] width 383 height 19
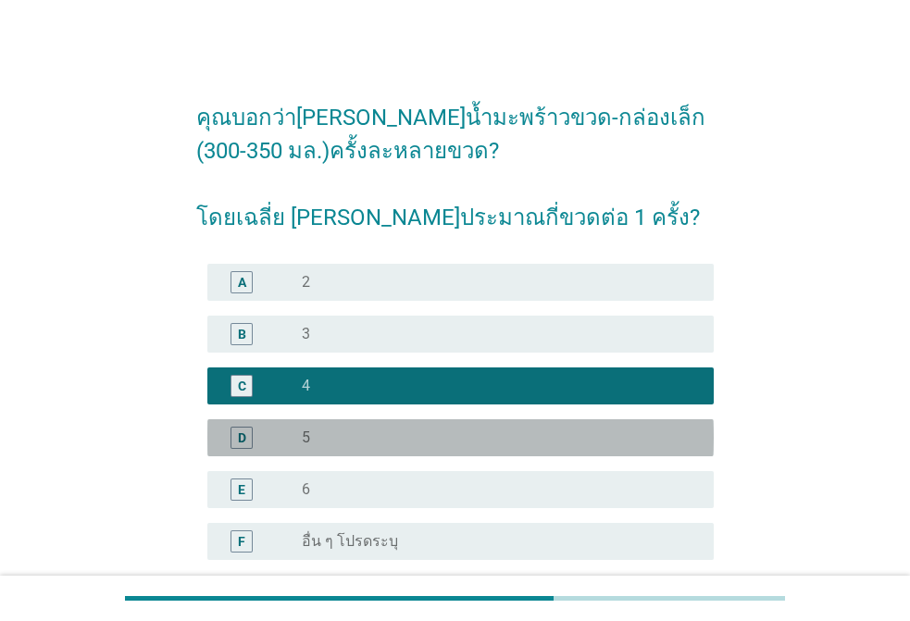
drag, startPoint x: 392, startPoint y: 434, endPoint x: 521, endPoint y: 458, distance: 131.9
click at [392, 433] on div "radio_button_unchecked 5" at bounding box center [493, 438] width 383 height 19
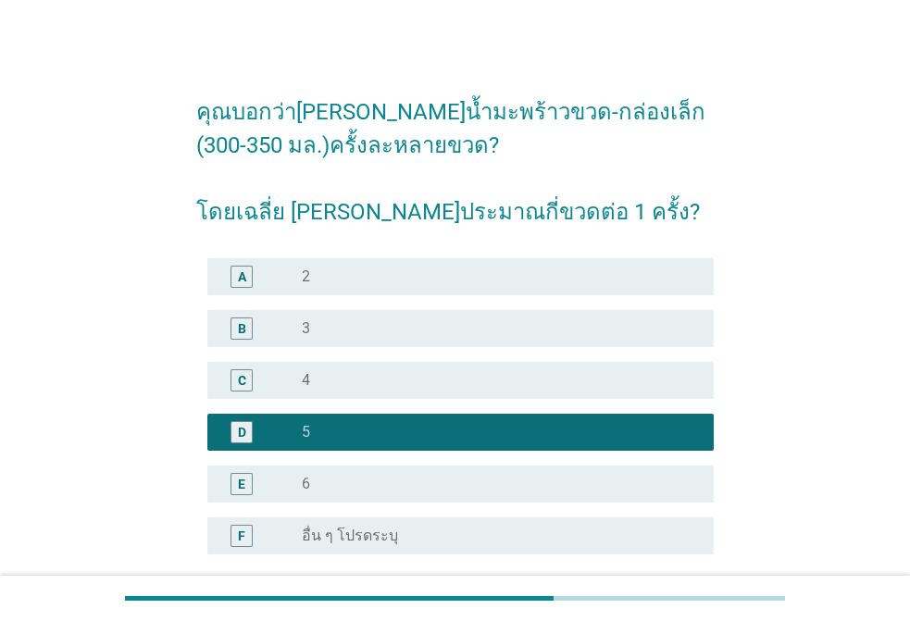
scroll to position [177, 0]
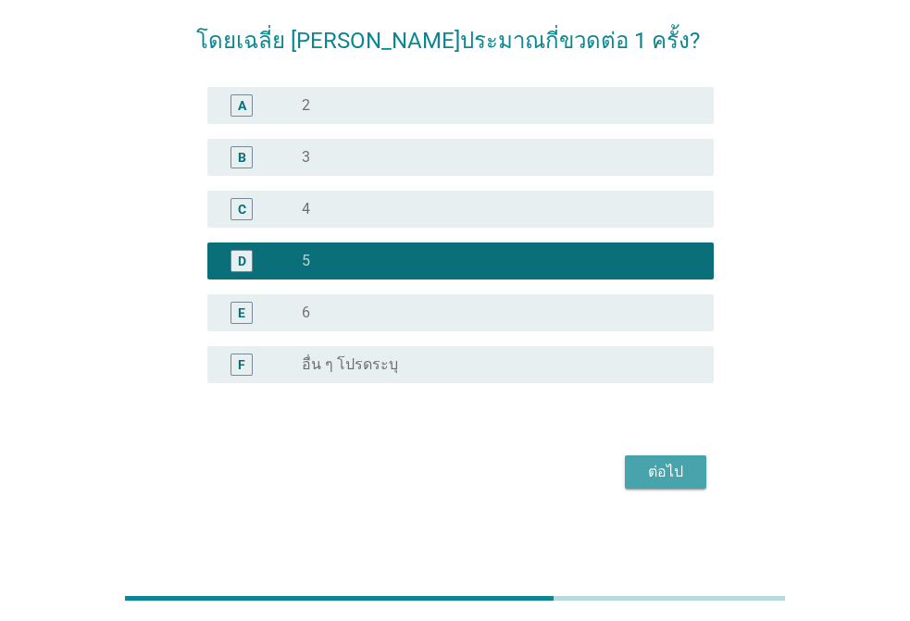
click at [684, 484] on button "ต่อไป" at bounding box center [666, 472] width 82 height 33
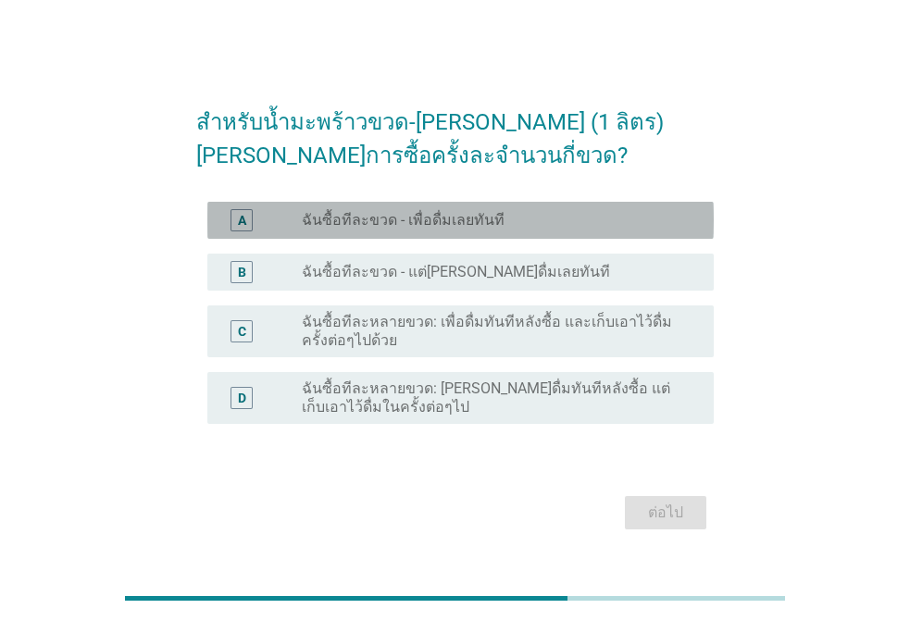
click at [439, 221] on label "ฉันซื้อทีละขวด - เพื่อดื่มเลยทันที" at bounding box center [403, 220] width 203 height 19
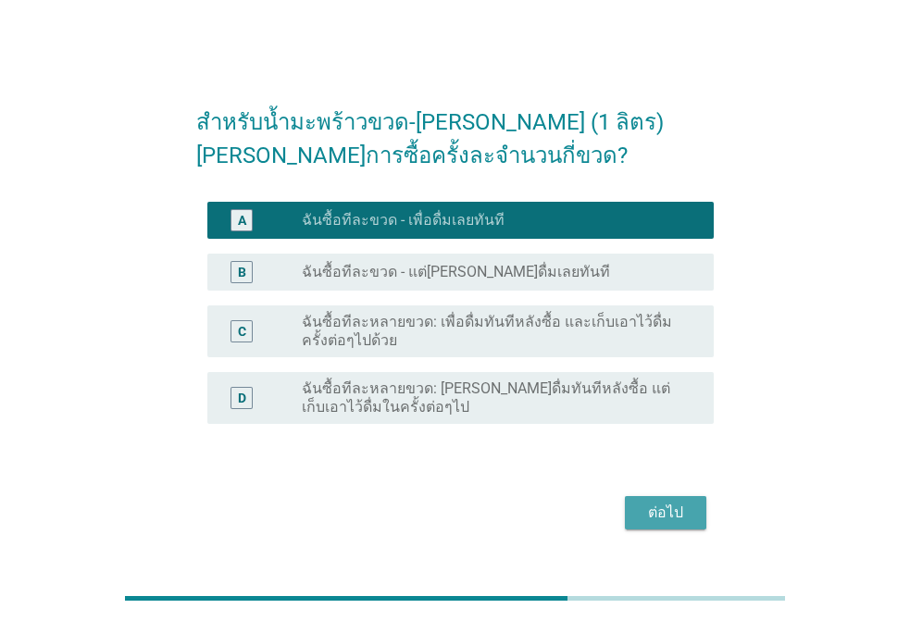
click at [662, 505] on div "ต่อไป" at bounding box center [666, 513] width 52 height 22
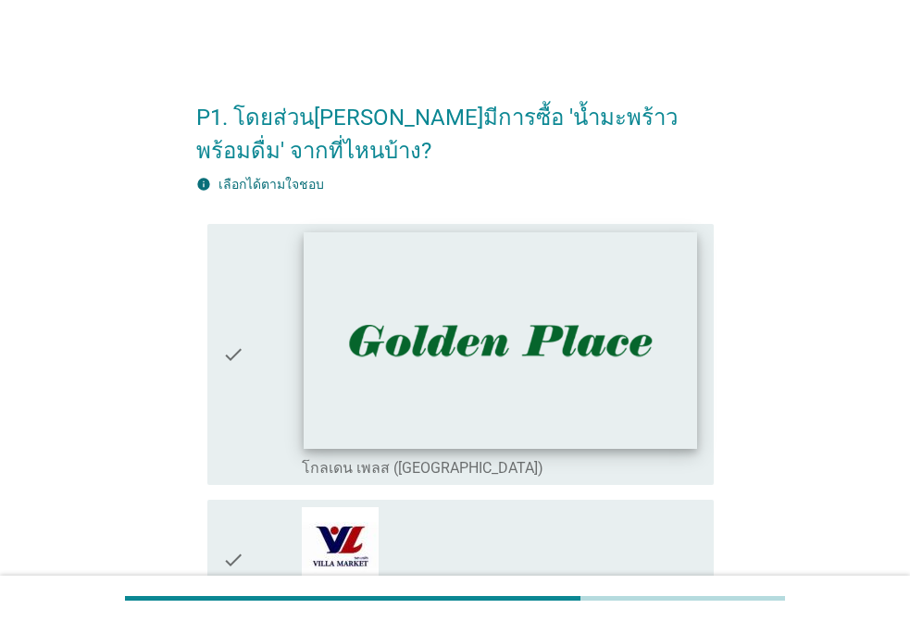
click at [492, 386] on img at bounding box center [501, 340] width 394 height 216
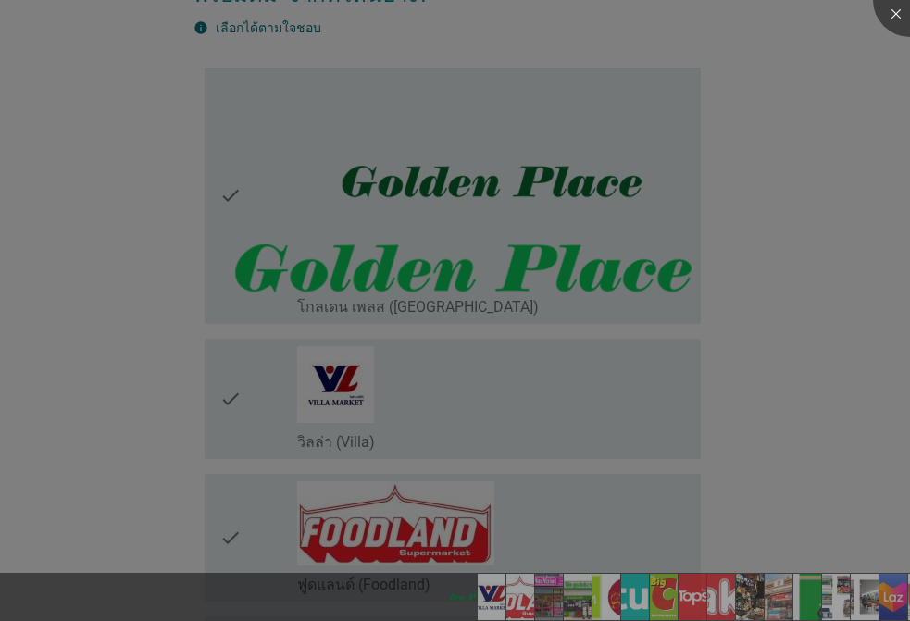
scroll to position [278, 0]
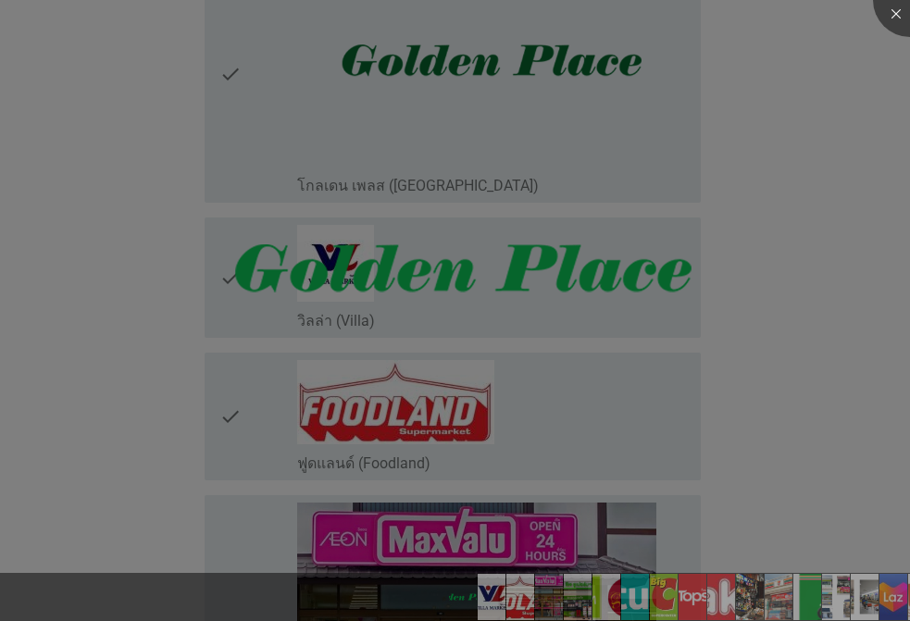
click at [779, 302] on div at bounding box center [455, 310] width 910 height 621
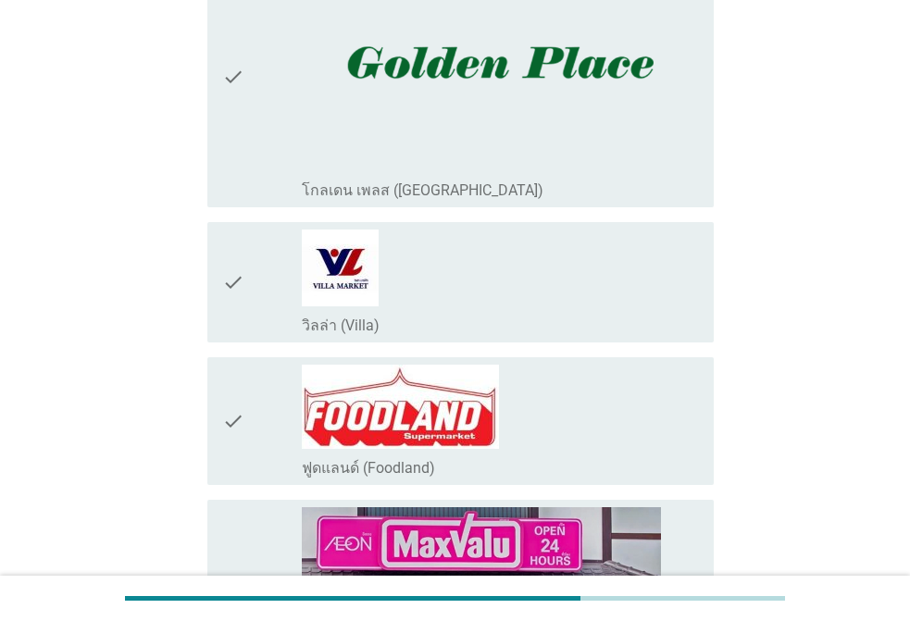
click at [244, 86] on icon "check" at bounding box center [233, 77] width 22 height 247
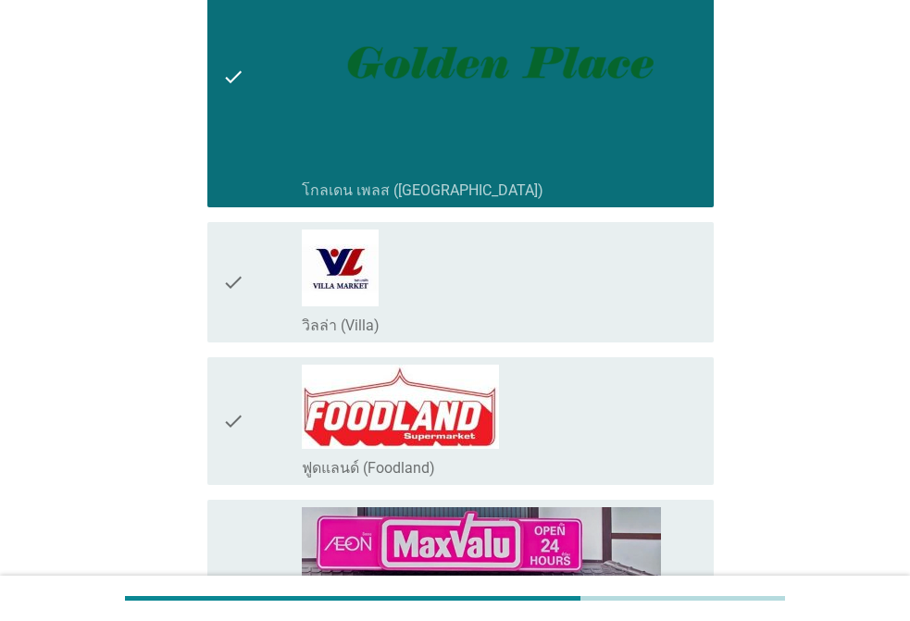
click at [226, 258] on icon "check" at bounding box center [233, 283] width 22 height 106
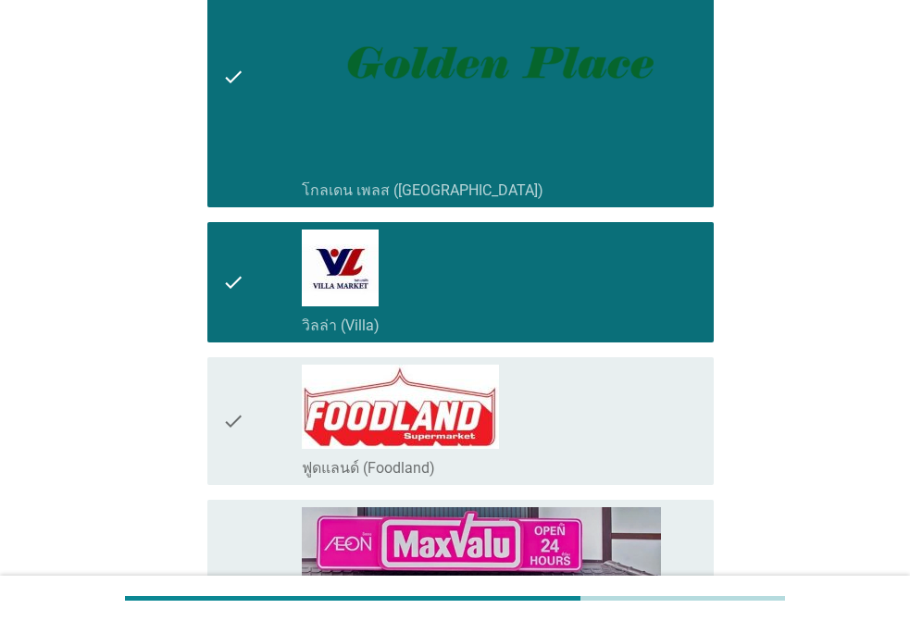
click at [242, 391] on icon "check" at bounding box center [233, 421] width 22 height 113
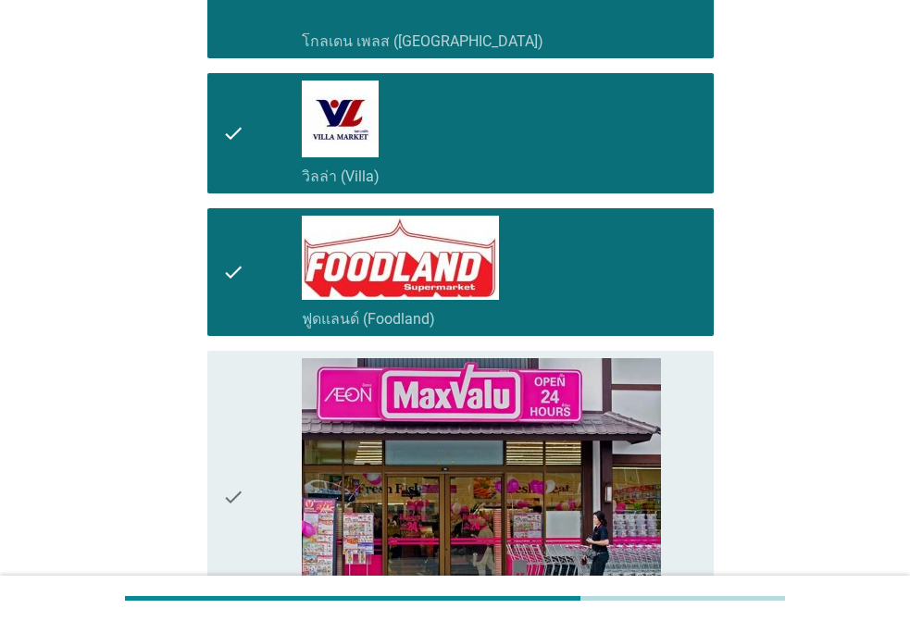
scroll to position [648, 0]
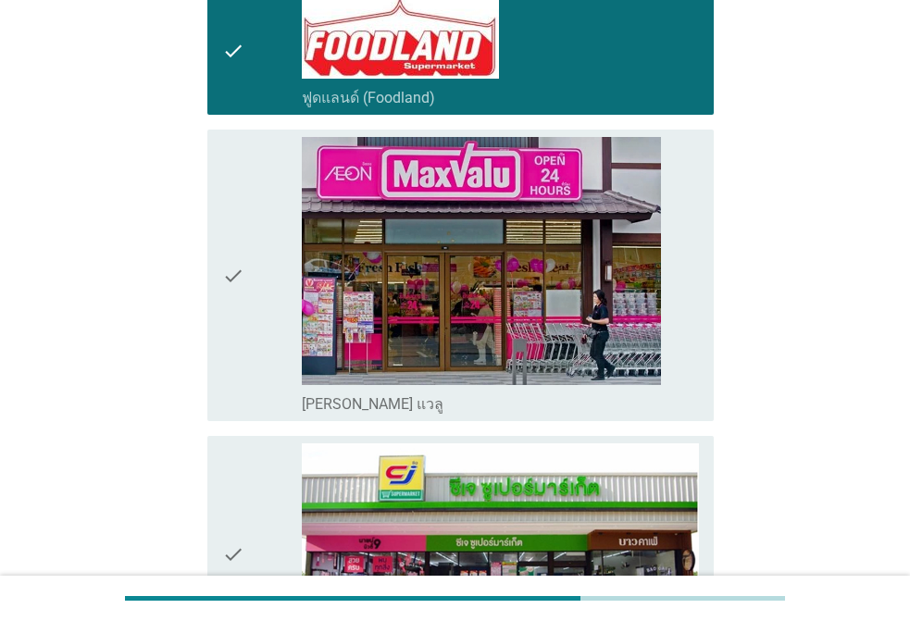
click at [219, 253] on div "check check_box_outline_blank [PERSON_NAME] แวลู" at bounding box center [460, 276] width 507 height 292
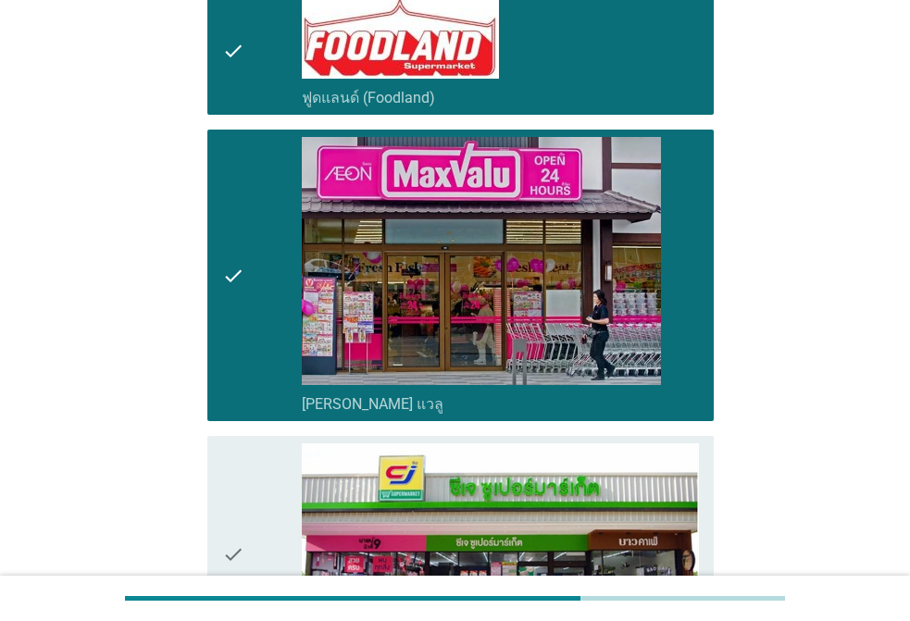
click at [221, 464] on div "check check_box_outline_blank ซีเจ (CJ)" at bounding box center [460, 554] width 507 height 236
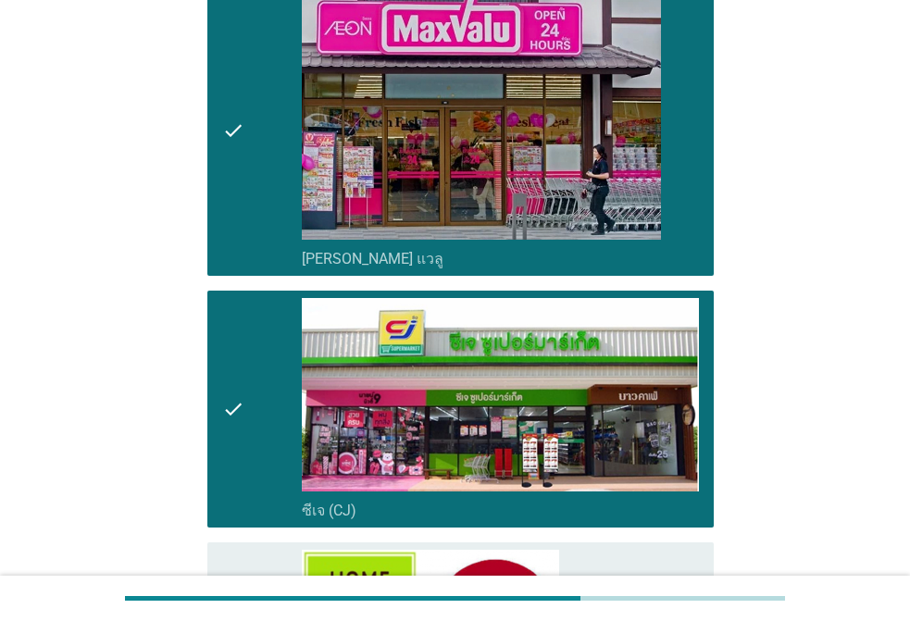
scroll to position [1019, 0]
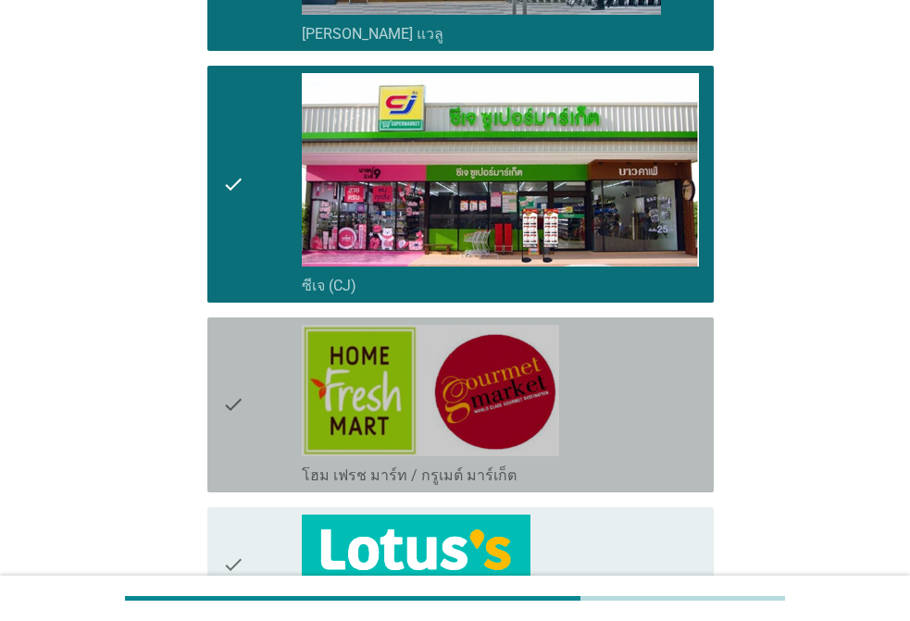
click at [247, 336] on div "check" at bounding box center [262, 405] width 80 height 160
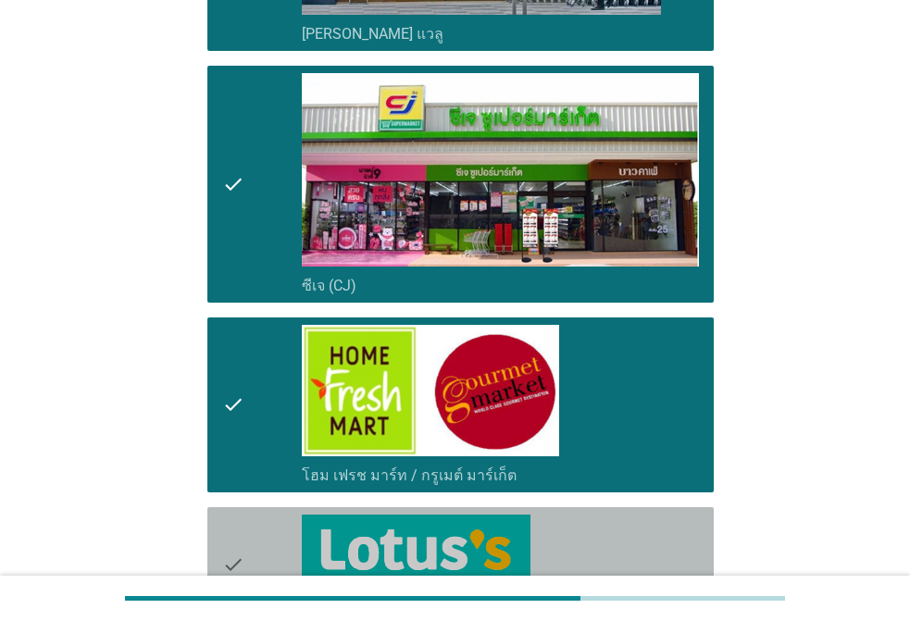
drag, startPoint x: 252, startPoint y: 521, endPoint x: 261, endPoint y: 483, distance: 39.1
click at [253, 521] on div "check" at bounding box center [262, 565] width 80 height 101
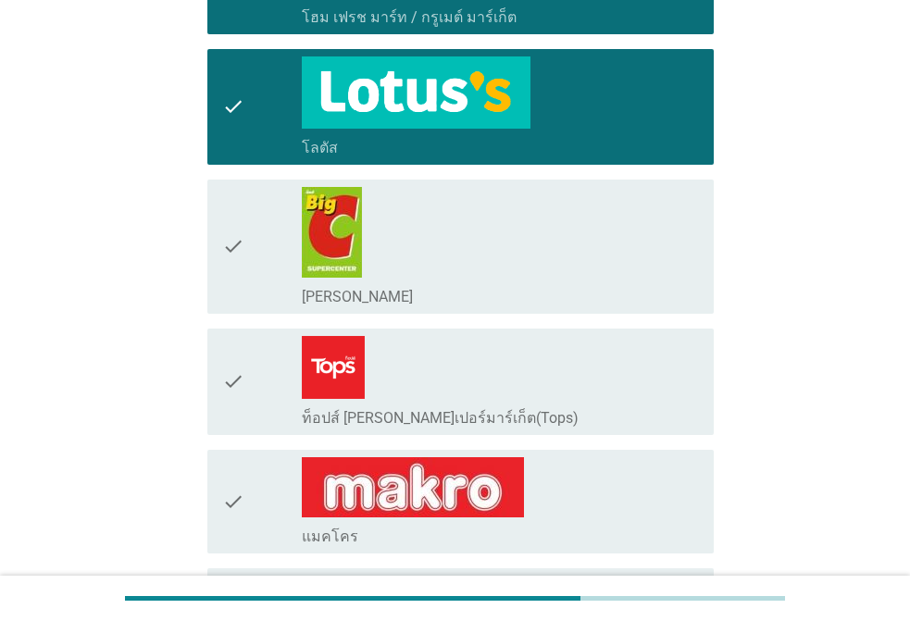
scroll to position [1482, 0]
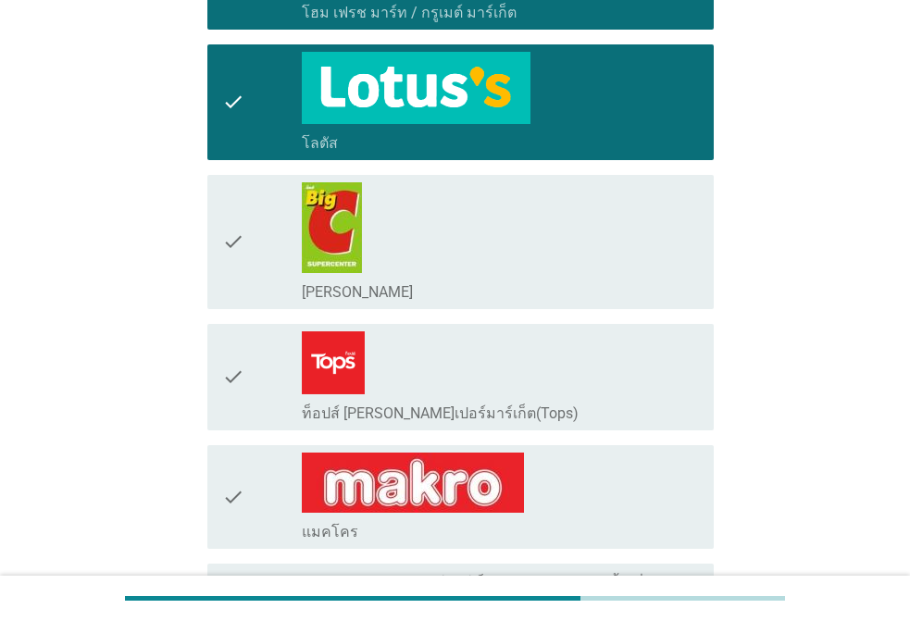
click at [258, 250] on div "check" at bounding box center [262, 241] width 80 height 119
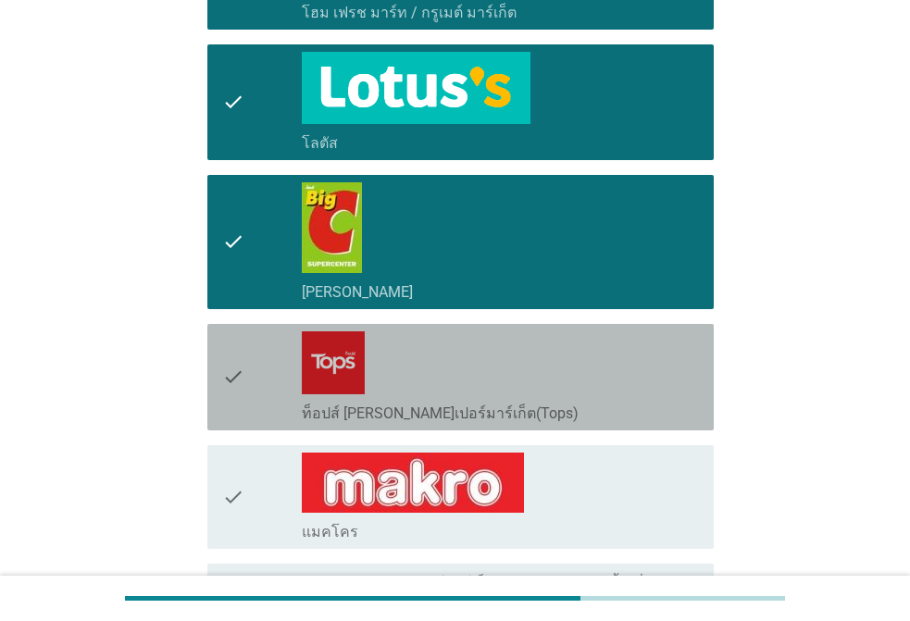
drag, startPoint x: 245, startPoint y: 352, endPoint x: 228, endPoint y: 485, distance: 134.4
click at [244, 353] on div "check" at bounding box center [262, 378] width 80 height 92
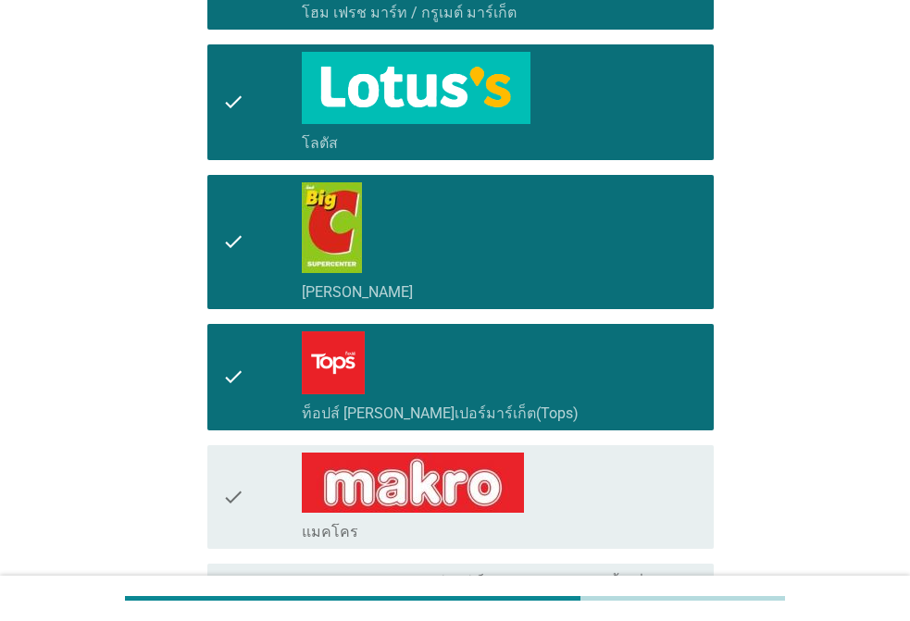
click at [228, 486] on icon "check" at bounding box center [233, 497] width 22 height 89
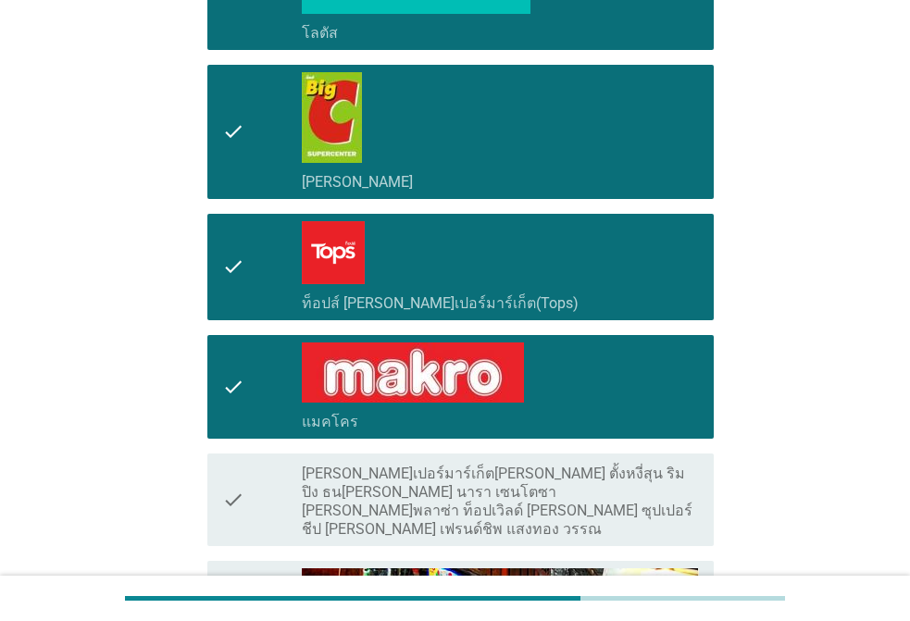
scroll to position [1760, 0]
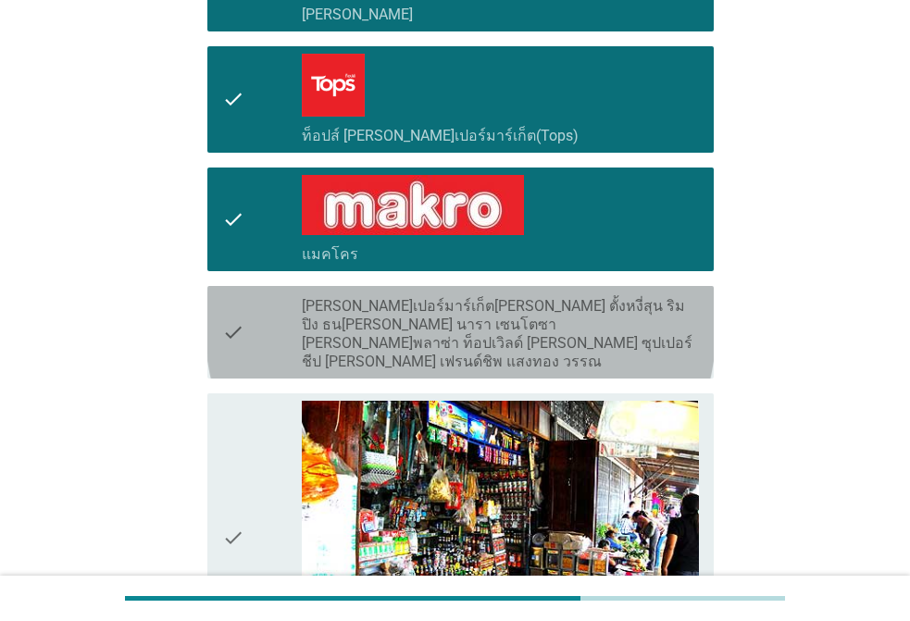
drag, startPoint x: 225, startPoint y: 332, endPoint x: 241, endPoint y: 419, distance: 88.5
click at [226, 332] on icon "check" at bounding box center [233, 333] width 22 height 78
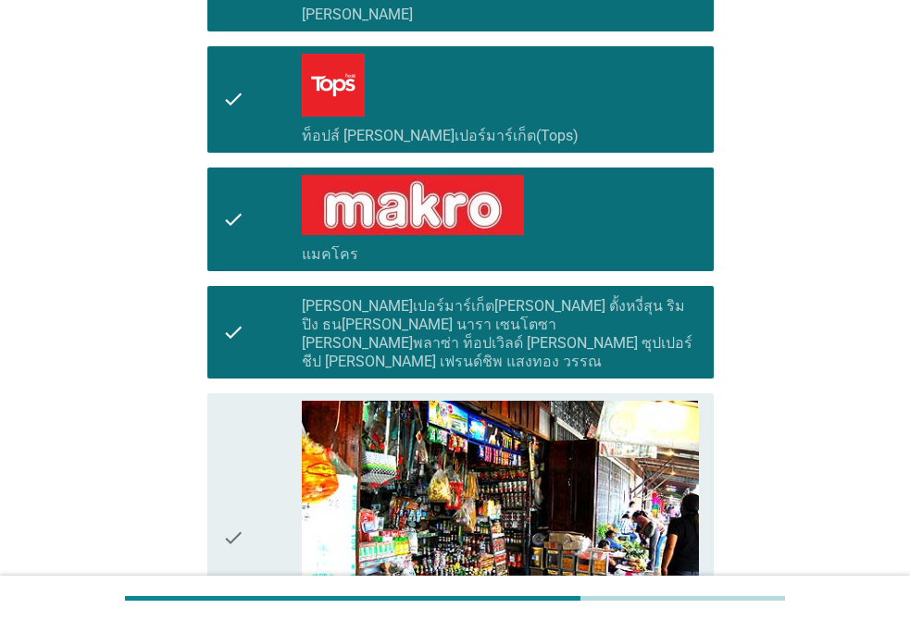
click at [232, 446] on icon "check" at bounding box center [233, 538] width 22 height 274
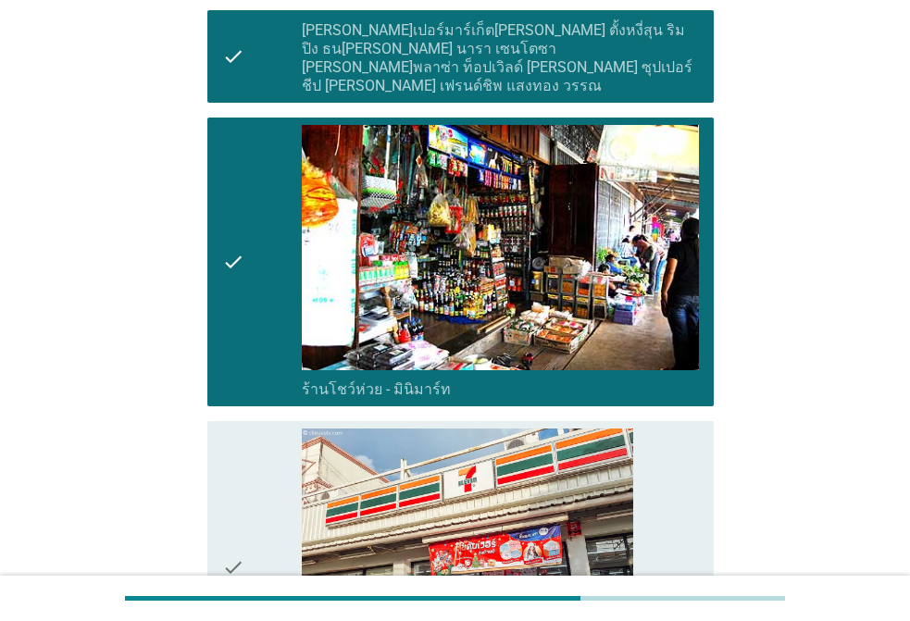
scroll to position [2038, 0]
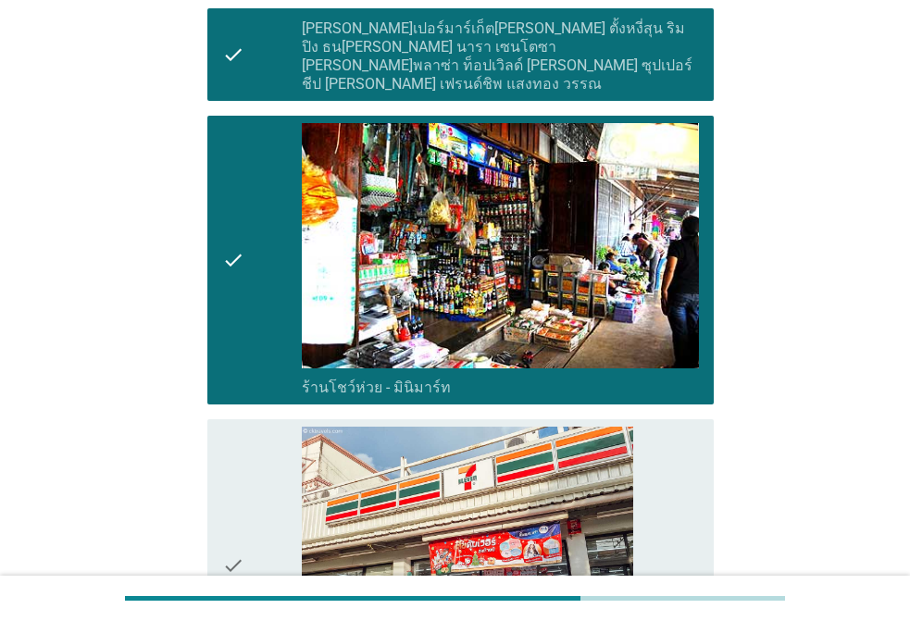
drag, startPoint x: 250, startPoint y: 460, endPoint x: 273, endPoint y: 460, distance: 23.2
click at [251, 460] on div "check" at bounding box center [262, 565] width 80 height 277
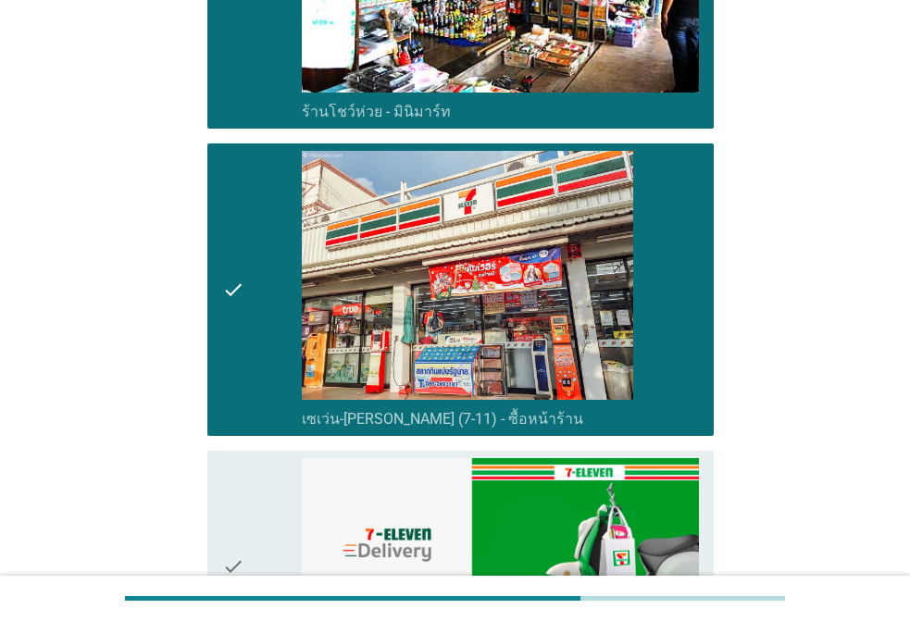
scroll to position [2593, 0]
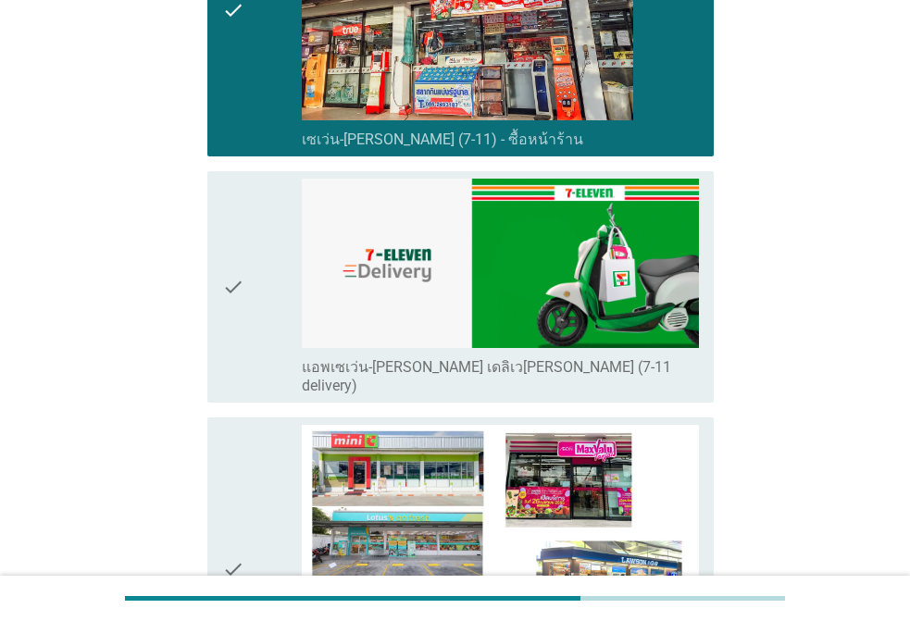
drag, startPoint x: 291, startPoint y: 302, endPoint x: 282, endPoint y: 332, distance: 30.8
click at [287, 302] on div "check" at bounding box center [262, 287] width 80 height 217
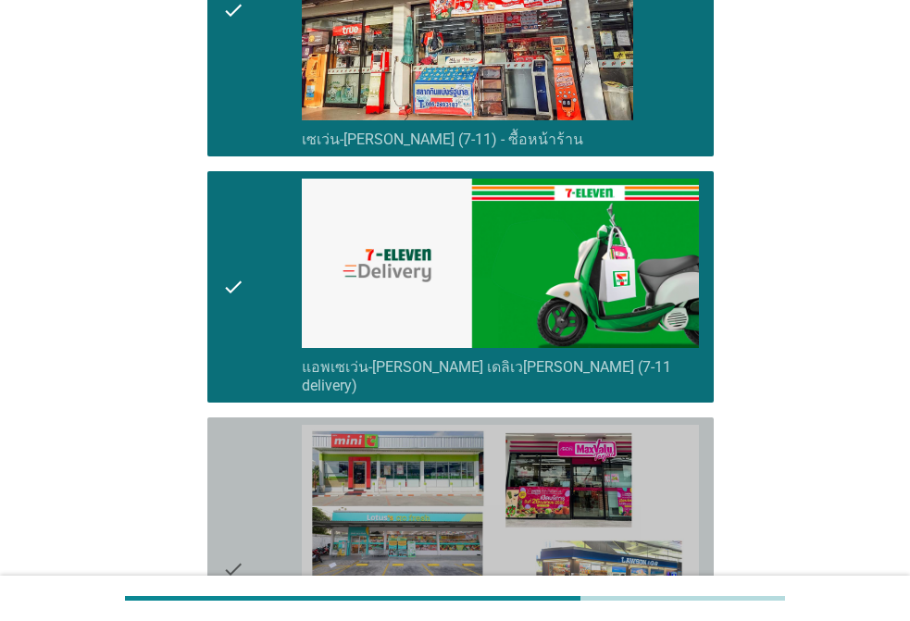
click at [259, 467] on div "check" at bounding box center [262, 570] width 80 height 290
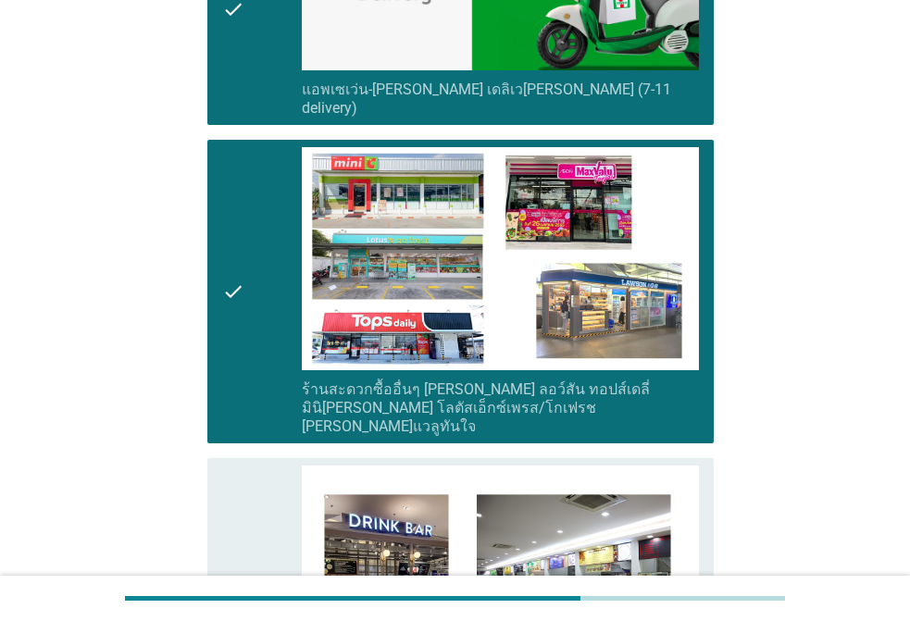
scroll to position [3149, 0]
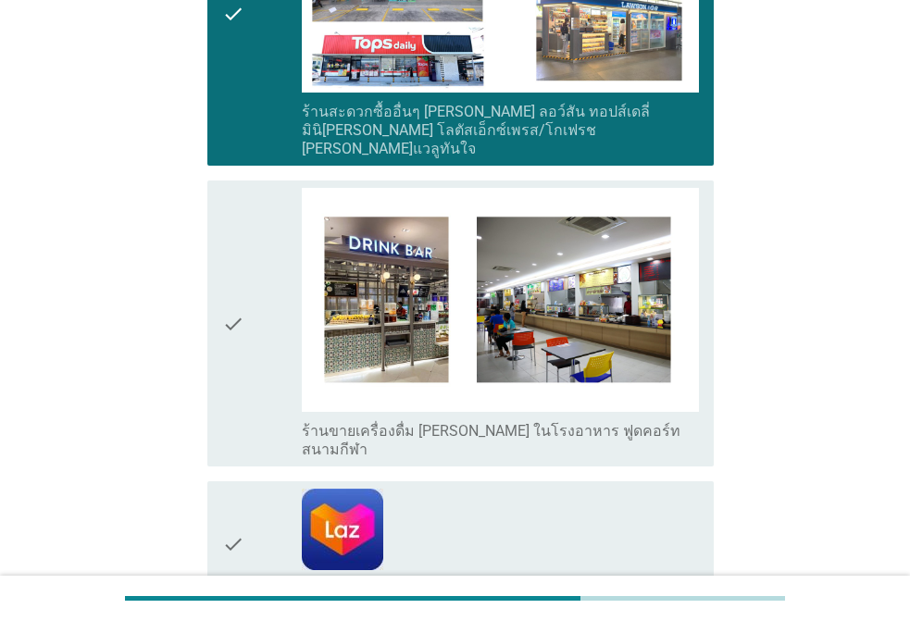
click at [263, 293] on div "check" at bounding box center [262, 323] width 80 height 271
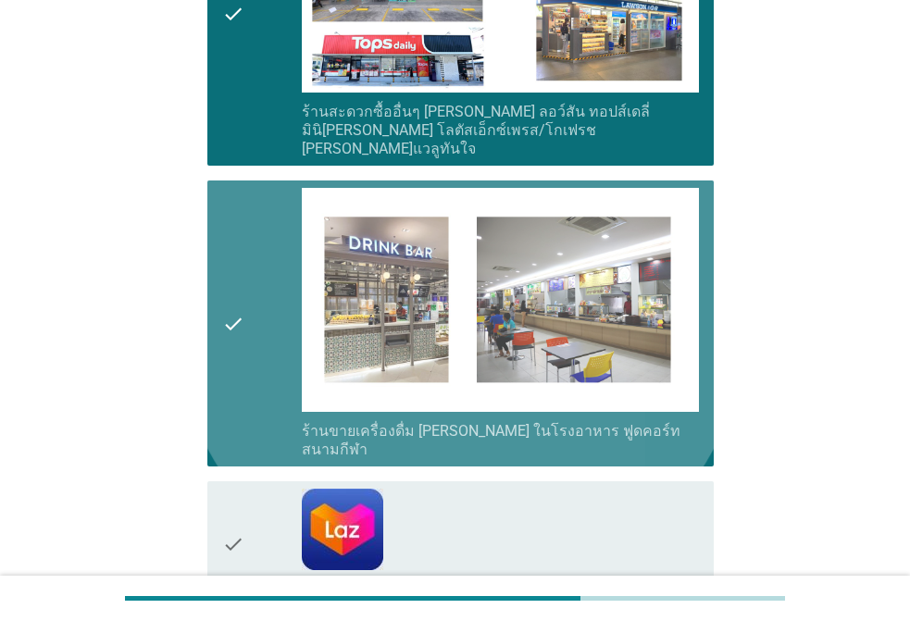
click at [238, 489] on icon "check" at bounding box center [233, 544] width 22 height 110
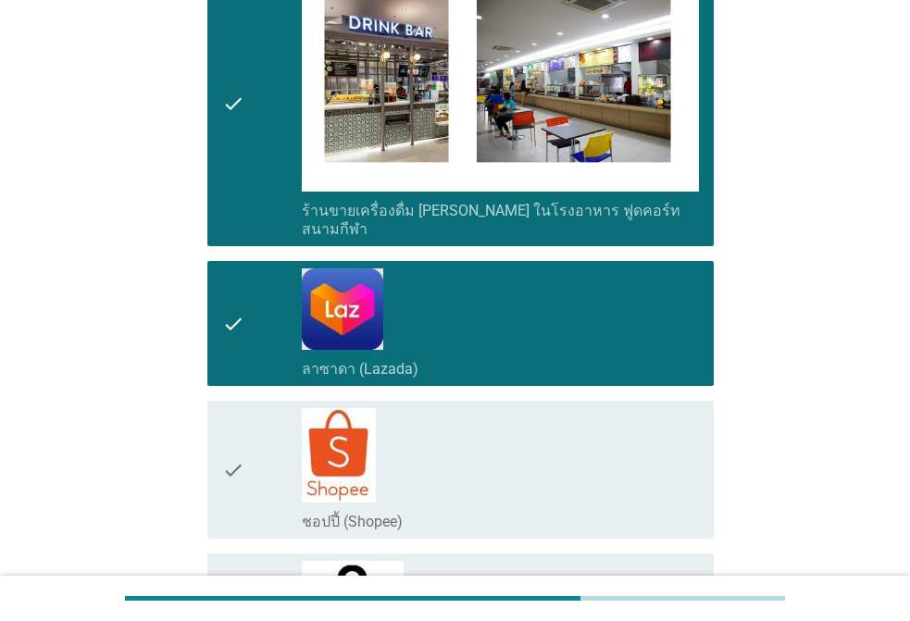
scroll to position [3612, 0]
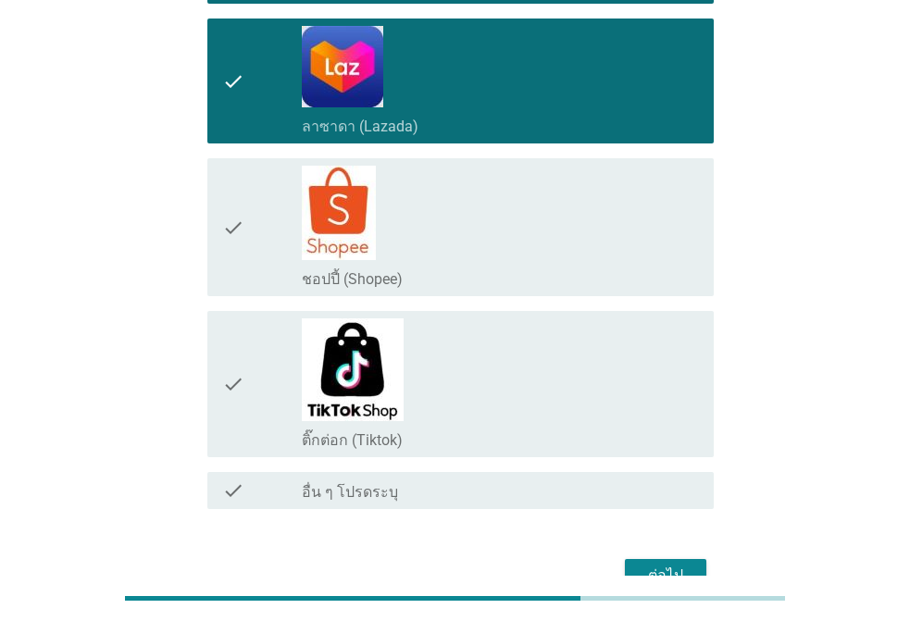
drag, startPoint x: 270, startPoint y: 192, endPoint x: 275, endPoint y: 214, distance: 22.7
click at [272, 194] on div "check" at bounding box center [262, 227] width 80 height 123
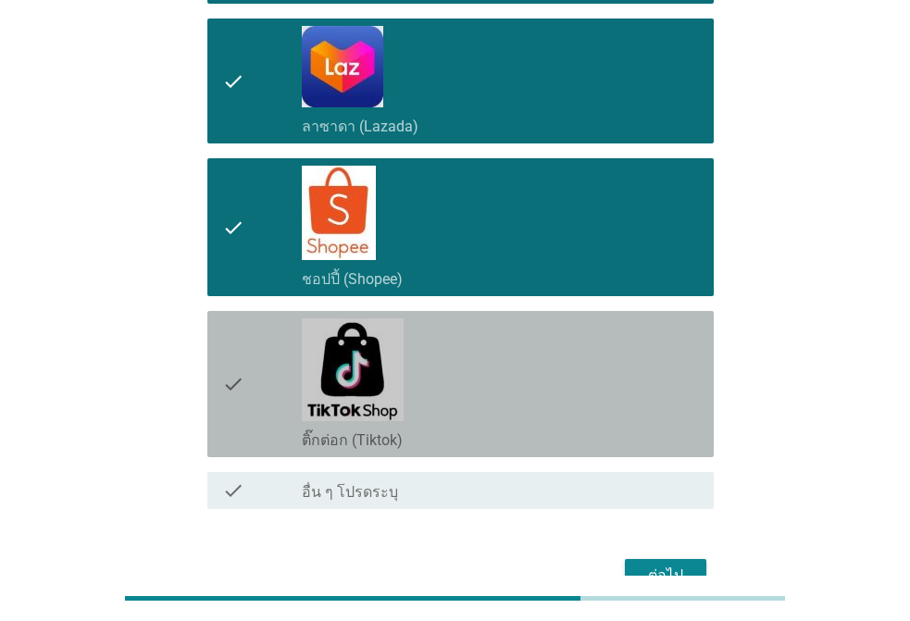
click at [251, 336] on div "check" at bounding box center [262, 385] width 80 height 132
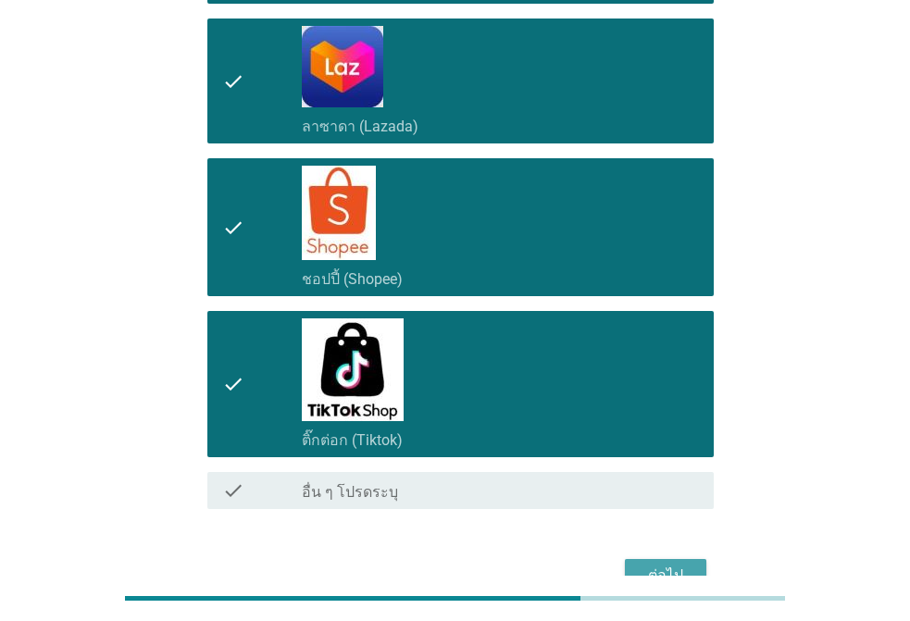
click at [660, 565] on div "ต่อไป" at bounding box center [666, 576] width 52 height 22
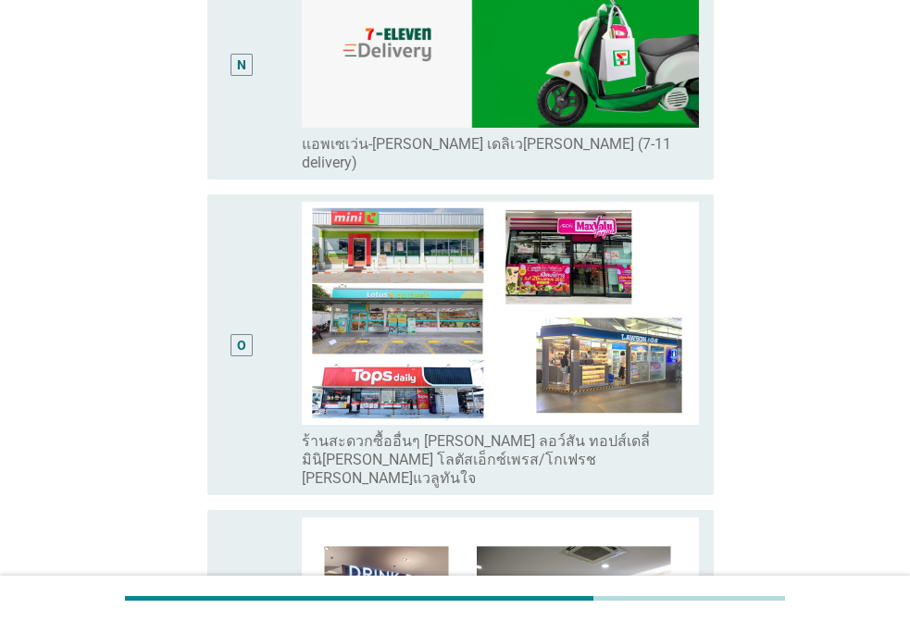
scroll to position [3520, 0]
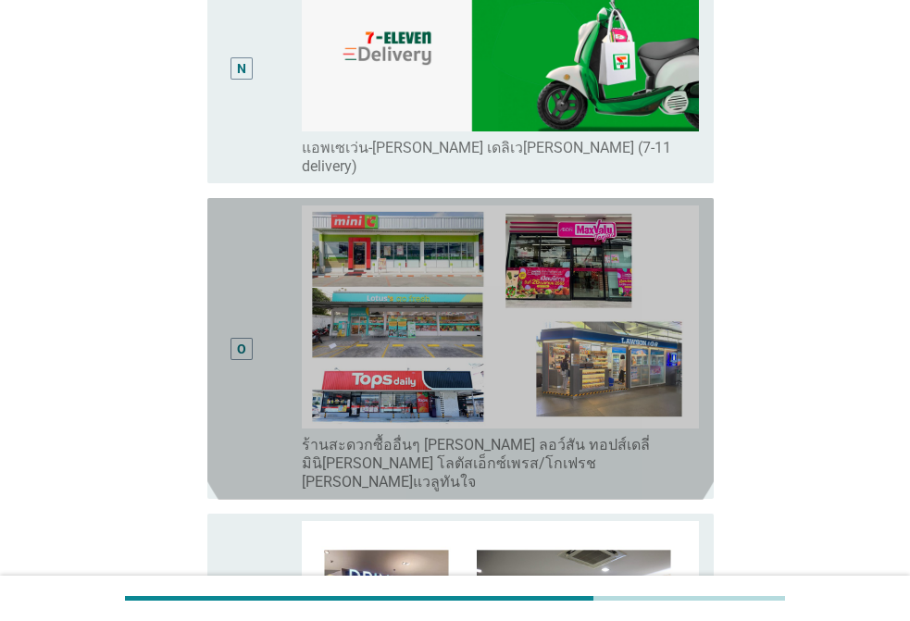
click at [260, 260] on div "O" at bounding box center [242, 349] width 40 height 287
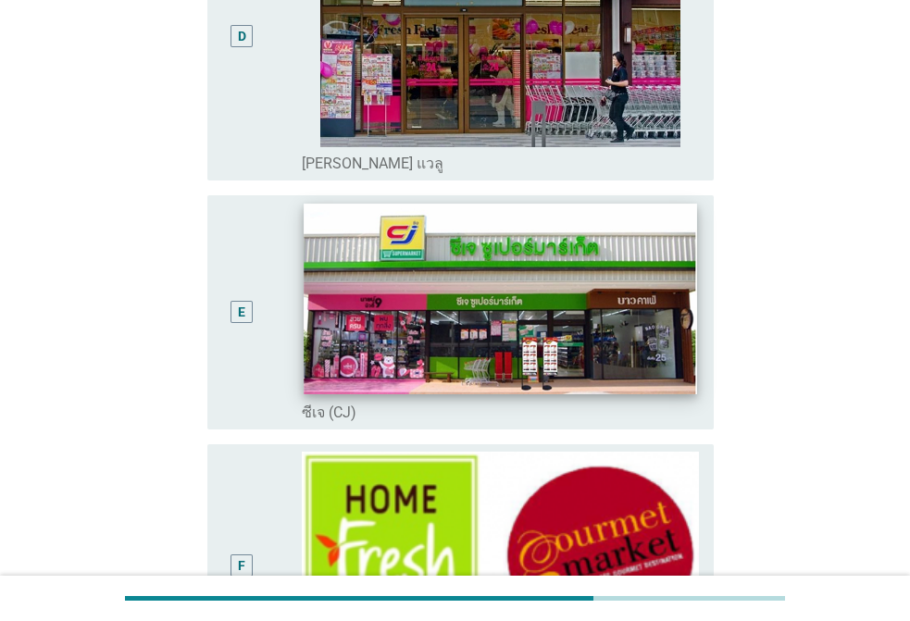
scroll to position [1297, 0]
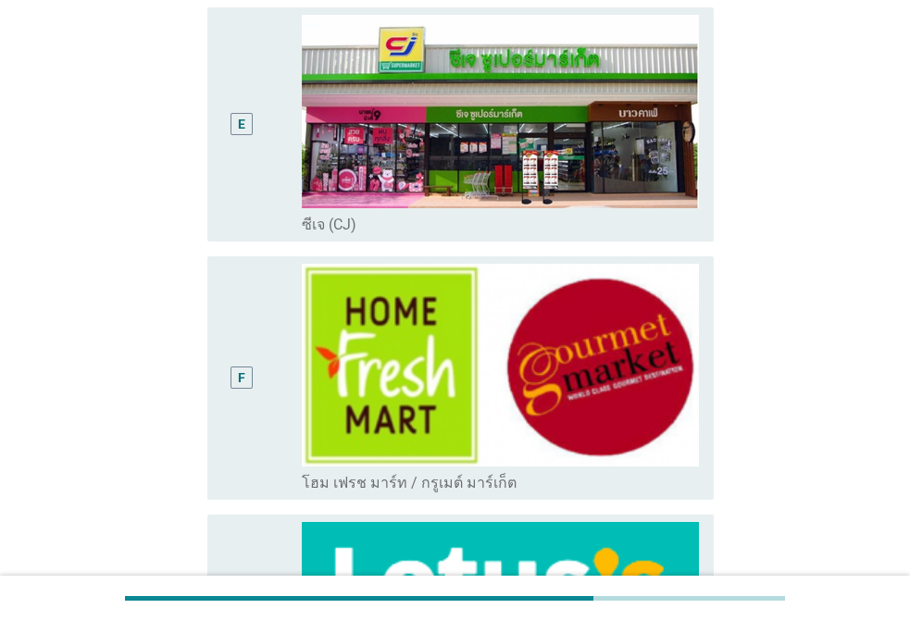
click at [278, 309] on div "F" at bounding box center [262, 378] width 80 height 229
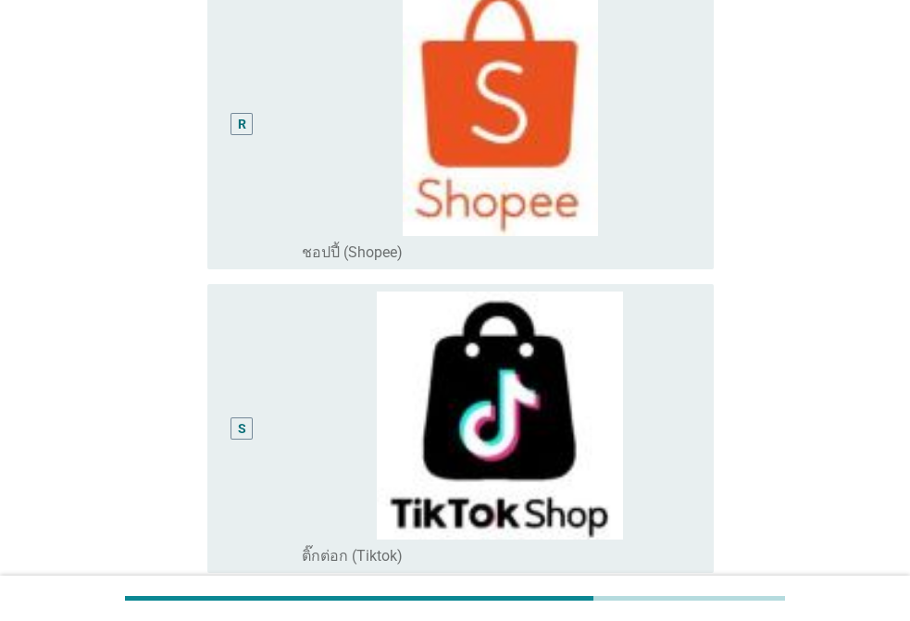
scroll to position [4724, 0]
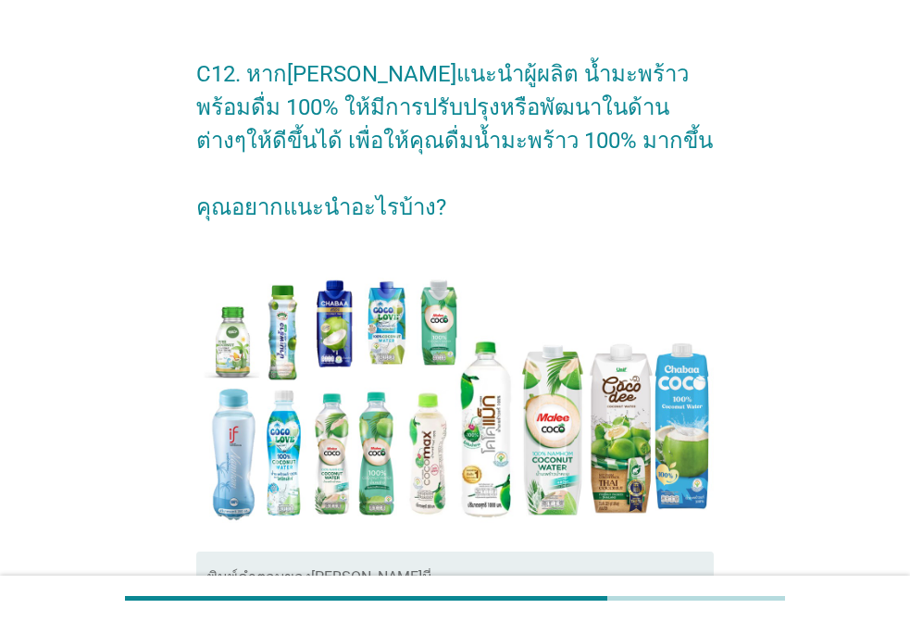
scroll to position [329, 0]
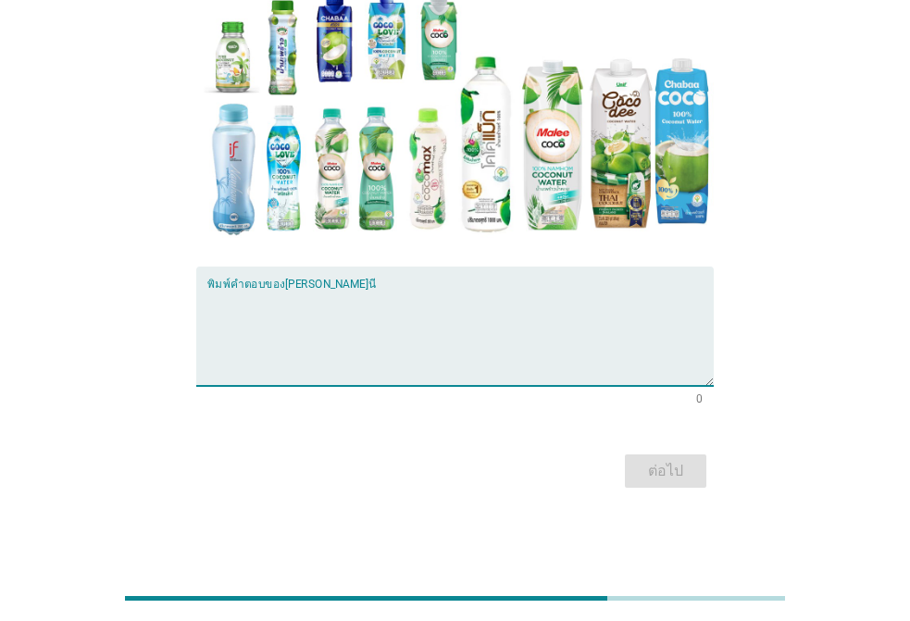
click at [363, 318] on textarea "พิมพ์คำตอบของคุณ ที่นี่" at bounding box center [460, 337] width 507 height 97
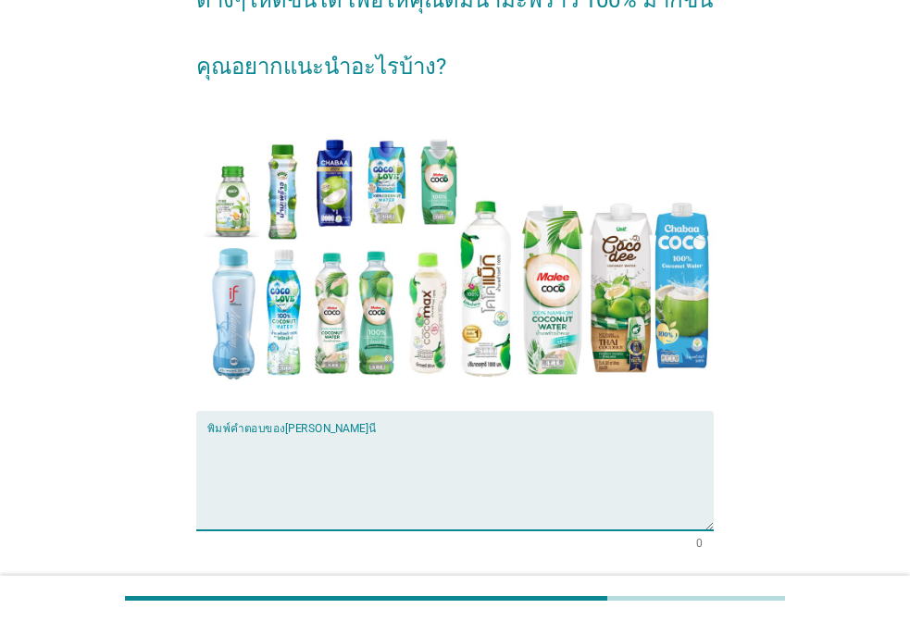
scroll to position [185, 0]
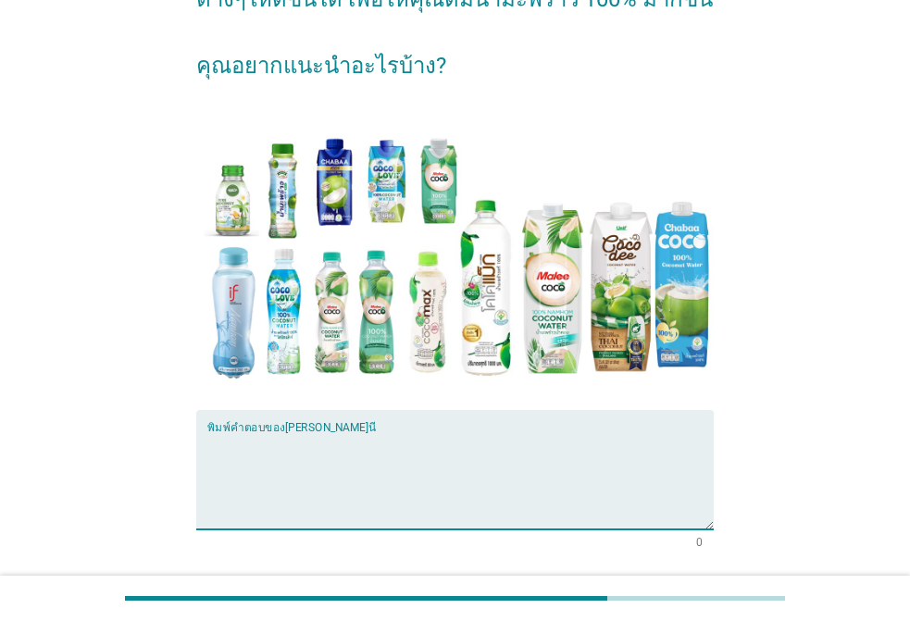
click at [359, 470] on textarea "พิมพ์คำตอบของคุณ ที่นี่" at bounding box center [460, 481] width 507 height 97
type textarea "["
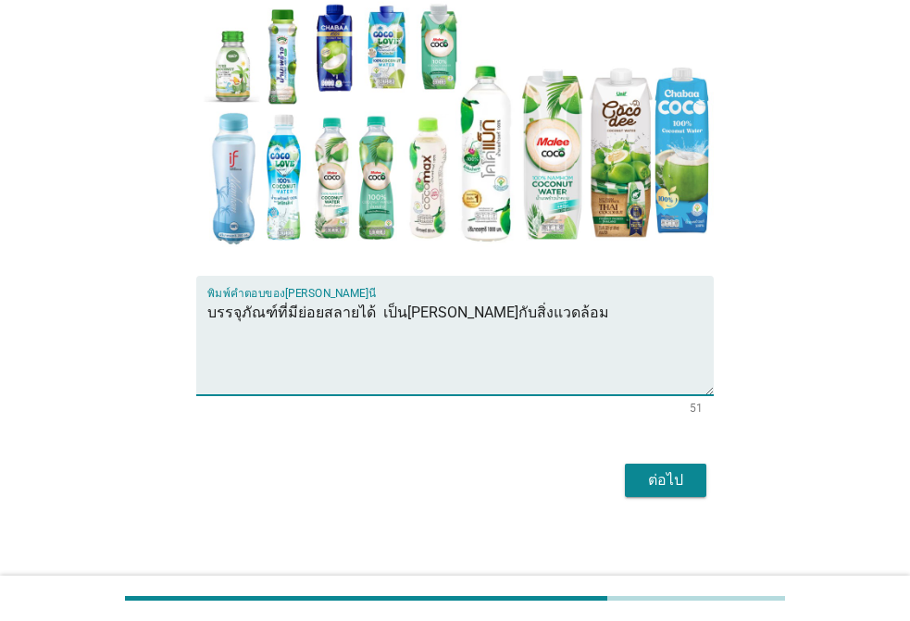
scroll to position [329, 0]
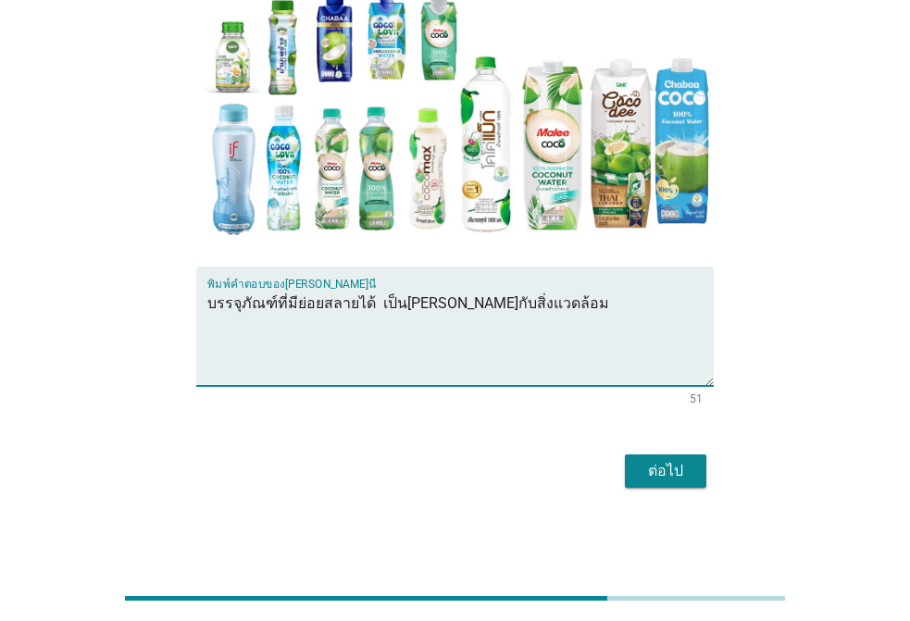
type textarea "บรรจุภัณฑ์ที่มีย่อยสลายได้ เป็น[PERSON_NAME]กับสิ่งแวดล้อม"
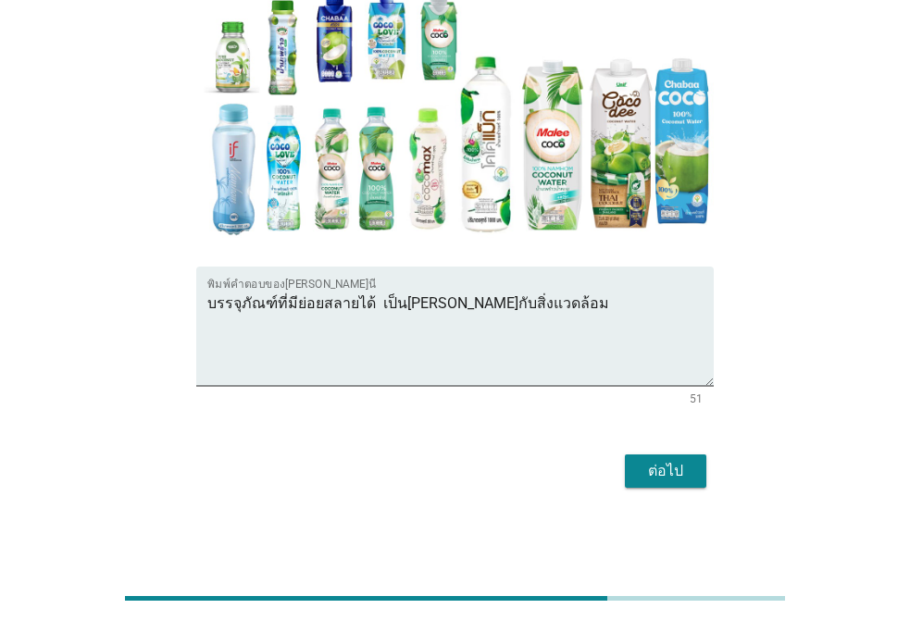
click at [665, 493] on div "ต่อไป" at bounding box center [455, 471] width 518 height 44
click at [657, 471] on div "ต่อไป" at bounding box center [666, 471] width 52 height 22
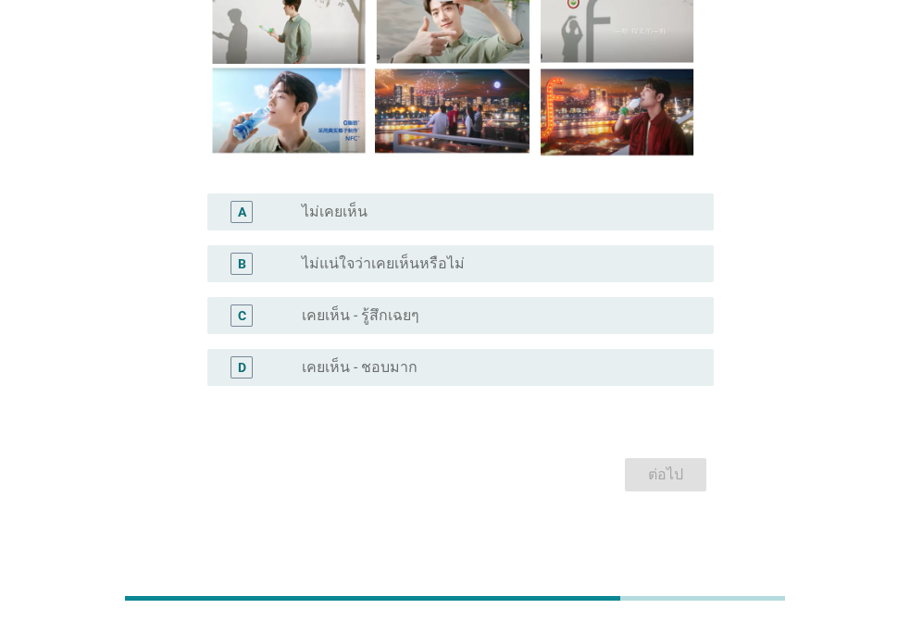
scroll to position [278, 0]
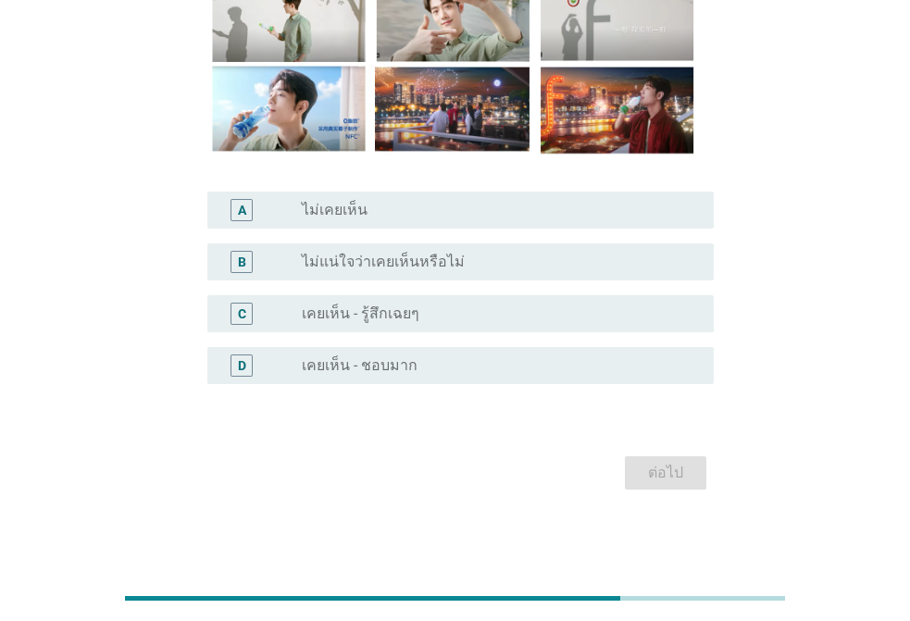
click at [372, 371] on label "เคยเห็น - ชอบมาก" at bounding box center [360, 366] width 116 height 19
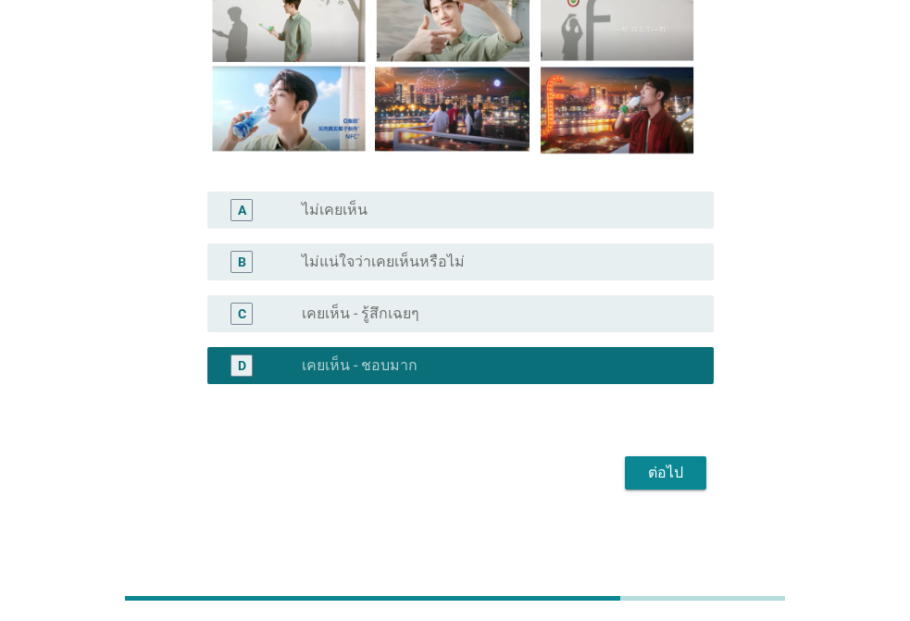
click at [681, 474] on div "ต่อไป" at bounding box center [666, 473] width 52 height 22
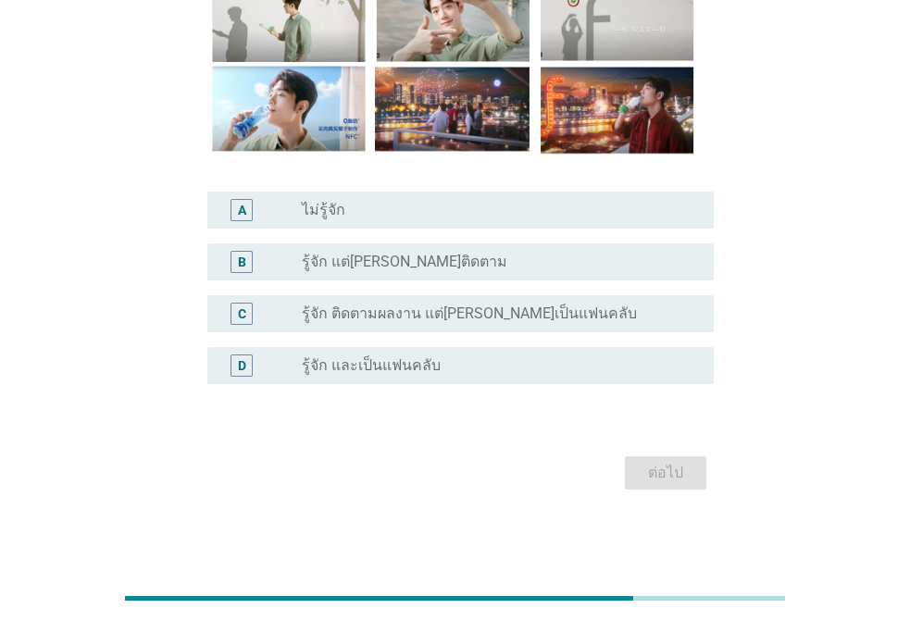
click at [380, 349] on div "D radio_button_unchecked รู้จัก และเป็นแฟนคลับ" at bounding box center [460, 365] width 507 height 37
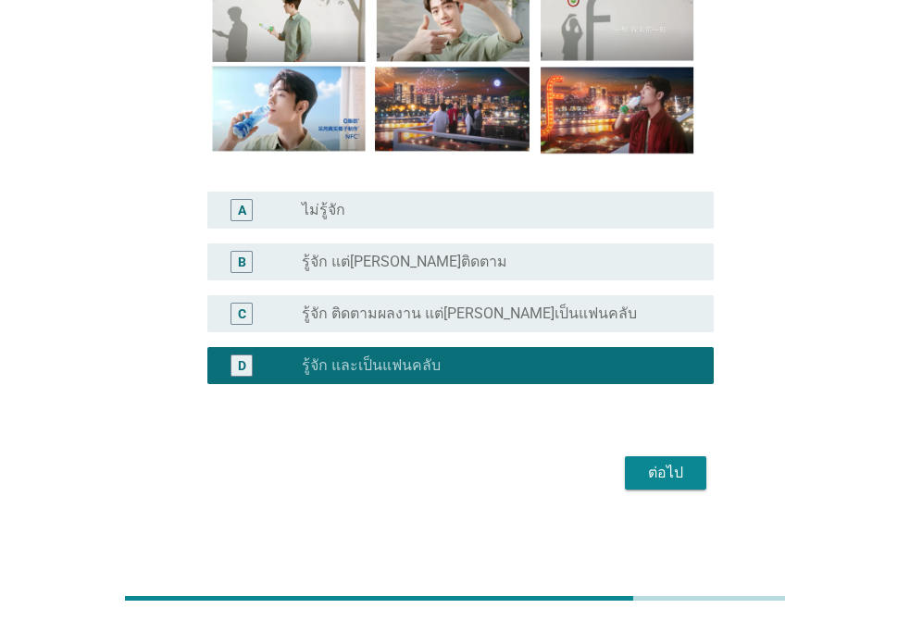
click at [684, 479] on div "ต่อไป" at bounding box center [666, 473] width 52 height 22
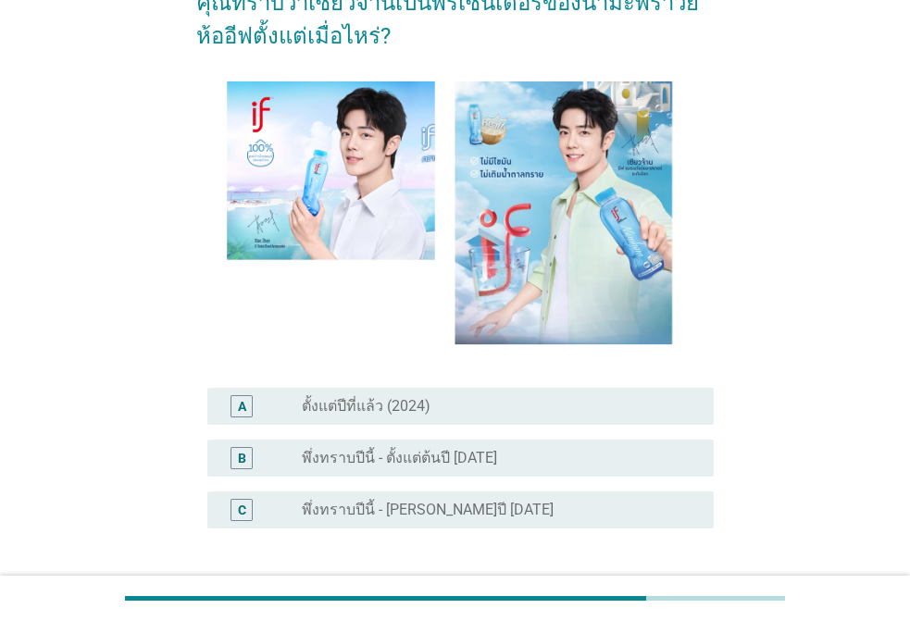
scroll to position [261, 0]
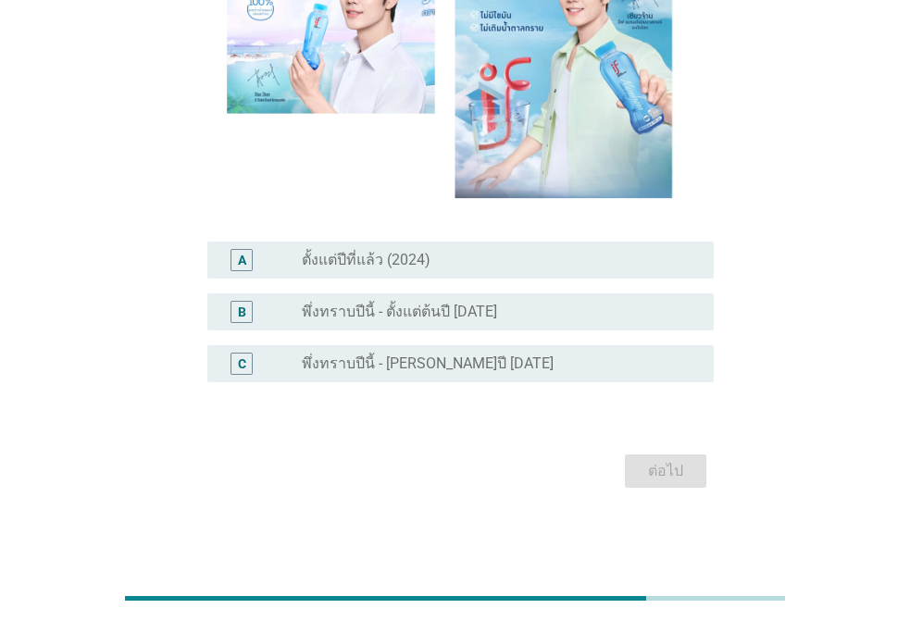
click at [391, 319] on label "พึ่งทราบปีนี้ - ตั้งแต่ต้นปี [DATE]" at bounding box center [399, 312] width 195 height 19
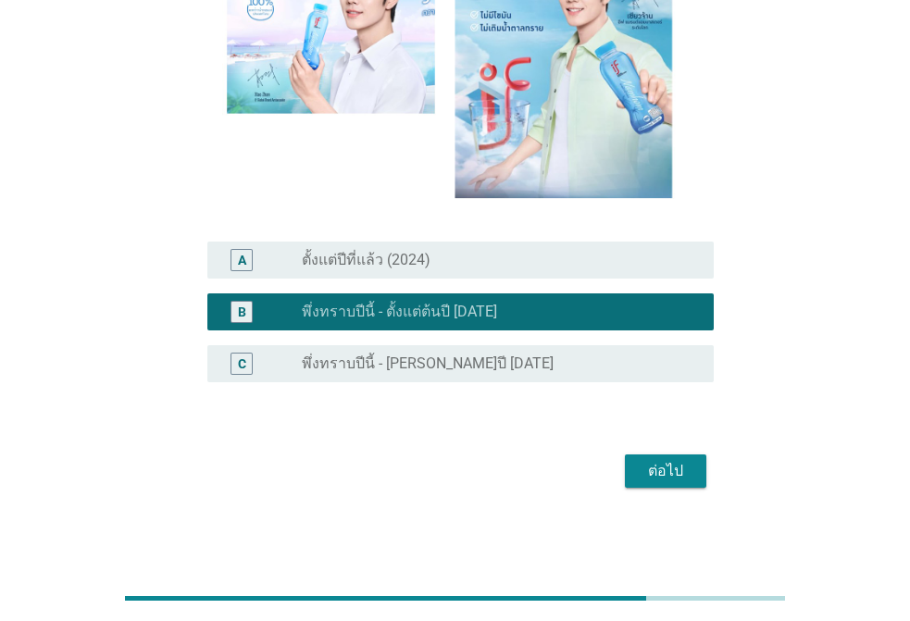
click at [673, 463] on div "ต่อไป" at bounding box center [666, 471] width 52 height 22
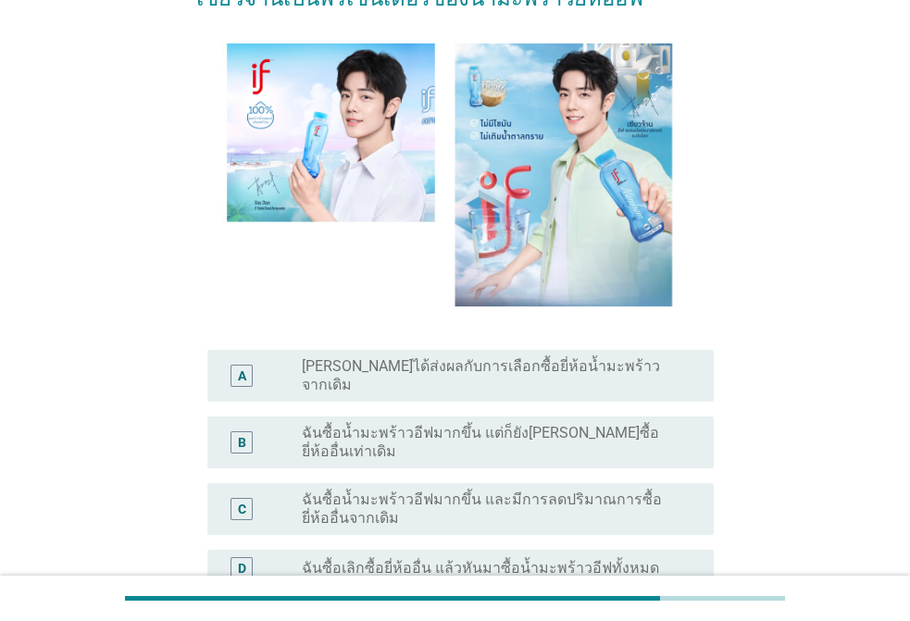
scroll to position [328, 0]
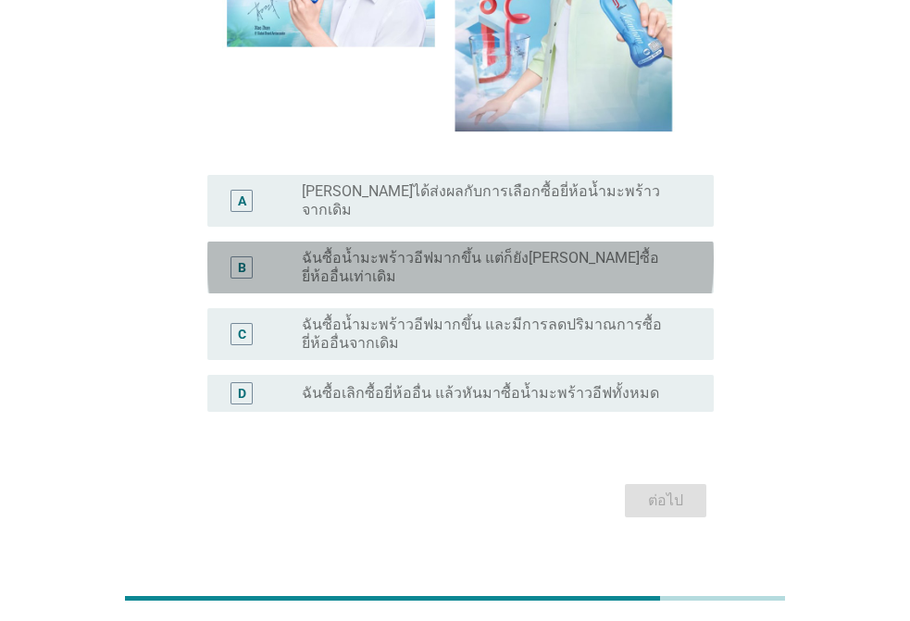
drag, startPoint x: 449, startPoint y: 257, endPoint x: 480, endPoint y: 275, distance: 35.7
click at [450, 257] on div "radio_button_unchecked ฉันซื้อน้ำมะพร้าวอีฟมากขึ้น แต่ก็ยัง[PERSON_NAME]ซื้อยี่…" at bounding box center [500, 267] width 397 height 37
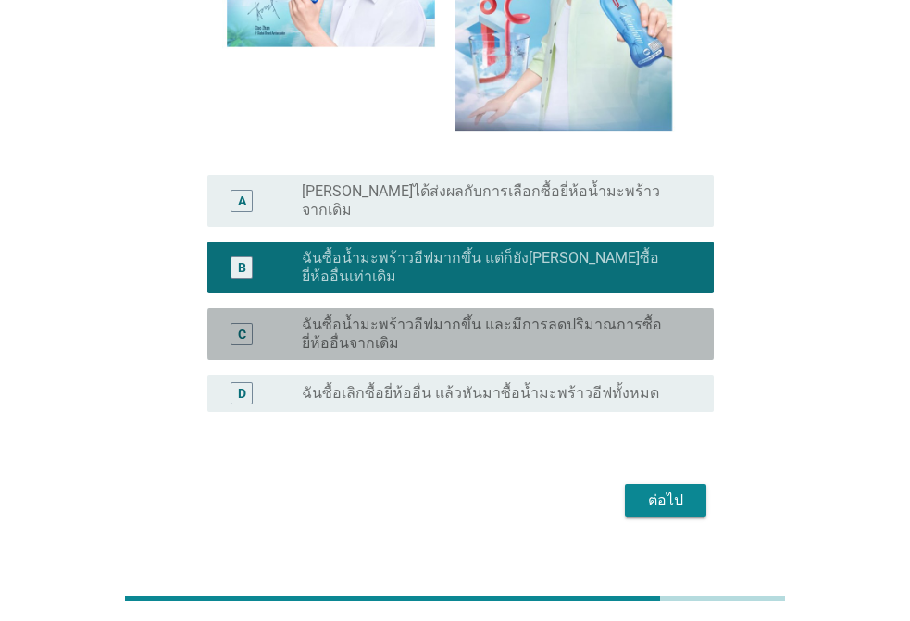
drag, startPoint x: 474, startPoint y: 305, endPoint x: 604, endPoint y: 369, distance: 144.6
click at [481, 316] on label "ฉันซื้อน้ำมะพร้าวอีฟมากขึ้น และมีการลดปริมาณการซื้อยี่ห้ออื่นจากเดิม" at bounding box center [493, 334] width 383 height 37
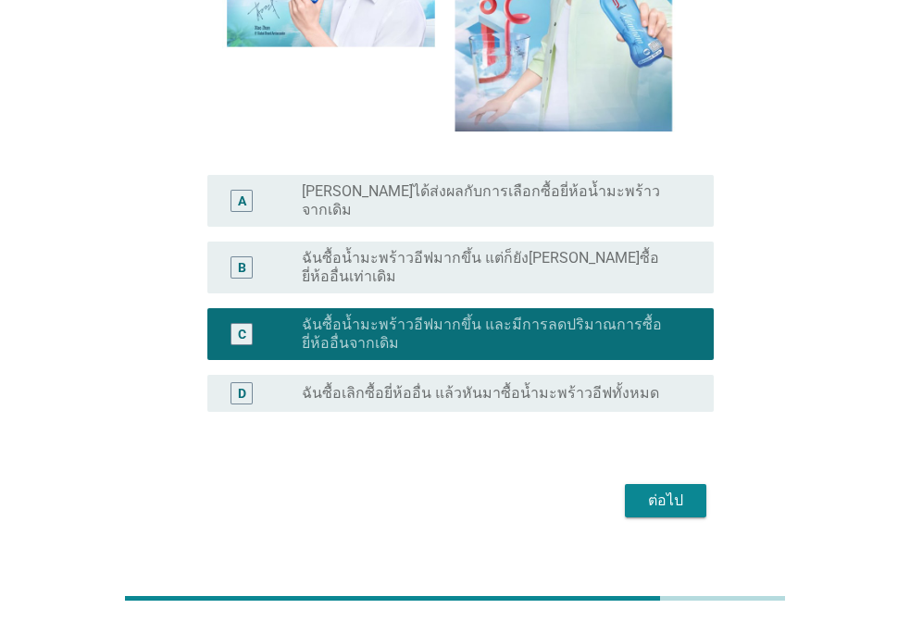
click at [641, 490] on div "ต่อไป" at bounding box center [666, 501] width 52 height 22
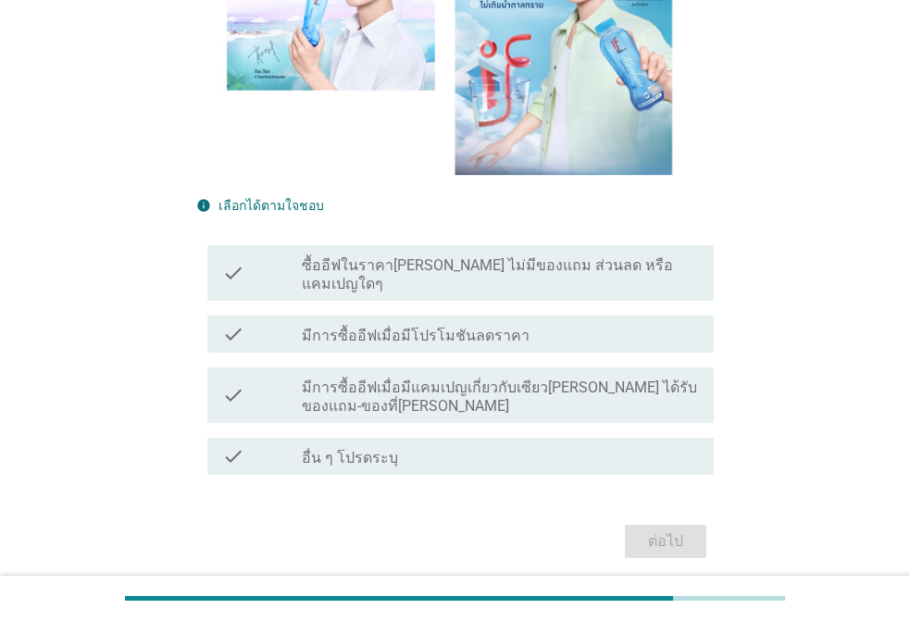
scroll to position [436, 0]
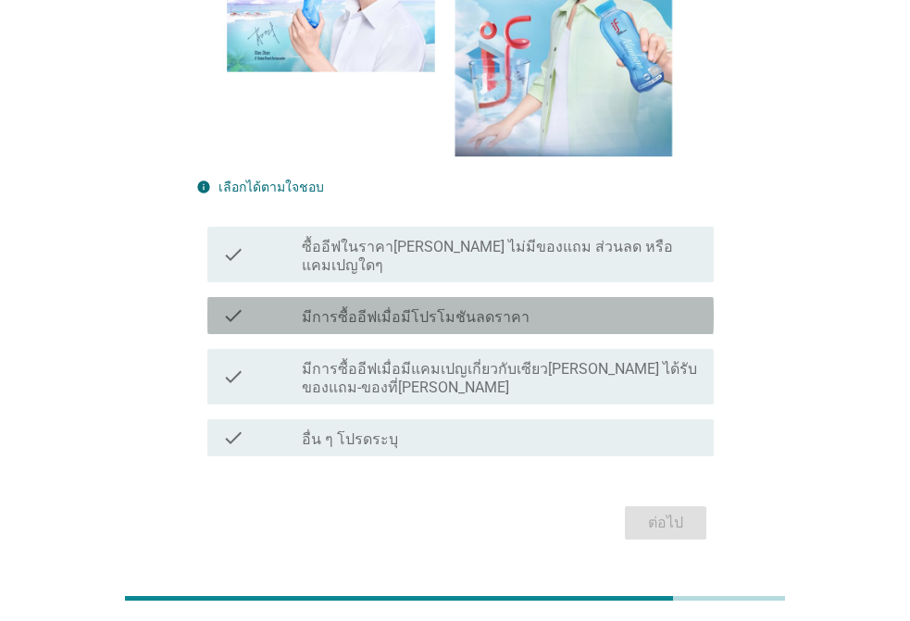
drag, startPoint x: 491, startPoint y: 280, endPoint x: 623, endPoint y: 355, distance: 152.2
click at [492, 297] on div "check check_box_outline_blank มีการซื้ออีฟเมื่อมีโปรโมชันลดราคา" at bounding box center [460, 315] width 507 height 37
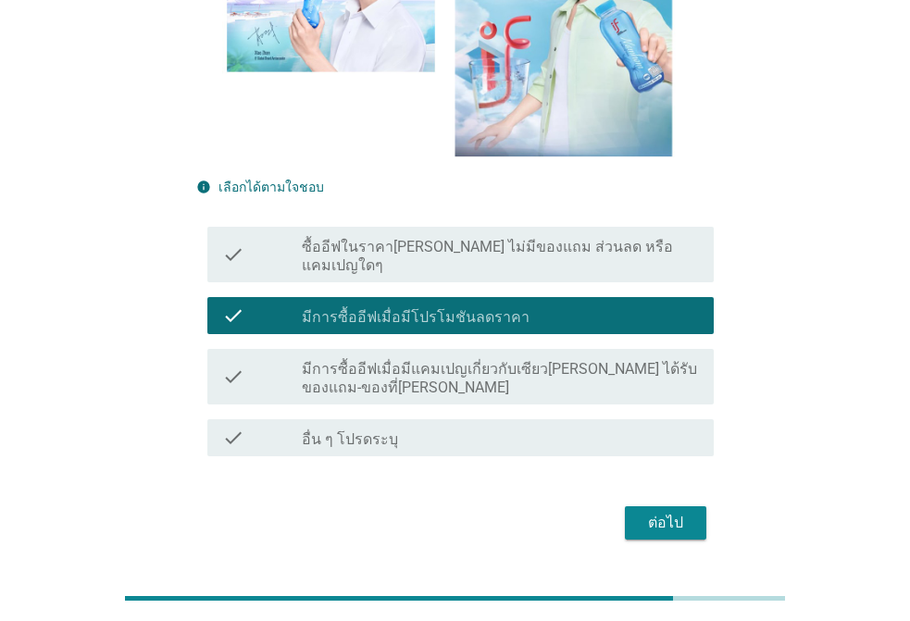
click at [658, 512] on div "ต่อไป" at bounding box center [666, 523] width 52 height 22
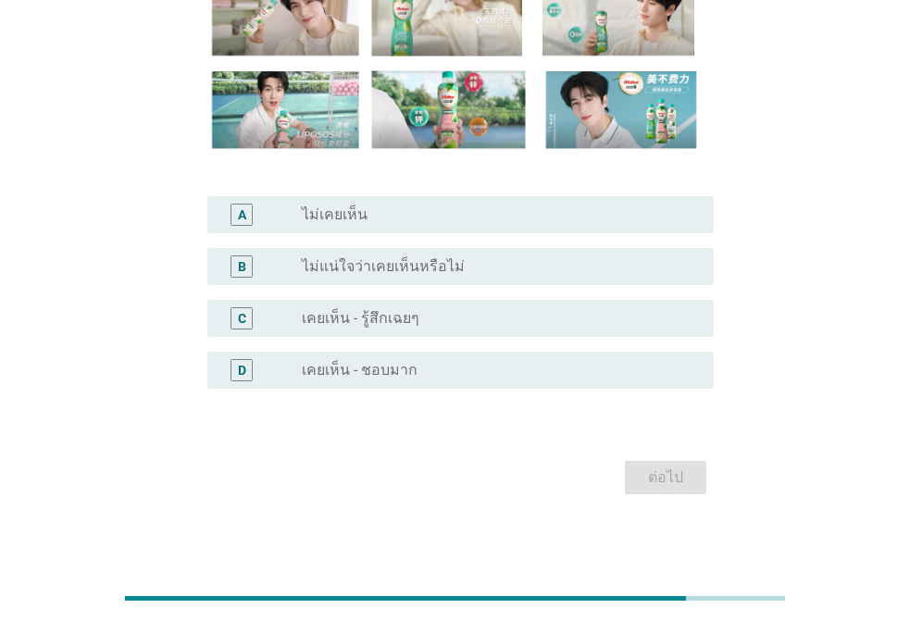
scroll to position [280, 0]
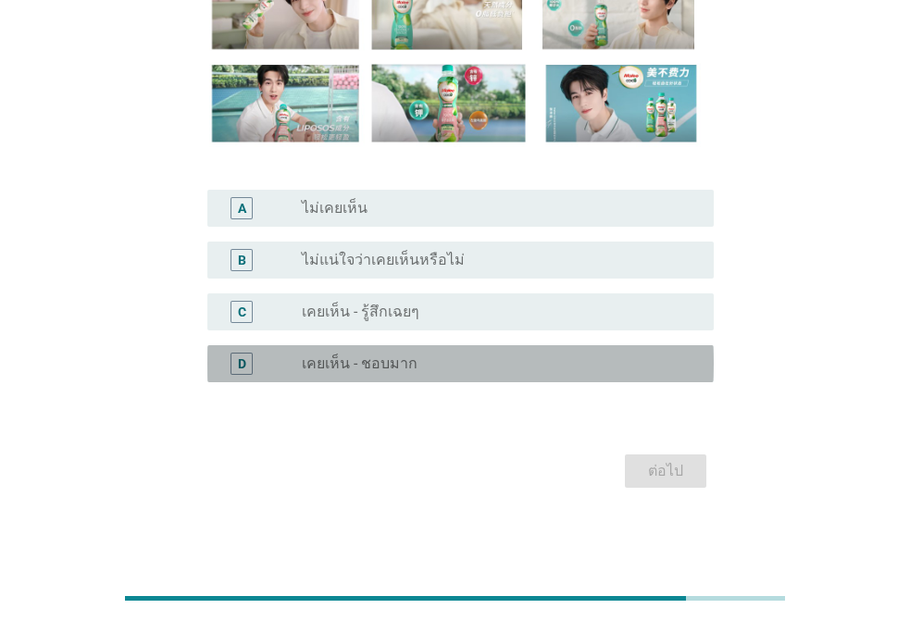
click at [393, 380] on div "D radio_button_unchecked เคยเห็น - ชอบมาก" at bounding box center [460, 363] width 507 height 37
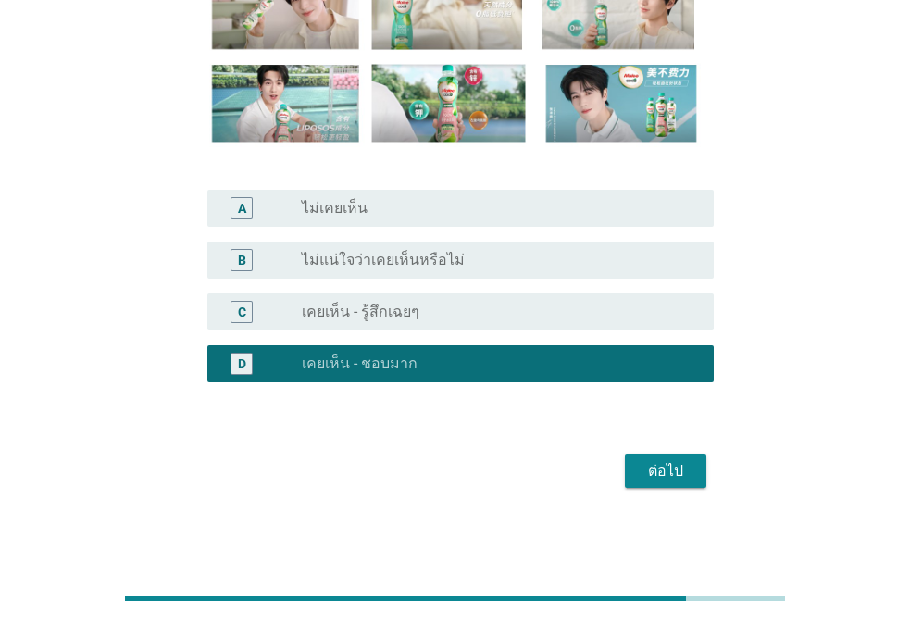
click at [640, 492] on div "ต่อไป" at bounding box center [455, 471] width 518 height 44
click at [638, 471] on button "ต่อไป" at bounding box center [666, 471] width 82 height 33
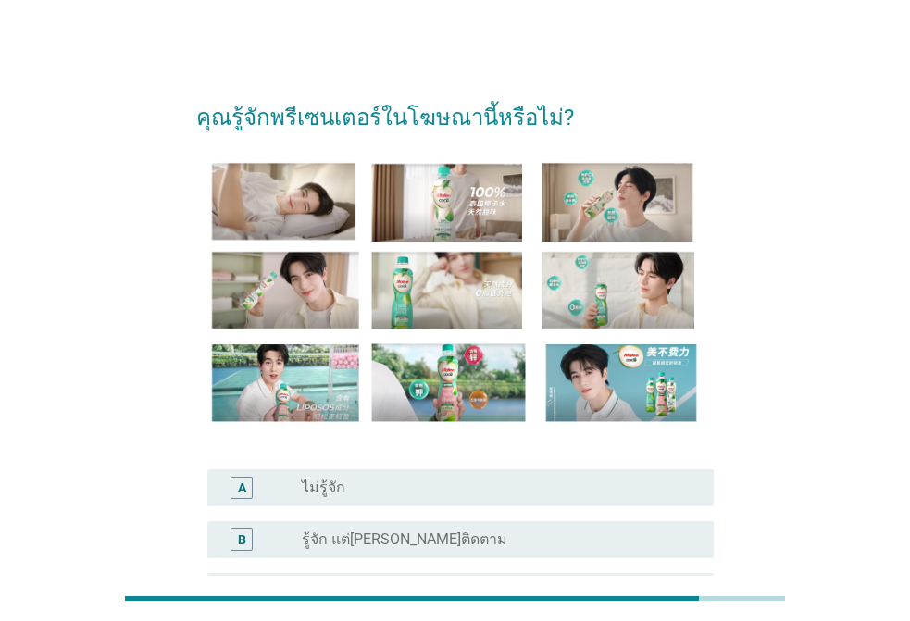
scroll to position [278, 0]
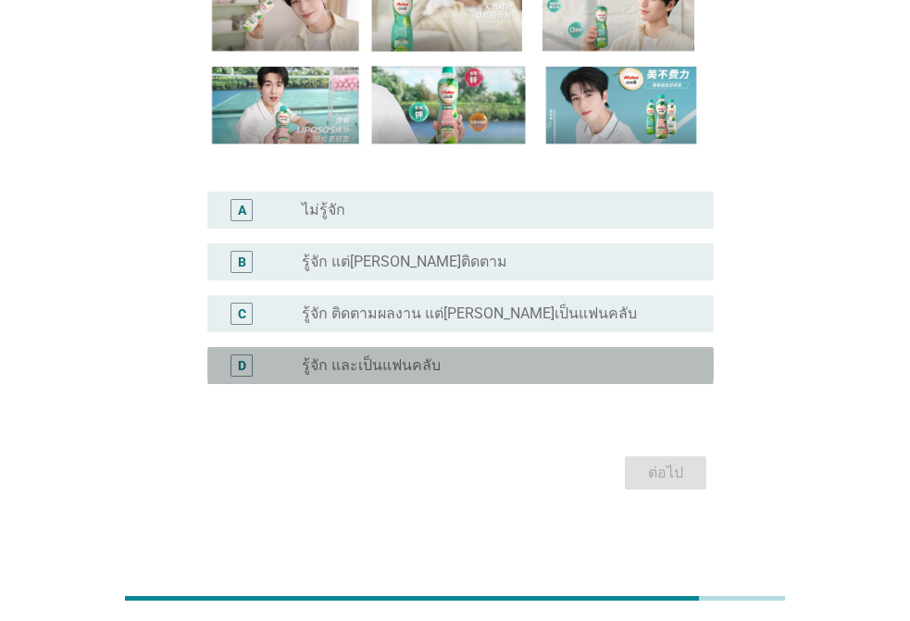
click at [448, 376] on div "radio_button_unchecked รู้จัก และเป็นแฟนคลับ" at bounding box center [500, 366] width 397 height 22
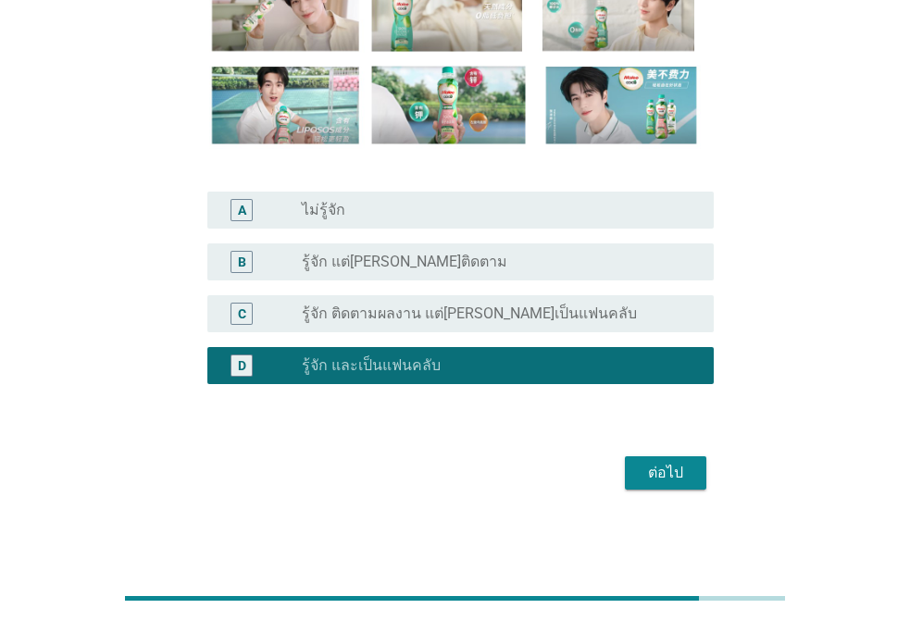
click at [697, 476] on button "ต่อไป" at bounding box center [666, 473] width 82 height 33
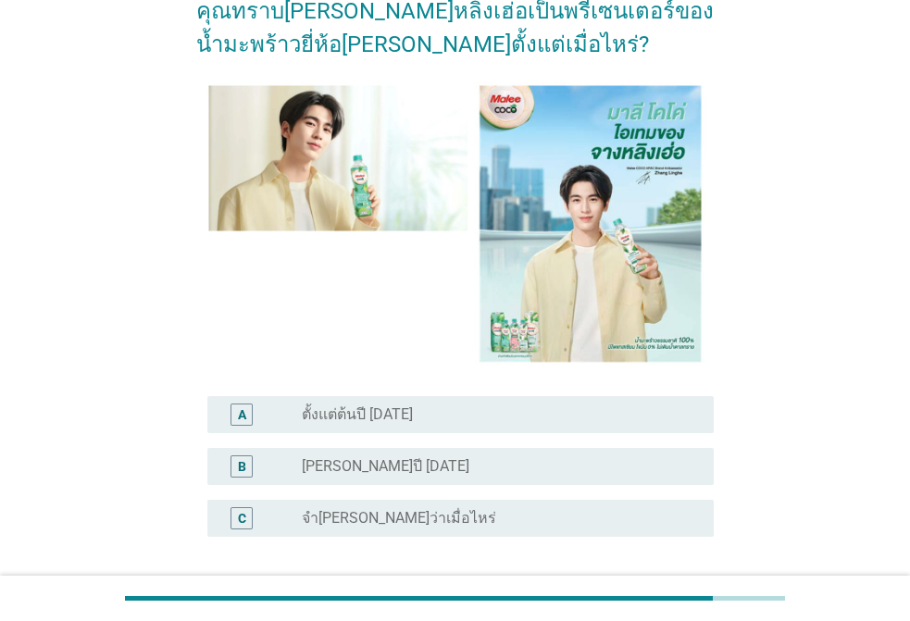
scroll to position [261, 0]
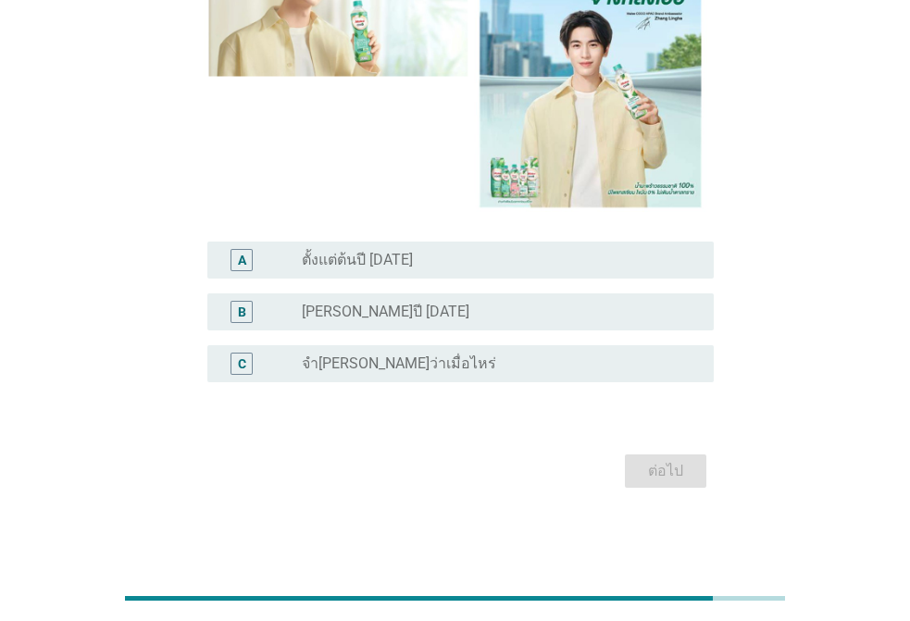
click at [437, 307] on div "radio_button_unchecked [PERSON_NAME]ปี [DATE]" at bounding box center [493, 312] width 383 height 19
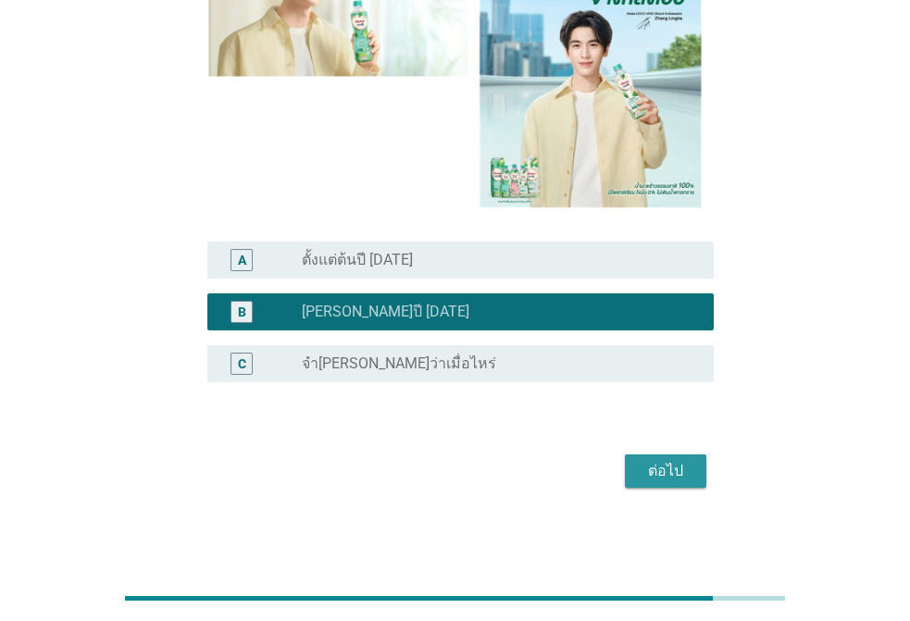
click at [653, 456] on button "ต่อไป" at bounding box center [666, 471] width 82 height 33
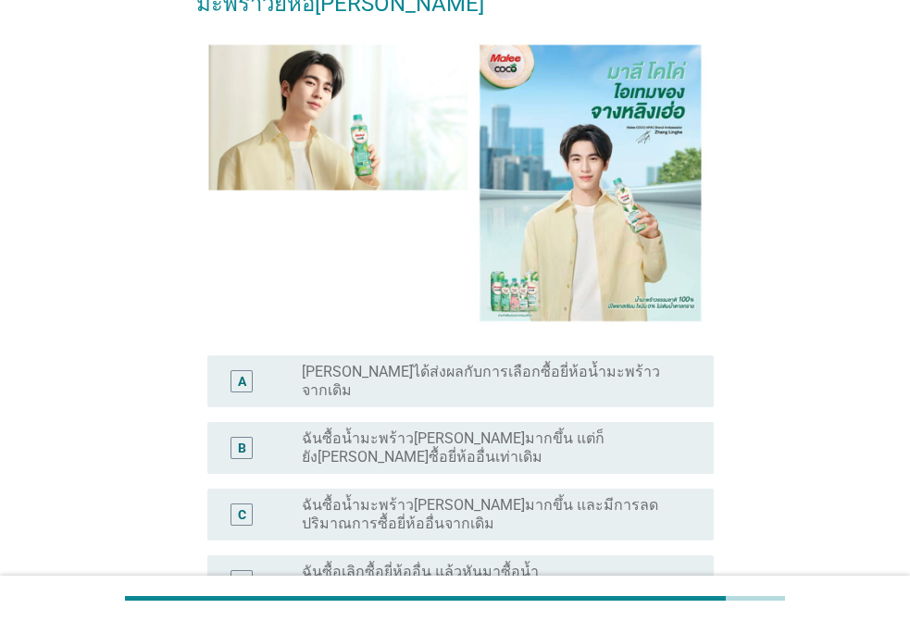
scroll to position [278, 0]
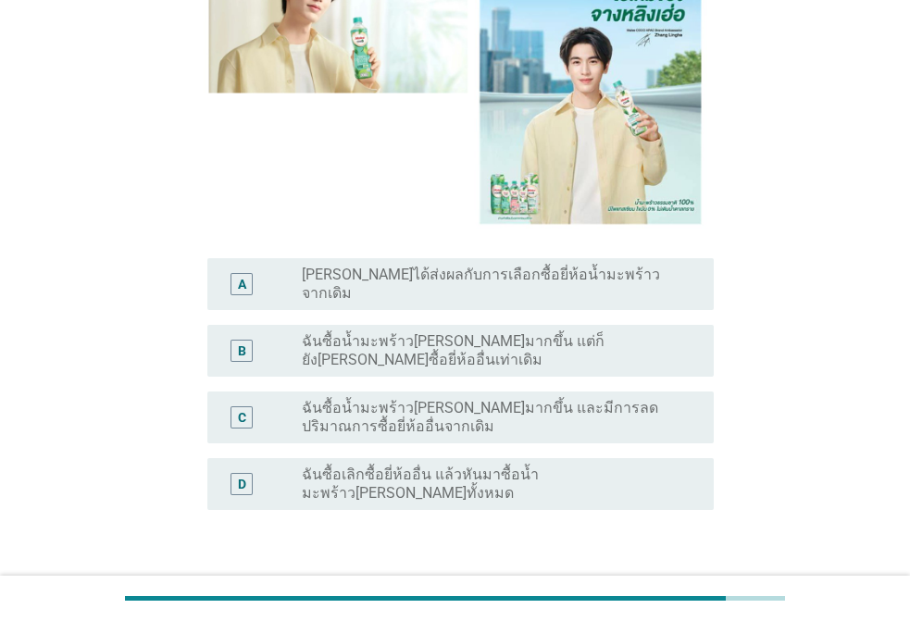
drag, startPoint x: 417, startPoint y: 352, endPoint x: 434, endPoint y: 361, distance: 19.9
click at [417, 399] on label "ฉันซื้อน้ำมะพร้าว[PERSON_NAME]มากขึ้น และมีการลดปริมาณการซื้อยี่ห้ออื่นจากเดิม" at bounding box center [493, 417] width 383 height 37
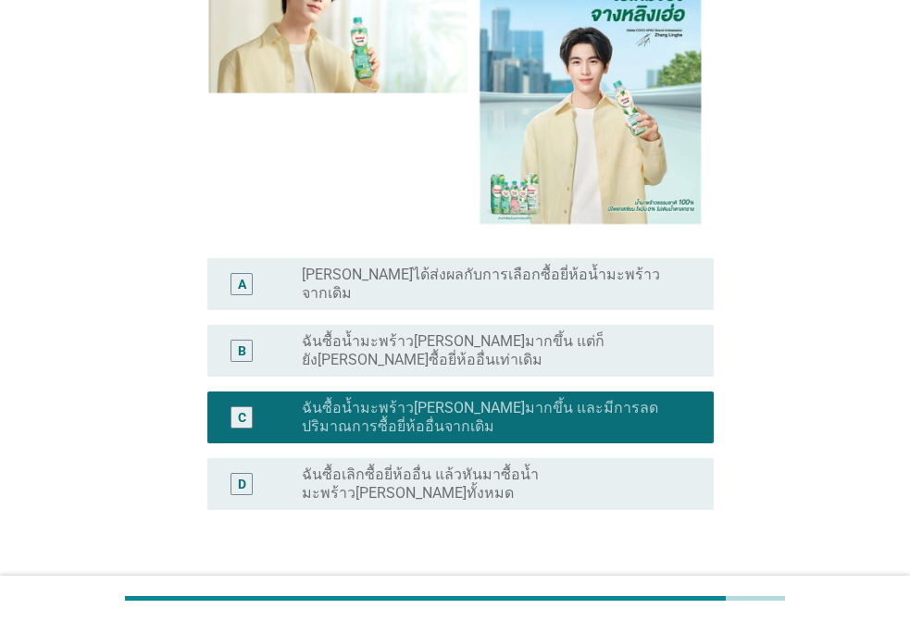
click at [570, 333] on label "ฉันซื้อน้ำมะพร้าว[PERSON_NAME]มากขึ้น แต่ก็ยัง[PERSON_NAME]ซื้อยี่ห้ออื่นเท่าเด…" at bounding box center [493, 351] width 383 height 37
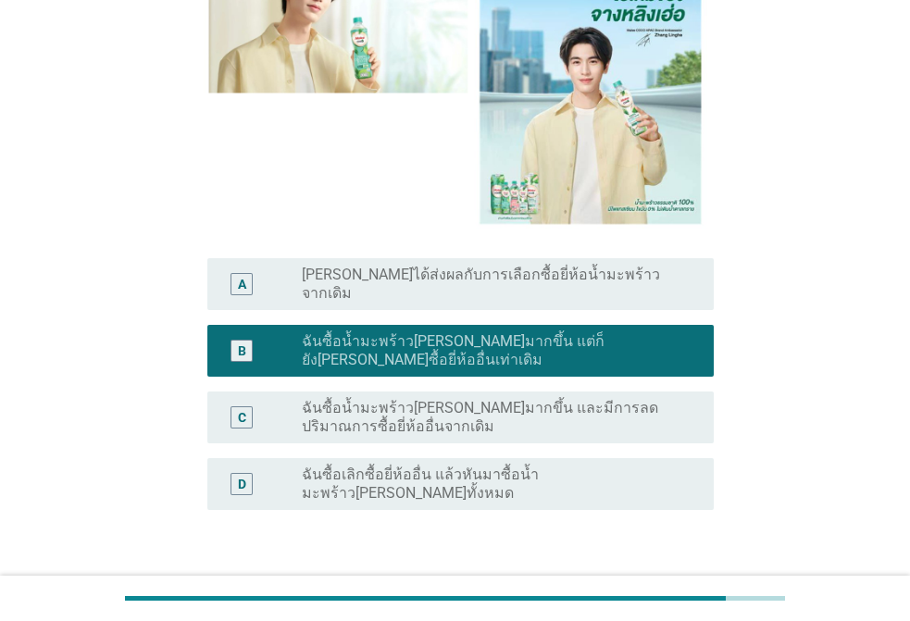
click at [661, 588] on div "ต่อไป" at bounding box center [666, 599] width 52 height 22
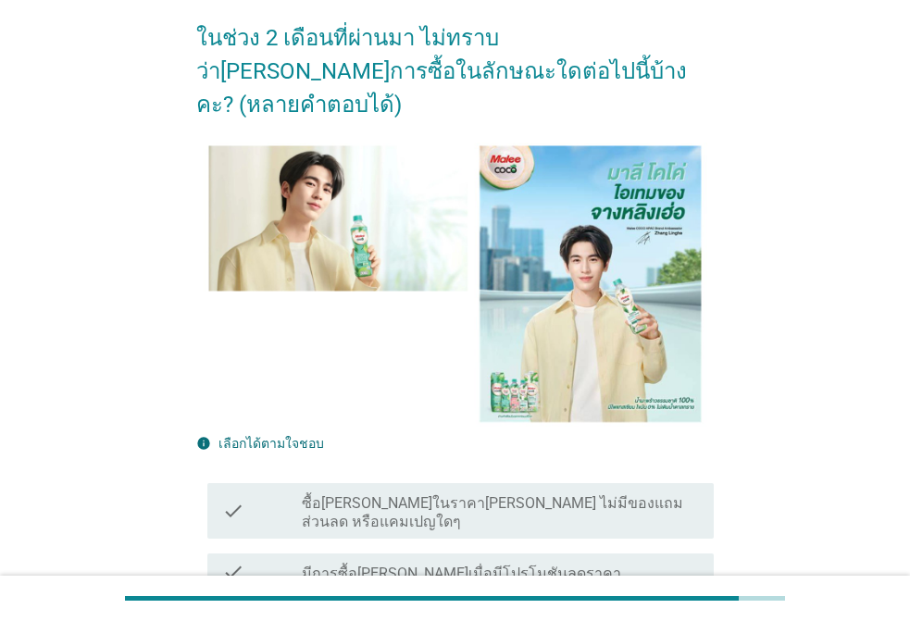
scroll to position [436, 0]
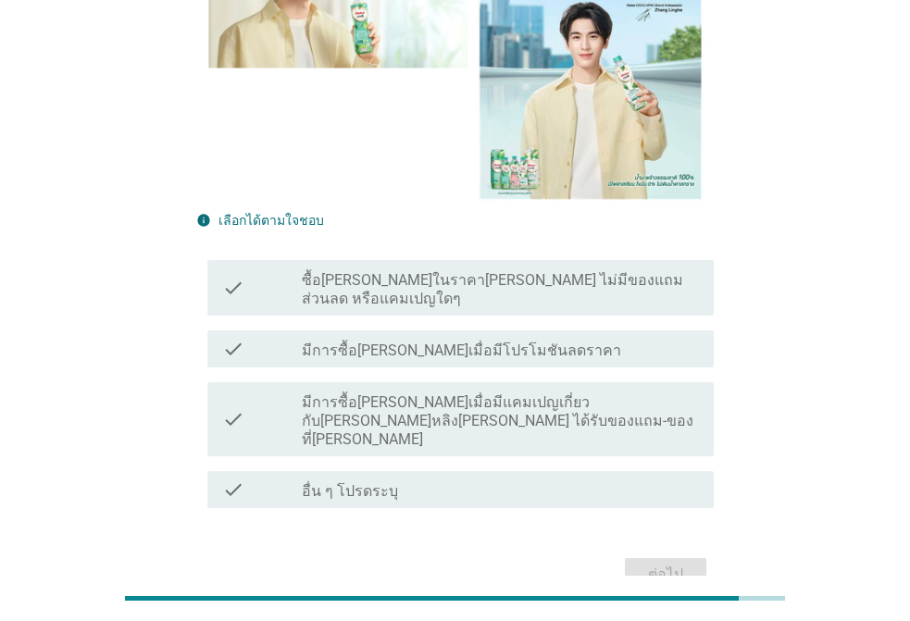
click at [359, 342] on label "มีการซื้อ[PERSON_NAME]เมื่อมีโปรโมชันลดราคา" at bounding box center [462, 351] width 320 height 19
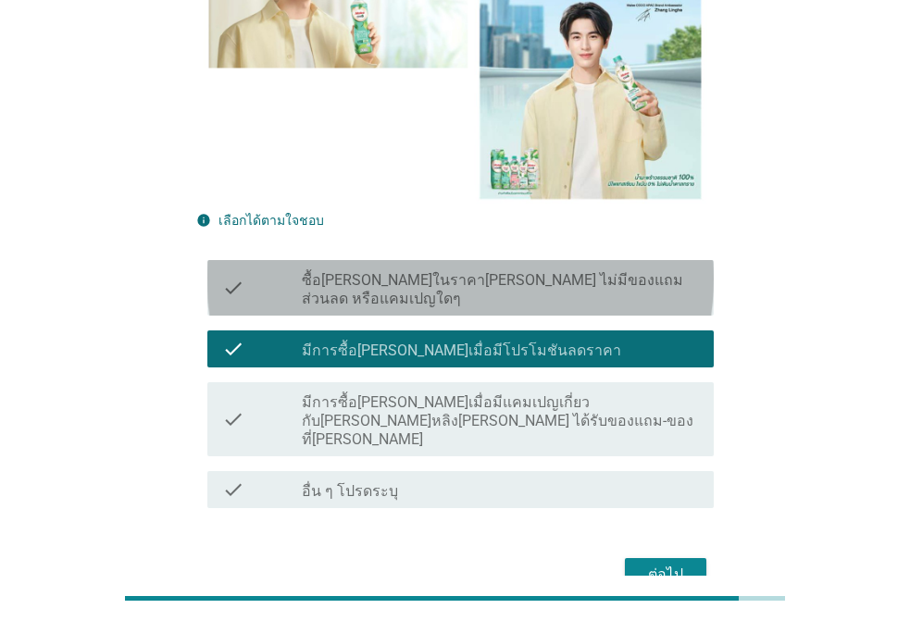
click at [371, 271] on label "ซื้อ[PERSON_NAME]ในราคา[PERSON_NAME] ไม่มีของแถม ส่วนลด หรือแคมเปญใดๆ" at bounding box center [500, 289] width 397 height 37
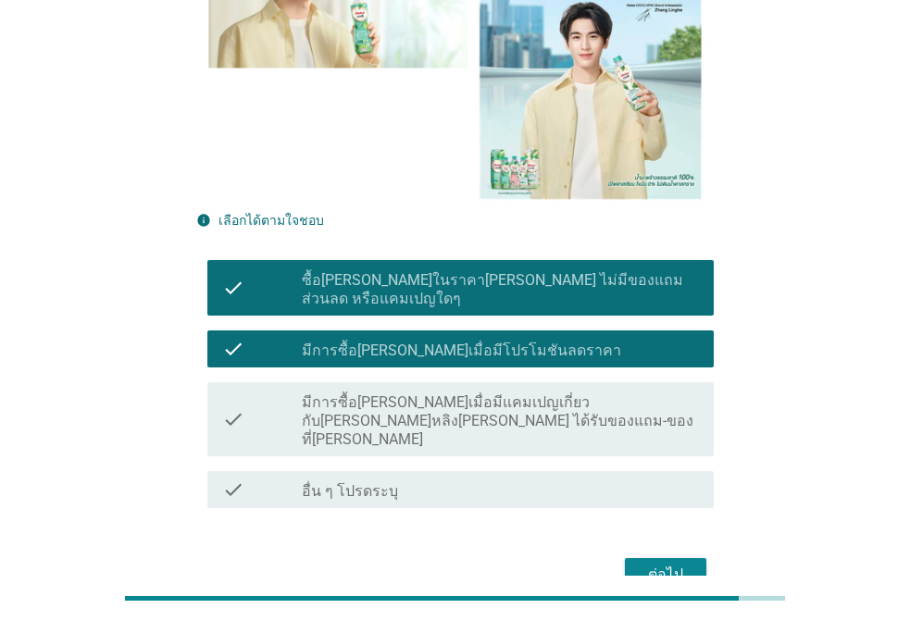
drag, startPoint x: 560, startPoint y: 321, endPoint x: 579, endPoint y: 335, distance: 23.2
click at [562, 394] on label "มีการซื้อ[PERSON_NAME]เมื่อมีแคมเปญเกี่ยวกับ[PERSON_NAME]หลิง[PERSON_NAME] ได้ร…" at bounding box center [500, 422] width 397 height 56
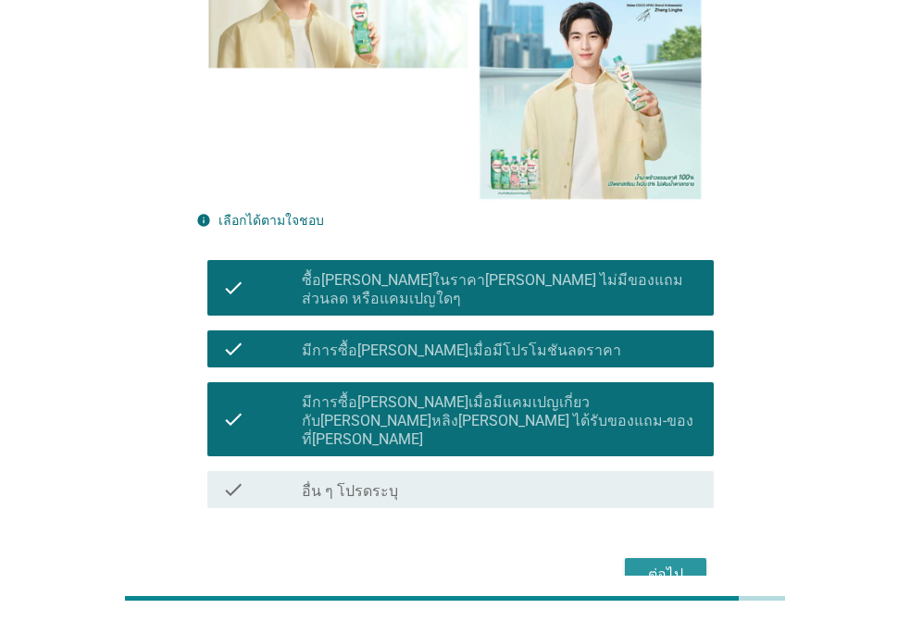
click at [671, 564] on div "ต่อไป" at bounding box center [666, 575] width 52 height 22
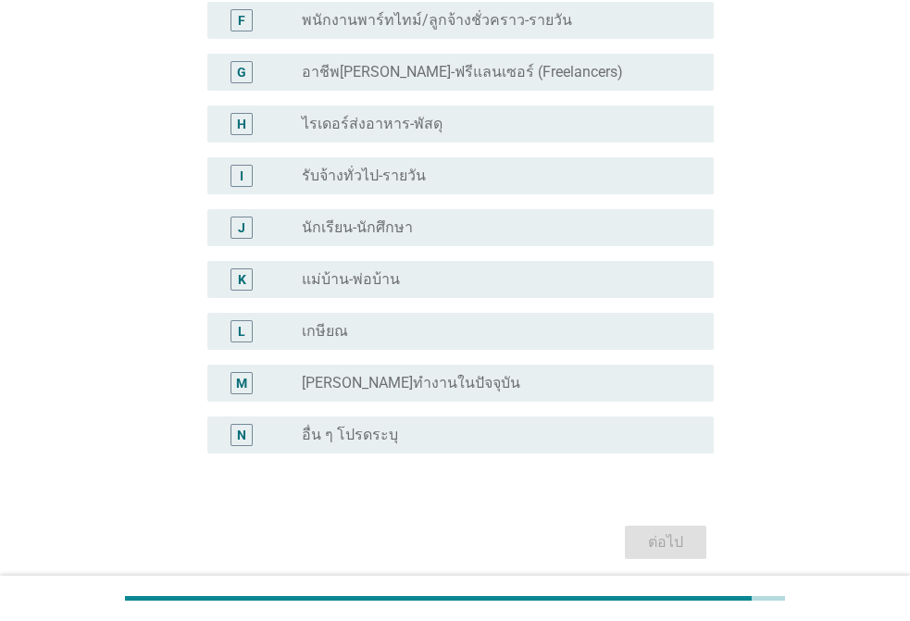
scroll to position [0, 0]
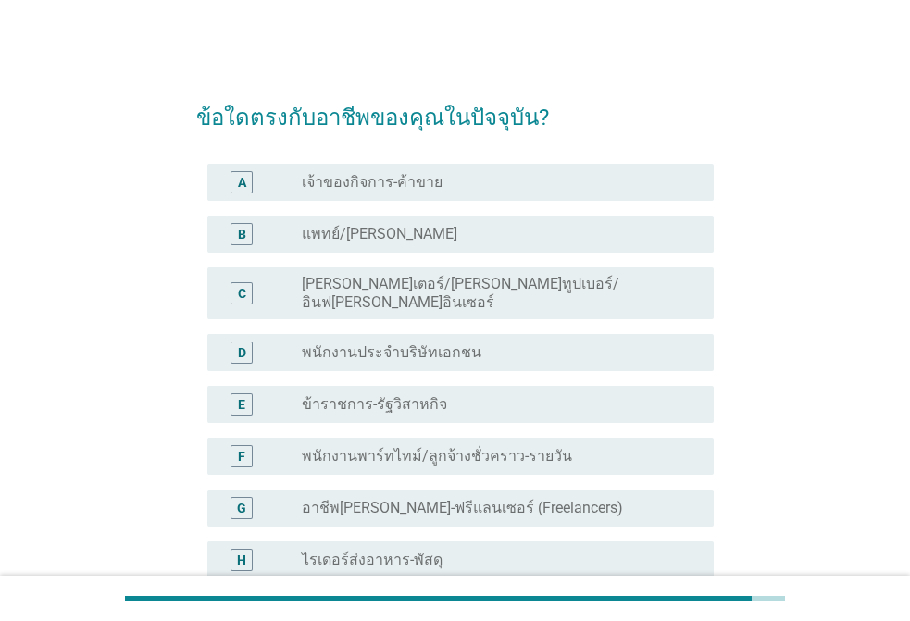
click at [424, 344] on label "พนักงานประจำบริษัทเอกชน" at bounding box center [392, 353] width 180 height 19
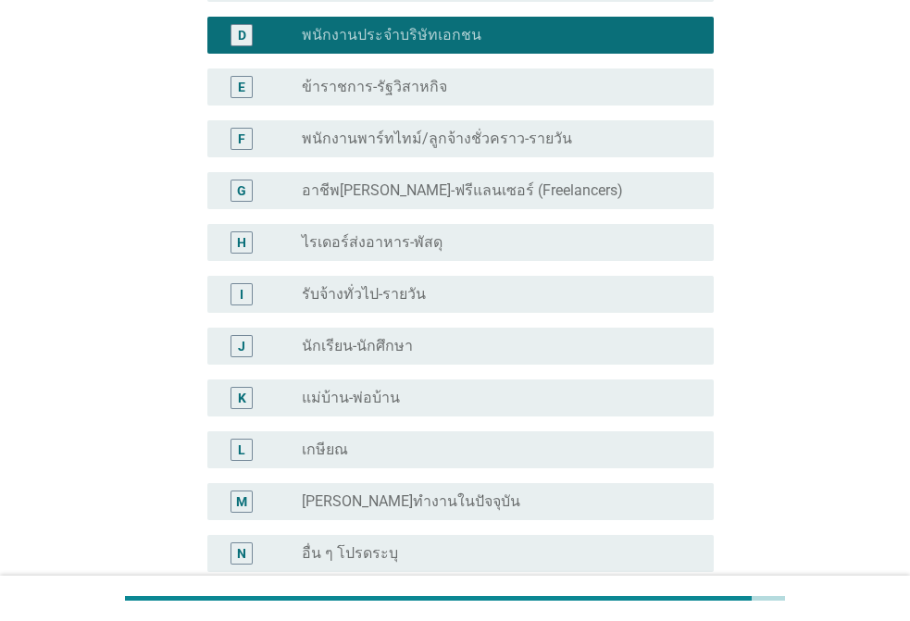
scroll to position [492, 0]
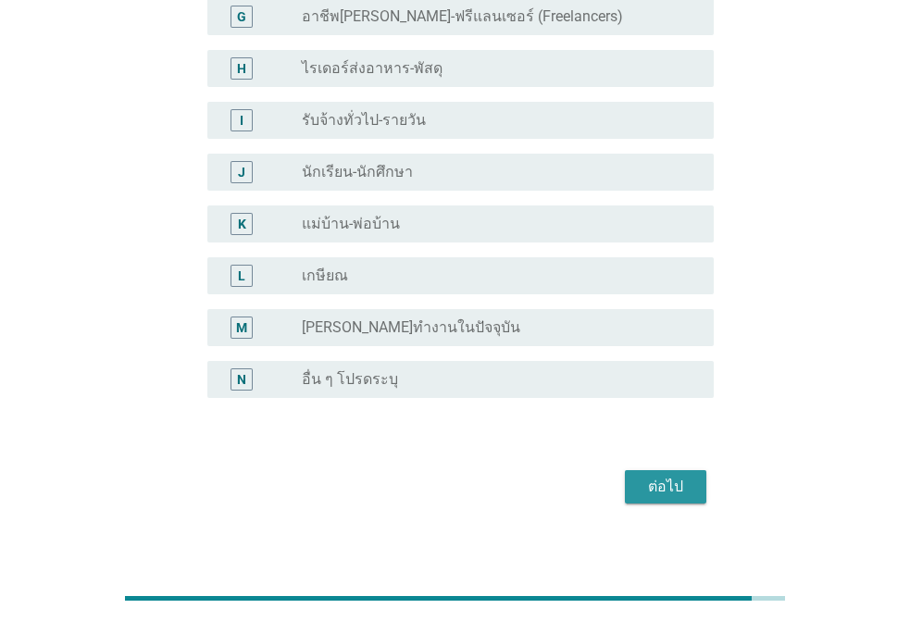
click at [654, 471] on button "ต่อไป" at bounding box center [666, 487] width 82 height 33
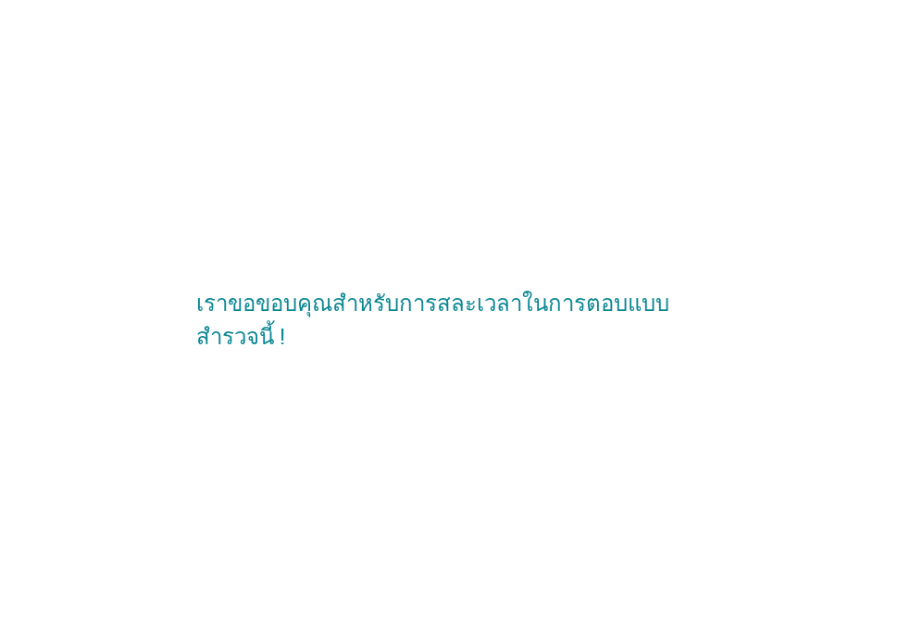
scroll to position [0, 0]
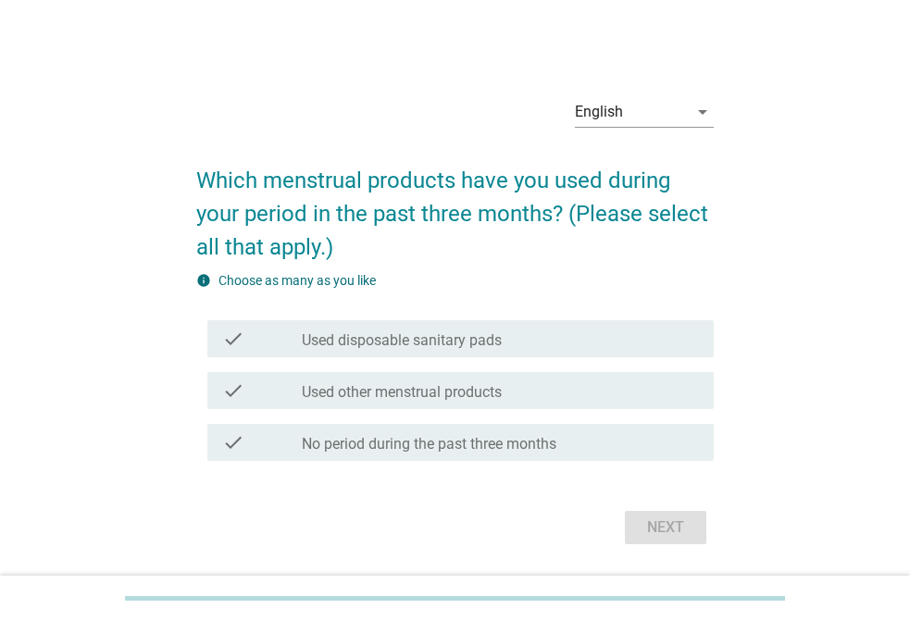
click at [389, 346] on label "Used disposable sanitary pads" at bounding box center [402, 341] width 200 height 19
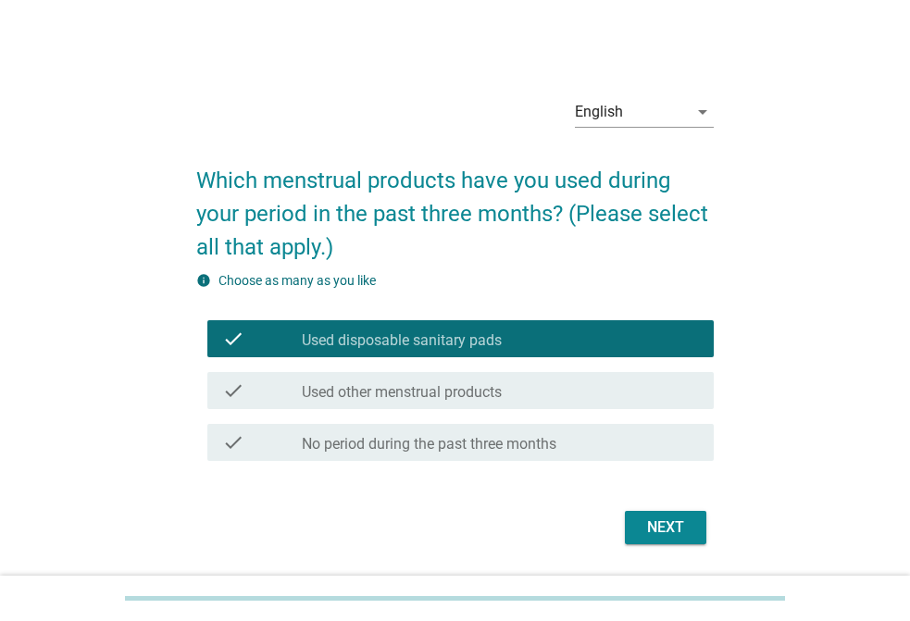
click at [660, 536] on div "Next" at bounding box center [666, 528] width 52 height 22
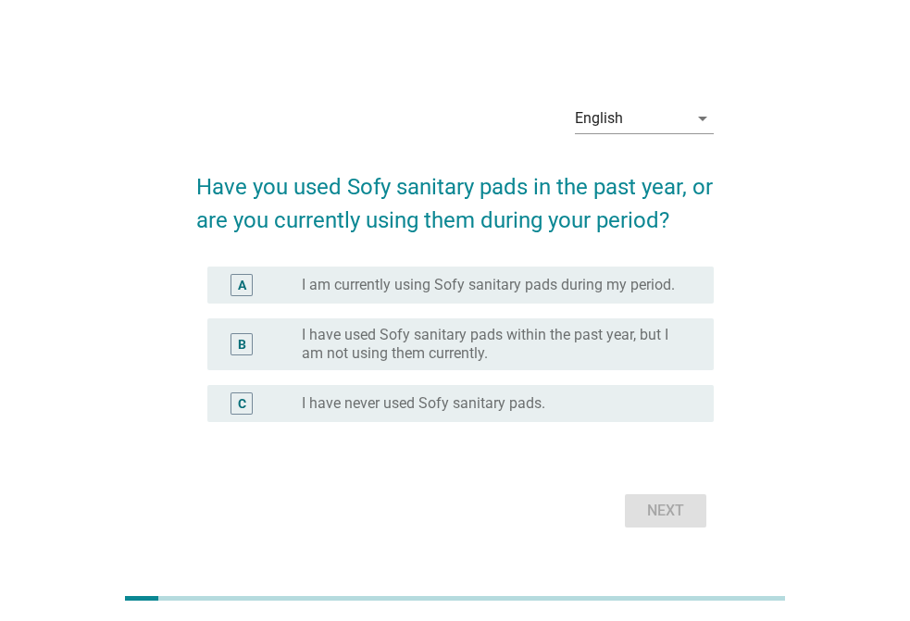
click at [542, 297] on div "A radio_button_unchecked I am currently using Sofy sanitary pads during my peri…" at bounding box center [460, 285] width 507 height 37
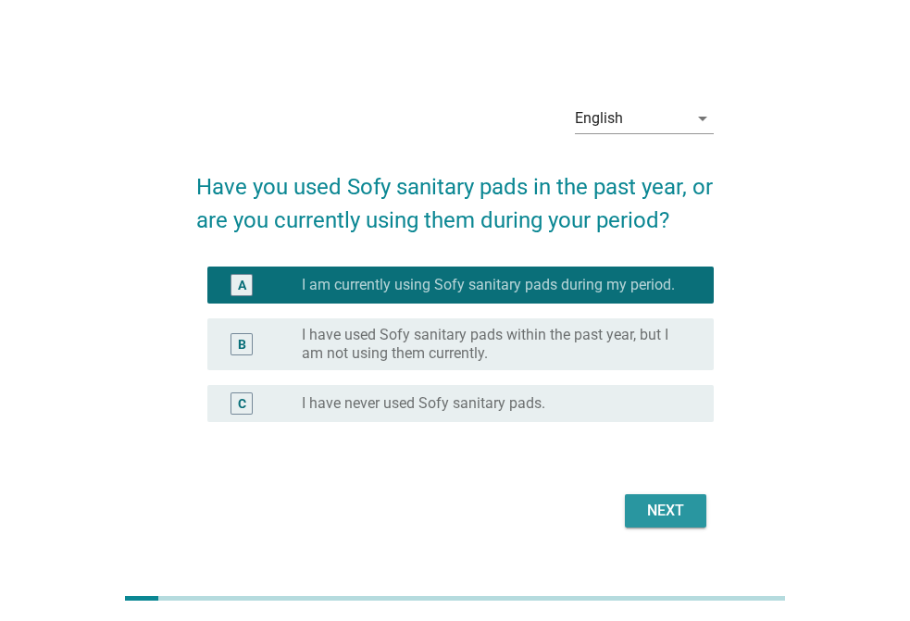
drag, startPoint x: 659, startPoint y: 512, endPoint x: 649, endPoint y: 508, distance: 10.8
click at [659, 511] on div "Next" at bounding box center [666, 511] width 52 height 22
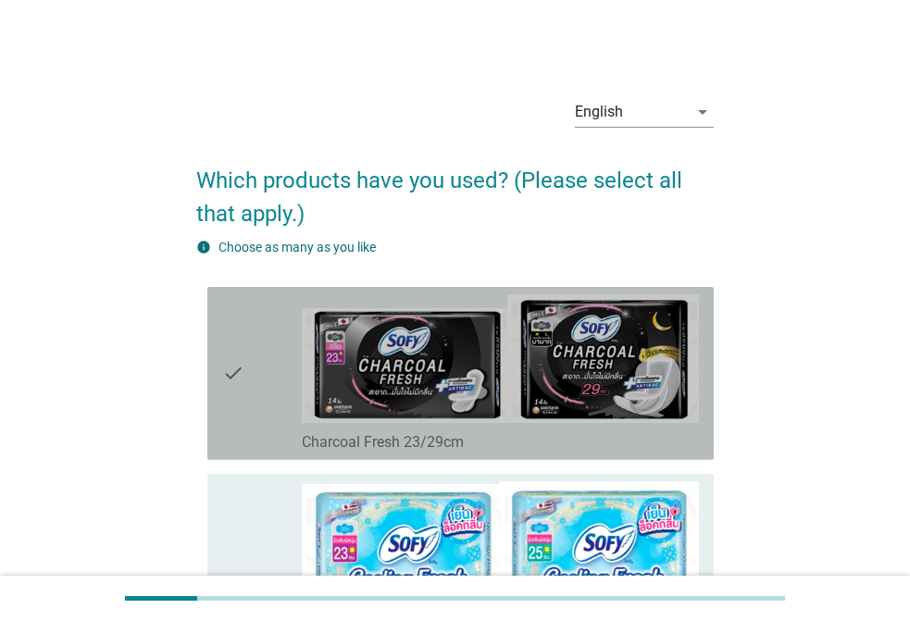
click at [266, 376] on div "check" at bounding box center [262, 374] width 80 height 158
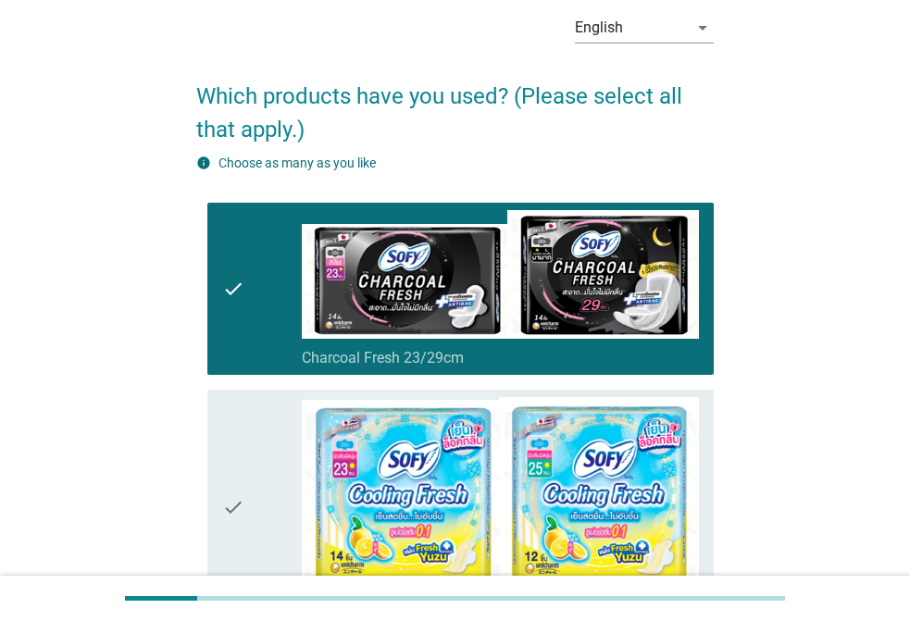
scroll to position [278, 0]
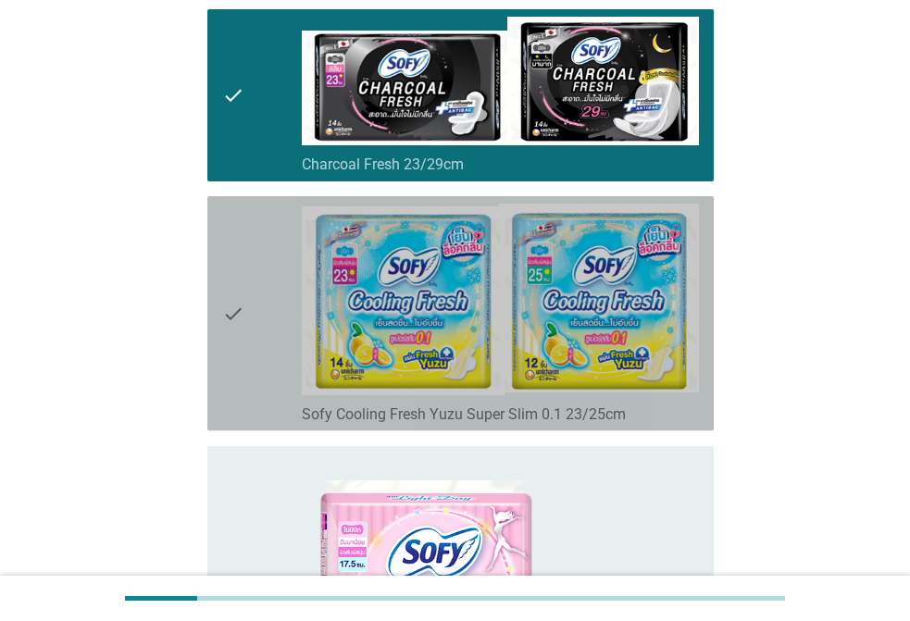
click at [255, 306] on div "check" at bounding box center [262, 314] width 80 height 220
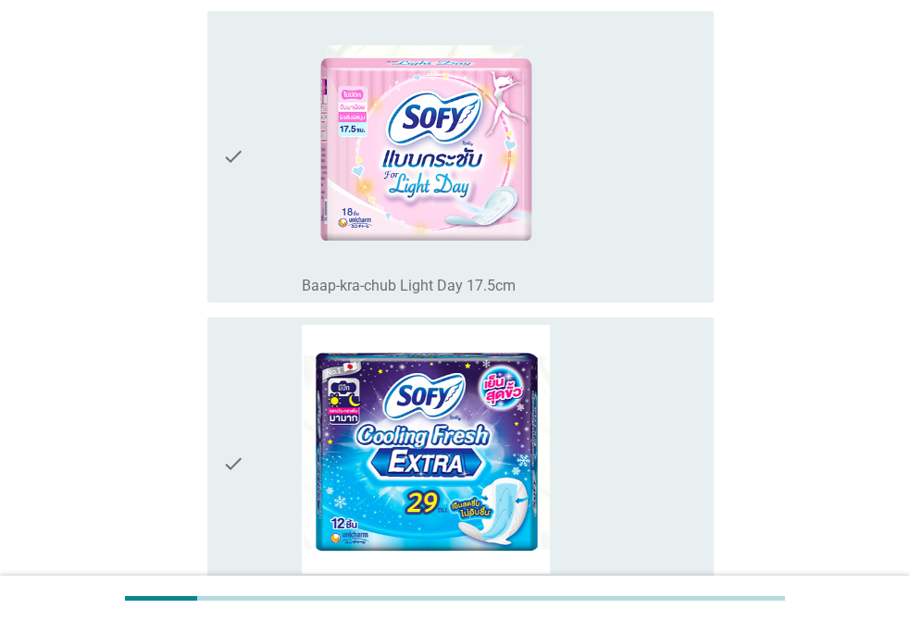
scroll to position [741, 0]
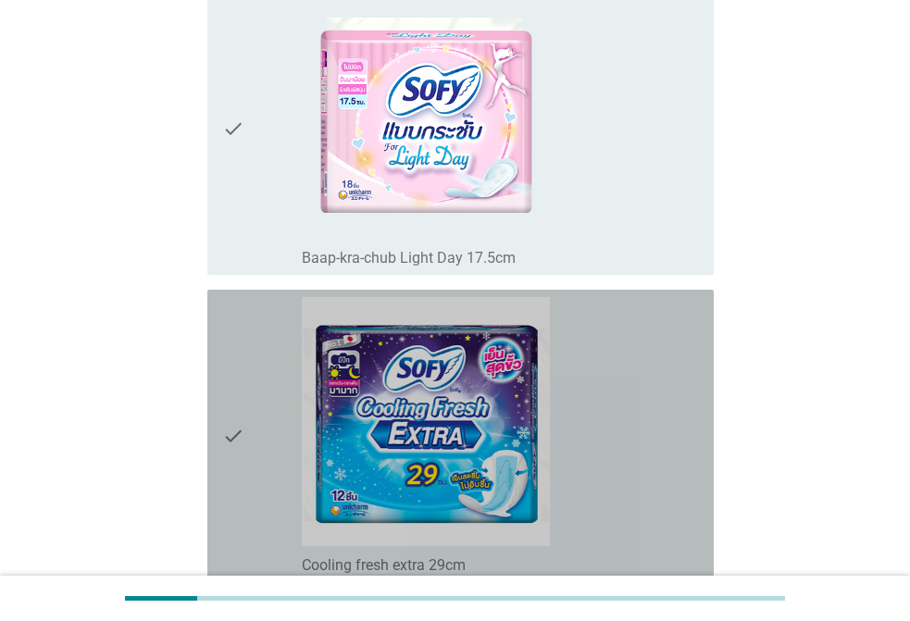
click at [234, 392] on icon "check" at bounding box center [233, 435] width 22 height 277
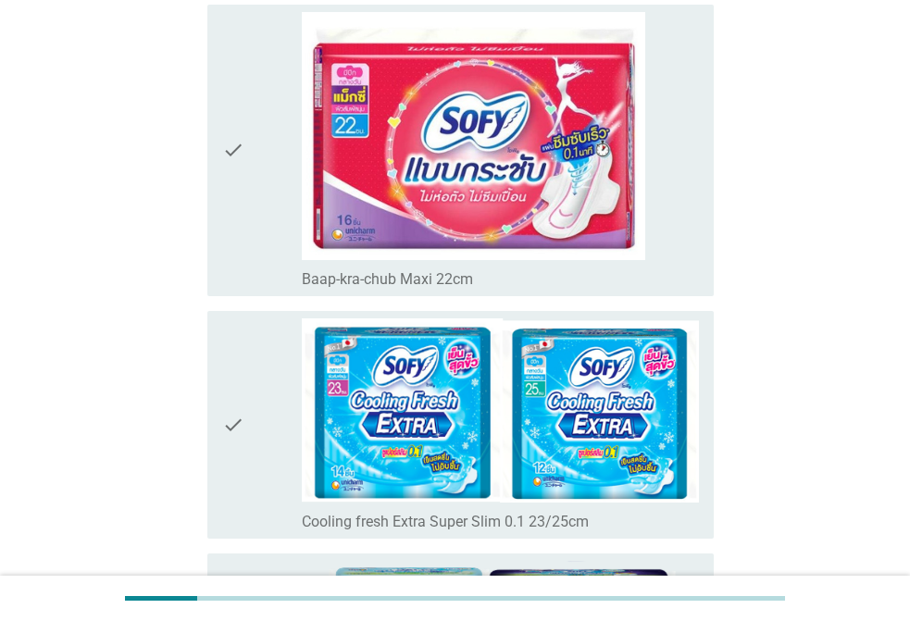
scroll to position [1667, 0]
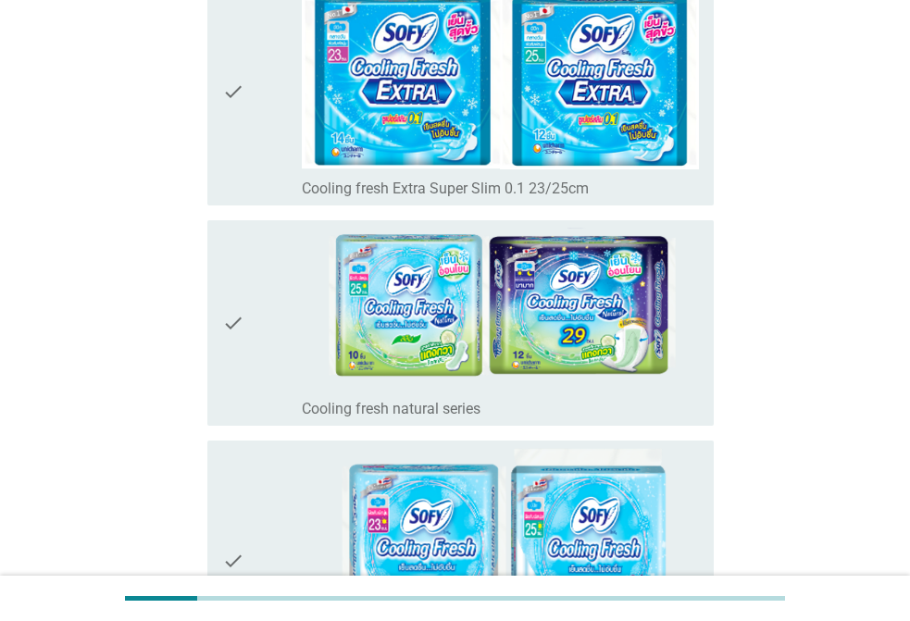
click at [253, 131] on div "check" at bounding box center [262, 91] width 80 height 213
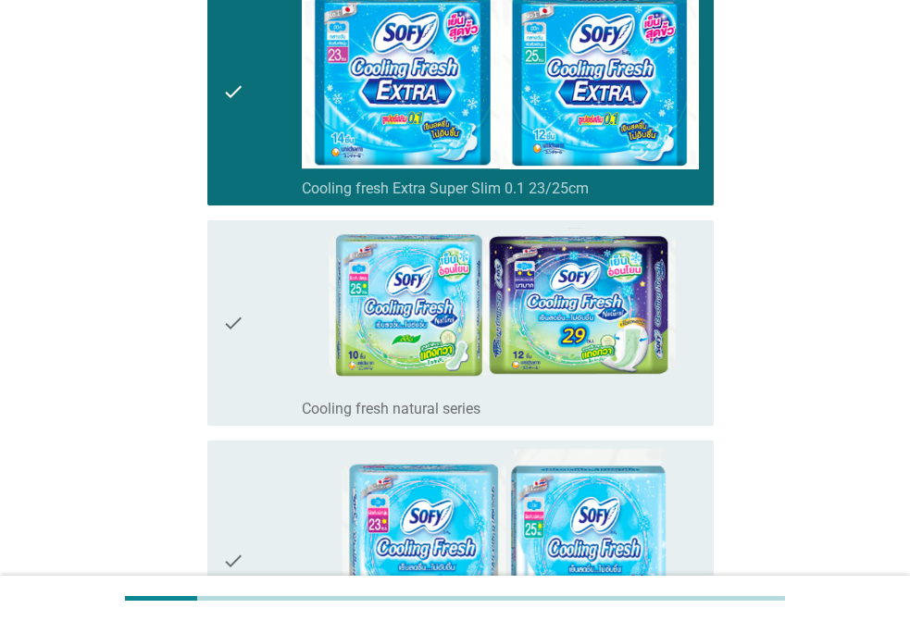
click at [289, 321] on div "check" at bounding box center [262, 323] width 80 height 191
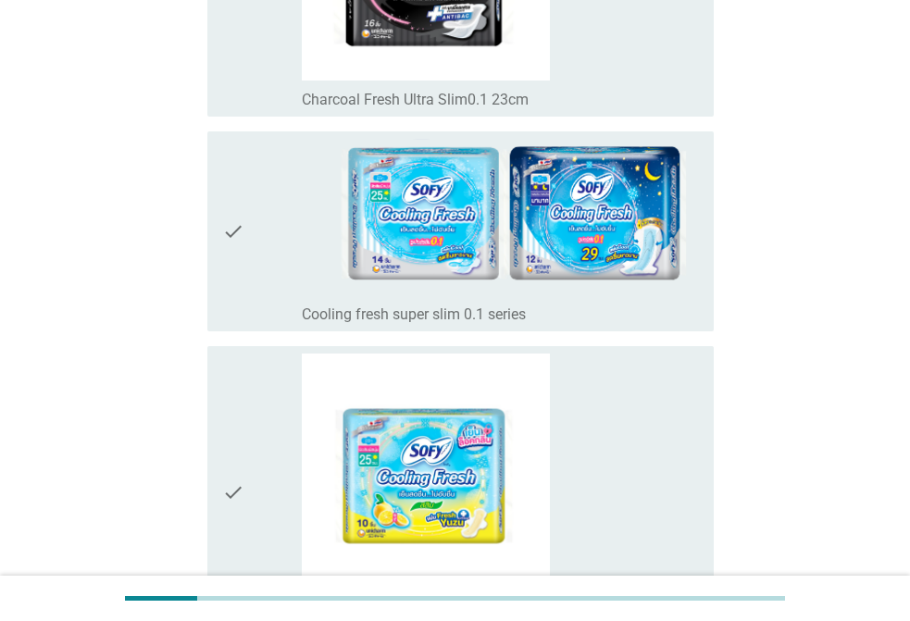
scroll to position [6020, 0]
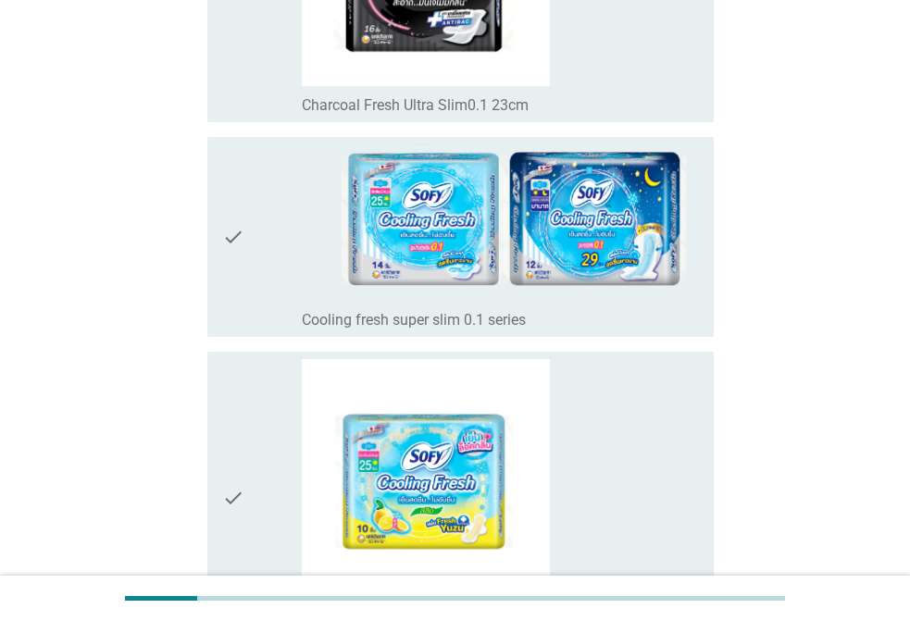
click at [257, 258] on div "check" at bounding box center [262, 236] width 80 height 185
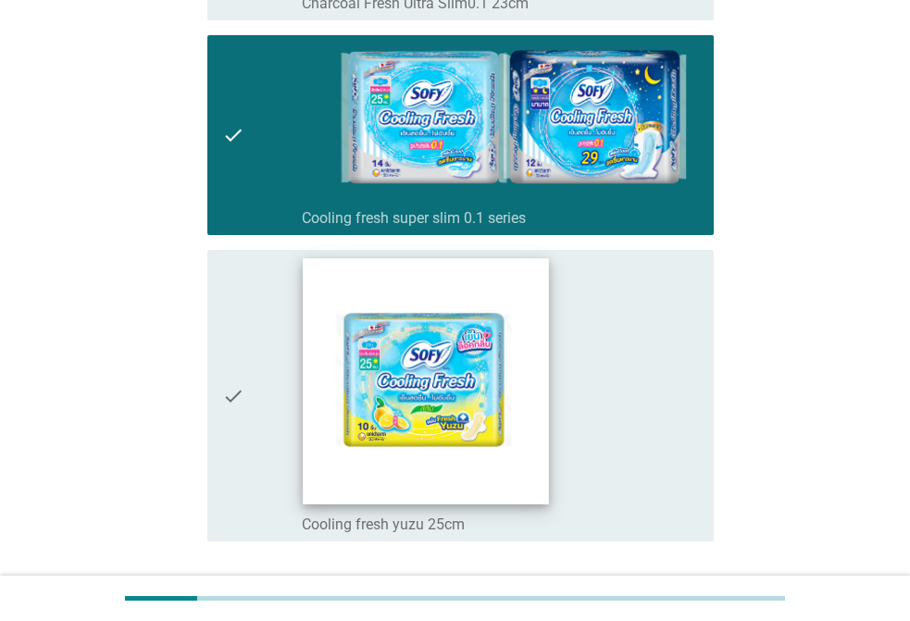
scroll to position [6259, 0]
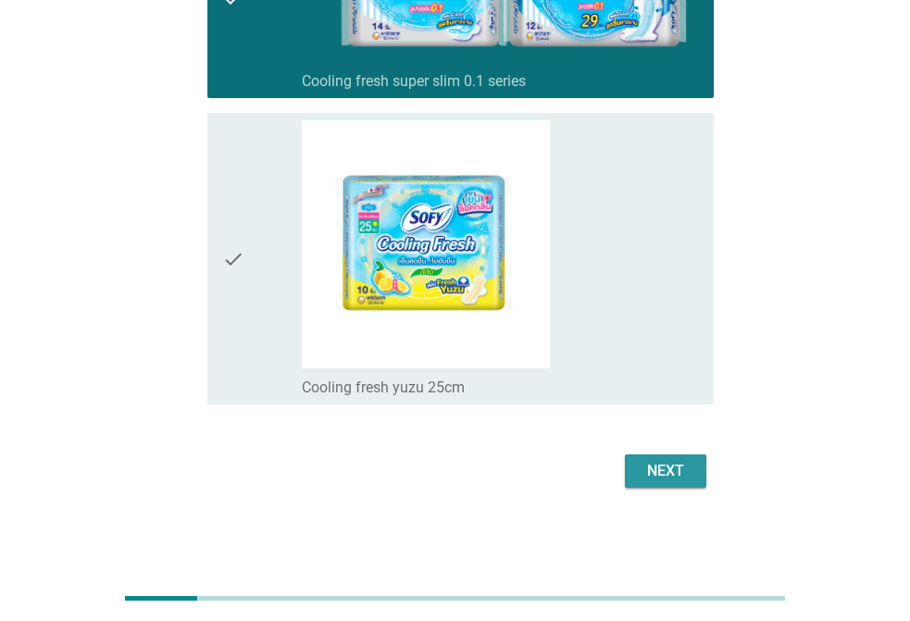
click at [644, 457] on button "Next" at bounding box center [666, 471] width 82 height 33
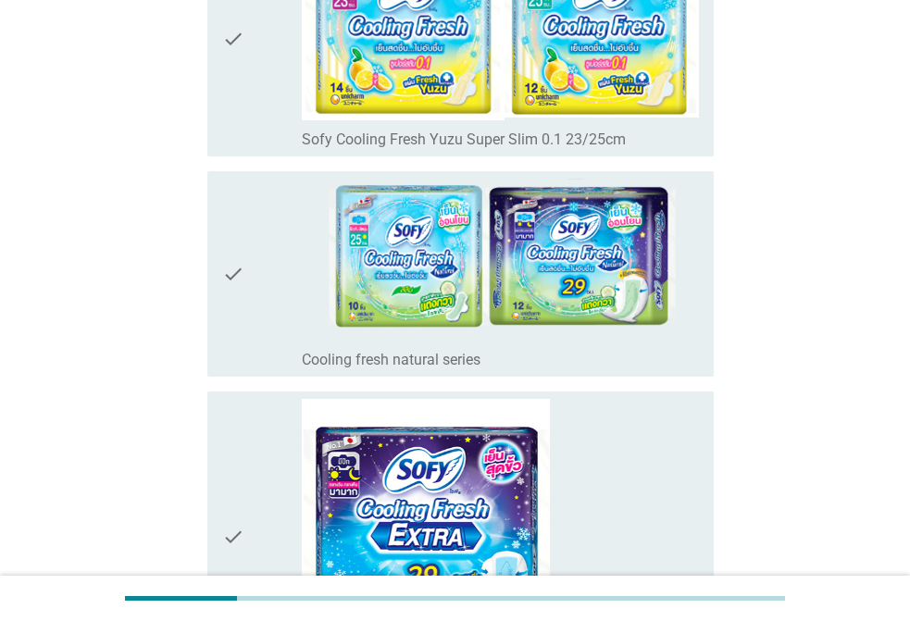
scroll to position [1019, 0]
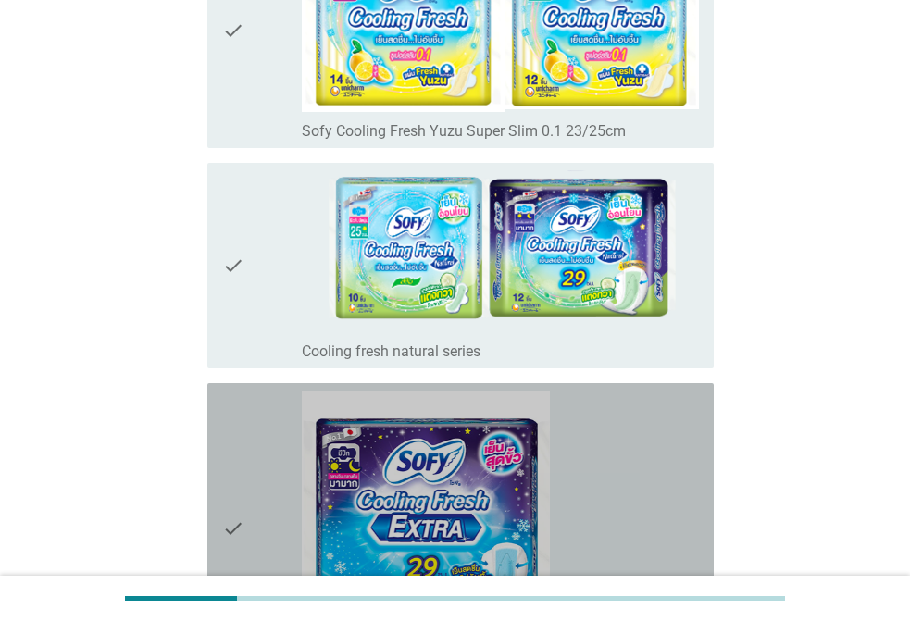
click at [211, 488] on div "check check_box_outline_blank Cooling fresh extra 29cm" at bounding box center [460, 529] width 507 height 292
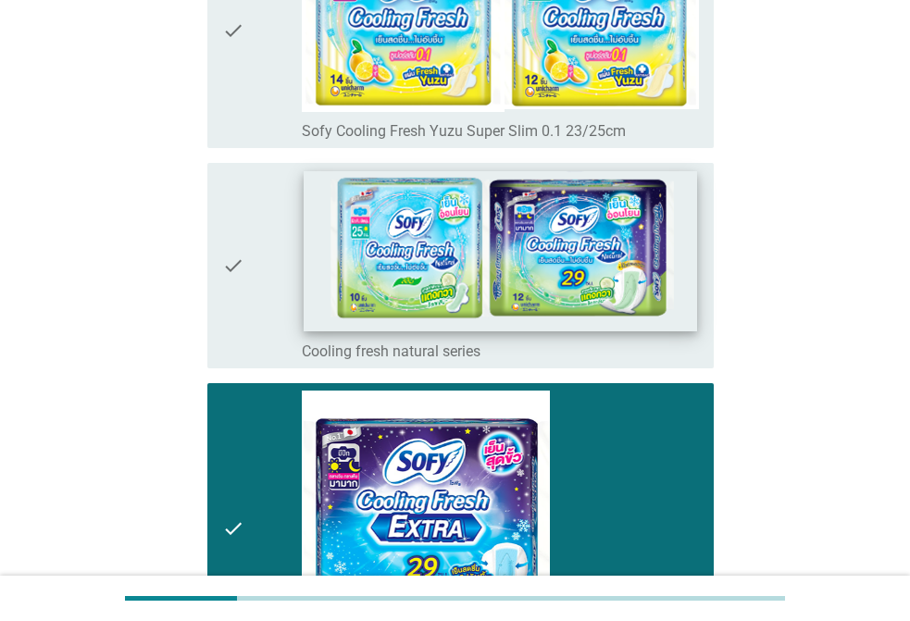
click at [305, 277] on img at bounding box center [501, 250] width 394 height 160
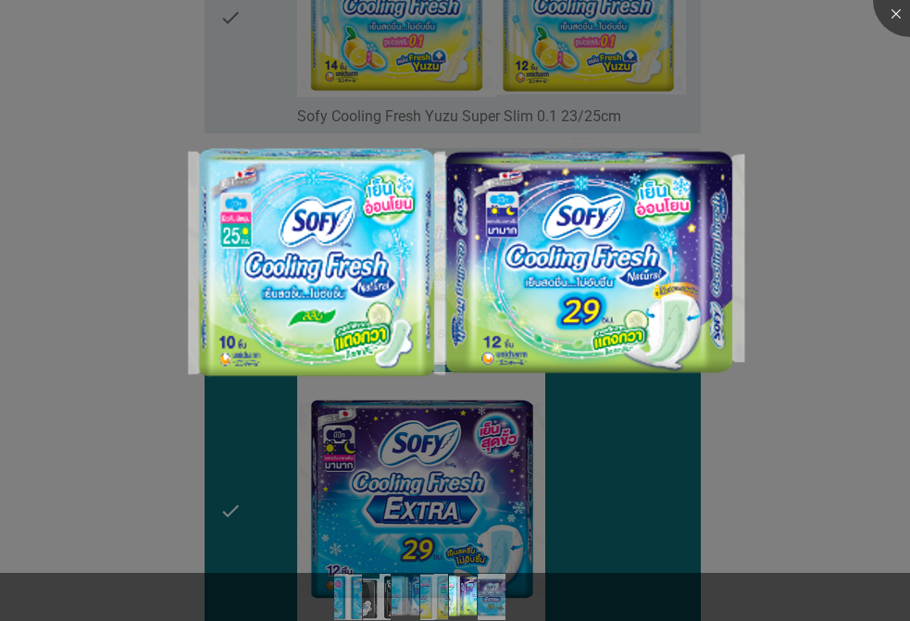
click at [816, 233] on div at bounding box center [455, 310] width 910 height 621
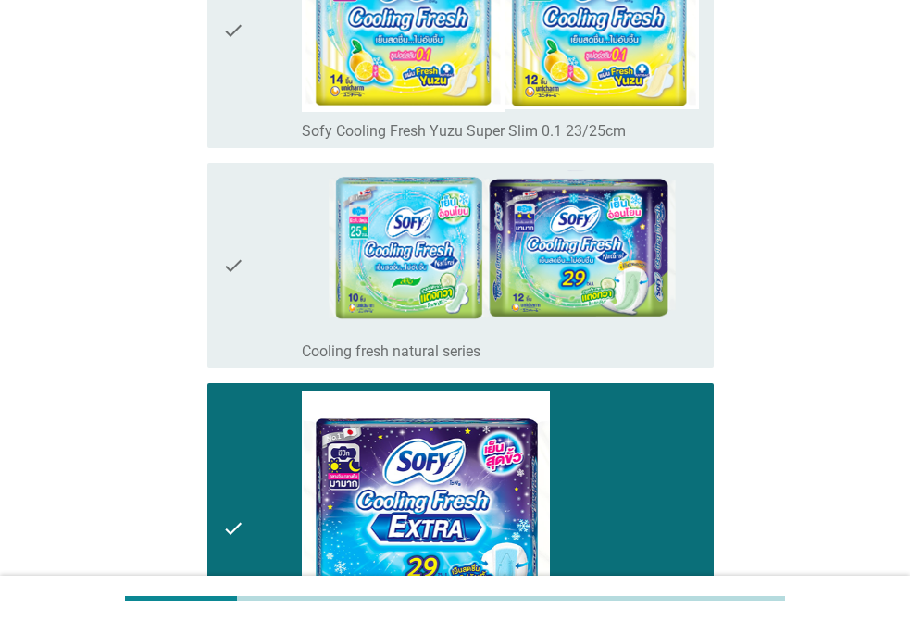
click at [248, 269] on div "check" at bounding box center [262, 265] width 80 height 191
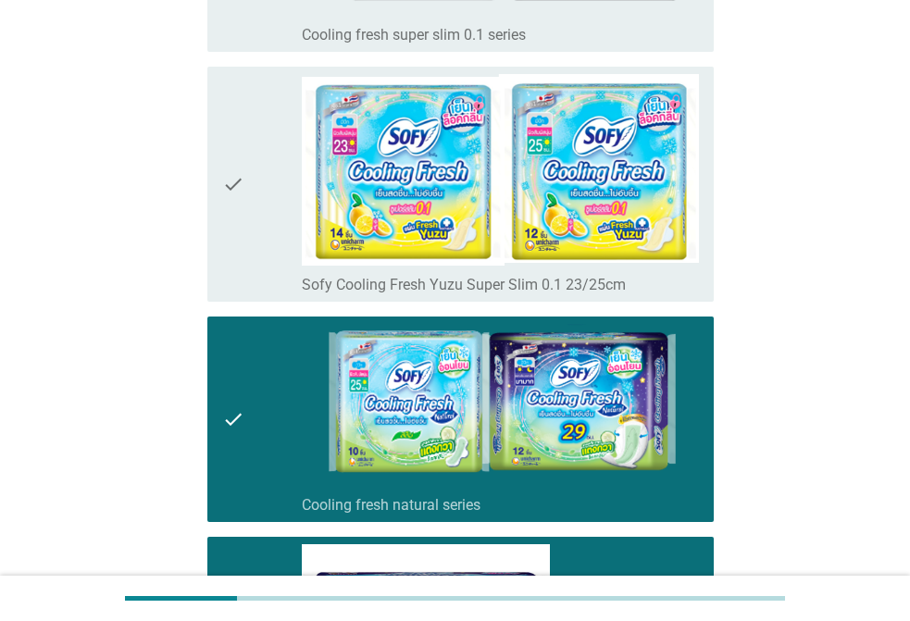
scroll to position [834, 0]
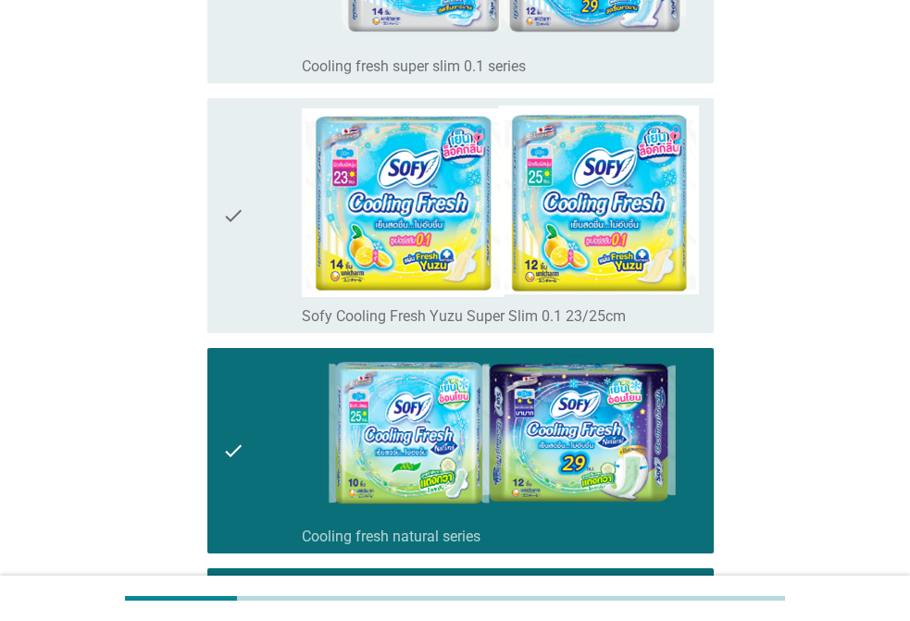
click at [248, 262] on div "check" at bounding box center [262, 216] width 80 height 220
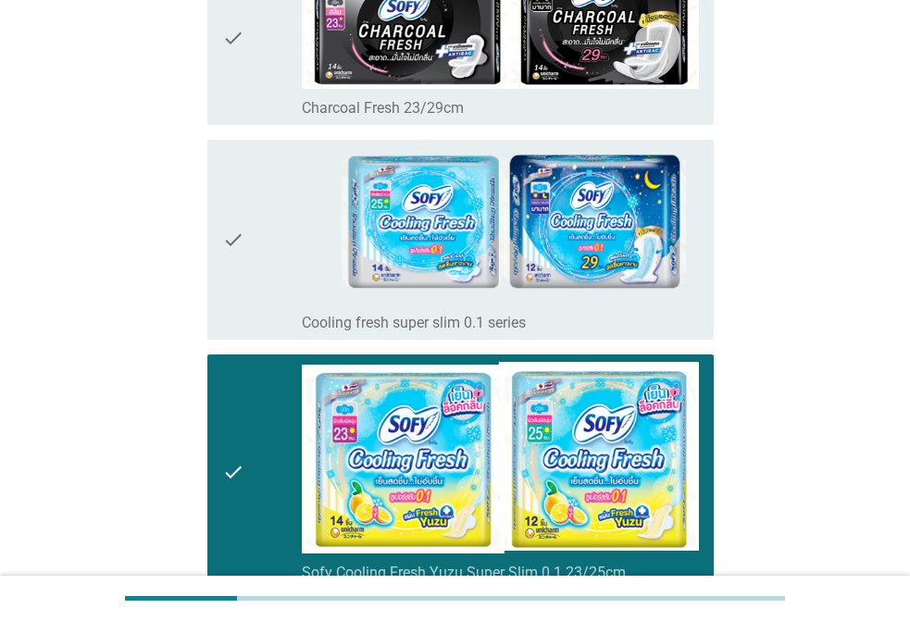
scroll to position [556, 0]
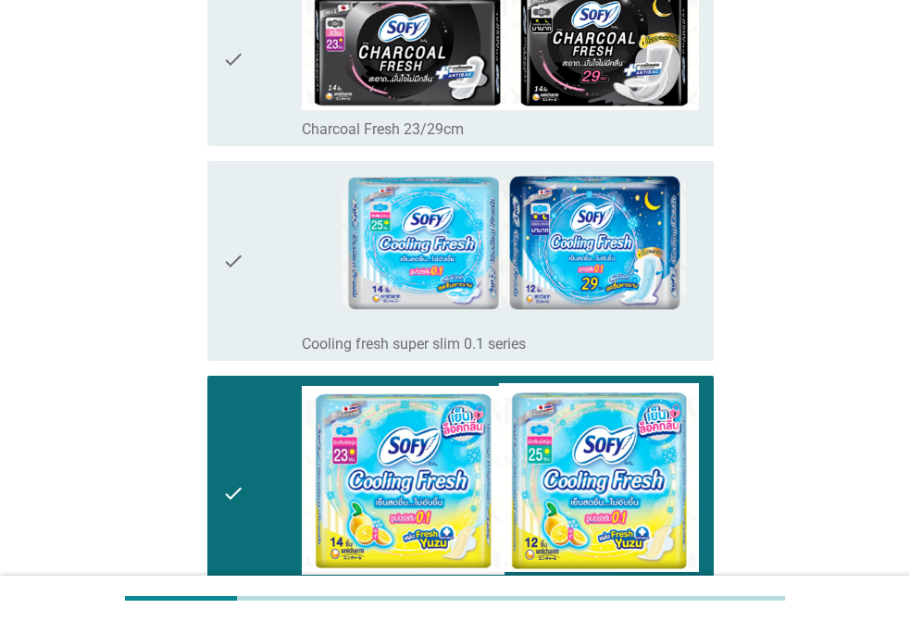
click at [251, 265] on div "check" at bounding box center [262, 261] width 80 height 185
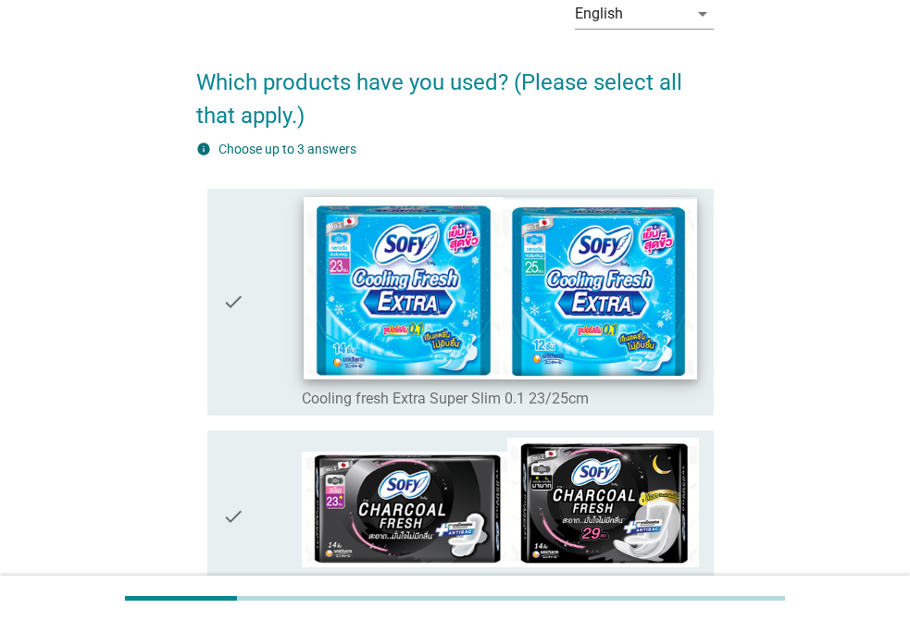
scroll to position [93, 0]
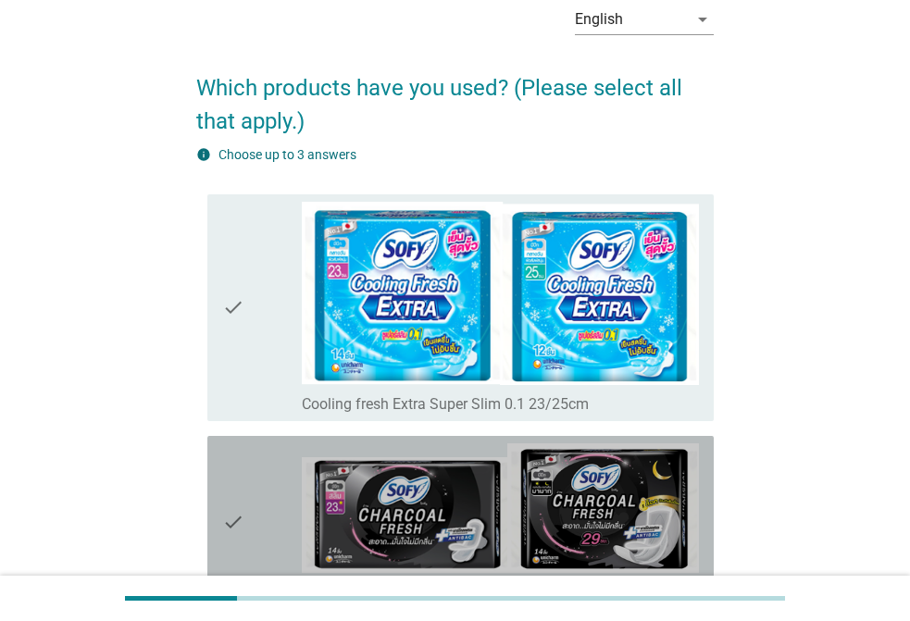
drag, startPoint x: 268, startPoint y: 459, endPoint x: 273, endPoint y: 431, distance: 29.2
click at [267, 459] on div "check" at bounding box center [262, 523] width 80 height 158
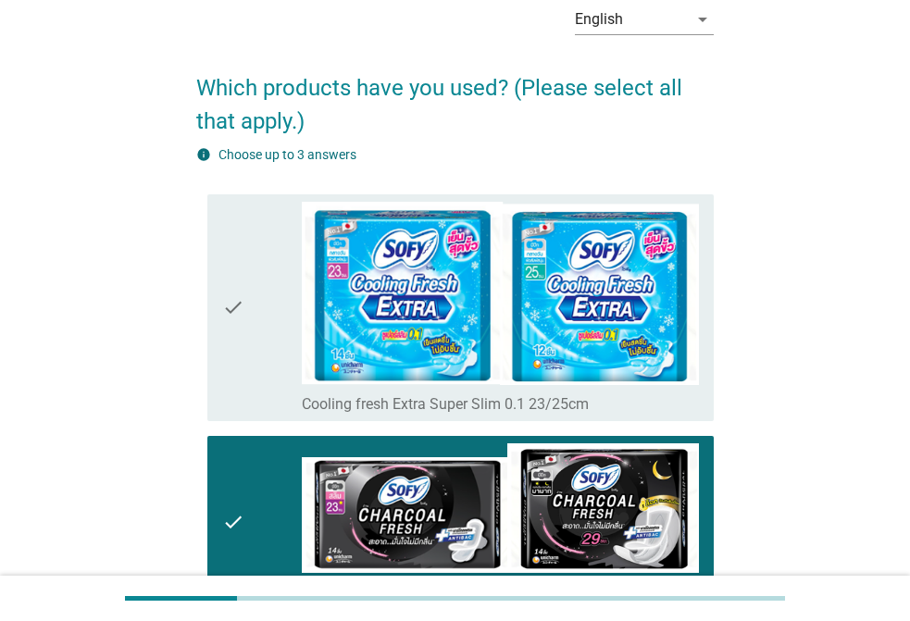
click at [259, 370] on div "check" at bounding box center [262, 308] width 80 height 213
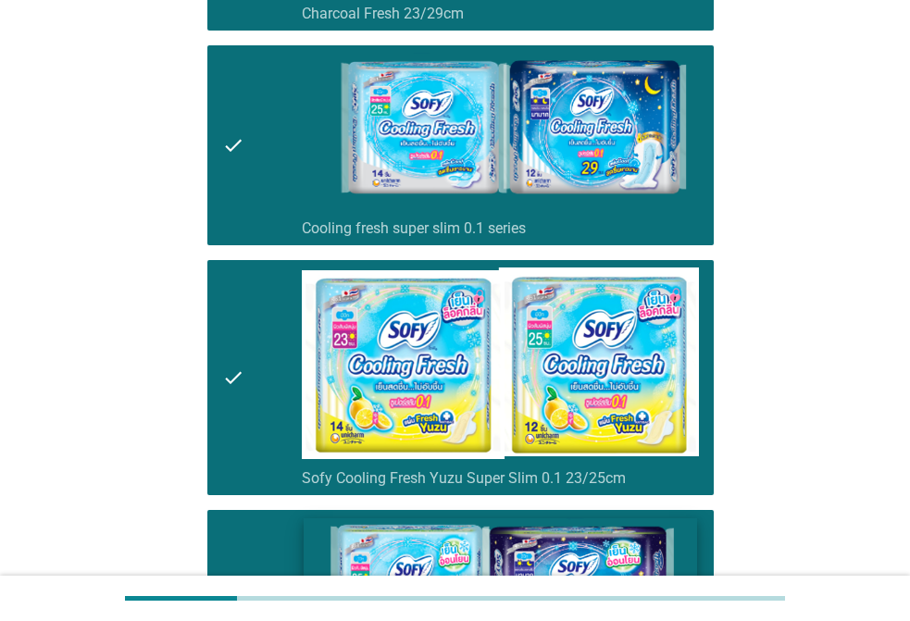
scroll to position [668, 0]
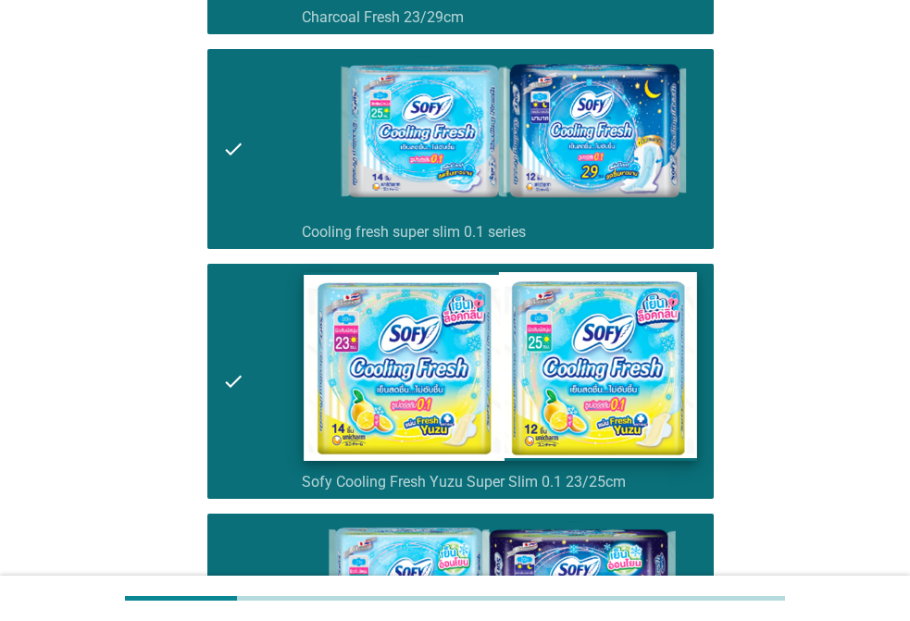
click at [457, 348] on img at bounding box center [501, 366] width 394 height 189
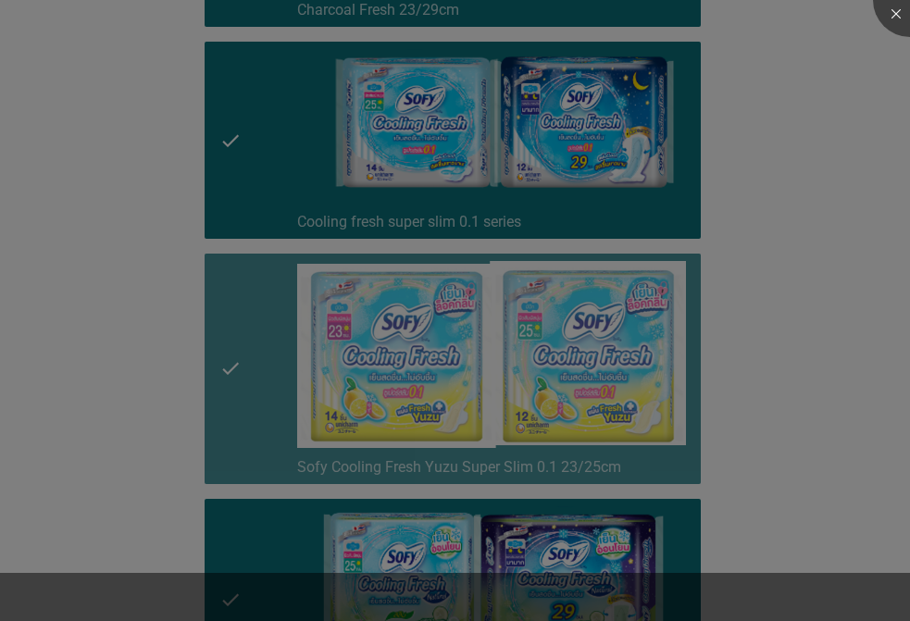
click at [454, 167] on div at bounding box center [455, 310] width 910 height 621
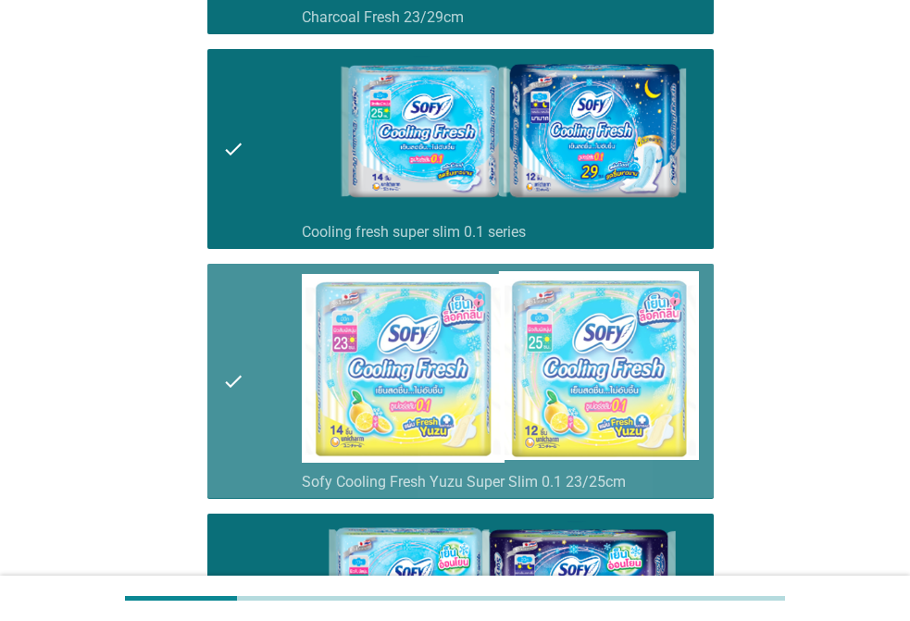
click at [245, 382] on div "check" at bounding box center [262, 381] width 80 height 220
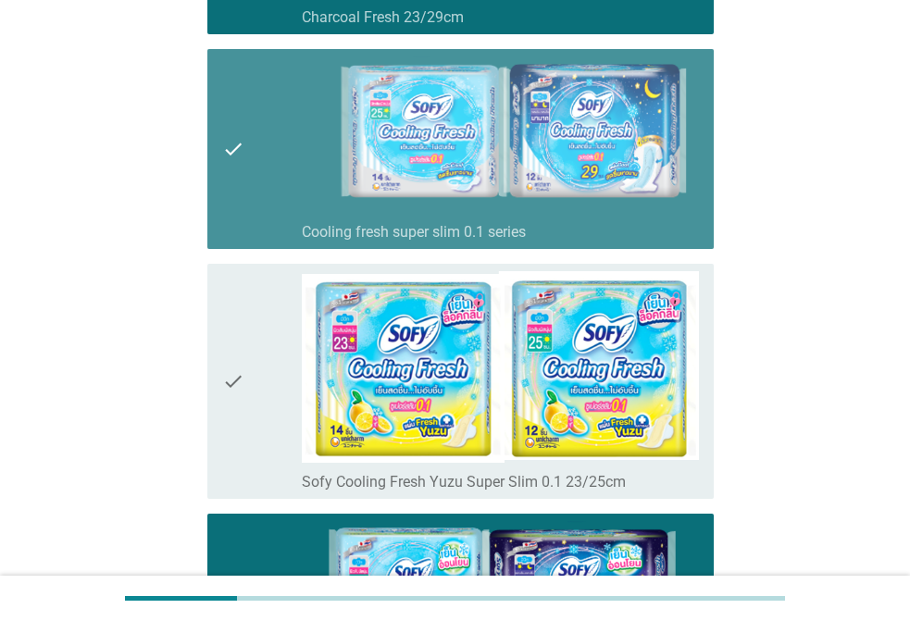
click at [259, 167] on div "check" at bounding box center [262, 148] width 80 height 185
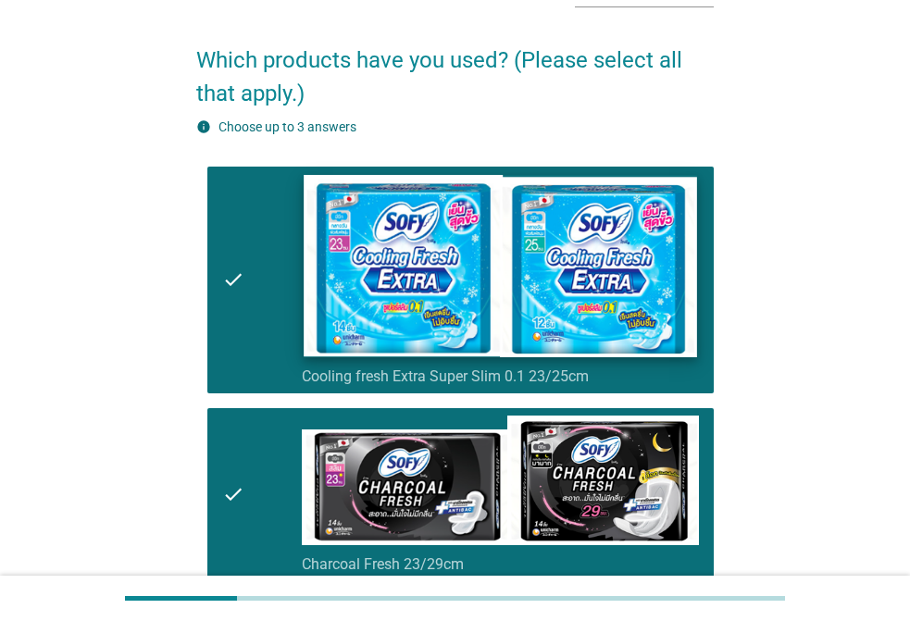
scroll to position [112, 0]
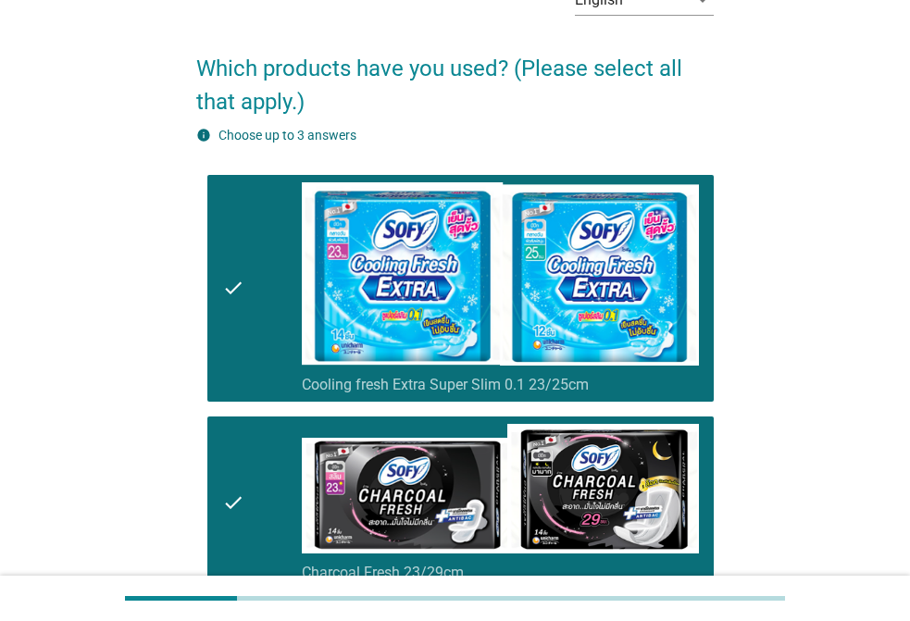
click at [232, 344] on icon "check" at bounding box center [233, 288] width 22 height 213
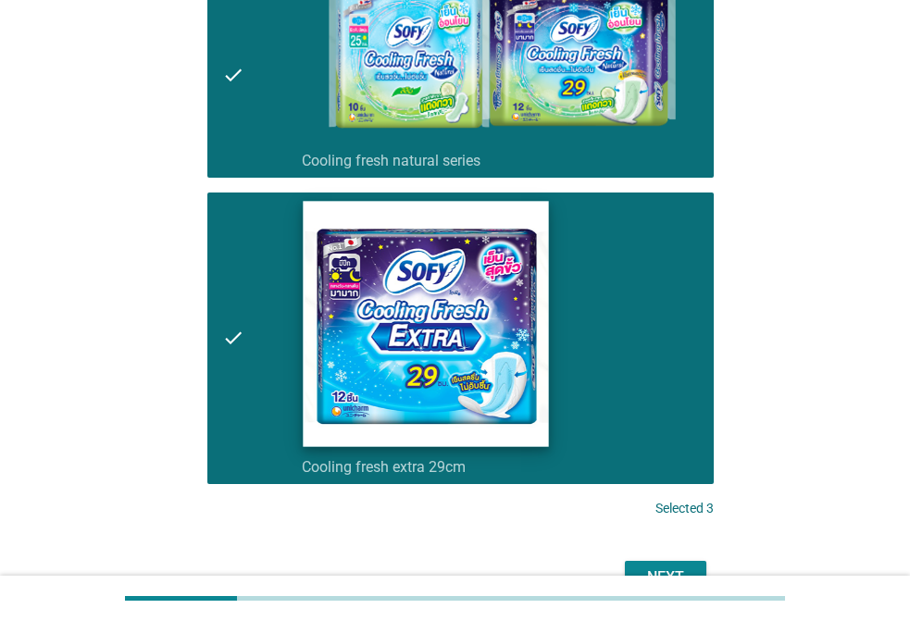
scroll to position [1224, 0]
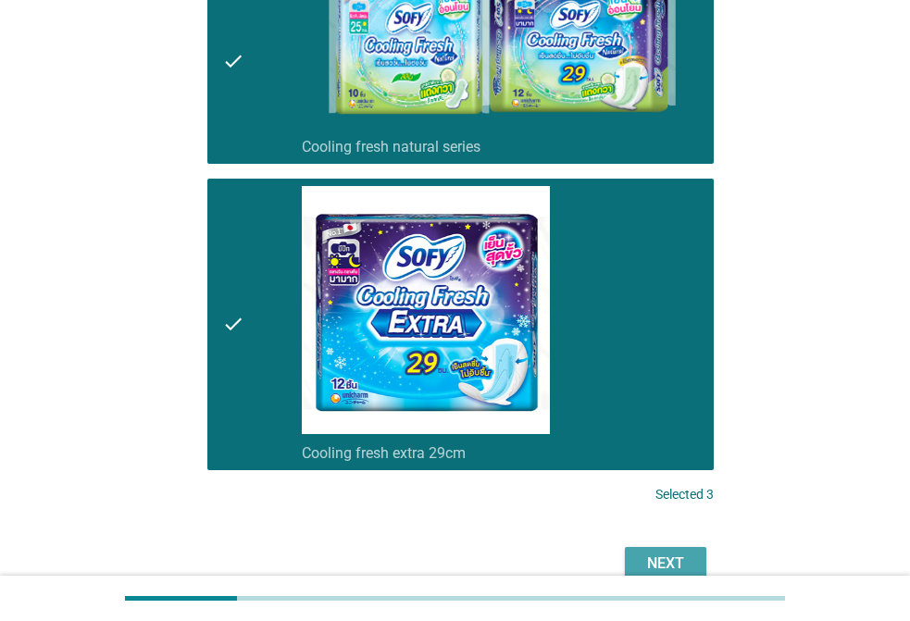
click at [671, 561] on div "Next" at bounding box center [666, 564] width 52 height 22
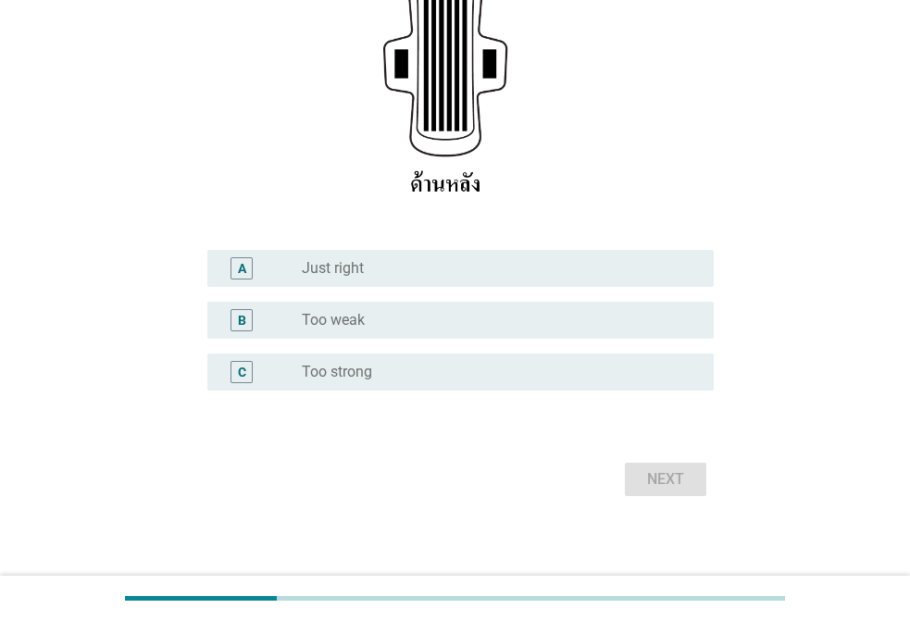
scroll to position [370, 0]
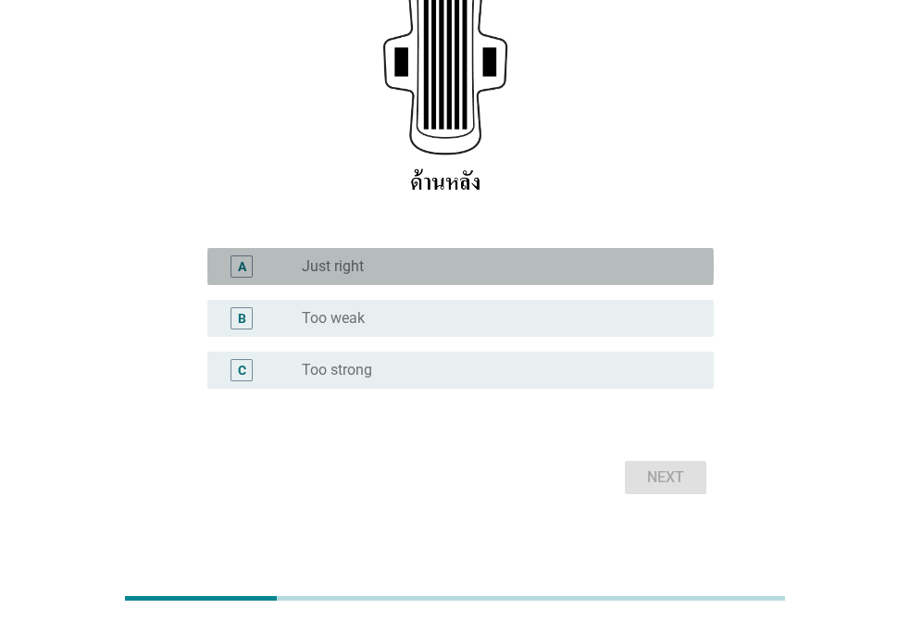
click at [376, 263] on div "radio_button_unchecked Just right" at bounding box center [493, 266] width 383 height 19
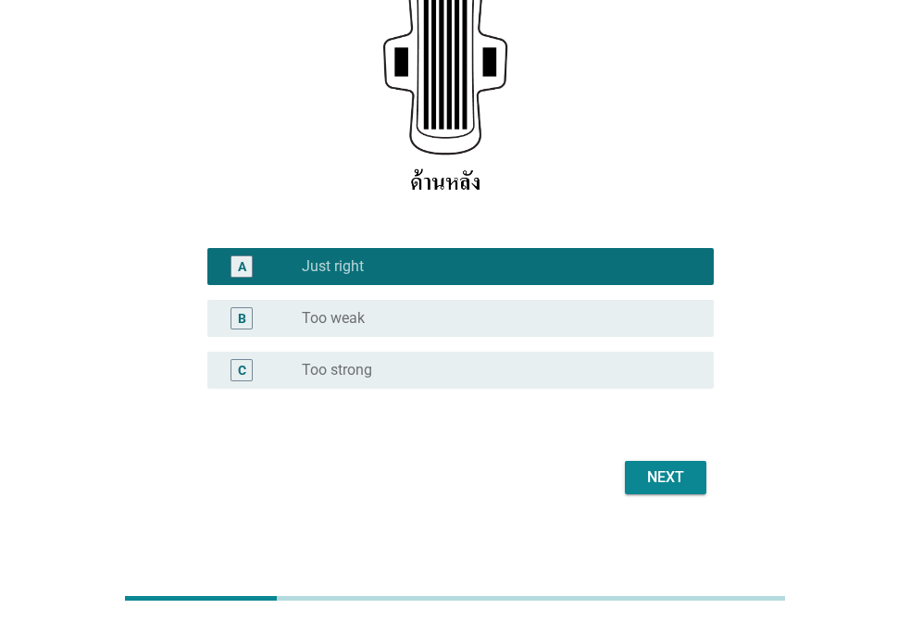
click at [688, 490] on button "Next" at bounding box center [666, 477] width 82 height 33
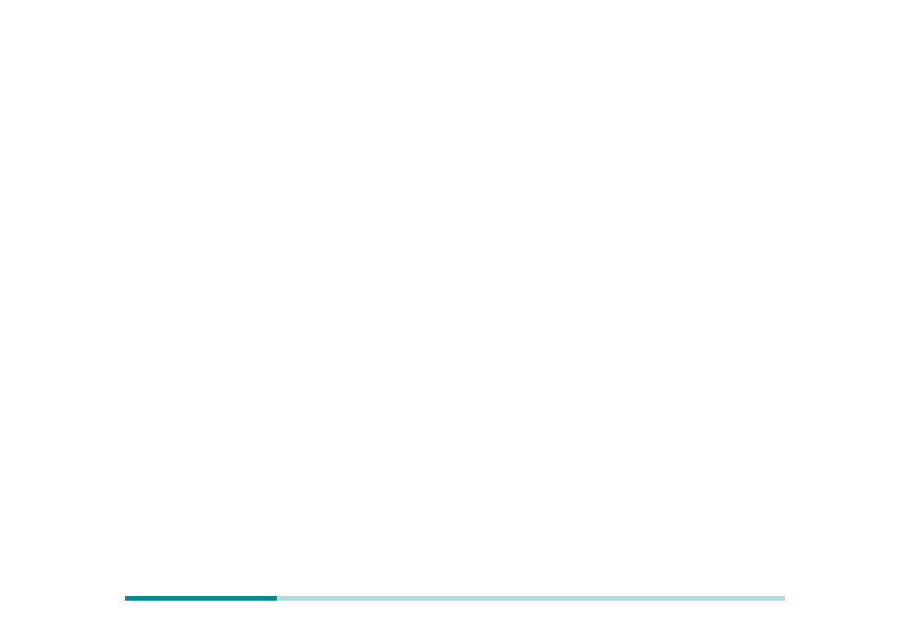
scroll to position [0, 0]
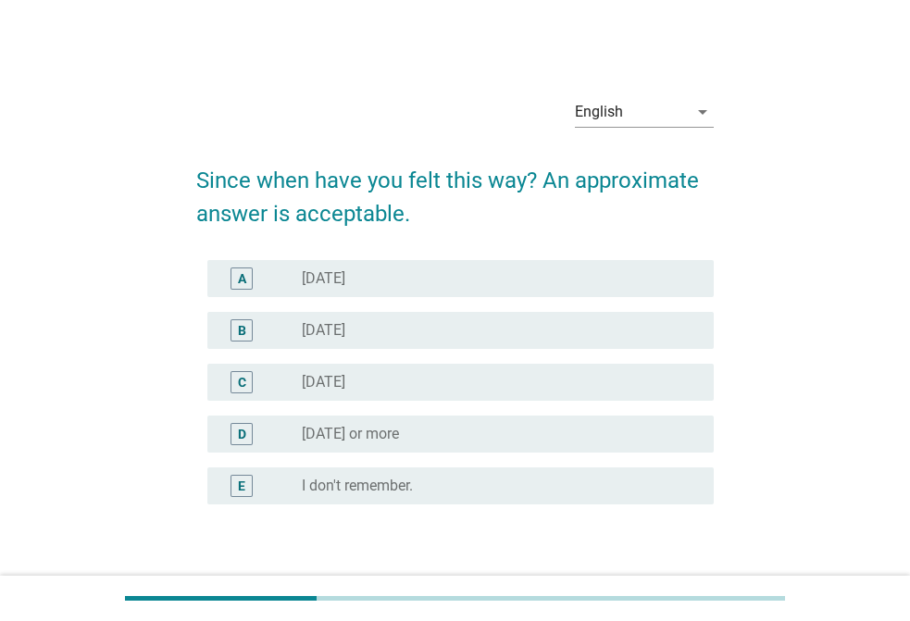
click at [407, 276] on div "radio_button_unchecked 3 months ago" at bounding box center [493, 279] width 383 height 19
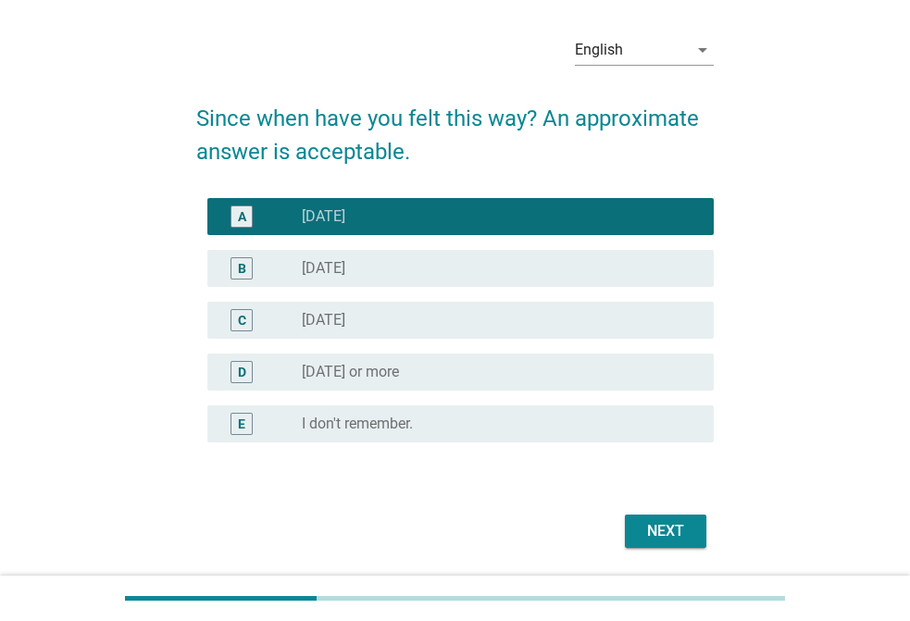
scroll to position [121, 0]
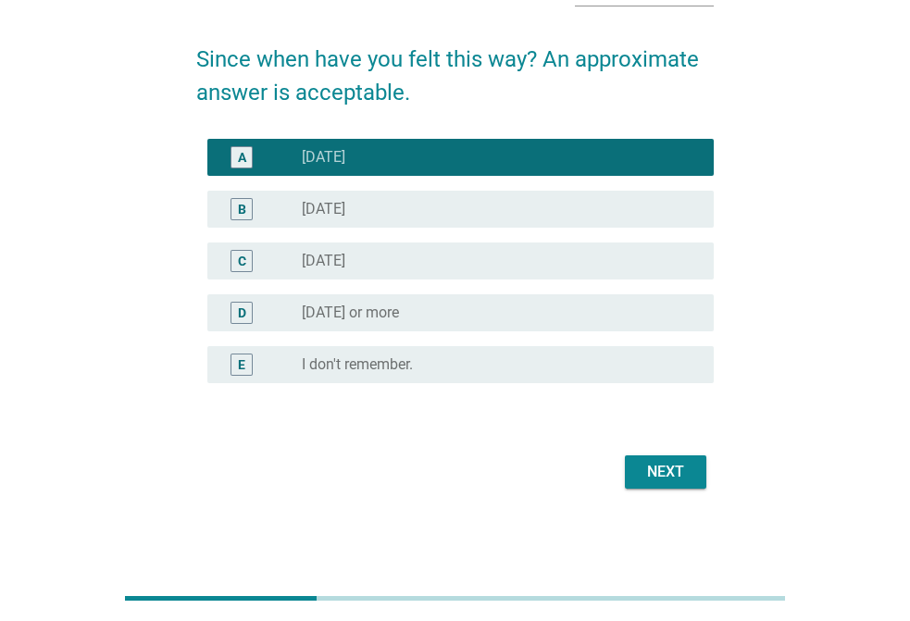
click at [661, 465] on div "Next" at bounding box center [666, 472] width 52 height 22
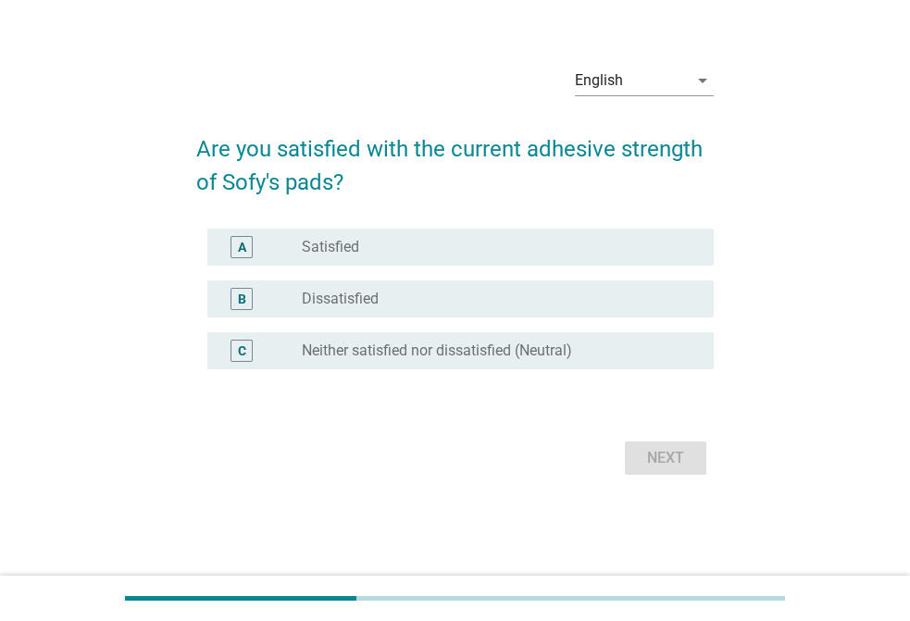
scroll to position [0, 0]
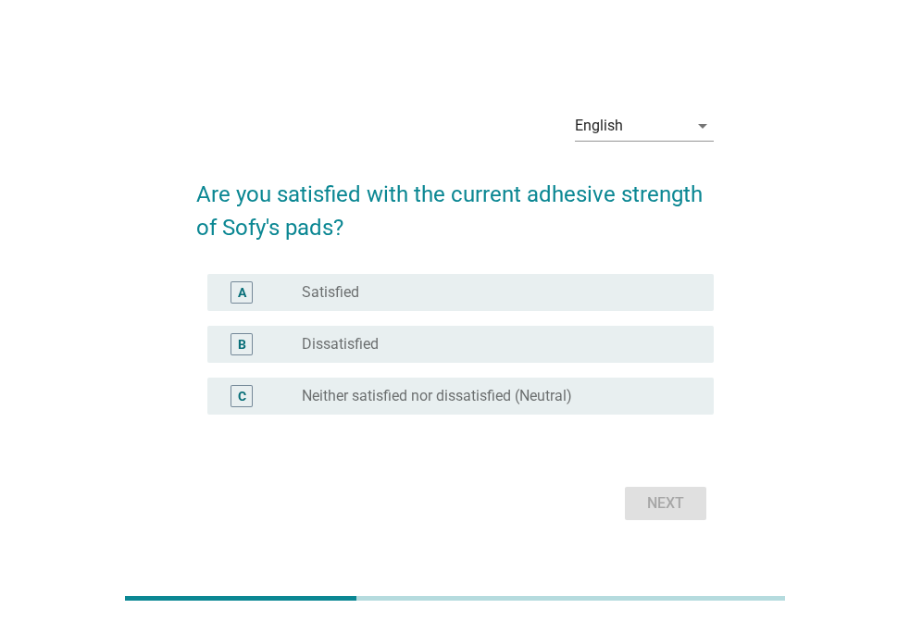
click at [374, 294] on div "radio_button_unchecked Satisfied" at bounding box center [493, 292] width 383 height 19
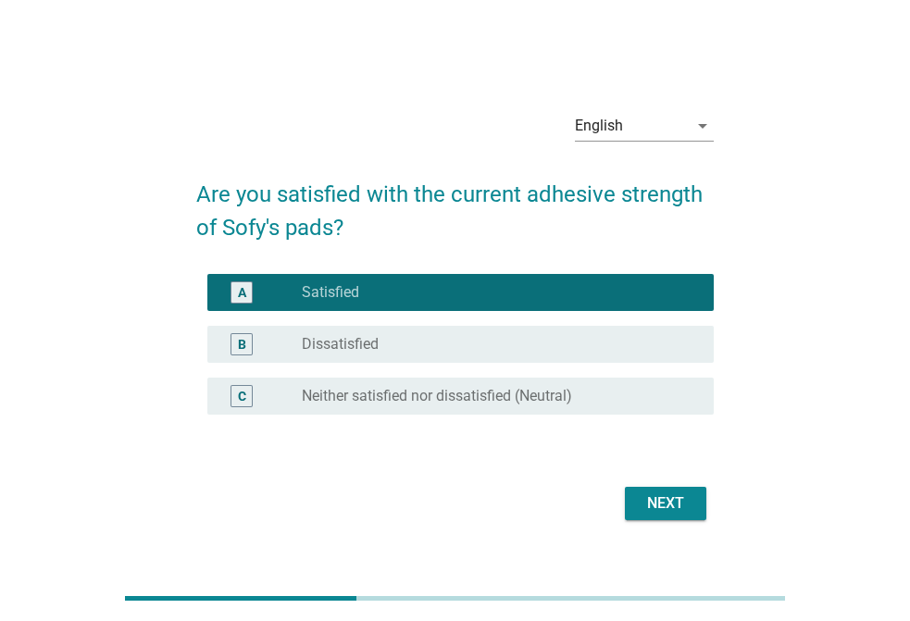
click at [674, 498] on div "Next" at bounding box center [666, 504] width 52 height 22
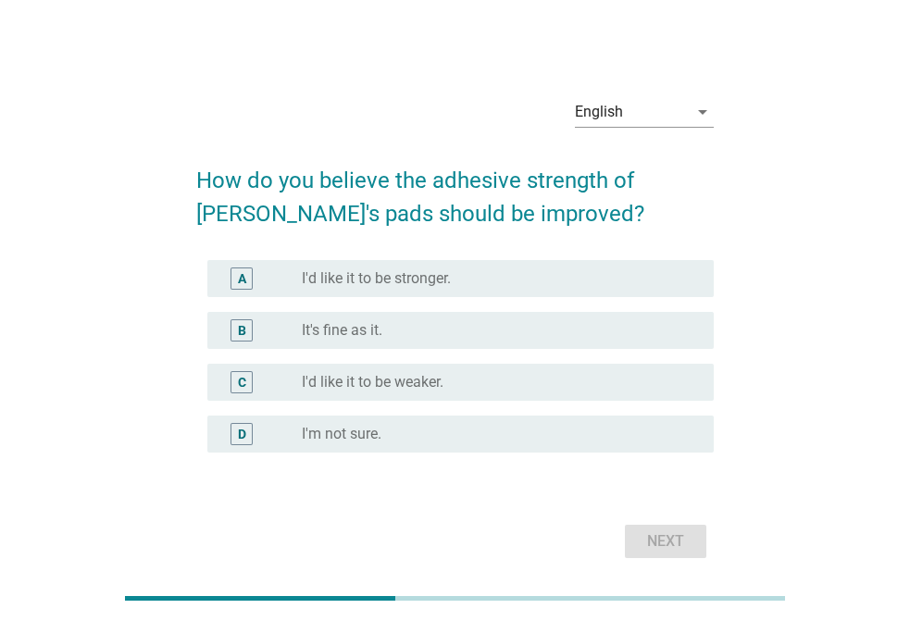
click at [383, 272] on label "I'd like it to be stronger." at bounding box center [376, 279] width 149 height 19
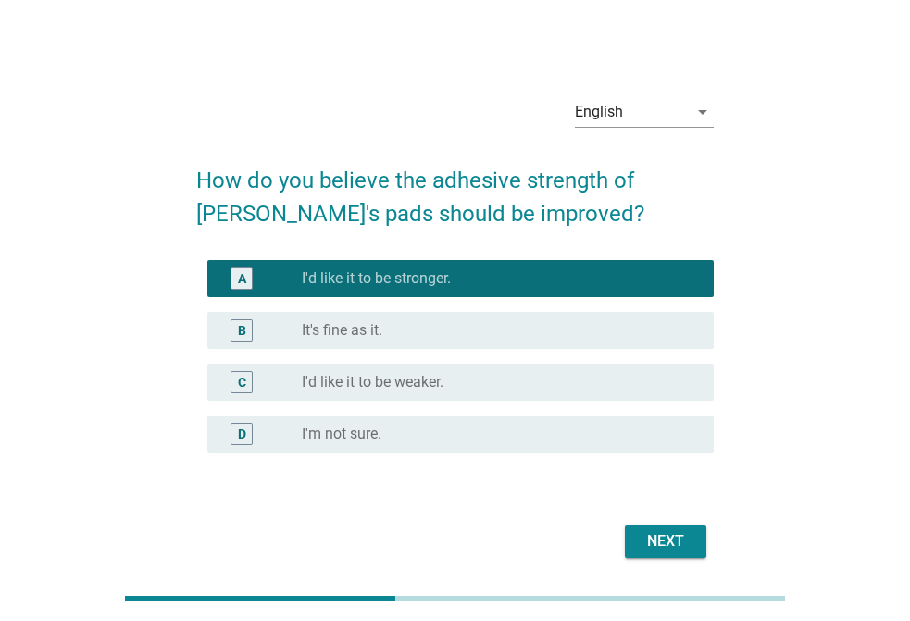
click at [681, 547] on div "Next" at bounding box center [666, 542] width 52 height 22
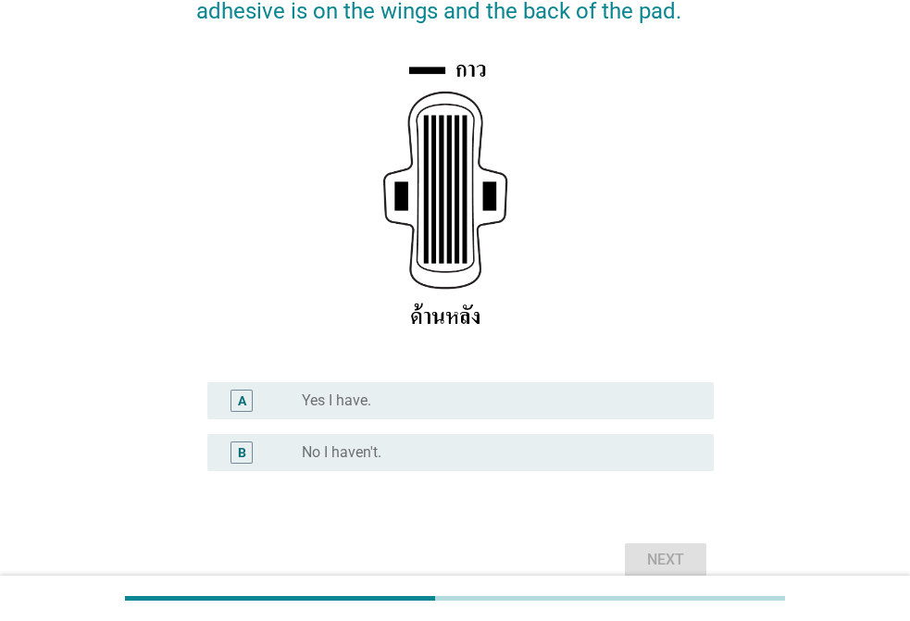
scroll to position [324, 0]
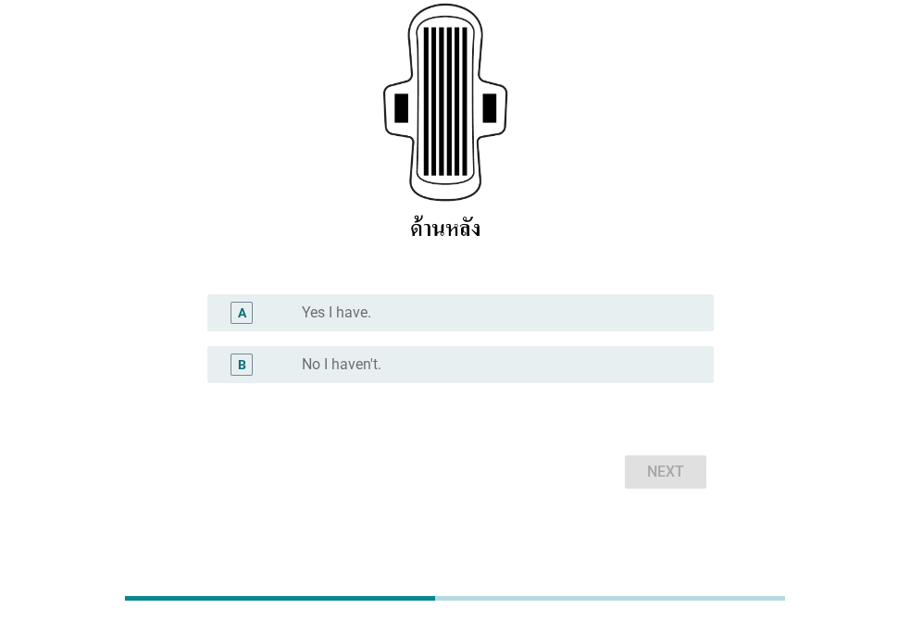
click at [379, 316] on div "radio_button_unchecked Yes I have." at bounding box center [493, 313] width 383 height 19
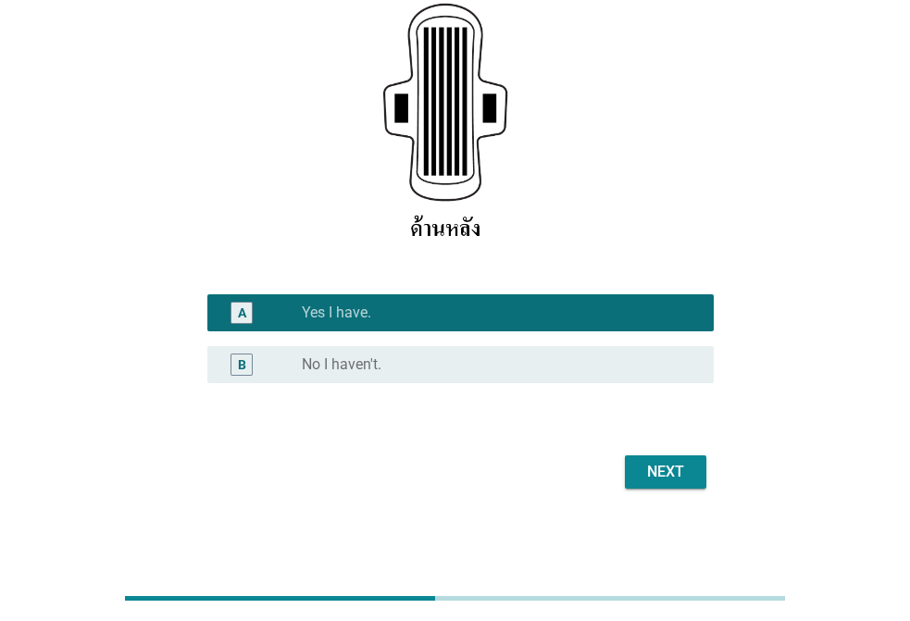
click at [673, 476] on div "Next" at bounding box center [666, 472] width 52 height 22
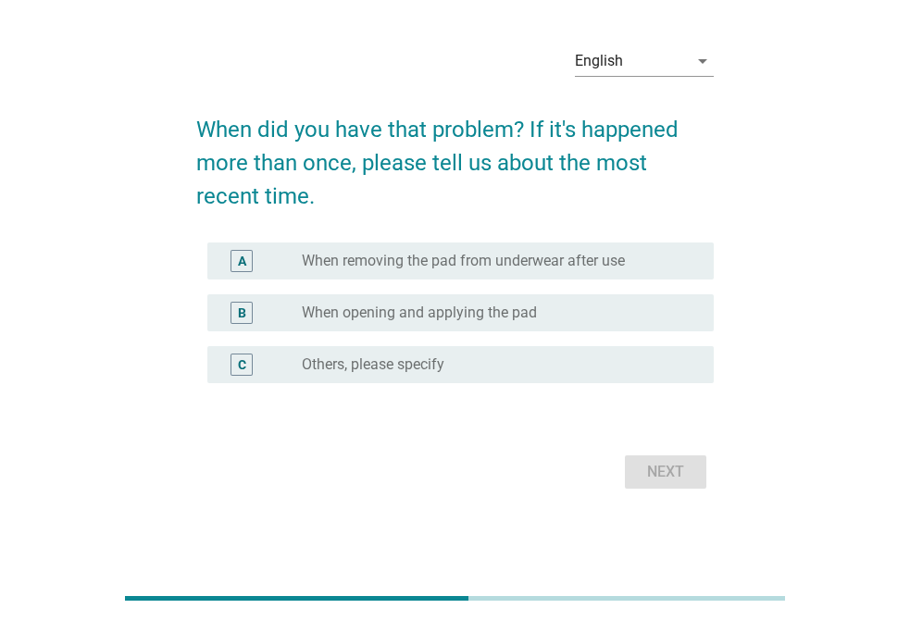
scroll to position [0, 0]
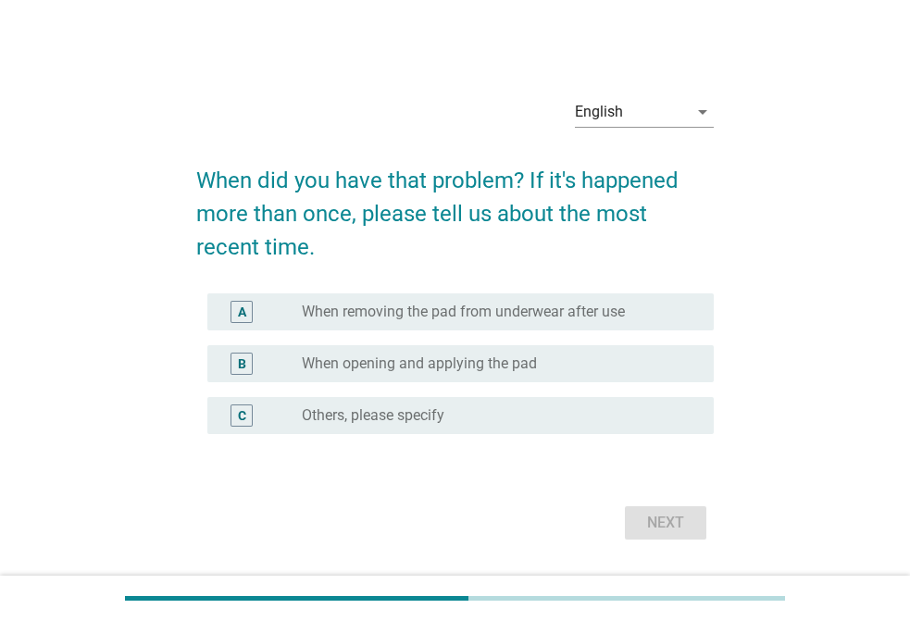
drag, startPoint x: 433, startPoint y: 366, endPoint x: 442, endPoint y: 370, distance: 10.0
click at [438, 369] on label "When opening and applying the pad" at bounding box center [419, 364] width 235 height 19
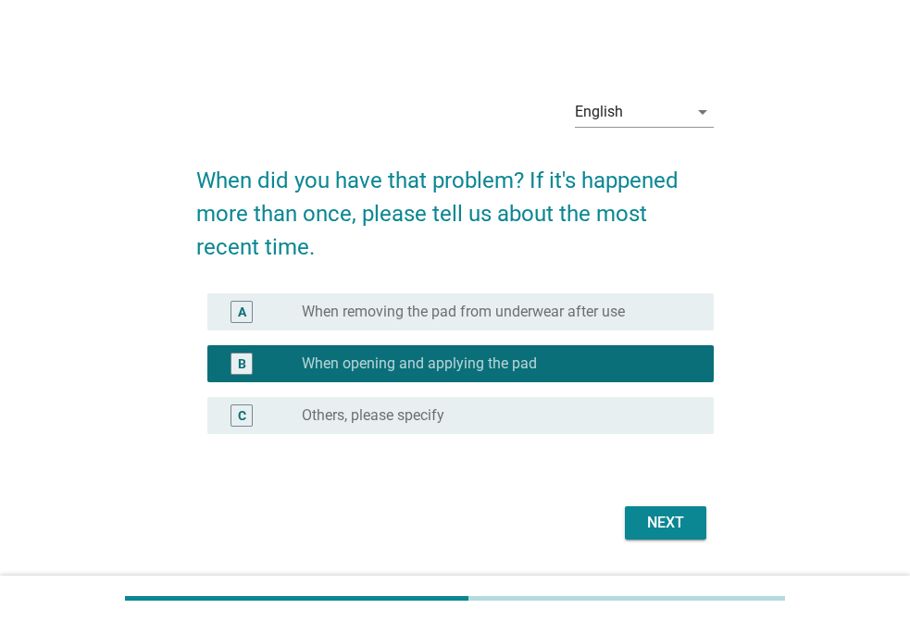
click at [667, 527] on div "Next" at bounding box center [666, 523] width 52 height 22
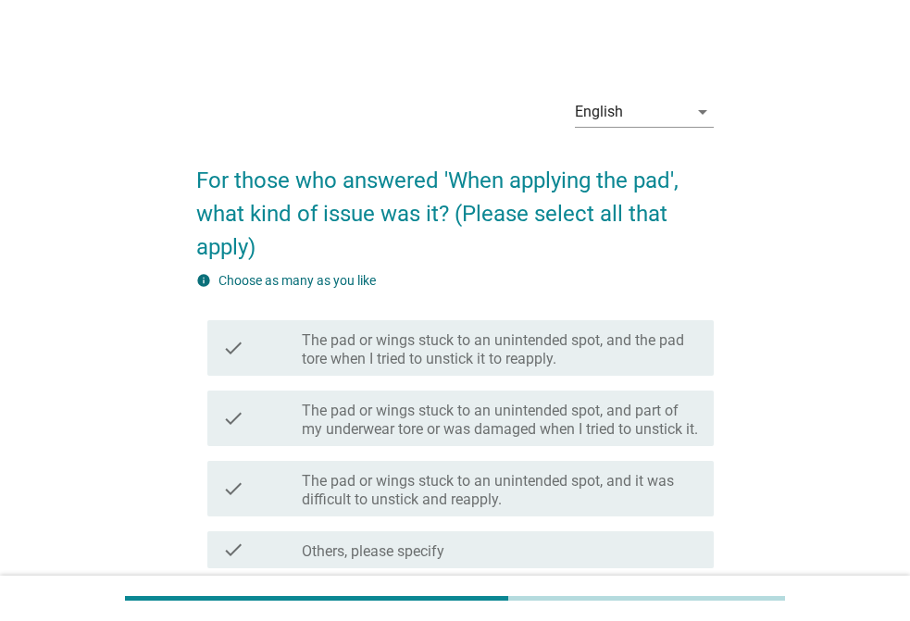
click at [389, 367] on label "The pad or wings stuck to an unintended spot, and the pad tore when I tried to …" at bounding box center [500, 350] width 397 height 37
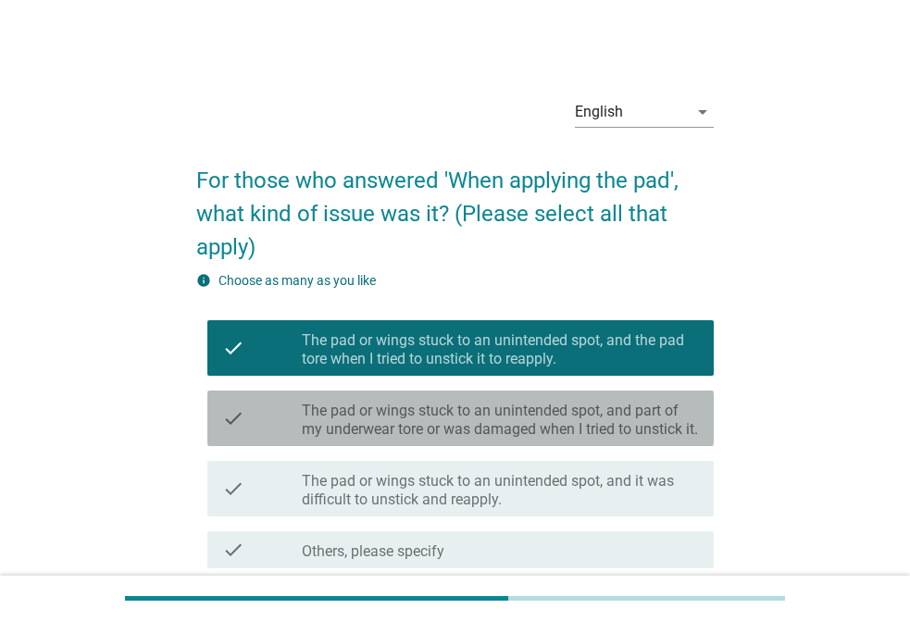
drag, startPoint x: 389, startPoint y: 426, endPoint x: 388, endPoint y: 480, distance: 53.7
click at [389, 427] on label "The pad or wings stuck to an unintended spot, and part of my underwear tore or …" at bounding box center [500, 420] width 397 height 37
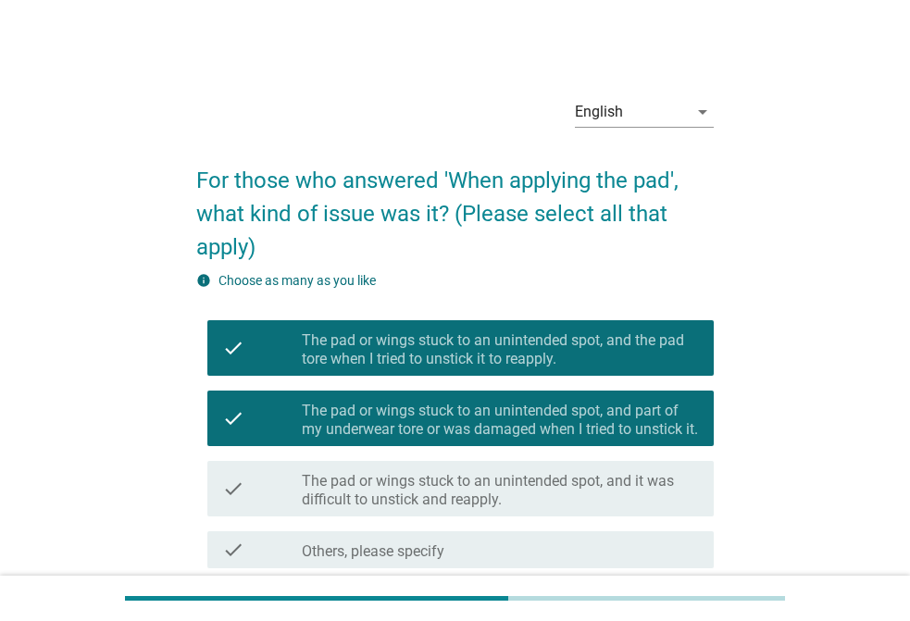
drag, startPoint x: 383, startPoint y: 487, endPoint x: 414, endPoint y: 503, distance: 35.2
click at [383, 489] on label "The pad or wings stuck to an unintended spot, and it was difficult to unstick a…" at bounding box center [500, 490] width 397 height 37
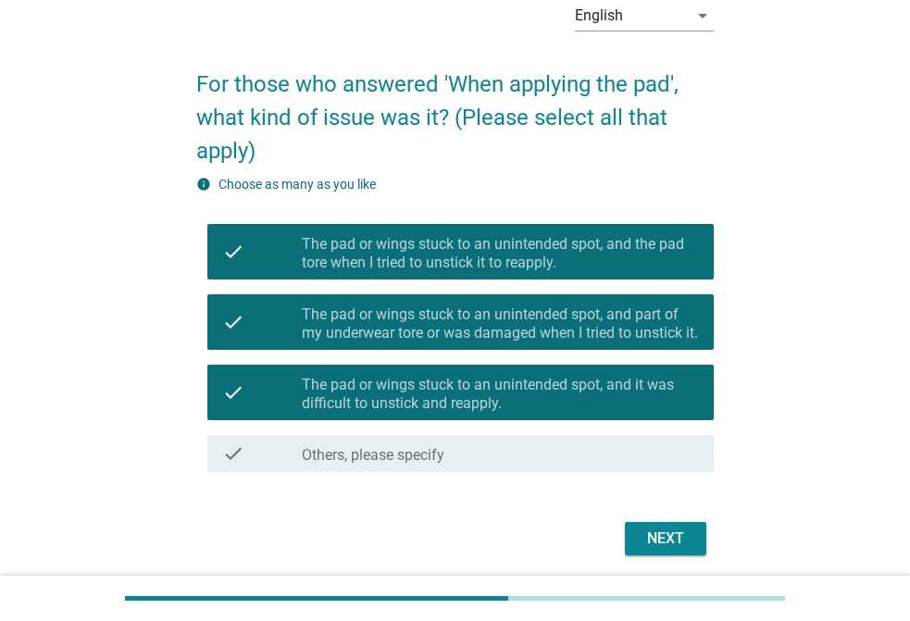
scroll to position [163, 0]
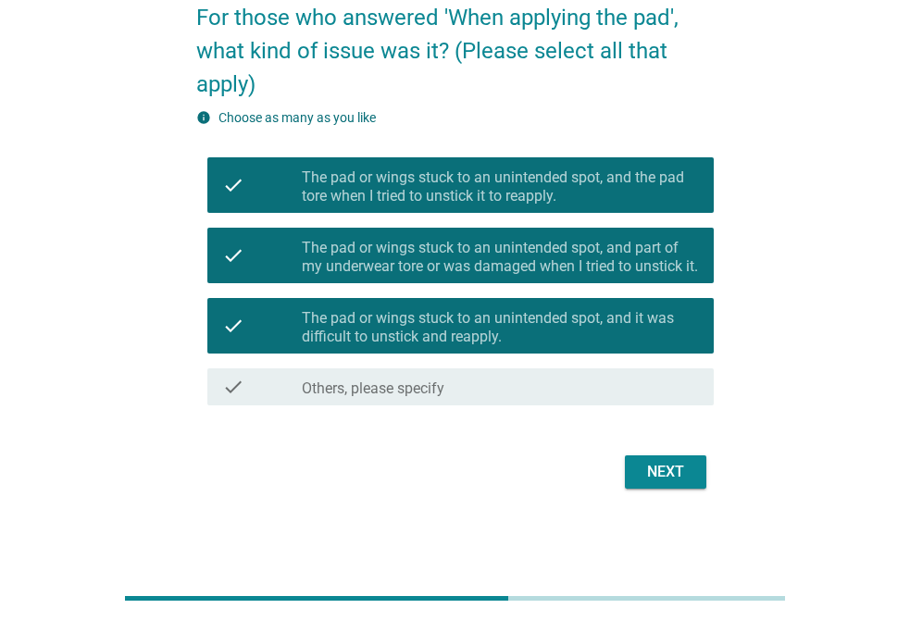
click at [634, 480] on button "Next" at bounding box center [666, 472] width 82 height 33
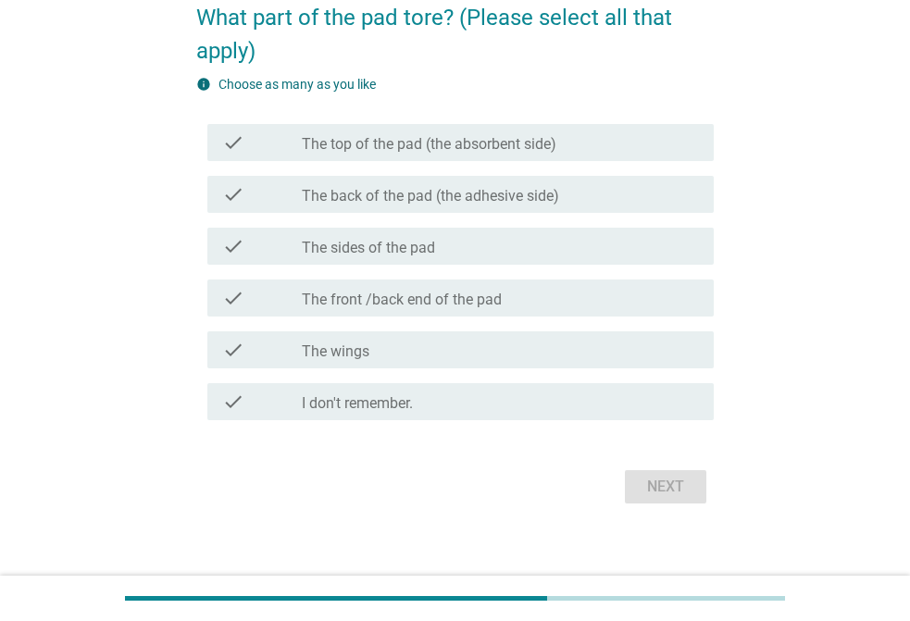
scroll to position [0, 0]
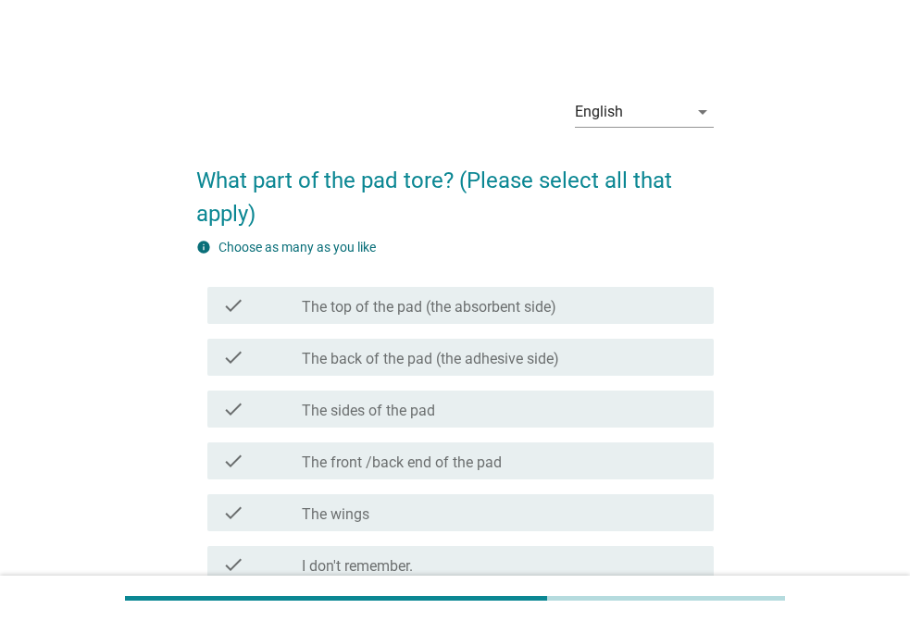
click at [361, 306] on label "The top of the pad (the absorbent side)" at bounding box center [429, 307] width 255 height 19
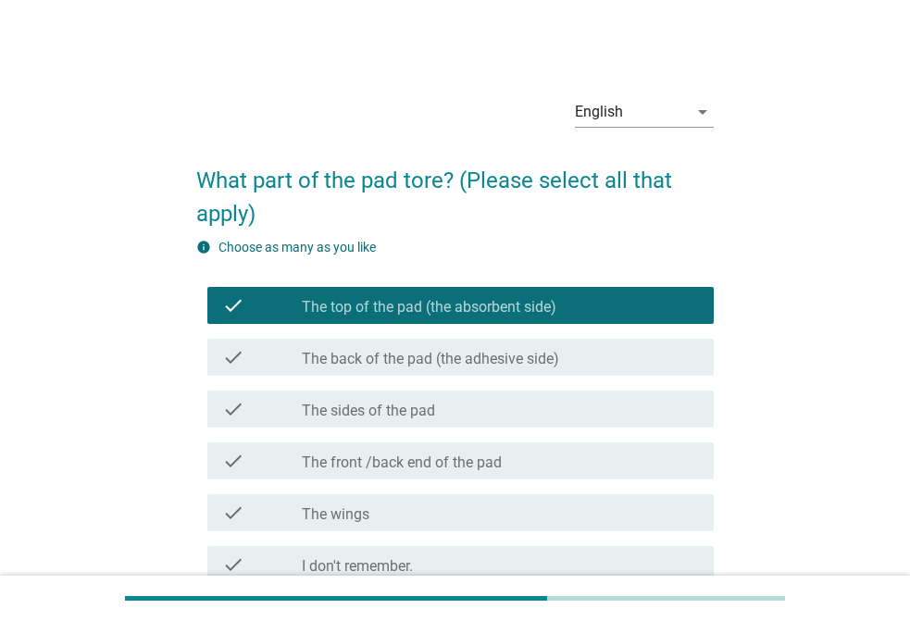
drag, startPoint x: 361, startPoint y: 358, endPoint x: 347, endPoint y: 406, distance: 50.1
click at [361, 360] on label "The back of the pad (the adhesive side)" at bounding box center [430, 359] width 257 height 19
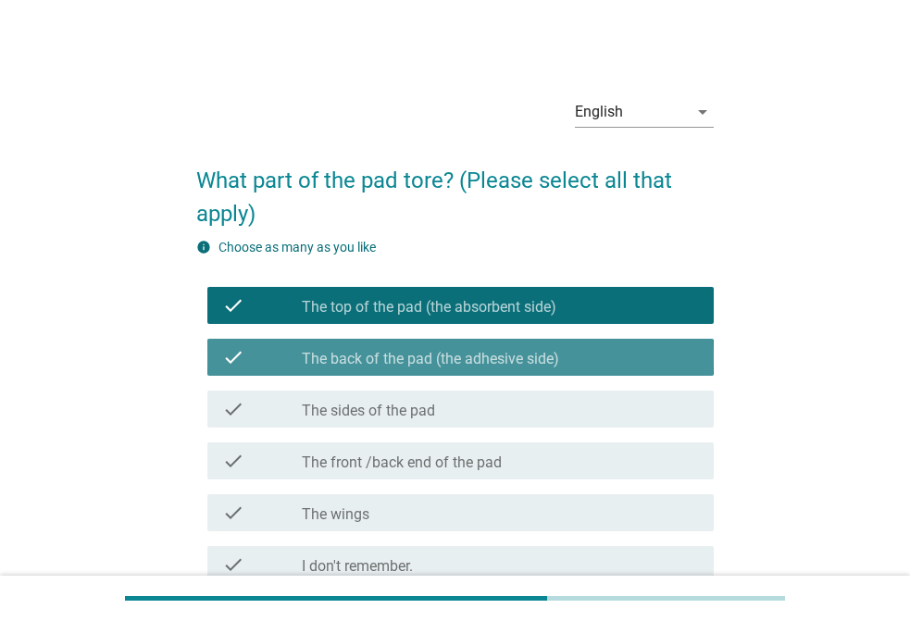
drag, startPoint x: 346, startPoint y: 409, endPoint x: 354, endPoint y: 449, distance: 40.5
click at [351, 428] on div "check check_box_outline_blank The sides of the pad" at bounding box center [455, 409] width 518 height 52
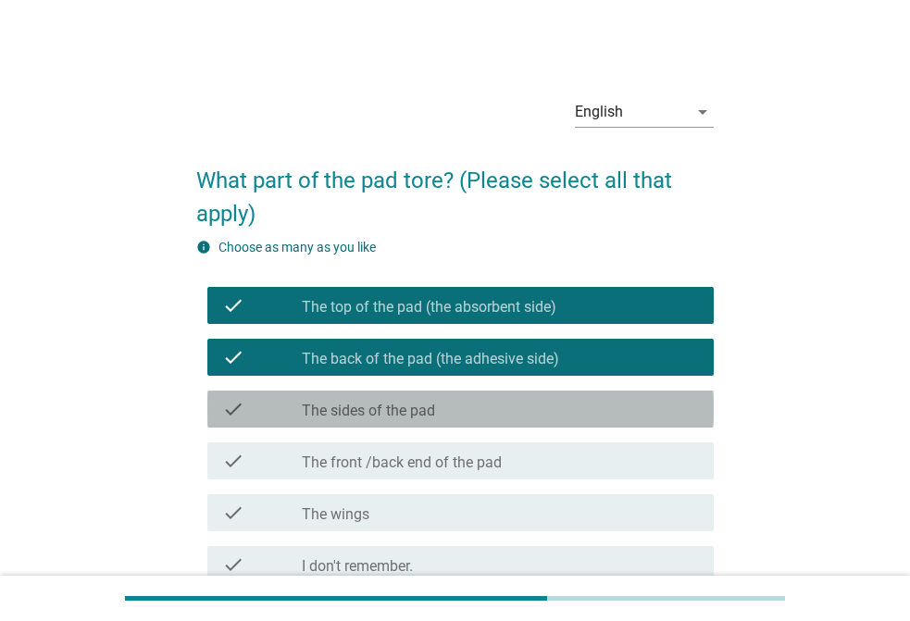
drag, startPoint x: 354, startPoint y: 462, endPoint x: 358, endPoint y: 478, distance: 16.4
click at [357, 470] on label "The front /back end of the pad" at bounding box center [402, 463] width 200 height 19
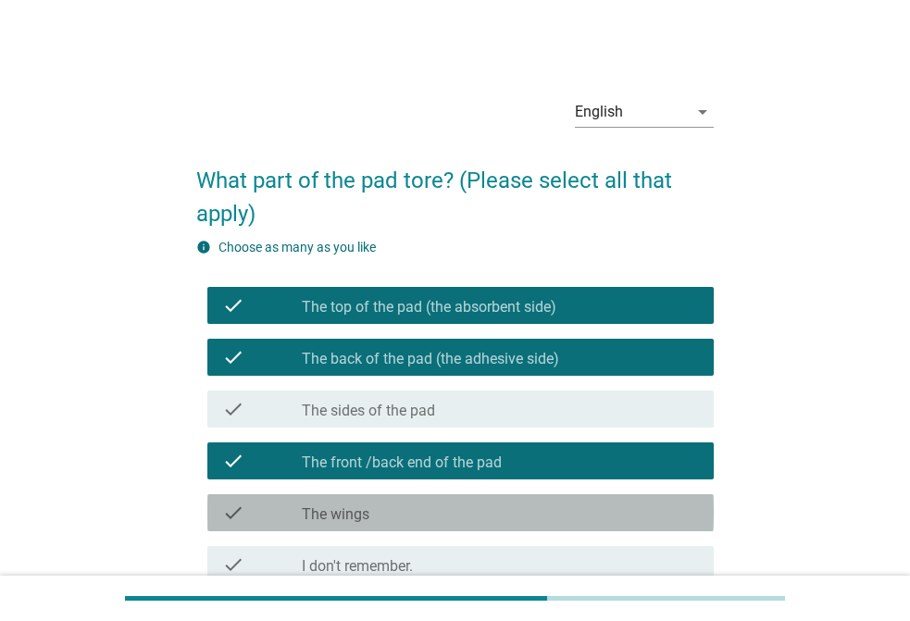
drag, startPoint x: 363, startPoint y: 509, endPoint x: 467, endPoint y: 555, distance: 113.2
click at [365, 511] on label "The wings" at bounding box center [336, 515] width 68 height 19
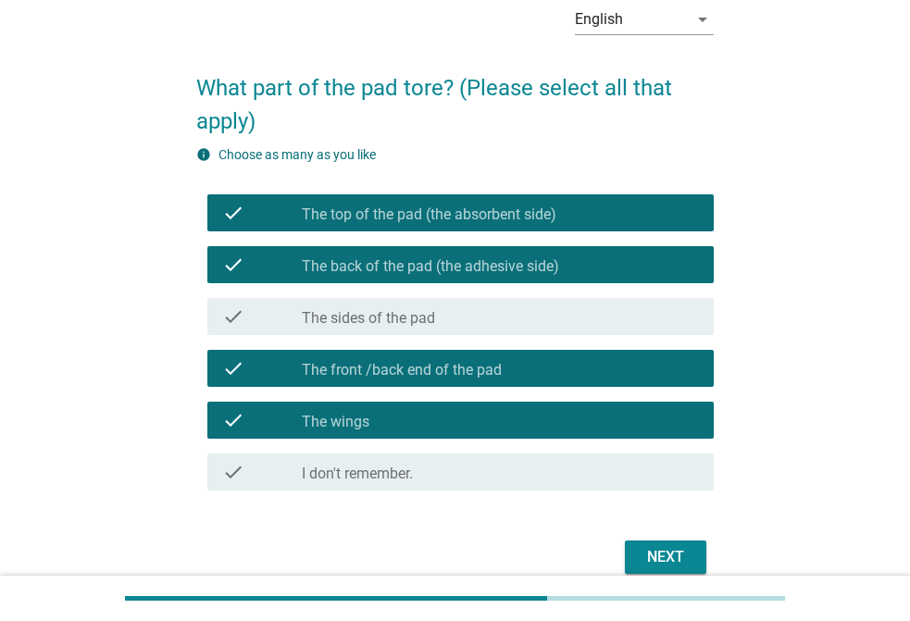
scroll to position [178, 0]
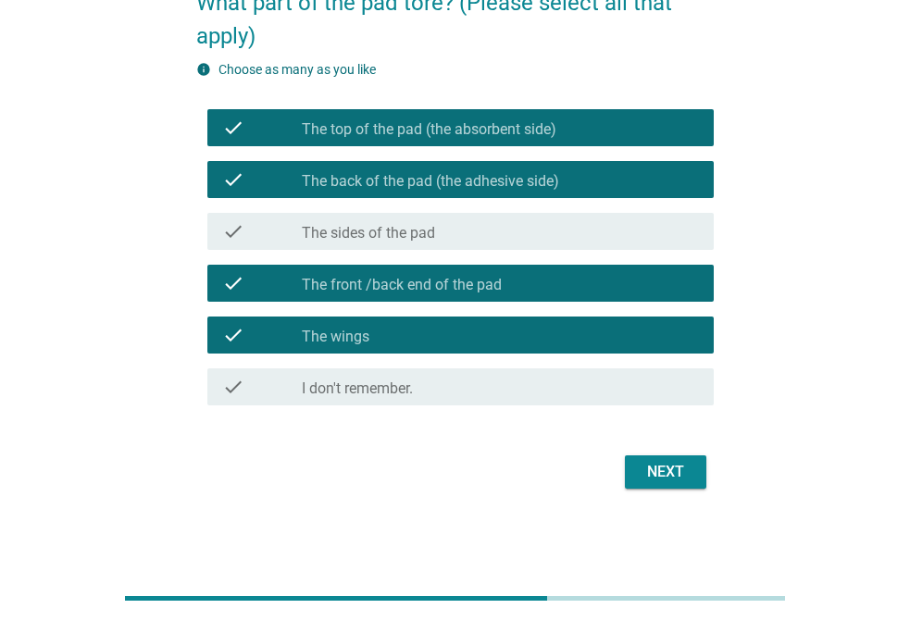
click at [651, 467] on div "Next" at bounding box center [666, 472] width 52 height 22
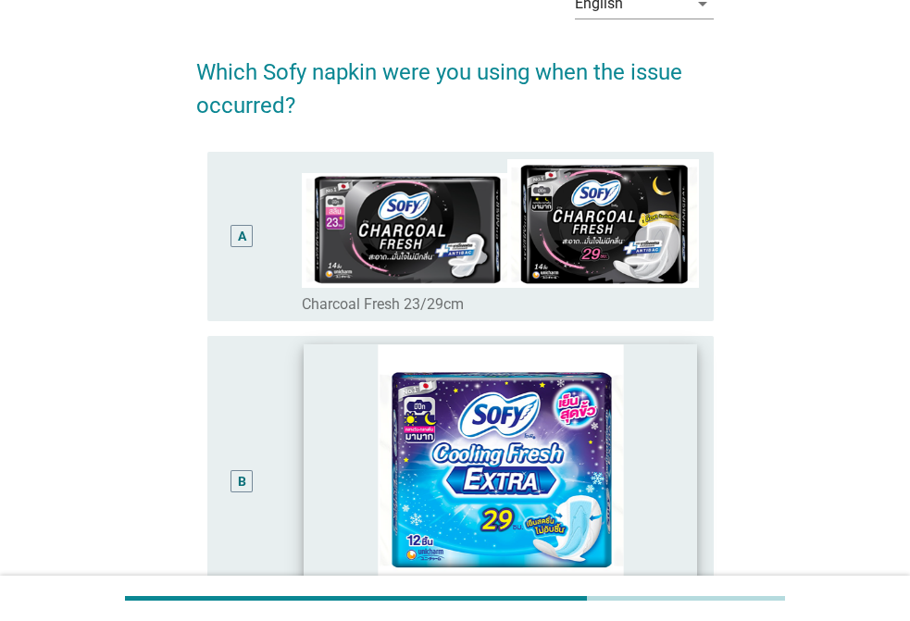
scroll to position [93, 0]
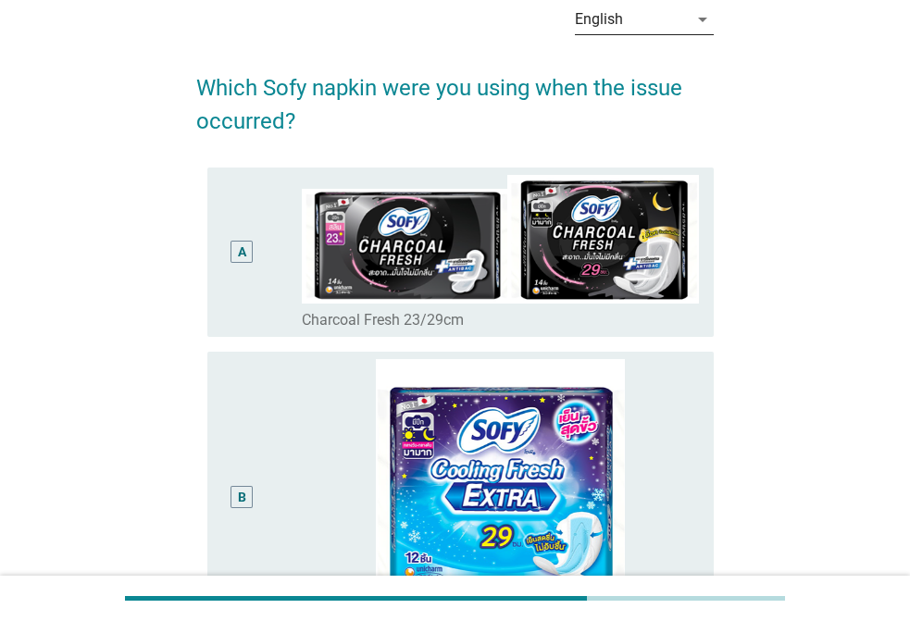
click at [621, 14] on div "English" at bounding box center [599, 19] width 48 height 17
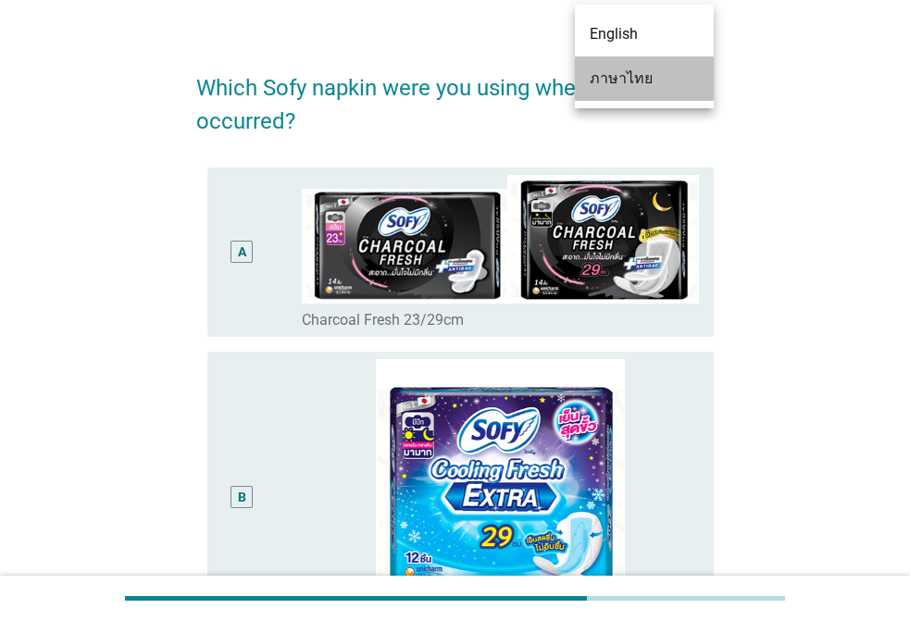
click at [650, 77] on div "ภาษาไทย" at bounding box center [644, 79] width 109 height 22
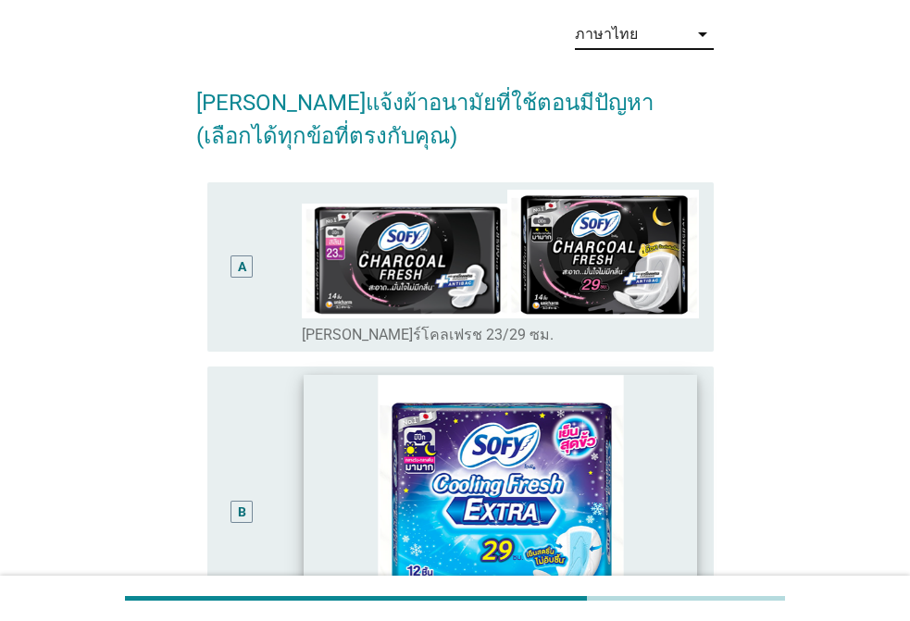
scroll to position [185, 0]
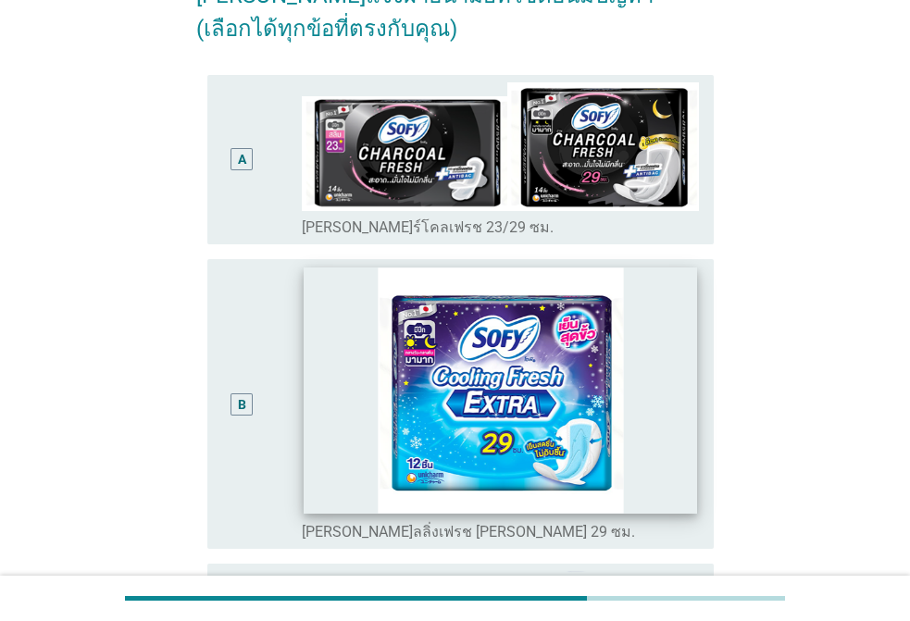
click at [544, 424] on img at bounding box center [501, 392] width 394 height 246
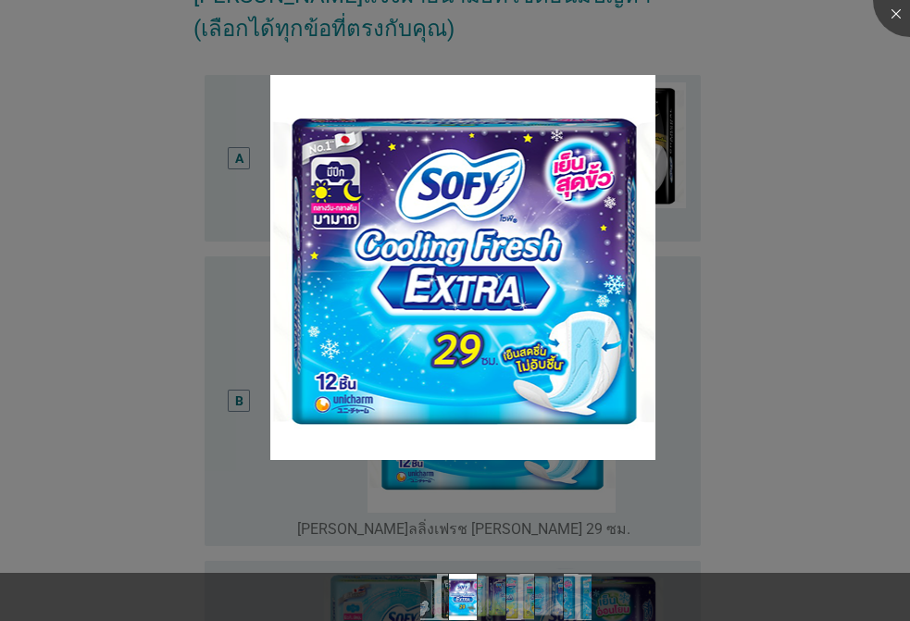
click at [746, 263] on div at bounding box center [455, 310] width 910 height 621
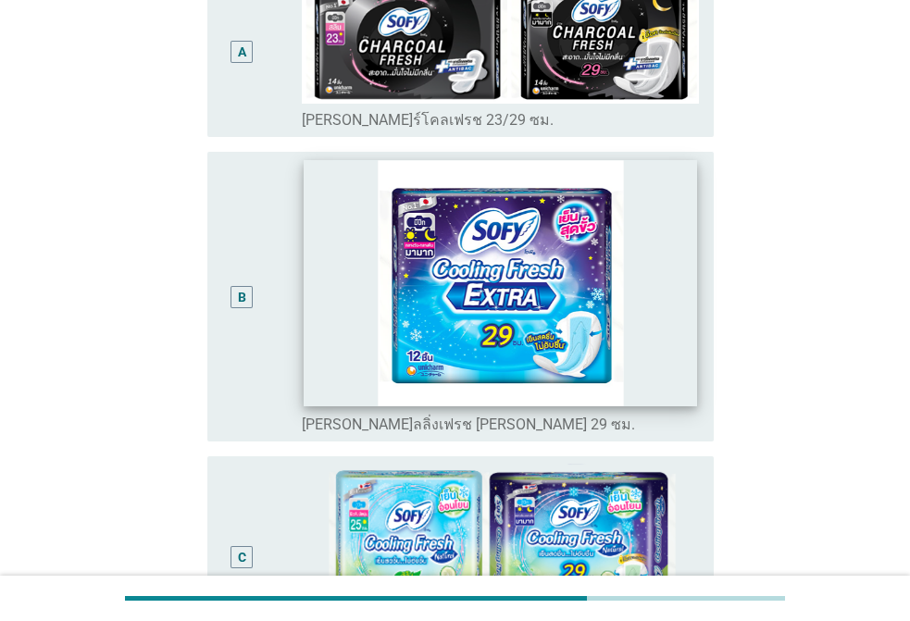
scroll to position [463, 0]
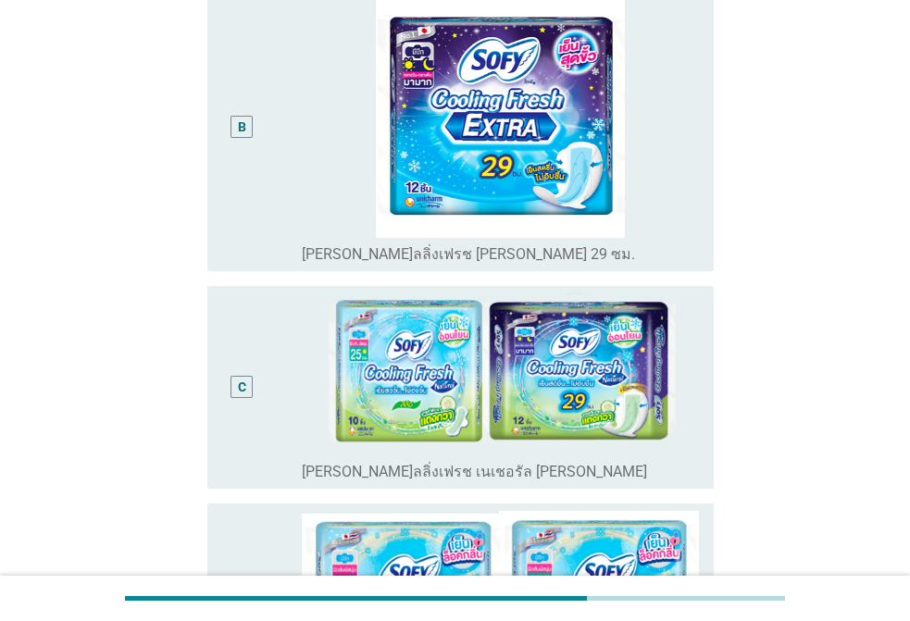
click at [250, 378] on div "C" at bounding box center [242, 387] width 22 height 22
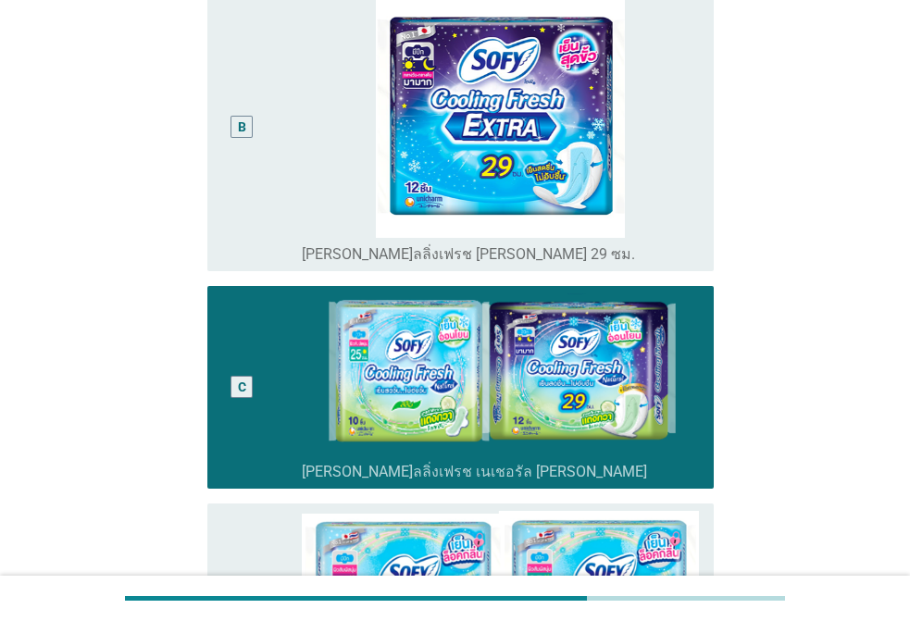
click at [238, 132] on div "B" at bounding box center [242, 127] width 22 height 22
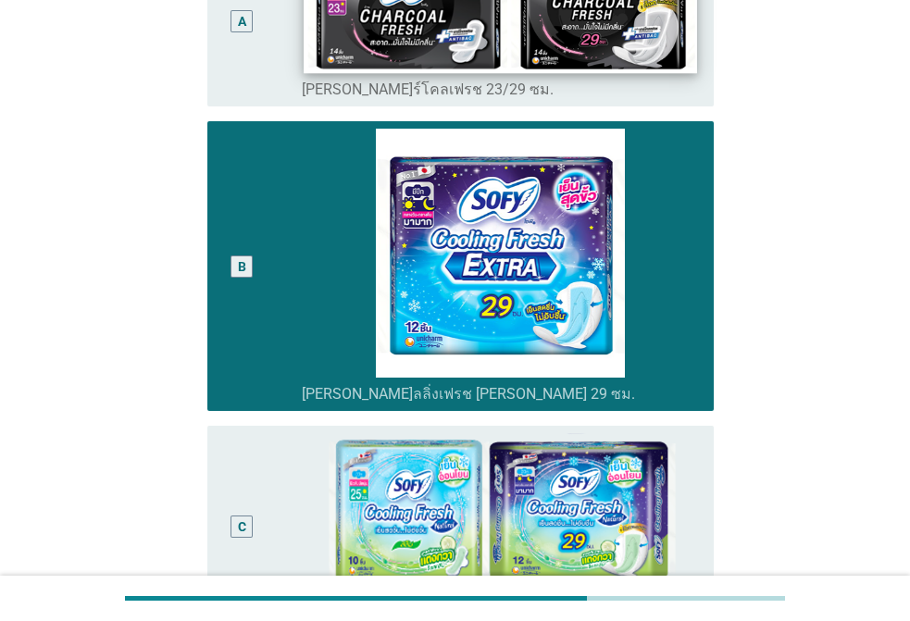
scroll to position [93, 0]
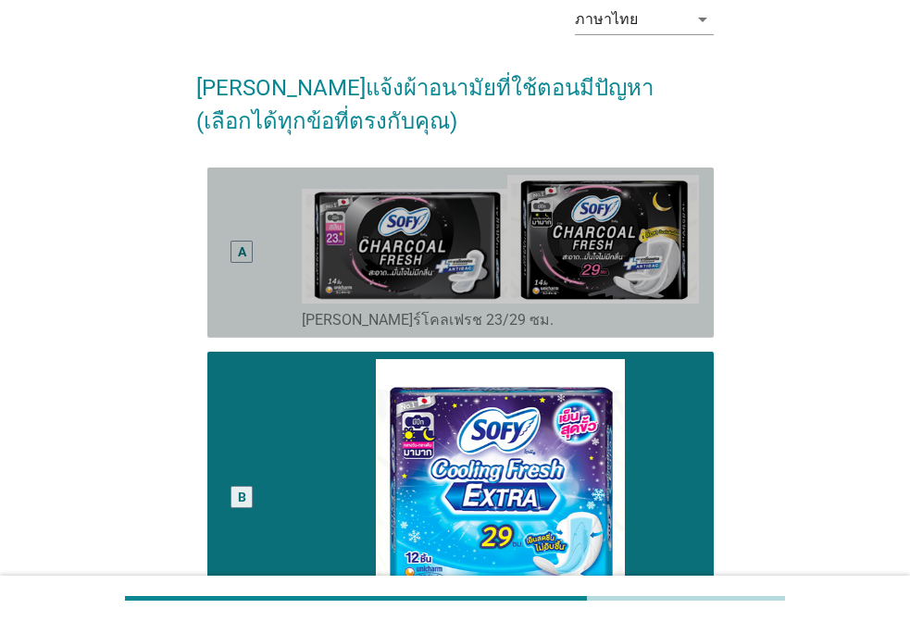
click at [254, 237] on div "A" at bounding box center [242, 253] width 40 height 156
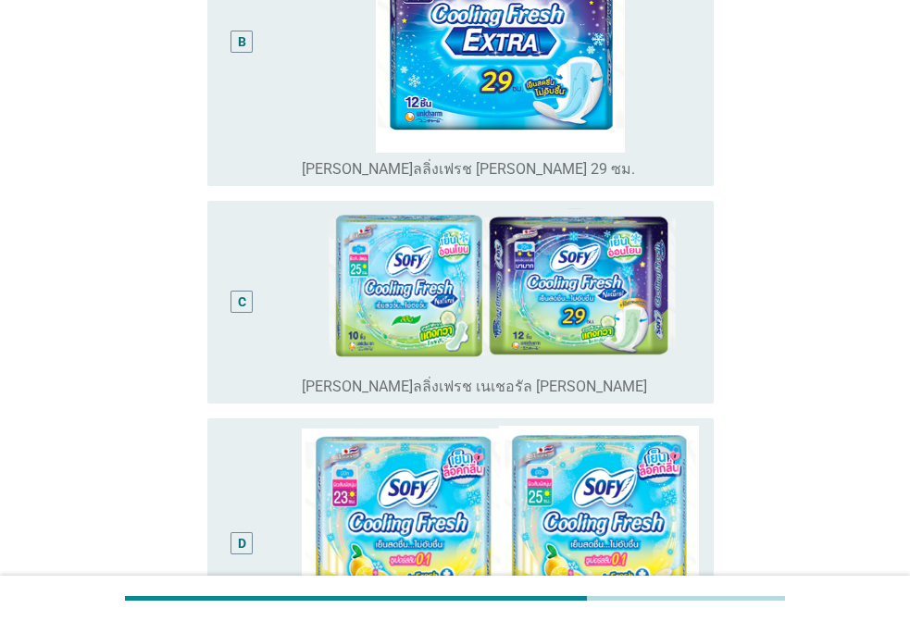
scroll to position [278, 0]
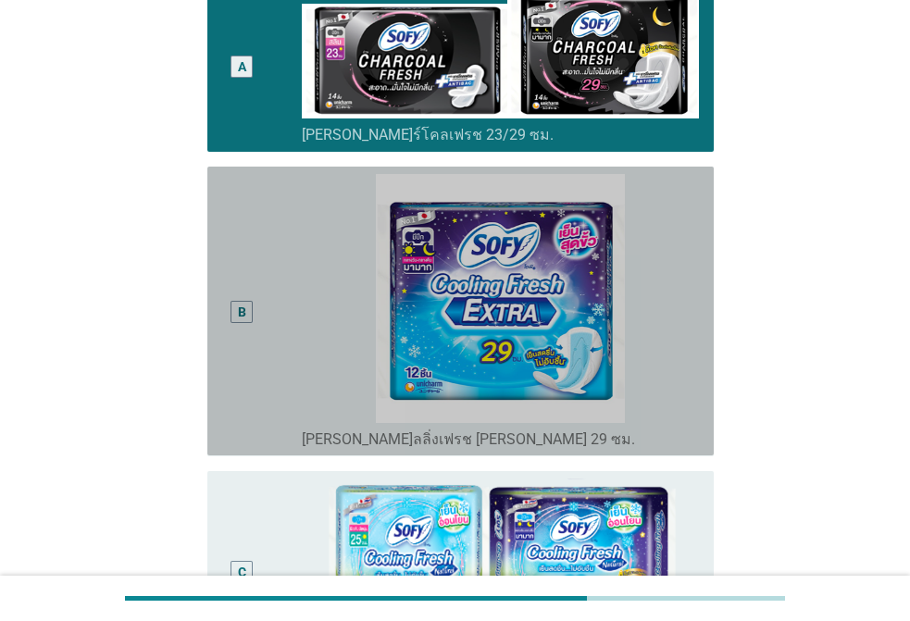
click at [225, 296] on div "B" at bounding box center [242, 311] width 40 height 274
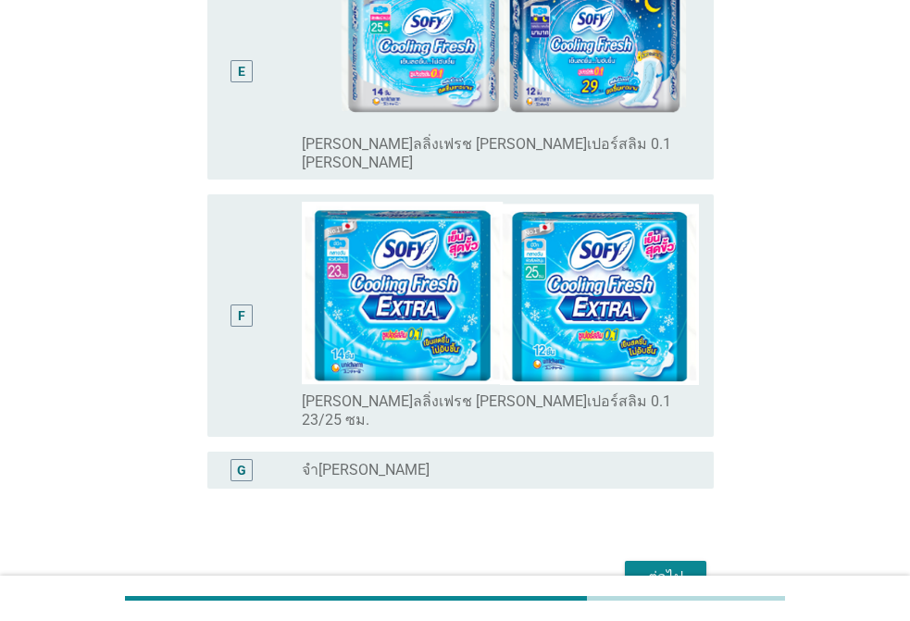
scroll to position [1320, 0]
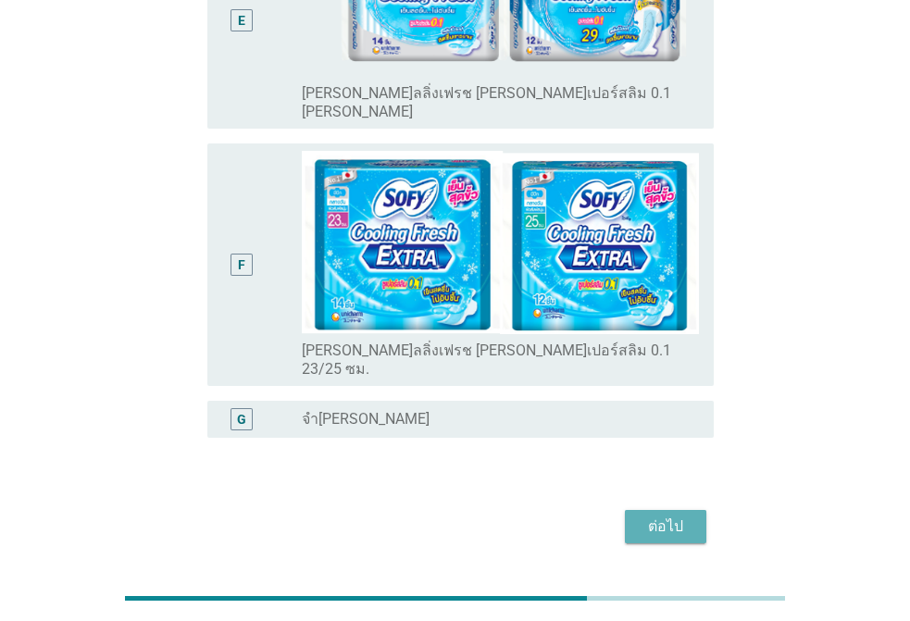
click at [663, 516] on div "ต่อไป" at bounding box center [666, 527] width 52 height 22
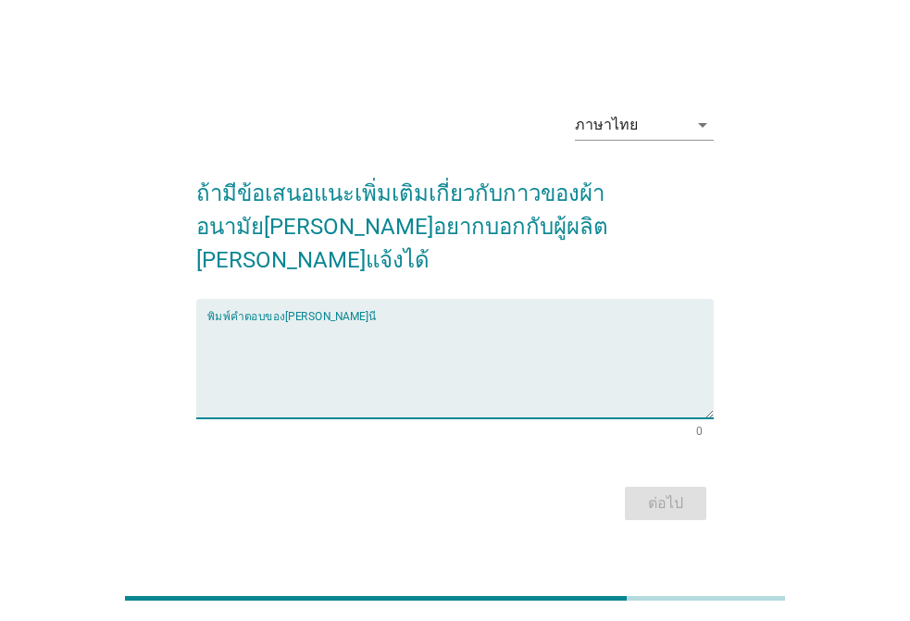
click at [343, 359] on textarea "พิมพ์คำตอบของคุณ ที่นี่" at bounding box center [460, 369] width 507 height 97
type textarea "ด"
type textarea "กาวผ้านอนามัยไม่แน่น"
click at [661, 493] on div "ต่อไป" at bounding box center [666, 504] width 52 height 22
